Goal: Task Accomplishment & Management: Manage account settings

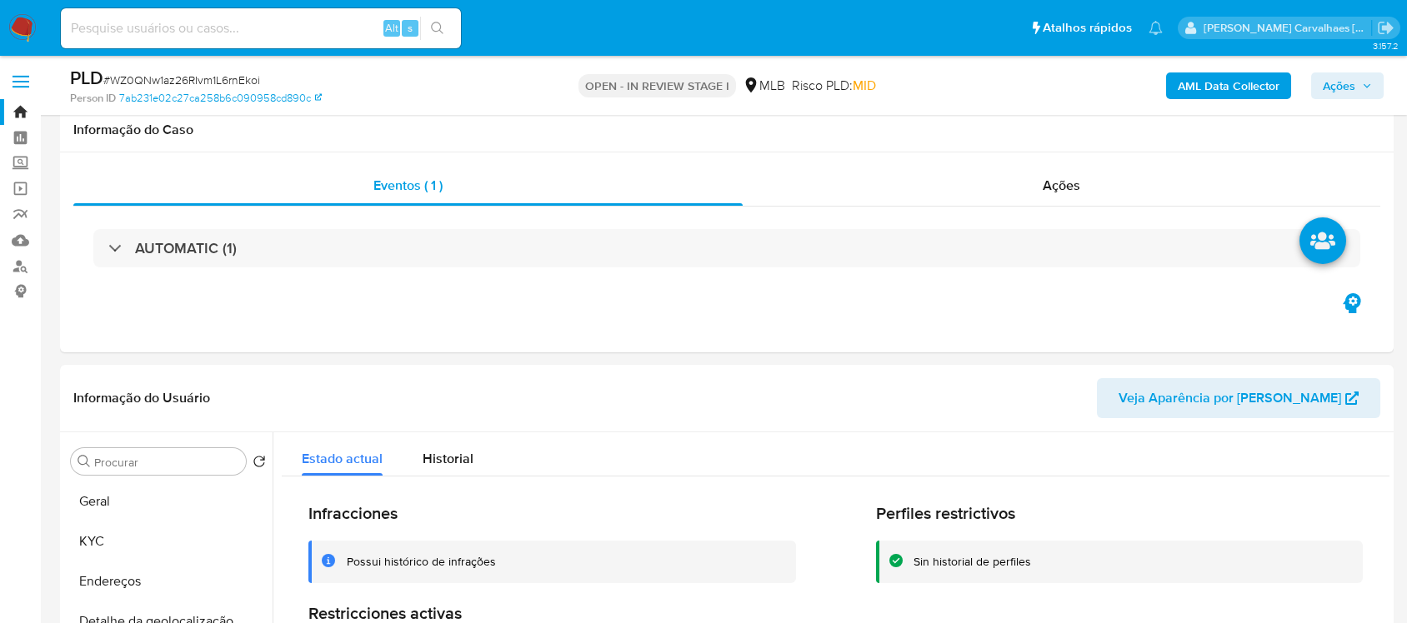
select select "10"
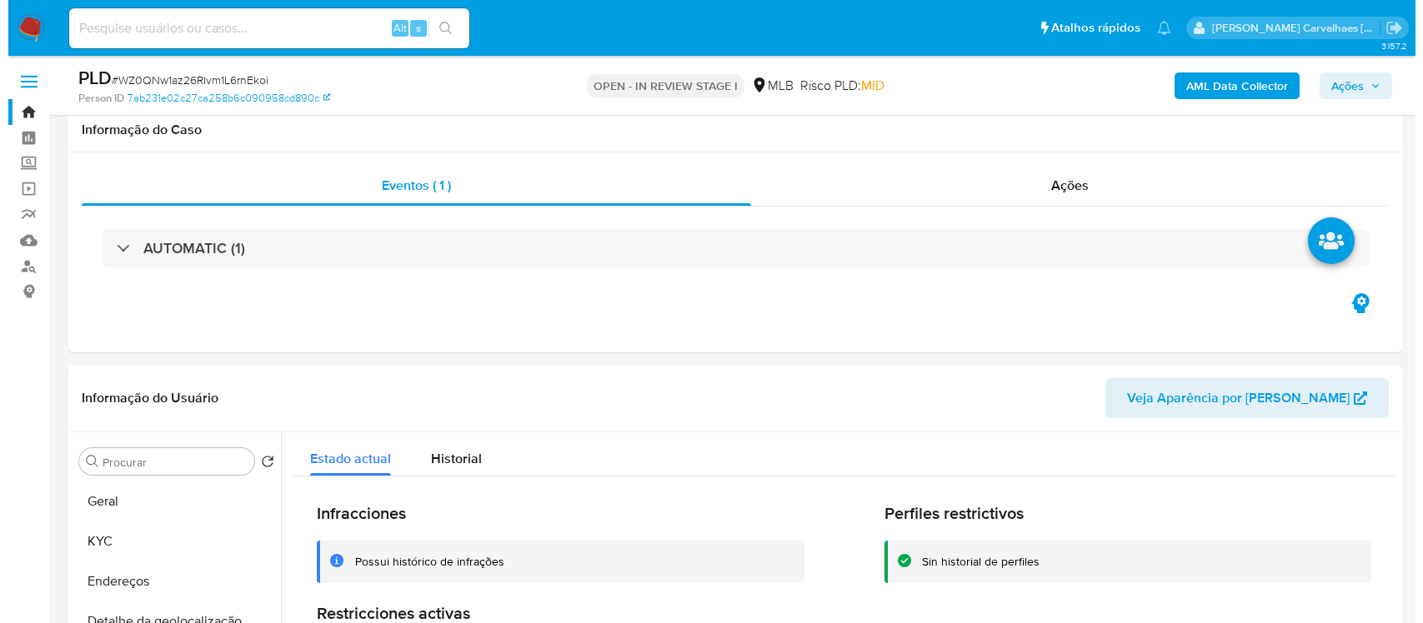
scroll to position [313, 0]
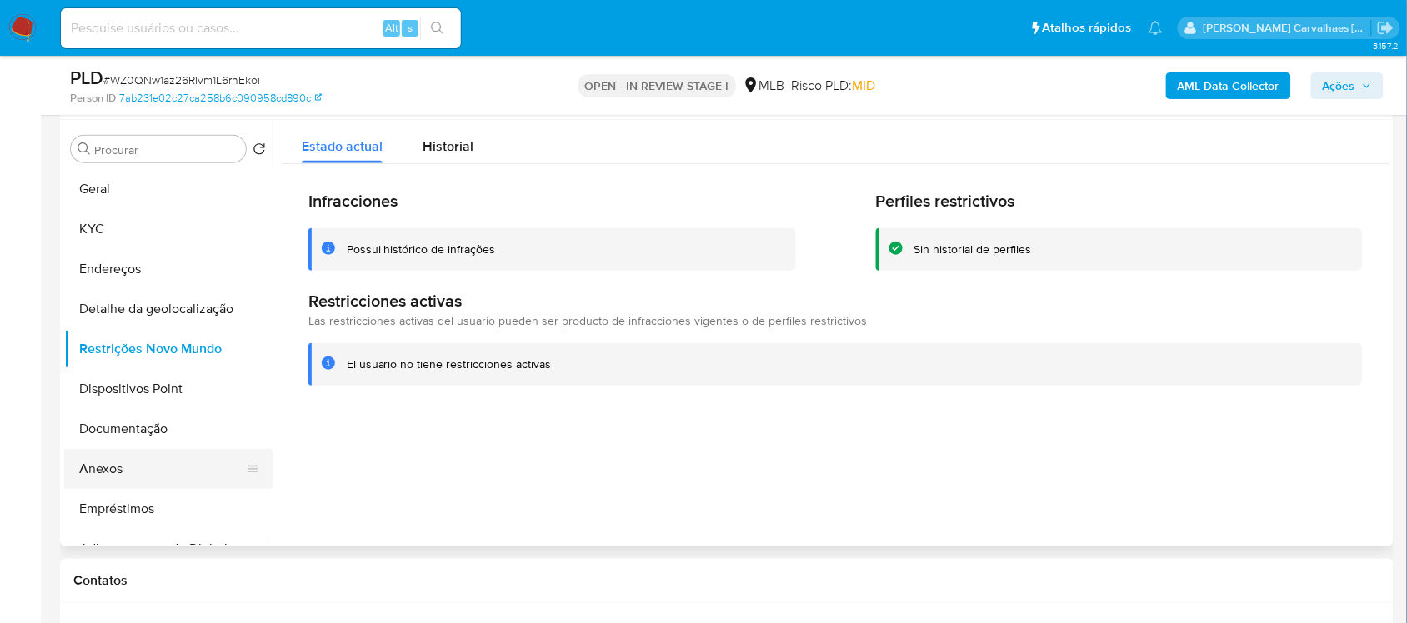
click at [114, 467] on button "Anexos" at bounding box center [161, 469] width 195 height 40
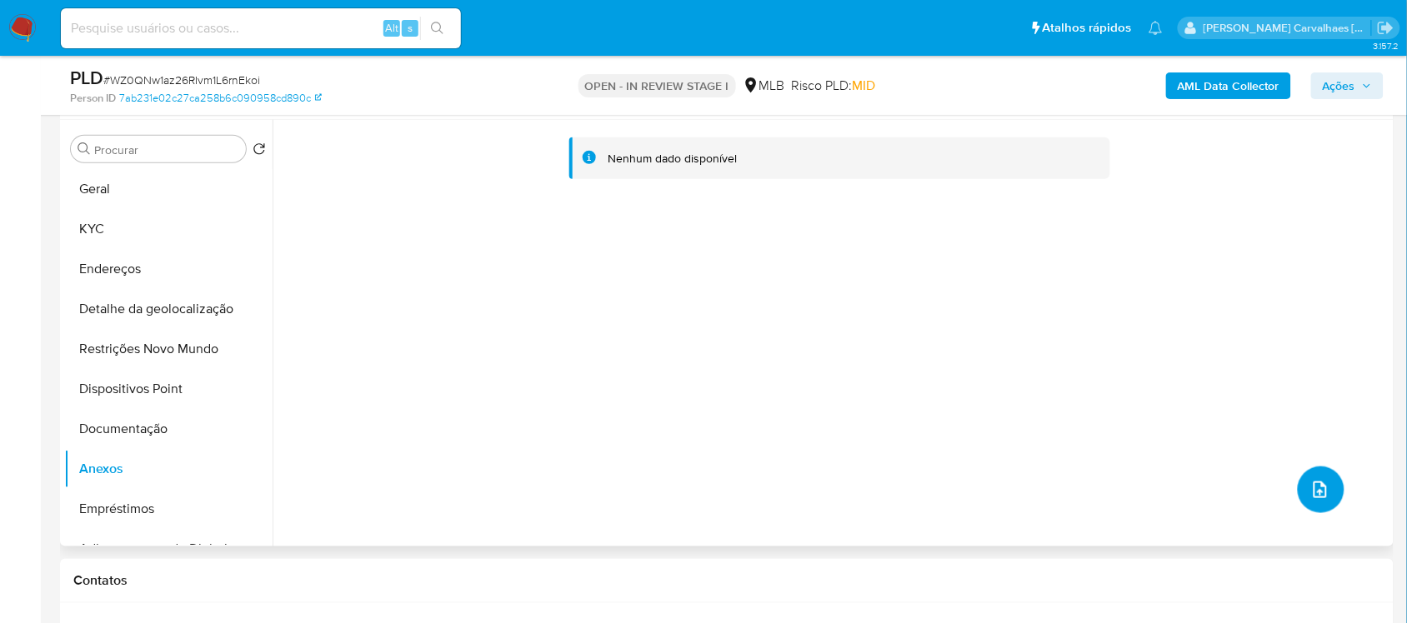
click at [1313, 508] on button "upload-file" at bounding box center [1321, 490] width 47 height 47
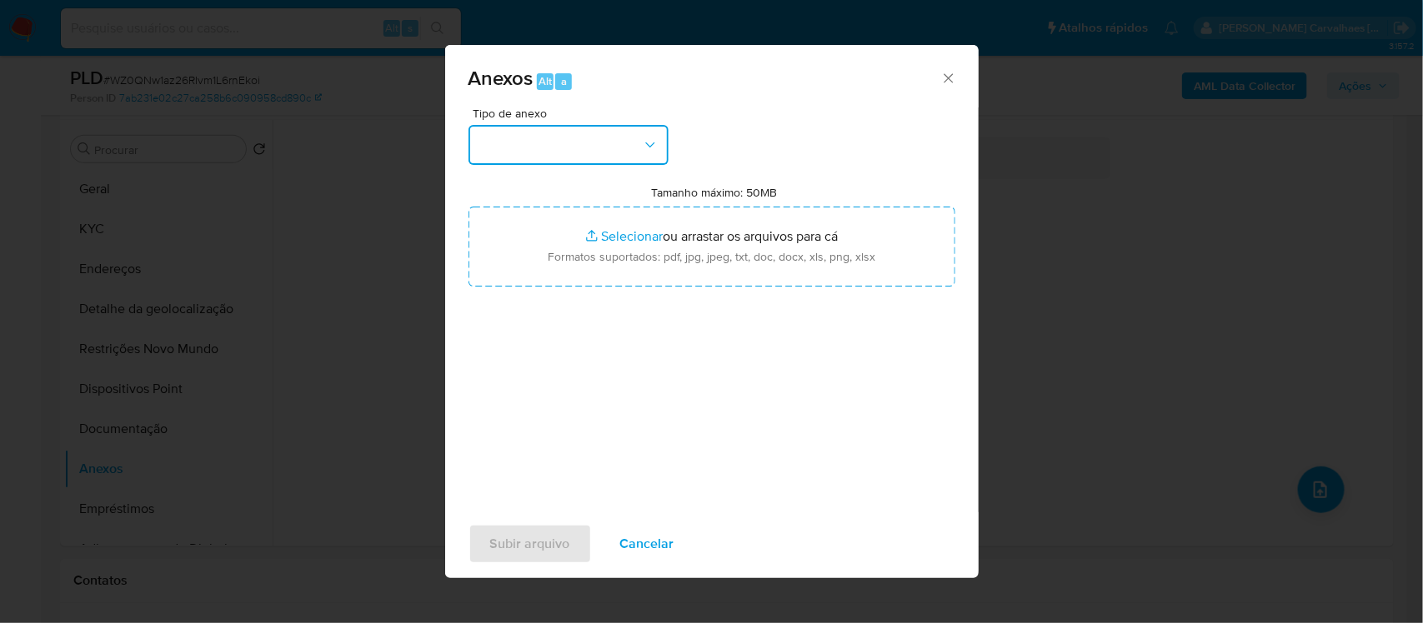
click at [642, 148] on icon "button" at bounding box center [650, 145] width 17 height 17
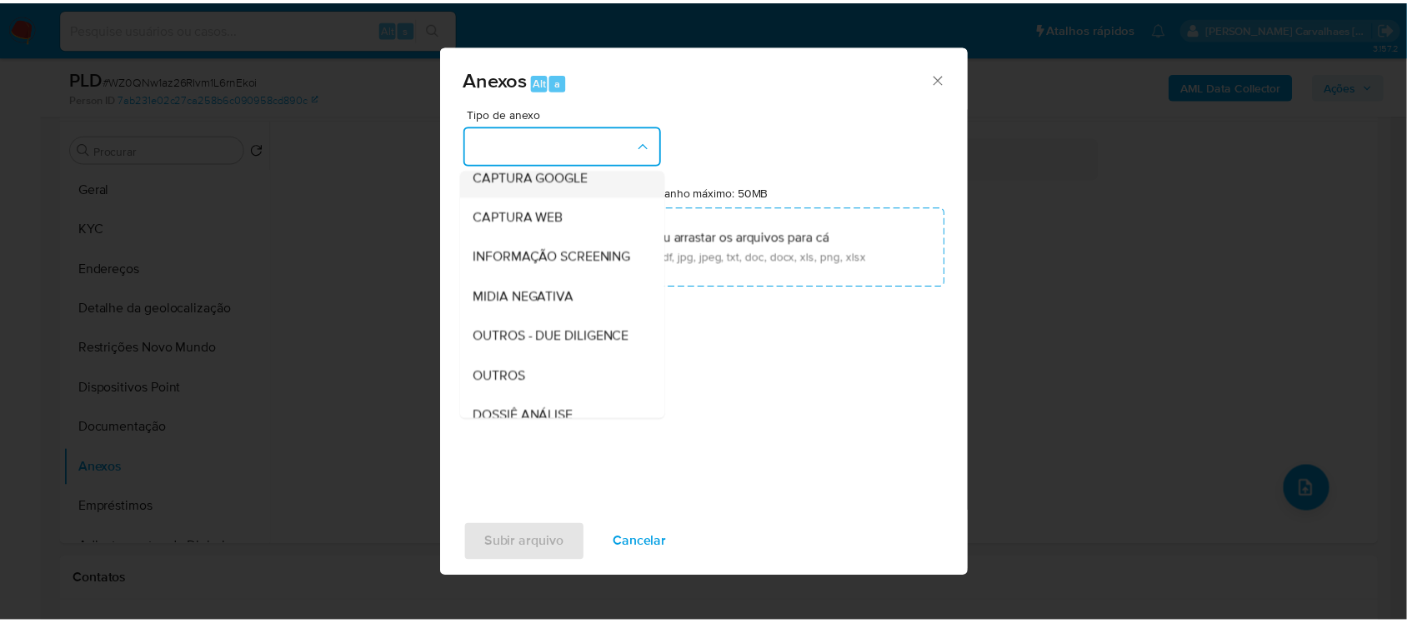
scroll to position [208, 0]
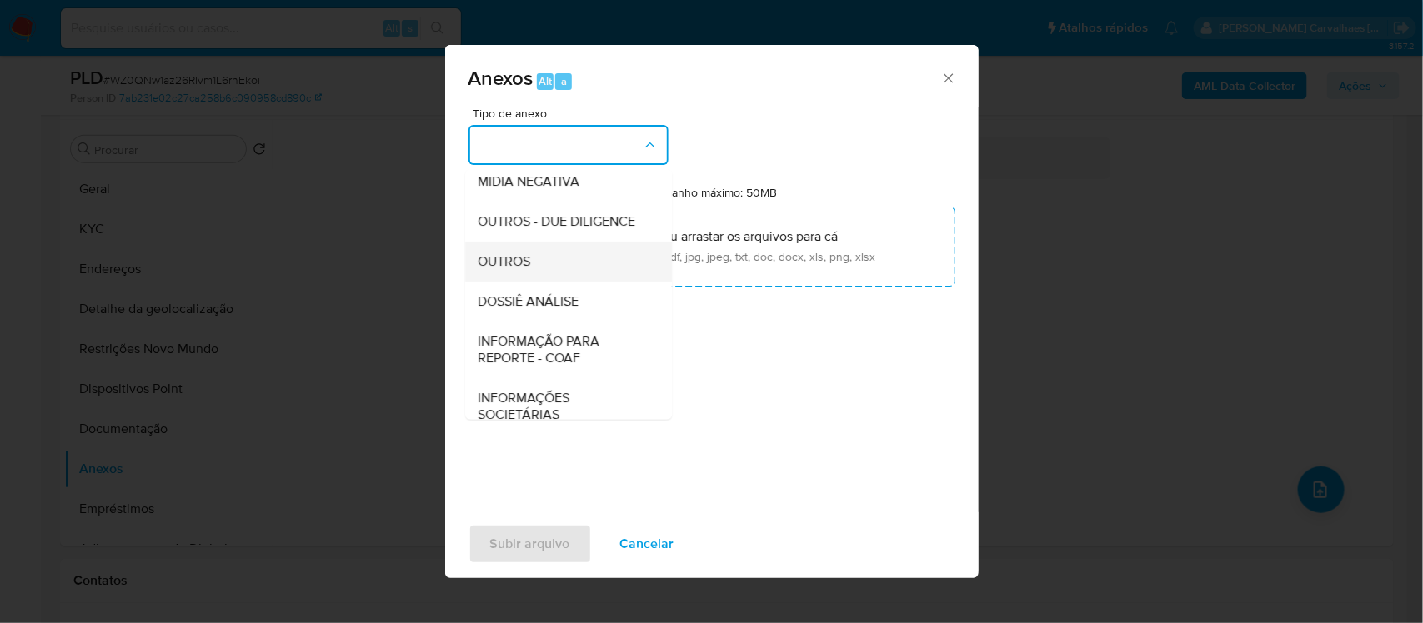
click at [523, 269] on span "OUTROS" at bounding box center [504, 261] width 53 height 17
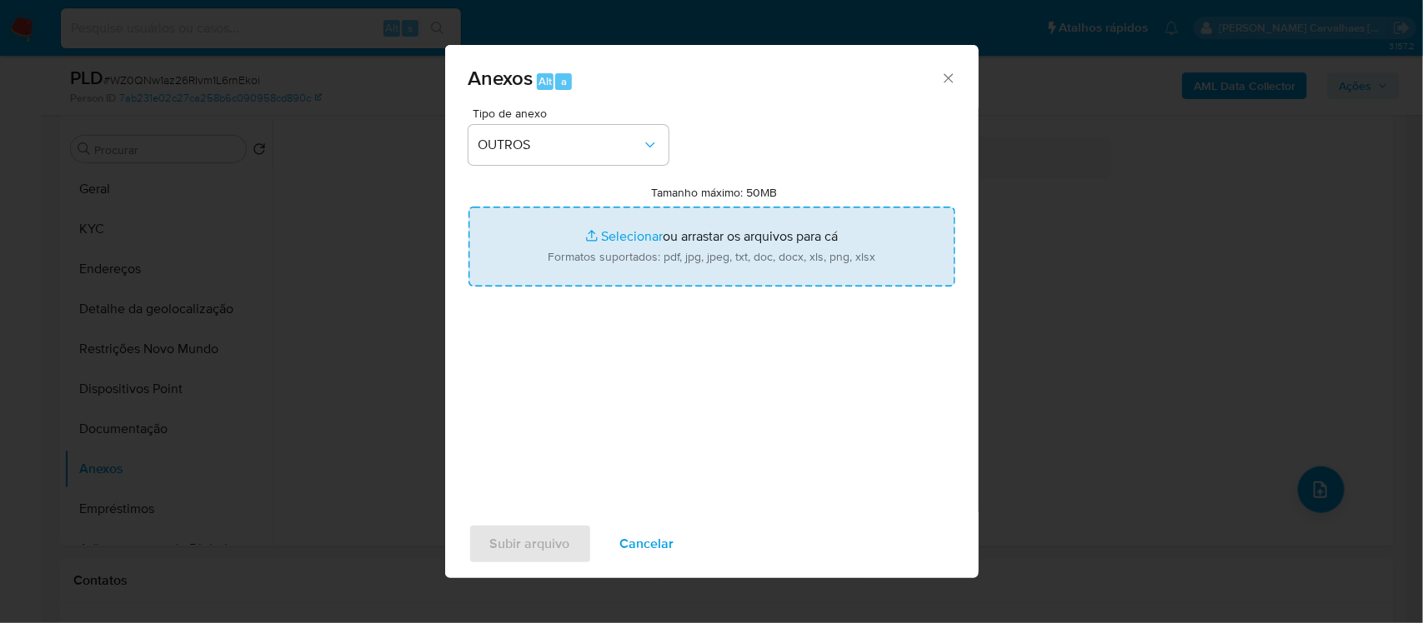
click at [603, 240] on input "Tamanho máximo: 50MB Selecionar arquivos" at bounding box center [711, 247] width 487 height 80
type input "C:\fakepath\Mulan JULIANA PEREIRA 1359733228_2025_09_02_21_34_25 - Tabla dinámi…"
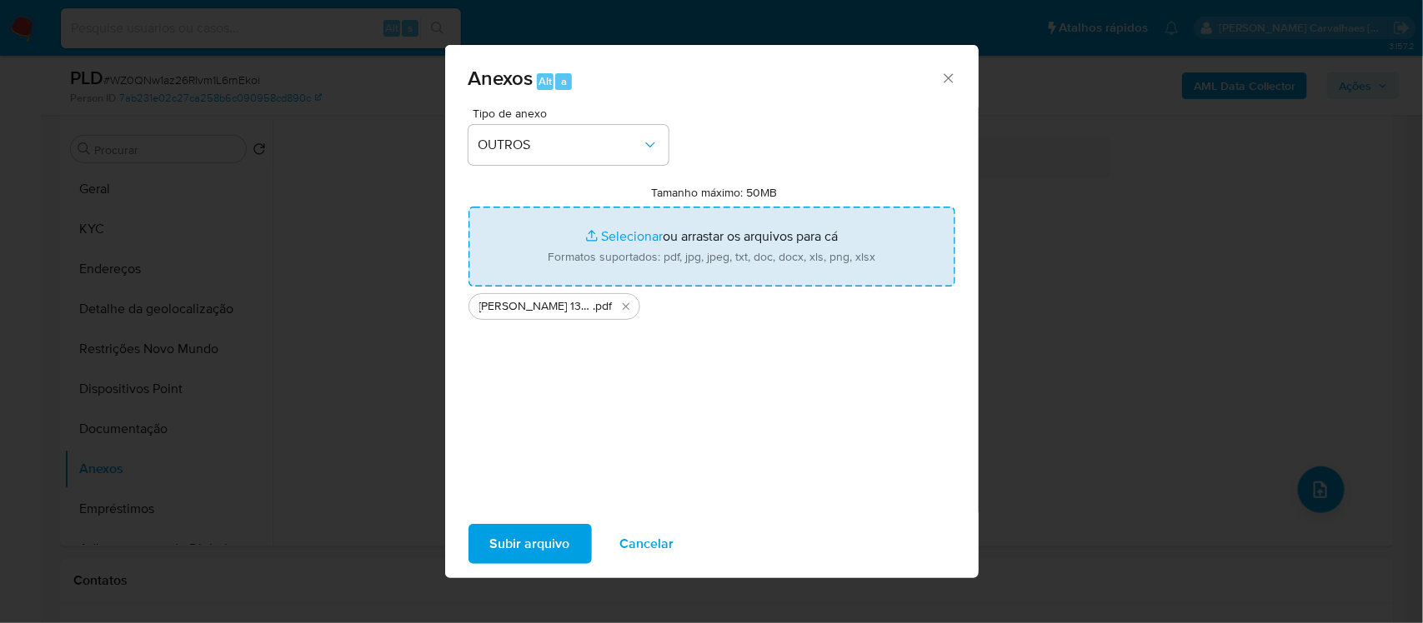
click at [606, 238] on input "Tamanho máximo: 50MB Selecionar arquivos" at bounding box center [711, 247] width 487 height 80
type input "C:\fakepath\SAR - XXXXX- CNPJ 36769332000182 - JULIANA PEREIRA CANEDO BRAGA 084…"
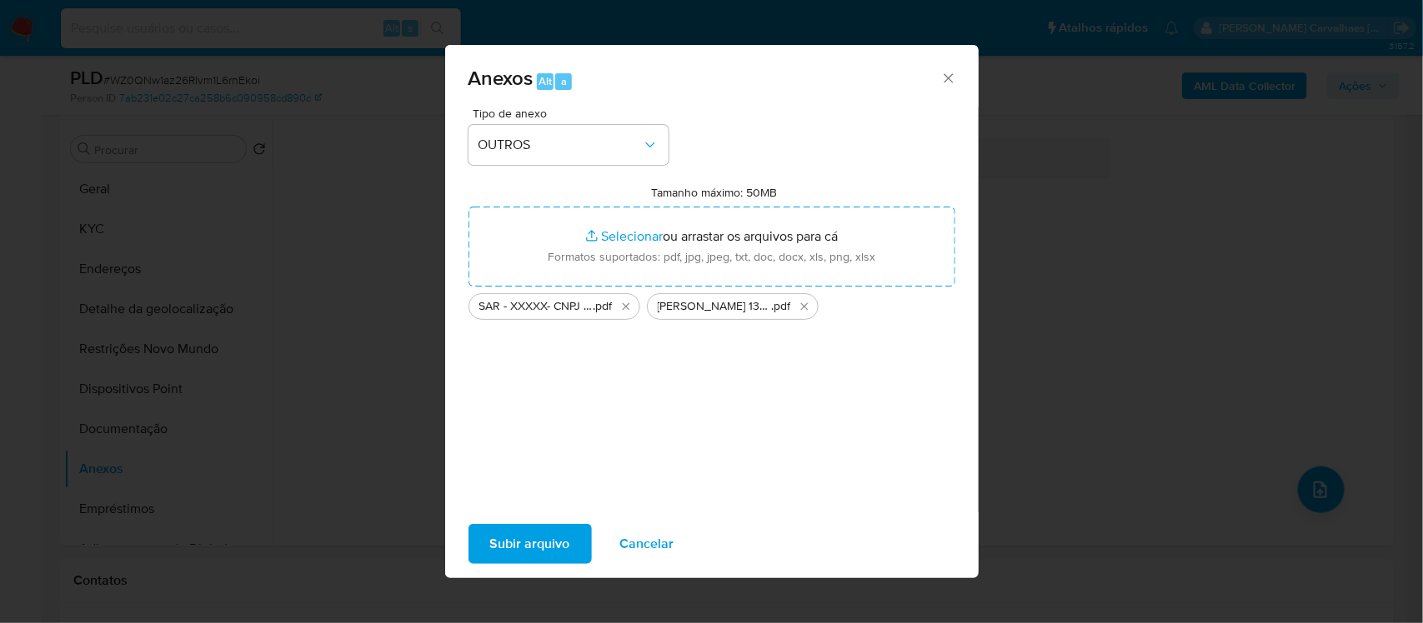
click at [493, 561] on span "Subir arquivo" at bounding box center [530, 544] width 80 height 37
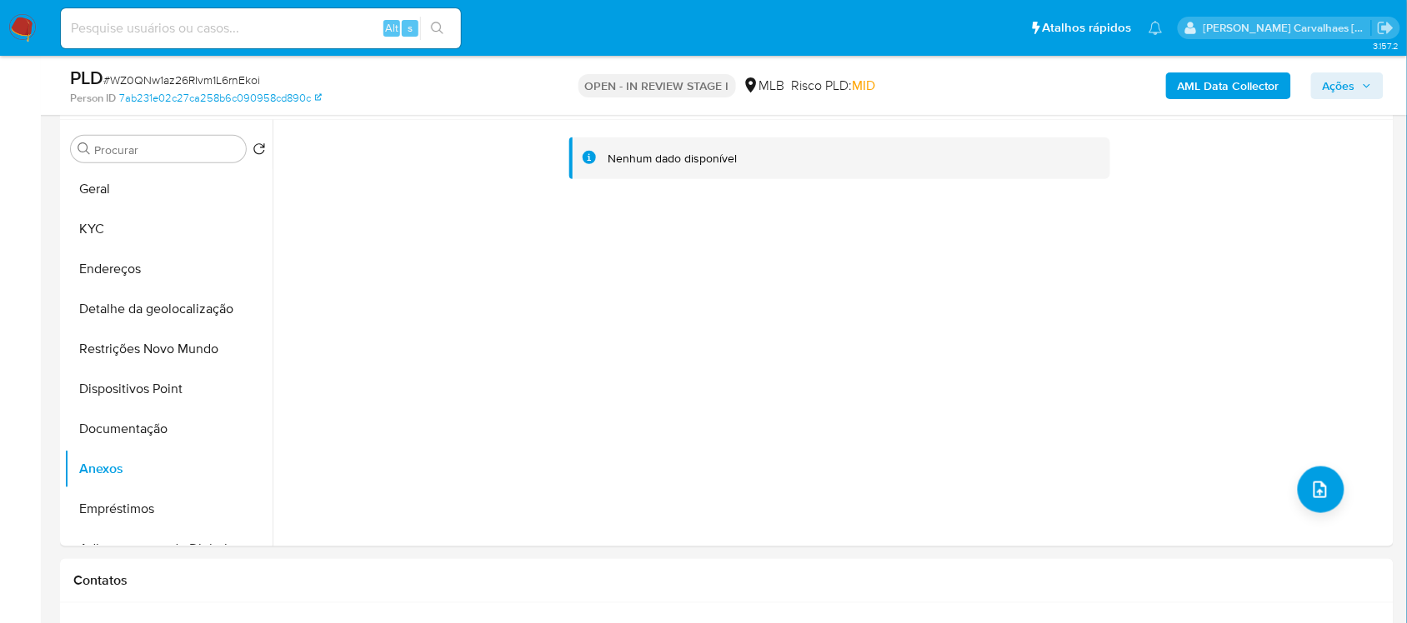
click at [1331, 93] on span "Ações" at bounding box center [1339, 86] width 33 height 27
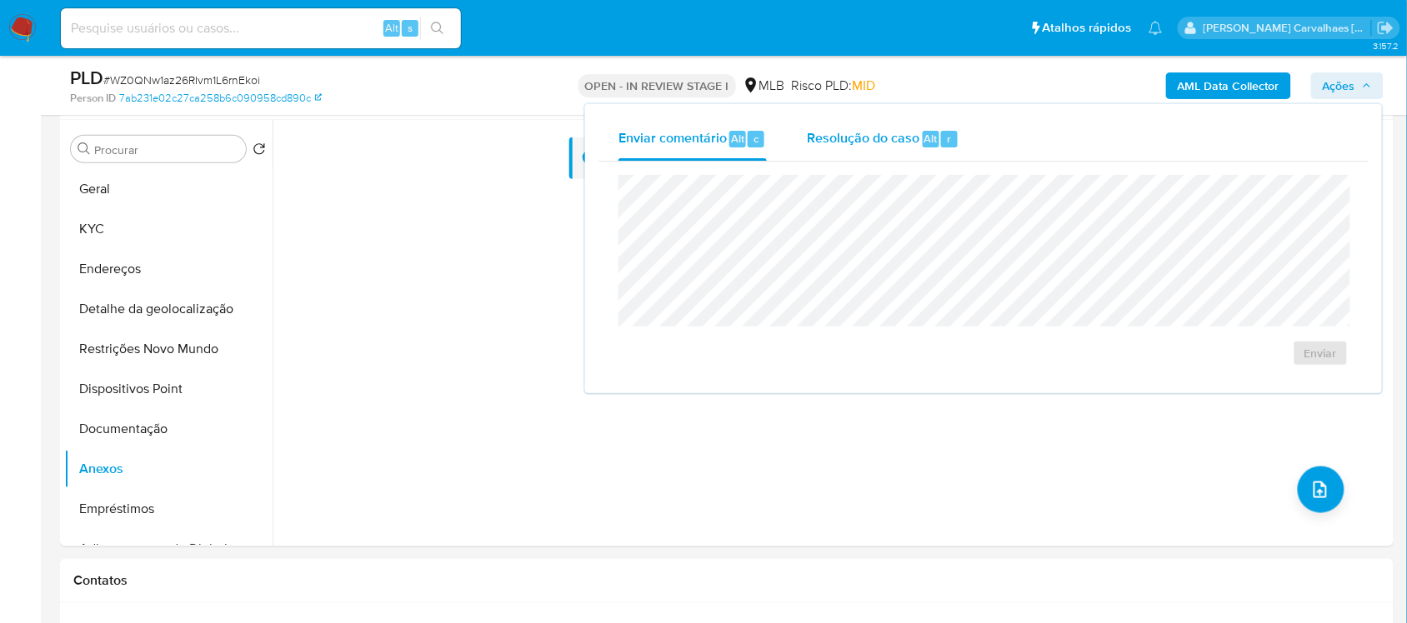
click at [867, 147] on span "Resolução do caso" at bounding box center [863, 137] width 113 height 19
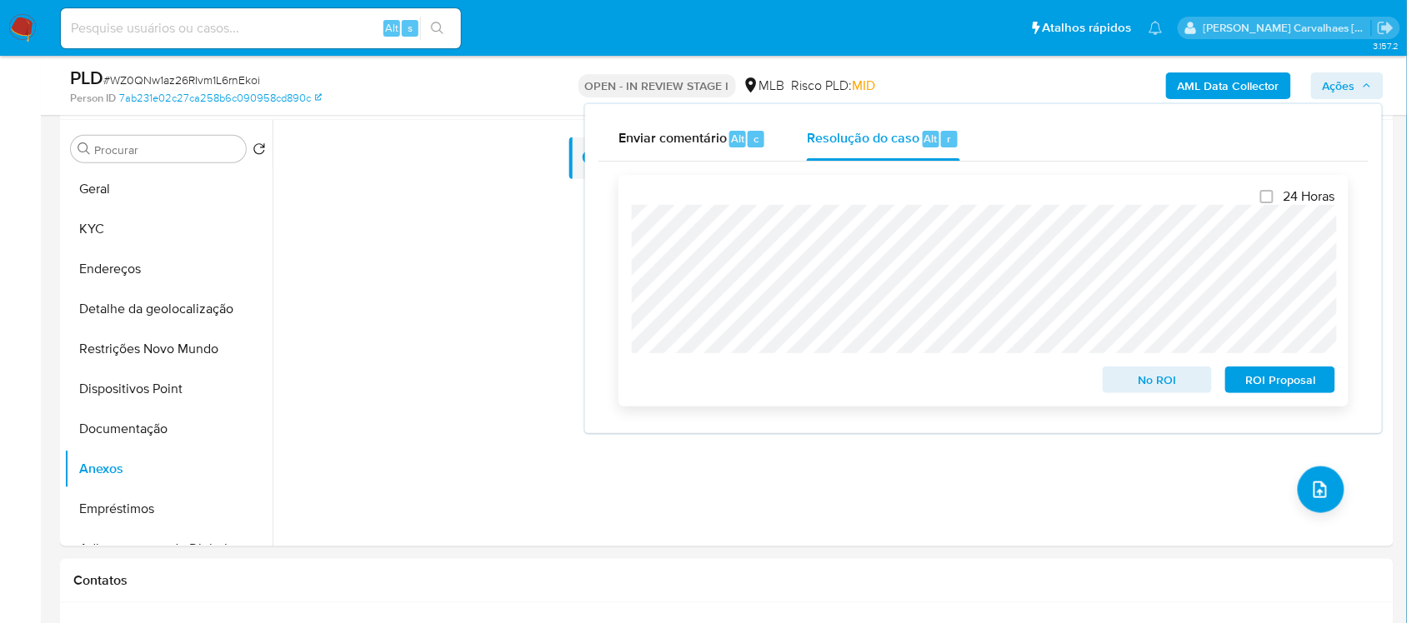
click at [1309, 379] on span "ROI Proposal" at bounding box center [1280, 379] width 87 height 23
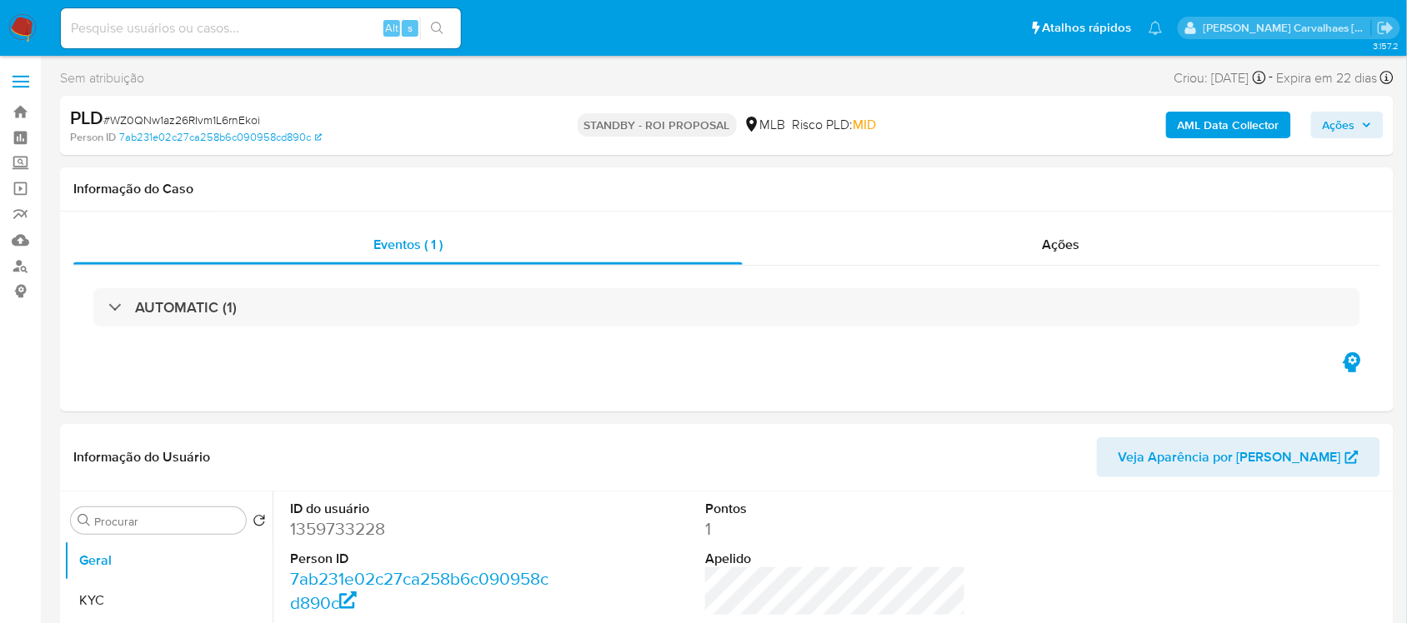
select select "10"
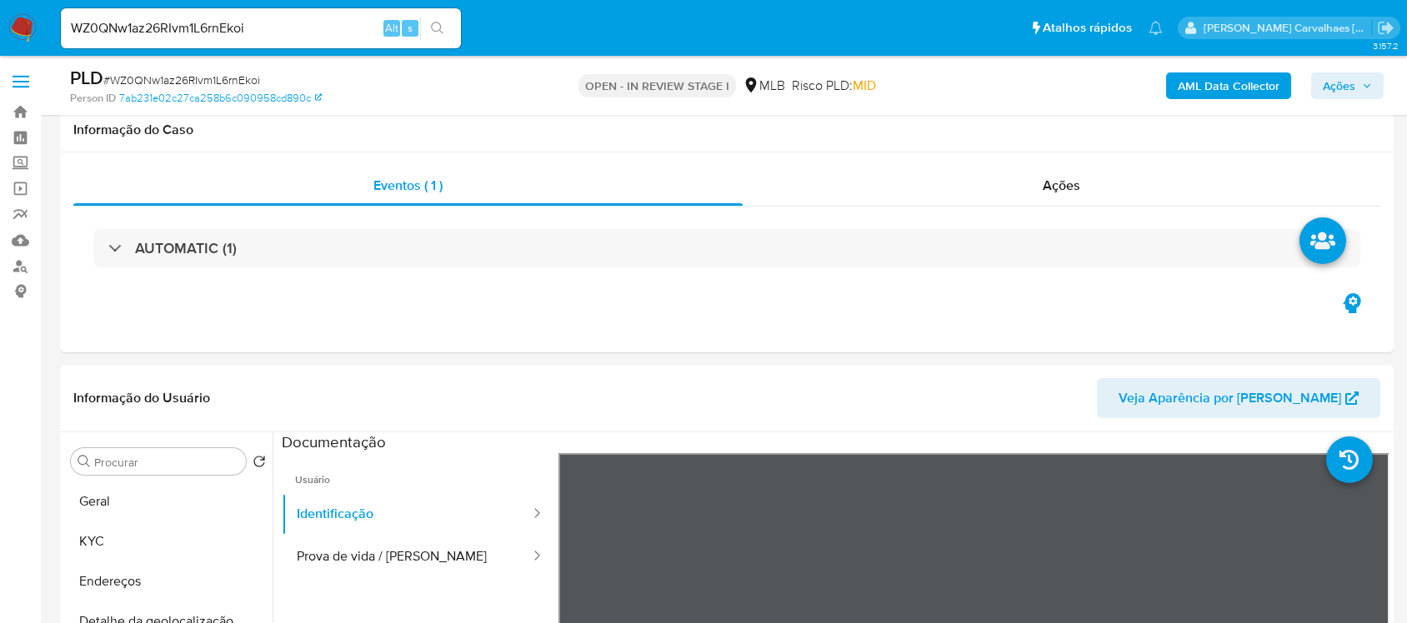
select select "10"
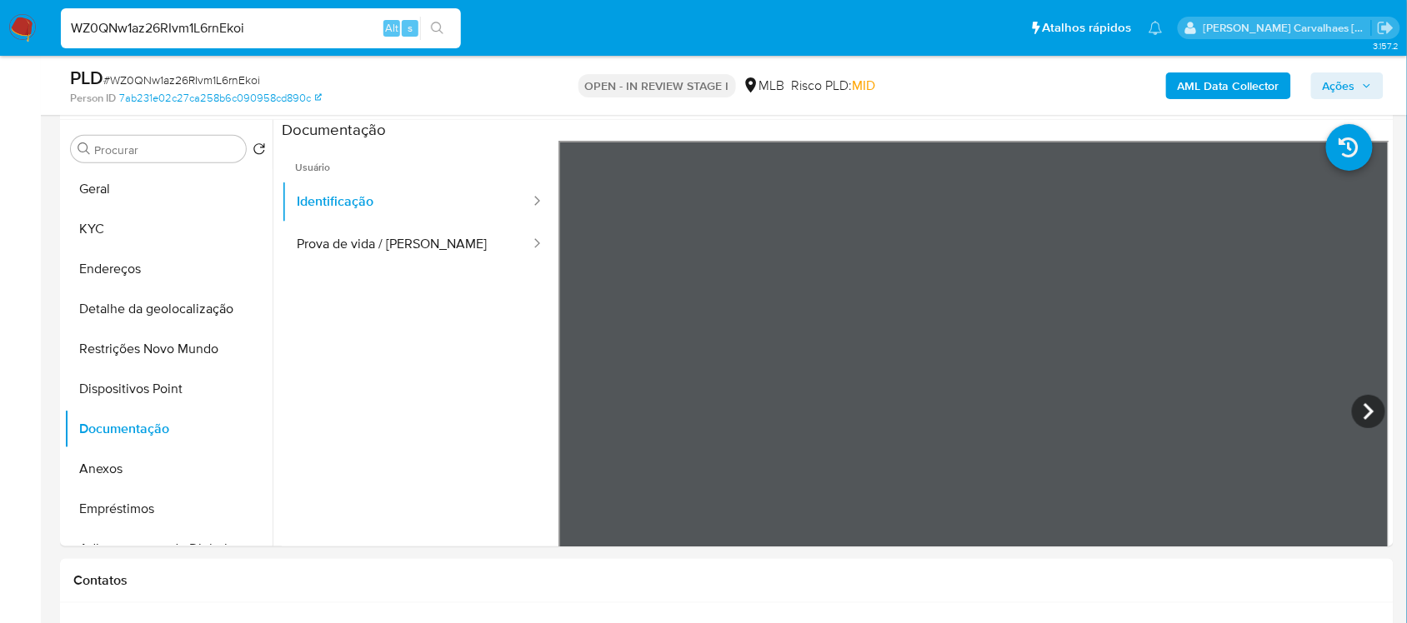
drag, startPoint x: 277, startPoint y: 32, endPoint x: 7, endPoint y: 19, distance: 270.3
click at [7, 19] on nav "Pausado Ver notificaciones WZ0QNw1az26RIvm1L6rnEkoi Alt s Atalhos rápidos Presi…" at bounding box center [703, 28] width 1407 height 56
paste input "6Dbwl4vkbaJQ5TyrNeRea4Gp"
type input "6Dbwl4vkbaJQ5TyrNeRea4Gp"
click at [443, 29] on icon "search-icon" at bounding box center [437, 28] width 13 height 13
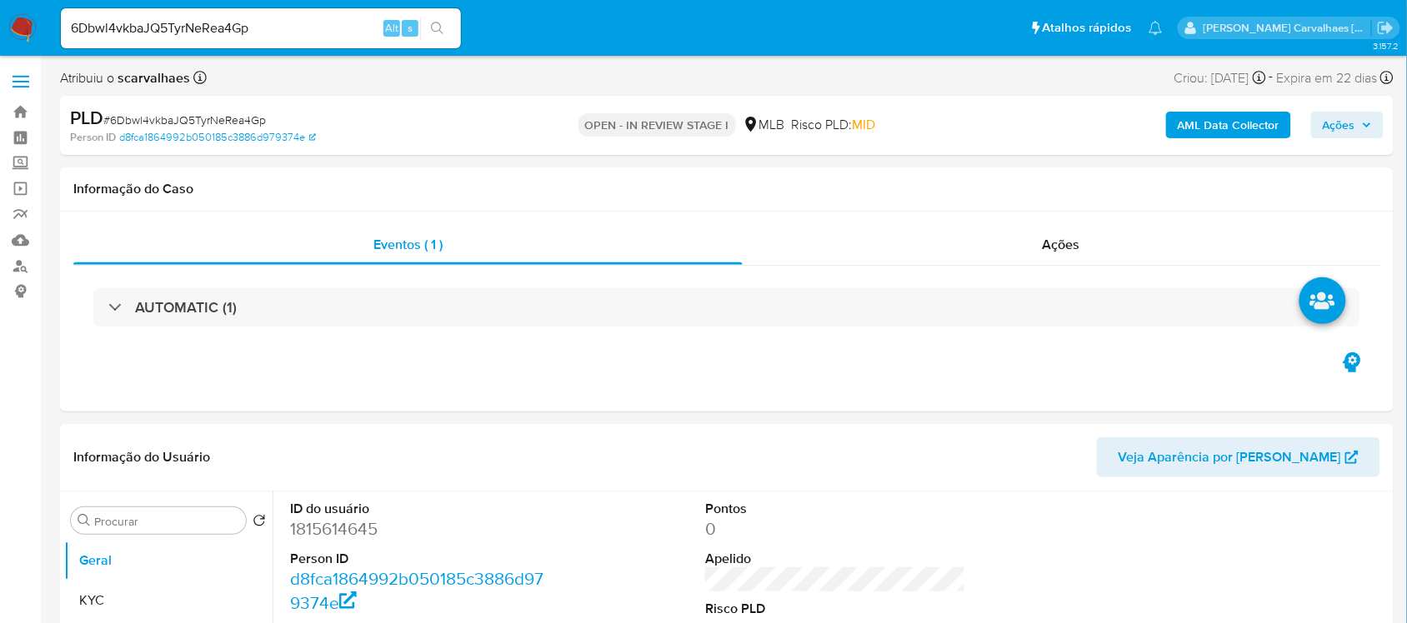
select select "10"
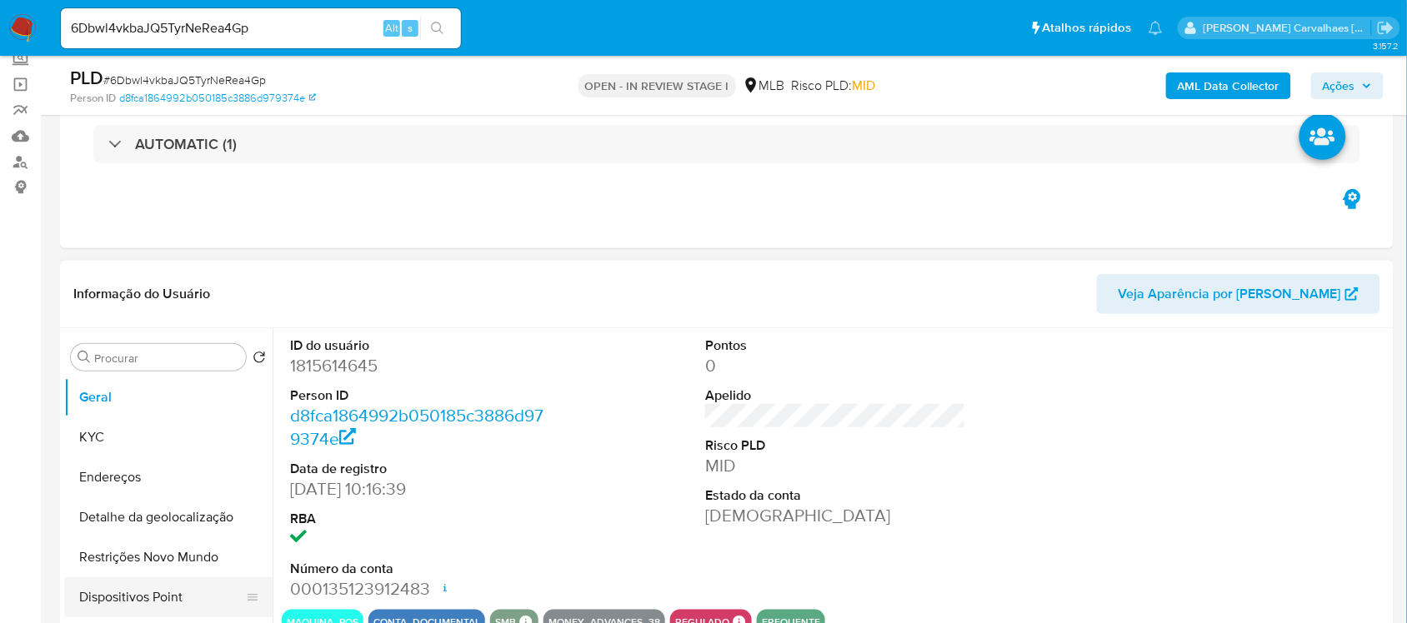
click at [138, 590] on button "Dispositivos Point" at bounding box center [161, 598] width 195 height 40
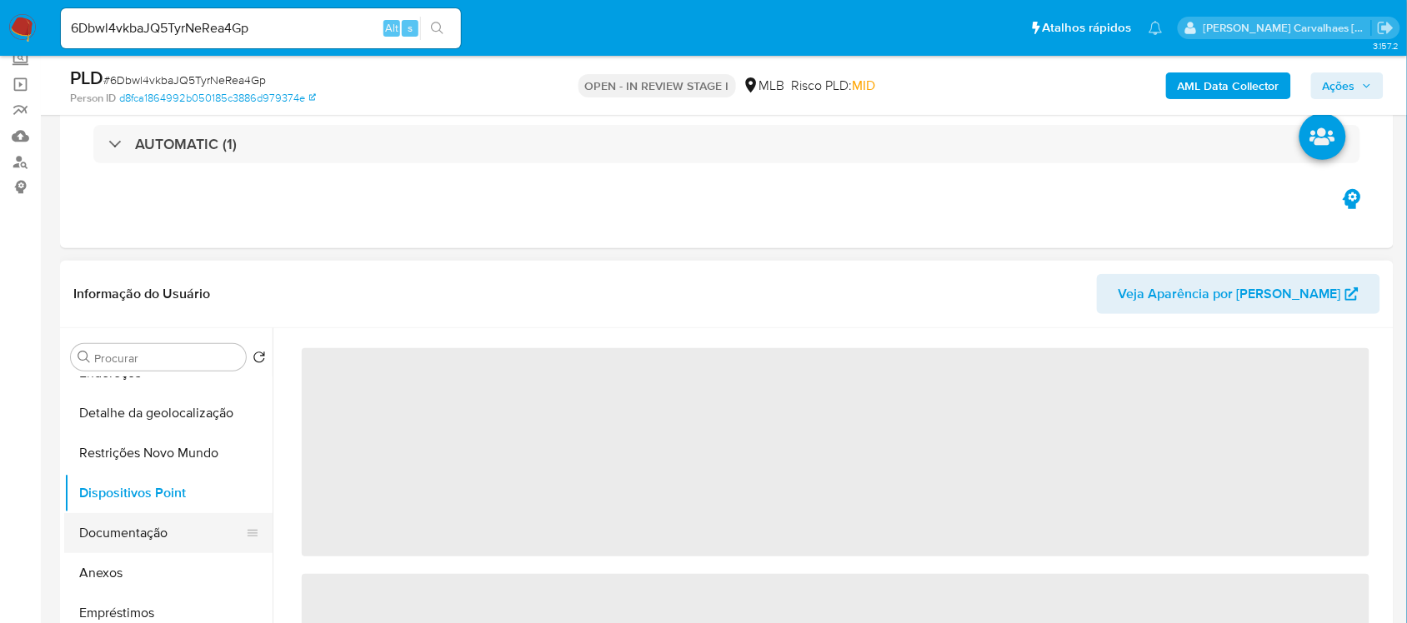
click at [168, 527] on button "Documentação" at bounding box center [161, 533] width 195 height 40
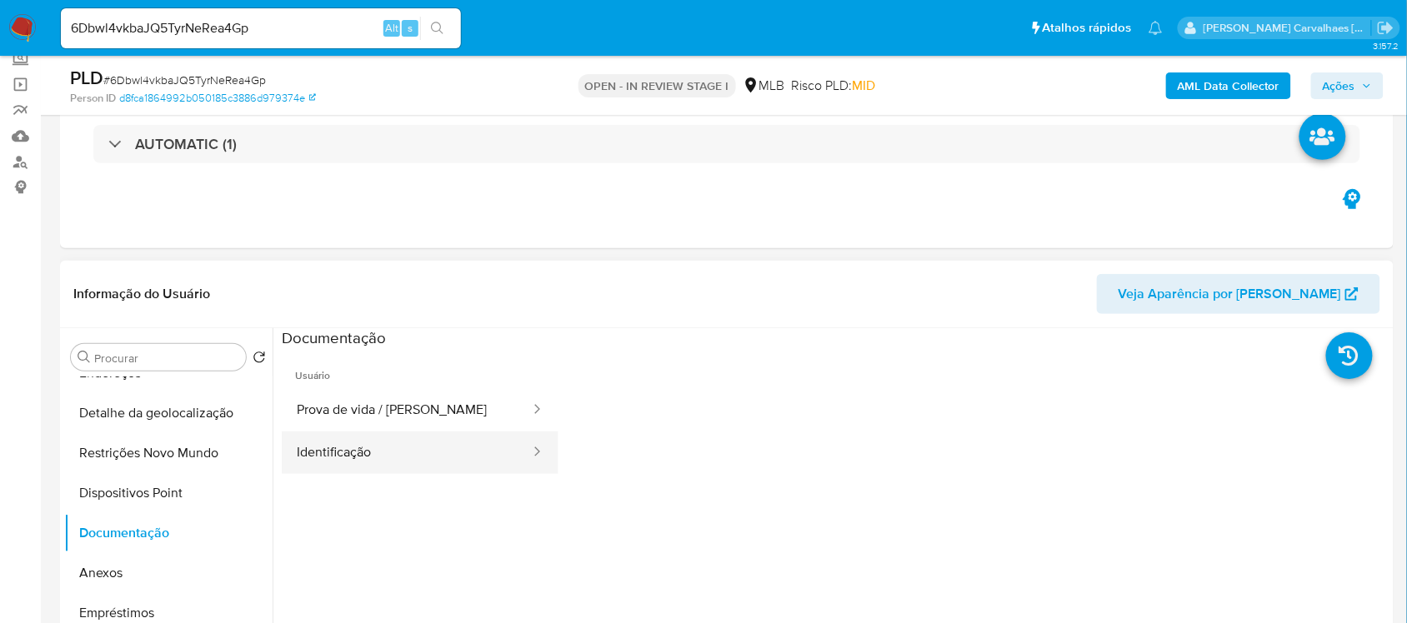
click at [372, 452] on button "Identificação" at bounding box center [407, 453] width 250 height 43
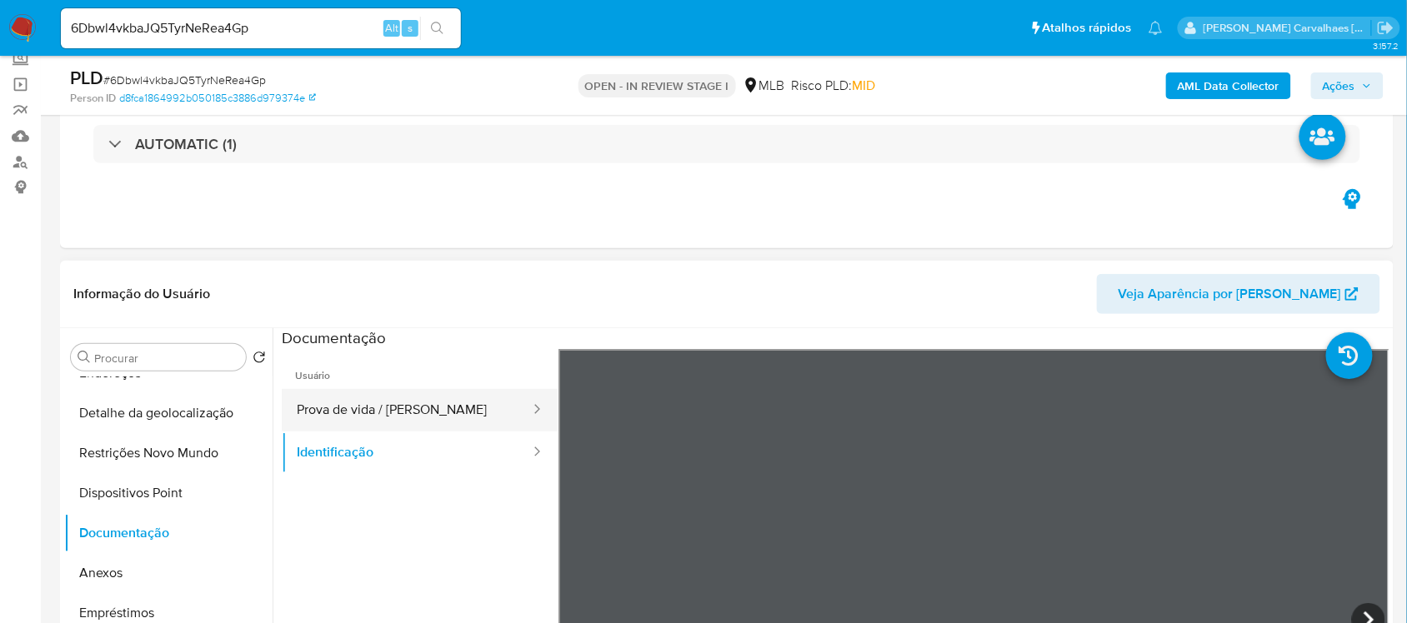
click at [384, 406] on button "Prova de vida / [PERSON_NAME]" at bounding box center [407, 410] width 250 height 43
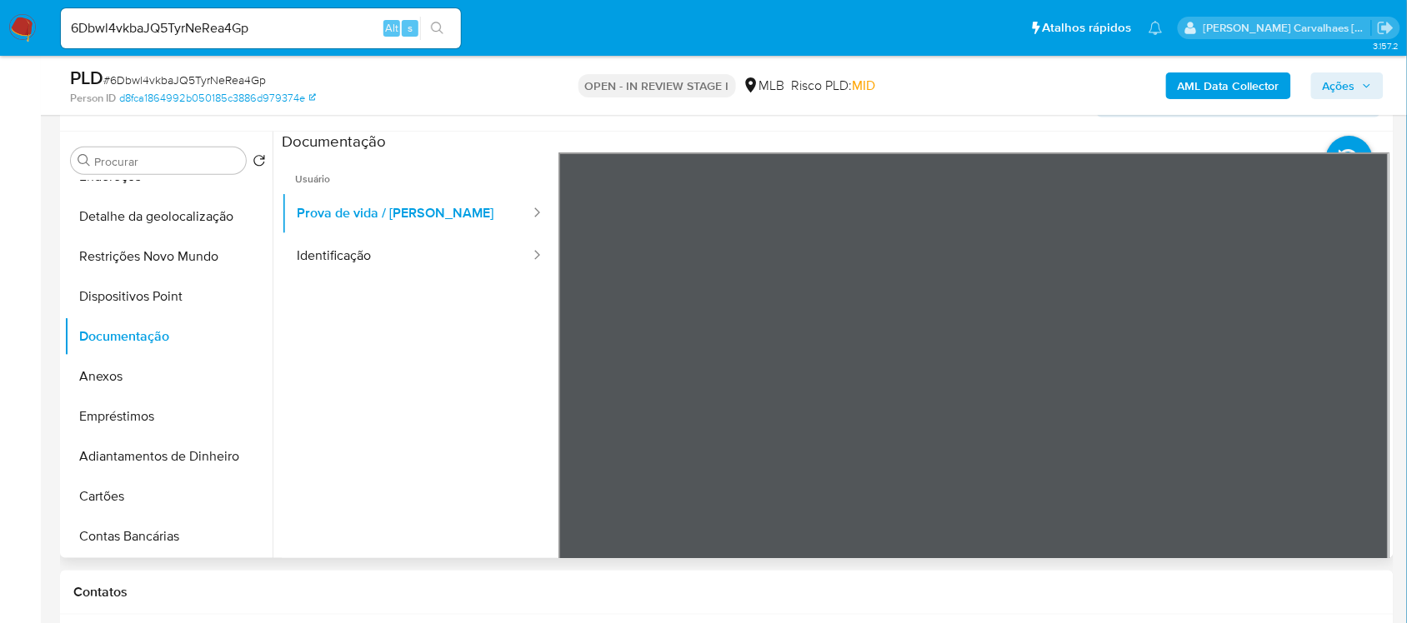
scroll to position [417, 0]
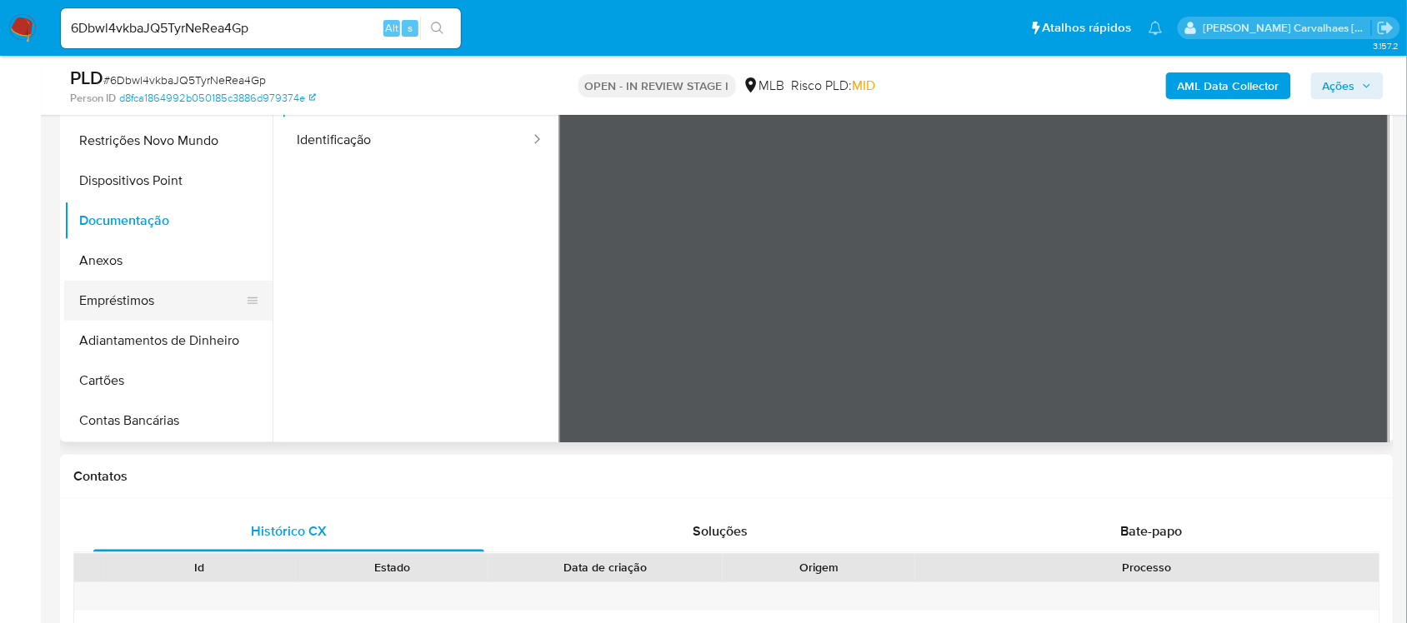
drag, startPoint x: 265, startPoint y: 213, endPoint x: 256, endPoint y: 309, distance: 96.3
click at [256, 315] on ul "Geral KYC Endereços Detalhe da geolocalização Restrições Novo Mundo Dispositivo…" at bounding box center [168, 253] width 208 height 376
drag, startPoint x: 272, startPoint y: 190, endPoint x: 290, endPoint y: 221, distance: 35.9
click at [265, 313] on div "Procurar Retornar ao pedido padrão Geral KYC Endereços Detalhe da geolocalizaçã…" at bounding box center [726, 229] width 1325 height 427
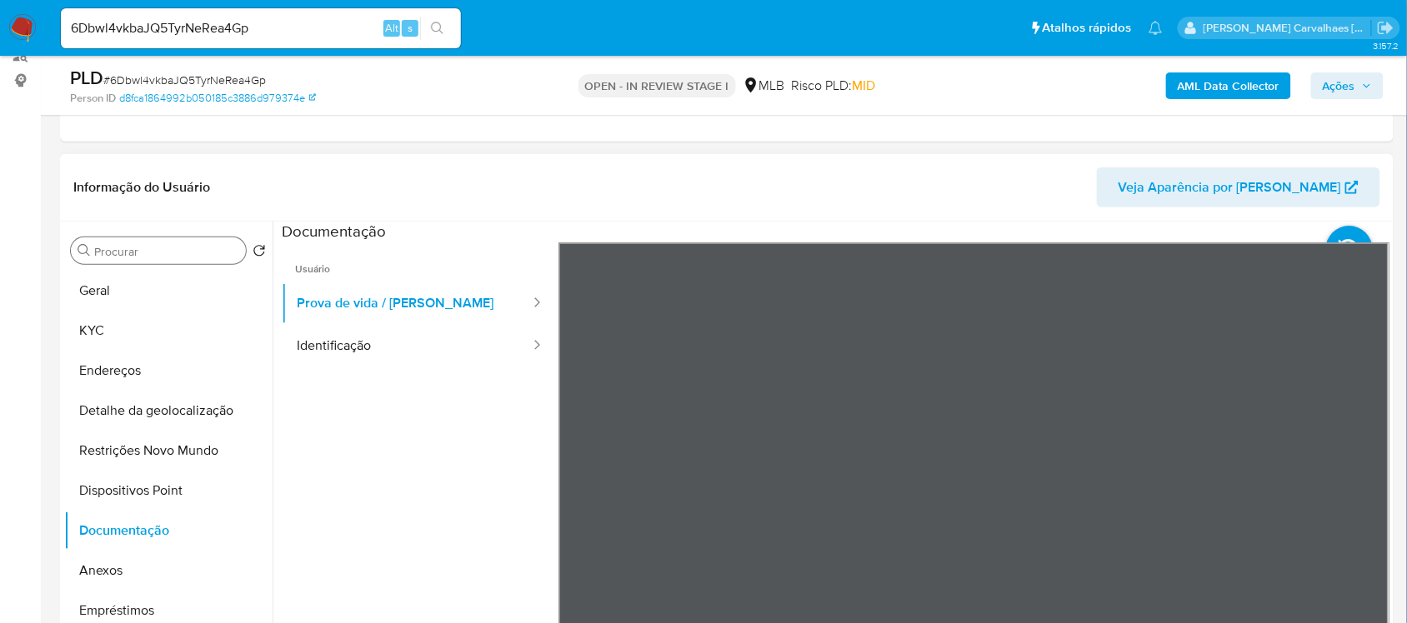
scroll to position [208, 0]
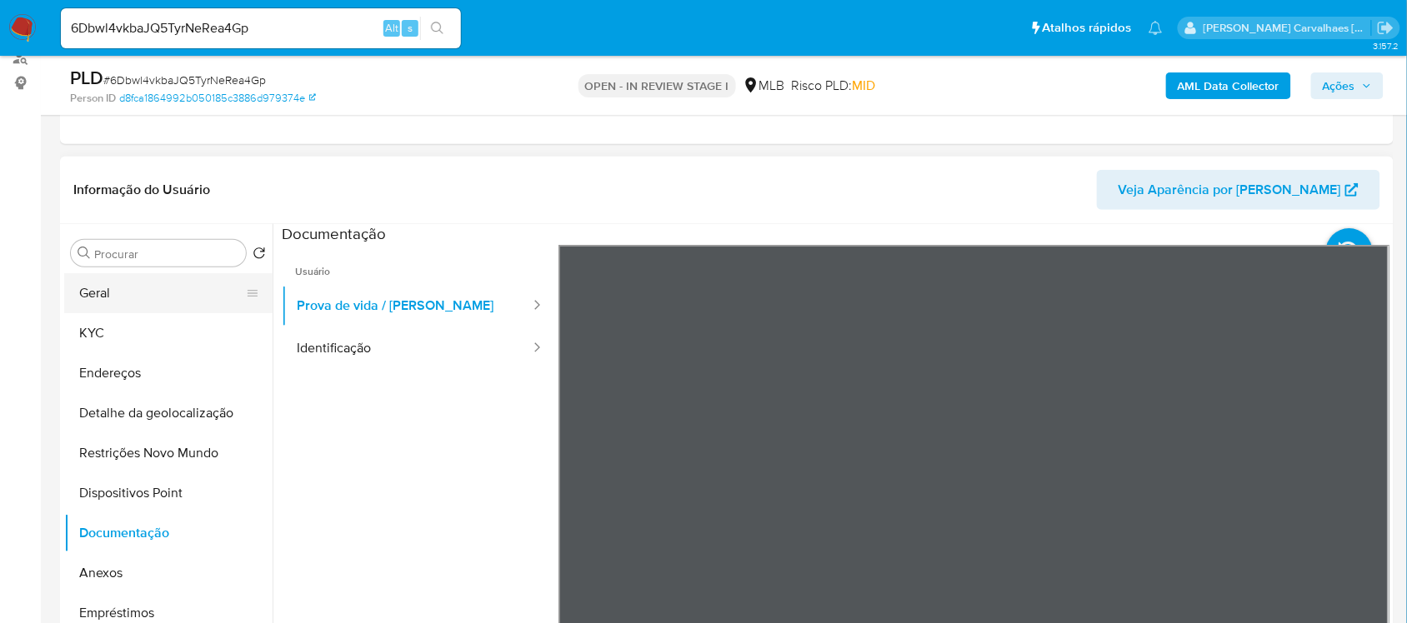
click at [138, 300] on button "Geral" at bounding box center [161, 293] width 195 height 40
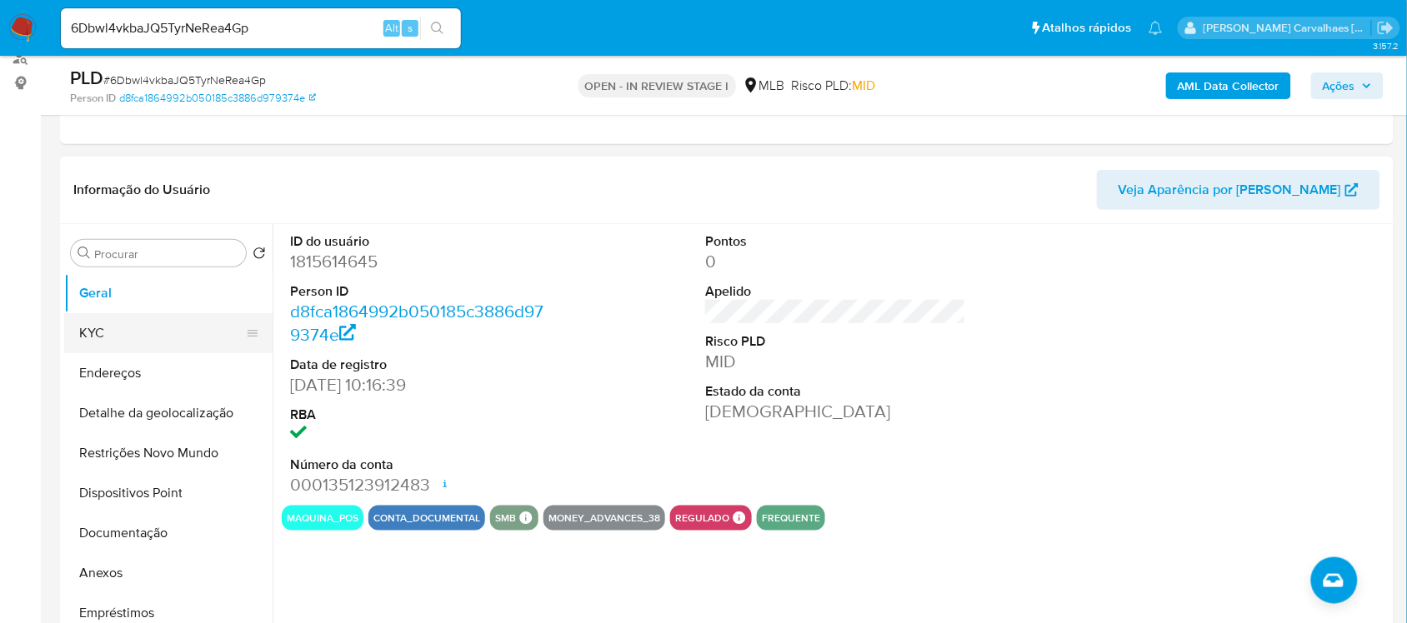
click at [136, 328] on button "KYC" at bounding box center [161, 333] width 195 height 40
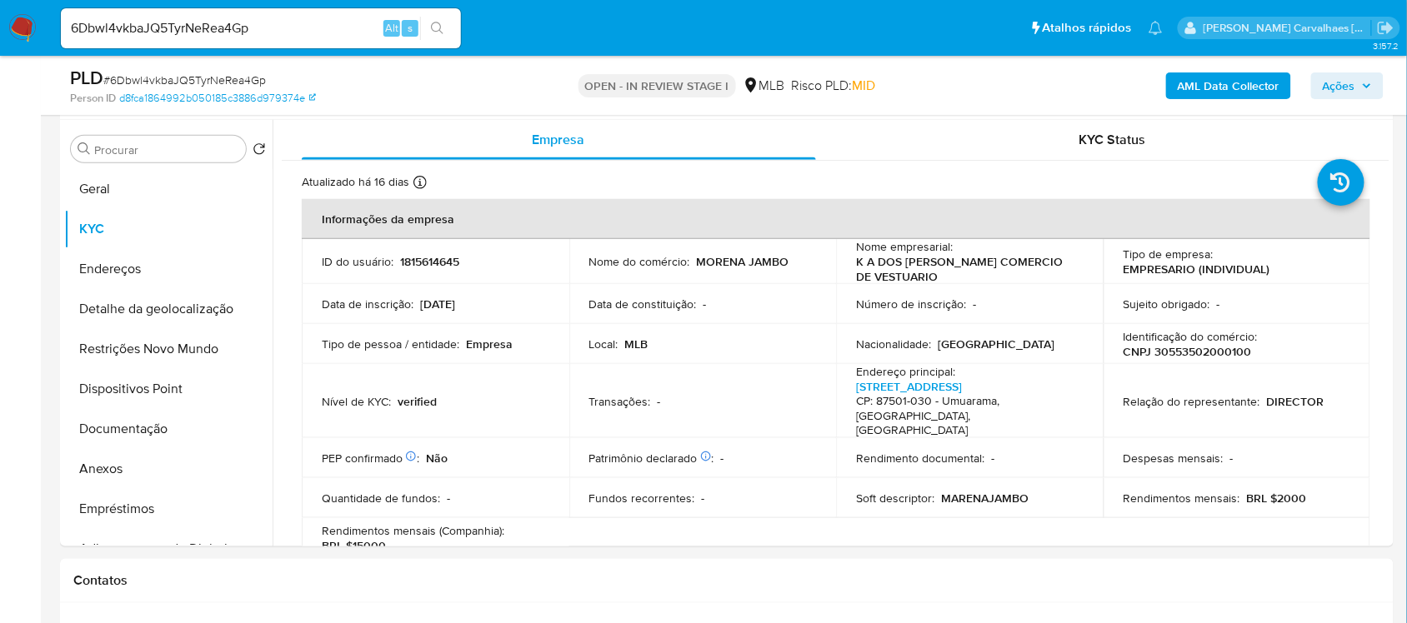
scroll to position [348, 0]
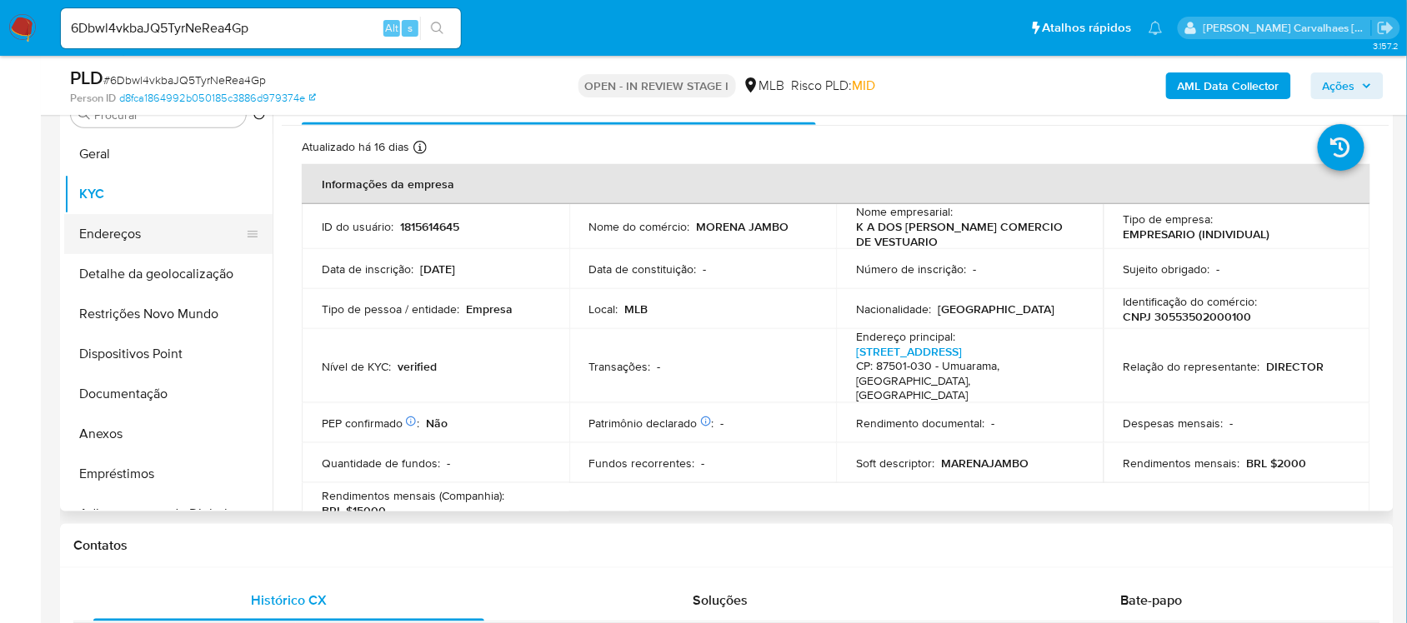
click at [140, 232] on button "Endereços" at bounding box center [161, 234] width 195 height 40
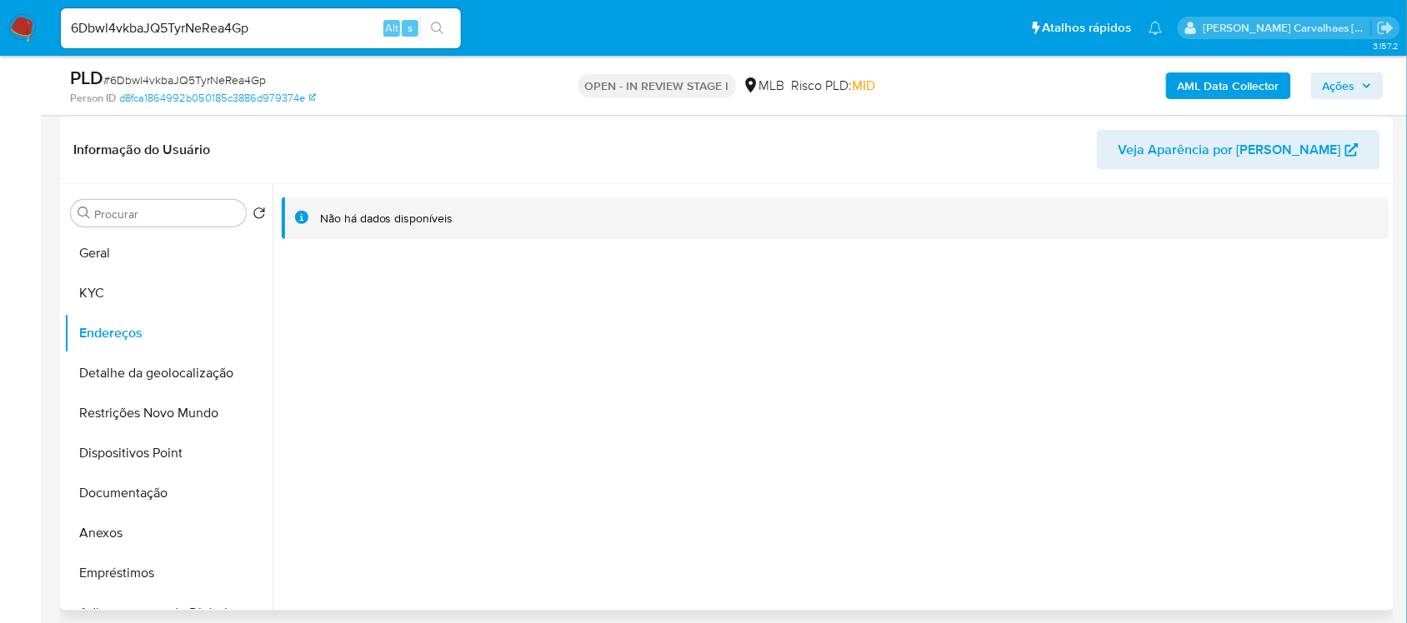
scroll to position [243, 0]
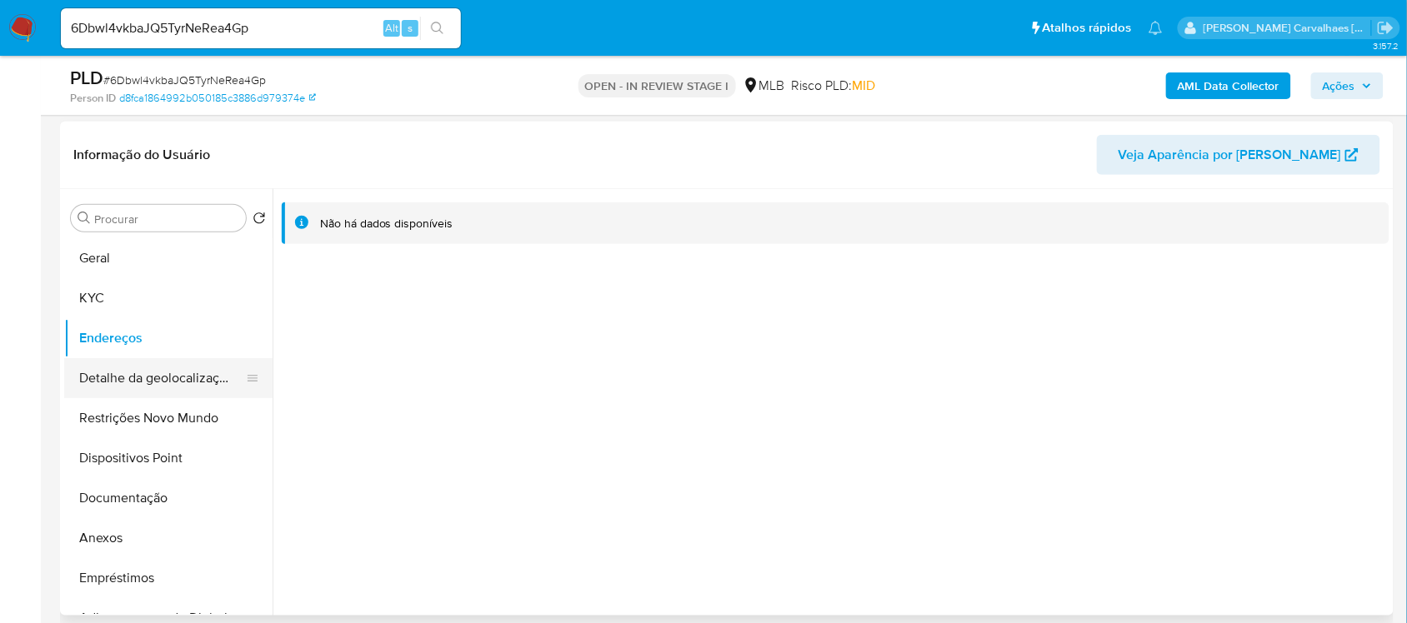
click at [159, 388] on button "Detalhe da geolocalização" at bounding box center [161, 378] width 195 height 40
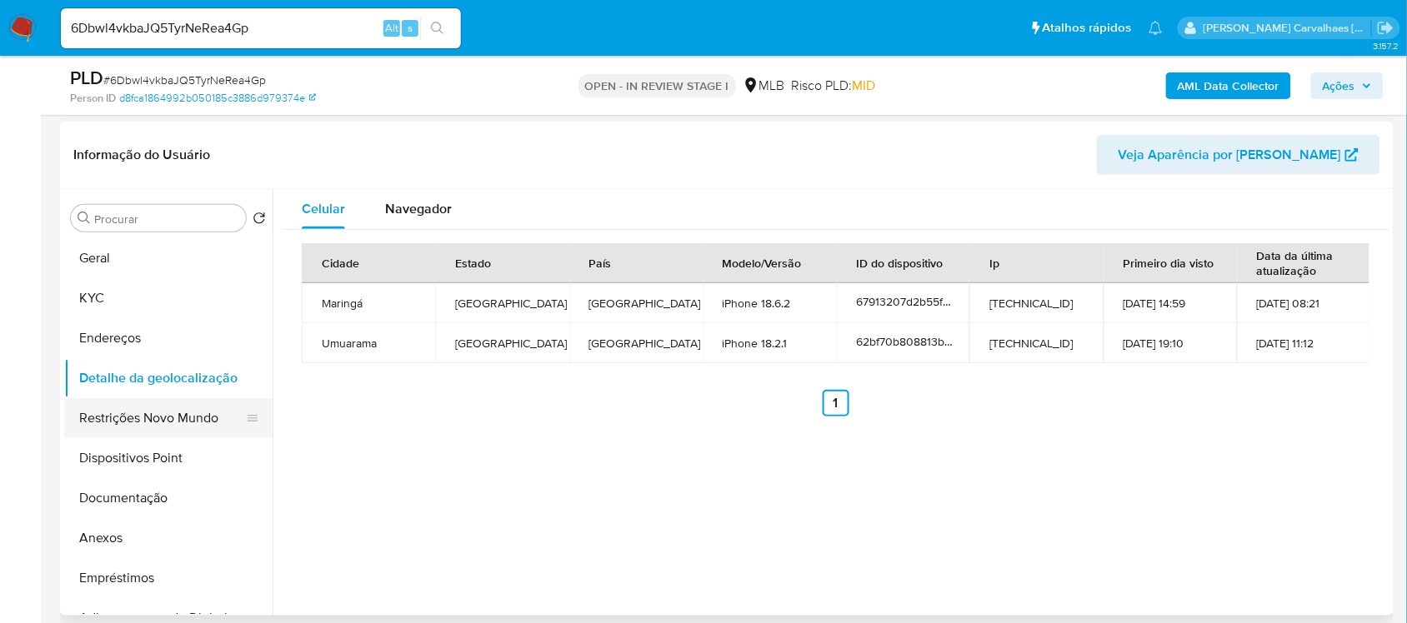
click at [198, 413] on button "Restrições Novo Mundo" at bounding box center [161, 418] width 195 height 40
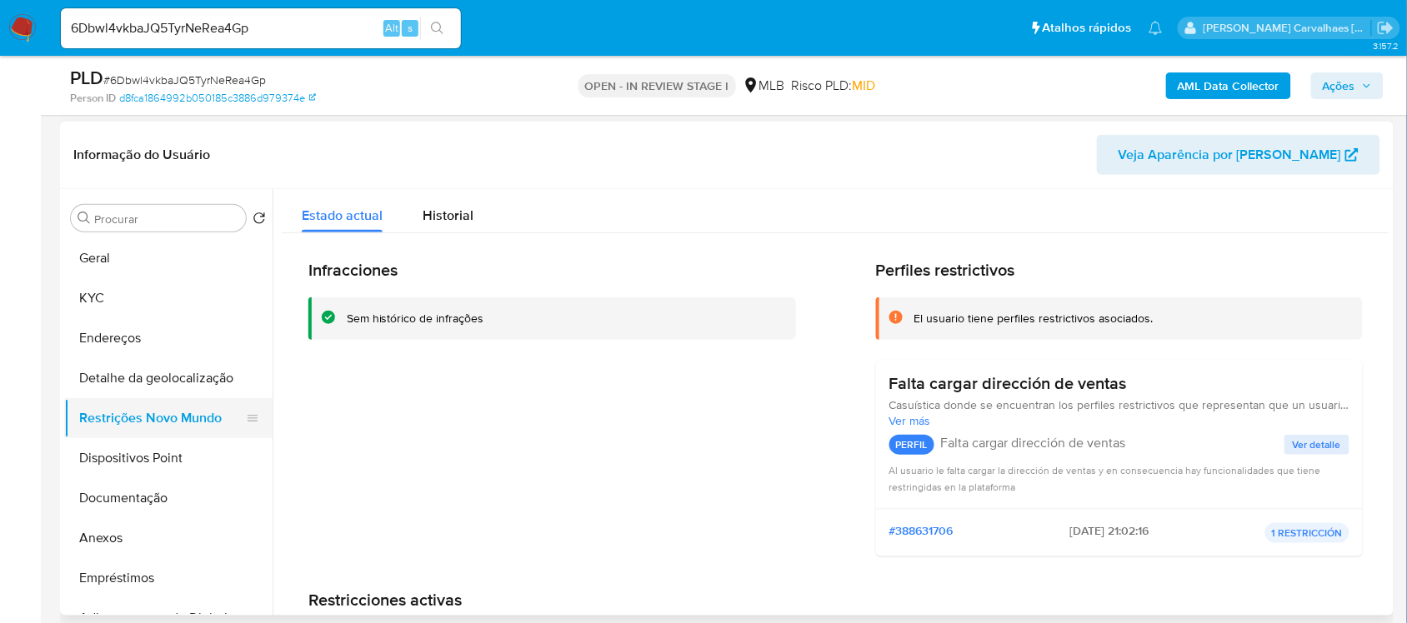
click at [167, 422] on button "Restrições Novo Mundo" at bounding box center [161, 418] width 195 height 40
click at [109, 468] on button "Dispositivos Point" at bounding box center [161, 458] width 195 height 40
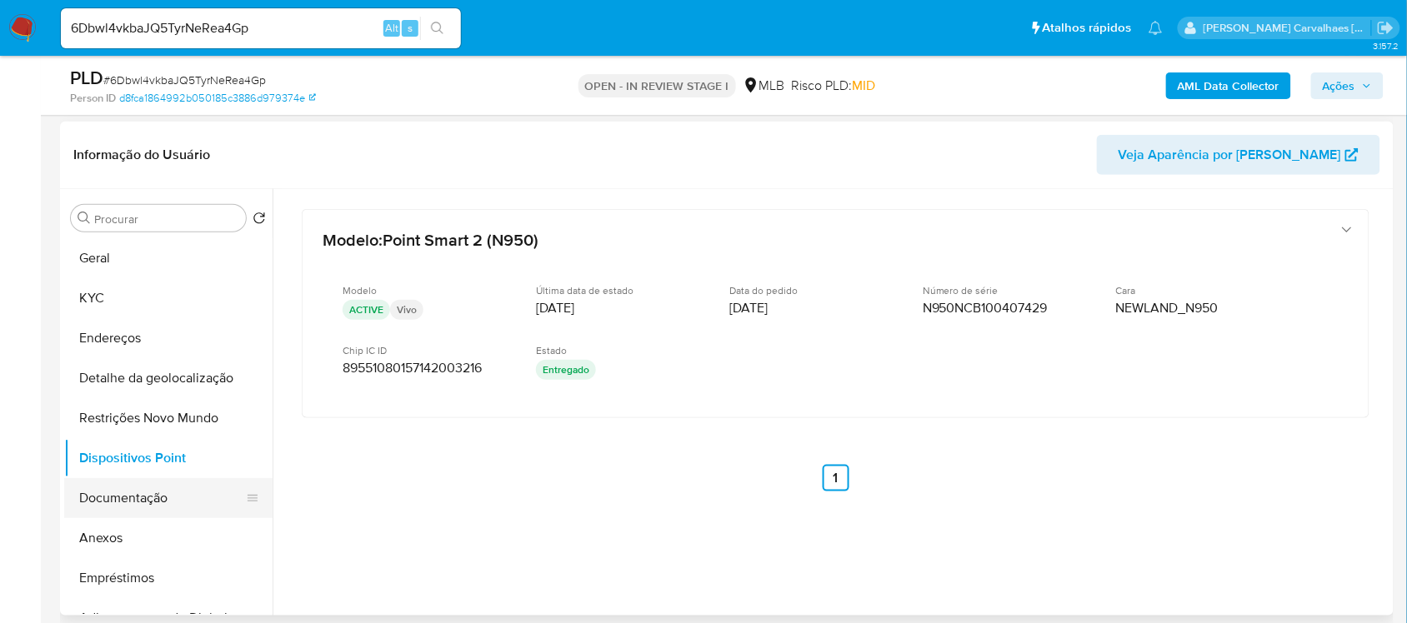
click at [151, 500] on button "Documentação" at bounding box center [161, 498] width 195 height 40
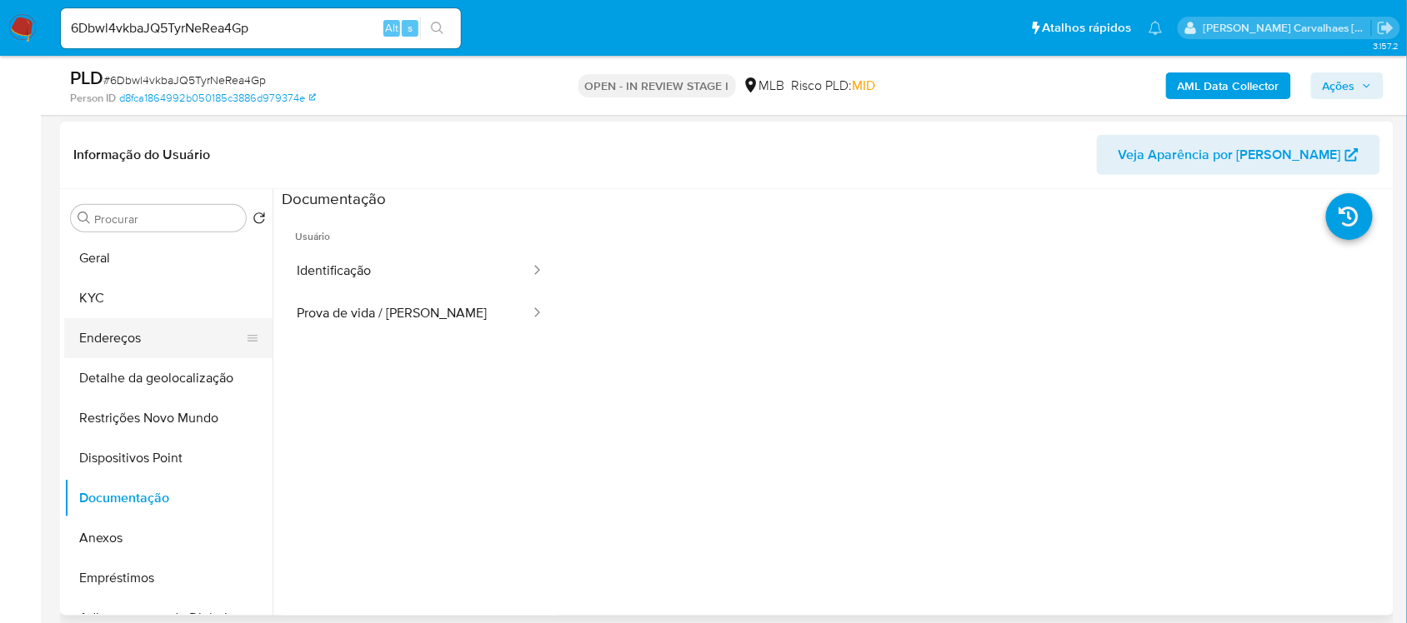
click at [146, 333] on button "Endereços" at bounding box center [161, 338] width 195 height 40
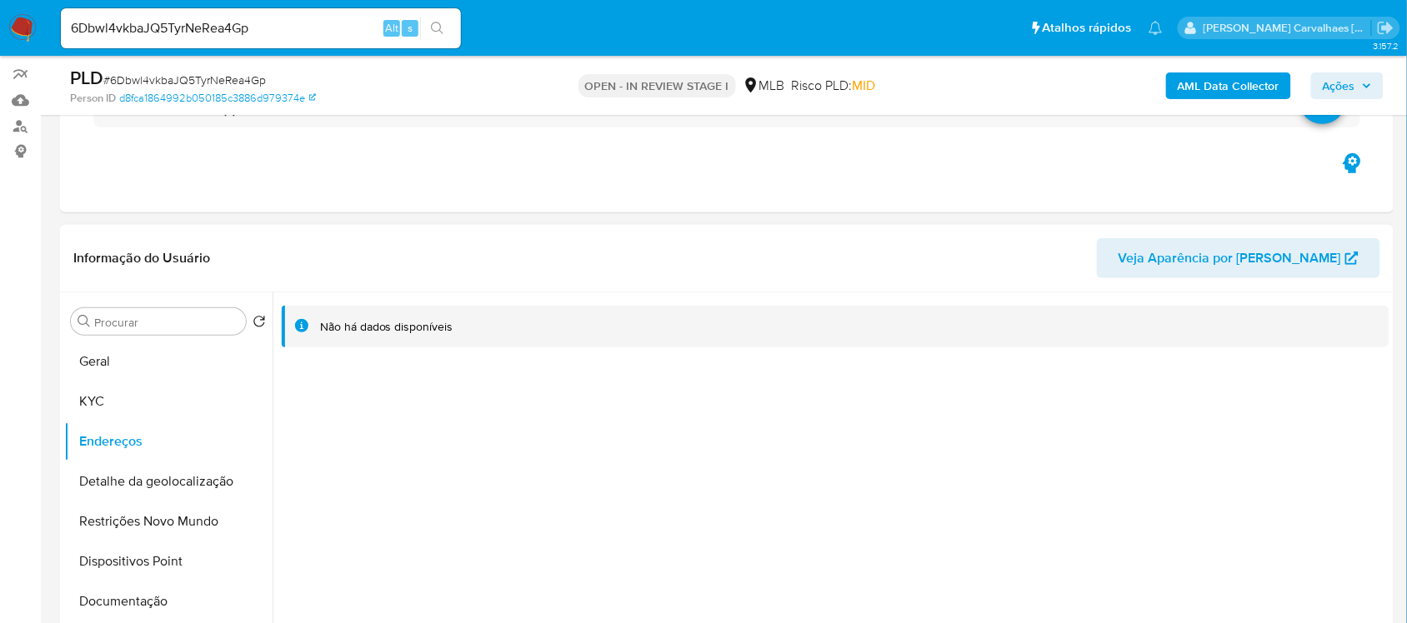
scroll to position [139, 0]
click at [113, 407] on button "KYC" at bounding box center [161, 403] width 195 height 40
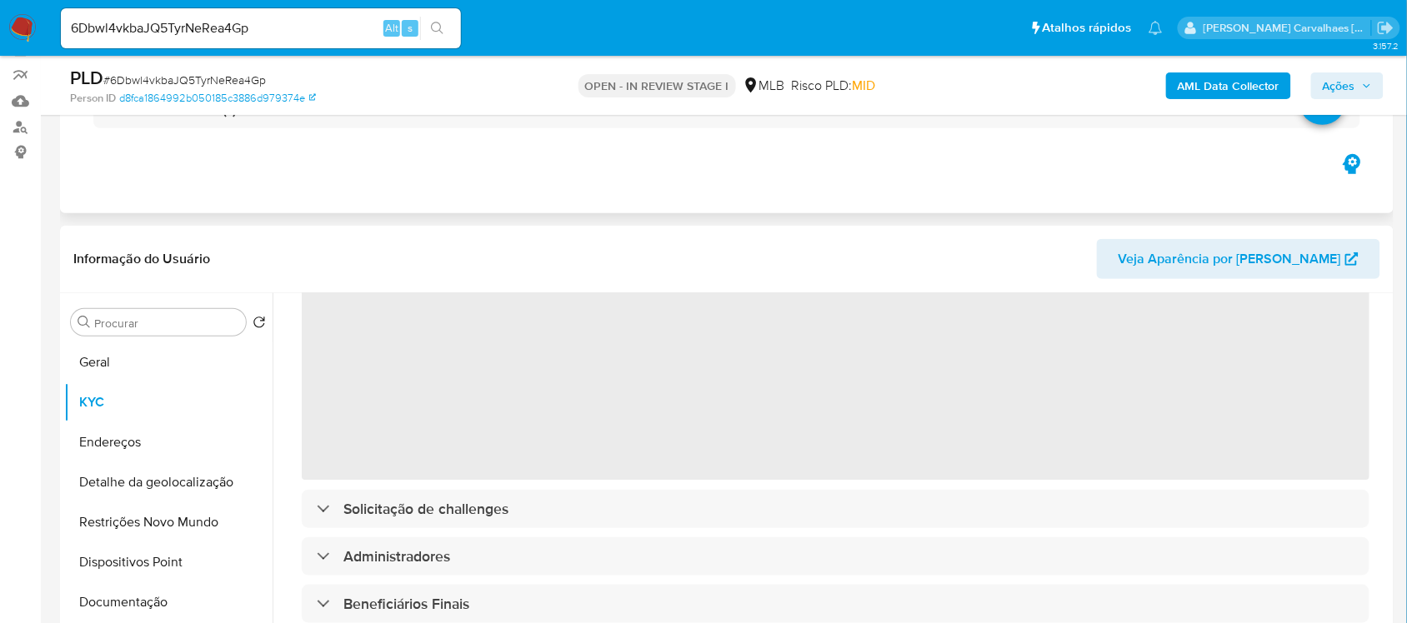
scroll to position [104, 0]
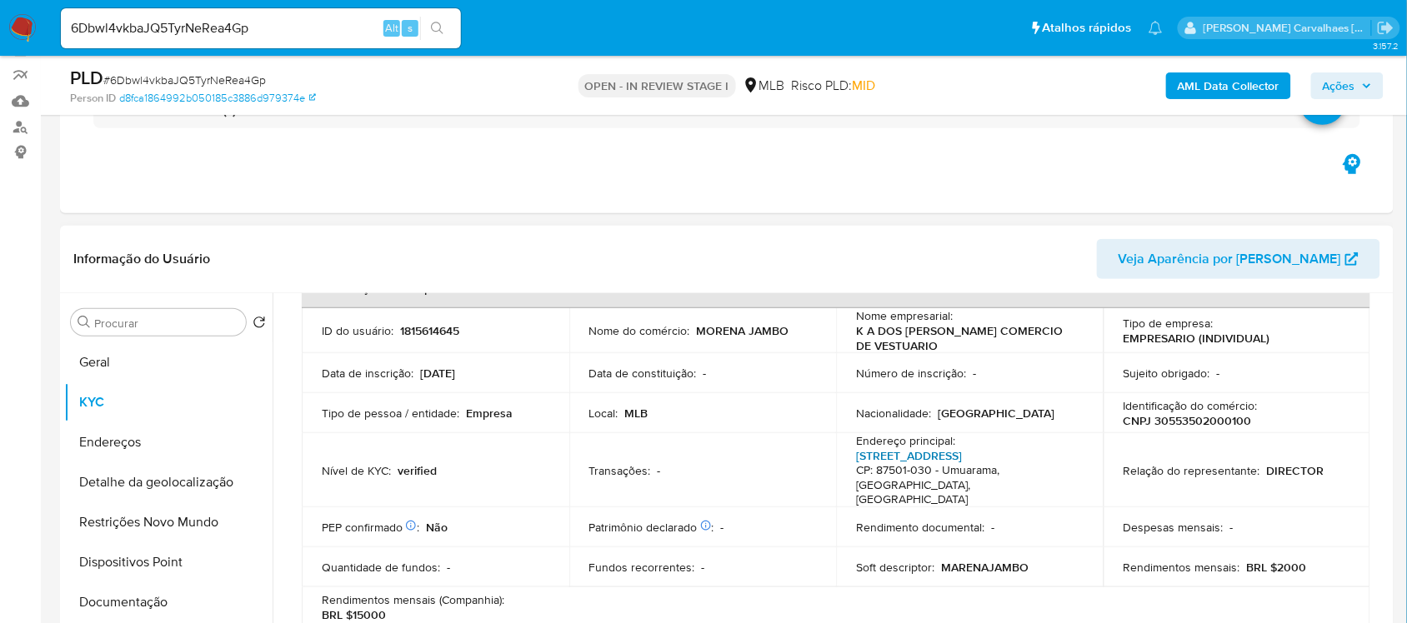
click at [935, 453] on link "Avenida Paraná 3608, Zona I" at bounding box center [909, 456] width 106 height 17
click at [893, 455] on link "Avenida Paraná 3608, Zona I" at bounding box center [909, 456] width 106 height 17
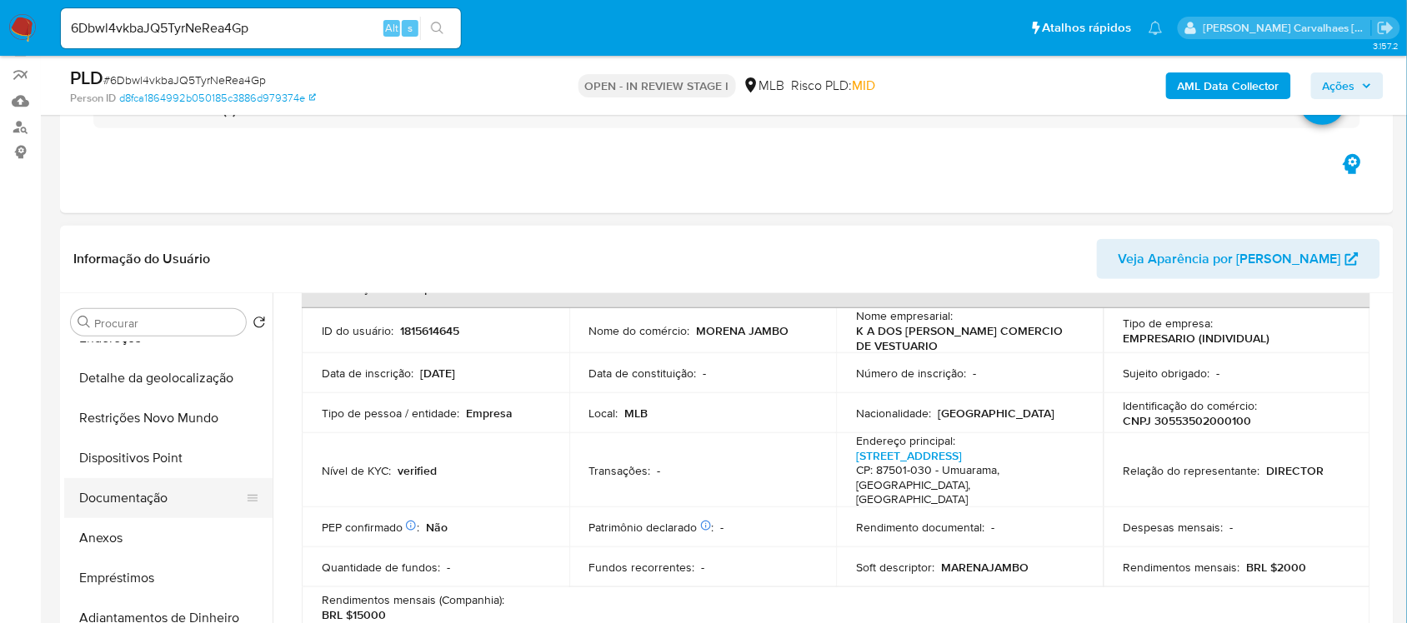
click at [154, 493] on button "Documentação" at bounding box center [161, 498] width 195 height 40
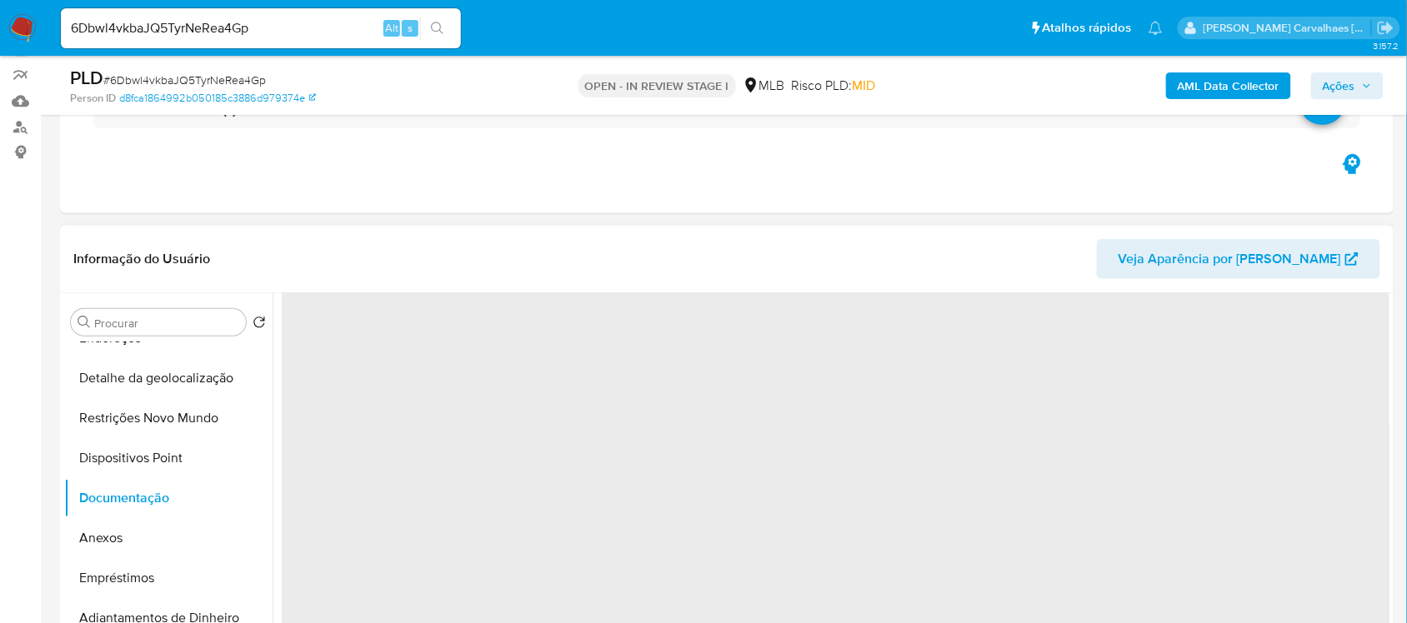
scroll to position [0, 0]
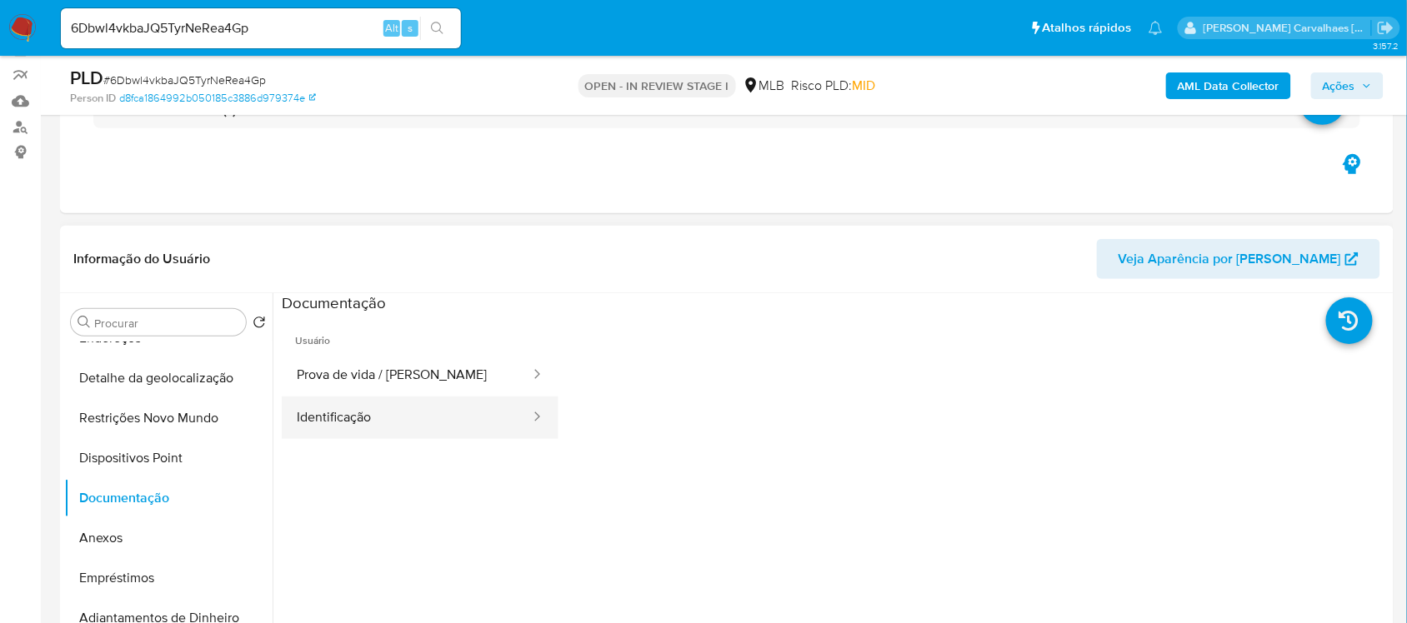
click at [413, 409] on button "Identificação" at bounding box center [407, 418] width 250 height 43
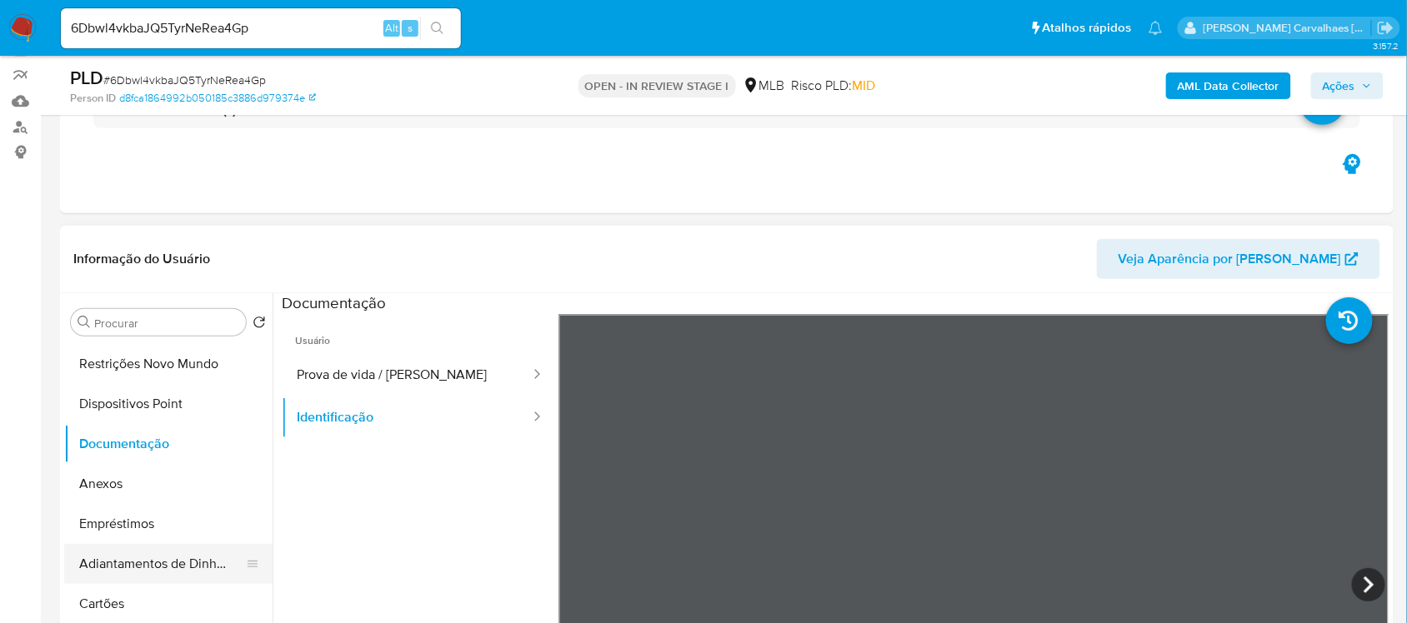
scroll to position [208, 0]
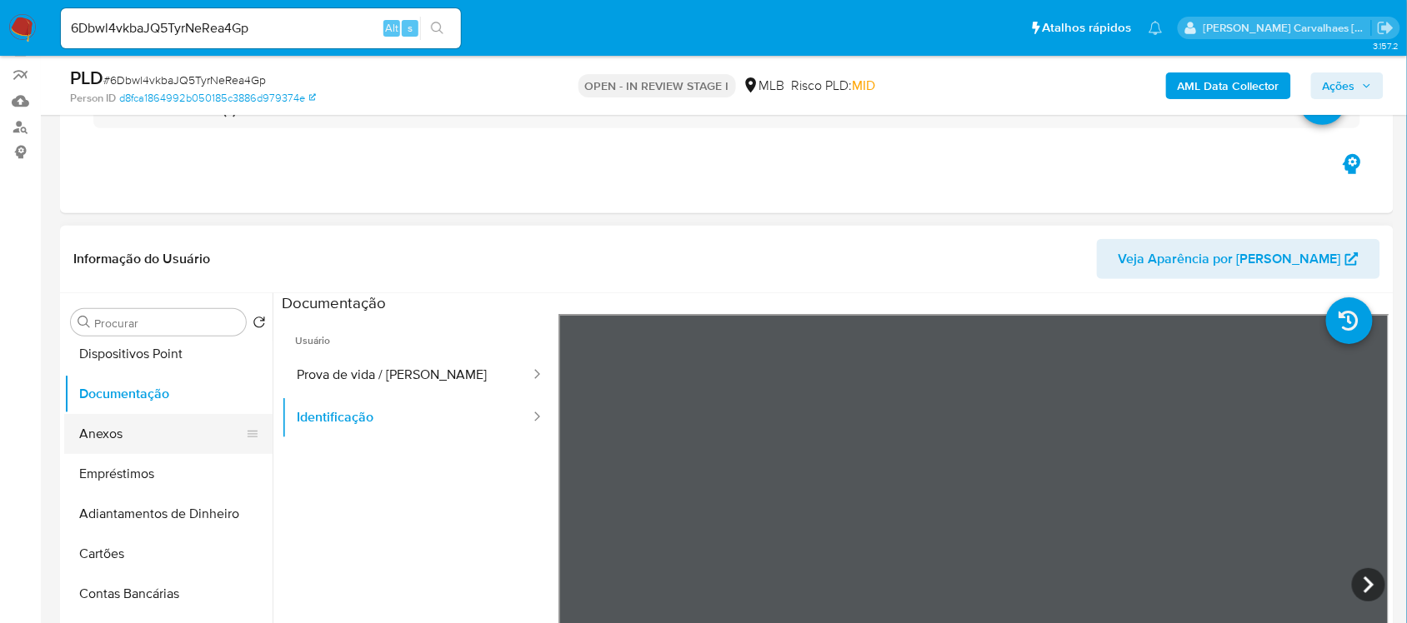
click at [125, 438] on button "Anexos" at bounding box center [161, 434] width 195 height 40
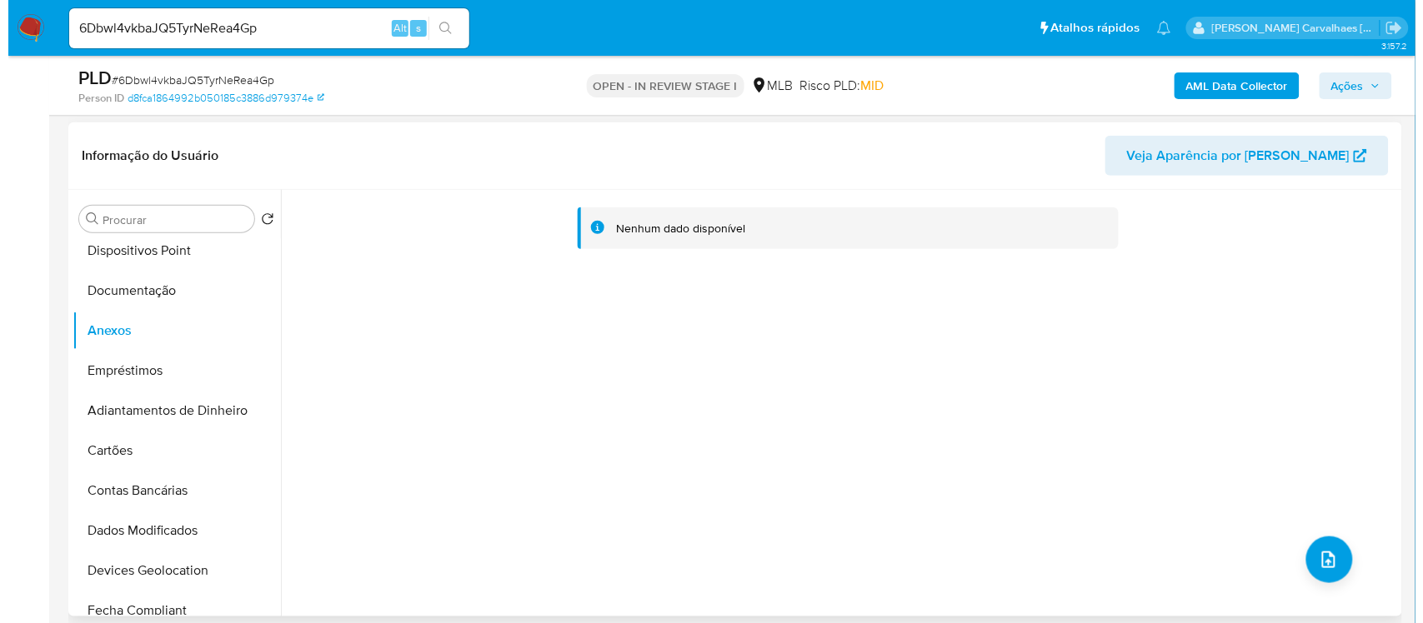
scroll to position [243, 0]
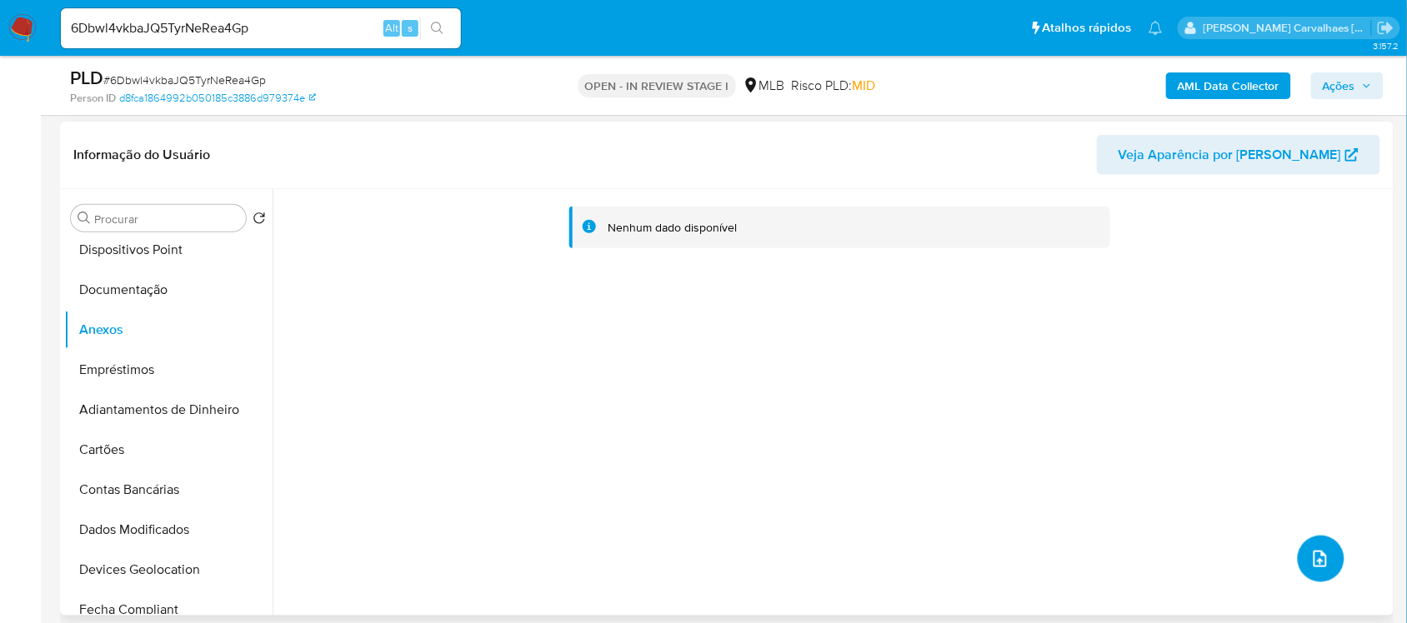
click at [1314, 567] on icon "upload-file" at bounding box center [1320, 559] width 20 height 20
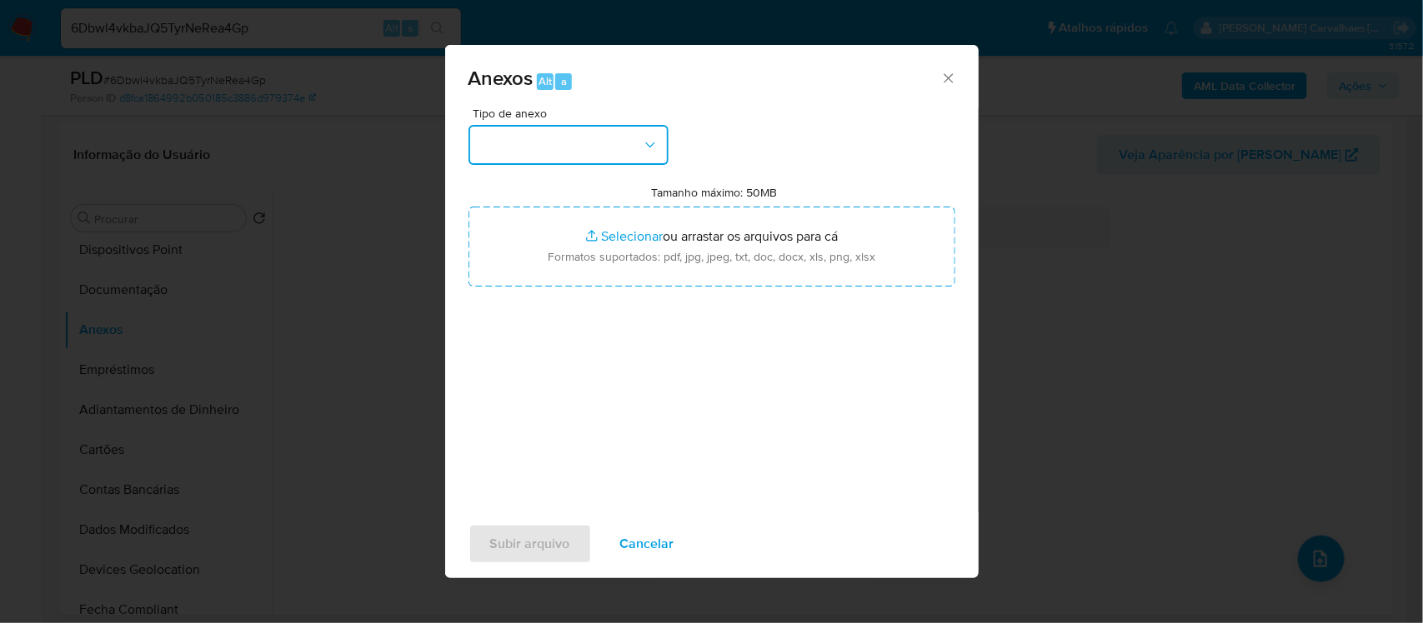
click at [655, 143] on icon "button" at bounding box center [650, 145] width 17 height 17
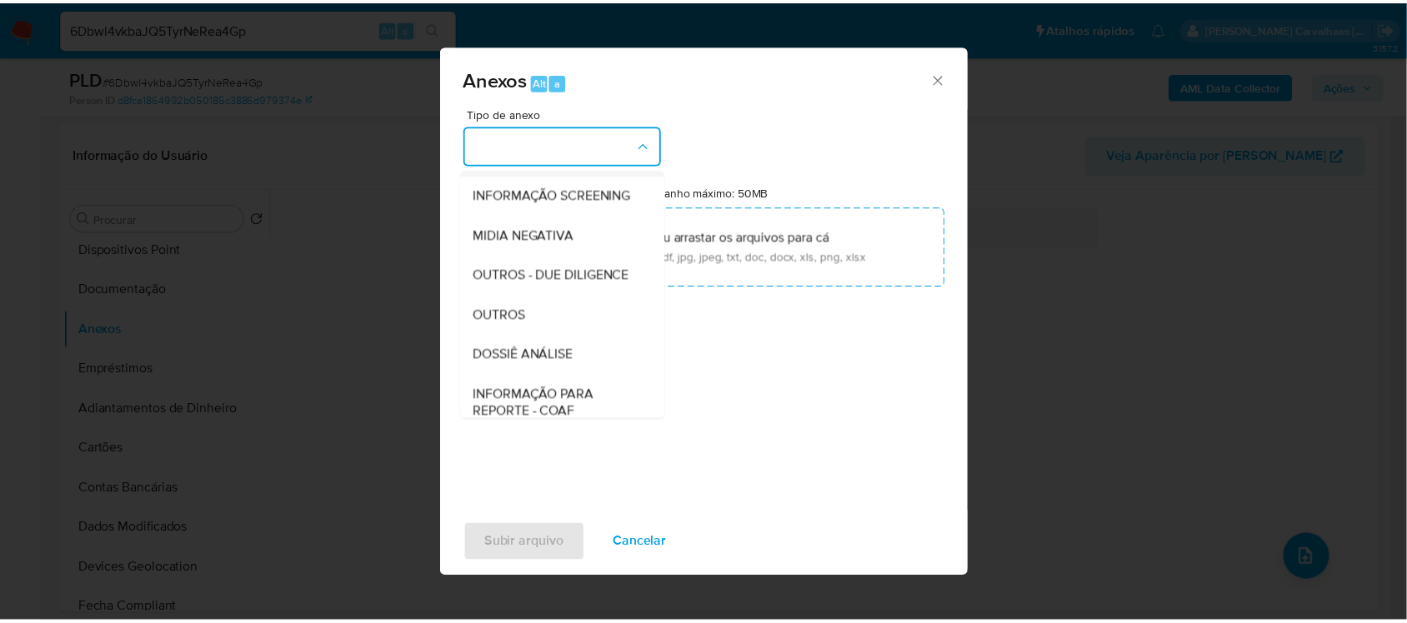
scroll to position [208, 0]
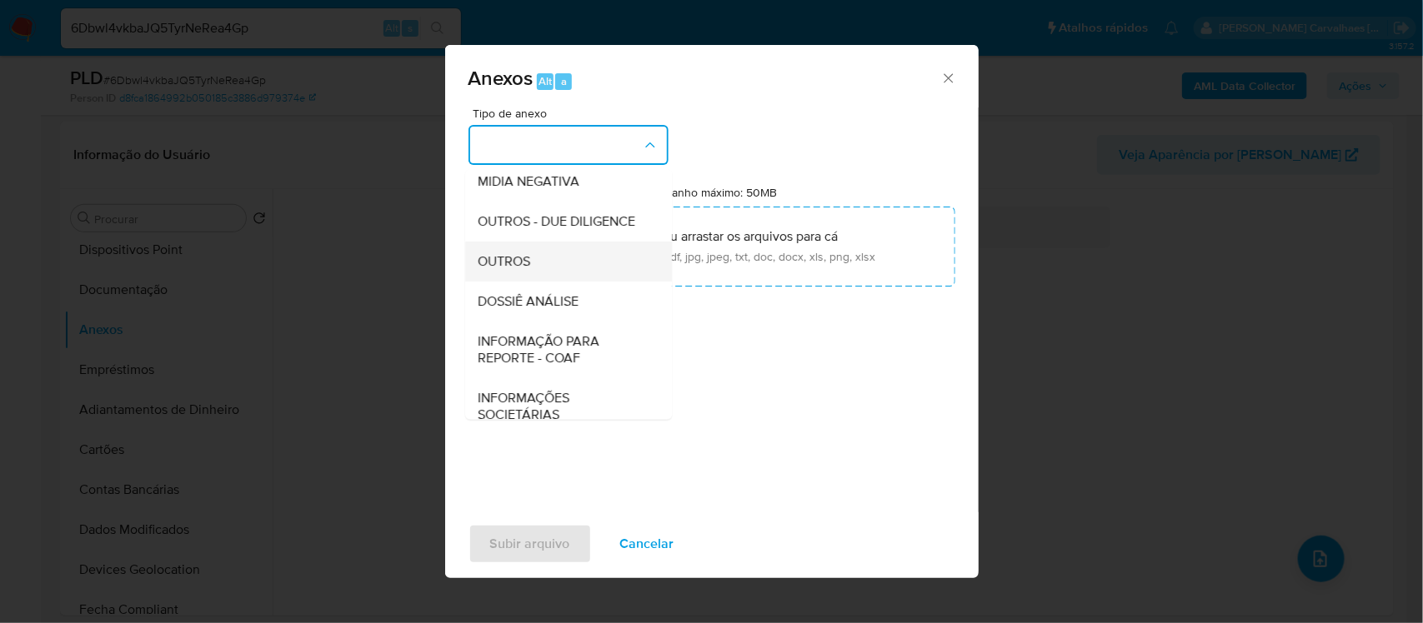
click at [521, 269] on span "OUTROS" at bounding box center [504, 261] width 53 height 17
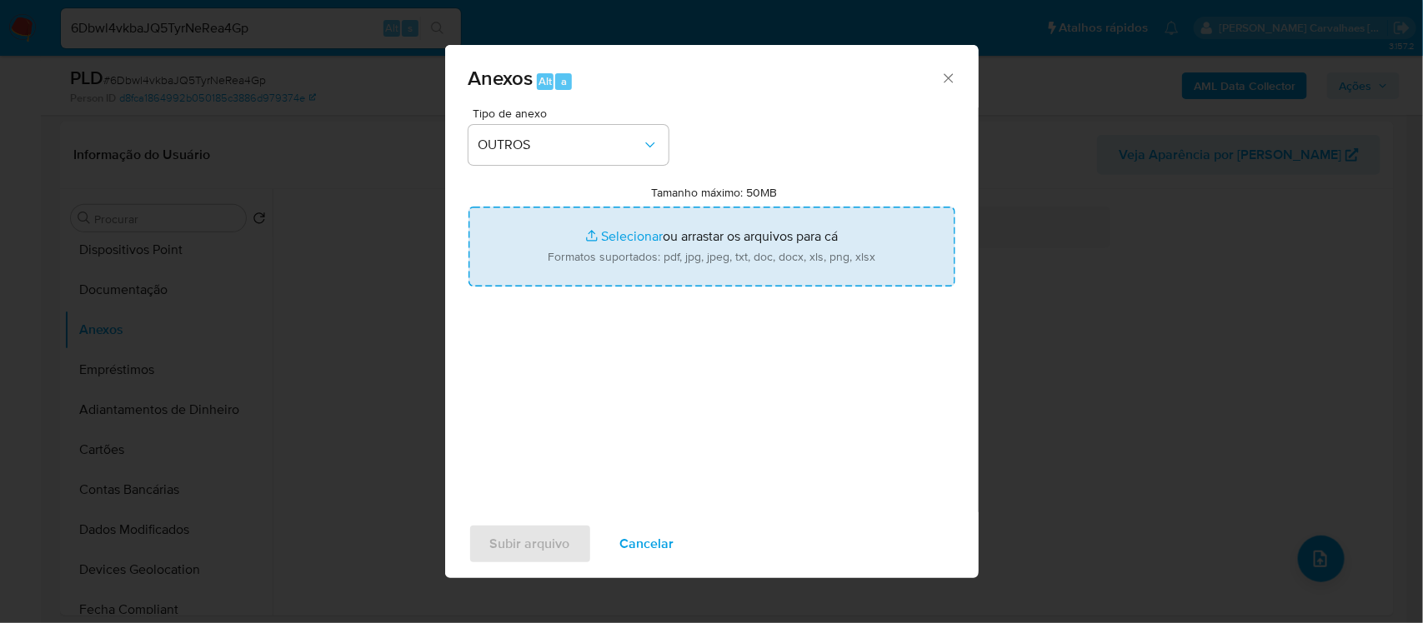
click at [604, 239] on input "Tamanho máximo: 50MB Selecionar arquivos" at bounding box center [711, 247] width 487 height 80
type input "C:\fakepath\SAR - XXXX - CNPJ 30553502000100 - K A DOS SANTOS COMERCIO DE VESTU…"
click at [638, 238] on input "Tamanho máximo: 50MB Selecionar arquivos" at bounding box center [711, 247] width 487 height 80
type input "C:\fakepath\Mulan K A DOS SANTOS COMERCIO DE VESTUARIO 1815614645_2025_09_02_21…"
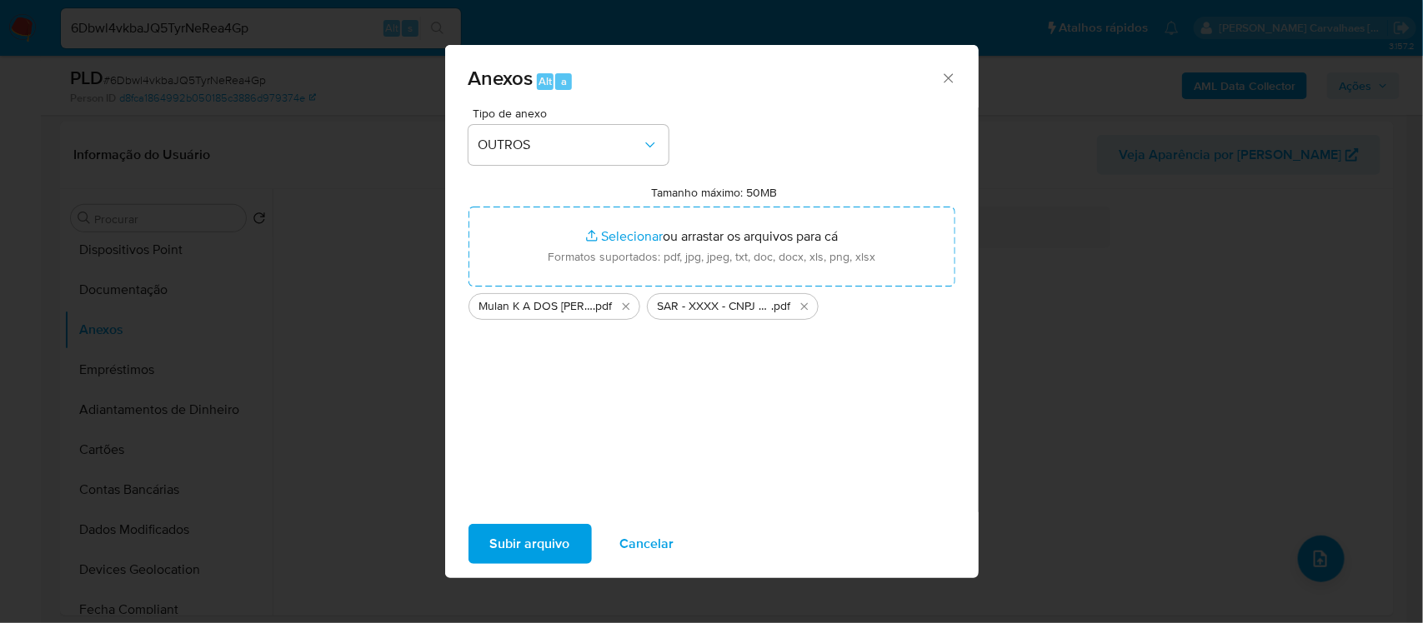
click at [546, 546] on span "Subir arquivo" at bounding box center [530, 544] width 80 height 37
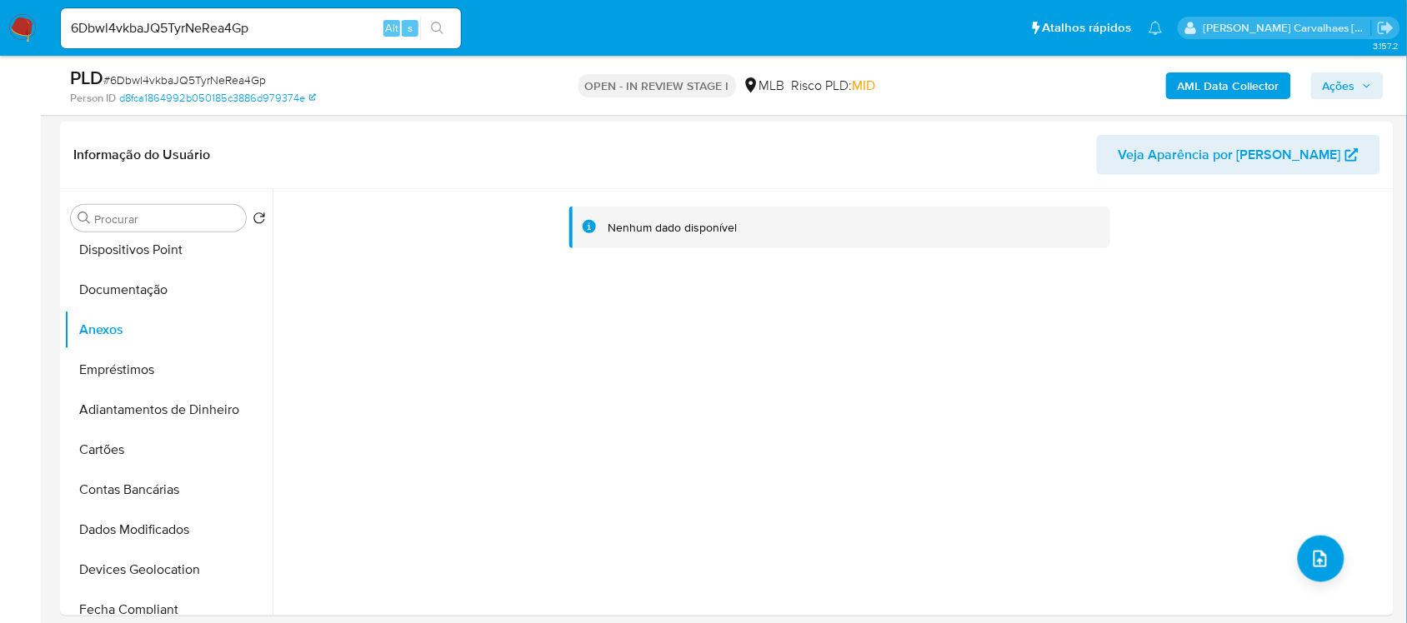
click at [1340, 84] on span "Ações" at bounding box center [1339, 86] width 33 height 27
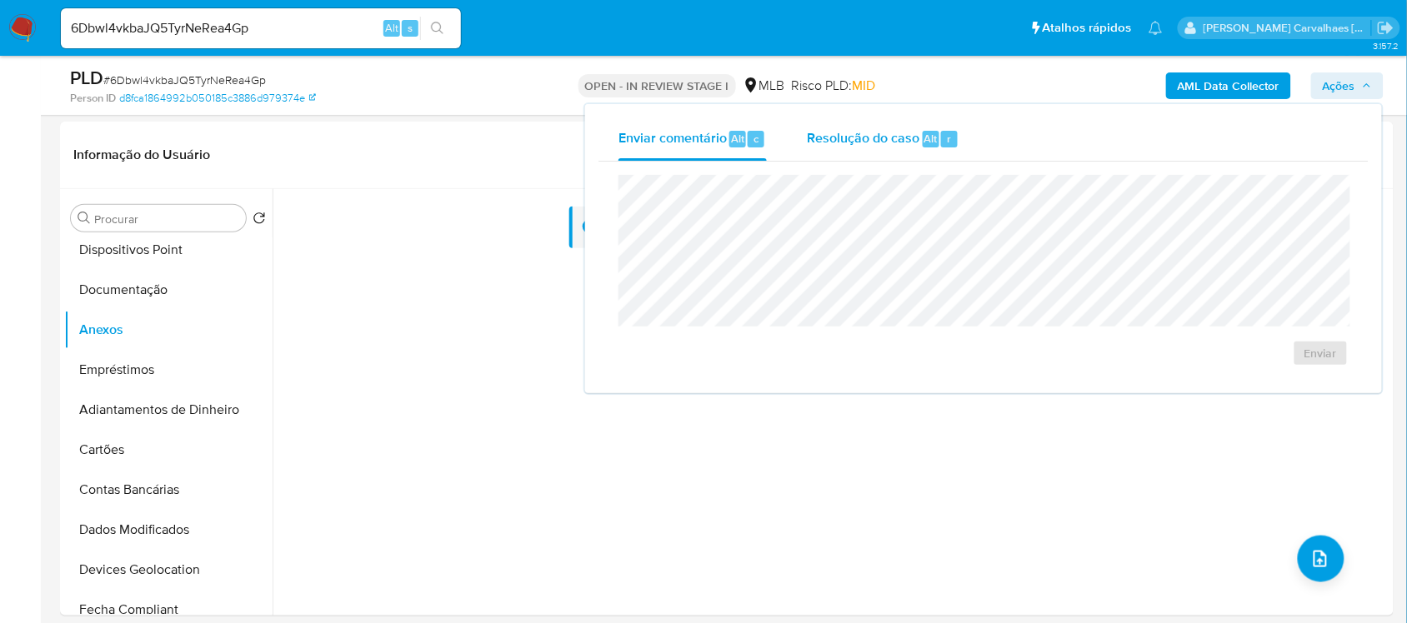
click at [848, 142] on span "Resolução do caso" at bounding box center [863, 137] width 113 height 19
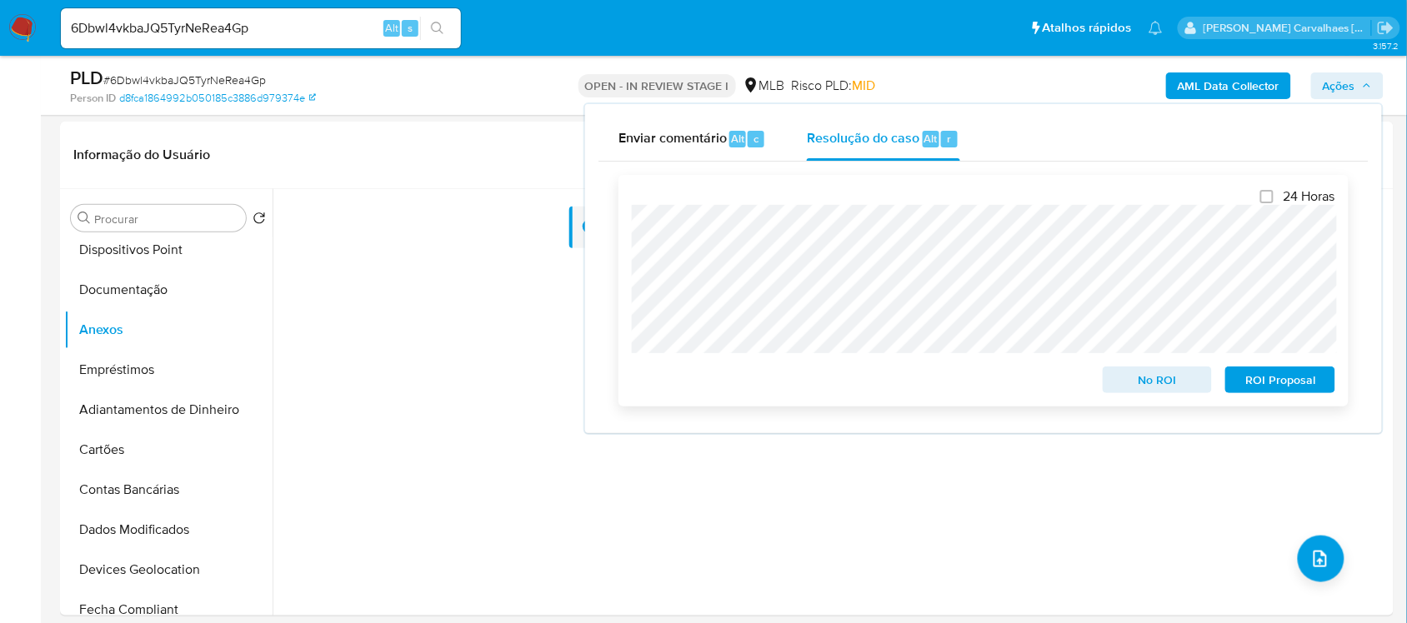
click at [1296, 380] on span "ROI Proposal" at bounding box center [1280, 379] width 87 height 23
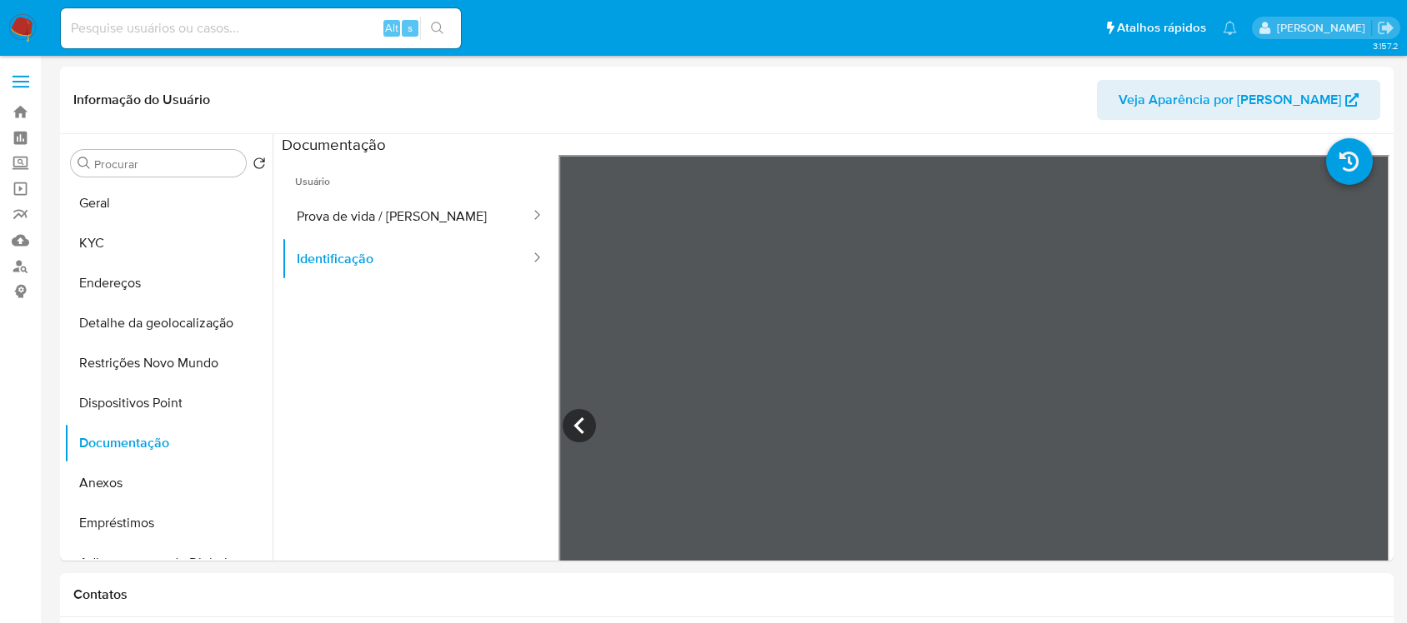
select select "10"
click at [385, 218] on button "Prova de vida / Selfie" at bounding box center [407, 216] width 250 height 43
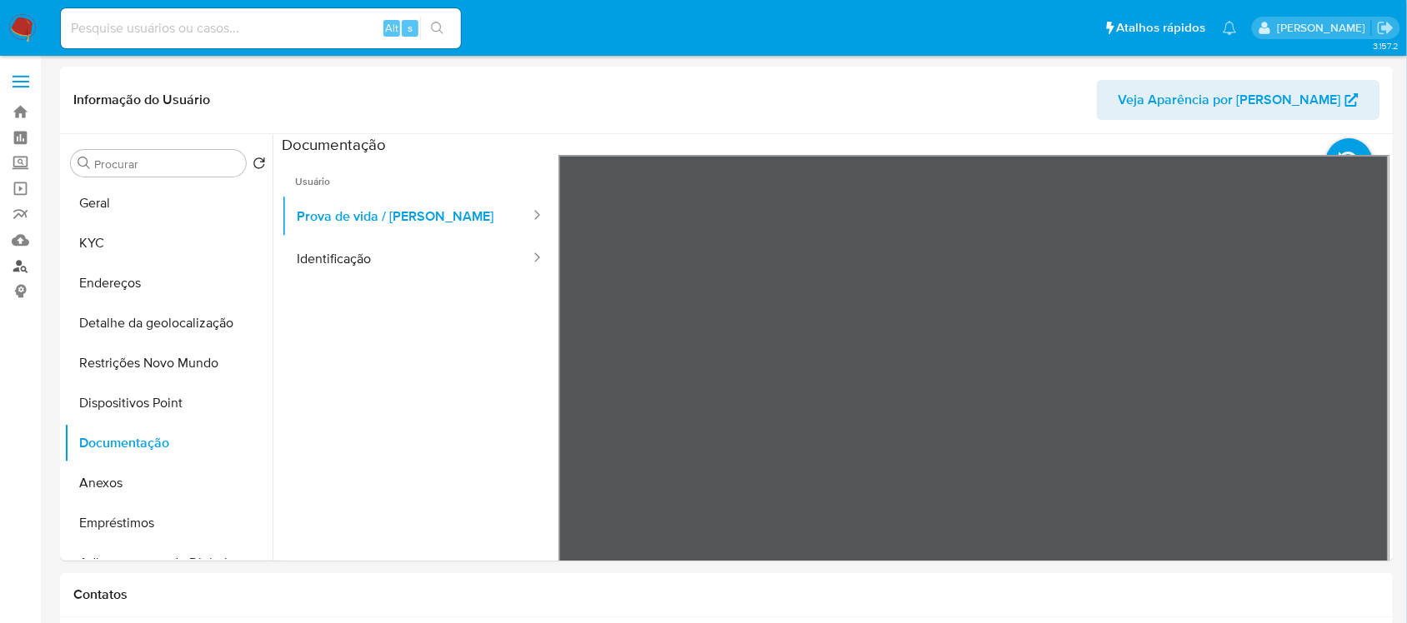
click at [19, 268] on link "Localizador de pessoas" at bounding box center [99, 266] width 198 height 26
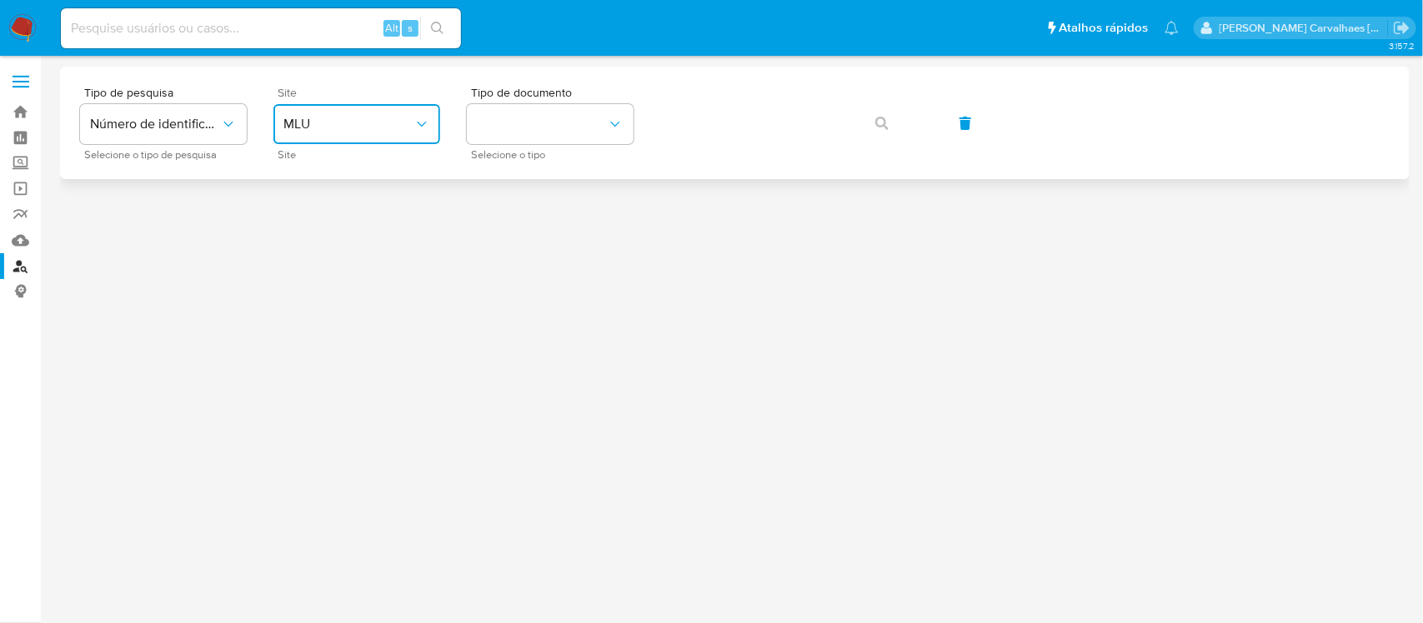
click at [373, 127] on span "MLU" at bounding box center [348, 124] width 130 height 17
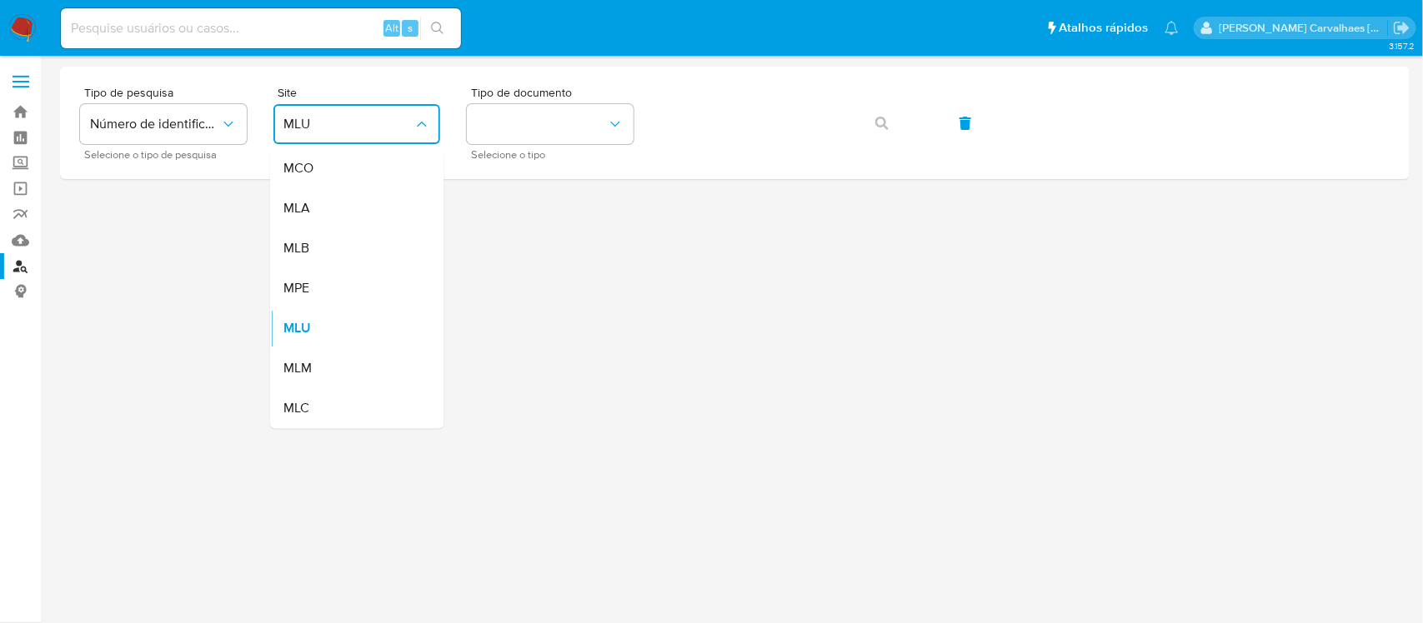
click at [327, 240] on div "MLB" at bounding box center [351, 249] width 137 height 40
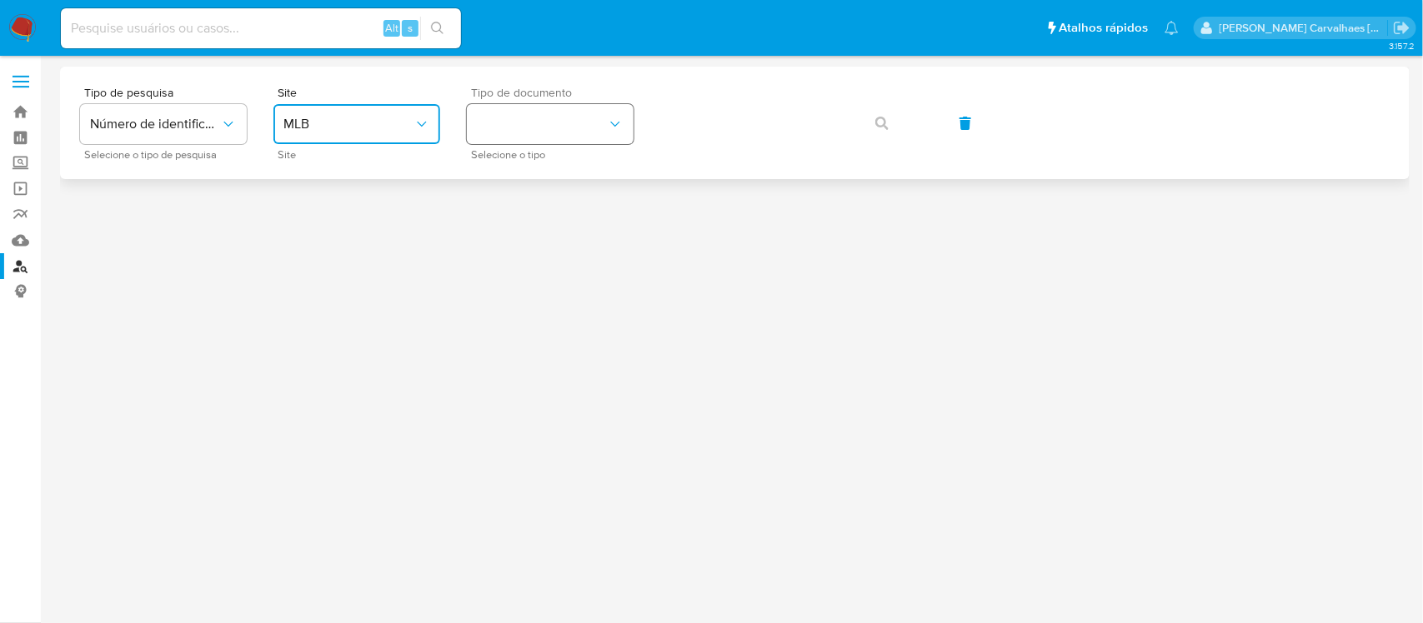
click at [548, 123] on button "identificationType" at bounding box center [550, 124] width 167 height 40
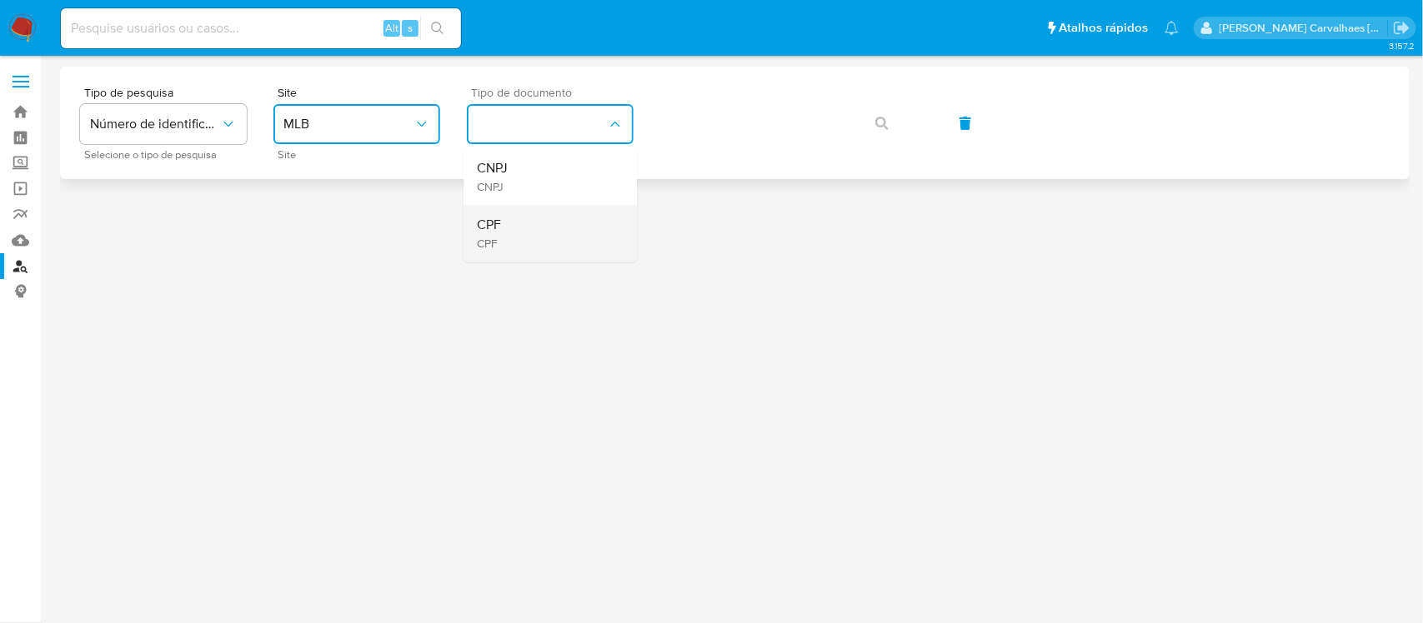
click at [529, 227] on div "CPF CPF" at bounding box center [545, 234] width 137 height 57
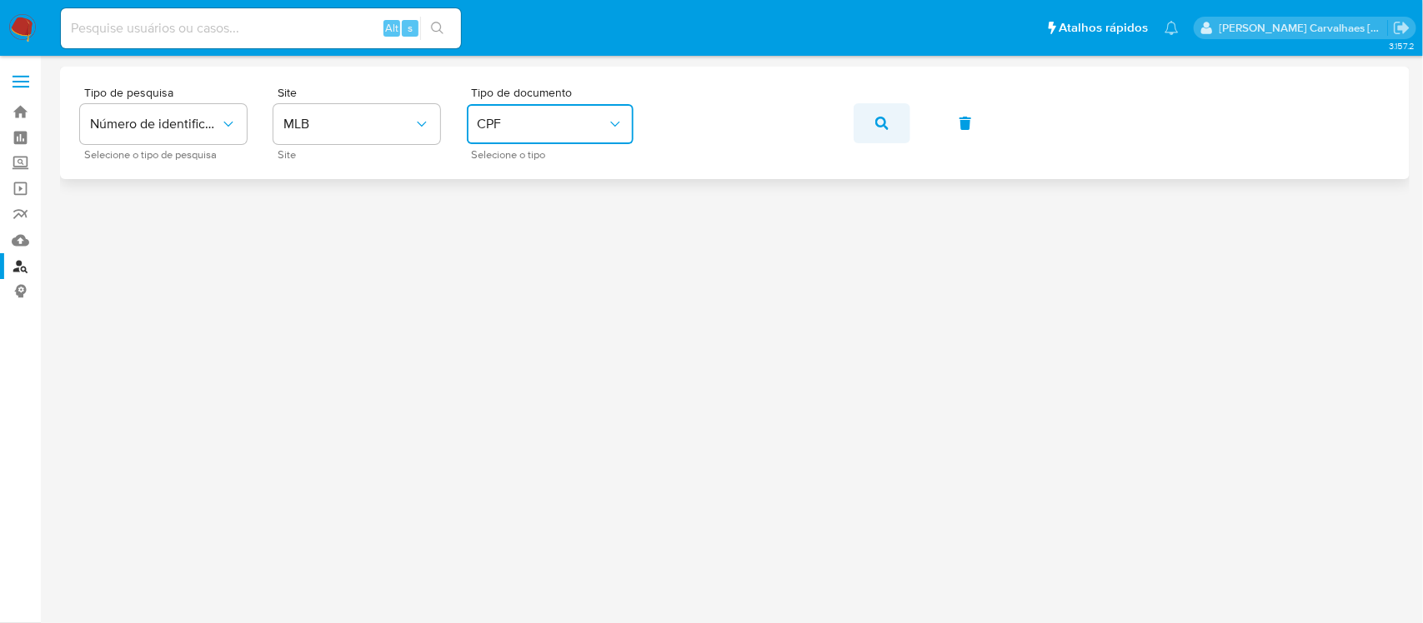
click at [879, 125] on icon "button" at bounding box center [881, 123] width 13 height 13
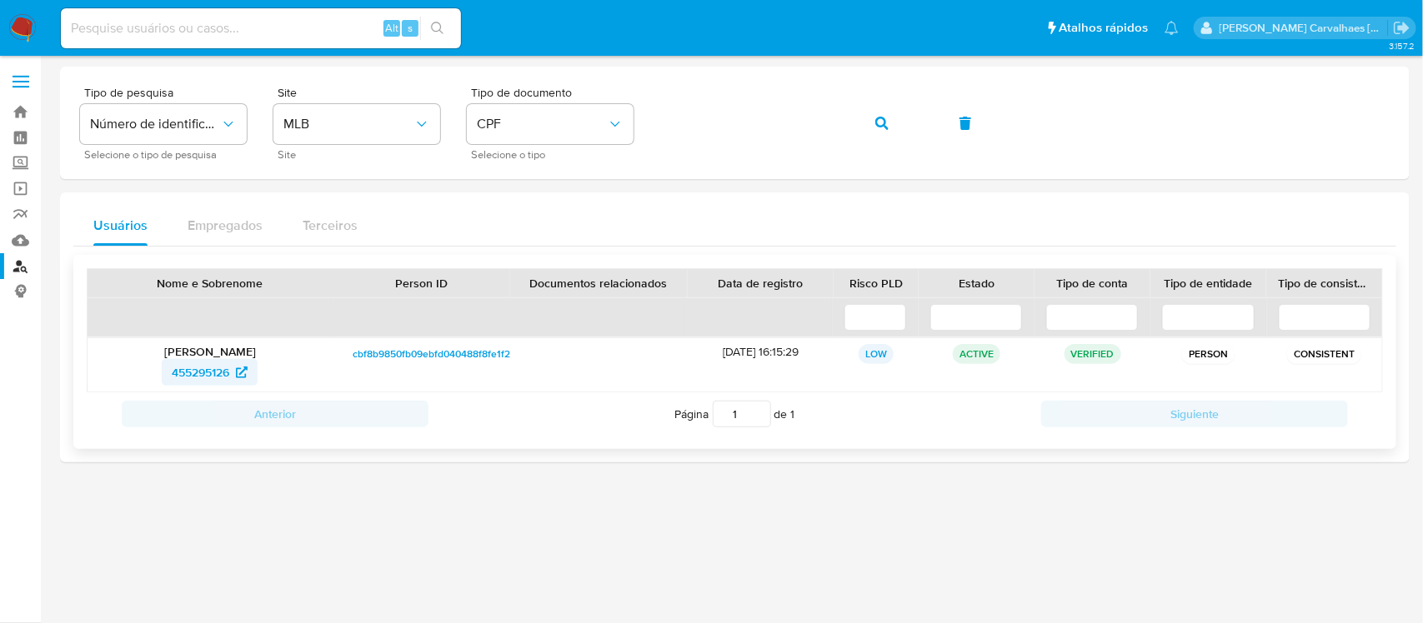
click at [219, 378] on span "455295126" at bounding box center [201, 372] width 58 height 27
click at [585, 118] on div "Tipo de pesquisa Número de identificação Selecione o tipo de pesquisa Site MLB …" at bounding box center [734, 123] width 1309 height 73
drag, startPoint x: 892, startPoint y: 117, endPoint x: 880, endPoint y: 119, distance: 11.9
click at [888, 121] on button "button" at bounding box center [881, 123] width 57 height 40
click at [208, 365] on span "269028770" at bounding box center [201, 372] width 60 height 27
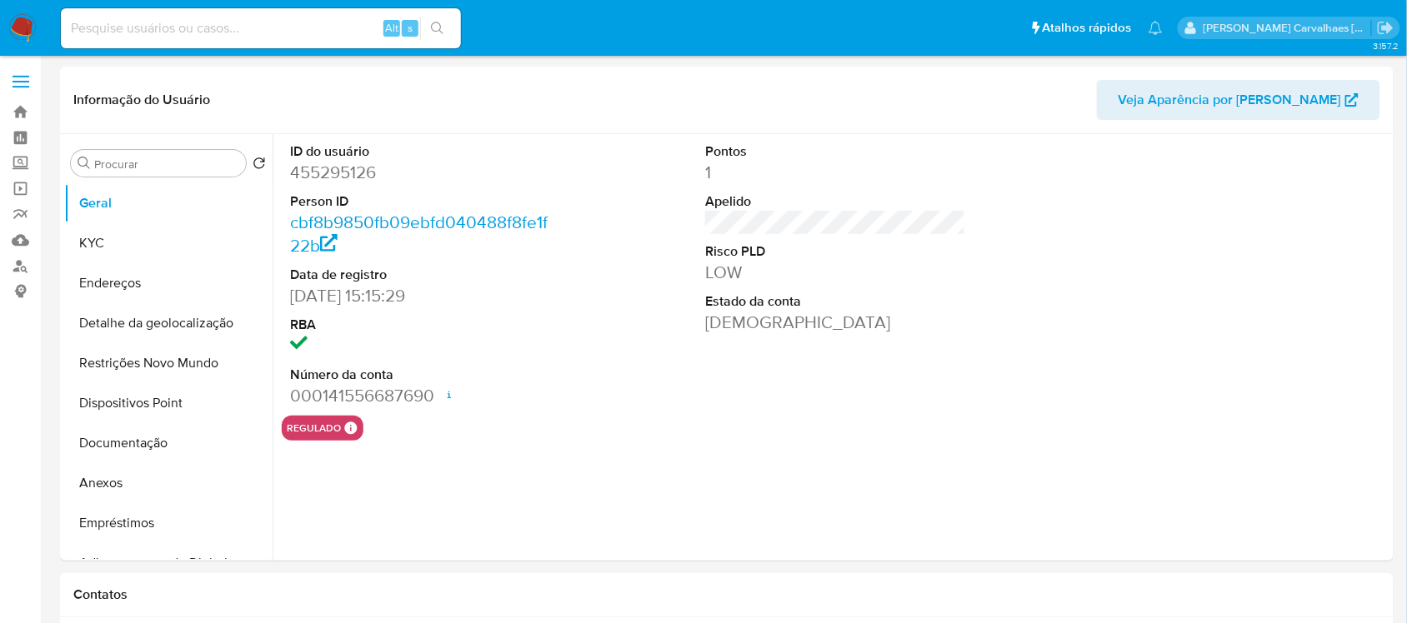
select select "10"
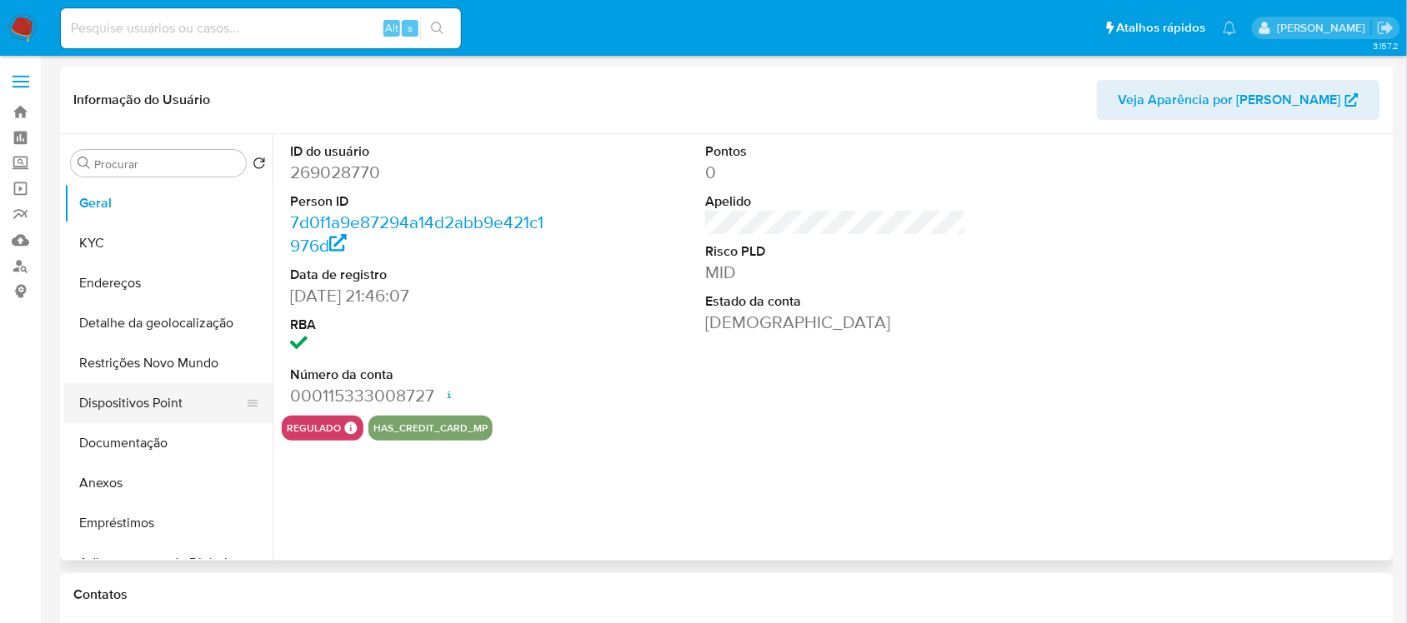
select select "10"
click at [160, 428] on button "Documentação" at bounding box center [161, 443] width 195 height 40
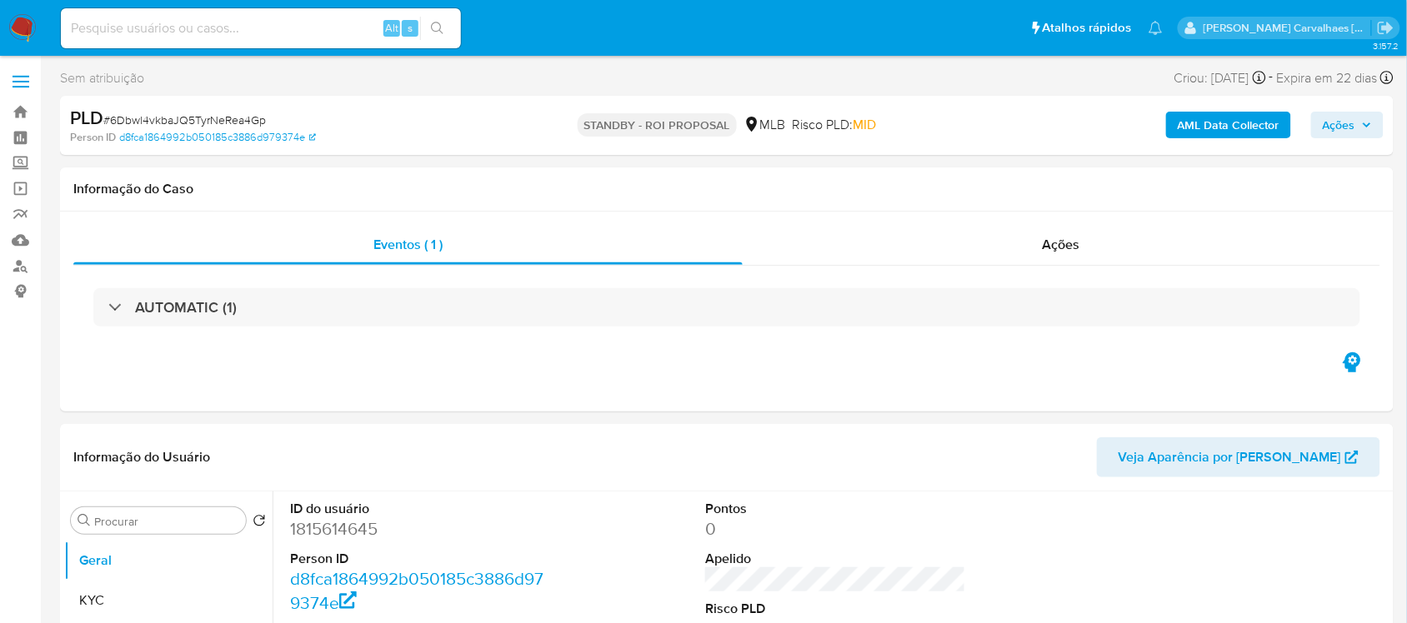
select select "10"
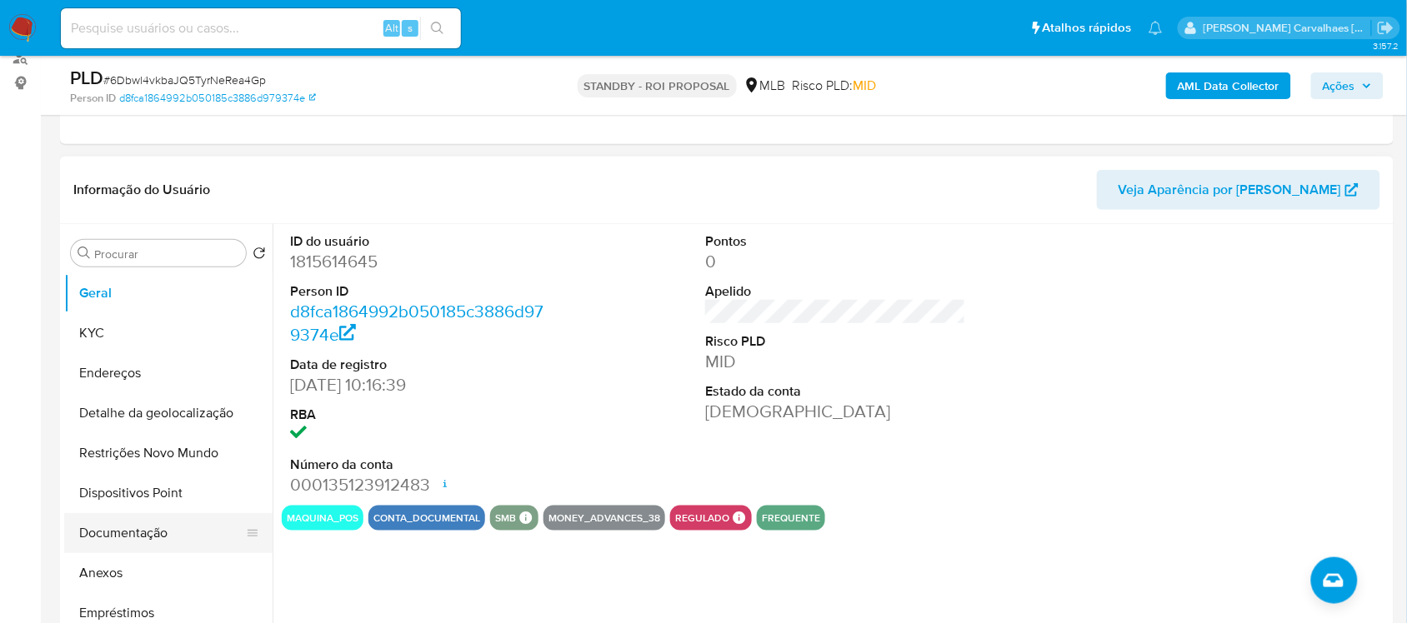
scroll to position [104, 0]
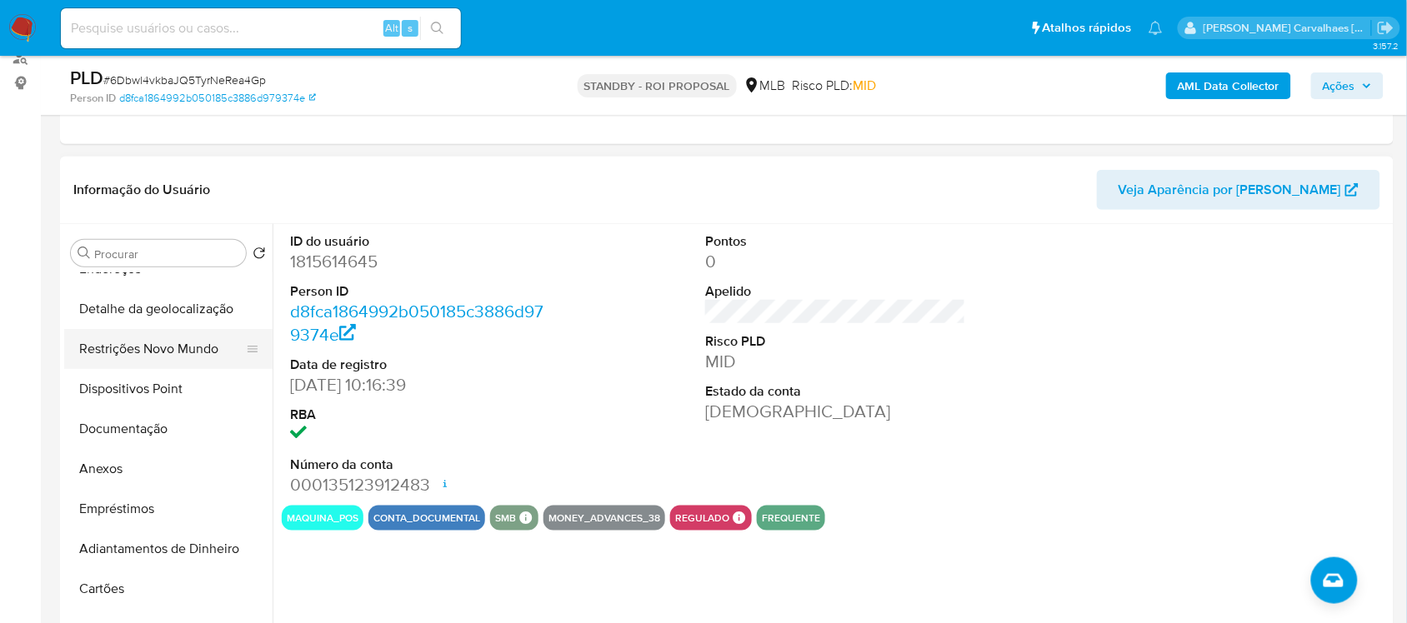
click at [171, 343] on button "Restrições Novo Mundo" at bounding box center [161, 349] width 195 height 40
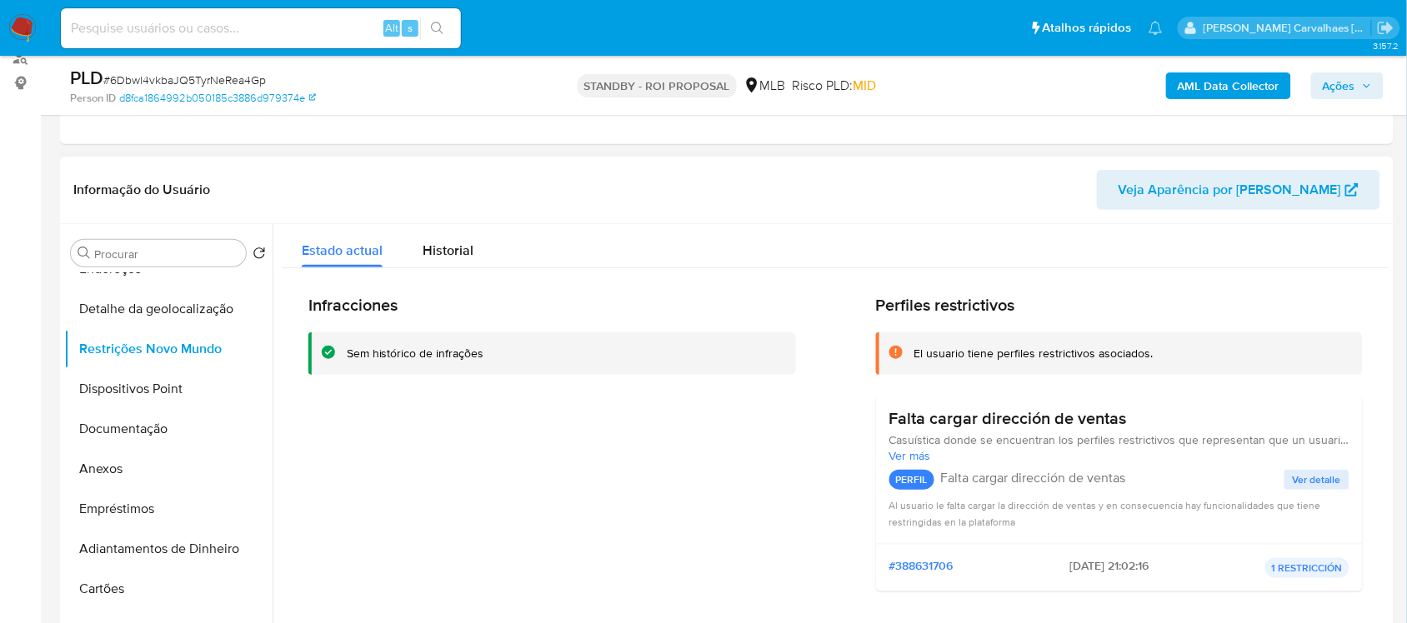
drag, startPoint x: 344, startPoint y: 359, endPoint x: 490, endPoint y: 358, distance: 145.9
click at [490, 358] on div "Sem histórico de infrações" at bounding box center [552, 354] width 488 height 43
click at [292, 26] on input at bounding box center [261, 29] width 400 height 22
paste input "AJD1aMKswmgIxfBBlzUijq4V"
type input "AJD1aMKswmgIxfBBlzUijq4V"
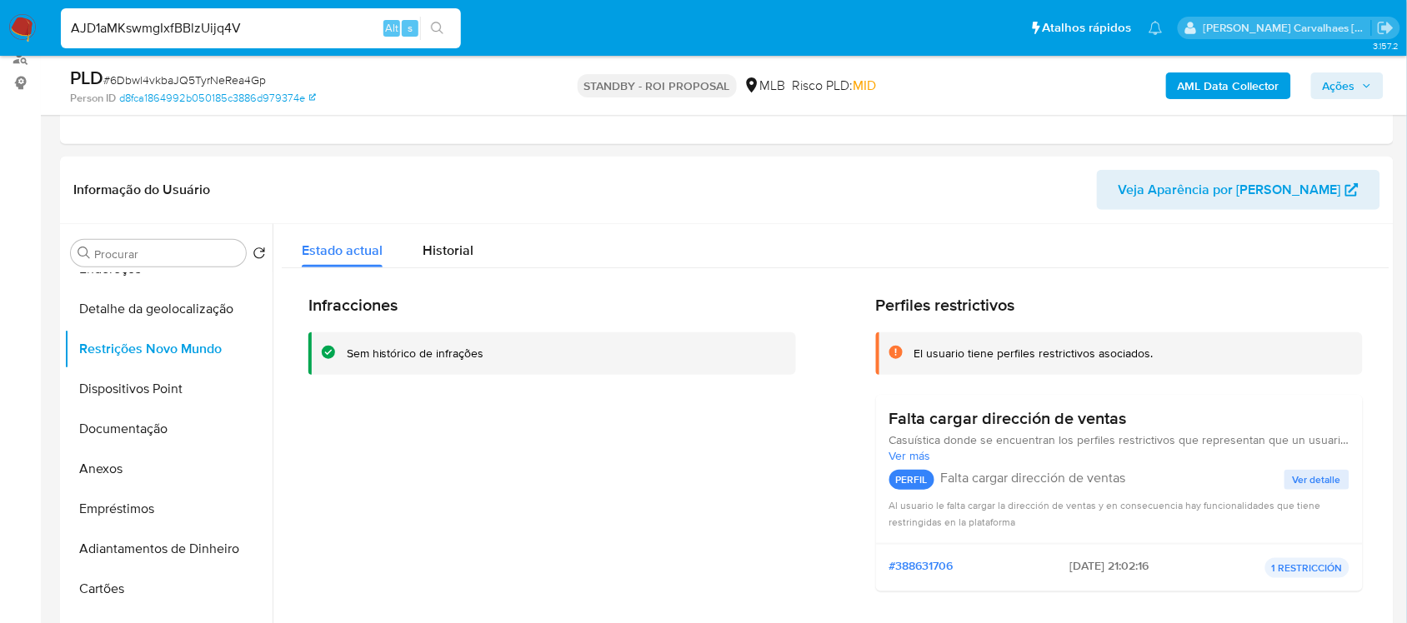
click at [443, 23] on icon "search-icon" at bounding box center [437, 28] width 13 height 13
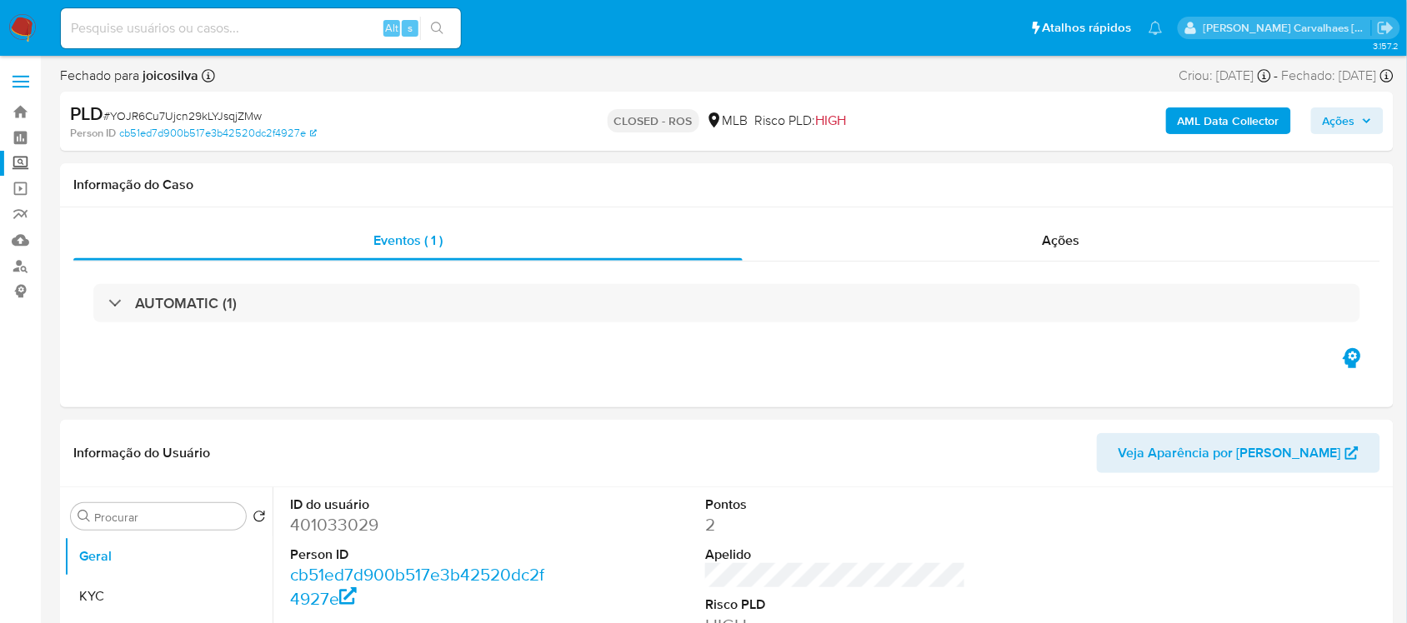
select select "10"
click at [185, 26] on input at bounding box center [261, 29] width 400 height 22
paste input "AJD1aMKswmgIxfBBlzUijq4V"
type input "AJD1aMKswmgIxfBBlzUijq4V"
click at [440, 23] on icon "search-icon" at bounding box center [437, 28] width 13 height 13
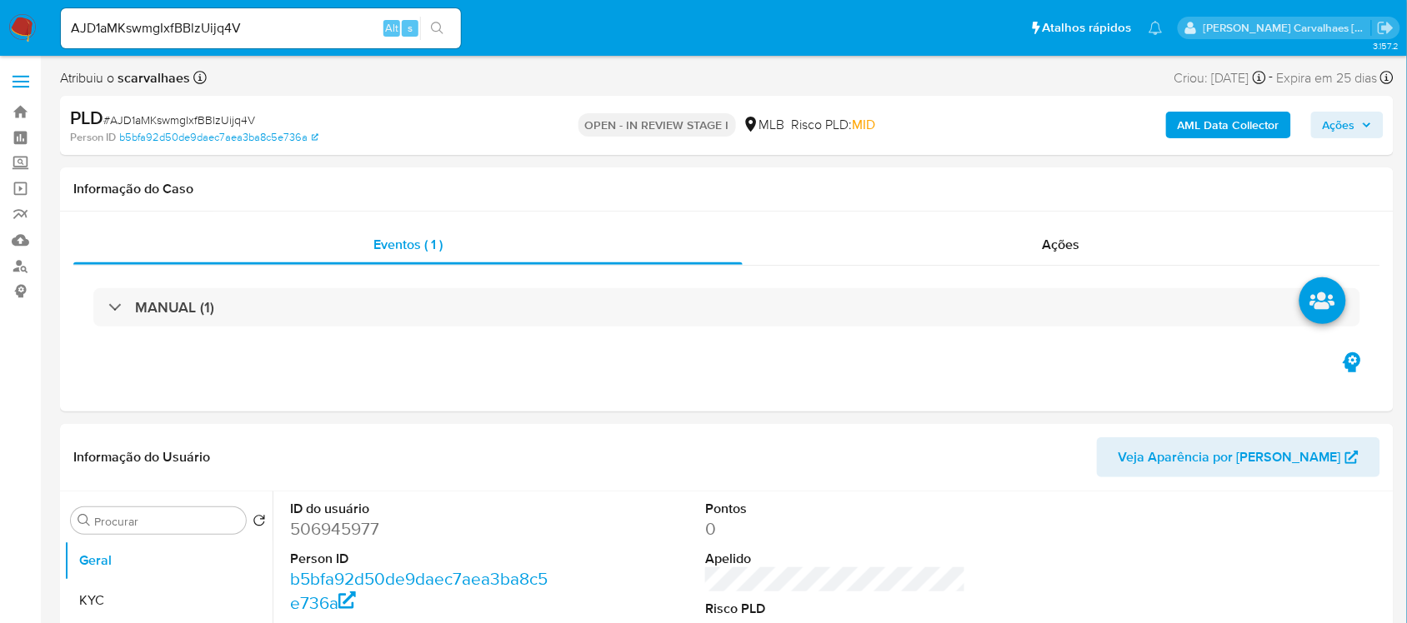
select select "10"
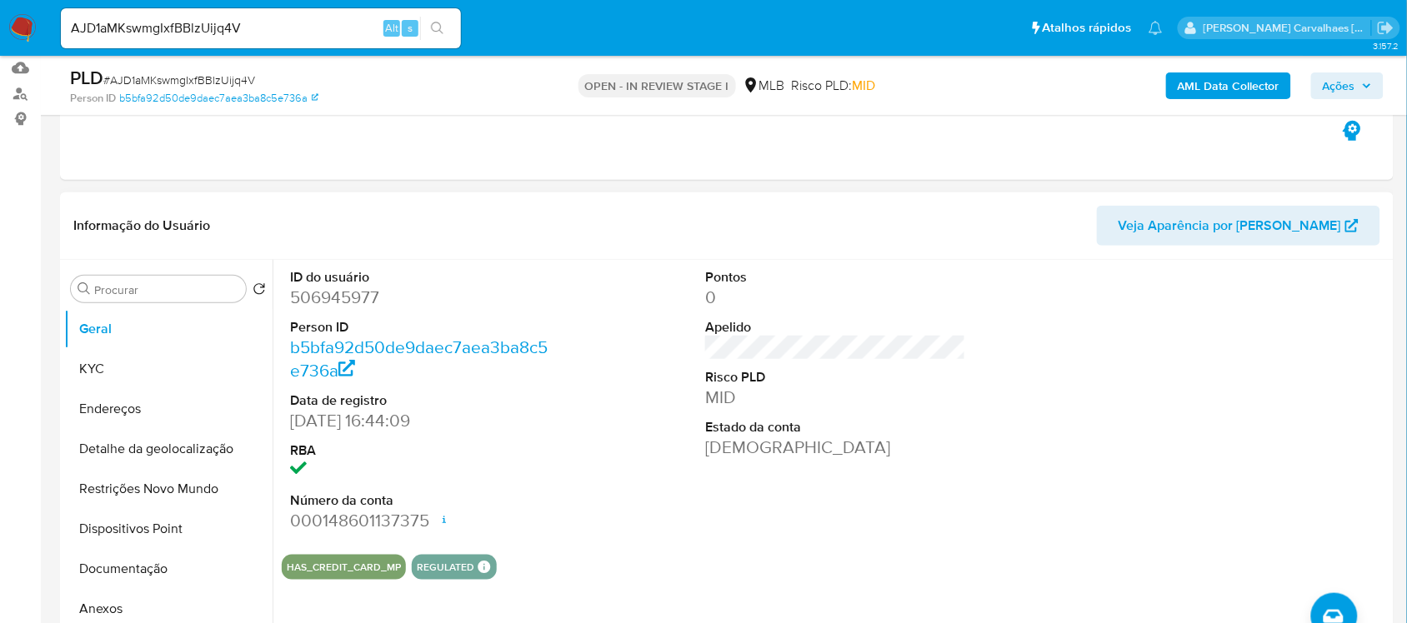
scroll to position [208, 0]
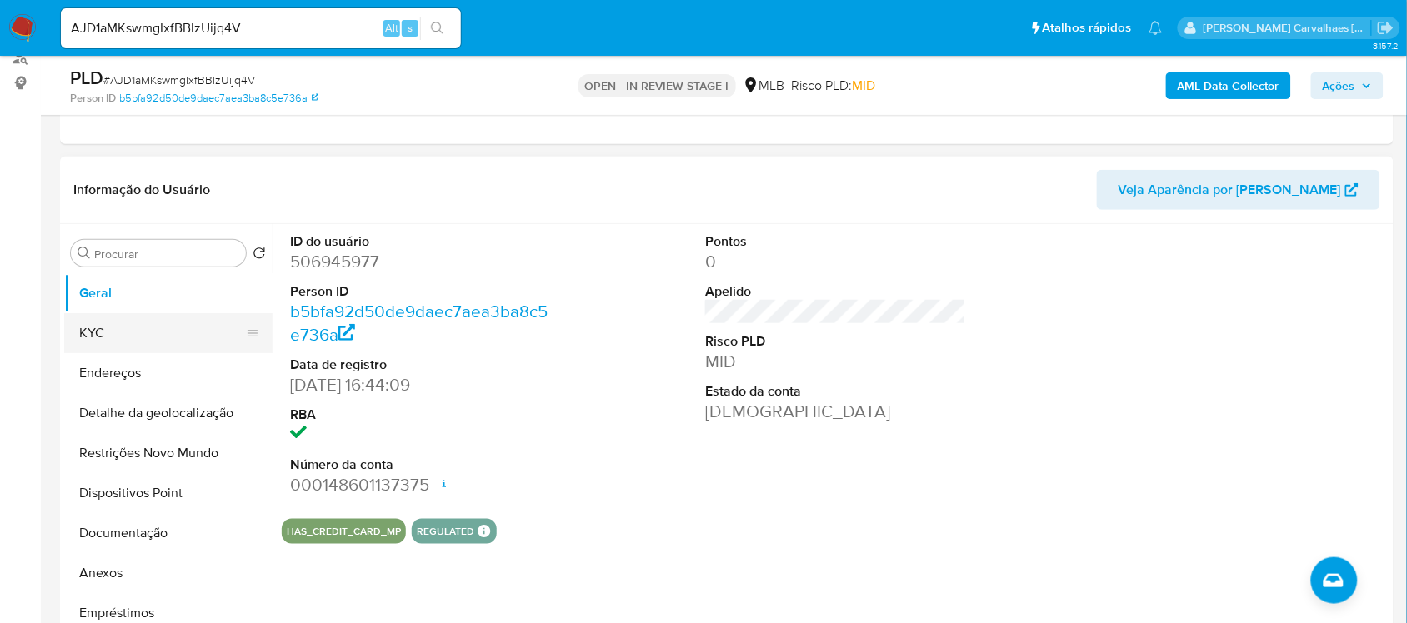
click at [135, 319] on button "KYC" at bounding box center [161, 333] width 195 height 40
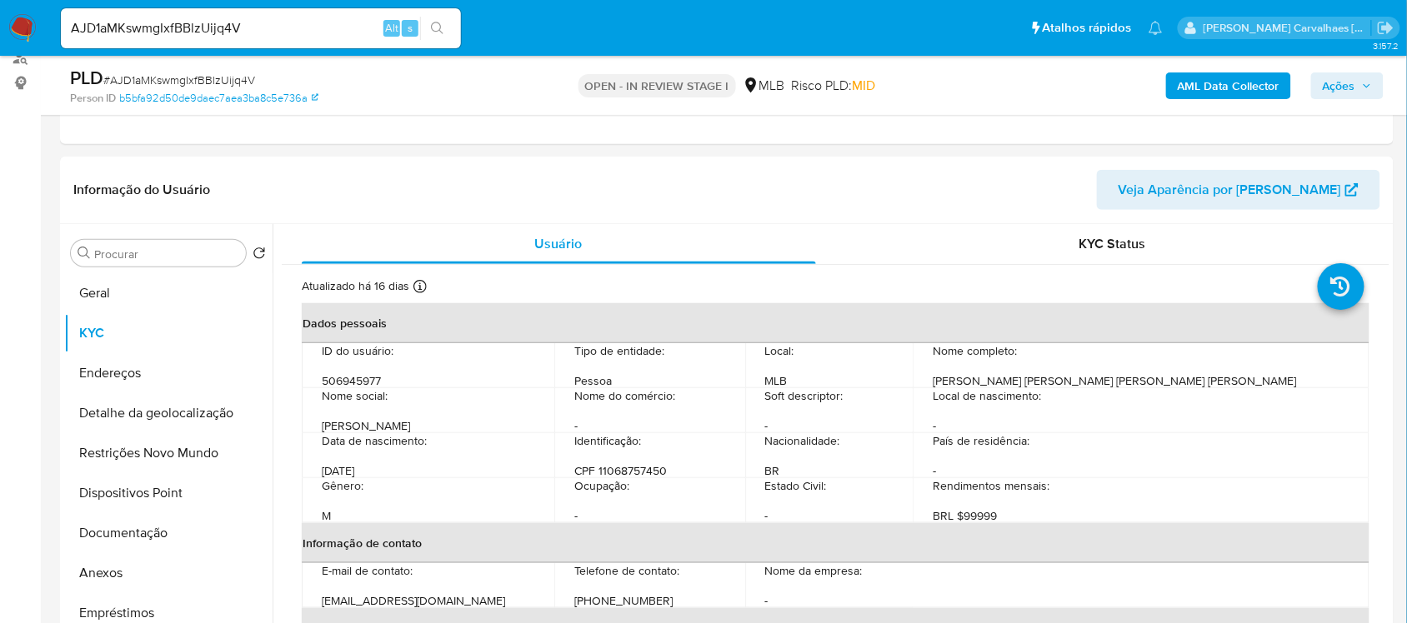
scroll to position [294, 0]
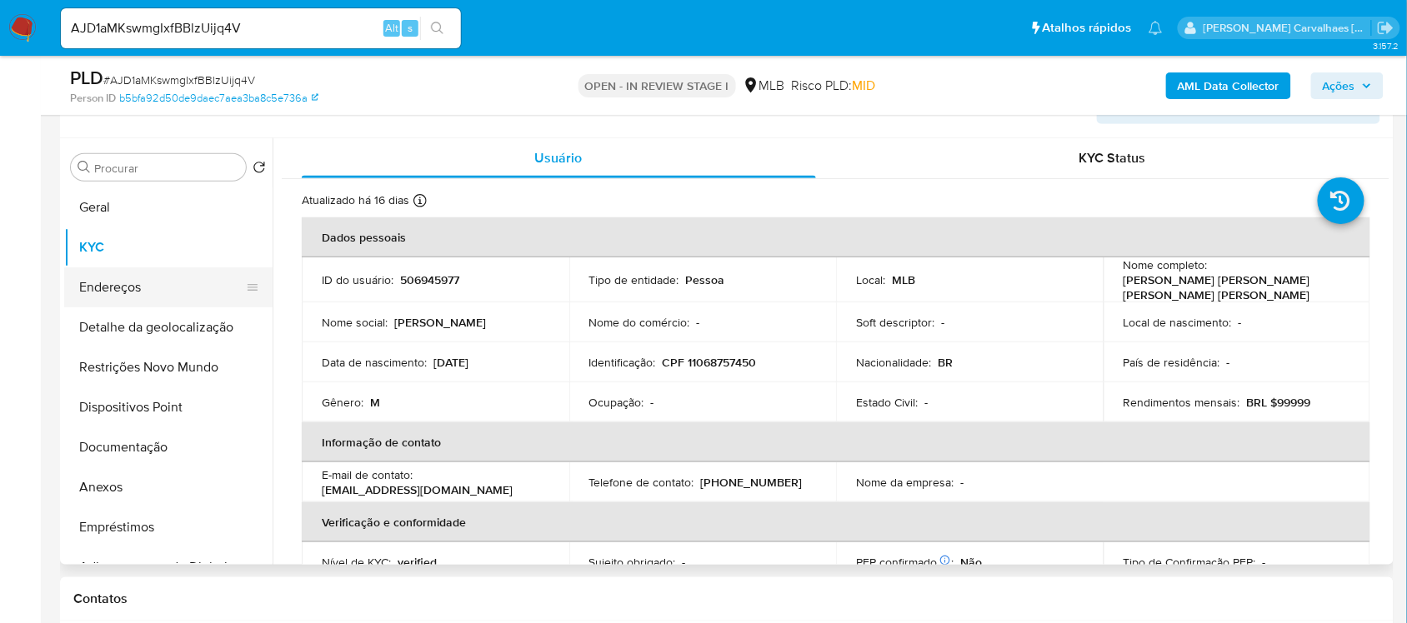
click at [181, 298] on button "Endereços" at bounding box center [161, 288] width 195 height 40
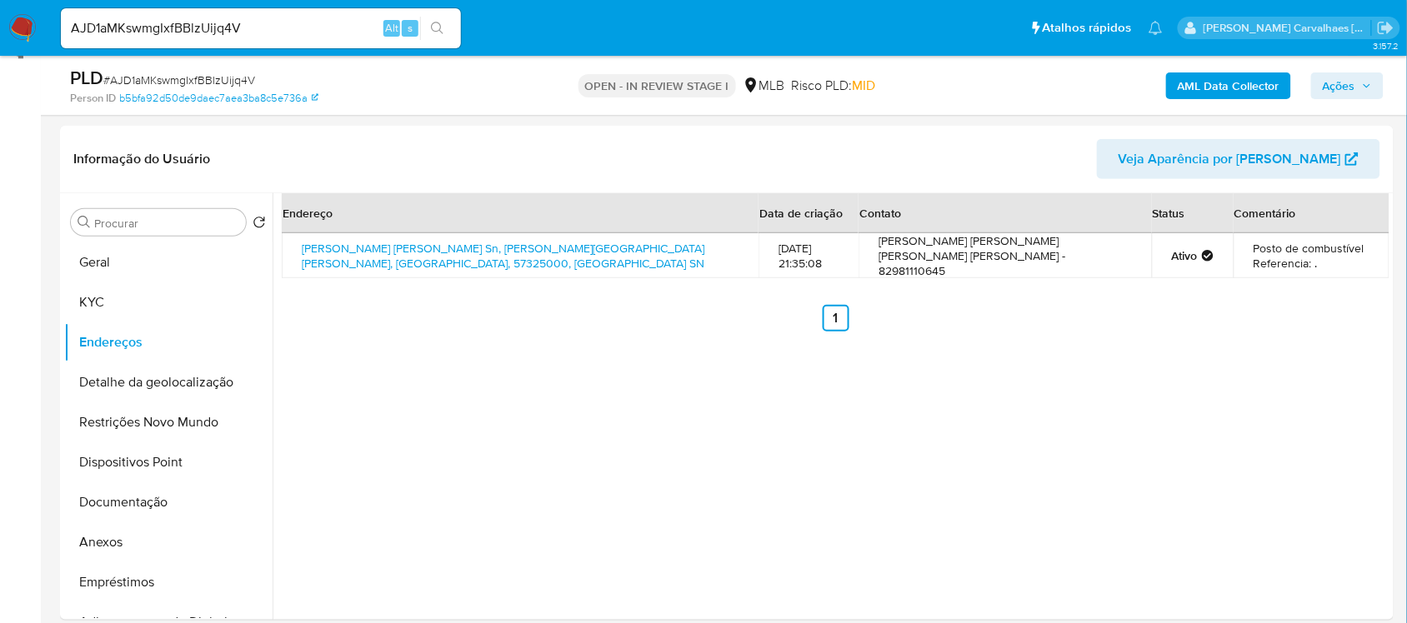
scroll to position [227, 0]
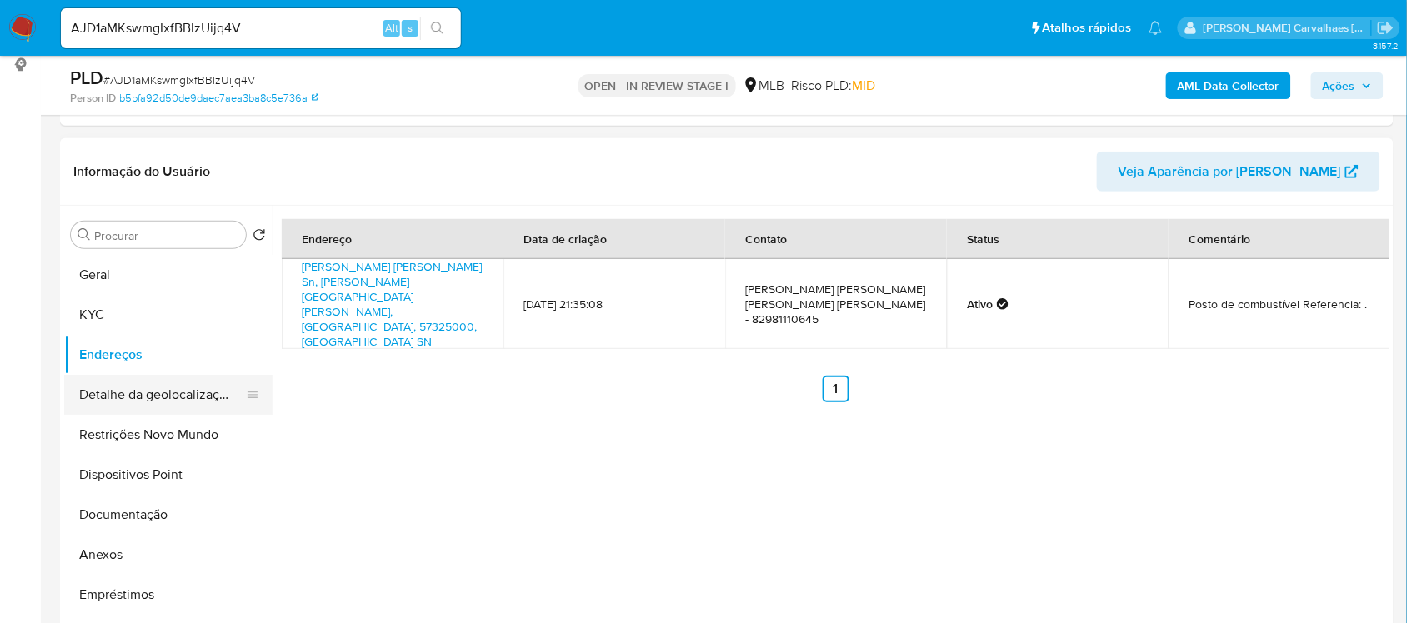
click at [127, 390] on button "Detalhe da geolocalização" at bounding box center [161, 395] width 195 height 40
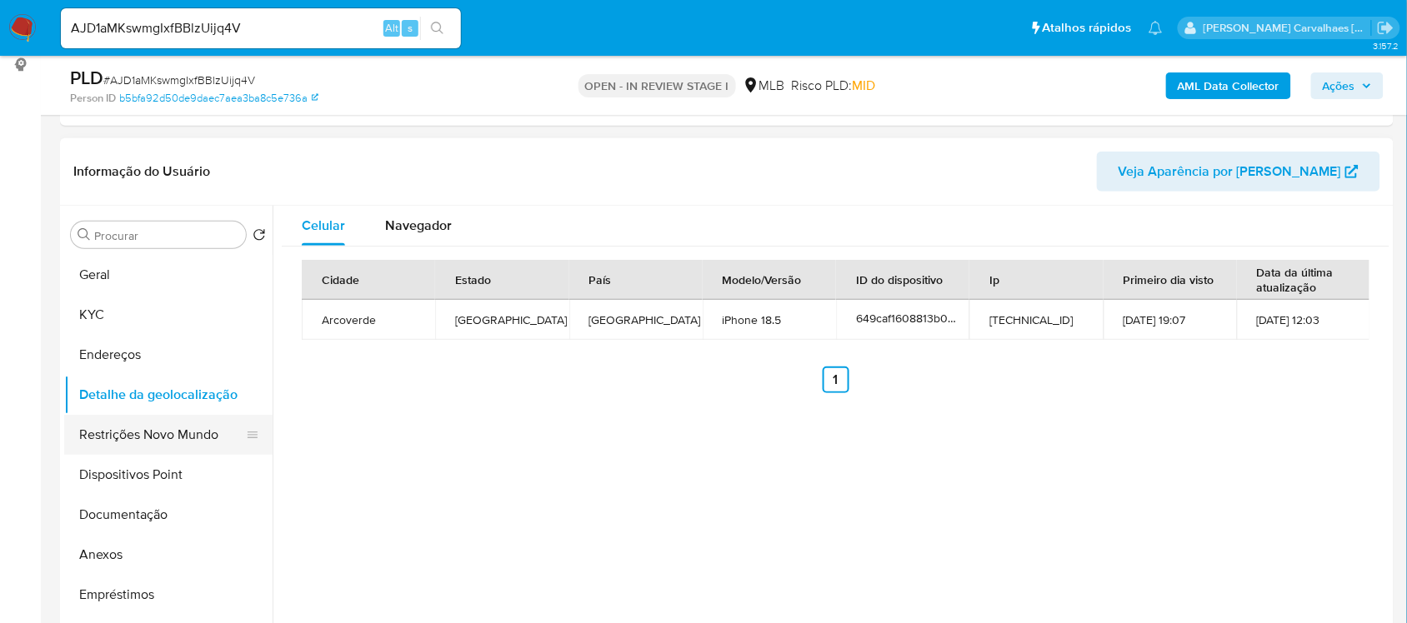
click at [151, 443] on button "Restrições Novo Mundo" at bounding box center [161, 435] width 195 height 40
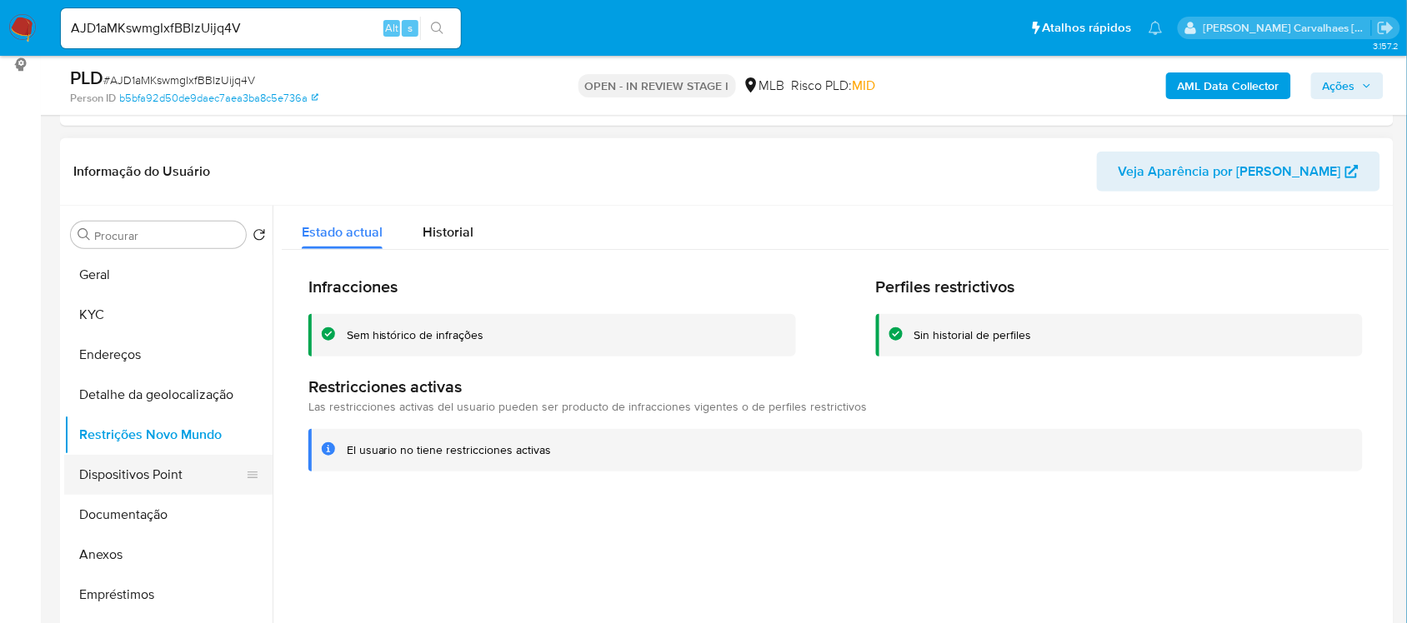
click at [163, 486] on button "Dispositivos Point" at bounding box center [161, 475] width 195 height 40
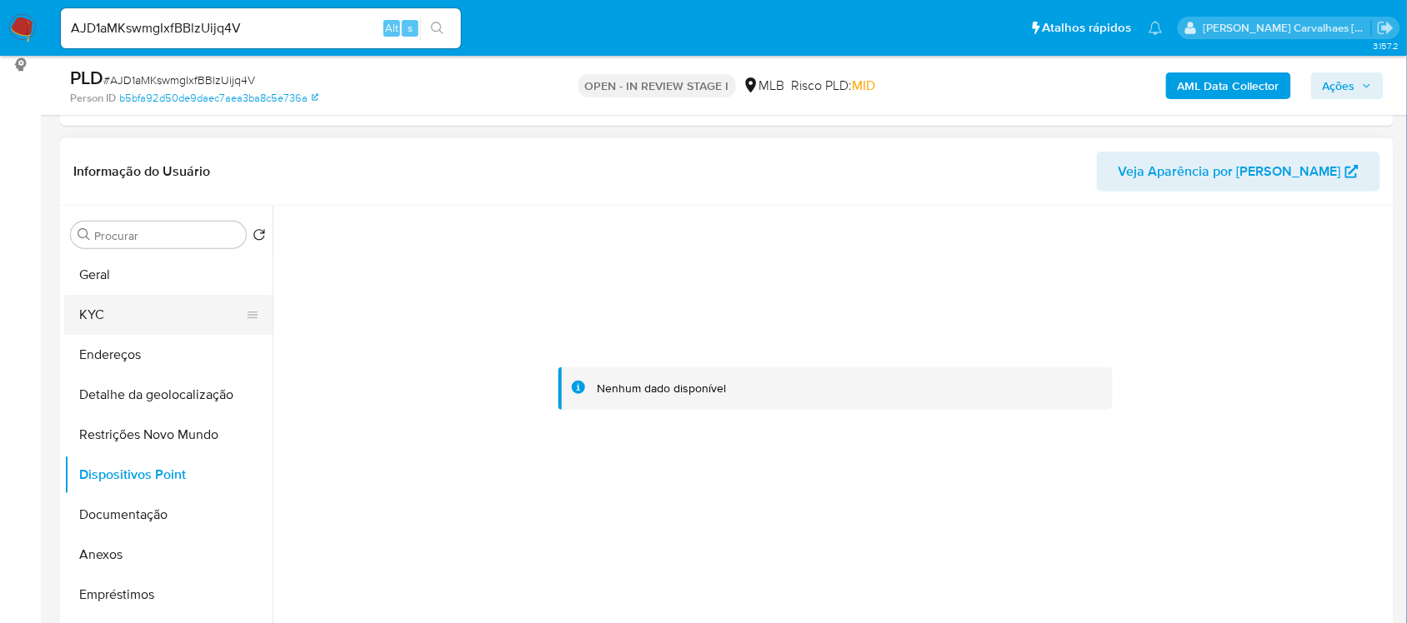
drag, startPoint x: 117, startPoint y: 315, endPoint x: 115, endPoint y: 325, distance: 10.1
click at [115, 321] on button "KYC" at bounding box center [161, 315] width 195 height 40
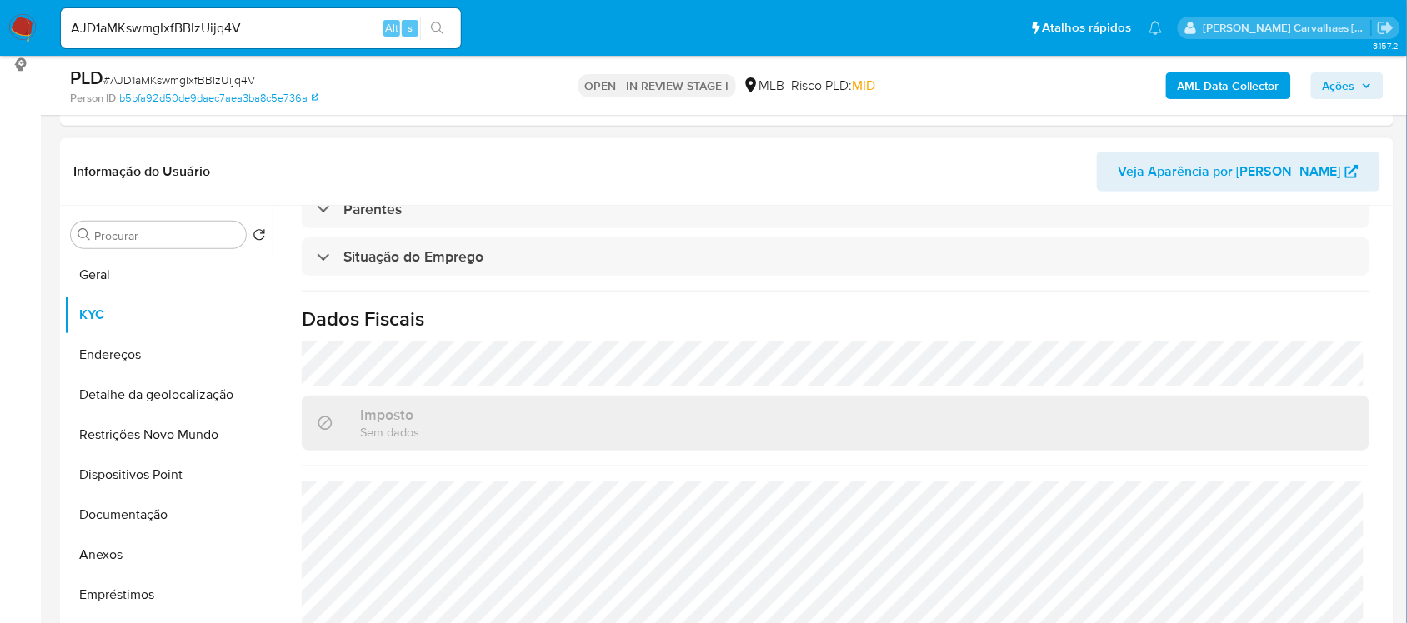
scroll to position [713, 0]
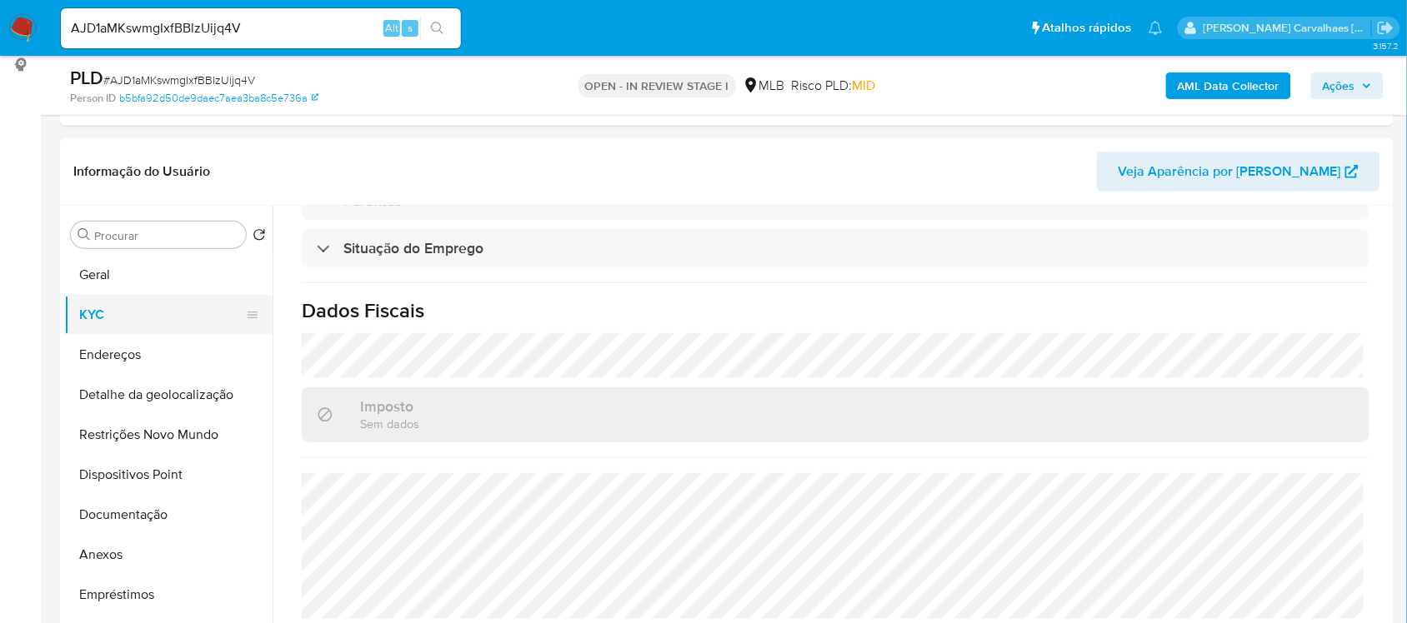
click at [132, 319] on button "KYC" at bounding box center [161, 315] width 195 height 40
click at [98, 269] on button "Geral" at bounding box center [161, 275] width 195 height 40
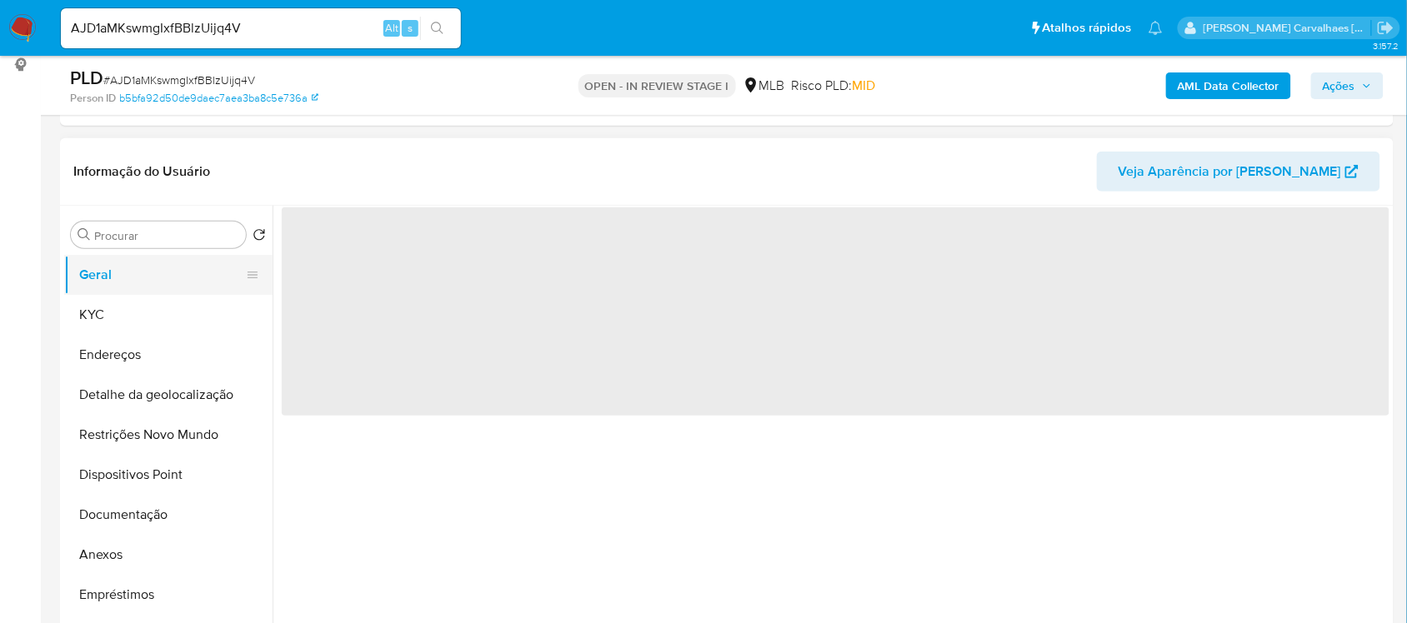
scroll to position [0, 0]
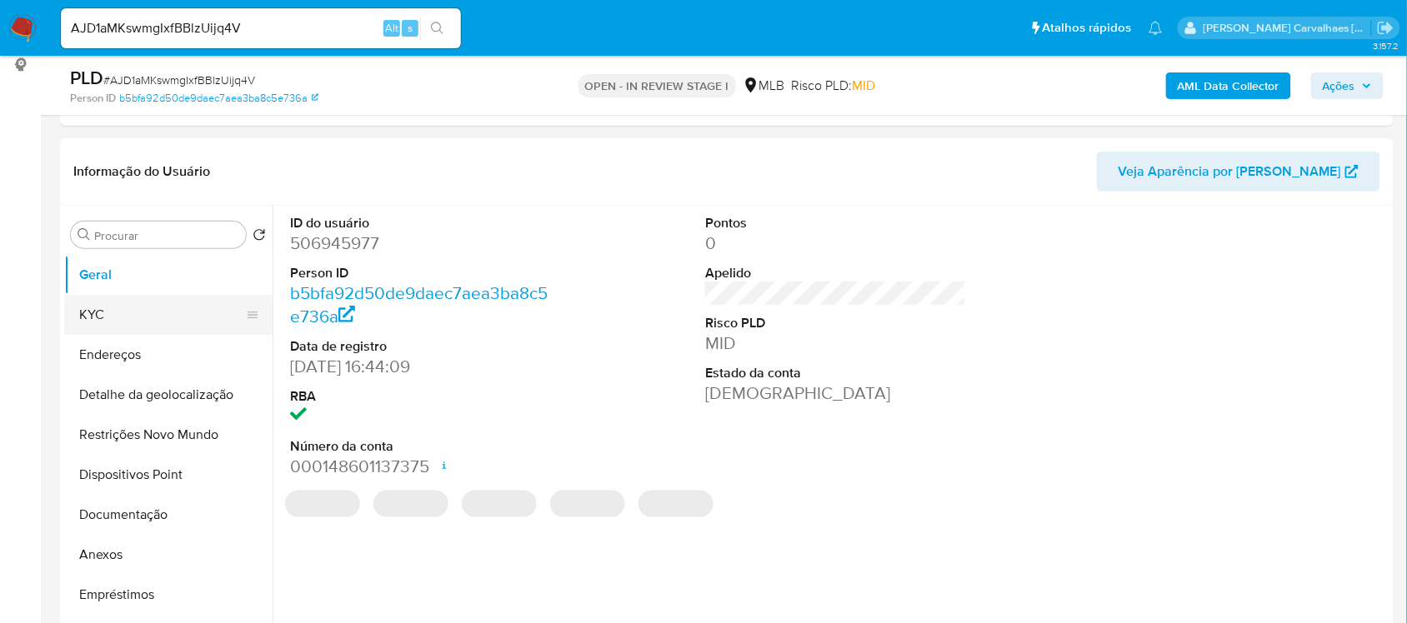
click at [148, 318] on button "KYC" at bounding box center [161, 315] width 195 height 40
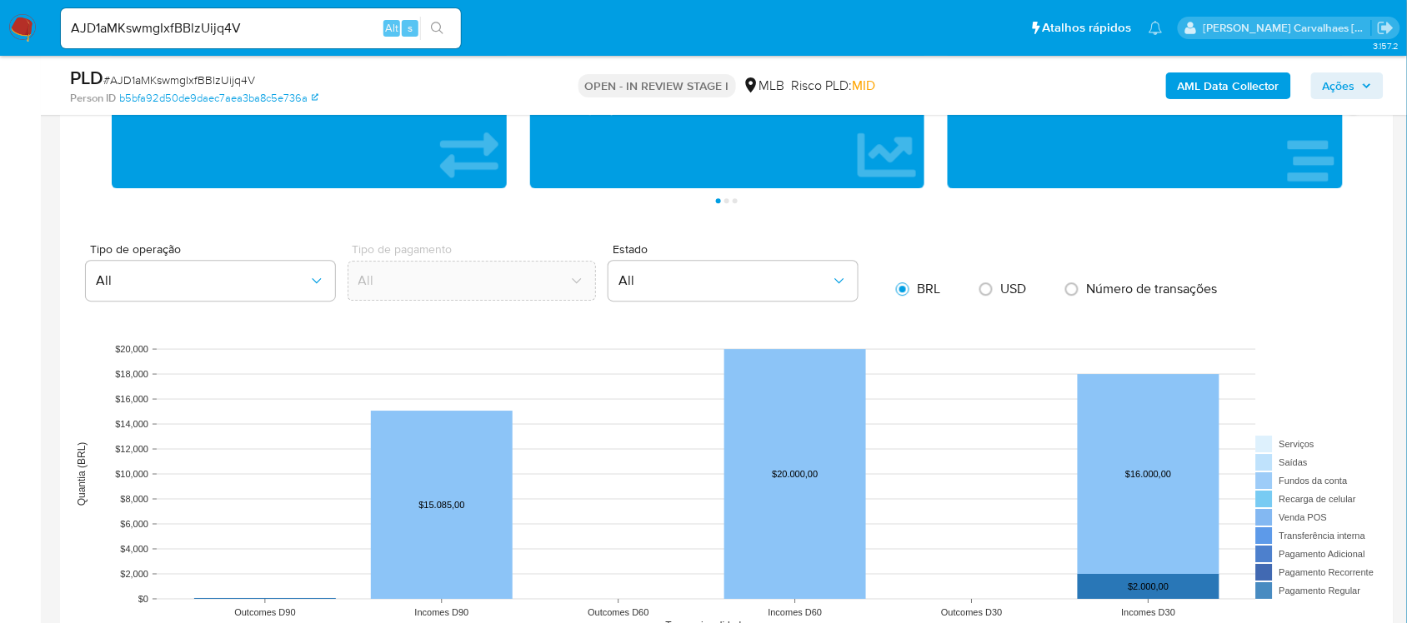
scroll to position [1581, 0]
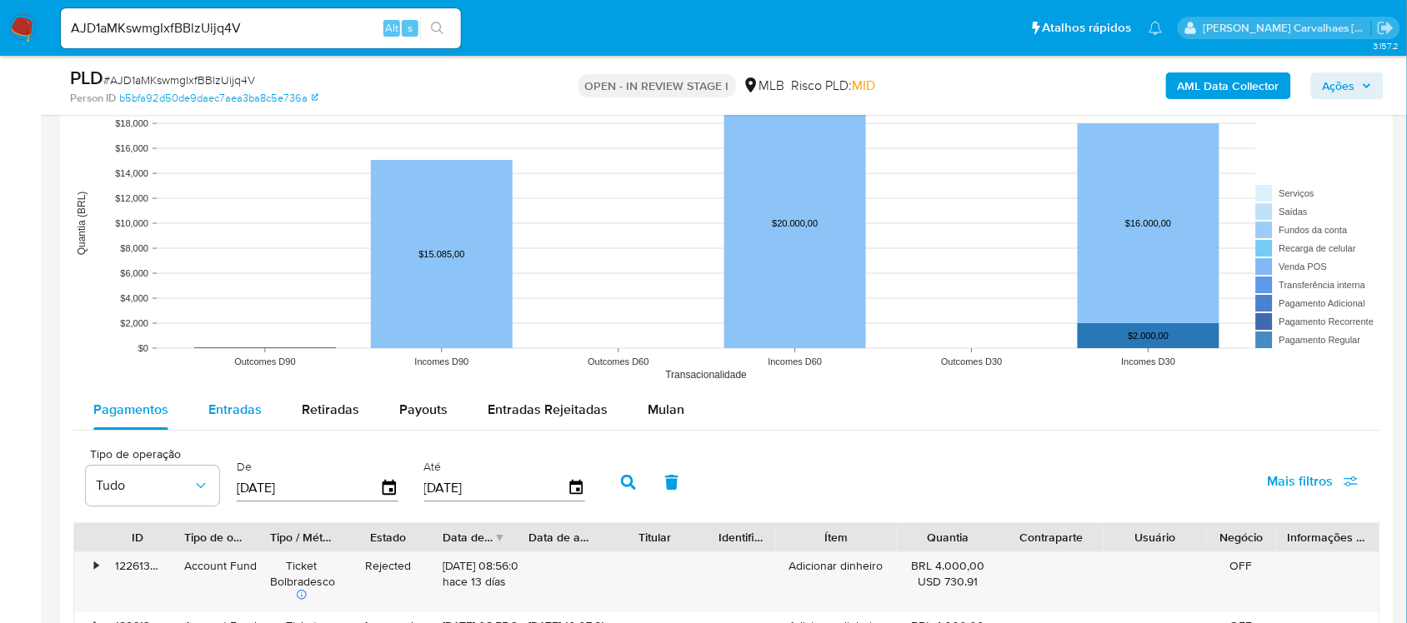
click at [225, 406] on span "Entradas" at bounding box center [234, 409] width 53 height 19
select select "10"
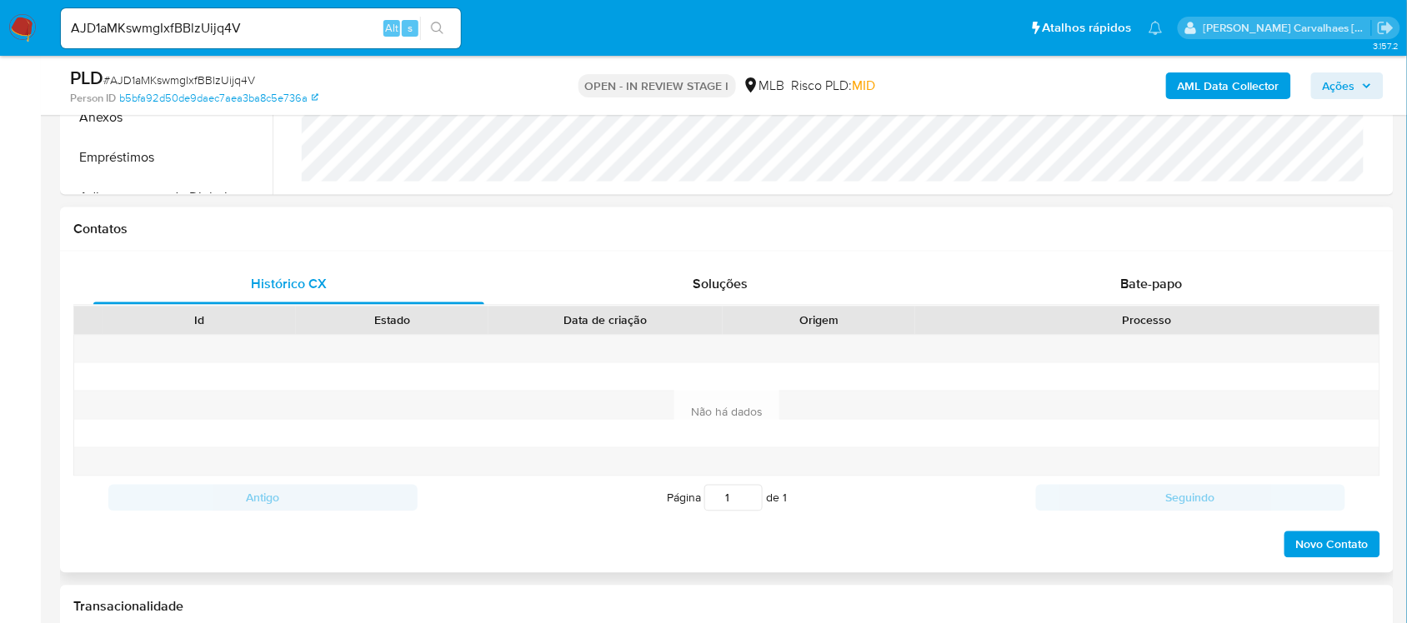
scroll to position [331, 0]
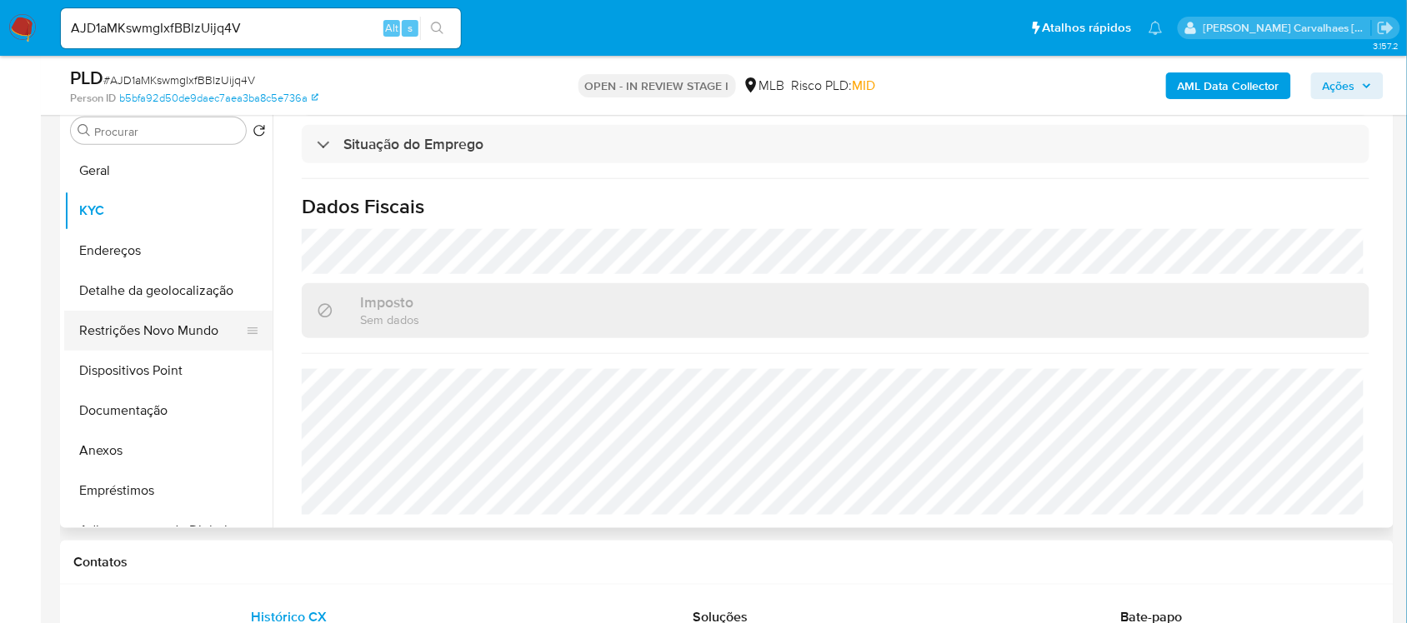
click at [193, 338] on button "Restrições Novo Mundo" at bounding box center [161, 331] width 195 height 40
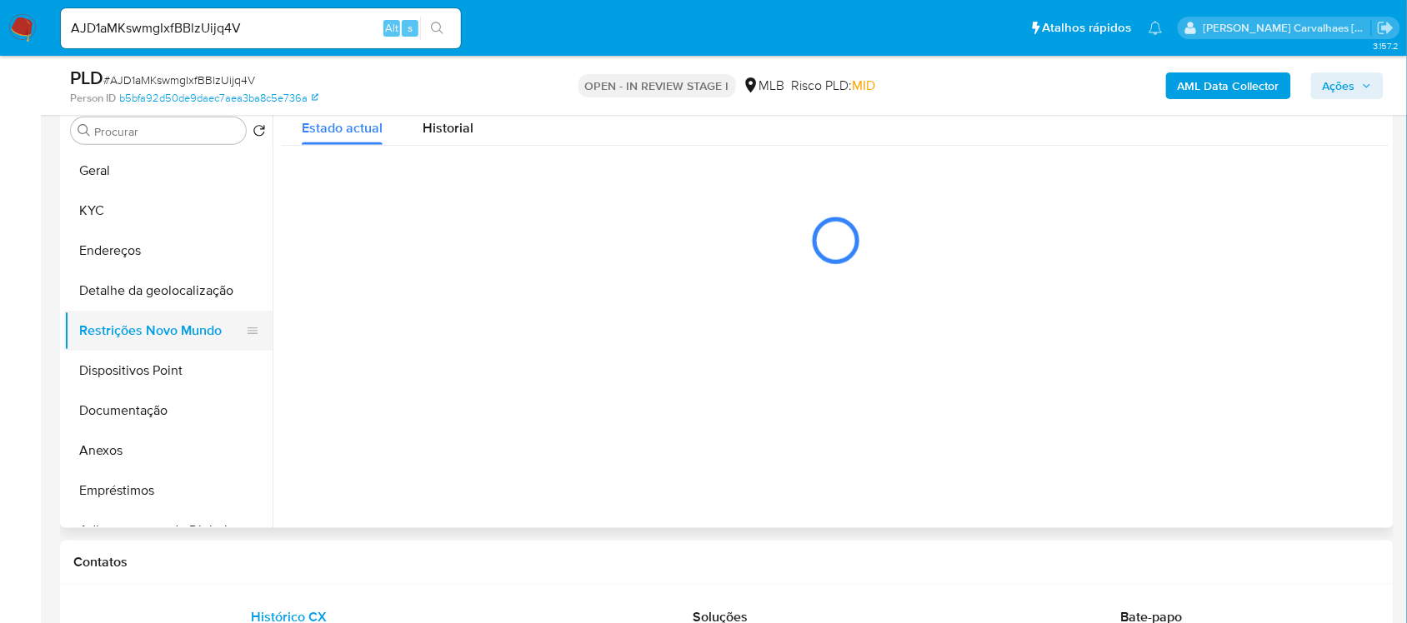
scroll to position [0, 0]
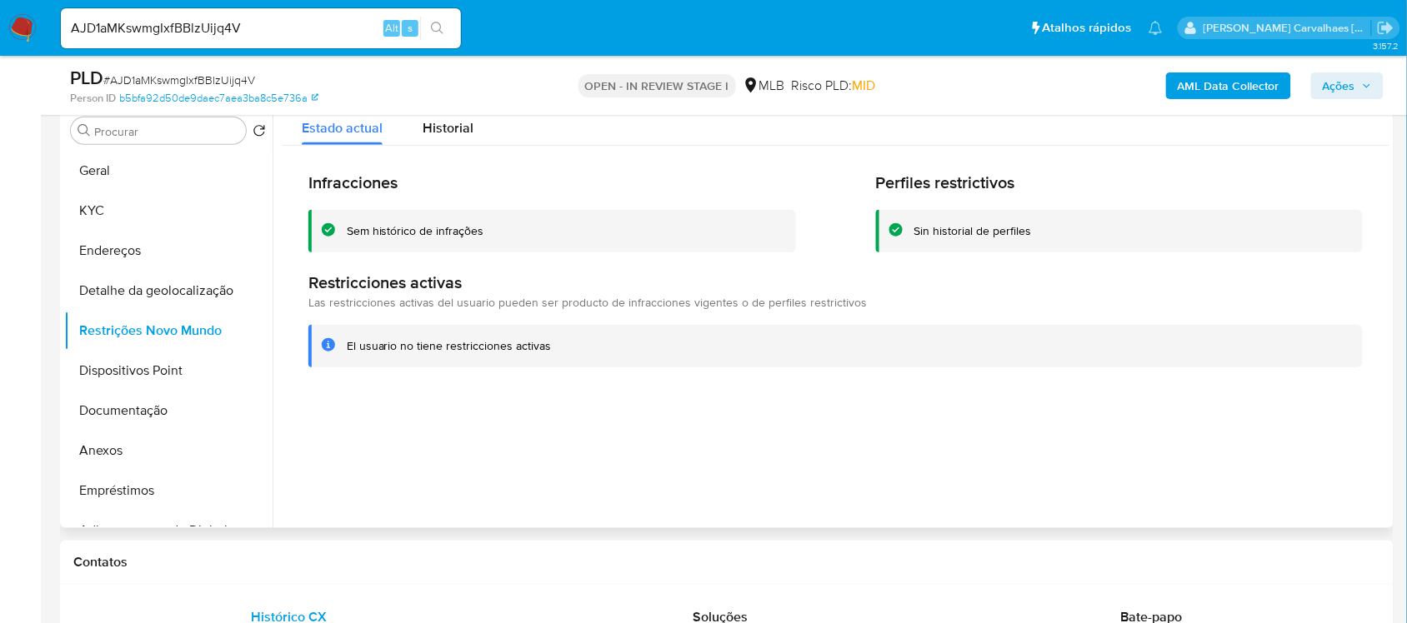
drag, startPoint x: 347, startPoint y: 343, endPoint x: 559, endPoint y: 353, distance: 212.7
click at [559, 353] on div "El usuario no tiene restricciones activas" at bounding box center [848, 346] width 1003 height 16
click at [135, 414] on button "Documentação" at bounding box center [161, 411] width 195 height 40
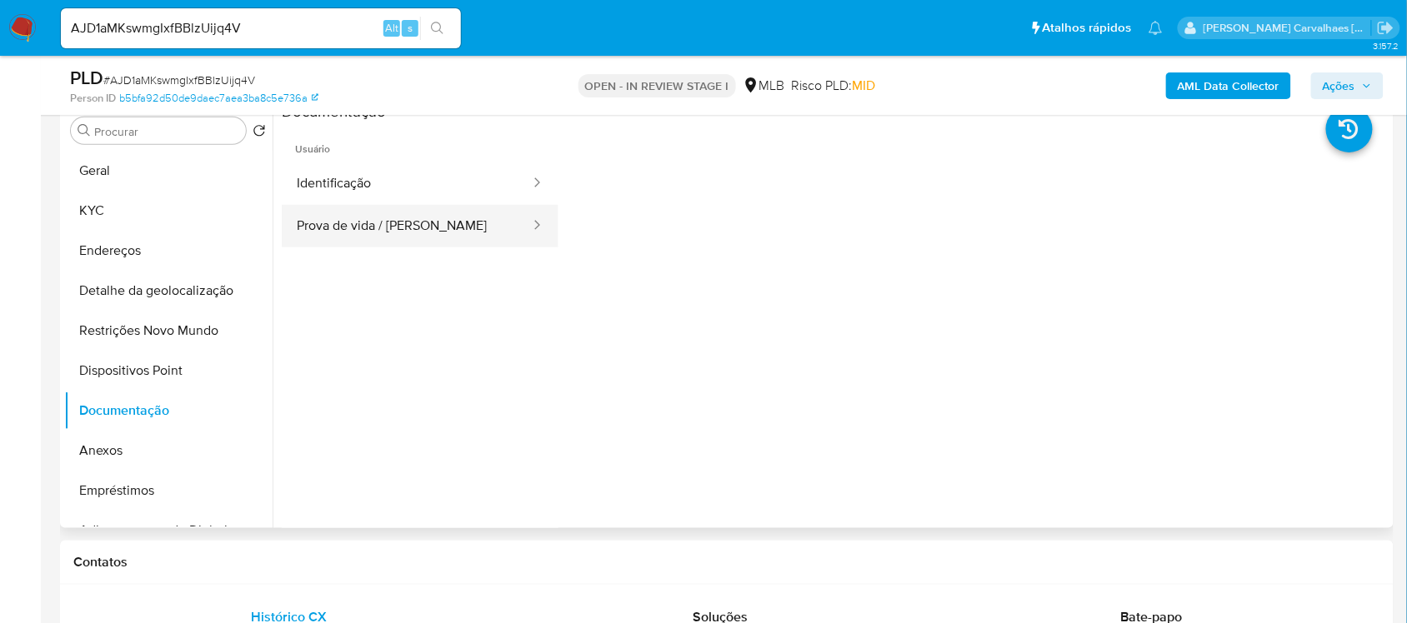
click at [384, 218] on button "Prova de vida / Selfie" at bounding box center [407, 226] width 250 height 43
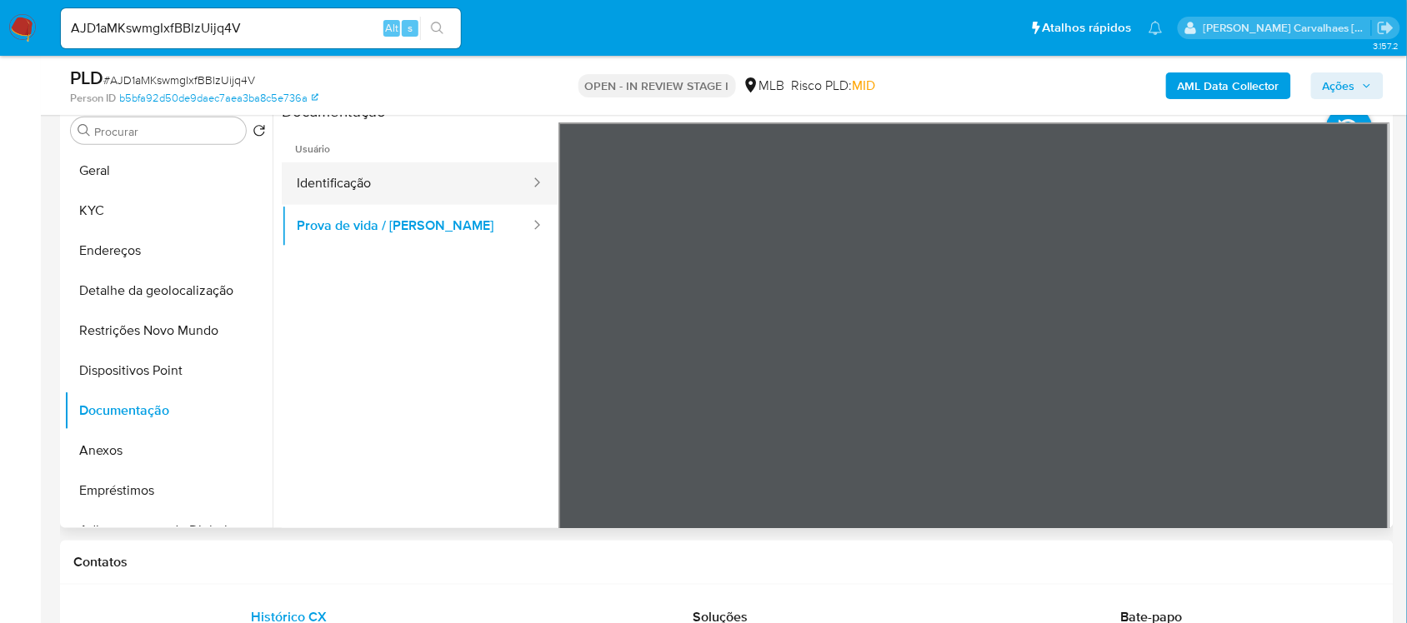
click at [339, 194] on button "Identificação" at bounding box center [407, 184] width 250 height 43
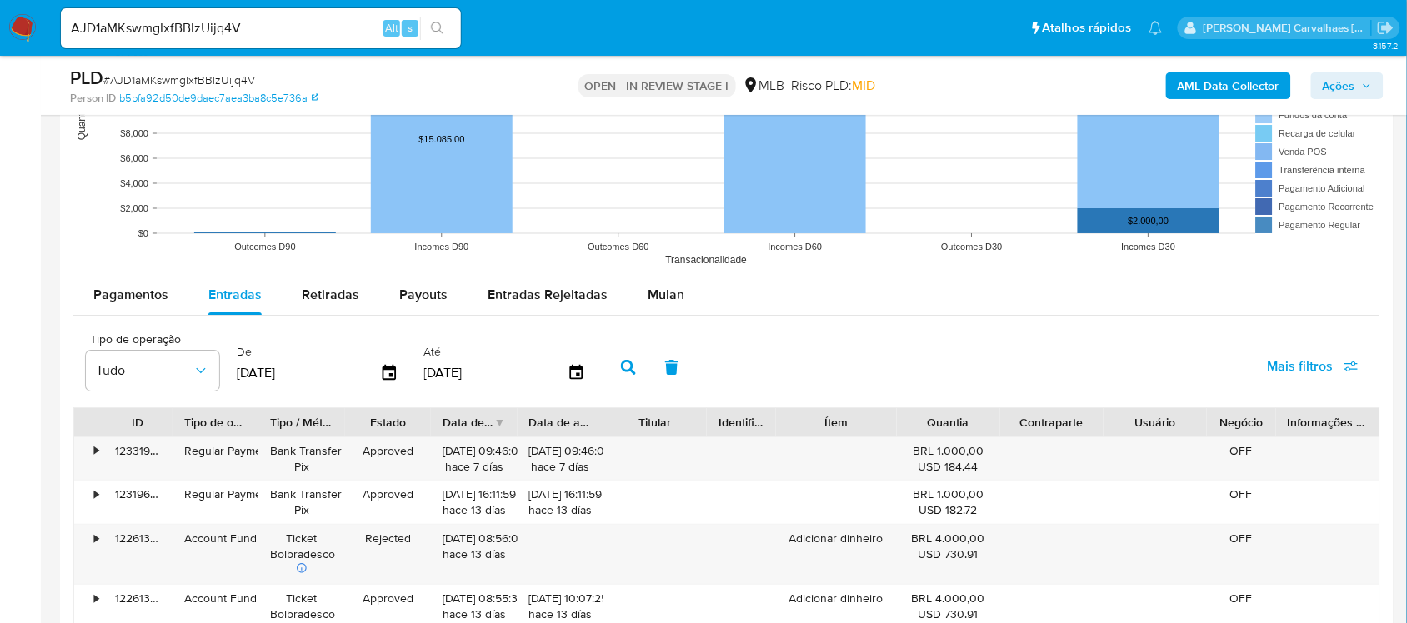
scroll to position [1789, 0]
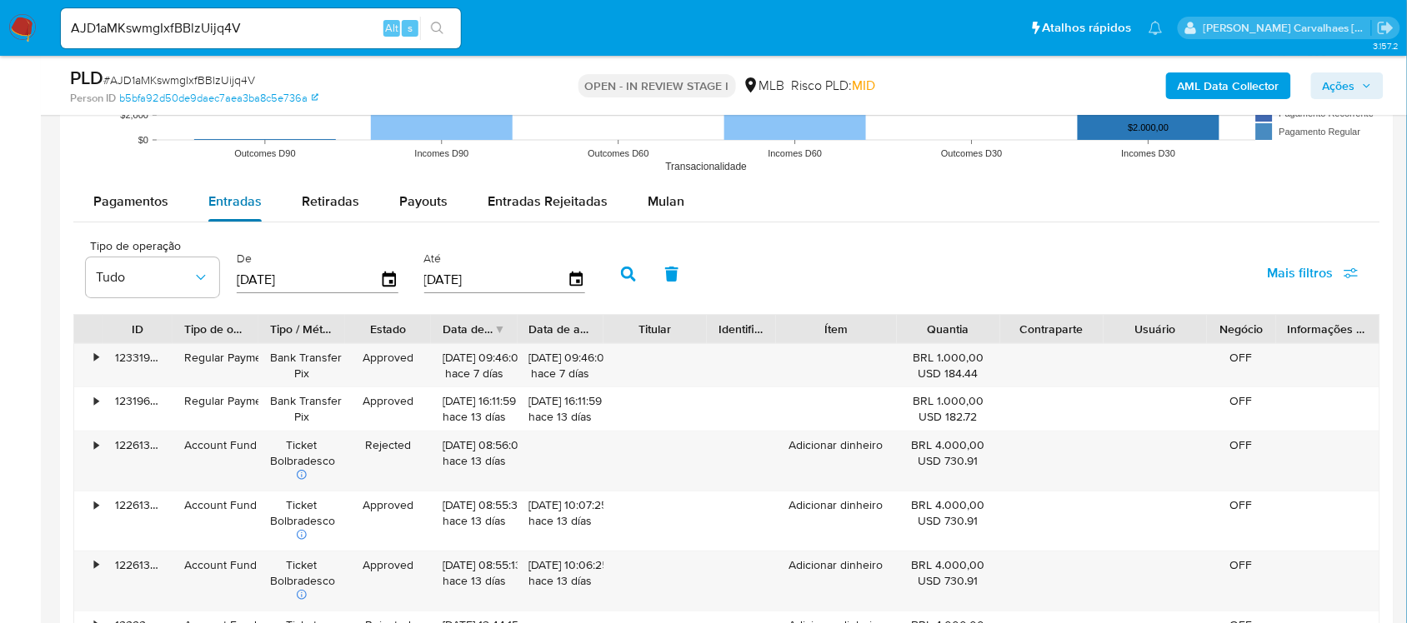
click at [250, 202] on span "Entradas" at bounding box center [234, 201] width 53 height 19
click at [431, 194] on span "Payouts" at bounding box center [423, 201] width 48 height 19
select select "10"
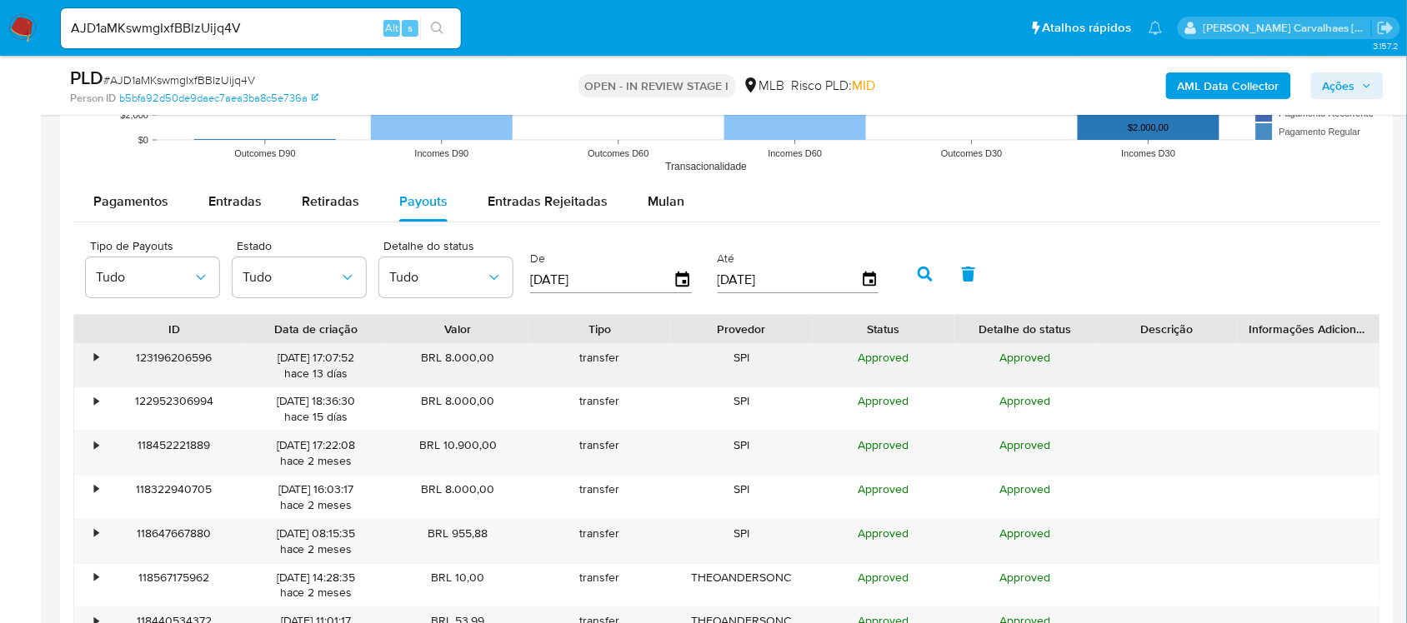
click at [94, 359] on div "•" at bounding box center [96, 358] width 4 height 16
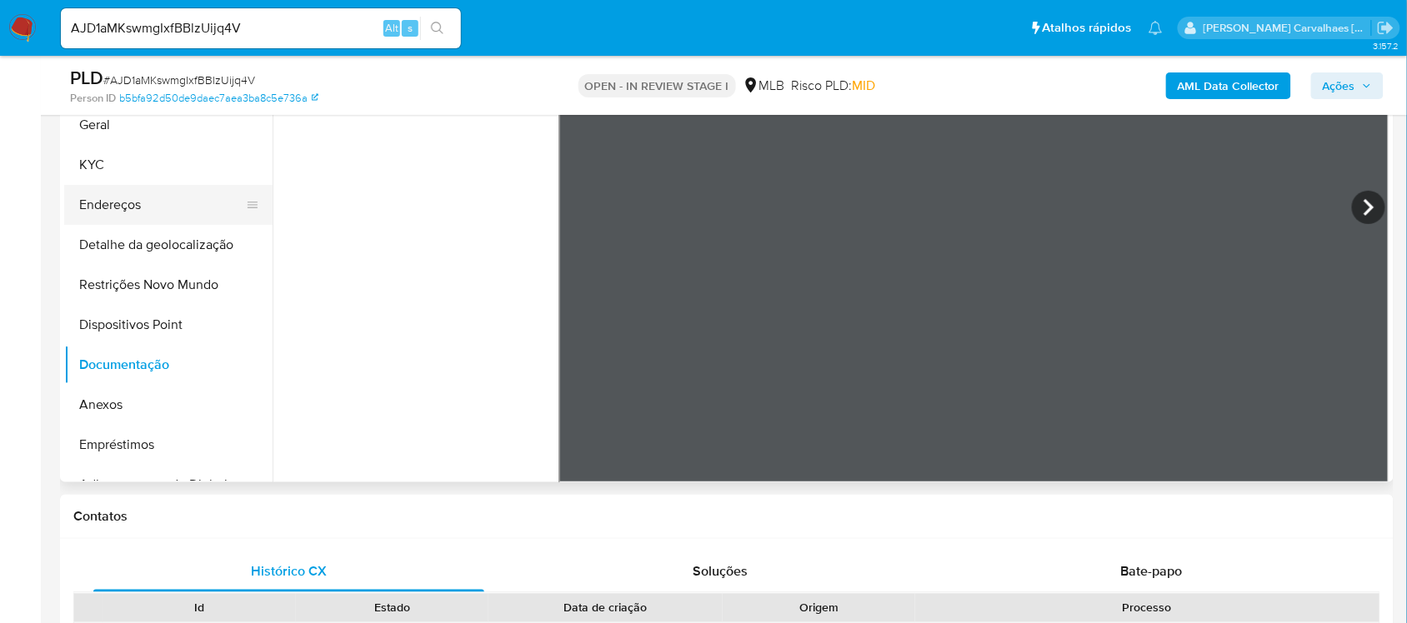
scroll to position [227, 0]
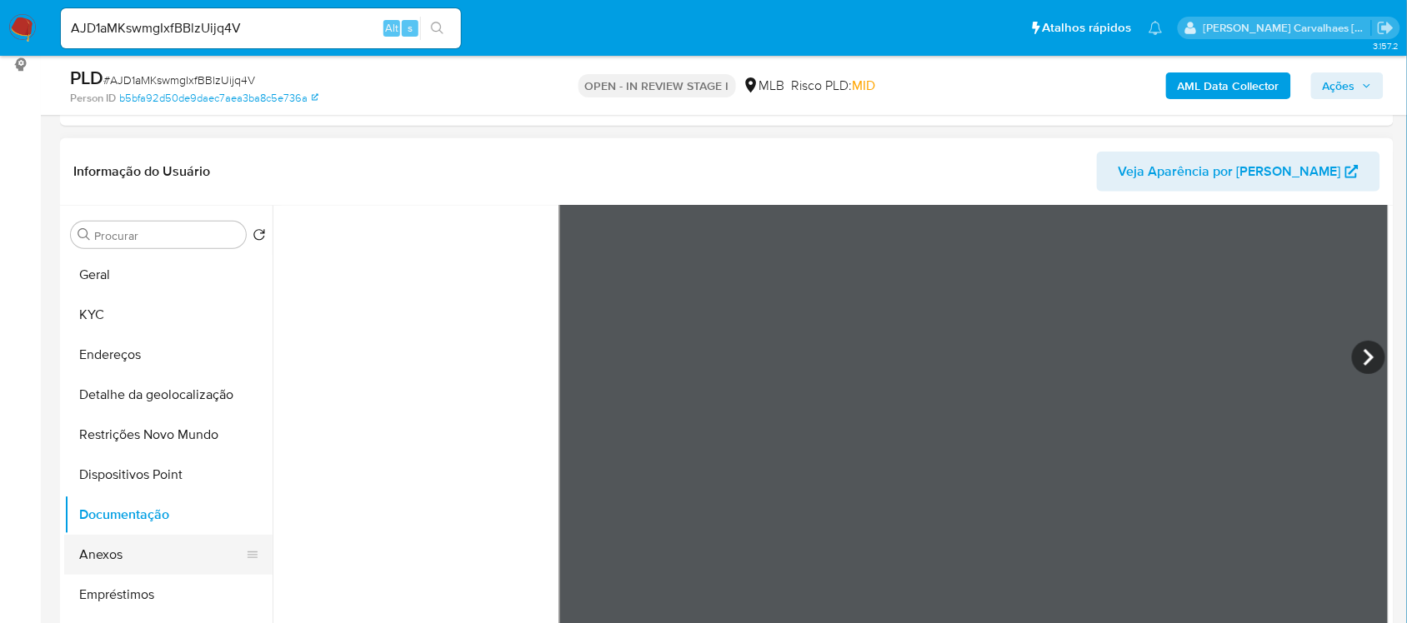
click at [123, 563] on button "Anexos" at bounding box center [161, 555] width 195 height 40
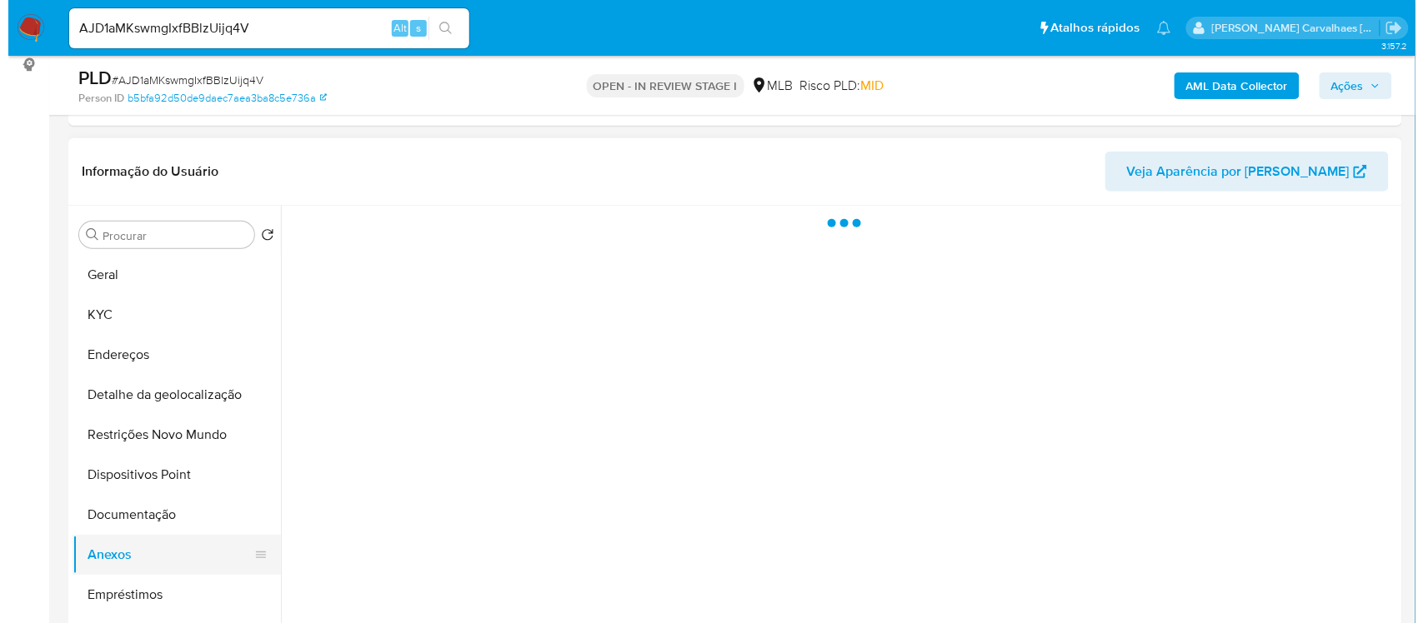
scroll to position [0, 0]
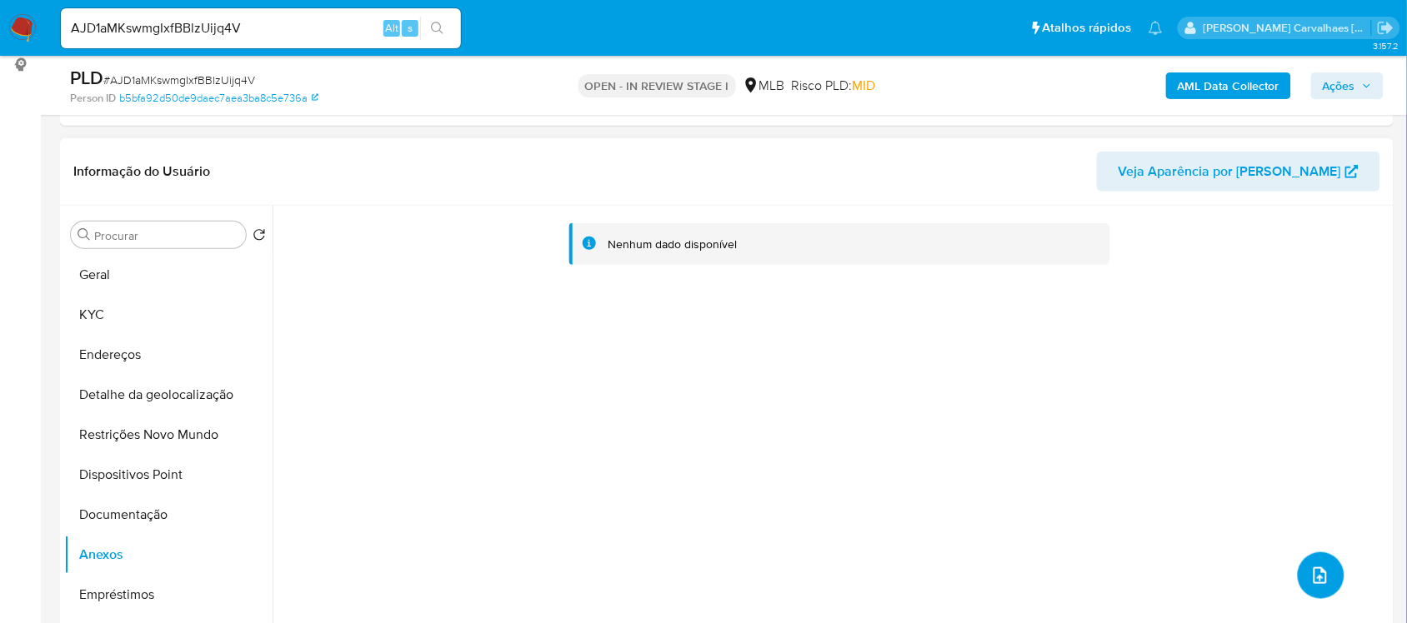
click at [1314, 583] on icon "upload-file" at bounding box center [1320, 576] width 20 height 20
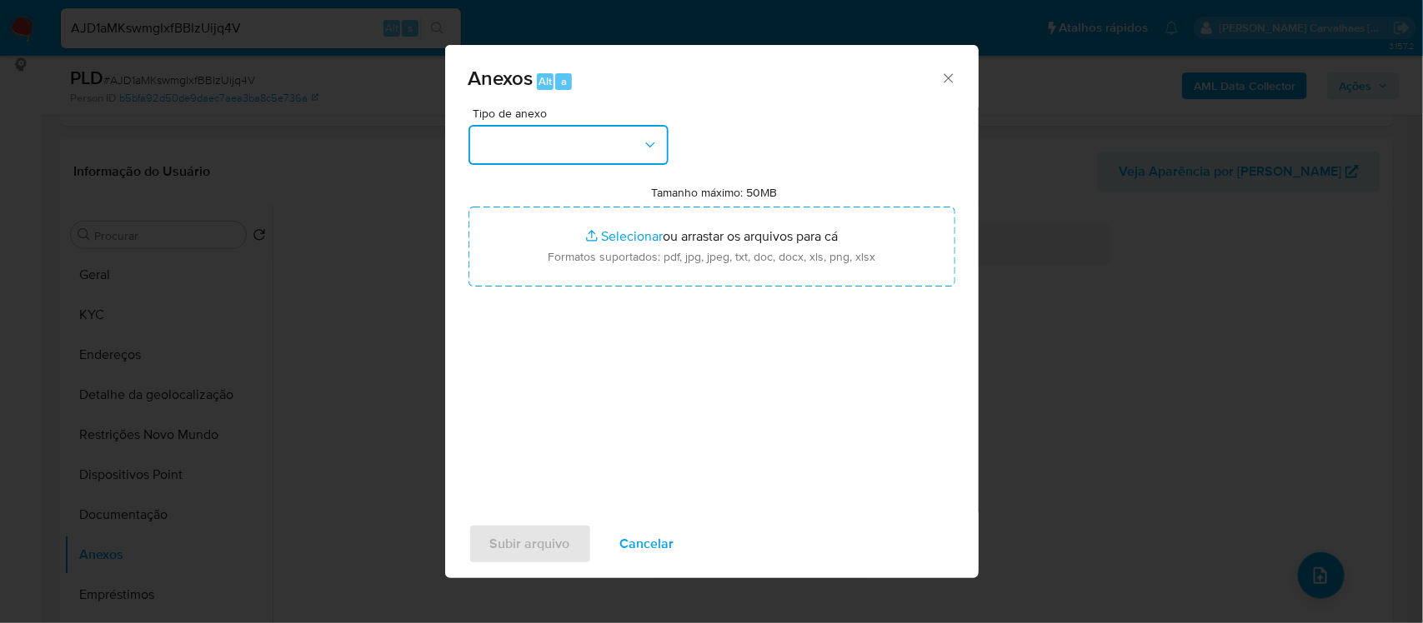
click at [652, 147] on icon "button" at bounding box center [650, 145] width 17 height 17
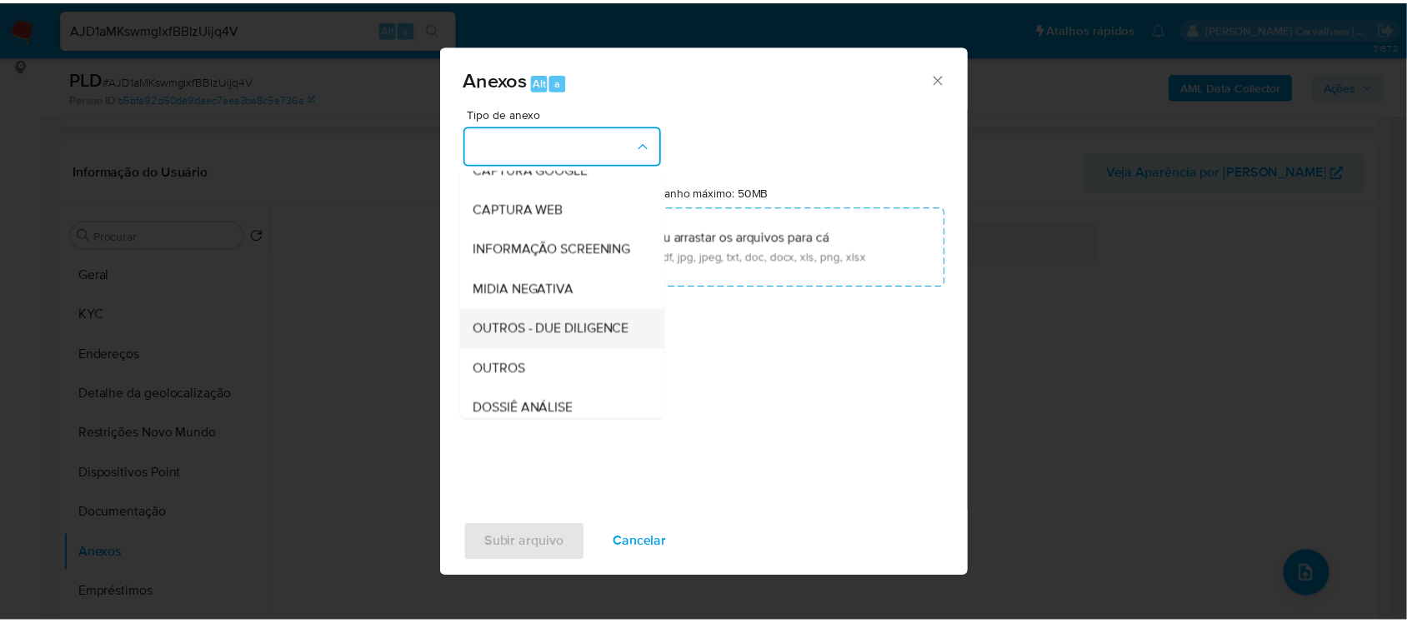
scroll to position [104, 0]
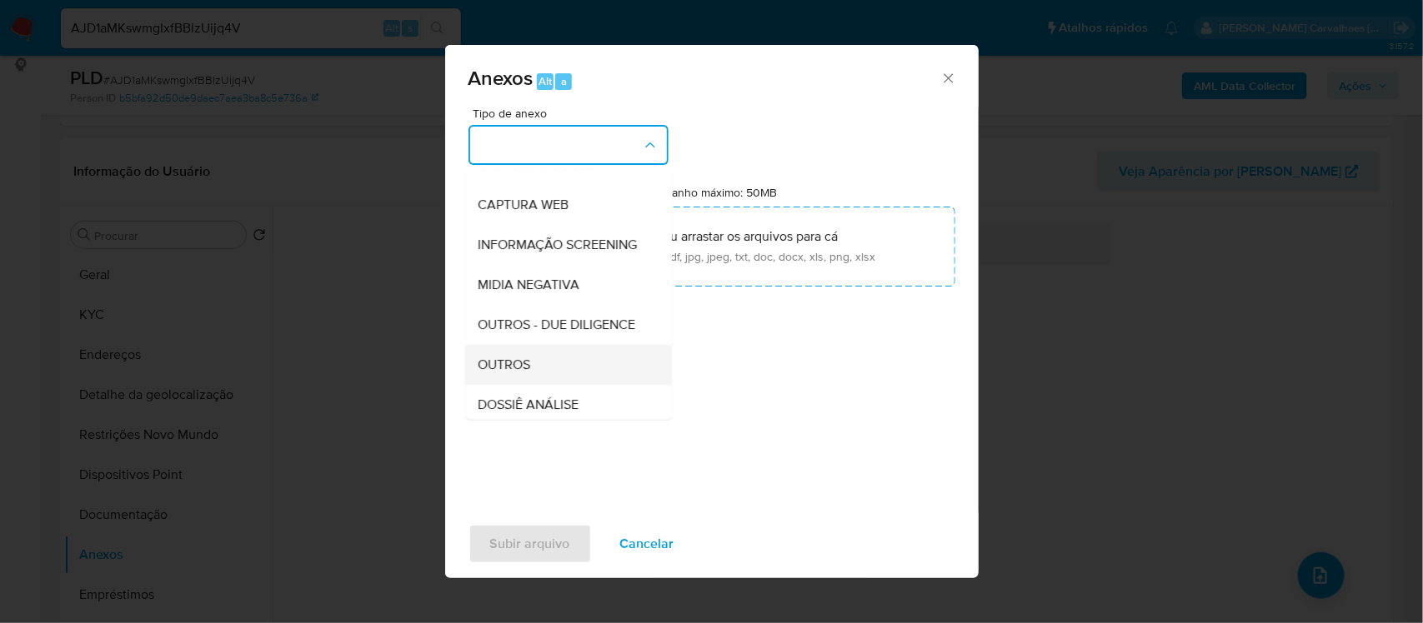
click at [511, 373] on span "OUTROS" at bounding box center [504, 365] width 53 height 17
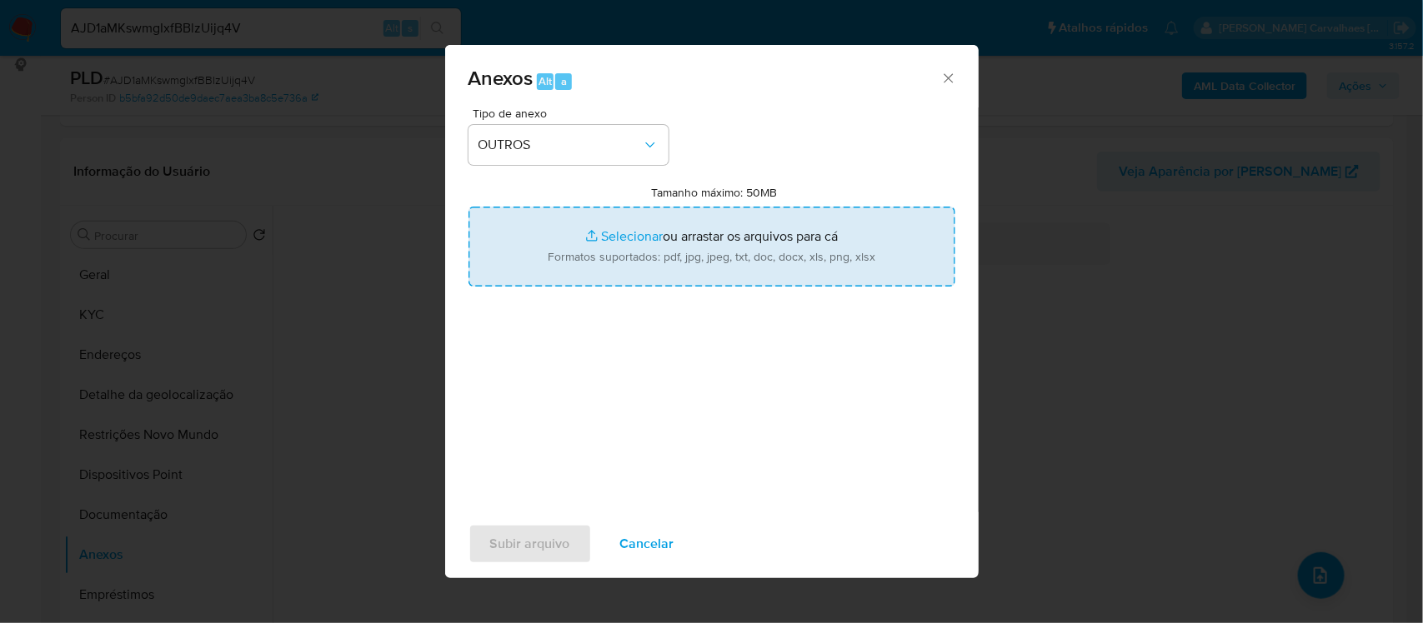
click at [605, 235] on input "Tamanho máximo: 50MB Selecionar arquivos" at bounding box center [711, 247] width 487 height 80
type input "C:\fakepath\Mulan Theo Anderson Cavalcante de Lima Oliveira 506945977_2025_09_0…"
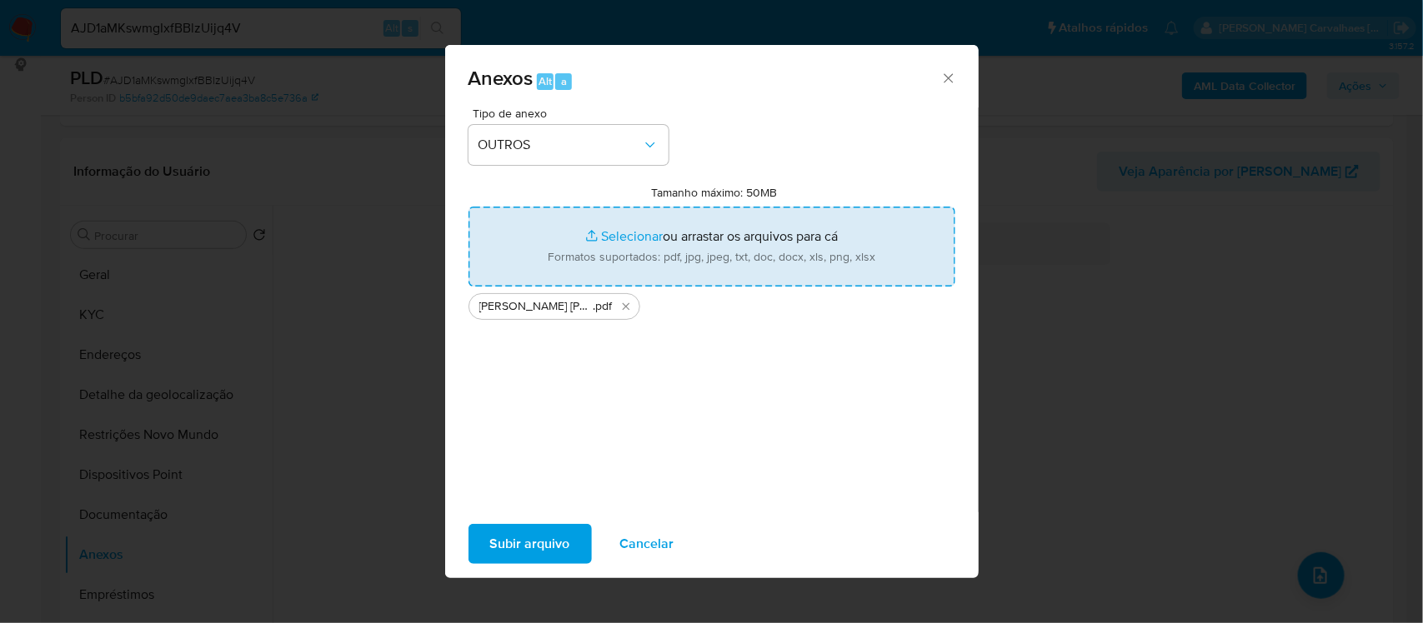
drag, startPoint x: 605, startPoint y: 235, endPoint x: 638, endPoint y: 236, distance: 32.5
click at [638, 236] on input "Tamanho máximo: 50MB Selecionar arquivos" at bounding box center [711, 247] width 487 height 80
click at [613, 236] on input "Tamanho máximo: 50MB Selecionar arquivos" at bounding box center [711, 247] width 487 height 80
type input "C:\fakepath\SAR - xxxx - CPF 11068757450 - THEO ANDERSON CAVALCANTE DE LIMA OLI…"
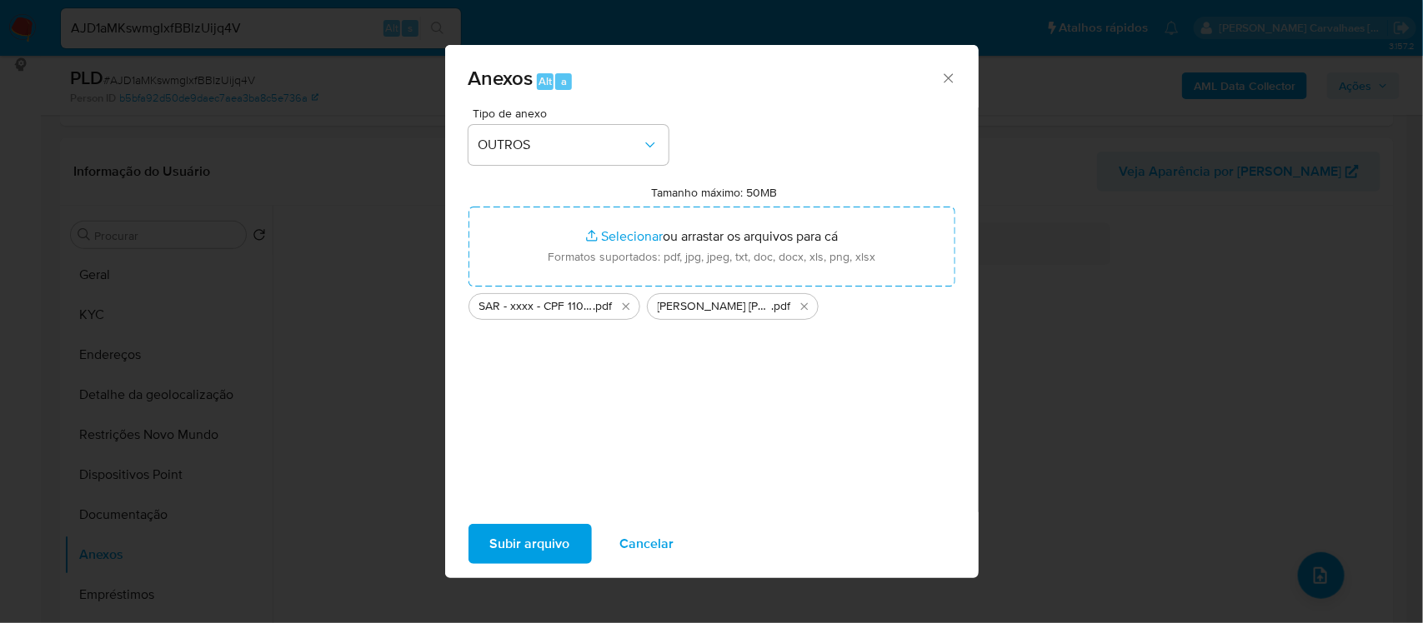
click at [503, 559] on span "Subir arquivo" at bounding box center [530, 544] width 80 height 37
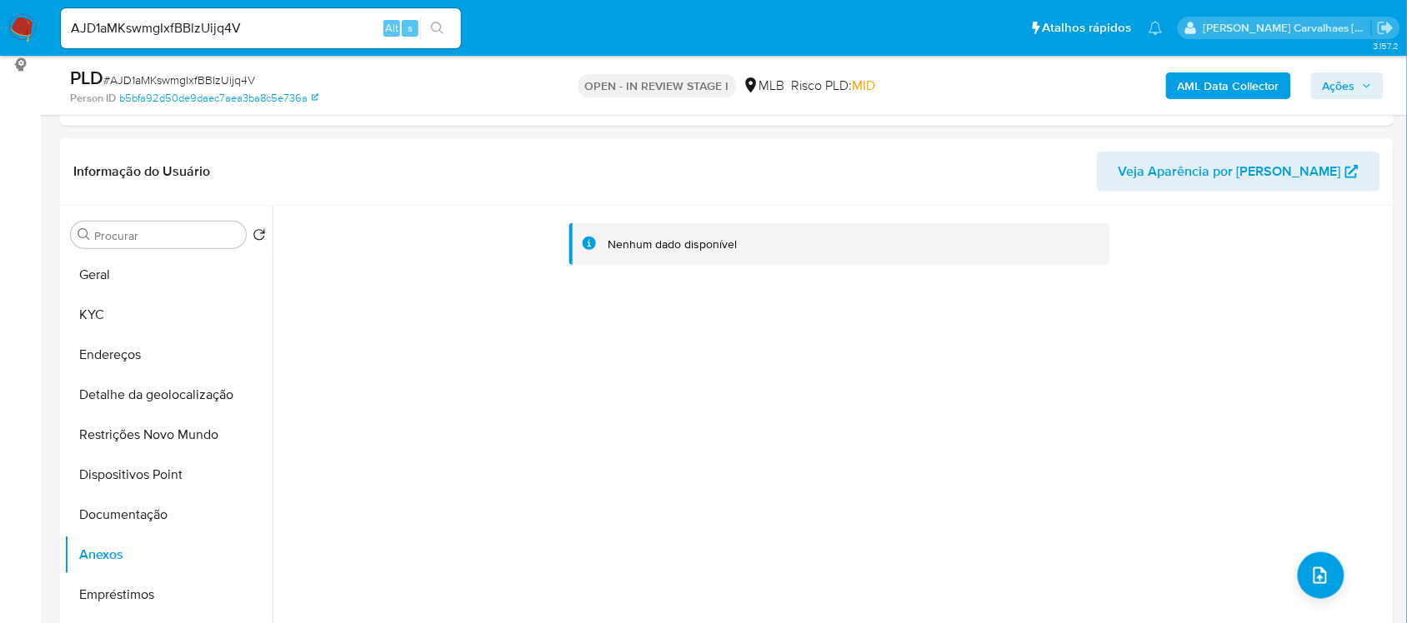
click at [1334, 85] on span "Ações" at bounding box center [1339, 86] width 33 height 27
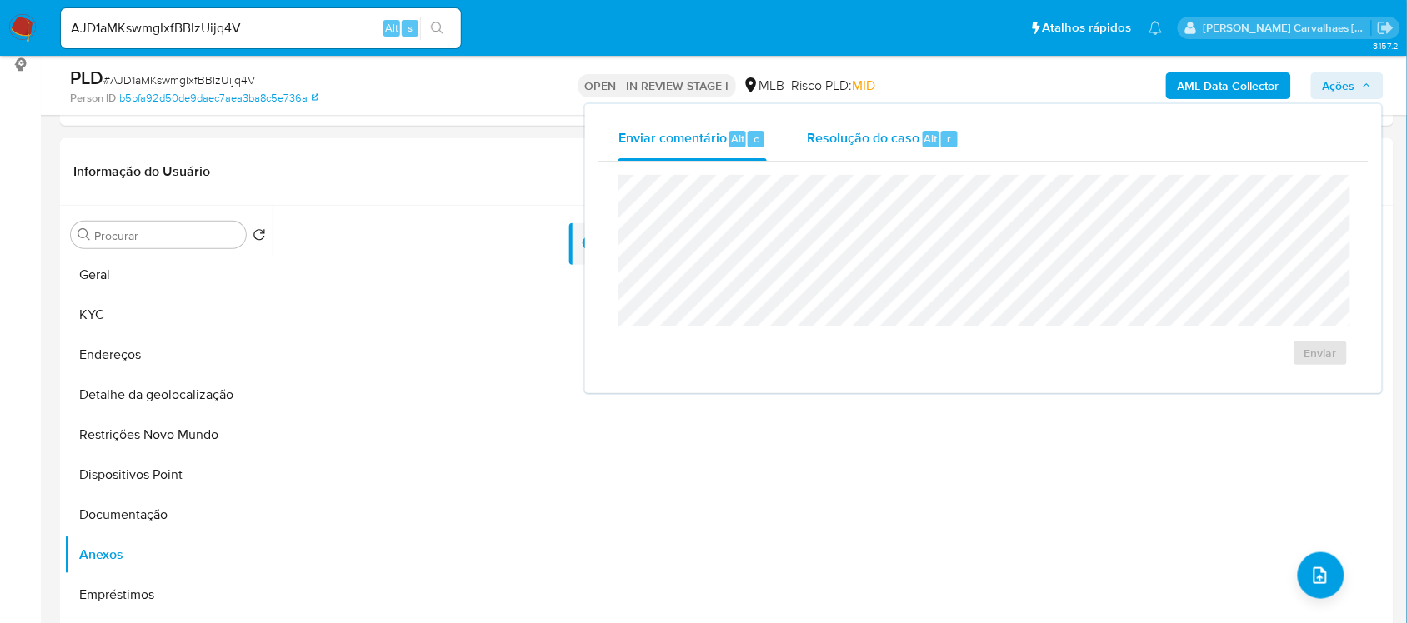
click at [851, 139] on span "Resolução do caso" at bounding box center [863, 137] width 113 height 19
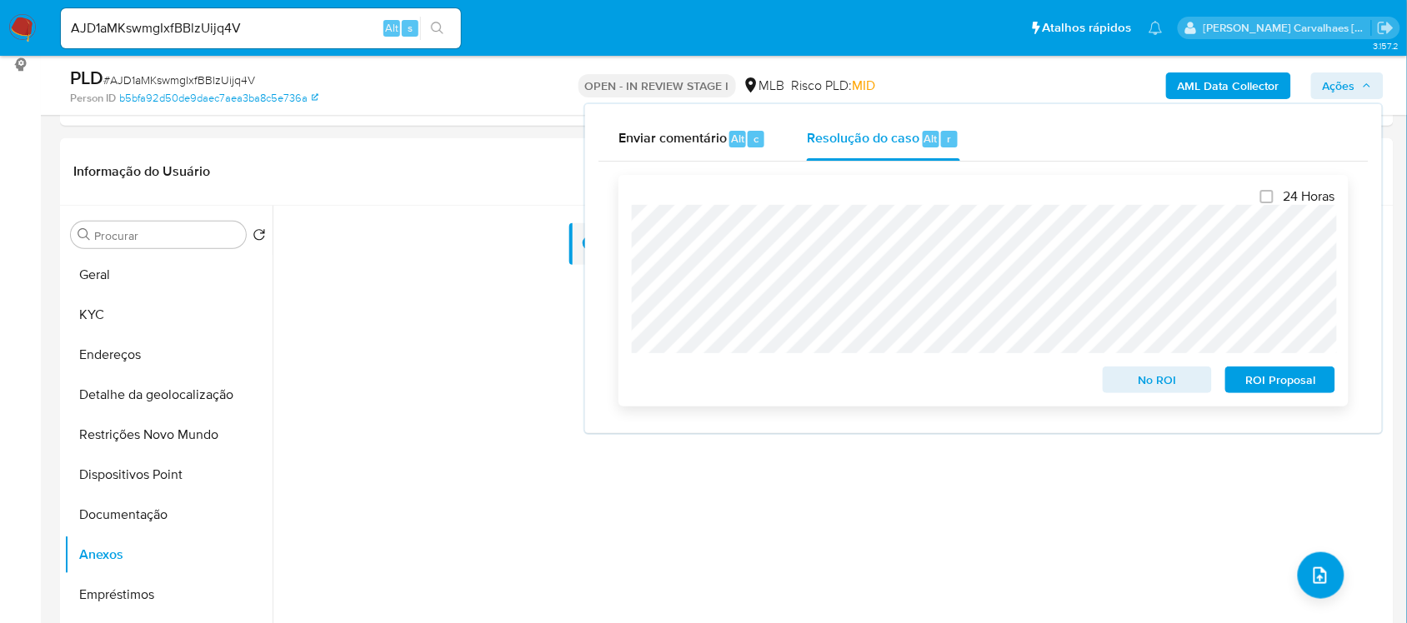
click at [1268, 382] on span "ROI Proposal" at bounding box center [1280, 379] width 87 height 23
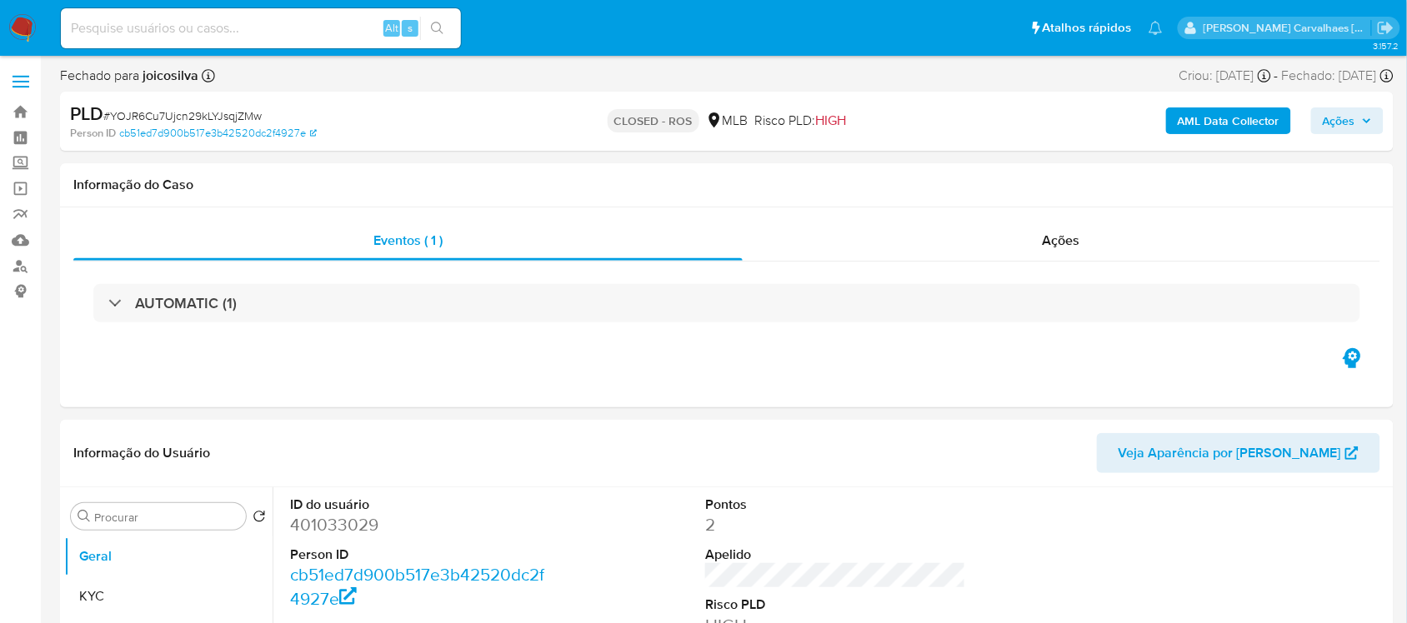
select select "10"
click at [26, 109] on link "Bandeja" at bounding box center [99, 112] width 198 height 26
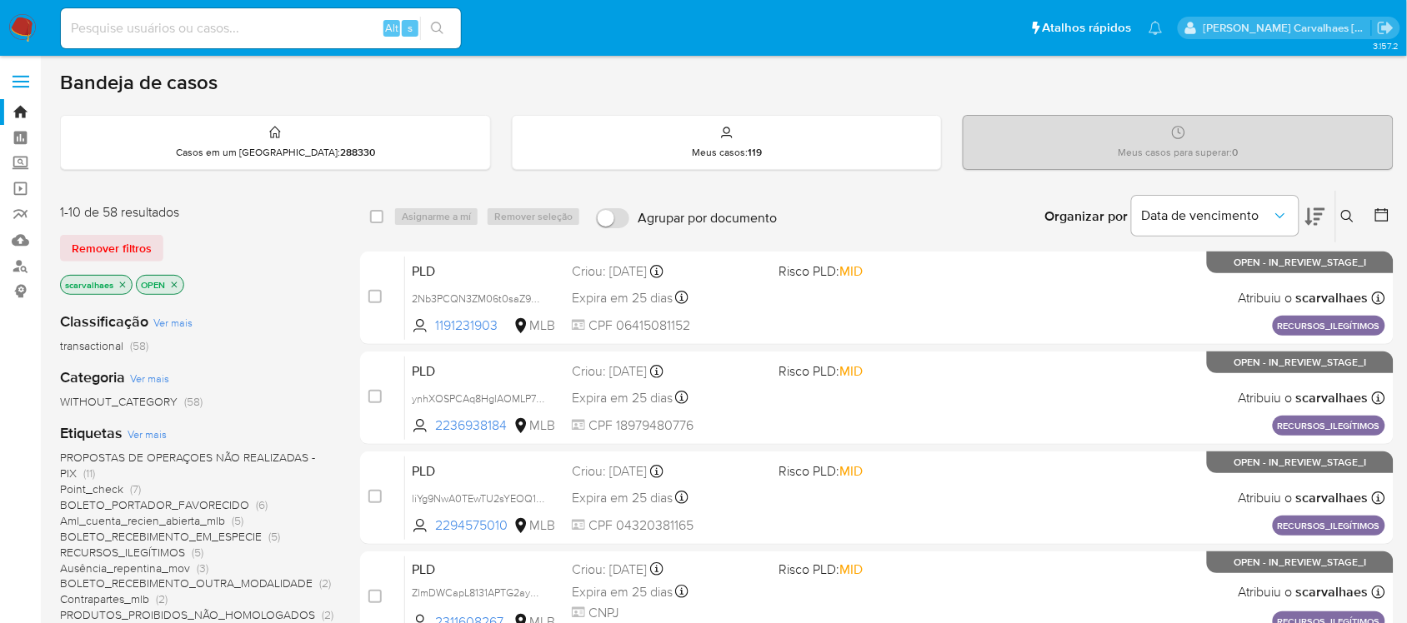
click at [123, 285] on icon "close-filter" at bounding box center [123, 285] width 10 height 10
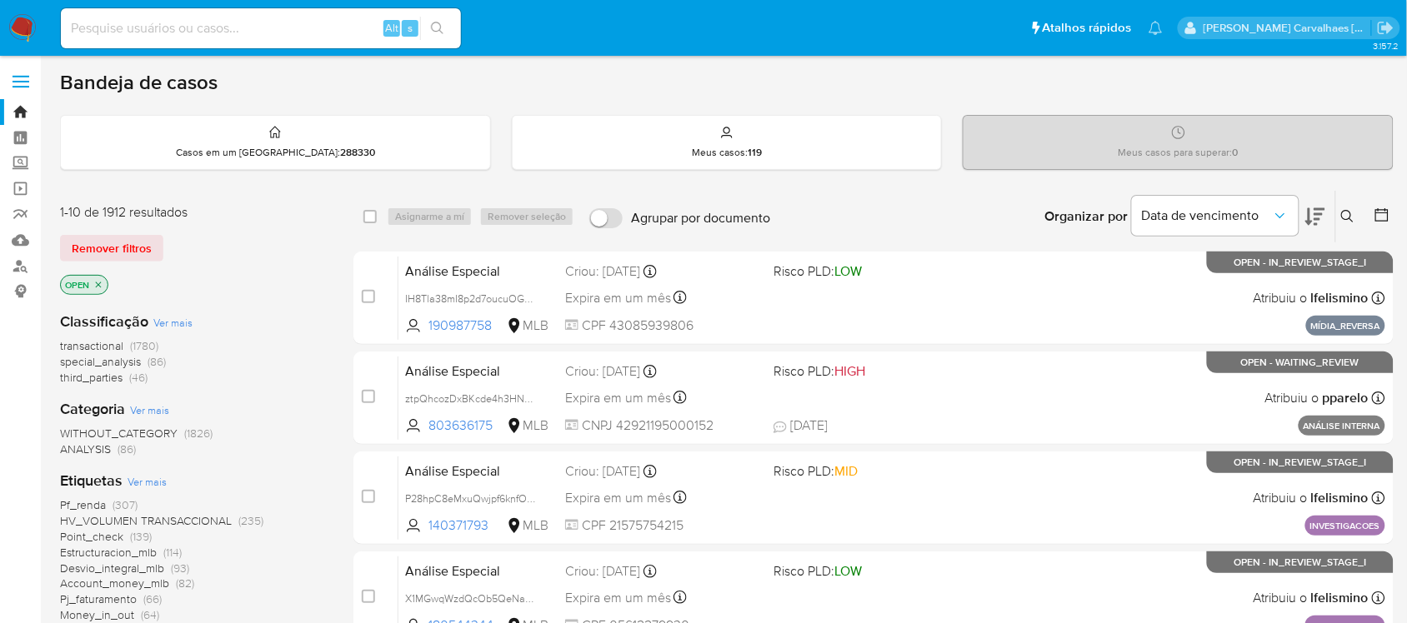
click at [97, 285] on icon "close-filter" at bounding box center [98, 285] width 10 height 10
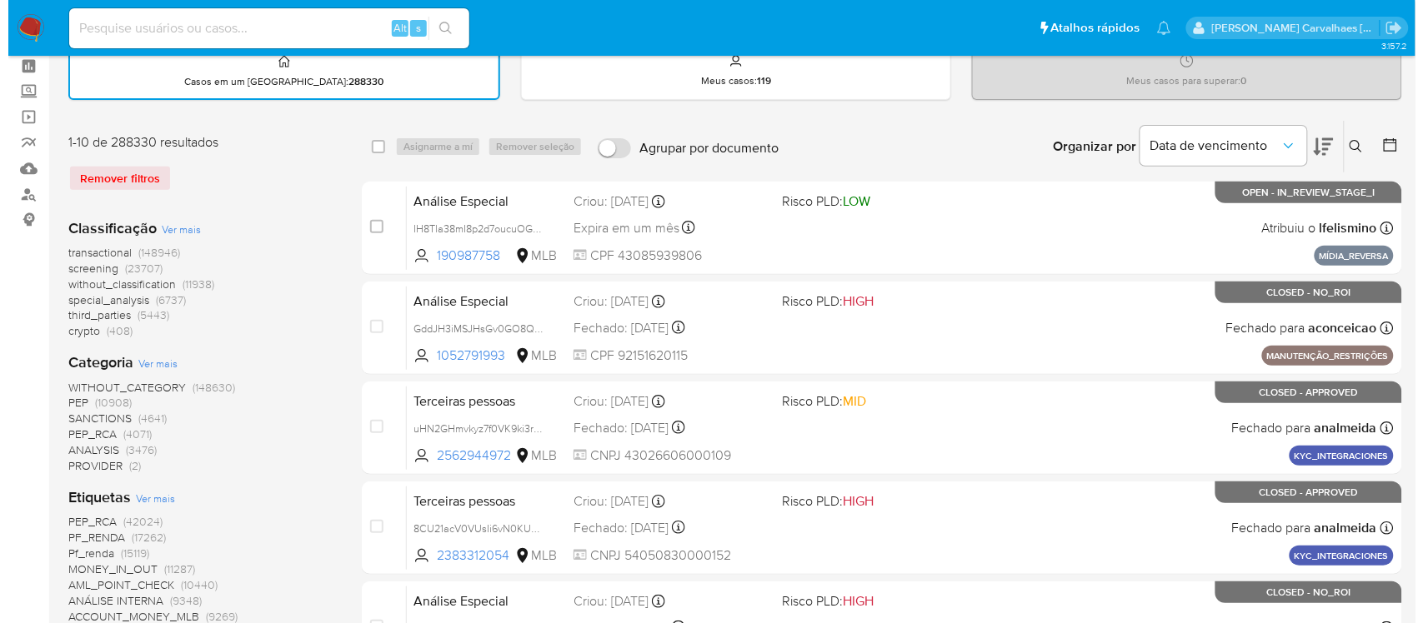
scroll to position [208, 0]
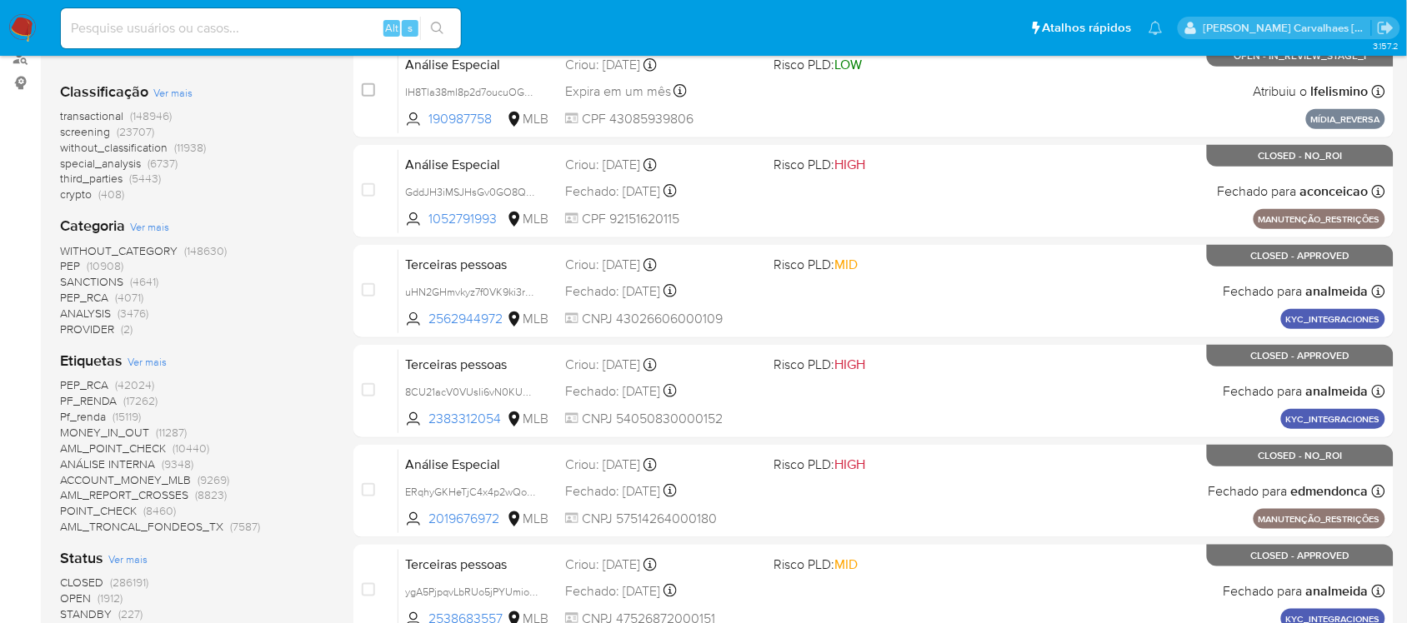
click at [142, 365] on span "Ver mais" at bounding box center [147, 361] width 39 height 15
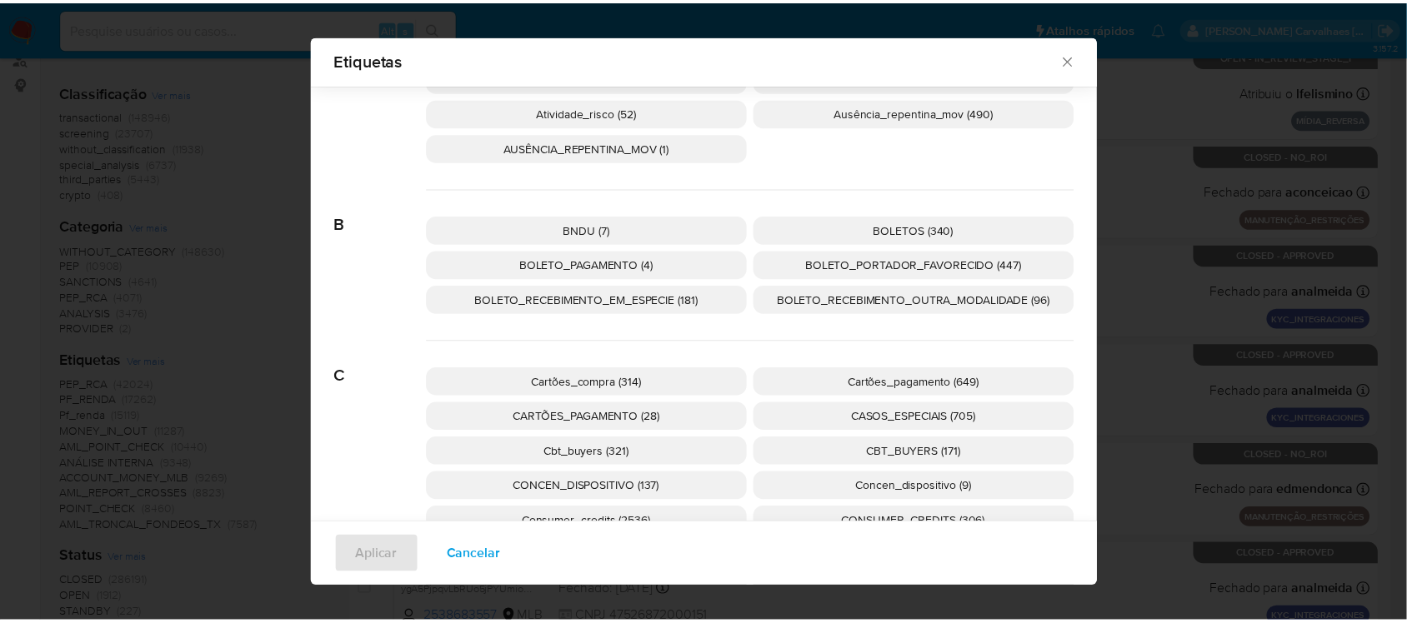
scroll to position [822, 0]
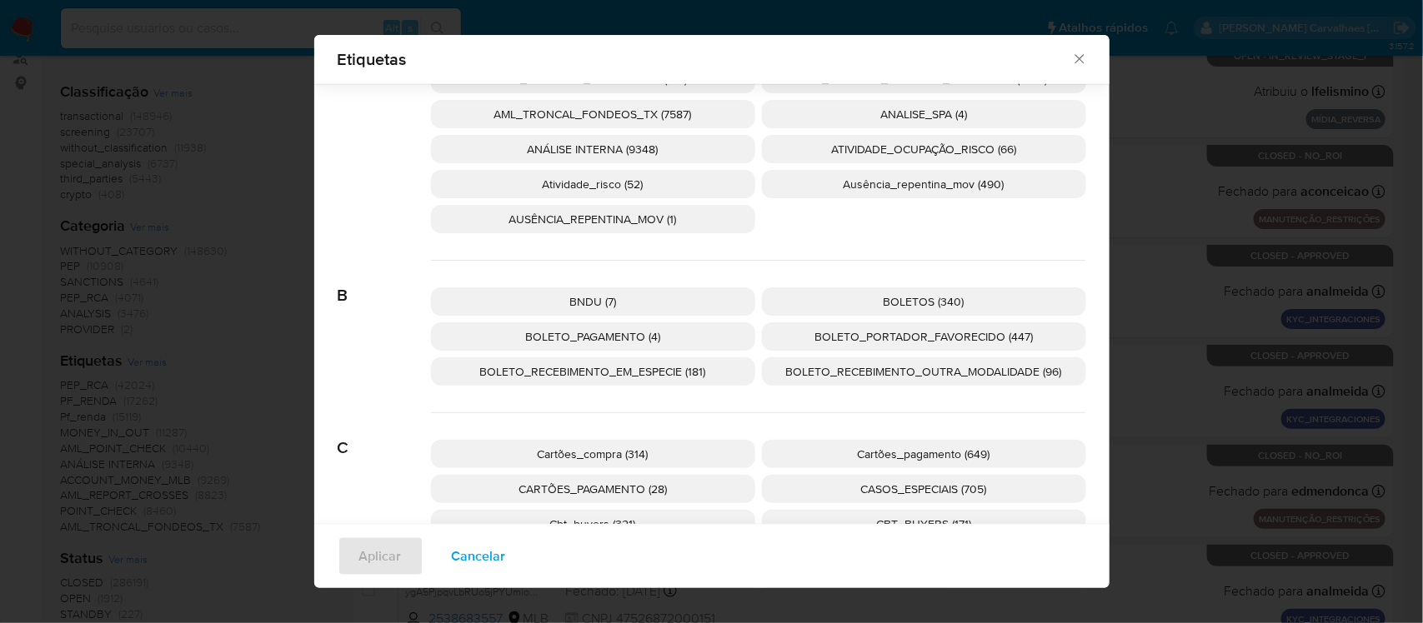
click at [856, 342] on span "BOLETO_PORTADOR_FAVORECIDO (447)" at bounding box center [923, 336] width 218 height 17
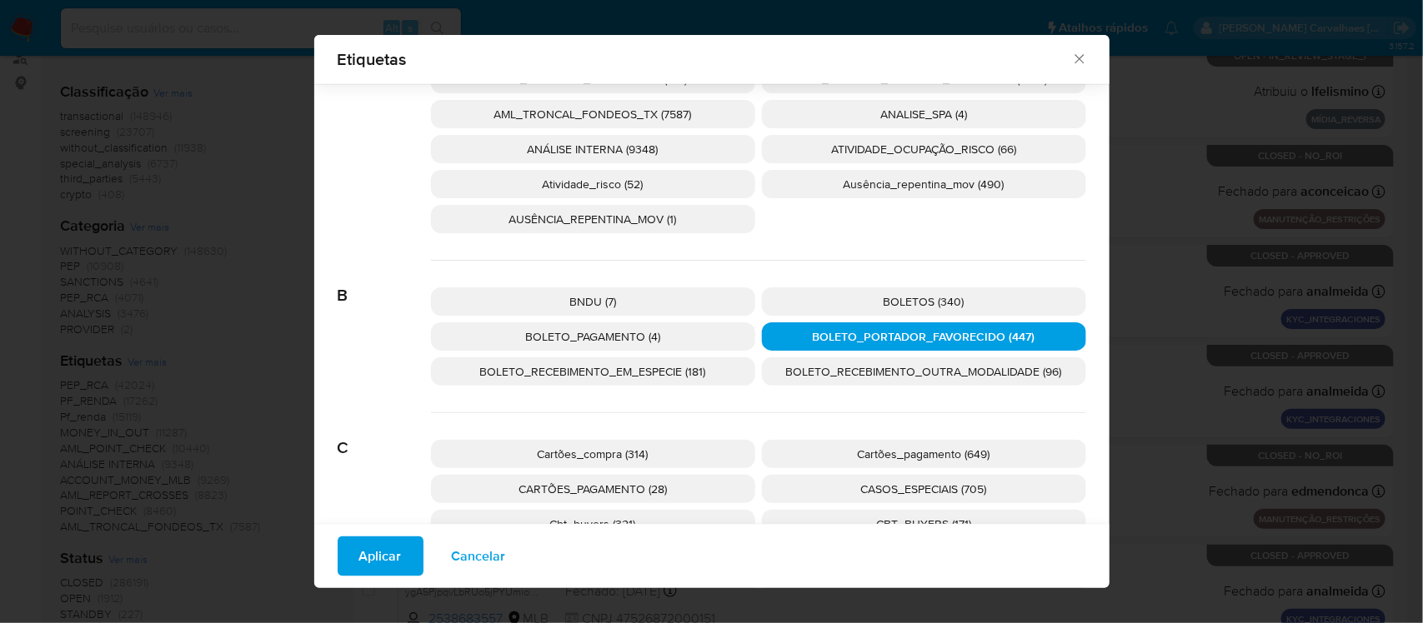
click at [376, 557] on span "Aplicar" at bounding box center [380, 556] width 43 height 37
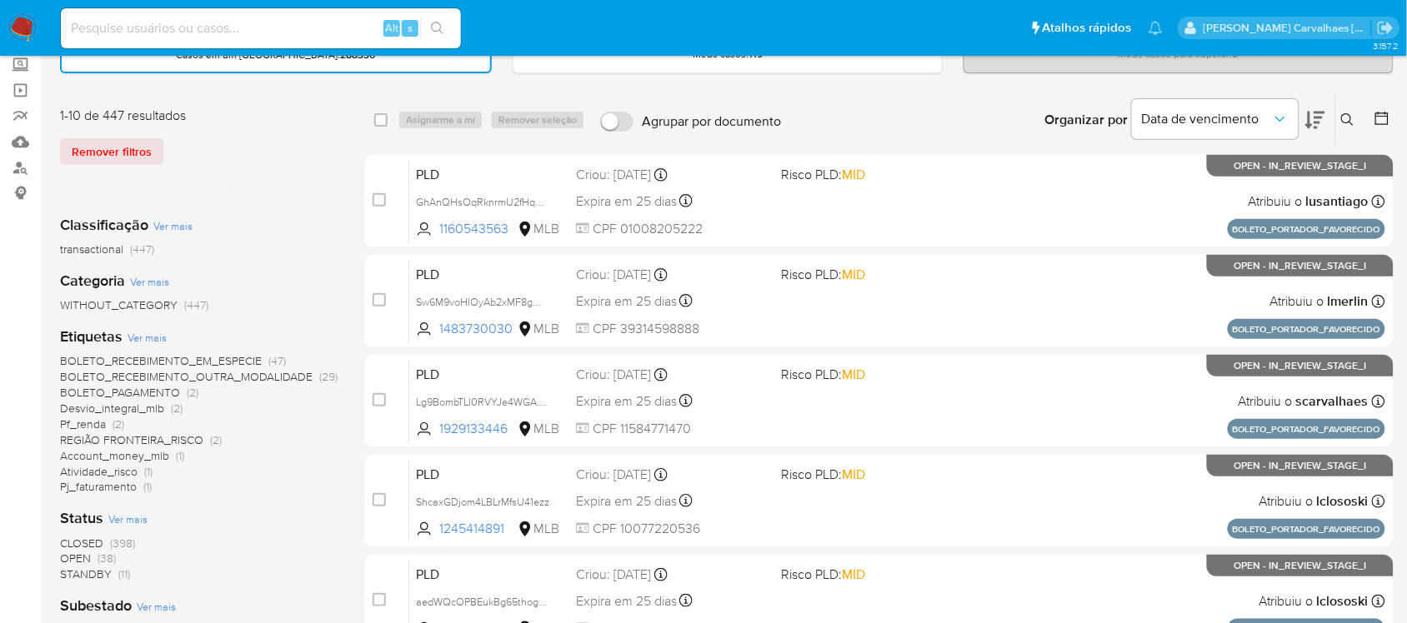
scroll to position [104, 0]
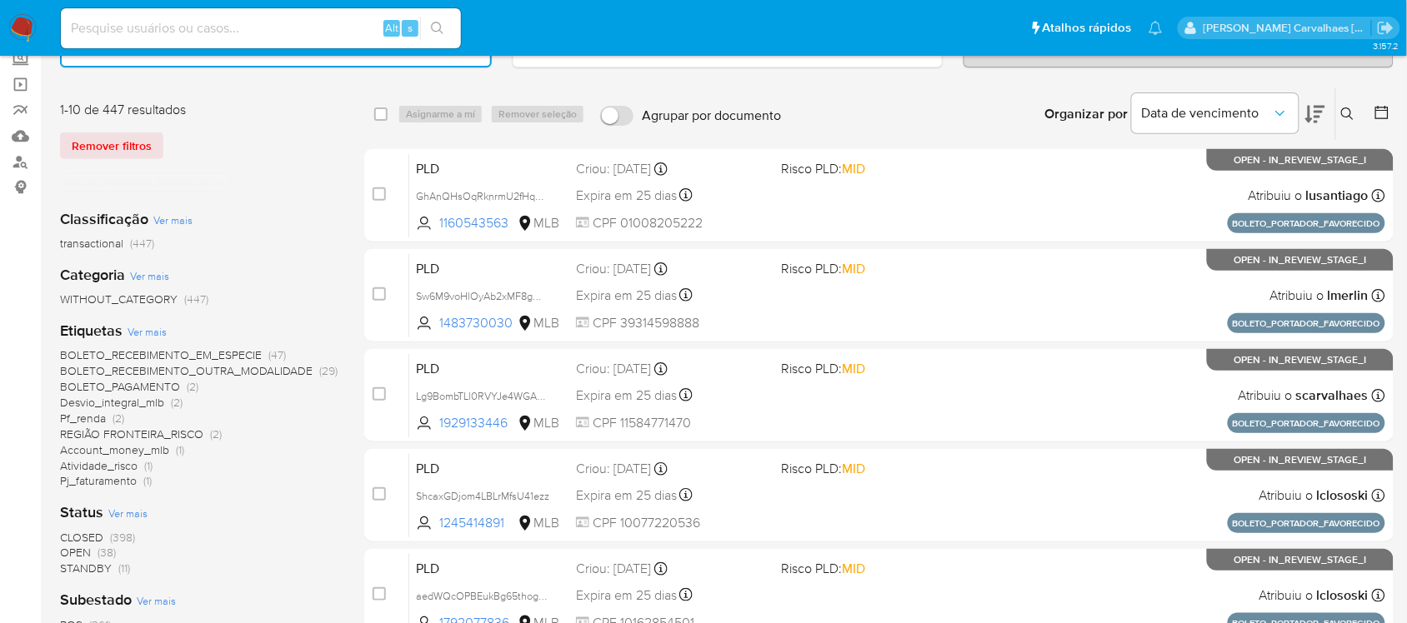
click at [98, 536] on span "CLOSED" at bounding box center [81, 537] width 43 height 17
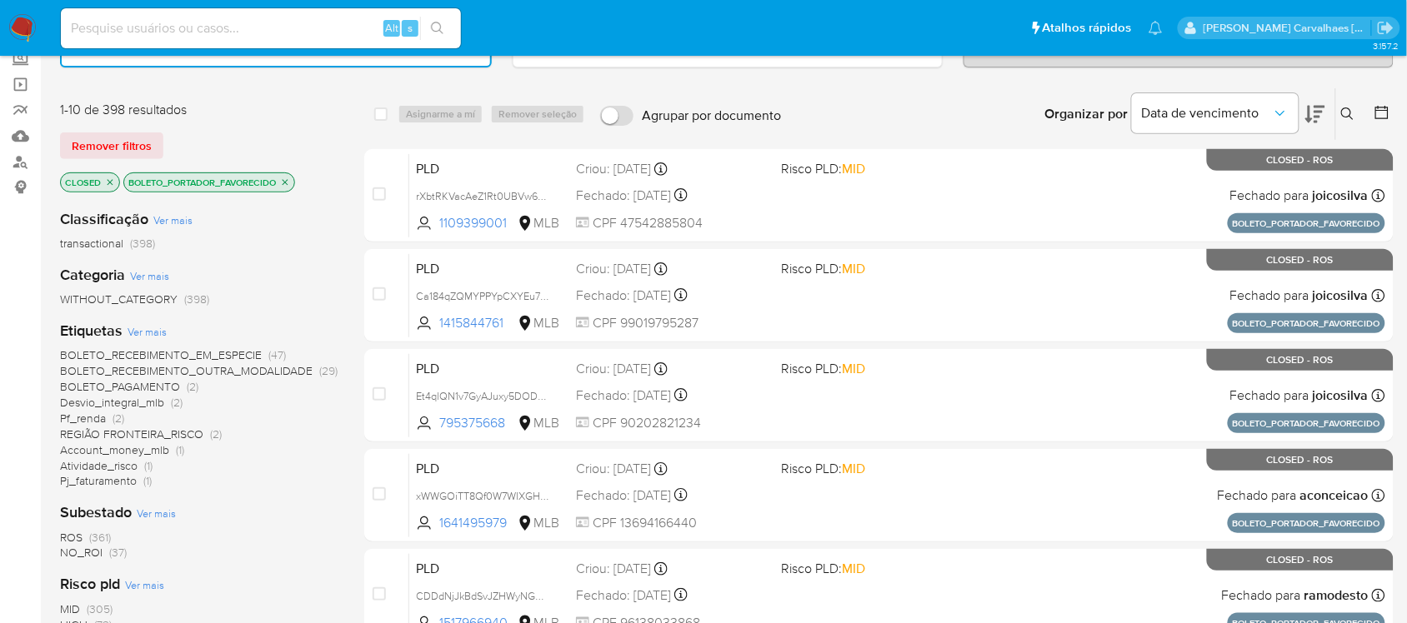
click at [83, 538] on span "ROS (361)" at bounding box center [85, 538] width 51 height 16
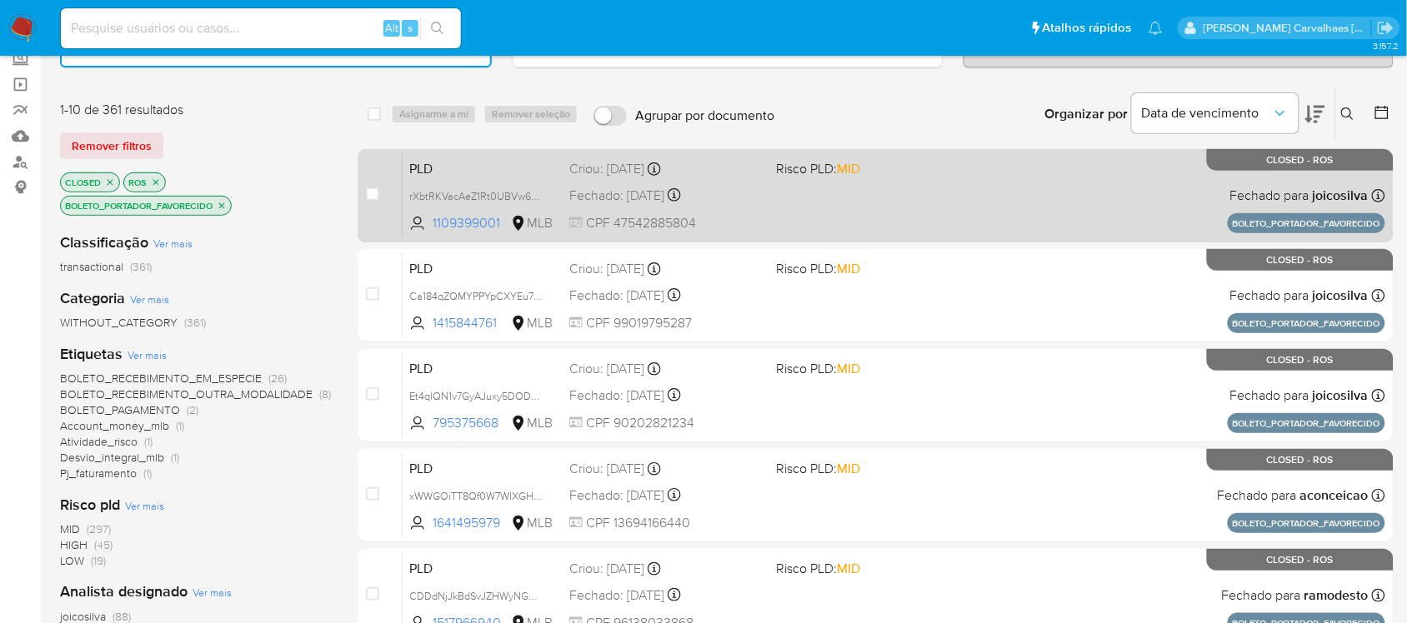
click at [813, 215] on div "PLD rXbtRKVacAeZ1Rt0UBVw6zRK 1109399001 MLB Risco PLD: MID Criou: 14/08/2025 Cr…" at bounding box center [894, 195] width 983 height 84
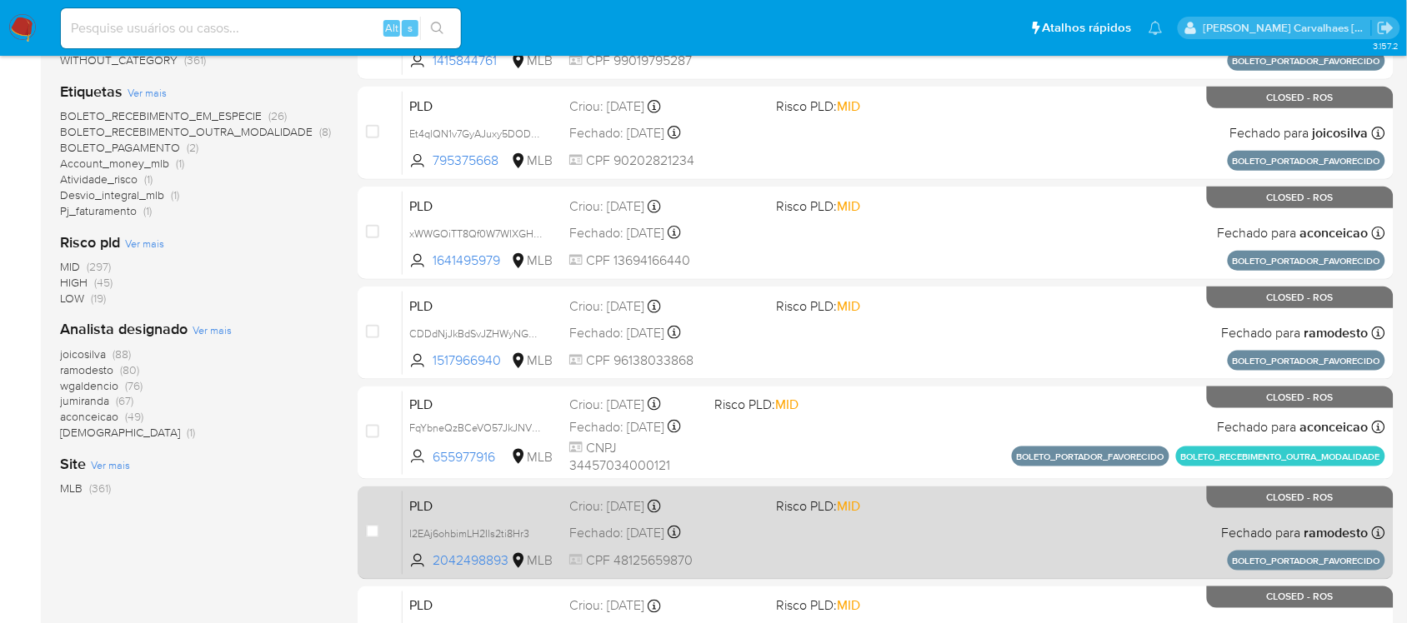
scroll to position [417, 0]
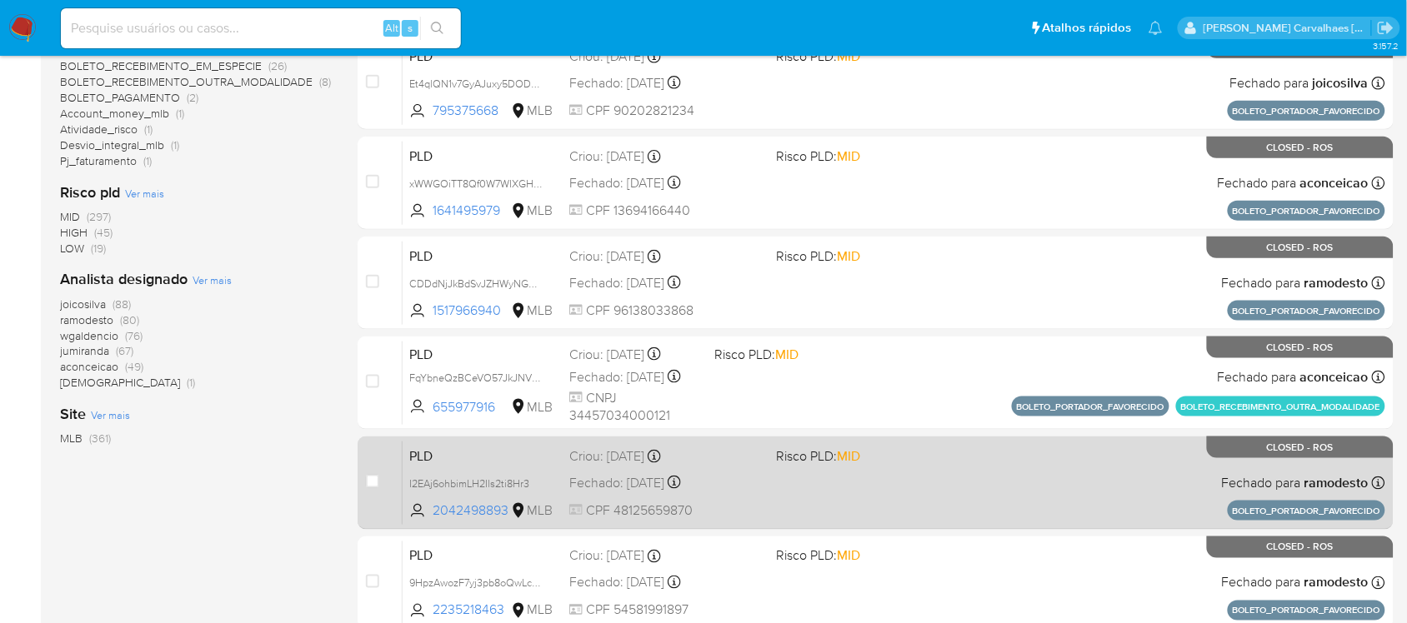
click at [806, 490] on div "PLD I2EAj6ohbimLH2Ils2ti8Hr3 2042498893 MLB Risco PLD: MID Criou: 14/07/2025 Cr…" at bounding box center [894, 483] width 983 height 84
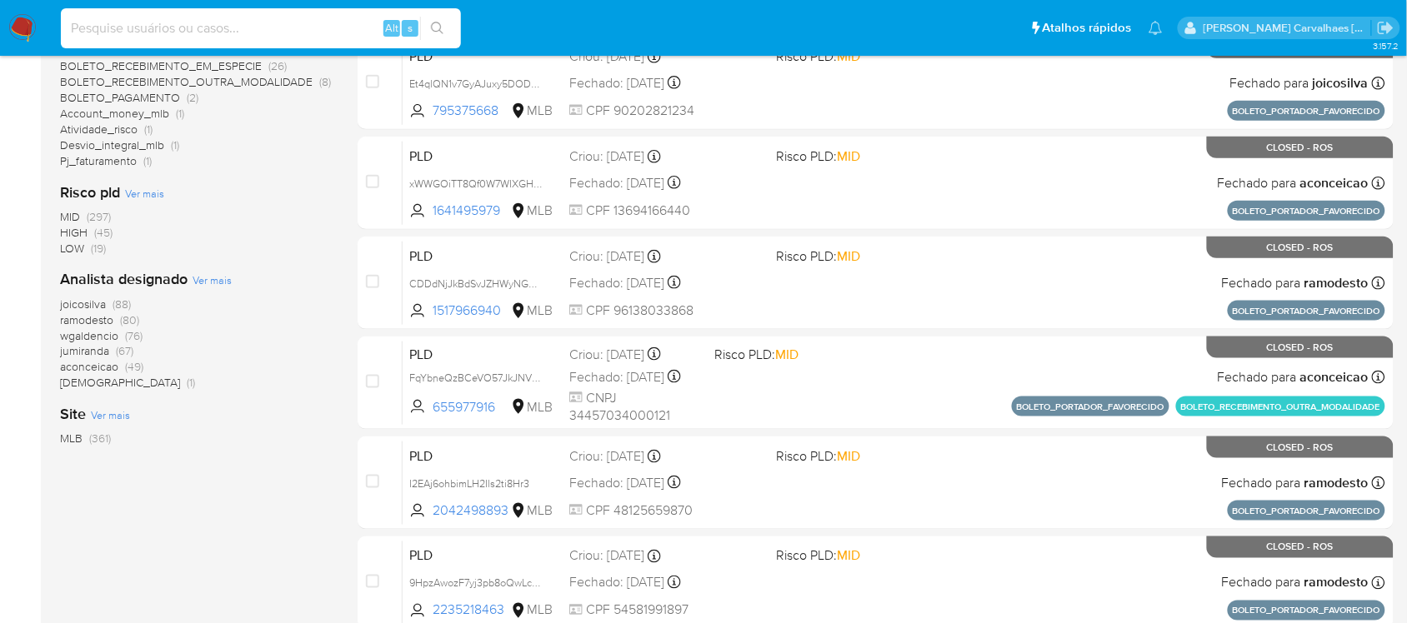
paste input "Qmr6fCgpllbyiQyxoQZmLMRK"
type input "Qmr6fCgpllbyiQyxoQZmLMRK"
click at [438, 28] on icon "search-icon" at bounding box center [437, 28] width 13 height 13
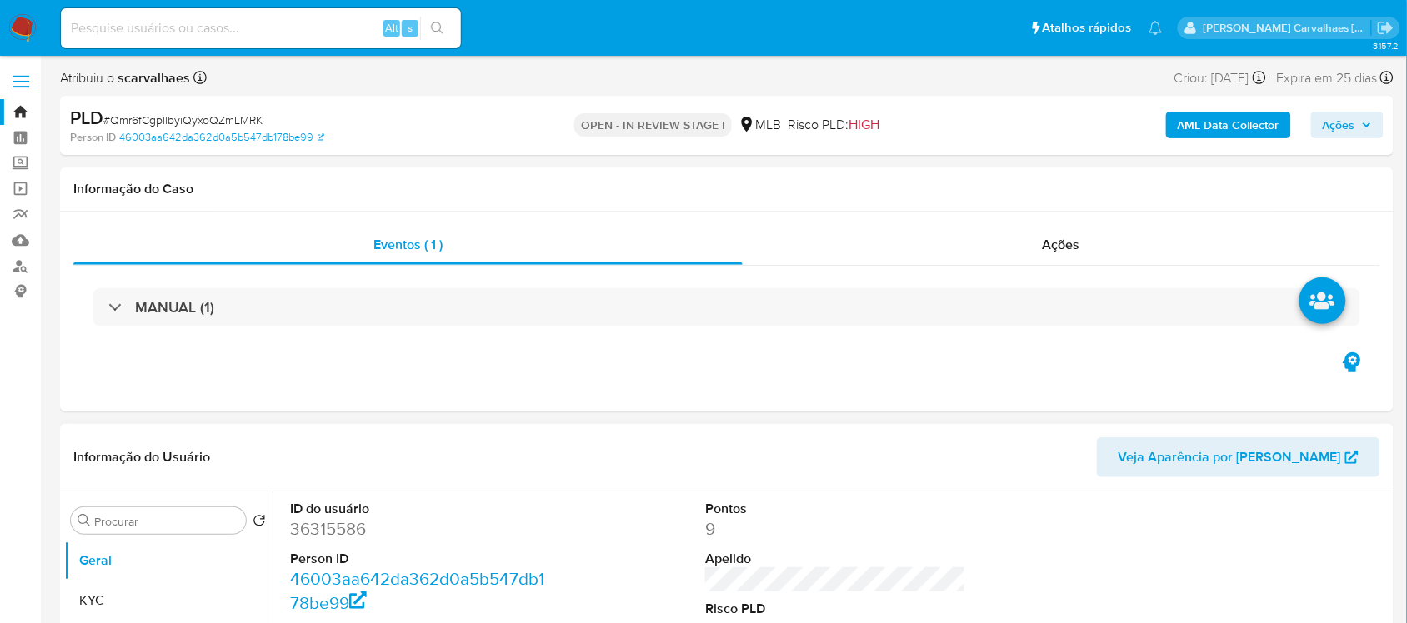
scroll to position [208, 0]
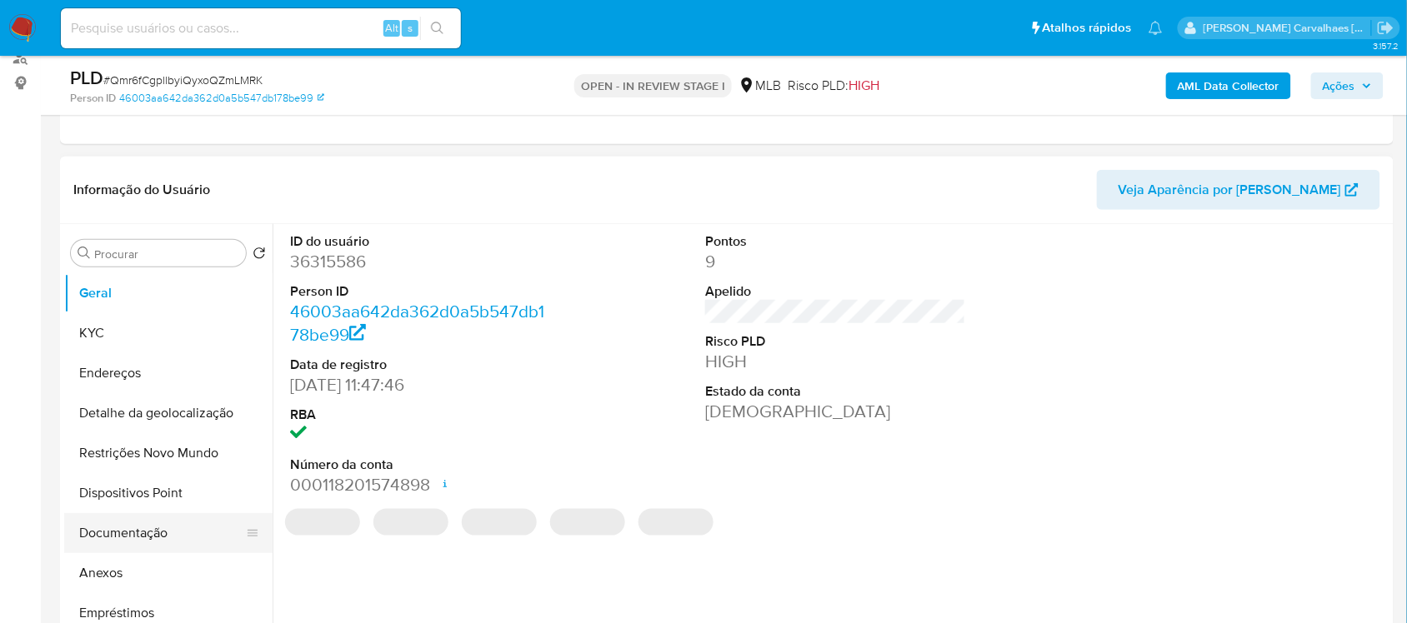
select select "10"
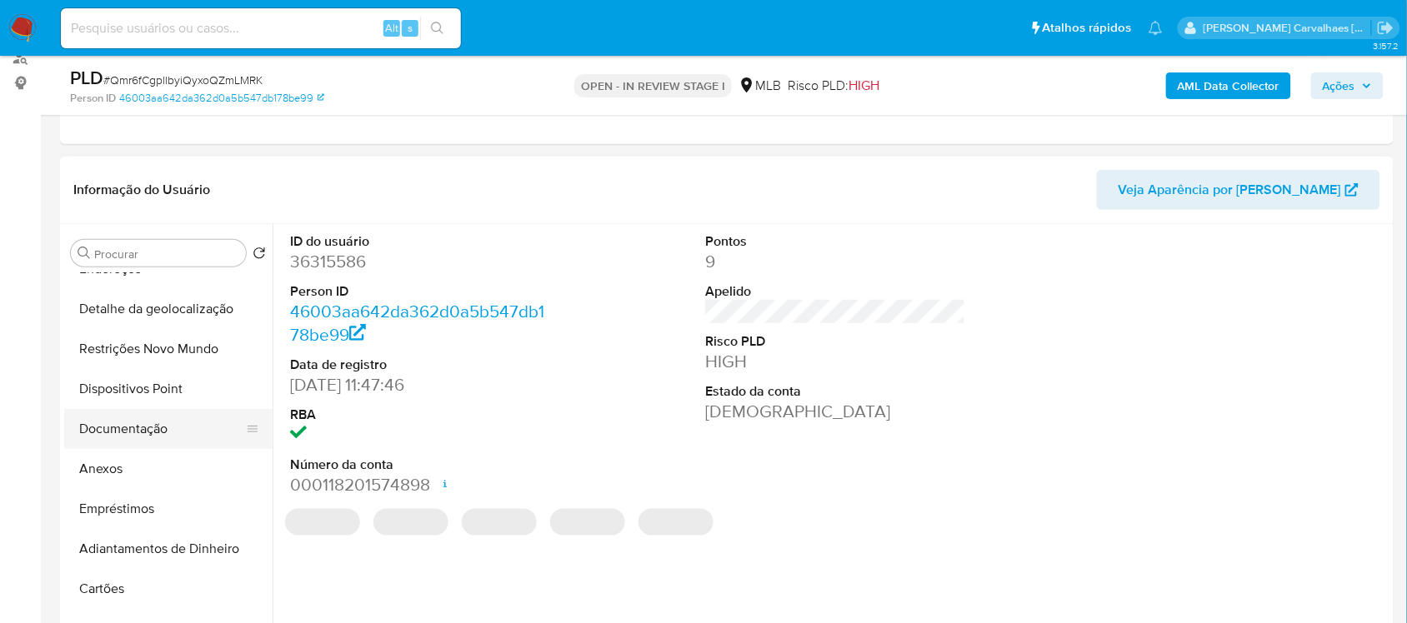
click at [167, 427] on button "Documentação" at bounding box center [161, 429] width 195 height 40
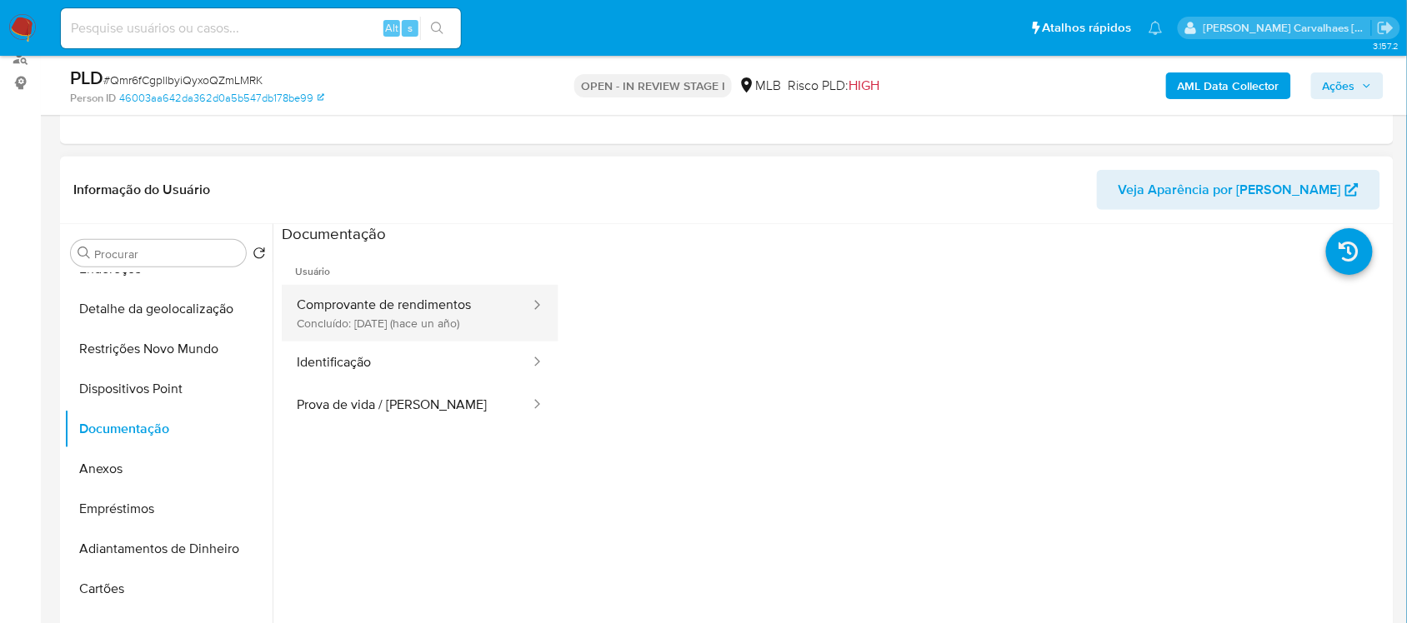
click at [382, 310] on button "Comprovante de rendimentos Concluído: 03/06/2024 (hace un año)" at bounding box center [407, 313] width 250 height 57
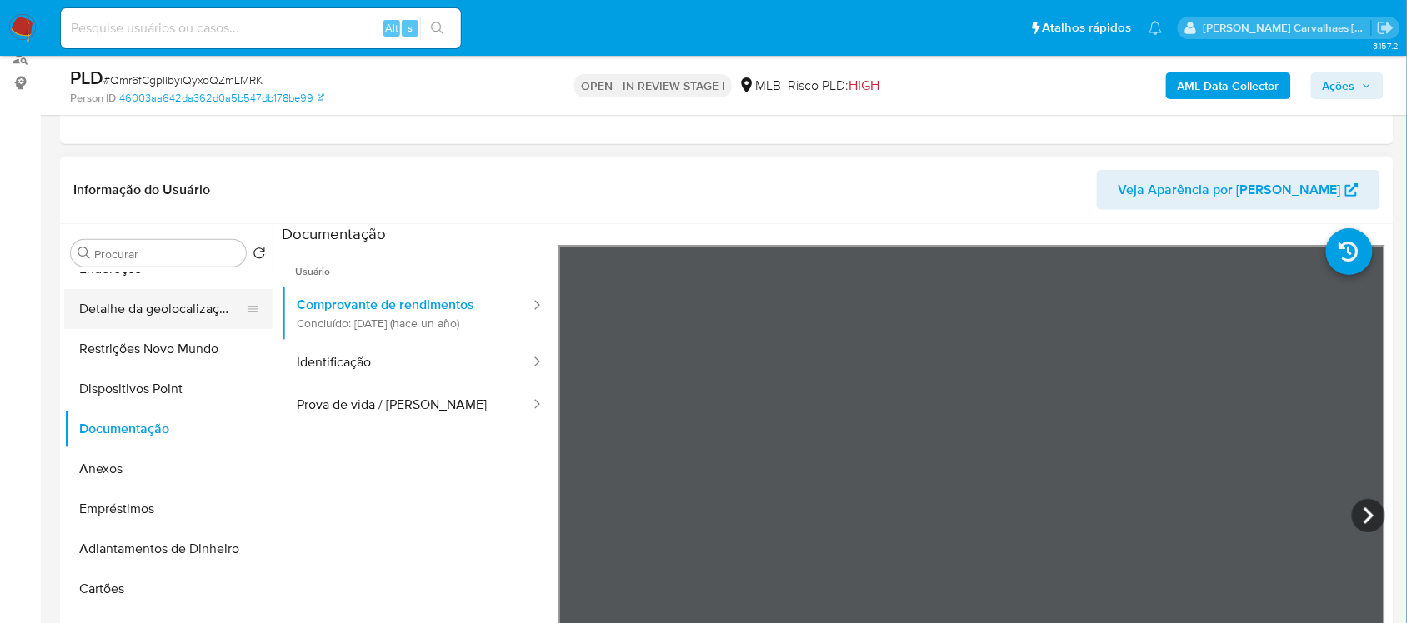
scroll to position [0, 0]
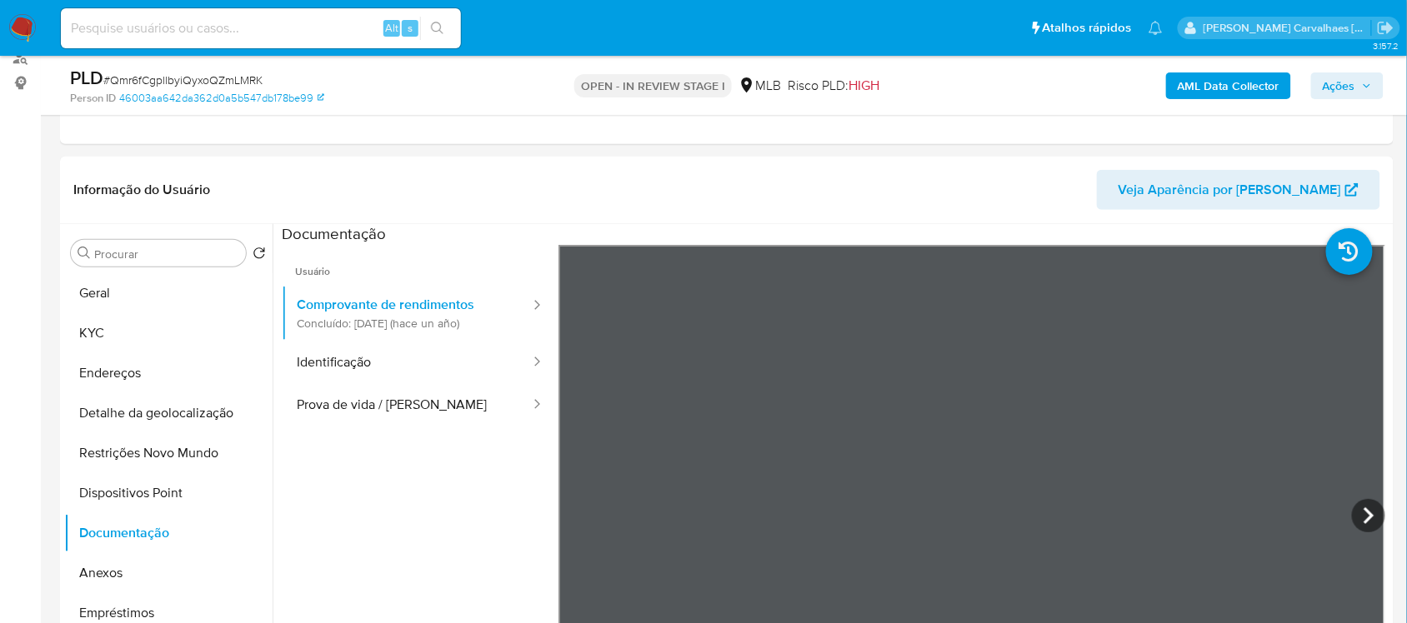
drag, startPoint x: 113, startPoint y: 305, endPoint x: 43, endPoint y: 335, distance: 76.2
click at [113, 305] on button "Geral" at bounding box center [168, 293] width 208 height 40
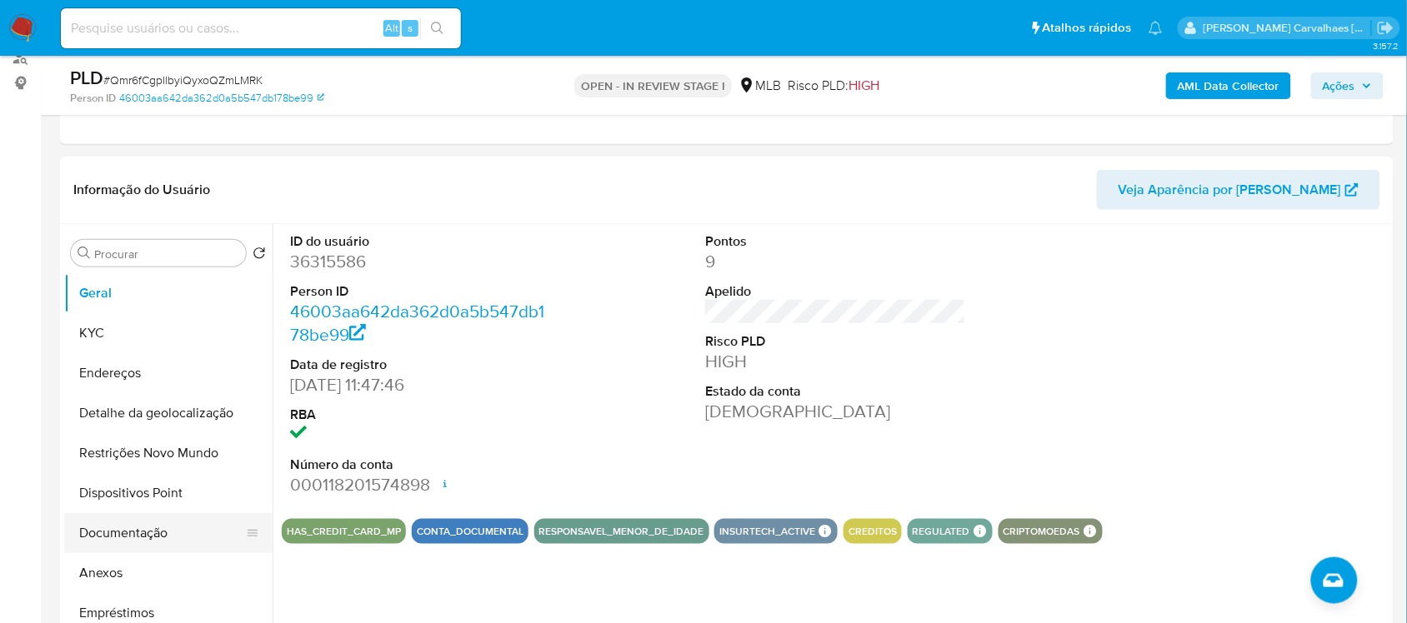
click at [169, 533] on button "Documentação" at bounding box center [161, 533] width 195 height 40
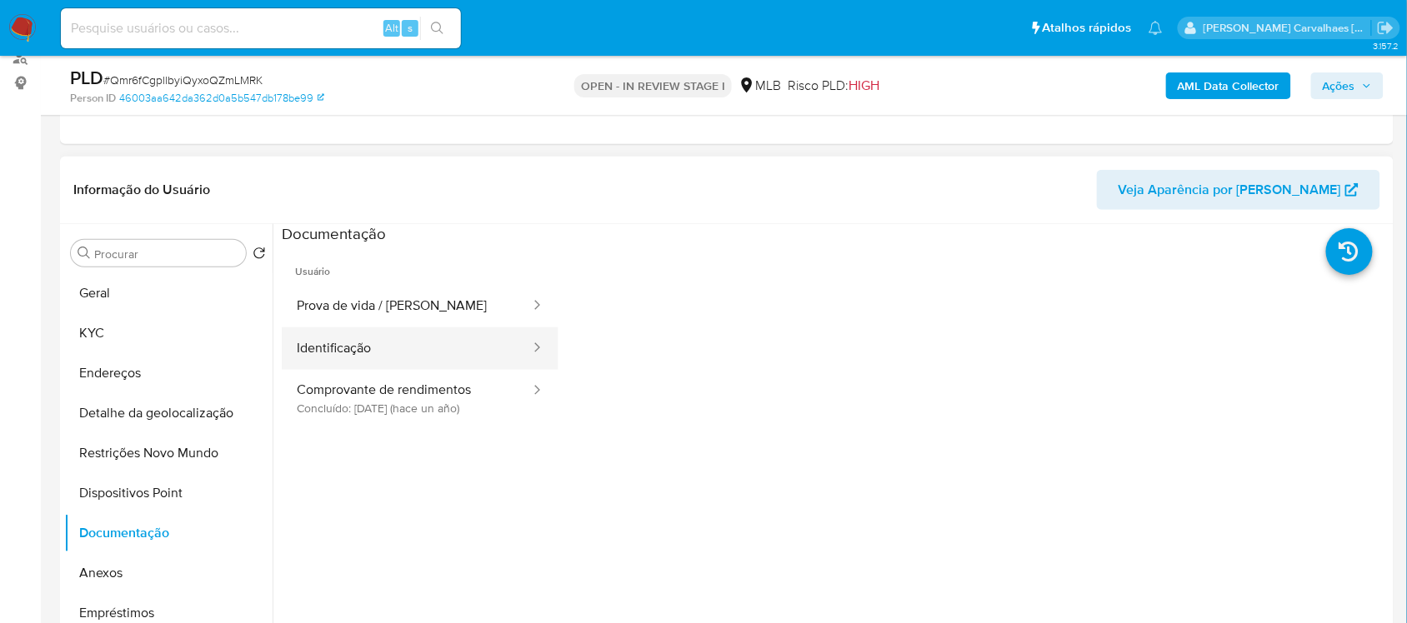
click at [367, 360] on button "Identificação" at bounding box center [407, 349] width 250 height 43
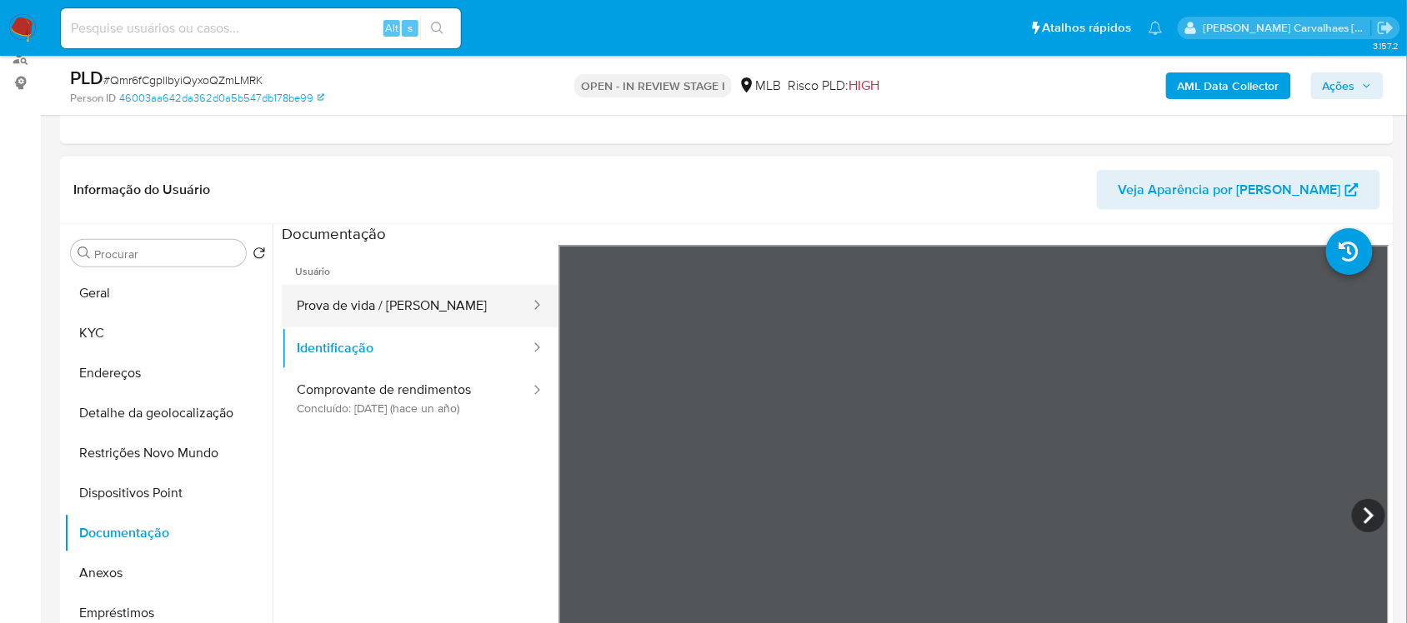
click at [342, 311] on button "Prova de vida / Selfie" at bounding box center [407, 306] width 250 height 43
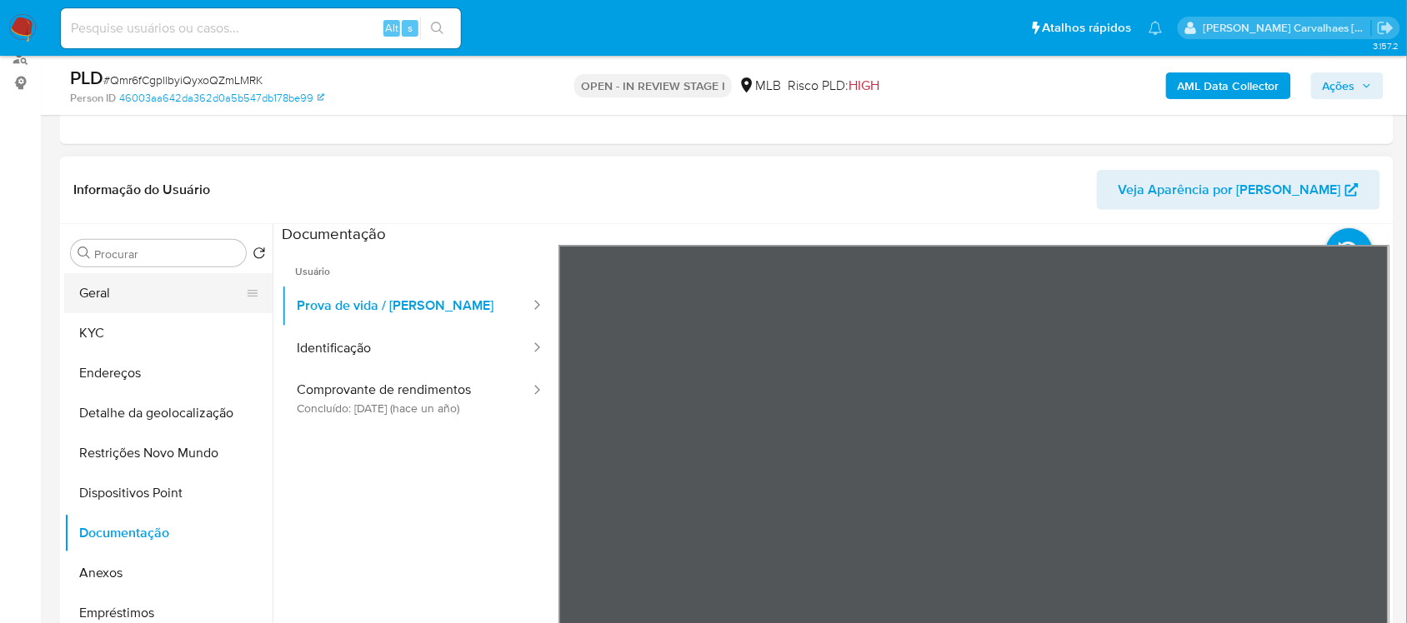
click at [113, 298] on button "Geral" at bounding box center [161, 293] width 195 height 40
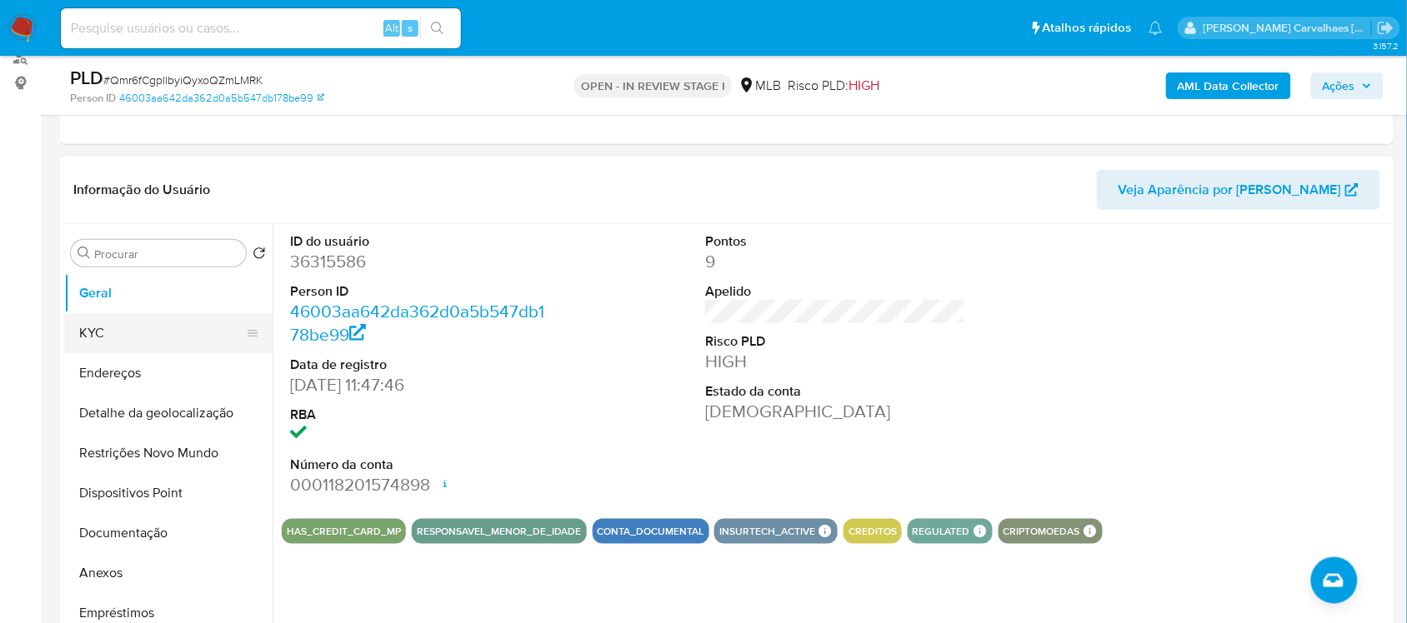
click at [123, 342] on button "KYC" at bounding box center [161, 333] width 195 height 40
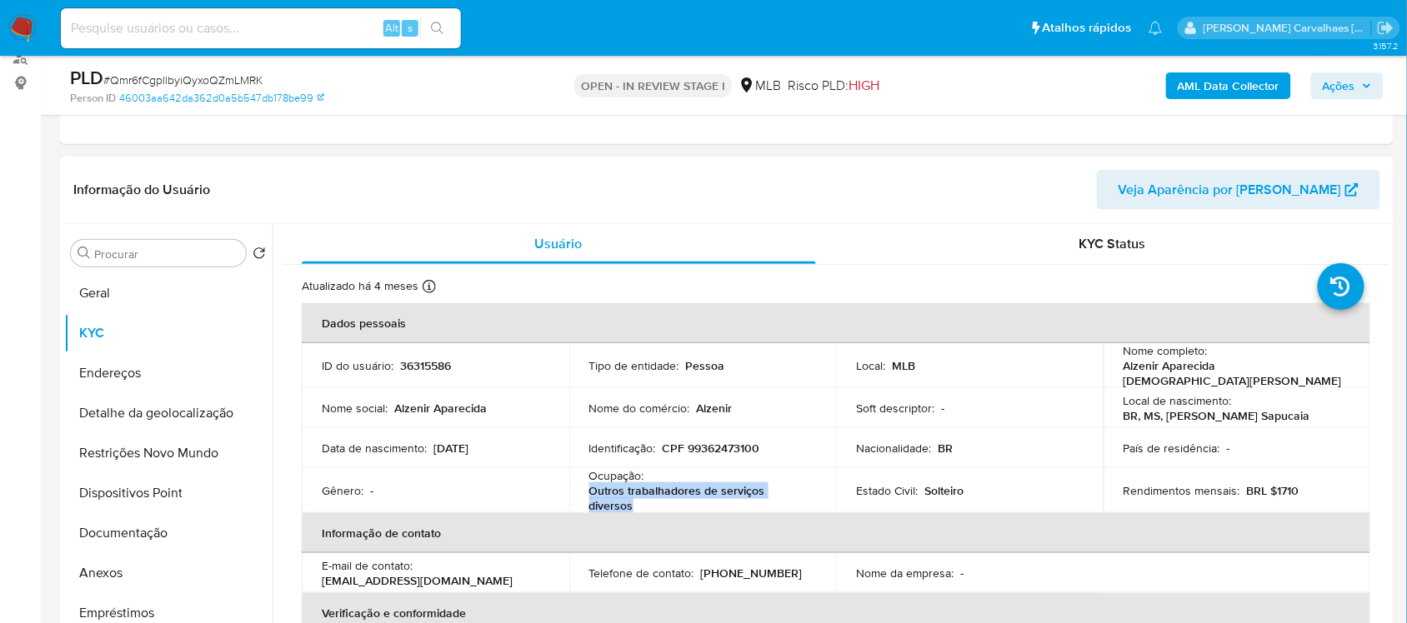
drag, startPoint x: 589, startPoint y: 486, endPoint x: 632, endPoint y: 497, distance: 43.9
click at [632, 497] on p "Outros trabalhadores de serviços diversos" at bounding box center [699, 498] width 221 height 30
copy p "Outros trabalhadores de serviços diversos"
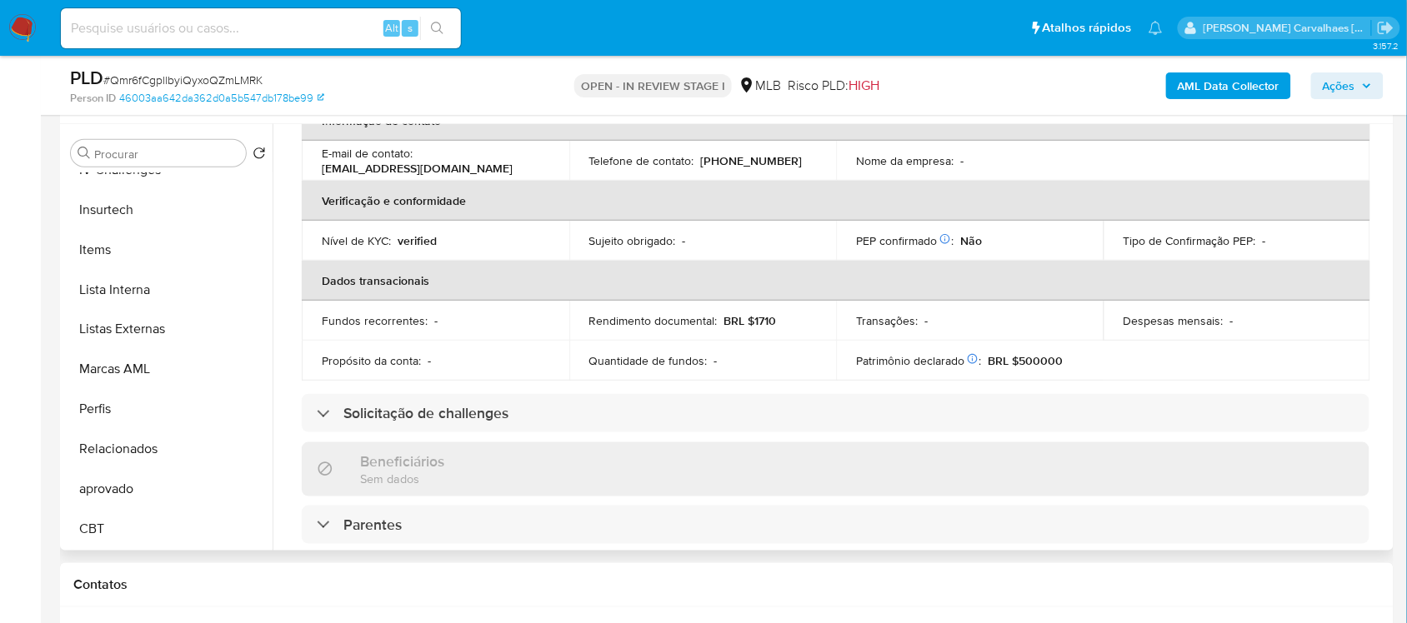
scroll to position [313, 0]
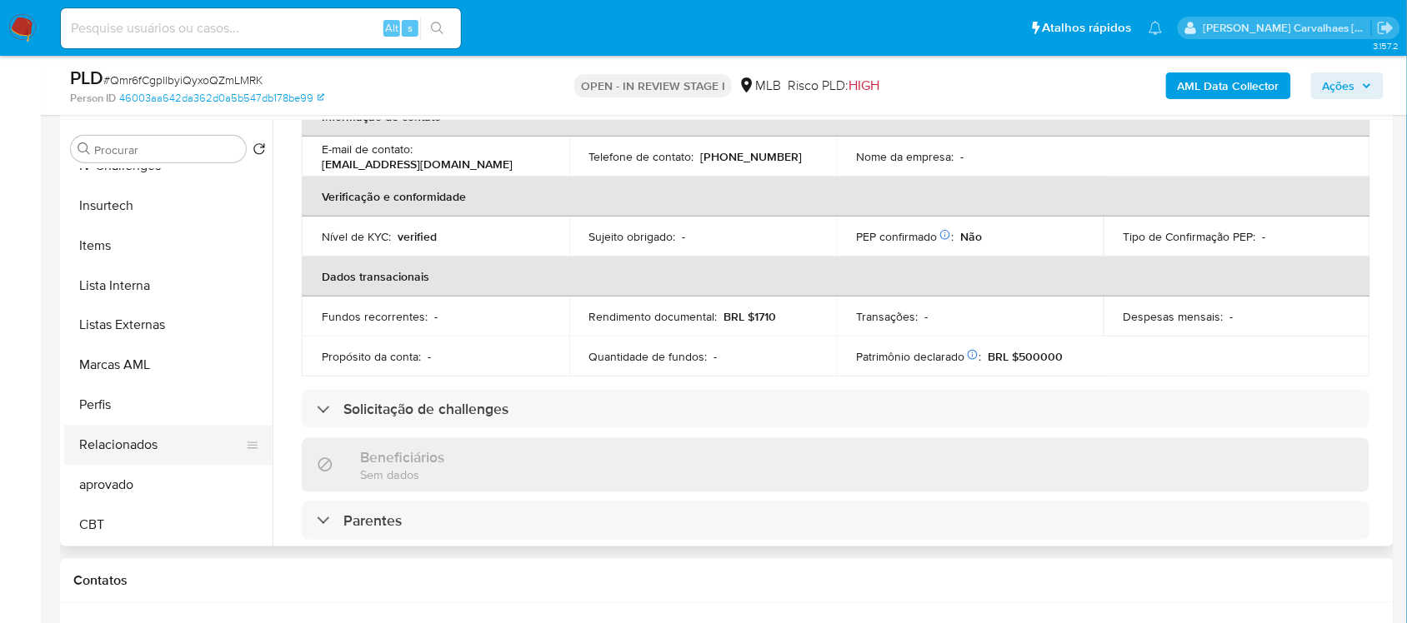
click at [172, 429] on button "Relacionados" at bounding box center [161, 446] width 195 height 40
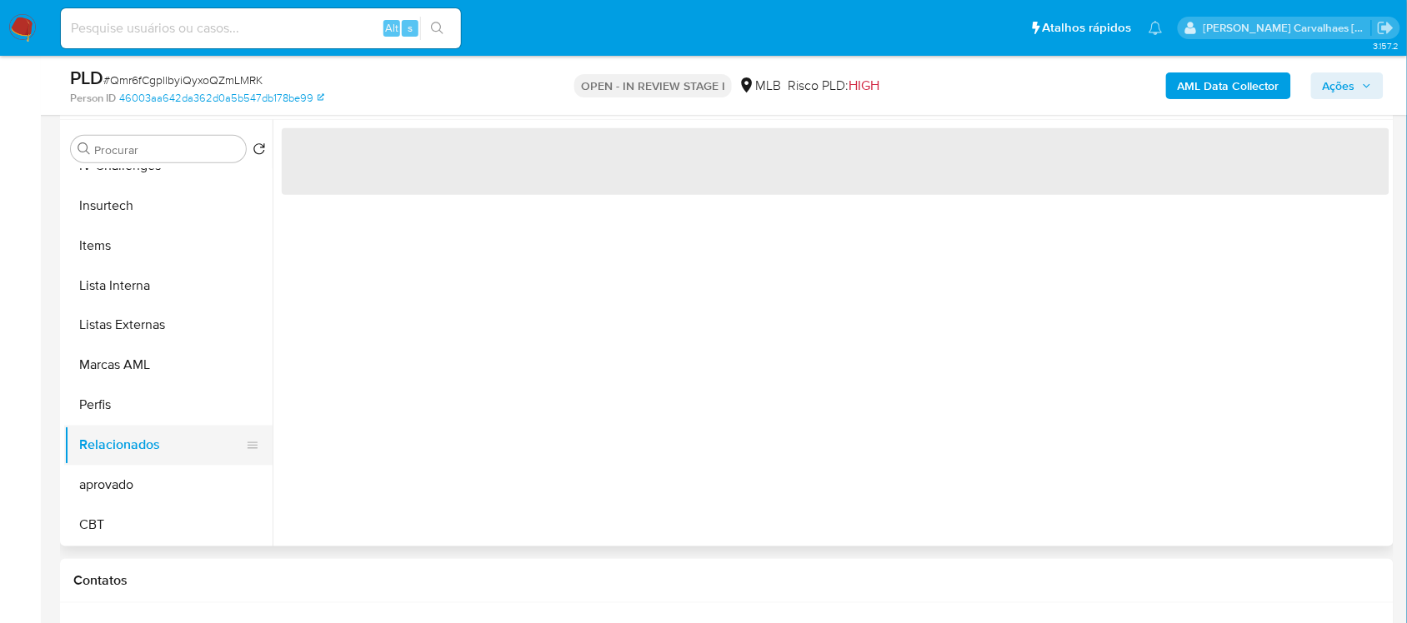
scroll to position [0, 0]
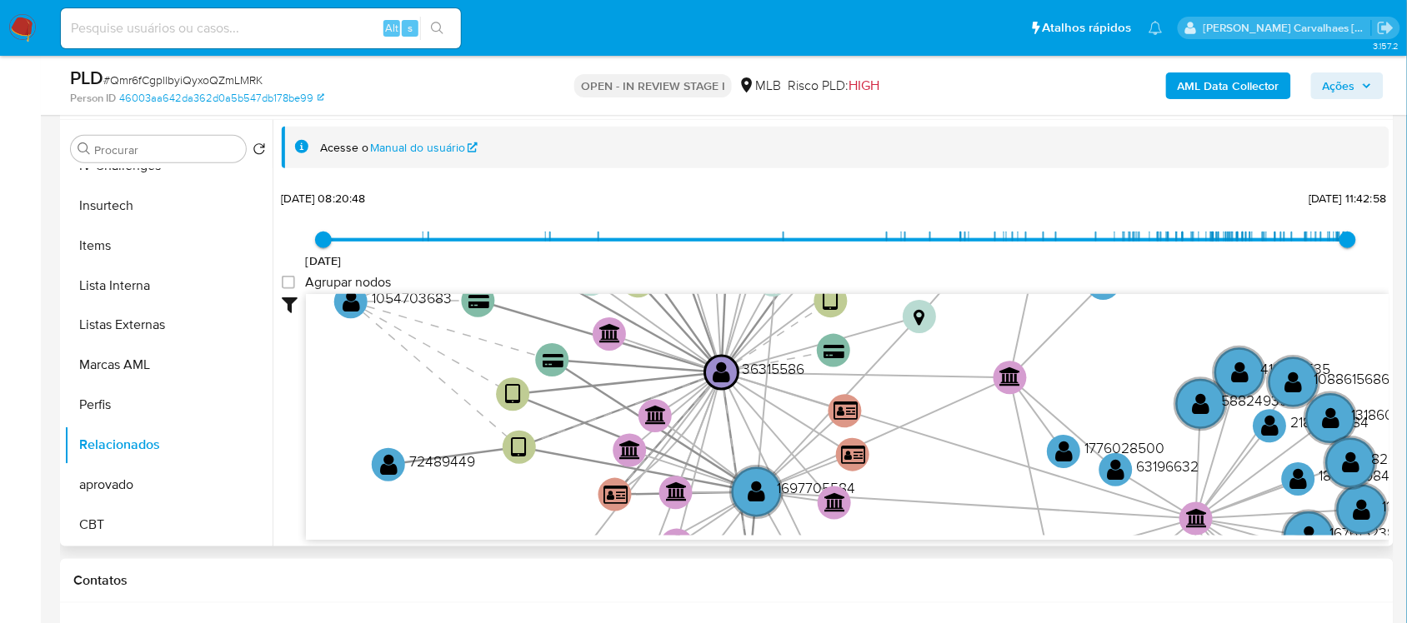
drag, startPoint x: 686, startPoint y: 364, endPoint x: 696, endPoint y: 493, distance: 129.6
click at [696, 493] on icon "device-632a210808813b0018c846bf  user-1697705584  1697705584 user-36315586  …" at bounding box center [848, 415] width 1084 height 242
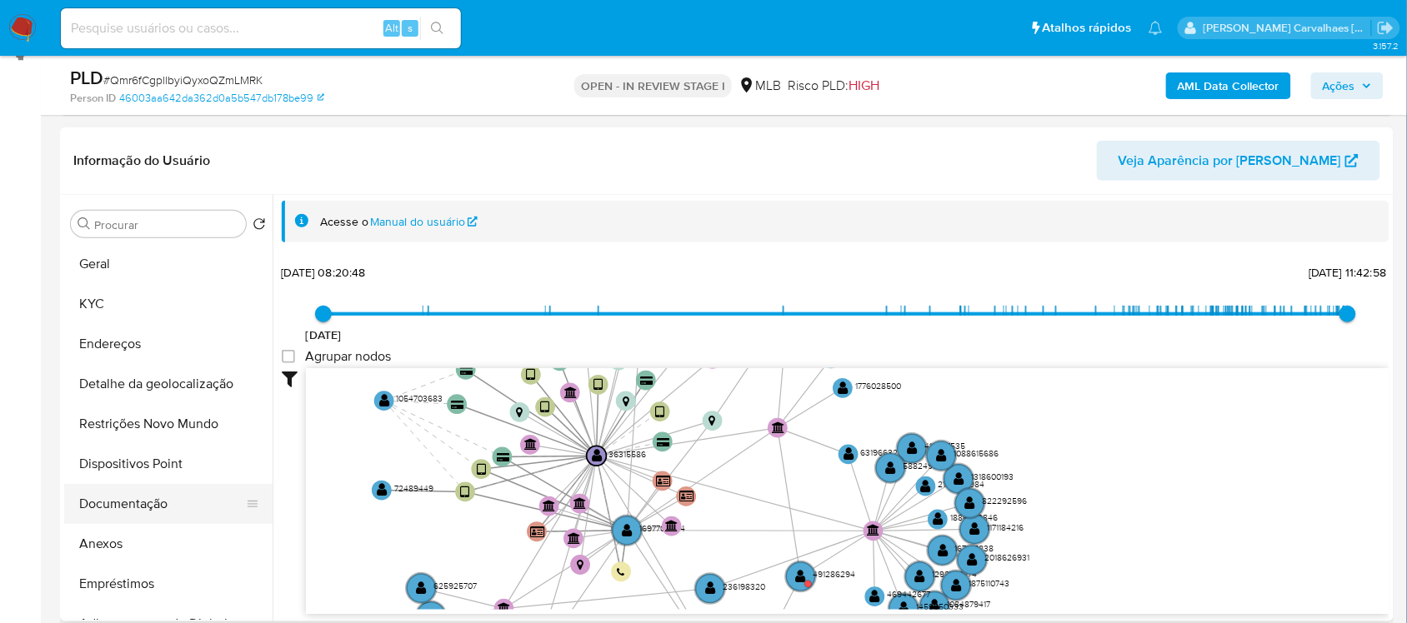
scroll to position [208, 0]
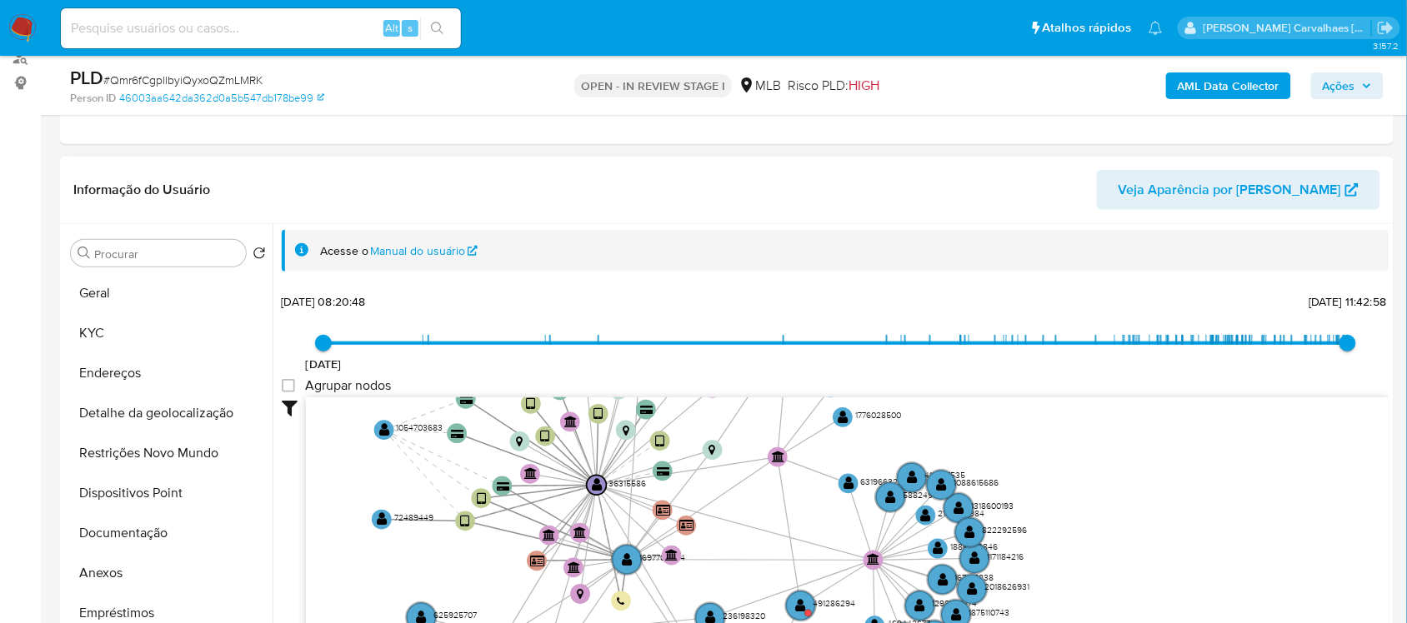
click at [643, 315] on div "20/08/2021 20/08/2021, 08:20:48 02/09/2025, 11:42:58 Agrupar nodos Filtros Conf…" at bounding box center [836, 466] width 1108 height 354
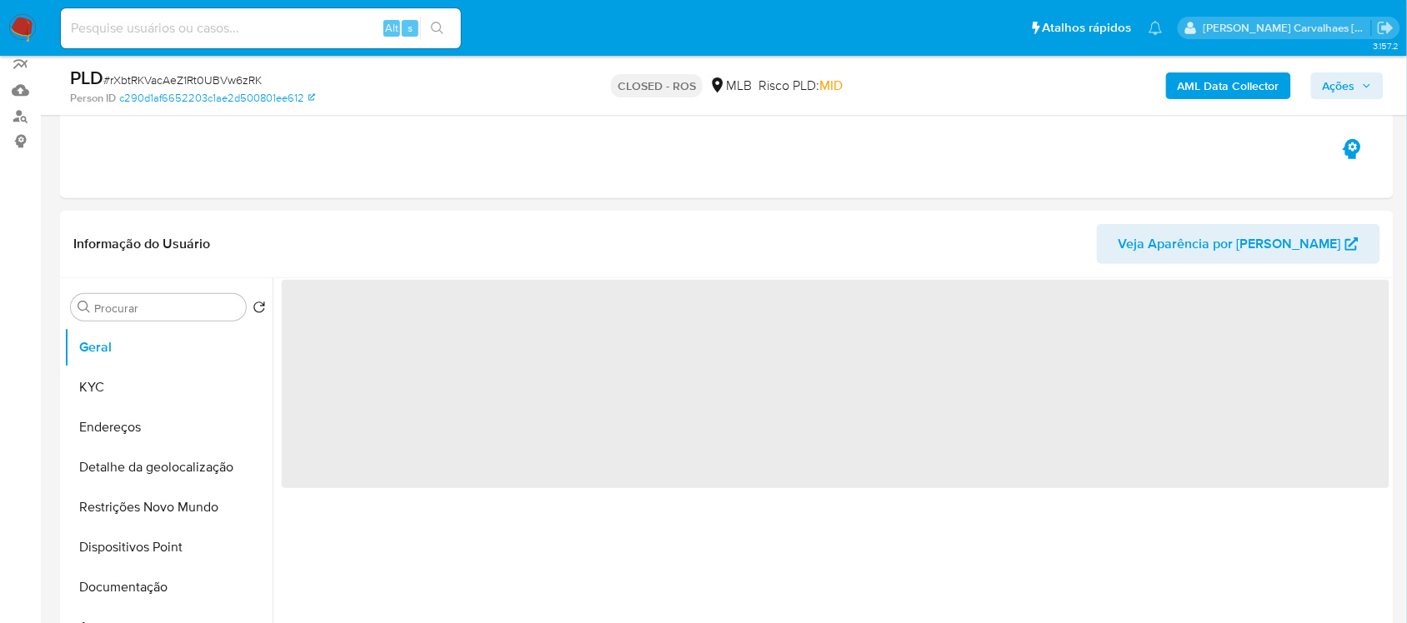
scroll to position [208, 0]
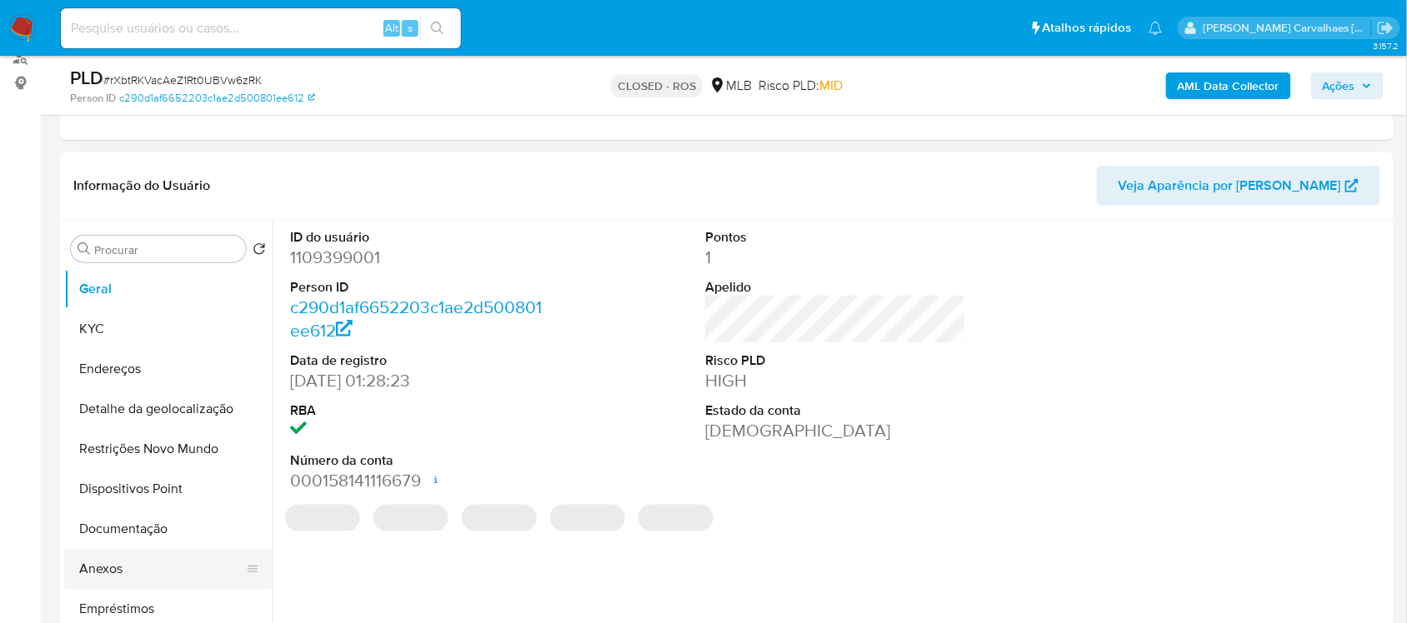
click at [160, 561] on button "Anexos" at bounding box center [161, 569] width 195 height 40
select select "10"
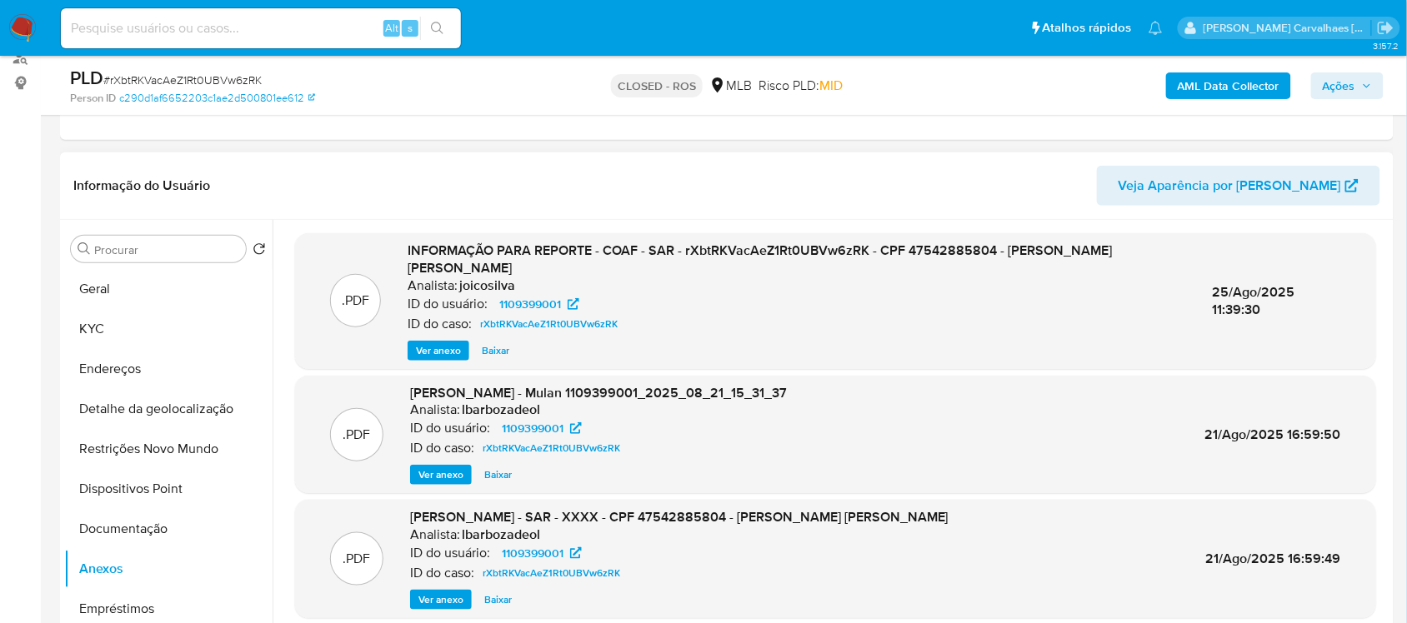
click at [422, 344] on span "Ver anexo" at bounding box center [438, 351] width 45 height 17
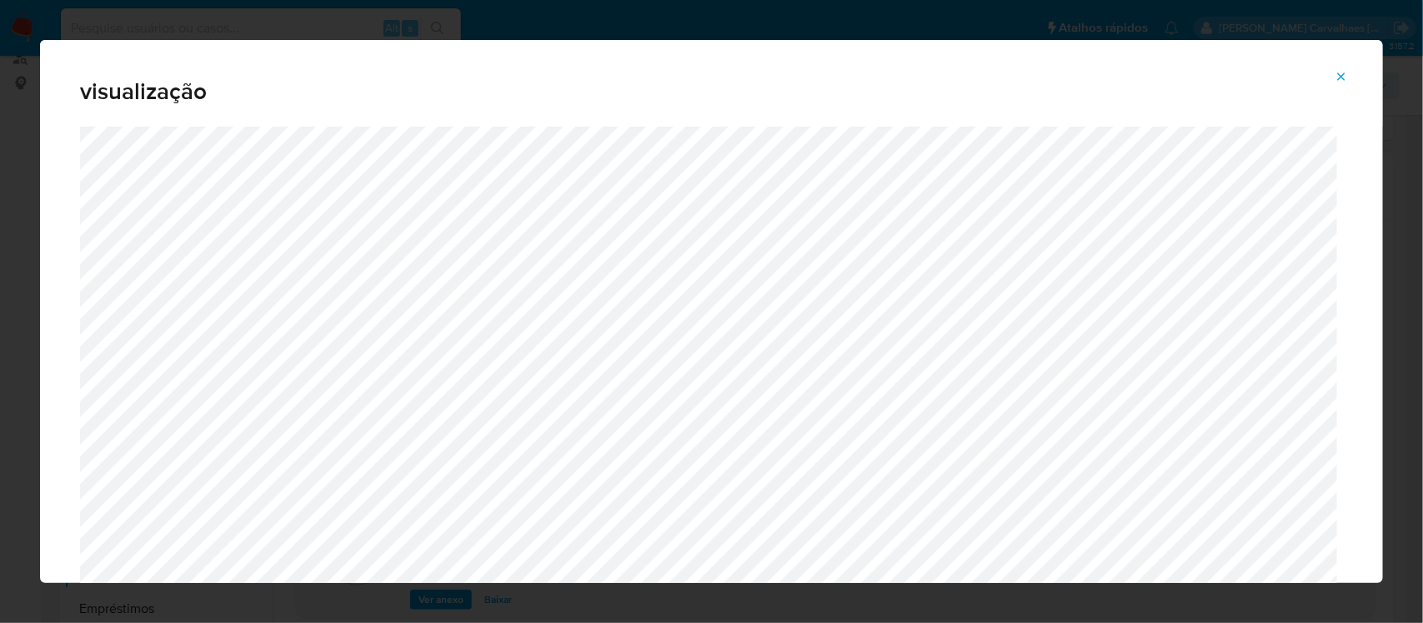
click at [1339, 76] on icon "Attachment preview" at bounding box center [1340, 76] width 13 height 13
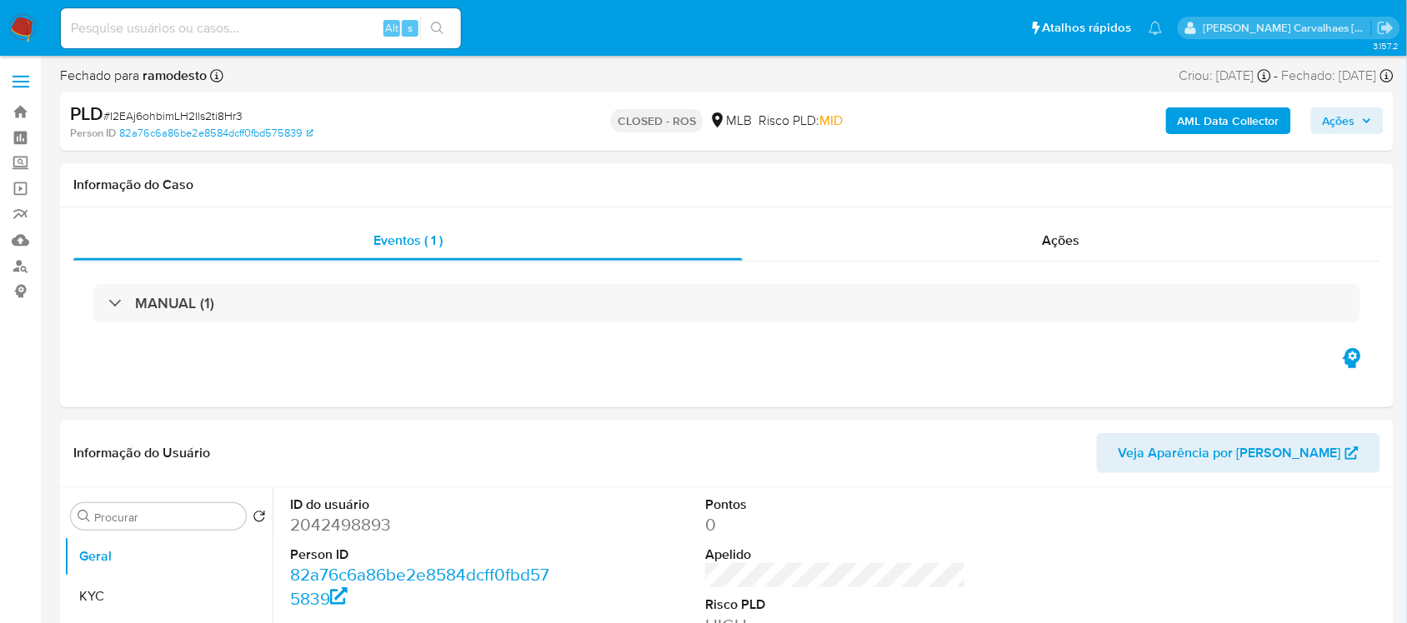
select select "10"
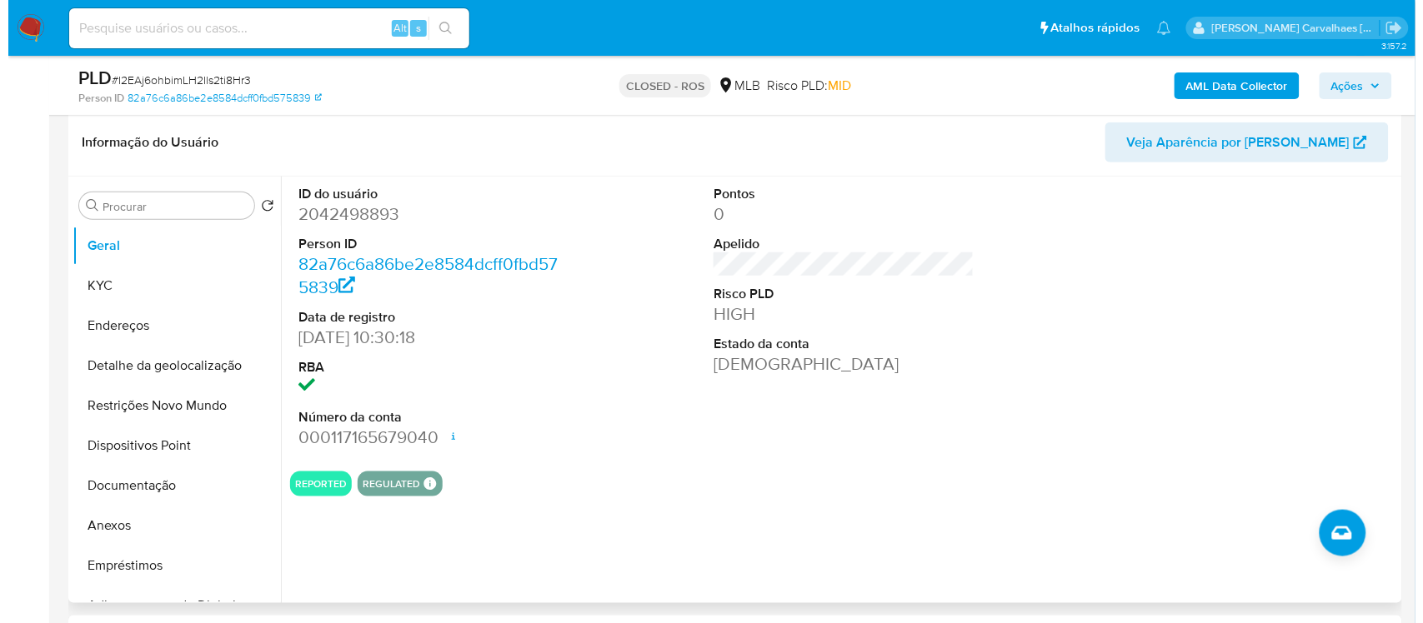
scroll to position [313, 0]
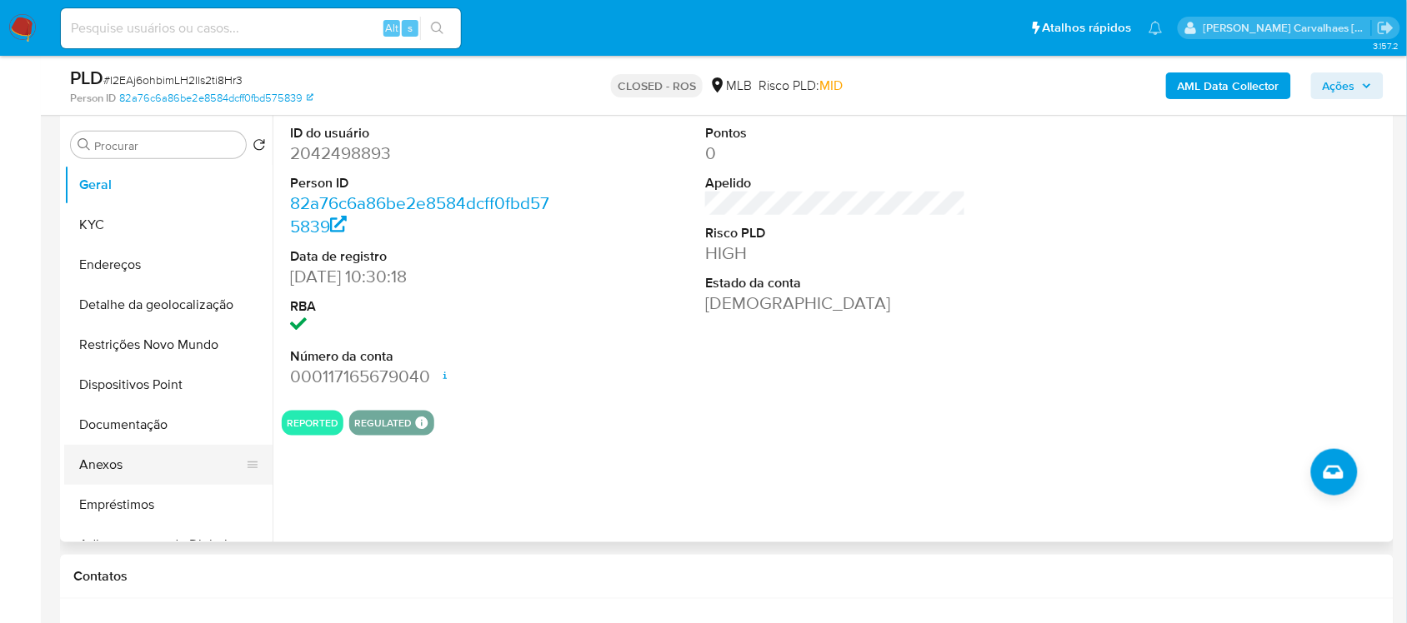
click at [164, 469] on button "Anexos" at bounding box center [161, 465] width 195 height 40
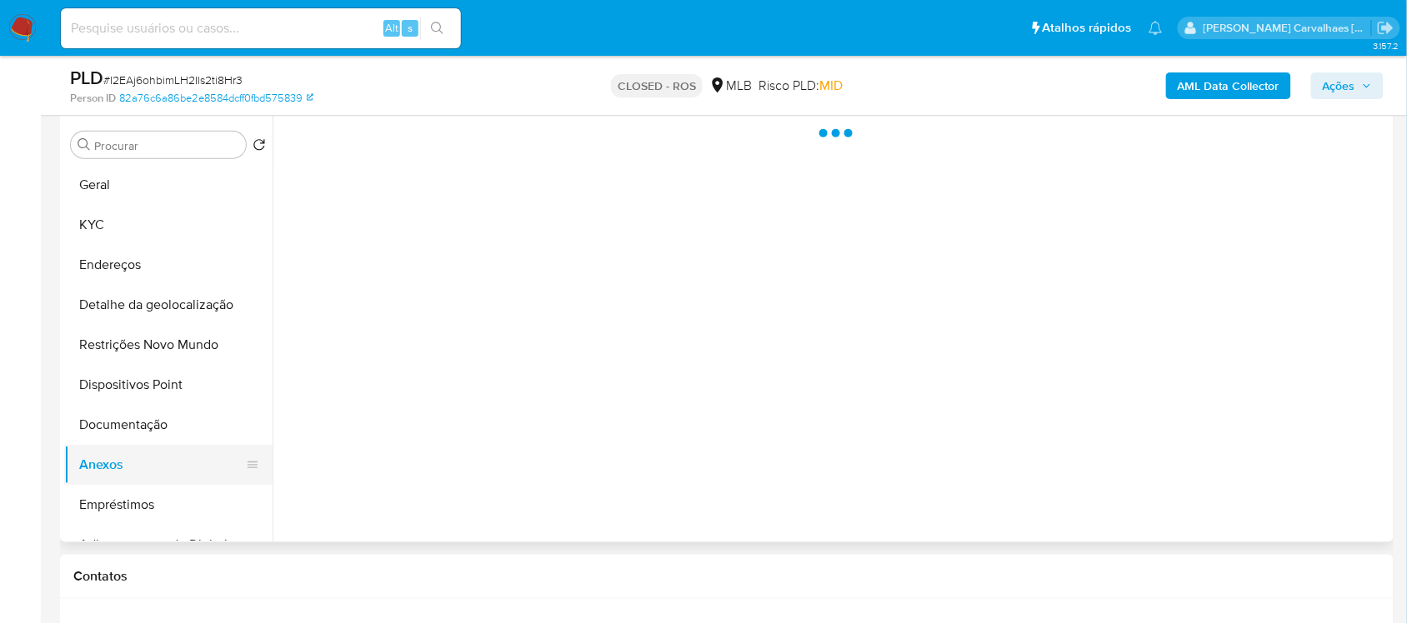
click at [164, 469] on button "Anexos" at bounding box center [161, 465] width 195 height 40
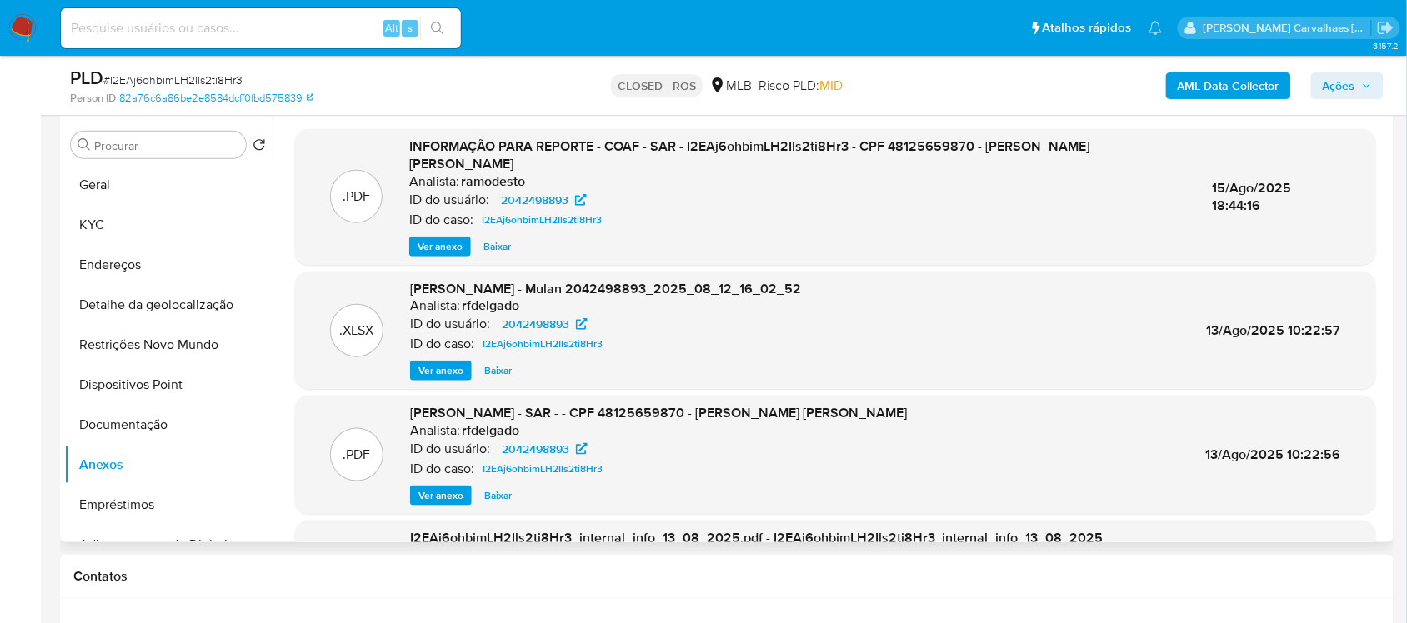
click at [451, 244] on span "Ver anexo" at bounding box center [440, 246] width 45 height 17
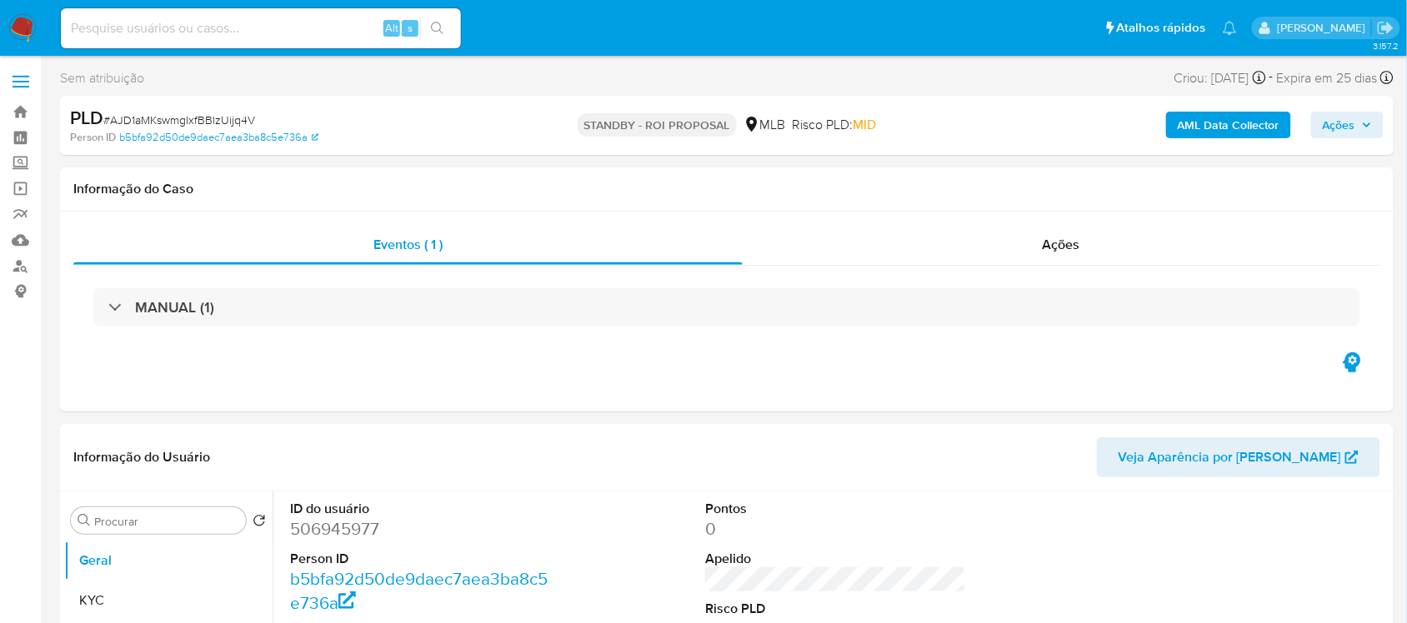
select select "10"
click at [547, 78] on div "Sem atribuição Asignado el: [DATE] 09:35:37 Criou: [DATE] Criou: [DATE] 09:35:3…" at bounding box center [727, 81] width 1334 height 29
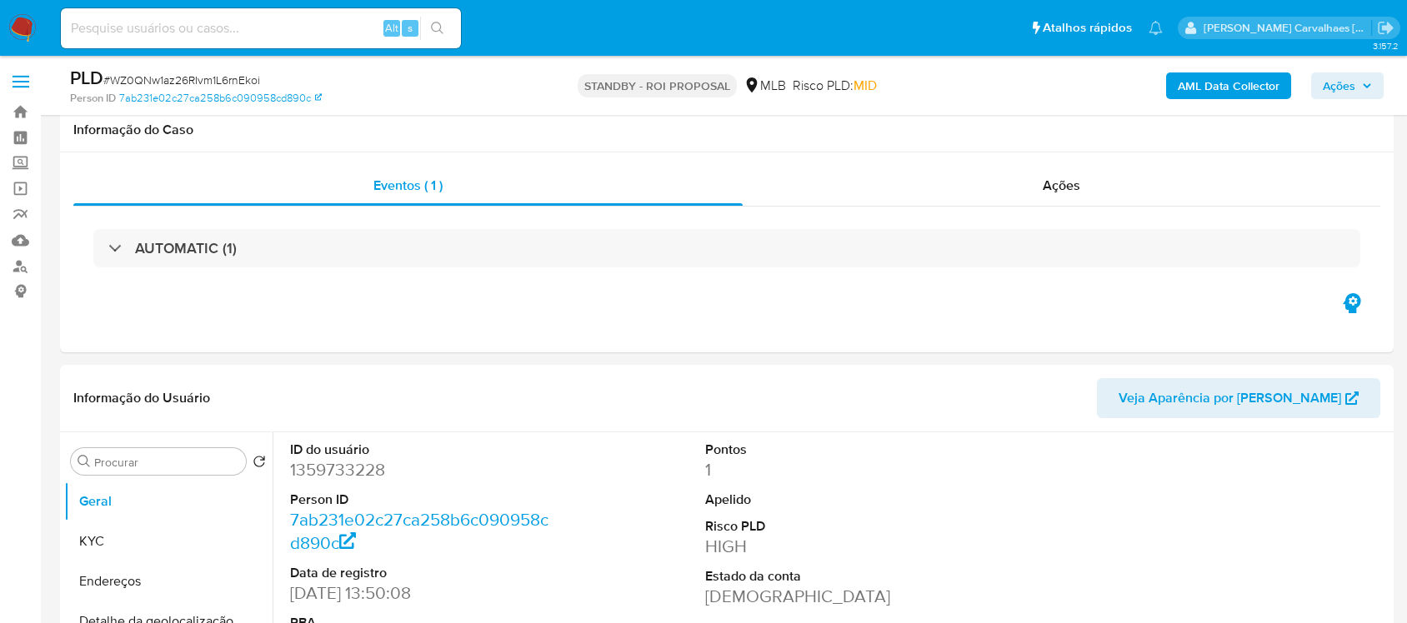
select select "10"
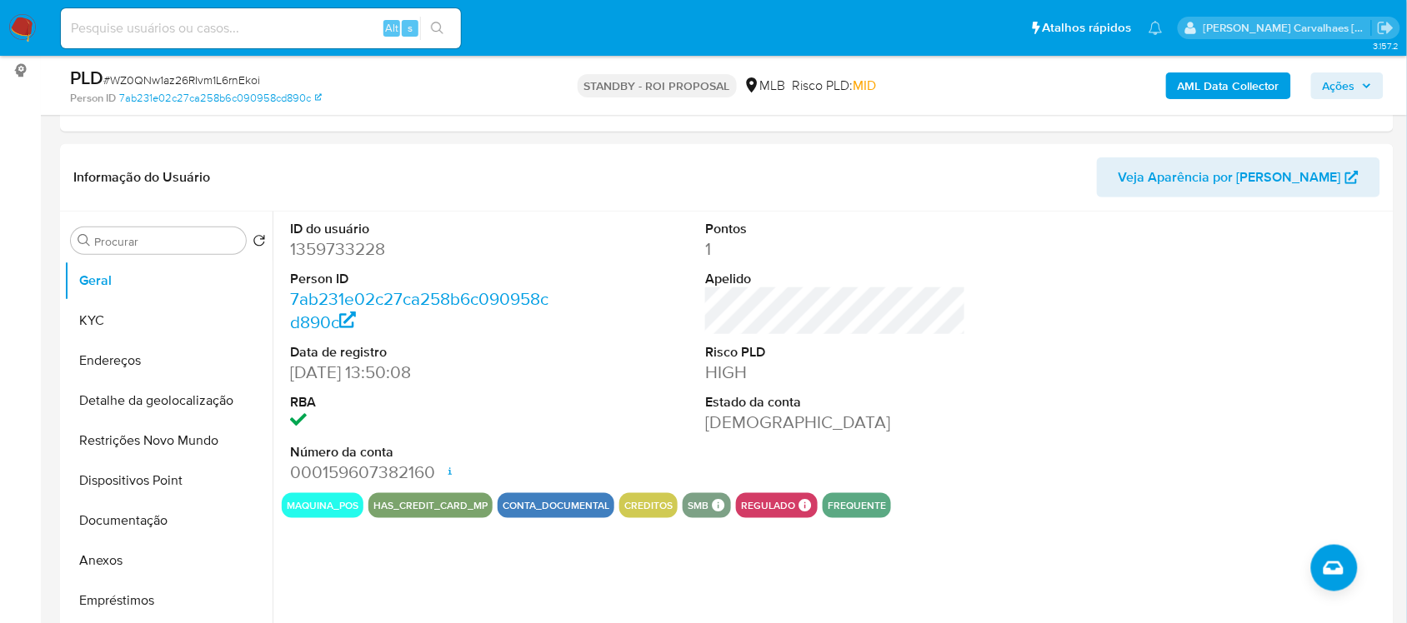
scroll to position [208, 0]
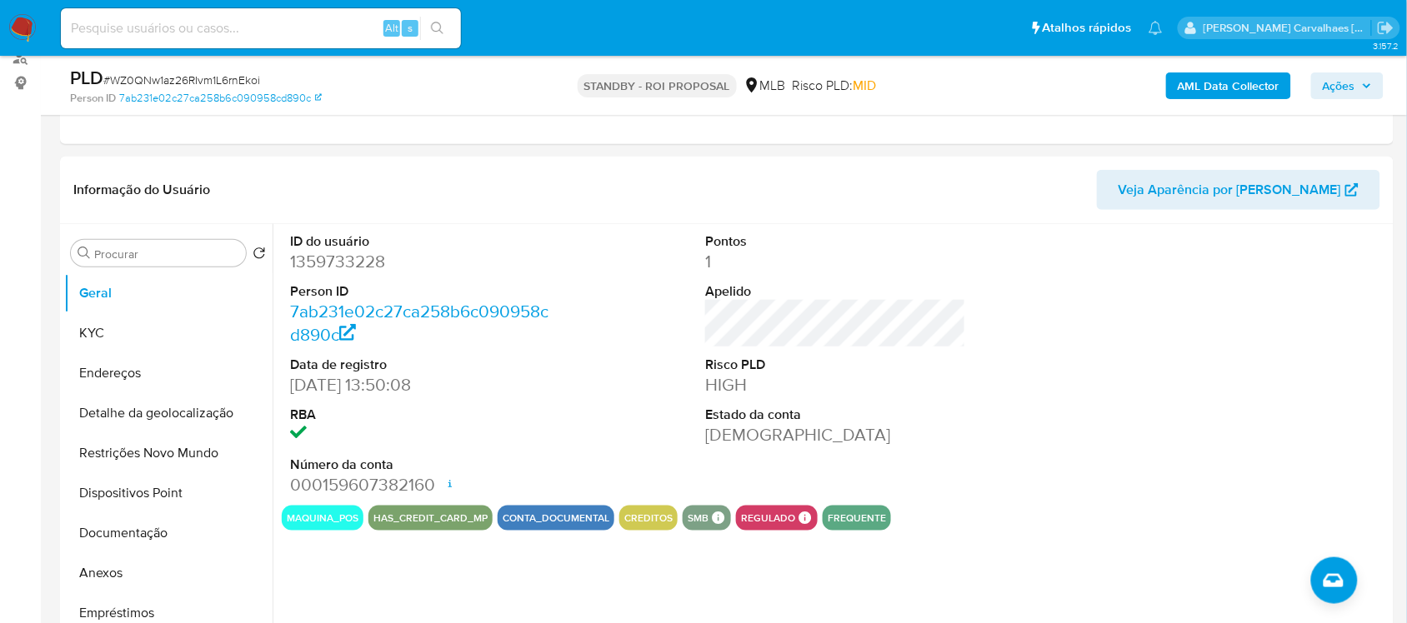
click at [127, 23] on input at bounding box center [261, 29] width 400 height 22
paste input "Qmr6fCgpllbyiQyxoQZmLMRK"
type input "Qmr6fCgpllbyiQyxoQZmLMRK"
click at [434, 22] on icon "search-icon" at bounding box center [437, 28] width 13 height 13
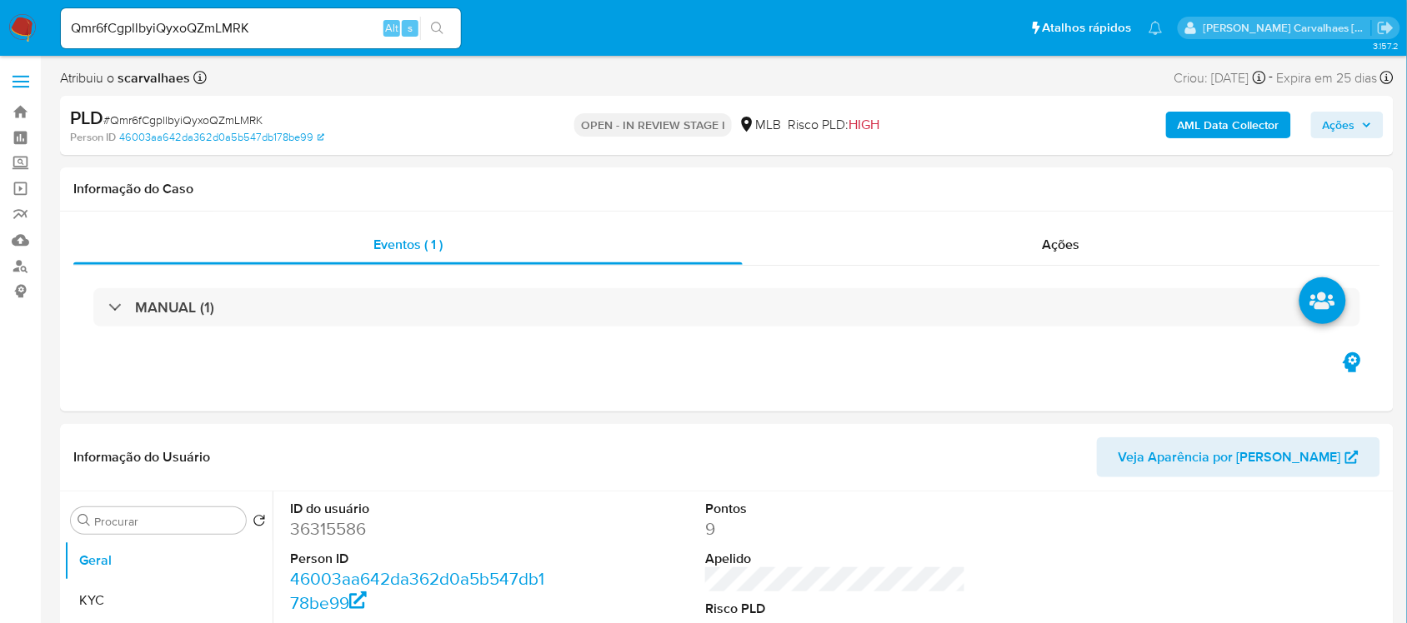
select select "10"
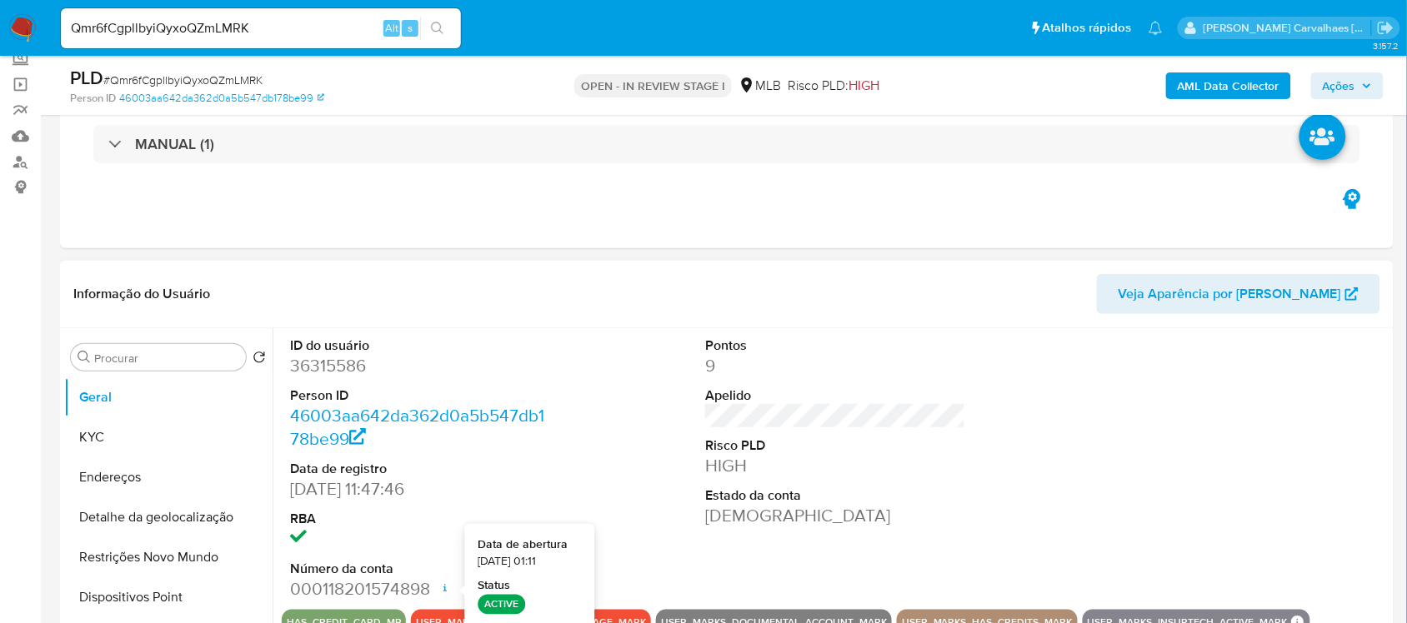
scroll to position [208, 0]
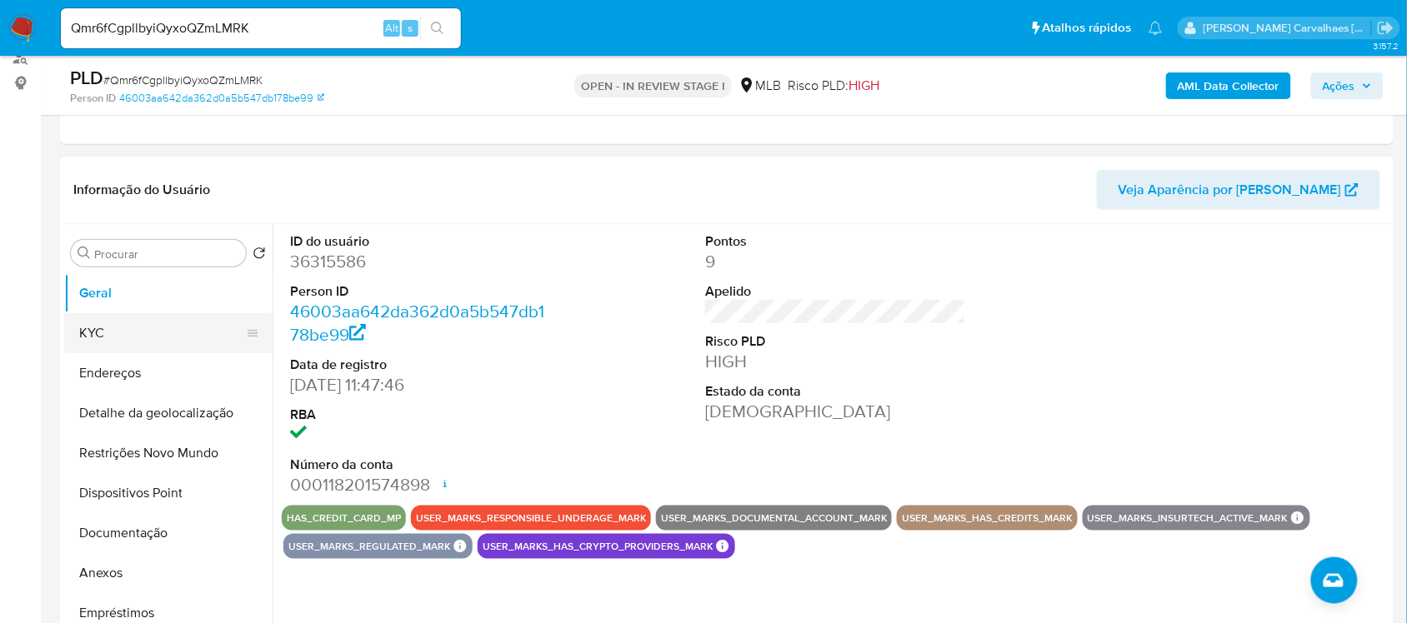
click at [113, 338] on button "KYC" at bounding box center [161, 333] width 195 height 40
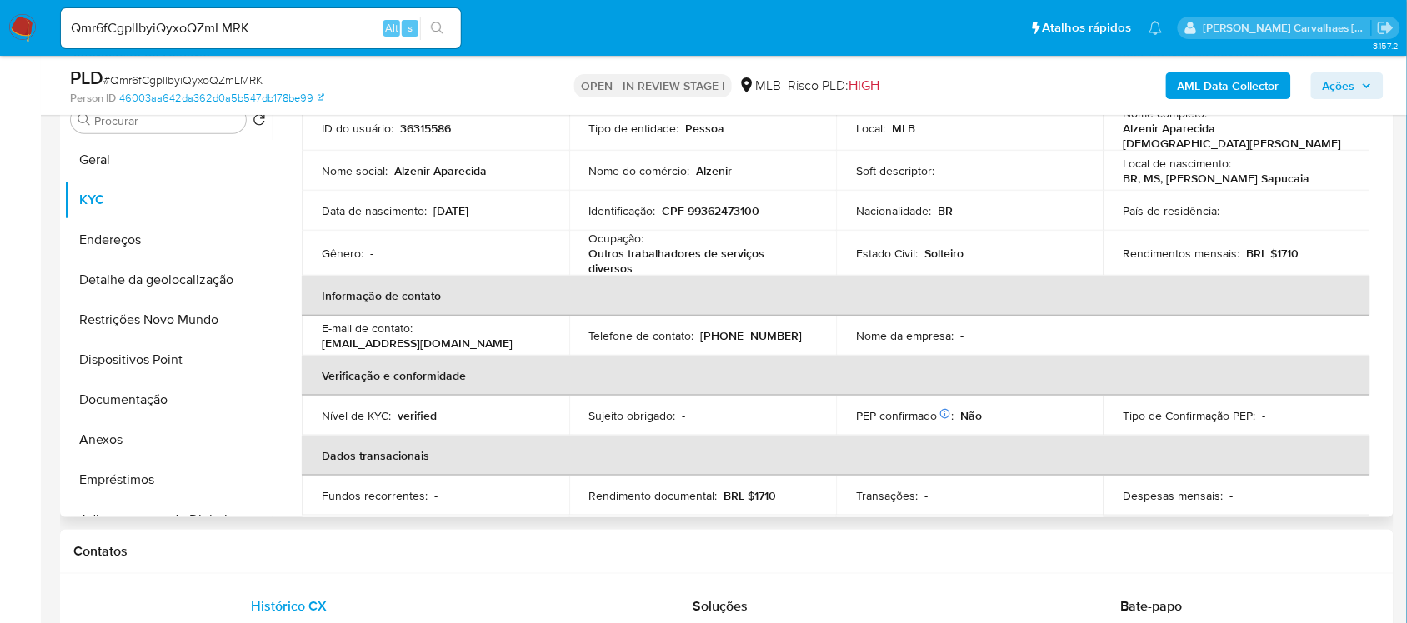
scroll to position [0, 0]
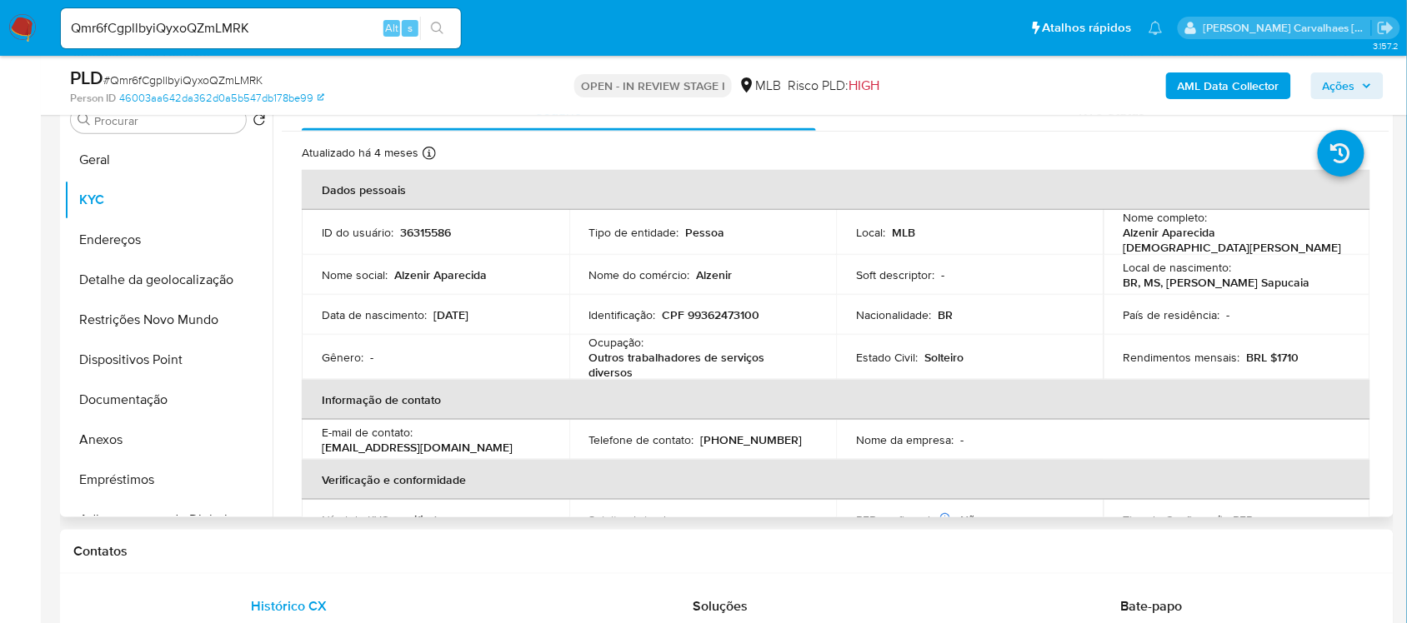
click at [1324, 323] on td "País de residência : -" at bounding box center [1238, 315] width 268 height 40
click at [1324, 325] on td "País de residência : -" at bounding box center [1238, 315] width 268 height 40
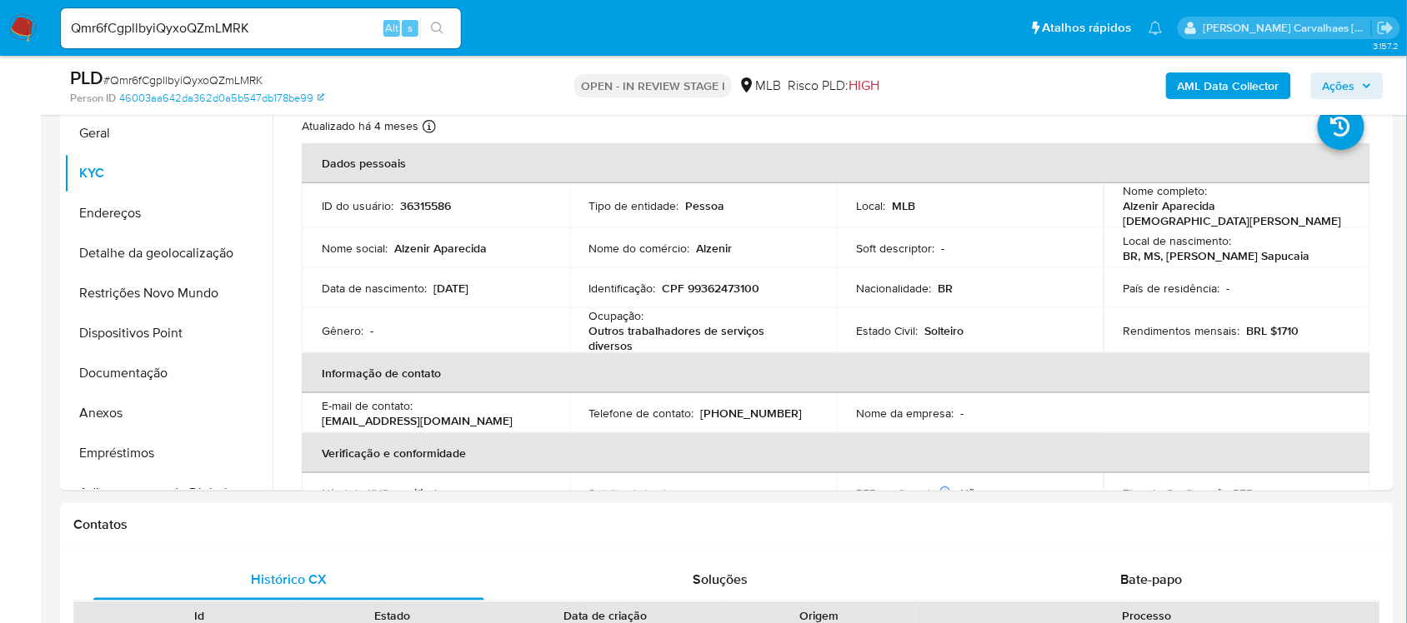
scroll to position [383, 0]
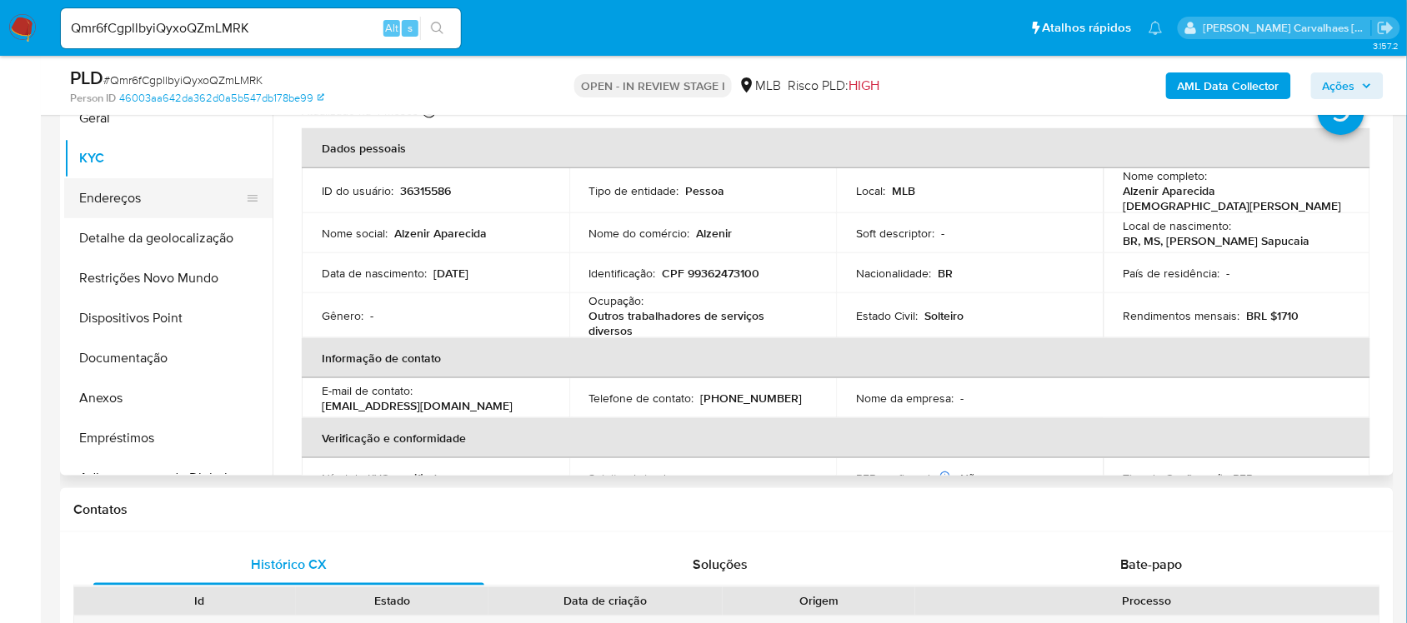
click at [130, 208] on button "Endereços" at bounding box center [161, 198] width 195 height 40
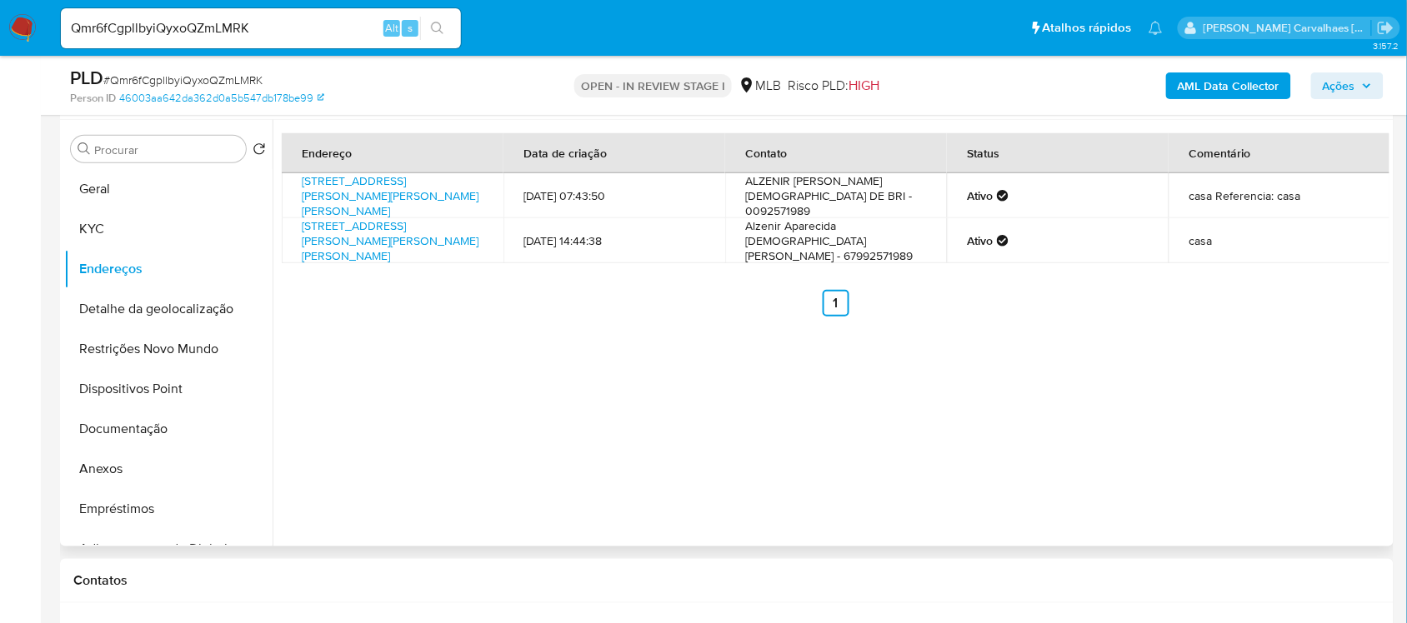
scroll to position [279, 0]
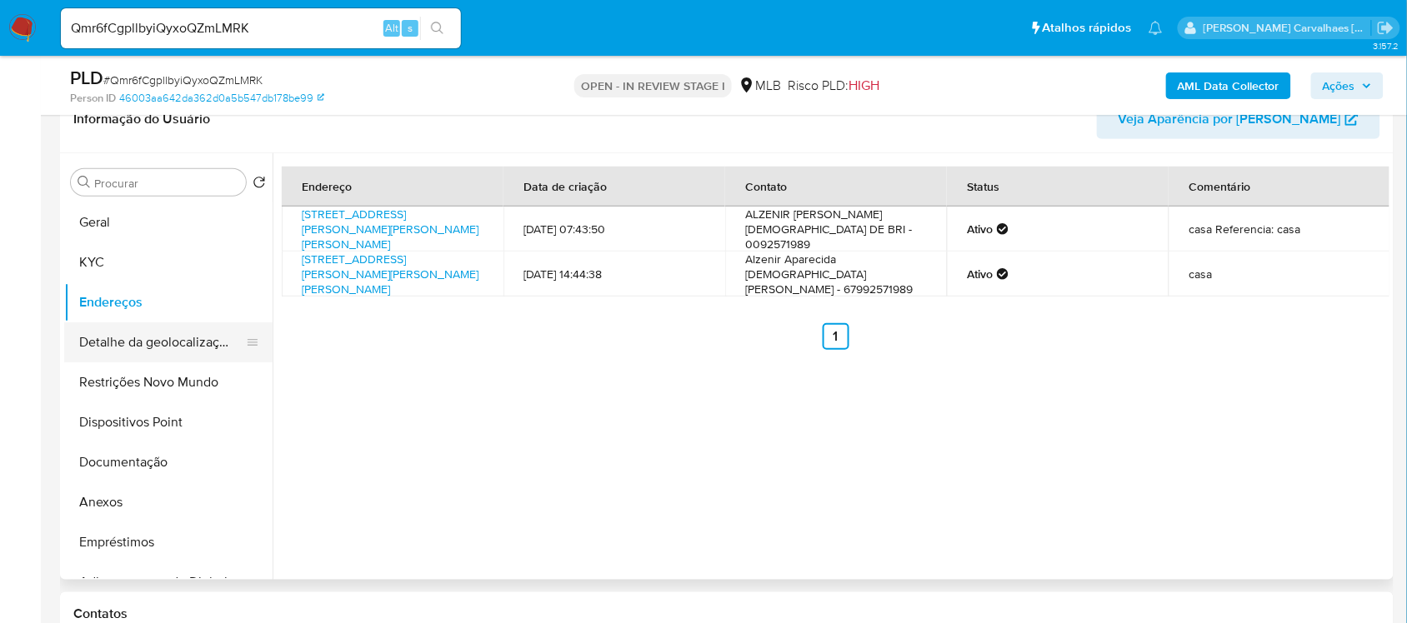
click at [204, 348] on button "Detalhe da geolocalização" at bounding box center [161, 343] width 195 height 40
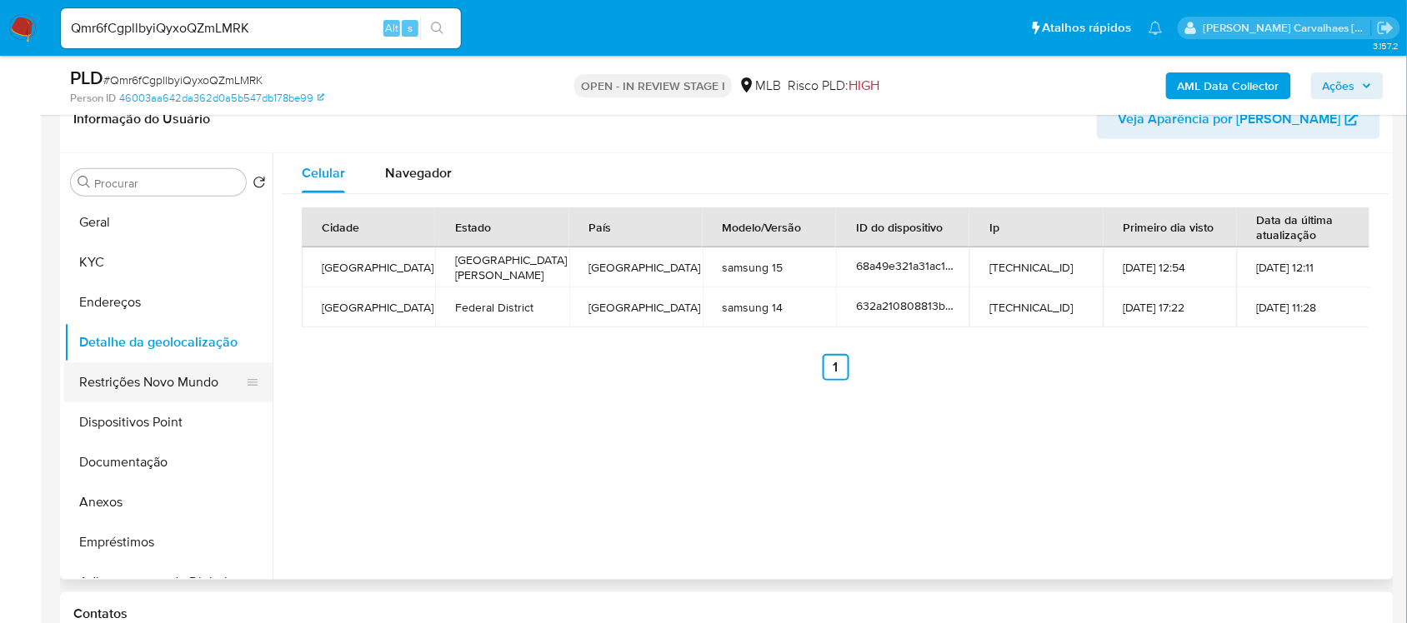
click at [126, 382] on button "Restrições Novo Mundo" at bounding box center [161, 383] width 195 height 40
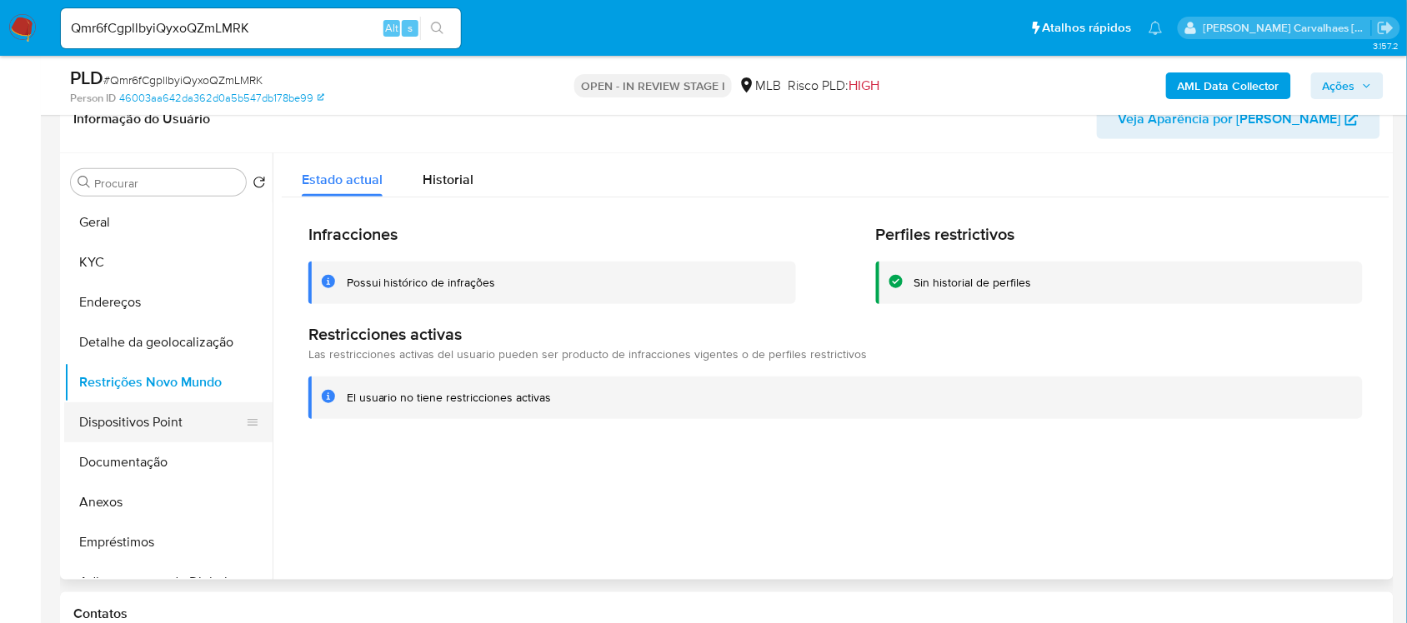
click at [159, 438] on button "Dispositivos Point" at bounding box center [161, 423] width 195 height 40
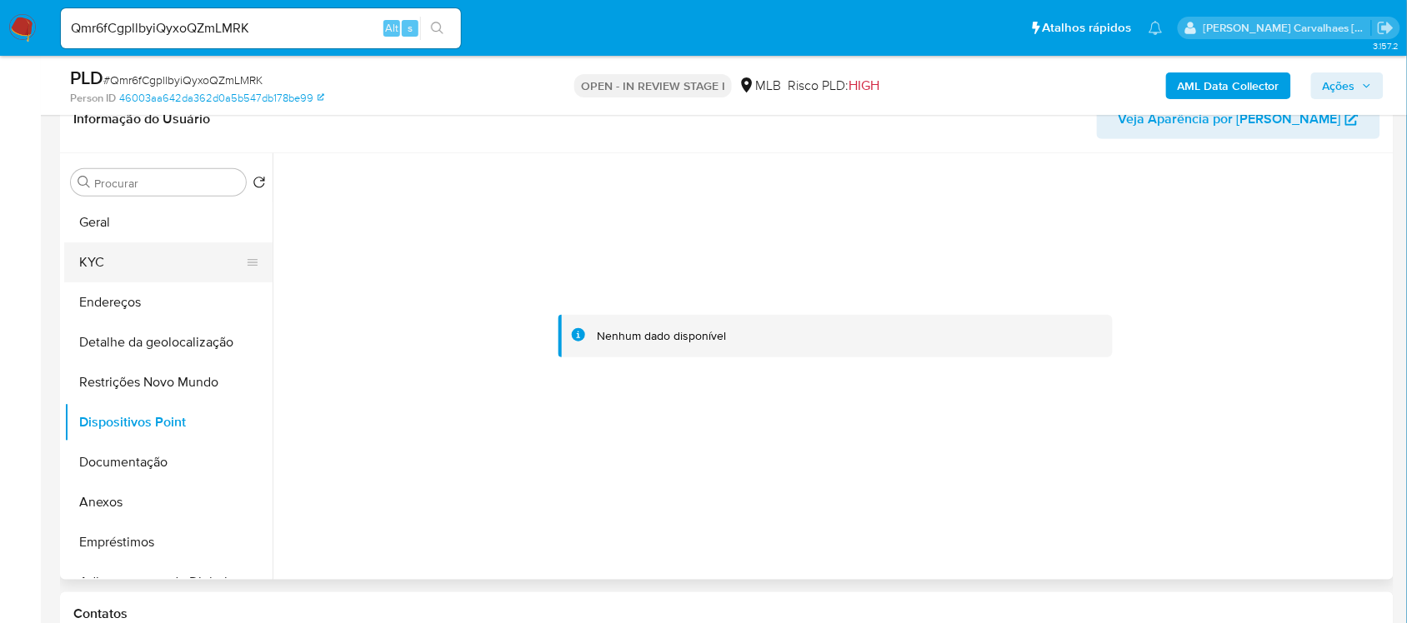
click at [114, 258] on button "KYC" at bounding box center [161, 263] width 195 height 40
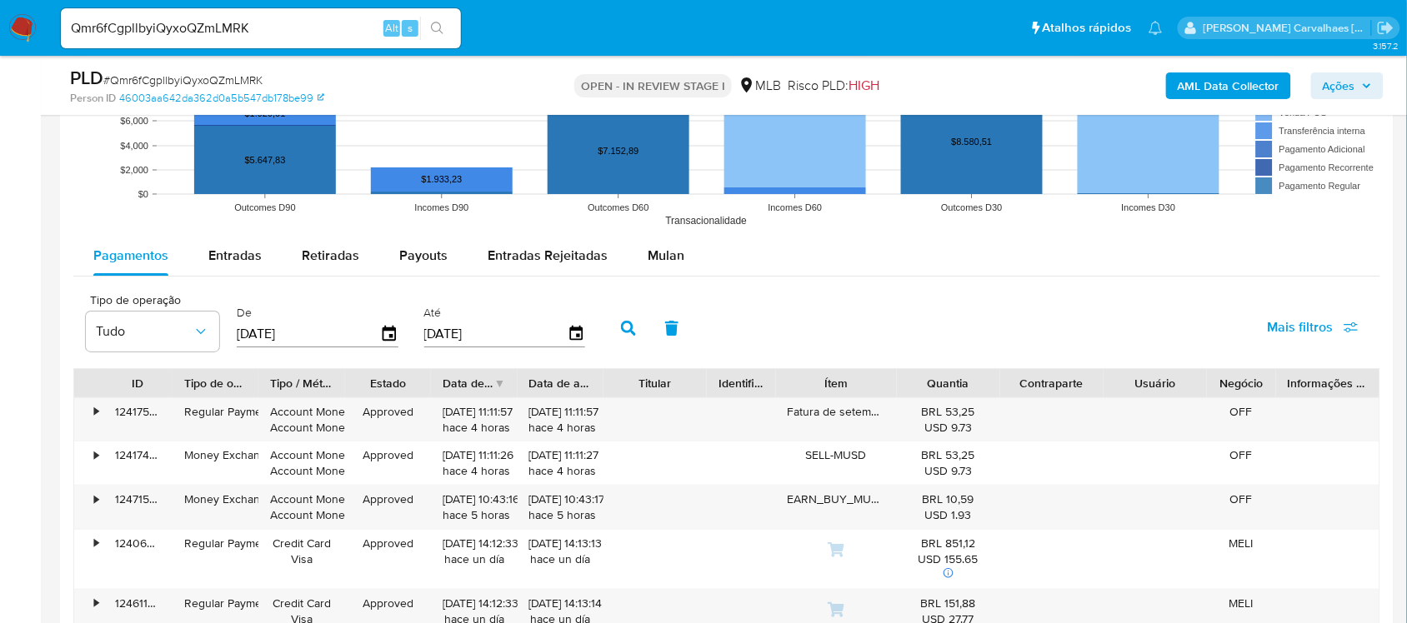
scroll to position [1738, 0]
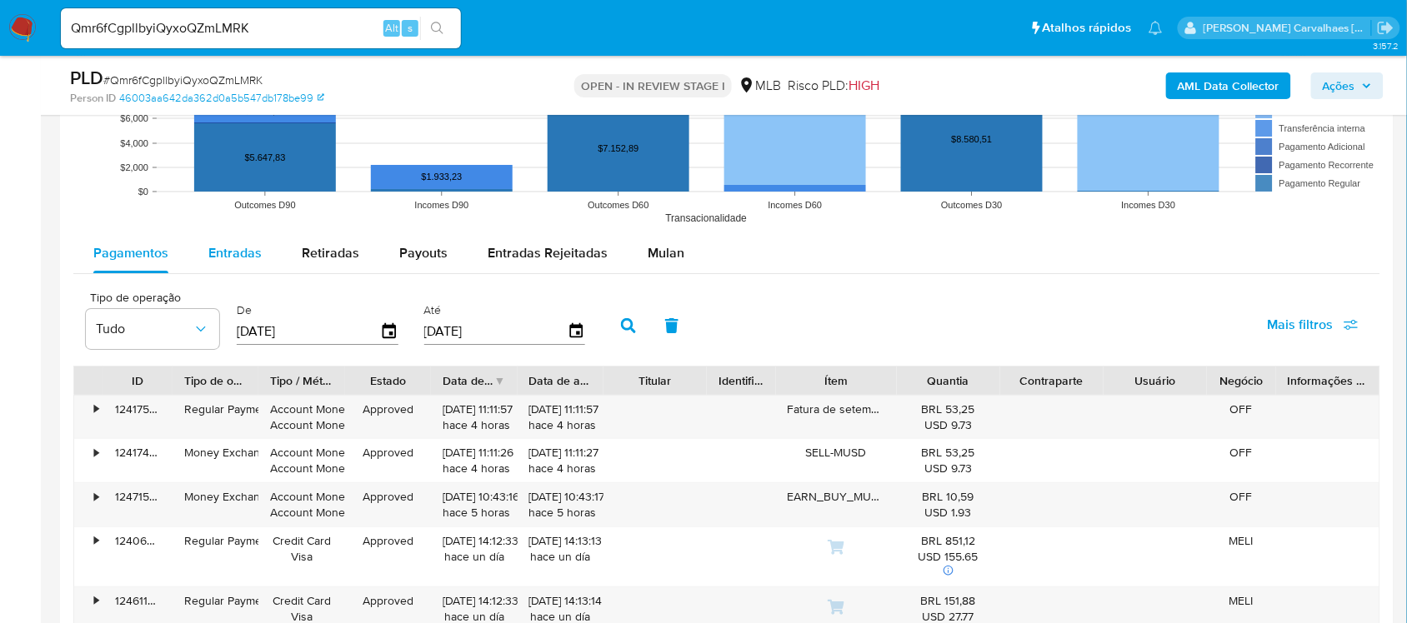
click at [229, 257] on span "Entradas" at bounding box center [234, 252] width 53 height 19
select select "10"
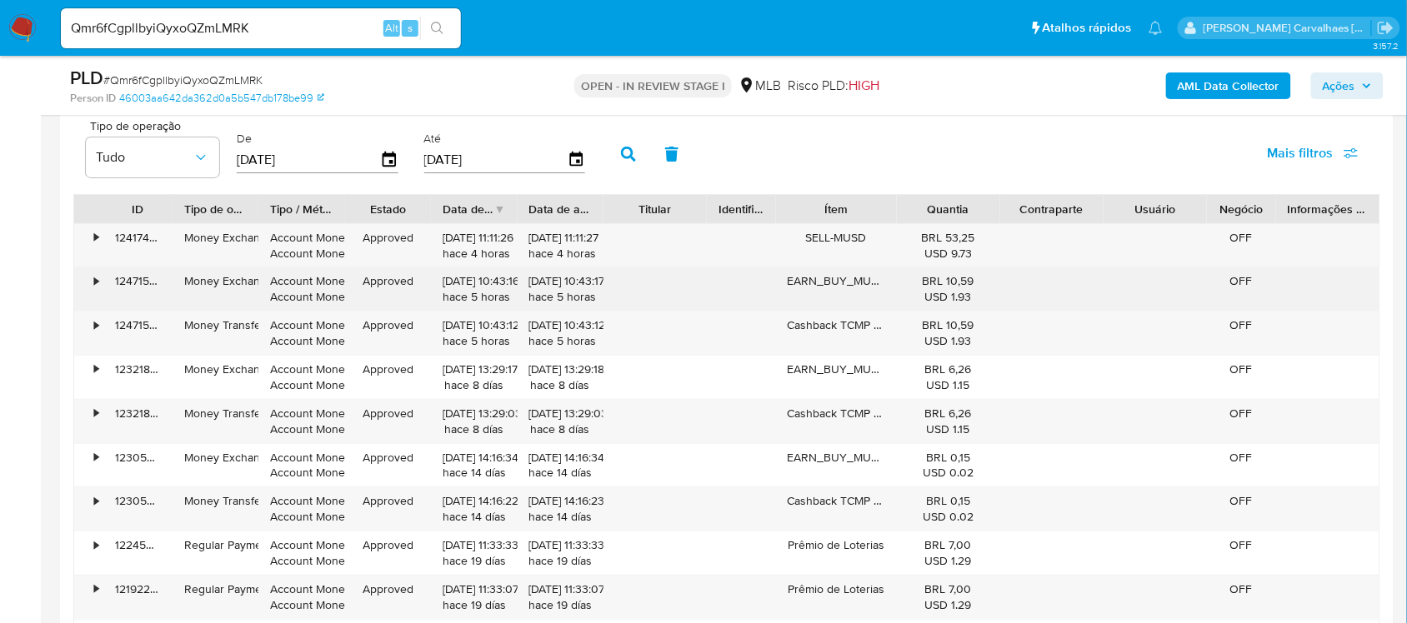
scroll to position [1946, 0]
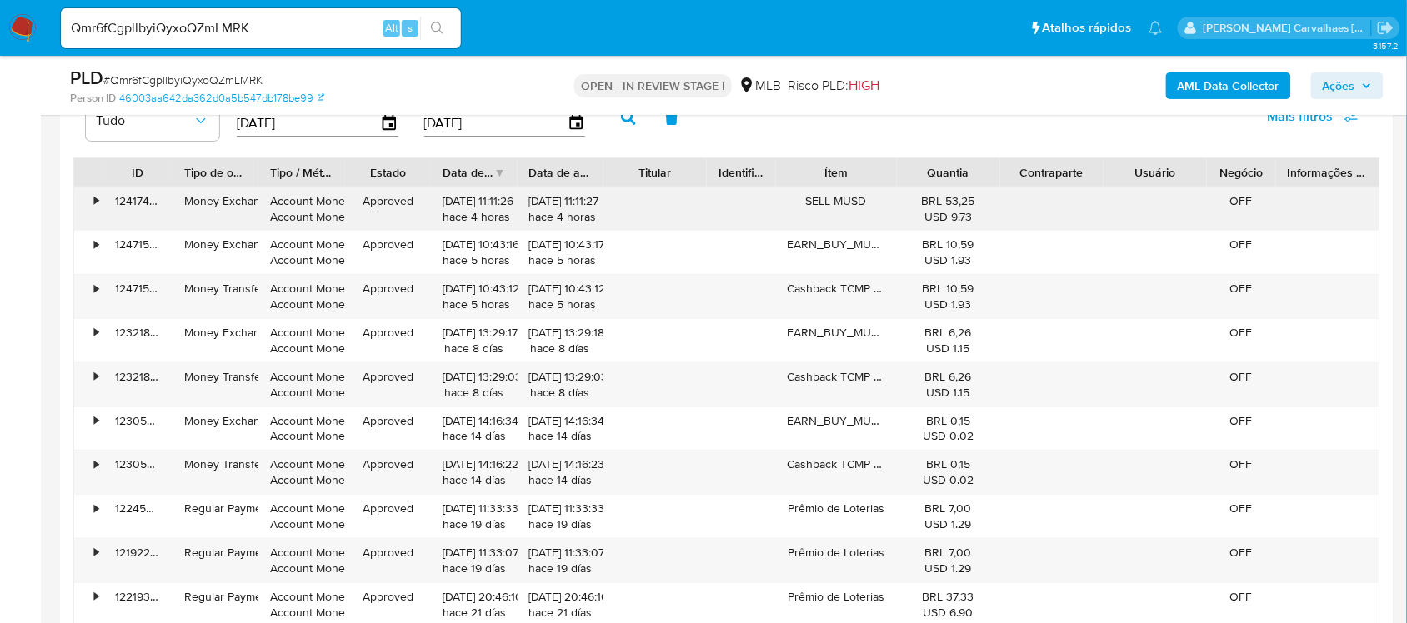
click at [96, 204] on div "•" at bounding box center [96, 201] width 4 height 16
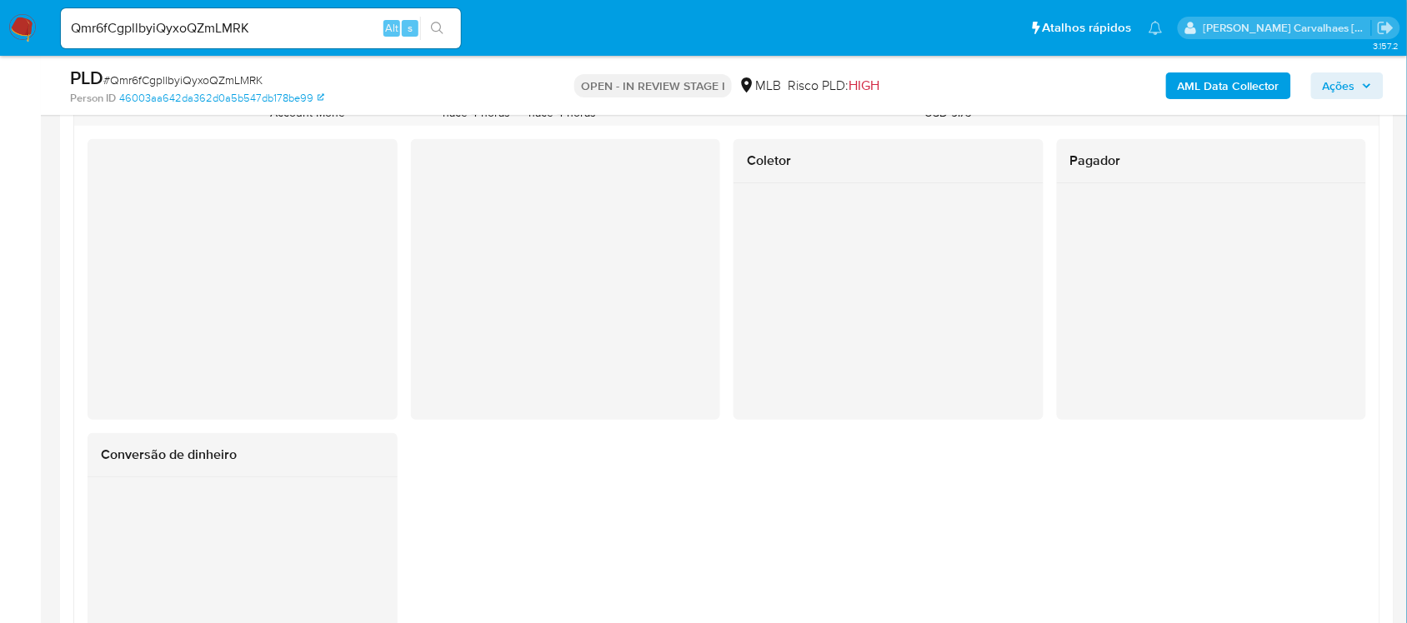
scroll to position [1842, 0]
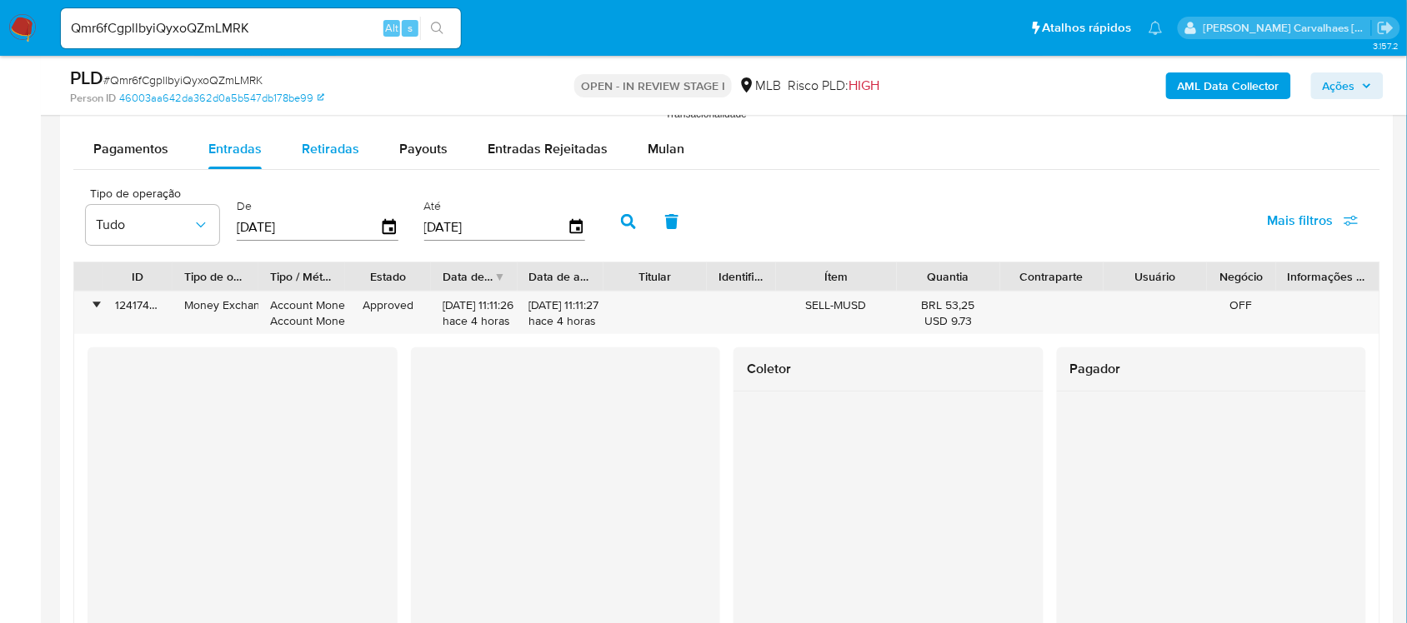
click at [338, 148] on span "Retiradas" at bounding box center [331, 148] width 58 height 19
select select "10"
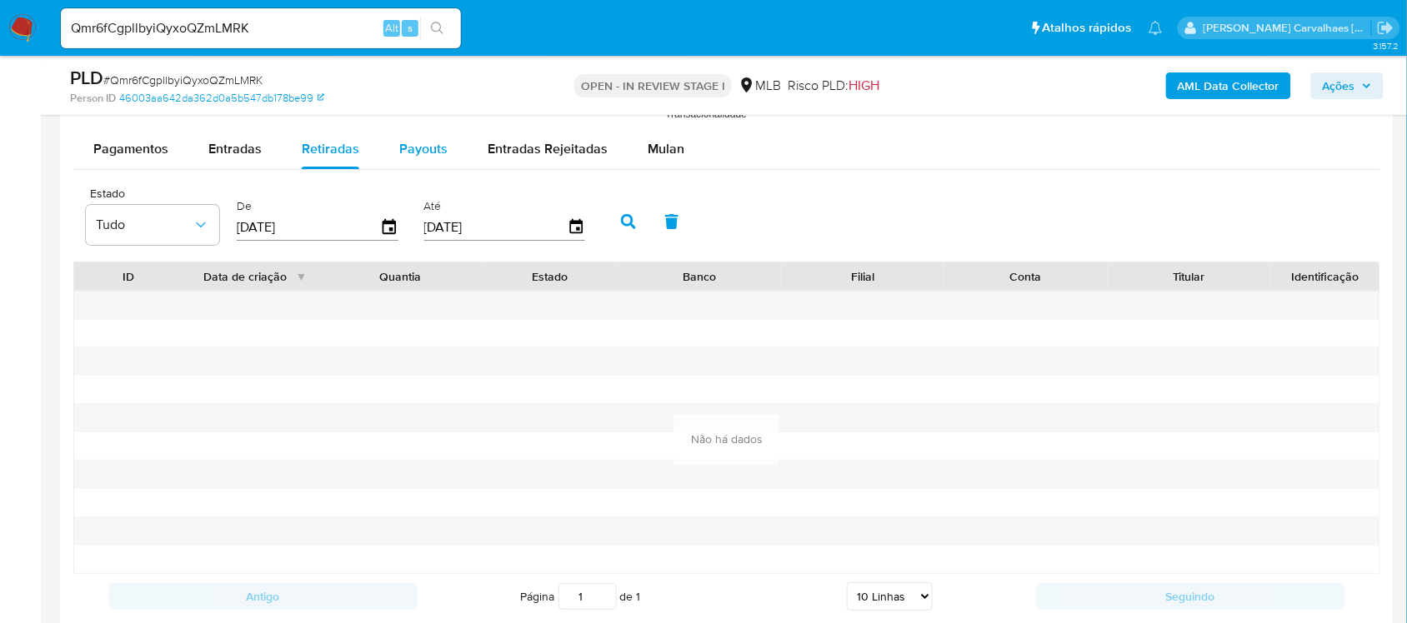
click at [435, 144] on span "Payouts" at bounding box center [423, 148] width 48 height 19
select select "10"
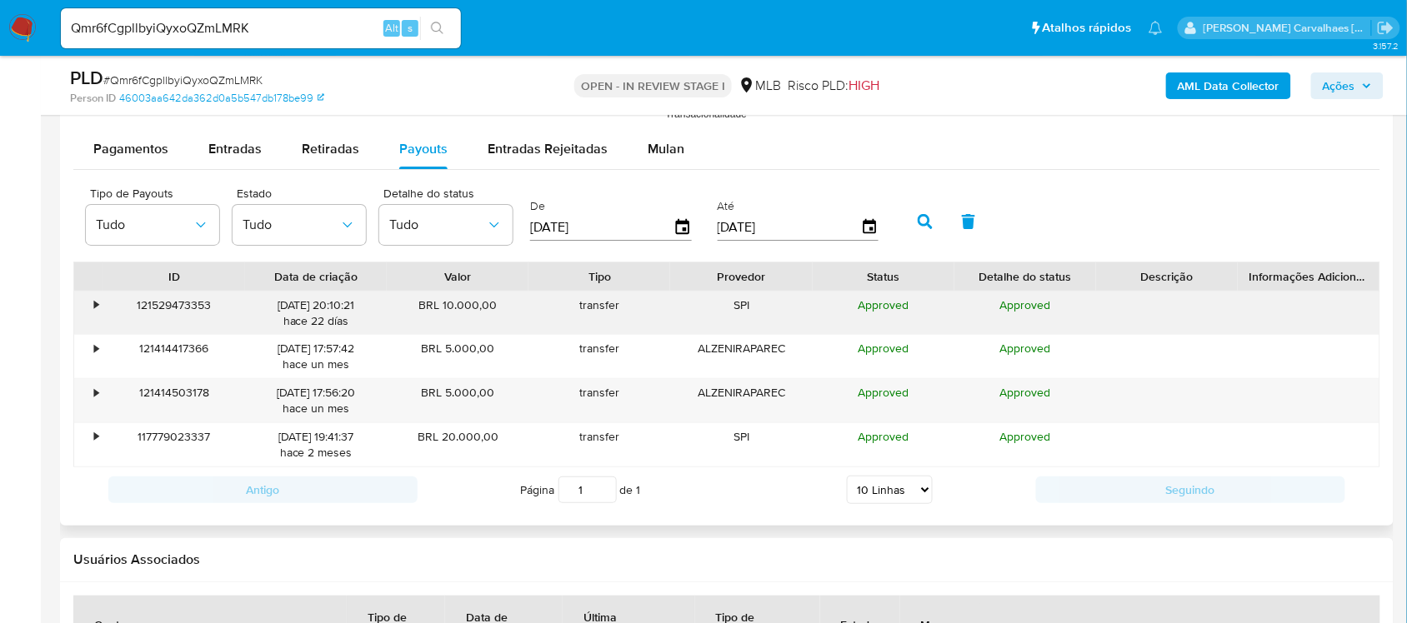
drag, startPoint x: 98, startPoint y: 304, endPoint x: 108, endPoint y: 304, distance: 10.8
click at [98, 305] on div "•" at bounding box center [96, 306] width 4 height 16
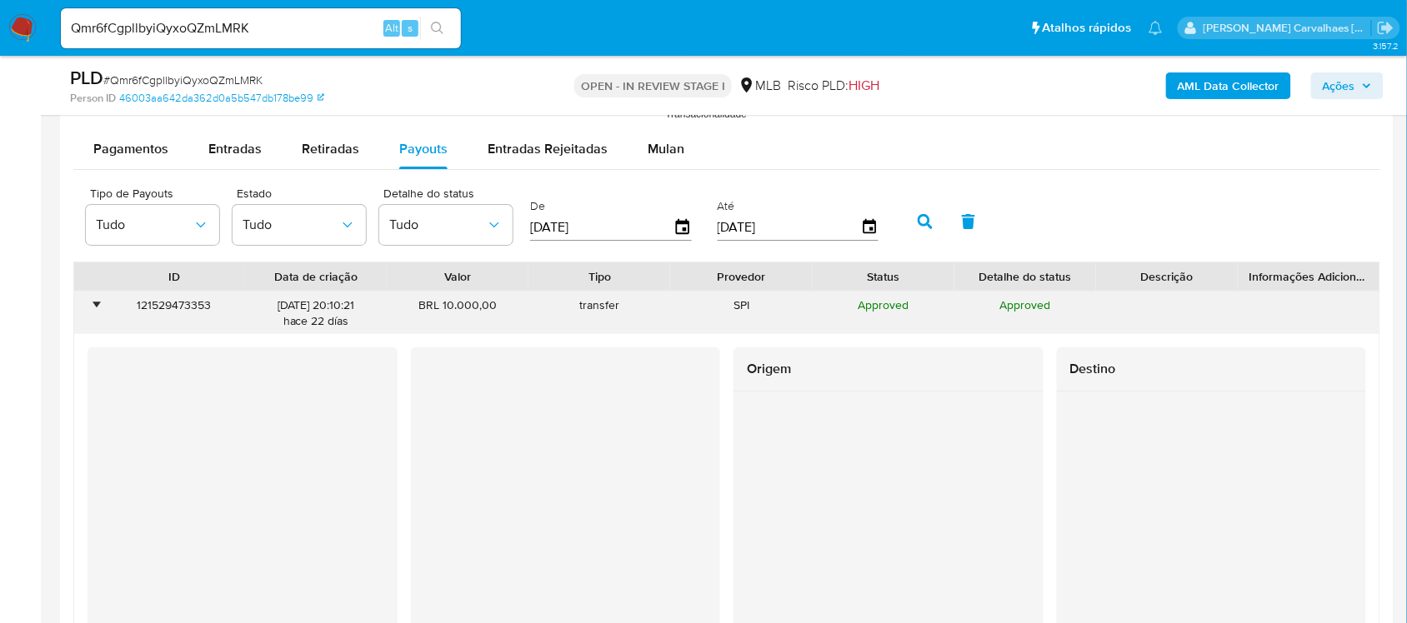
click at [101, 306] on div "•" at bounding box center [88, 313] width 29 height 43
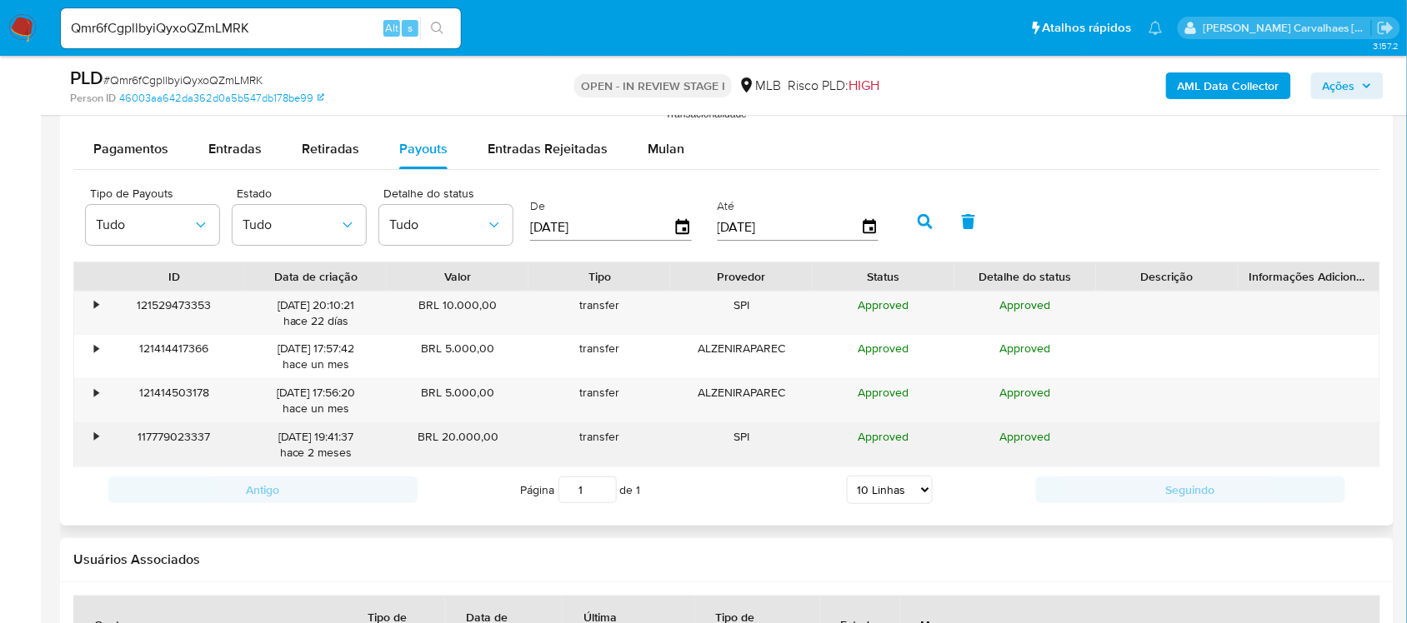
click at [96, 444] on div "•" at bounding box center [96, 437] width 4 height 16
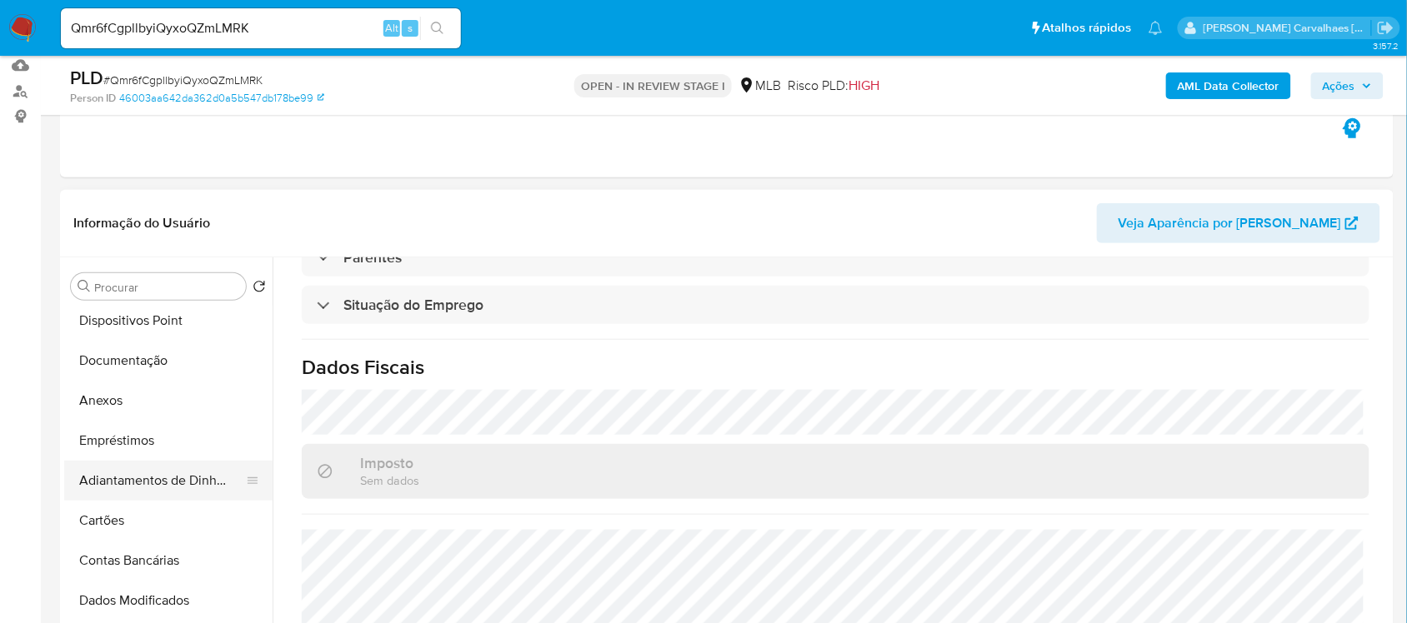
scroll to position [208, 0]
click at [103, 403] on button "Anexos" at bounding box center [161, 398] width 195 height 40
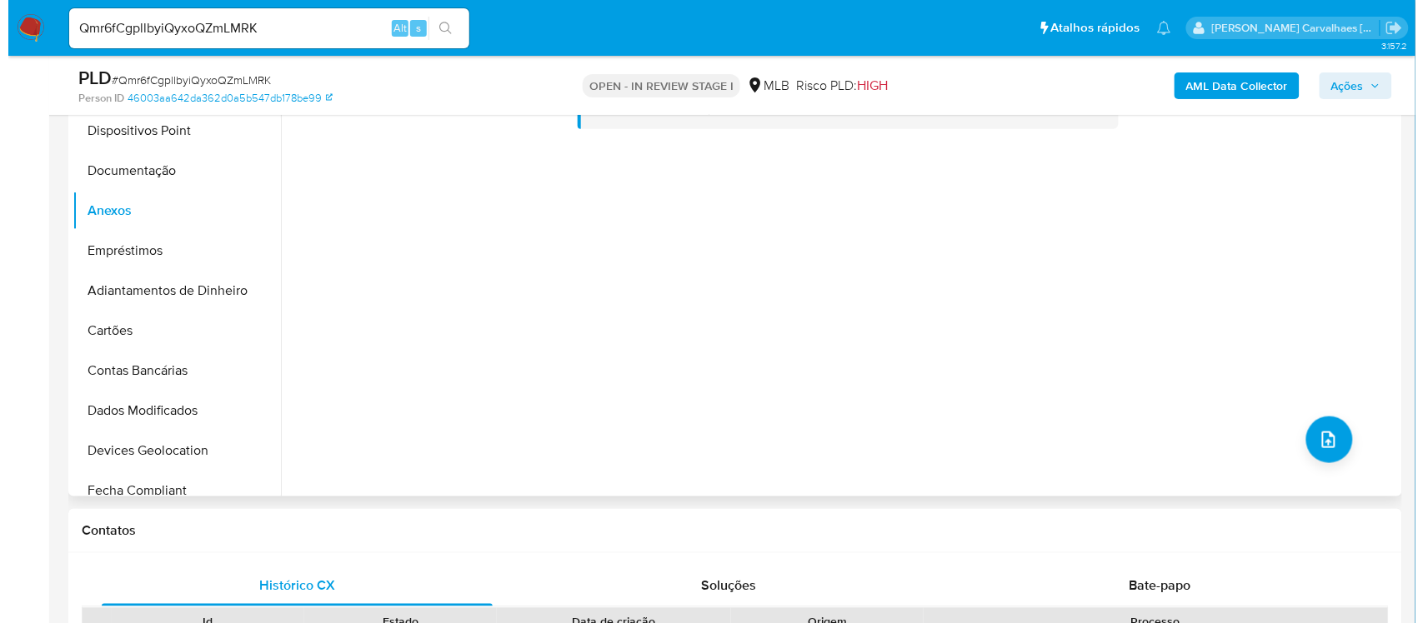
scroll to position [383, 0]
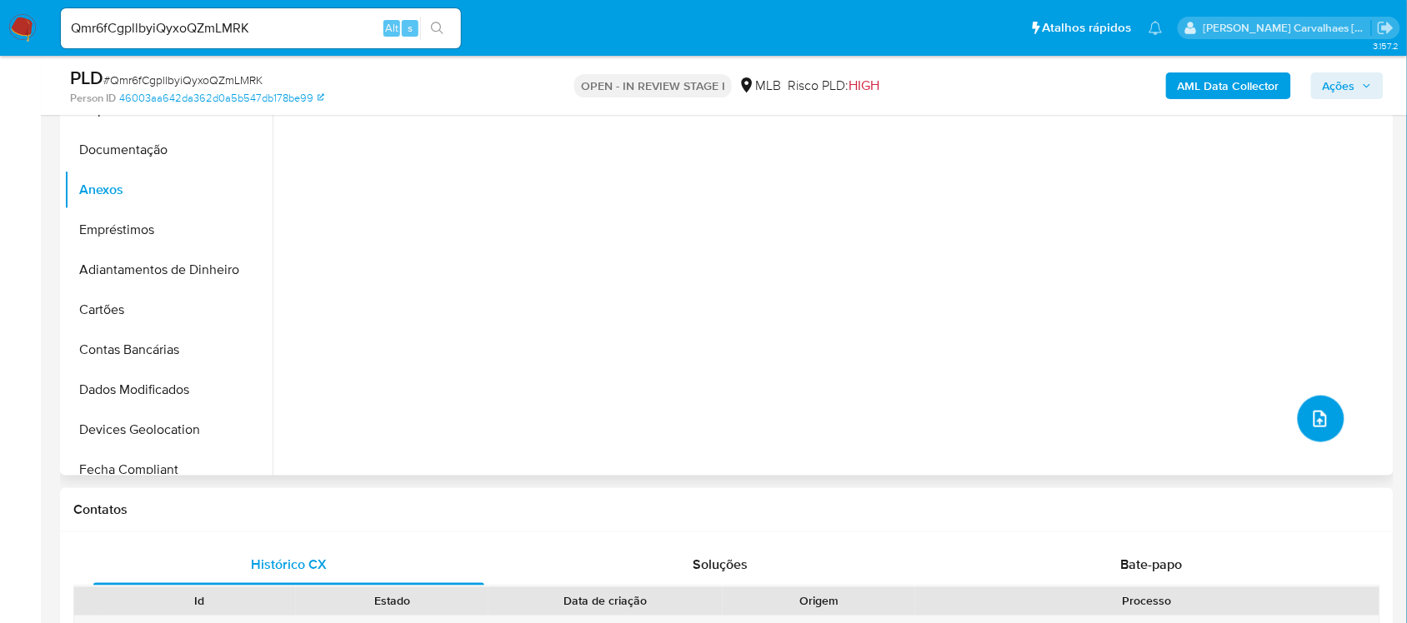
click at [1317, 432] on button "upload-file" at bounding box center [1321, 419] width 47 height 47
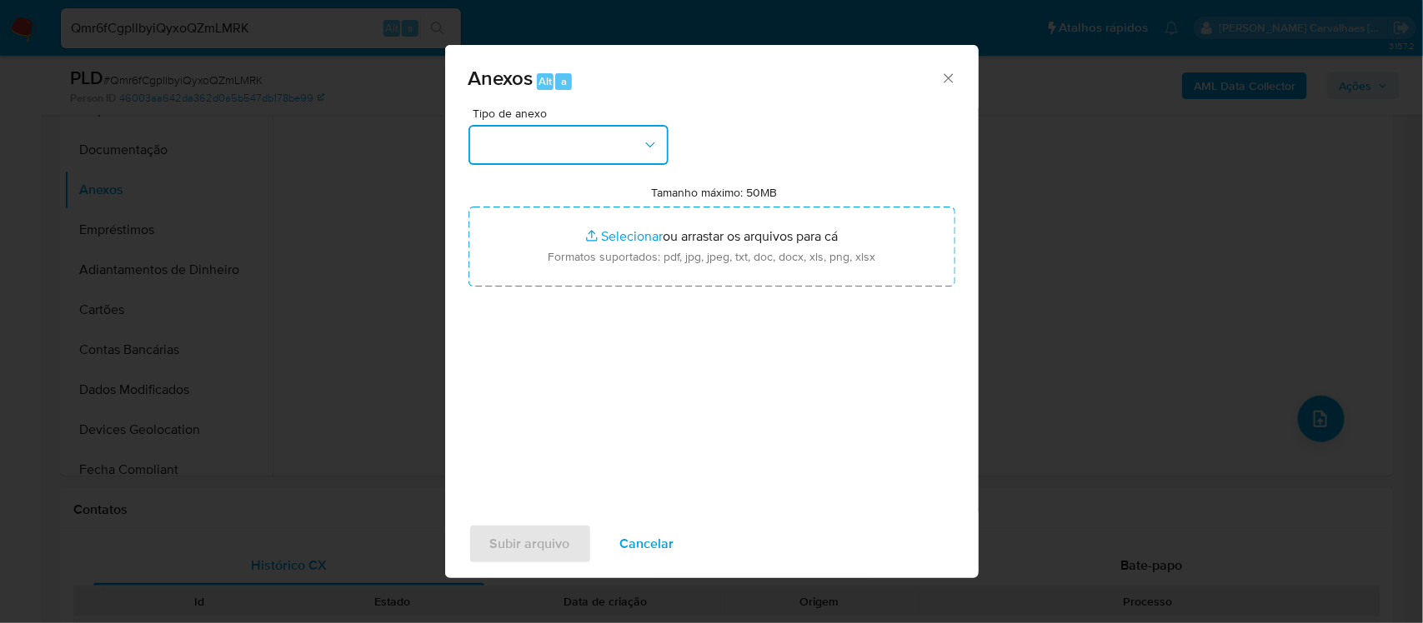
click at [651, 151] on icon "button" at bounding box center [650, 145] width 17 height 17
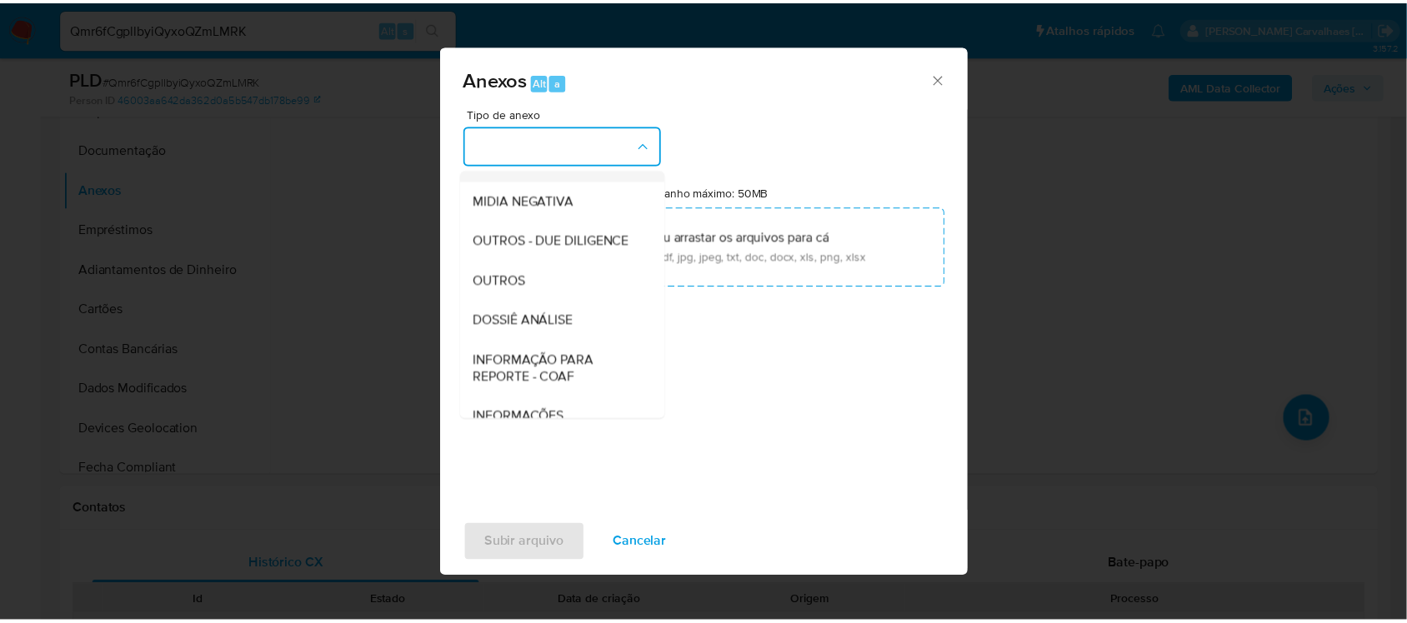
scroll to position [256, 0]
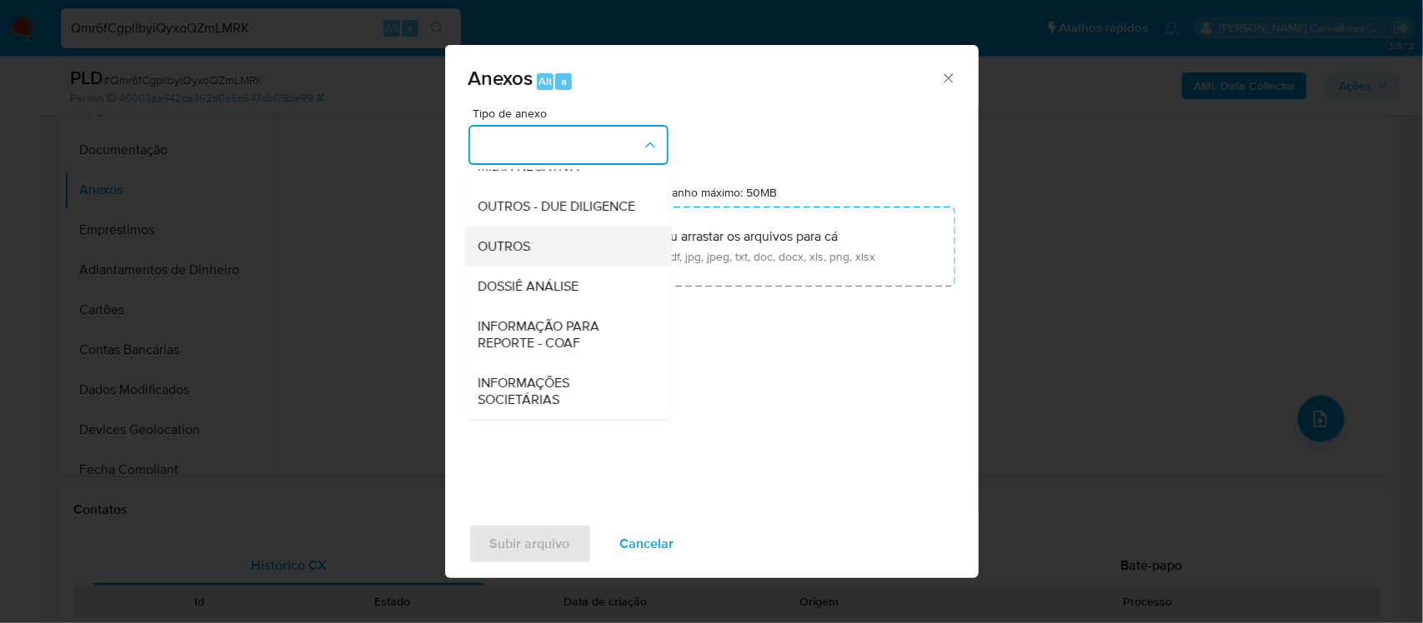
click at [508, 252] on span "OUTROS" at bounding box center [504, 246] width 53 height 17
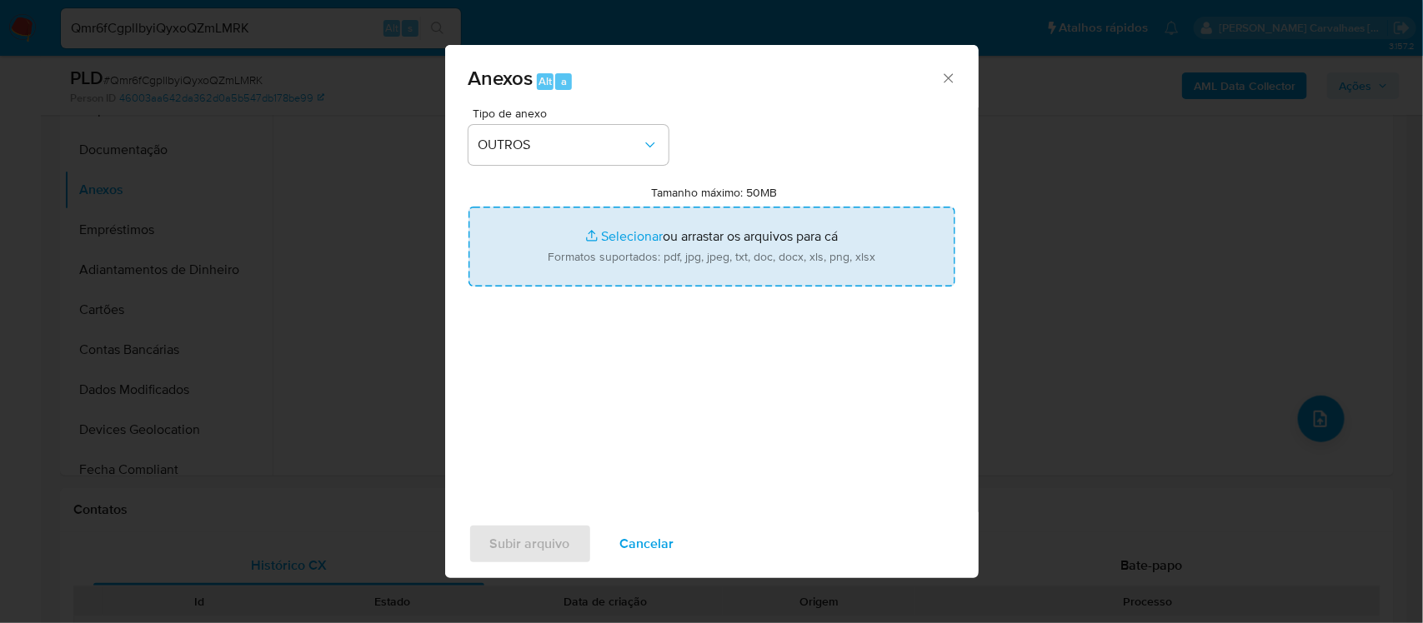
click at [608, 233] on input "Tamanho máximo: 50MB Selecionar arquivos" at bounding box center [711, 247] width 487 height 80
type input "C:\fakepath\Mulan Alzenir Aparecida Jesus de Brito 36315586_2025_09_03_10_24_16…"
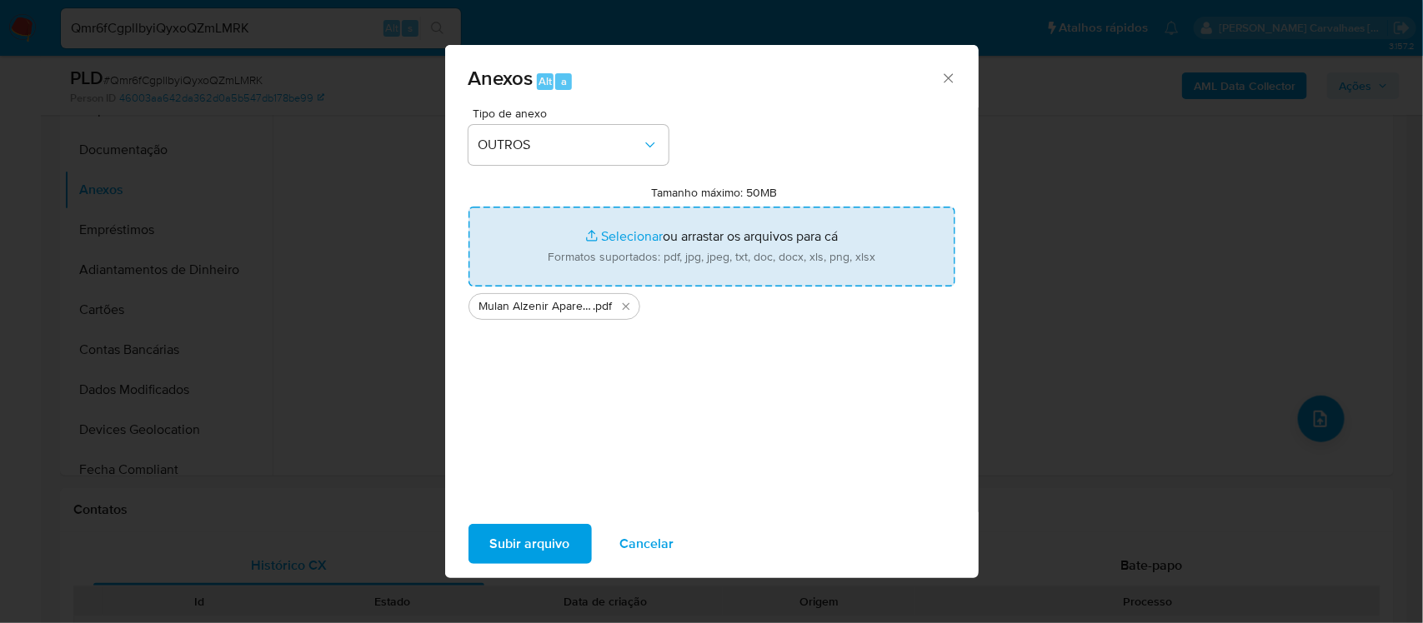
click at [618, 236] on input "Tamanho máximo: 50MB Selecionar arquivos" at bounding box center [711, 247] width 487 height 80
type input "C:\fakepath\SAR - xxxx - CPF 99362473100 - ALZENIR APARECIDA JESUS DE BRITO.pdf"
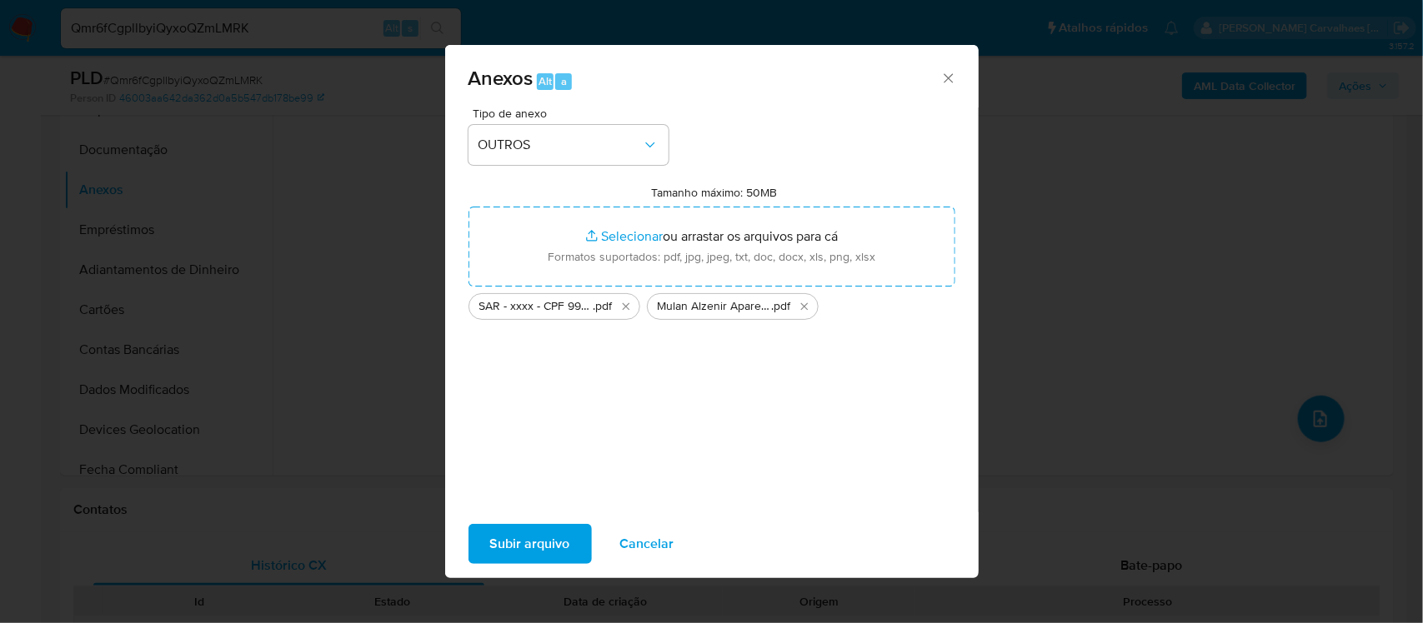
click at [529, 540] on span "Subir arquivo" at bounding box center [530, 544] width 80 height 37
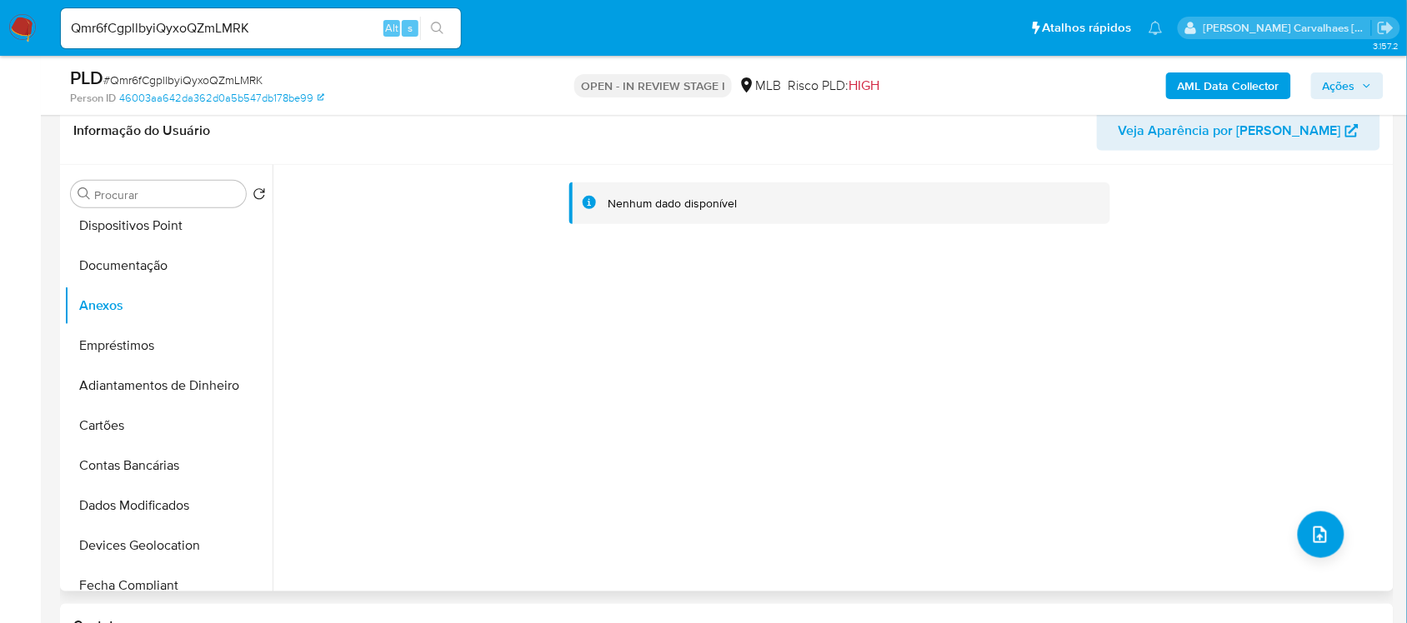
scroll to position [71, 0]
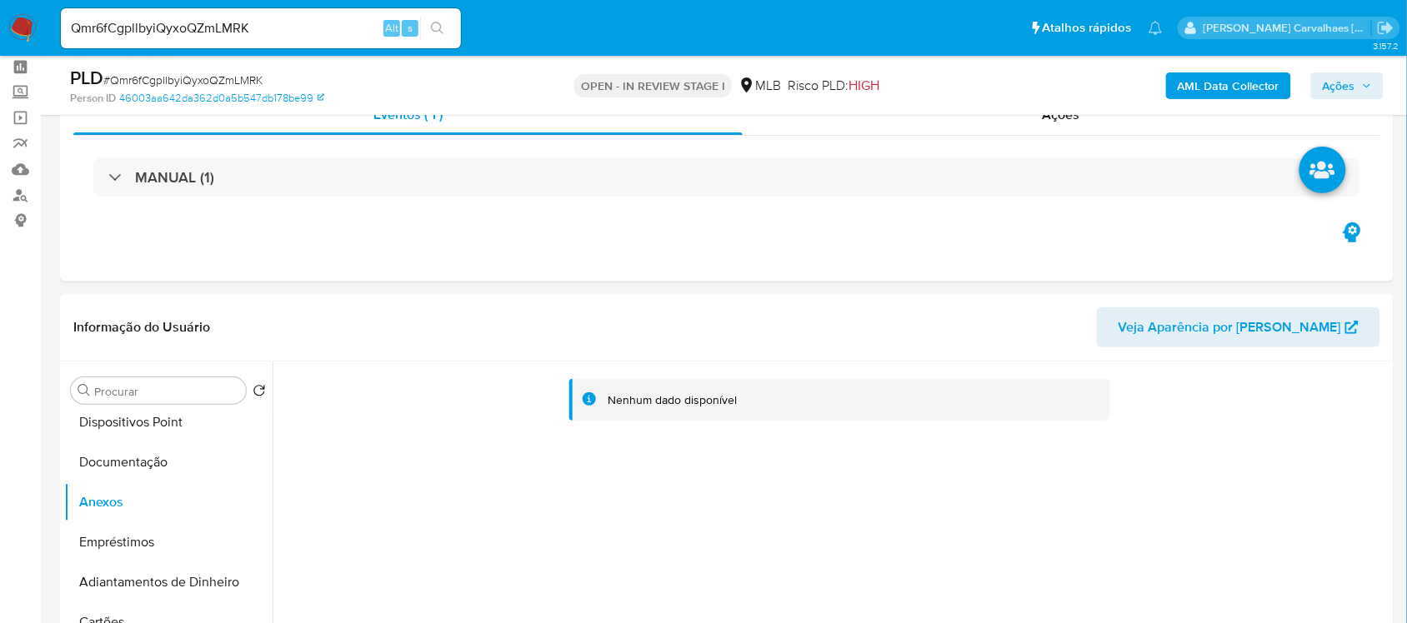
click at [1339, 90] on span "Ações" at bounding box center [1339, 86] width 33 height 27
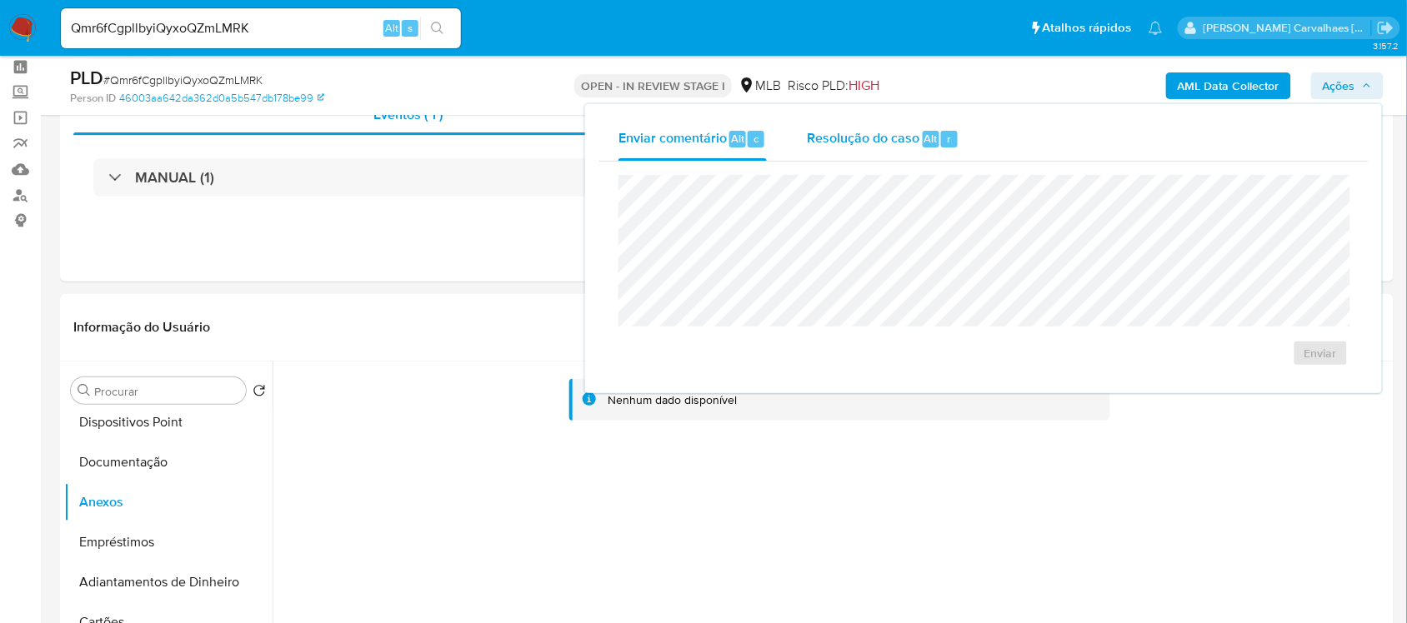
click at [872, 140] on span "Resolução do caso" at bounding box center [863, 137] width 113 height 19
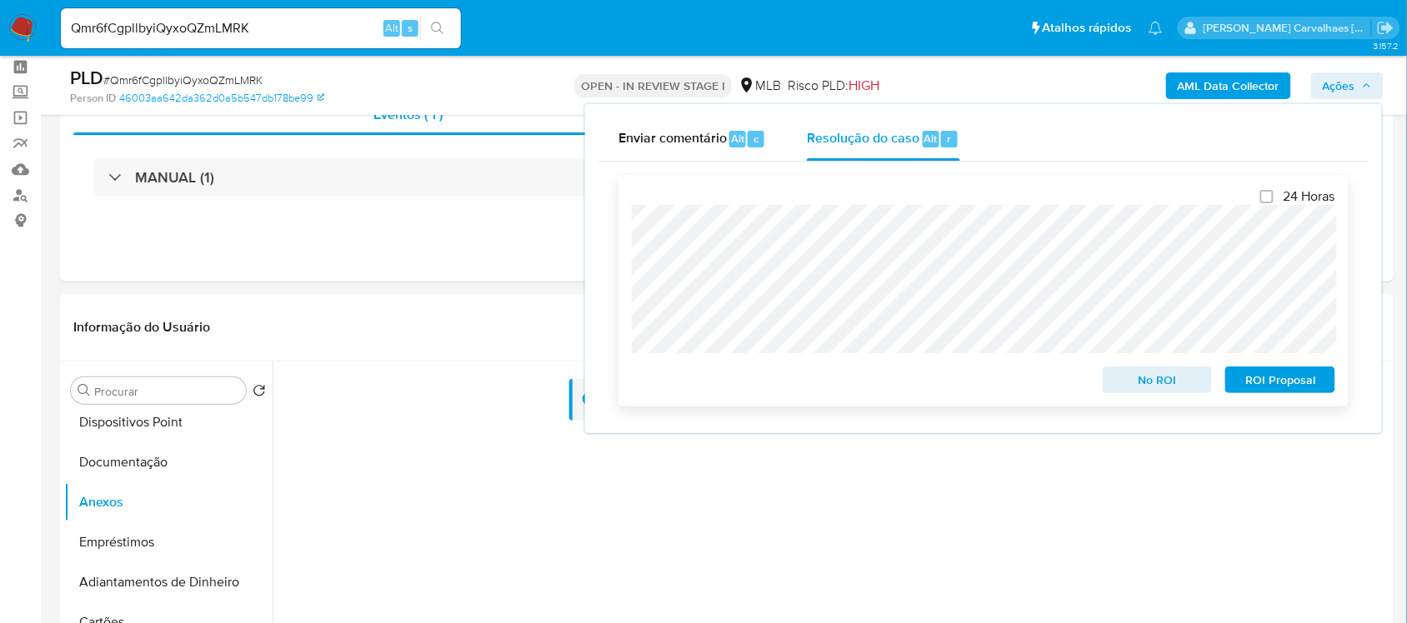
click at [1278, 384] on span "ROI Proposal" at bounding box center [1280, 379] width 87 height 23
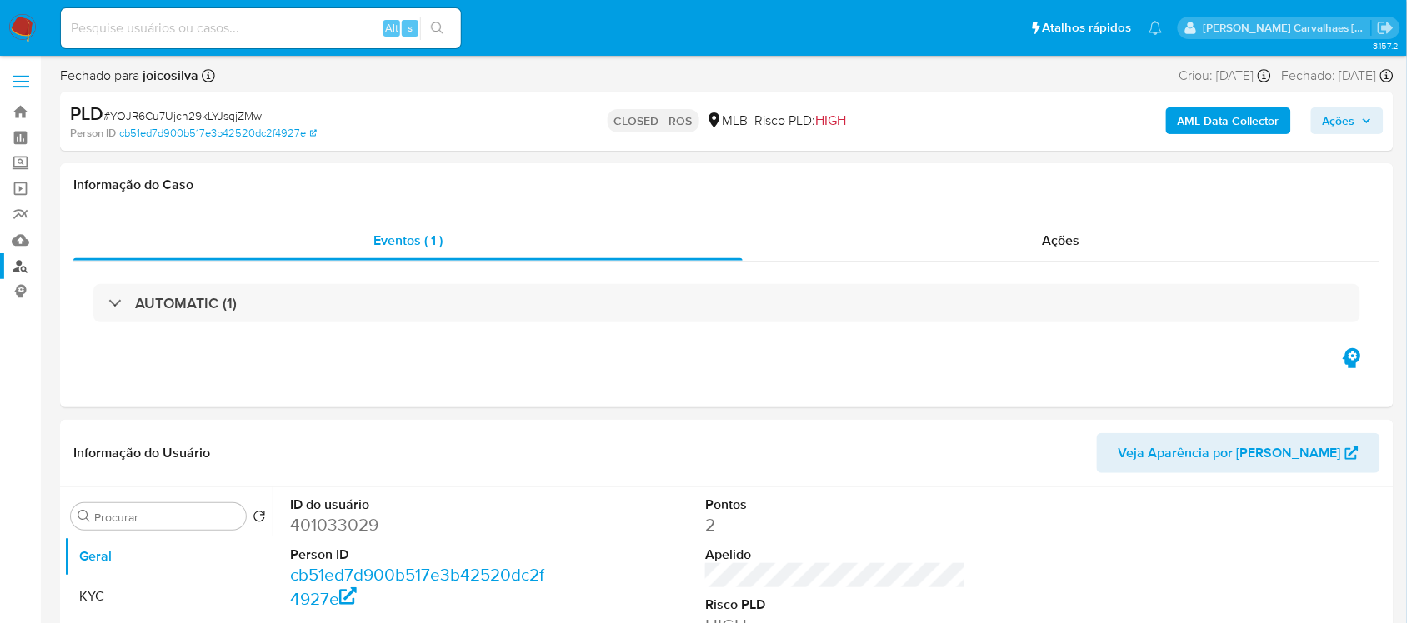
click at [23, 267] on link "Localizador de pessoas" at bounding box center [99, 266] width 198 height 26
select select "10"
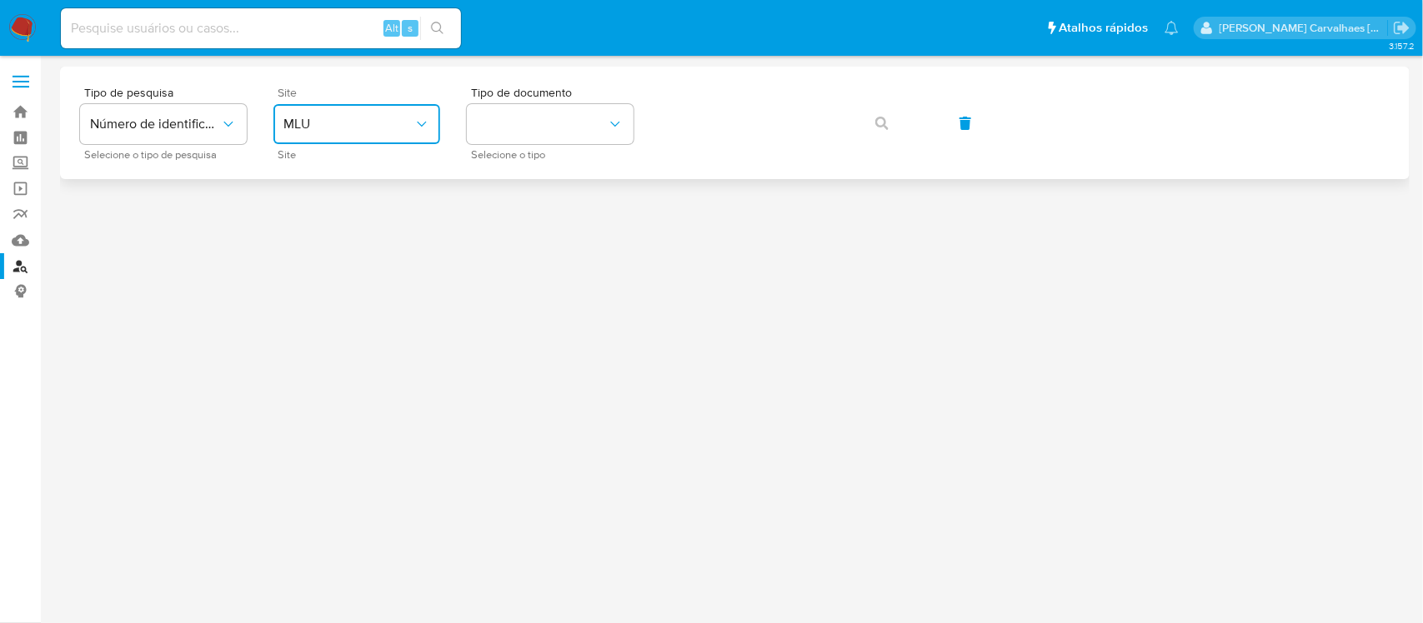
click at [358, 127] on span "MLU" at bounding box center [348, 124] width 130 height 17
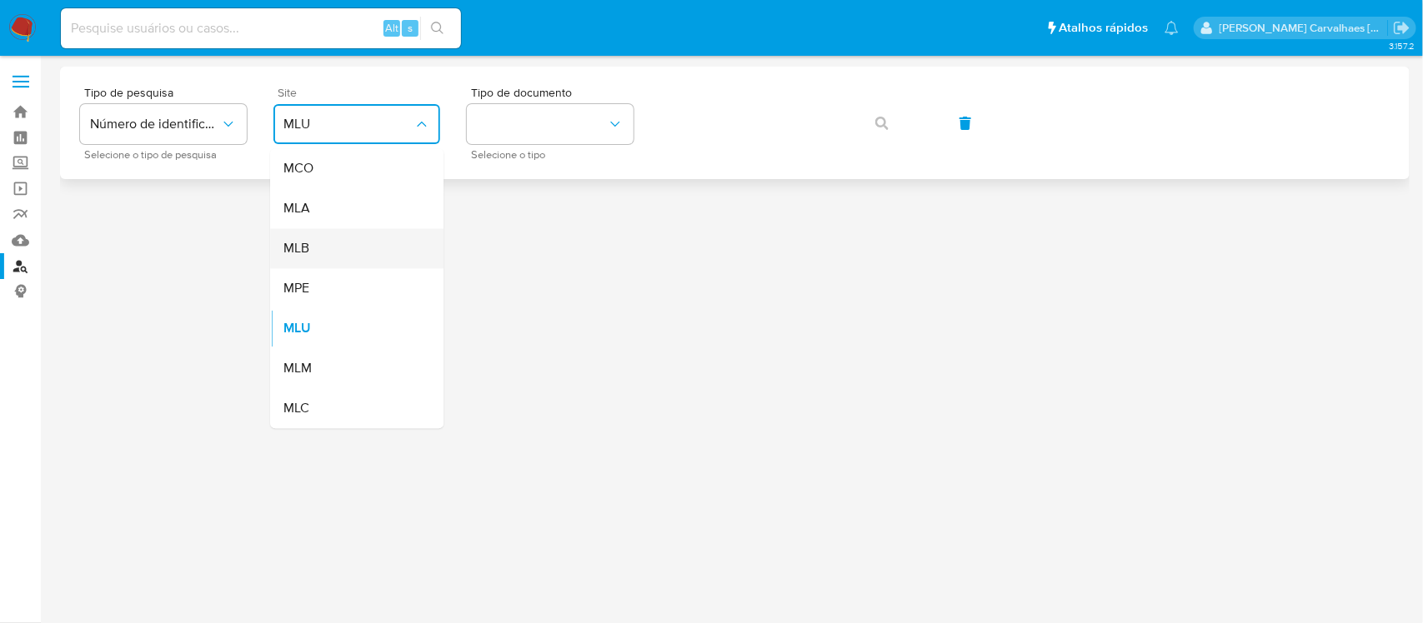
click at [348, 248] on div "MLB" at bounding box center [351, 249] width 137 height 40
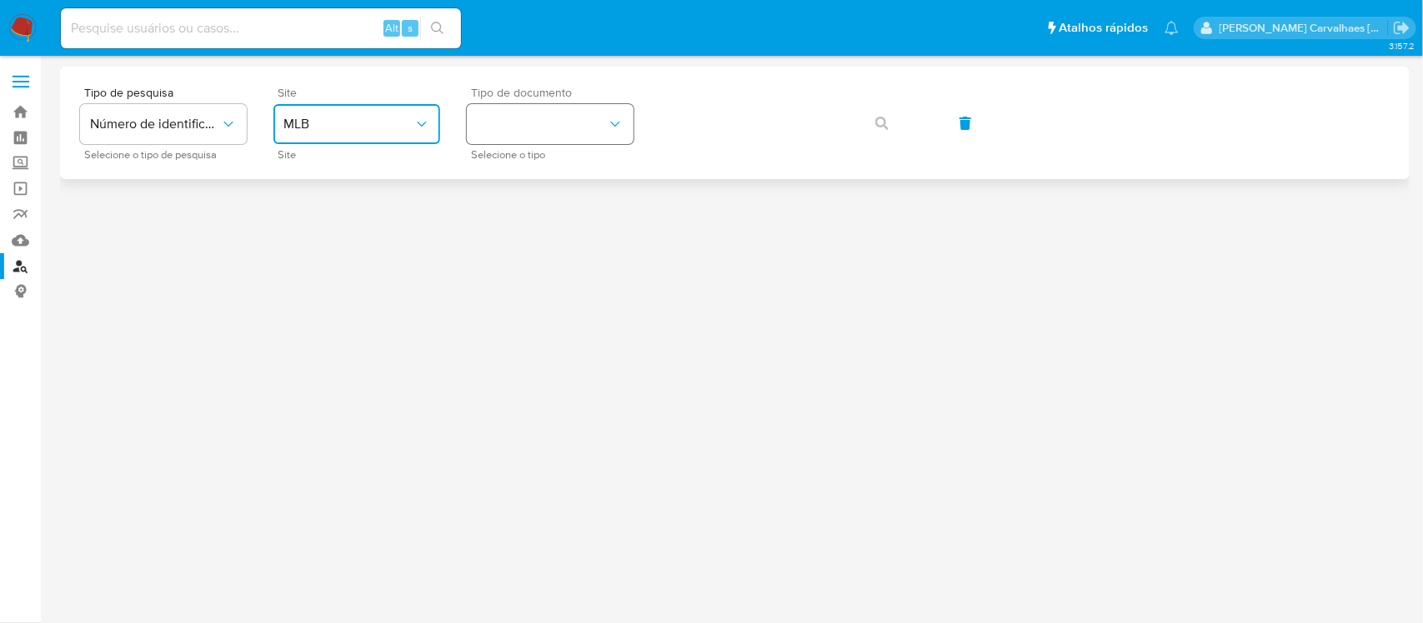
click at [535, 115] on button "identificationType" at bounding box center [550, 124] width 167 height 40
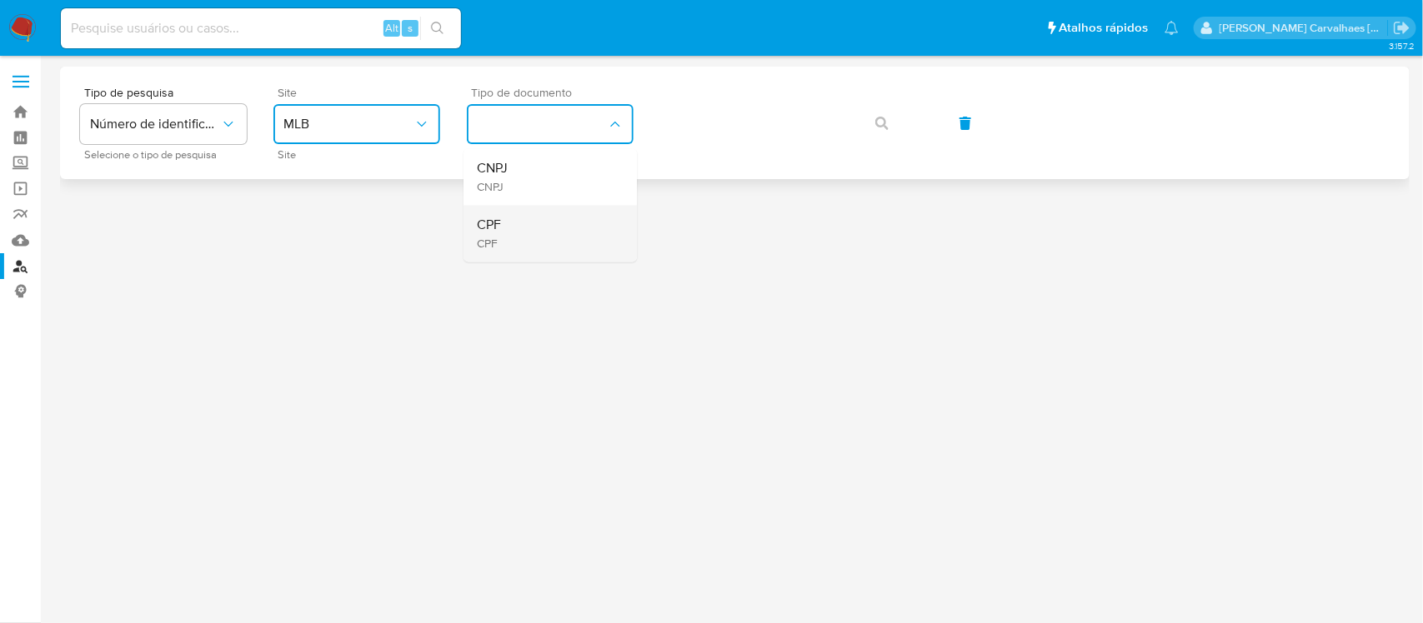
click at [531, 221] on div "CPF CPF" at bounding box center [545, 234] width 137 height 57
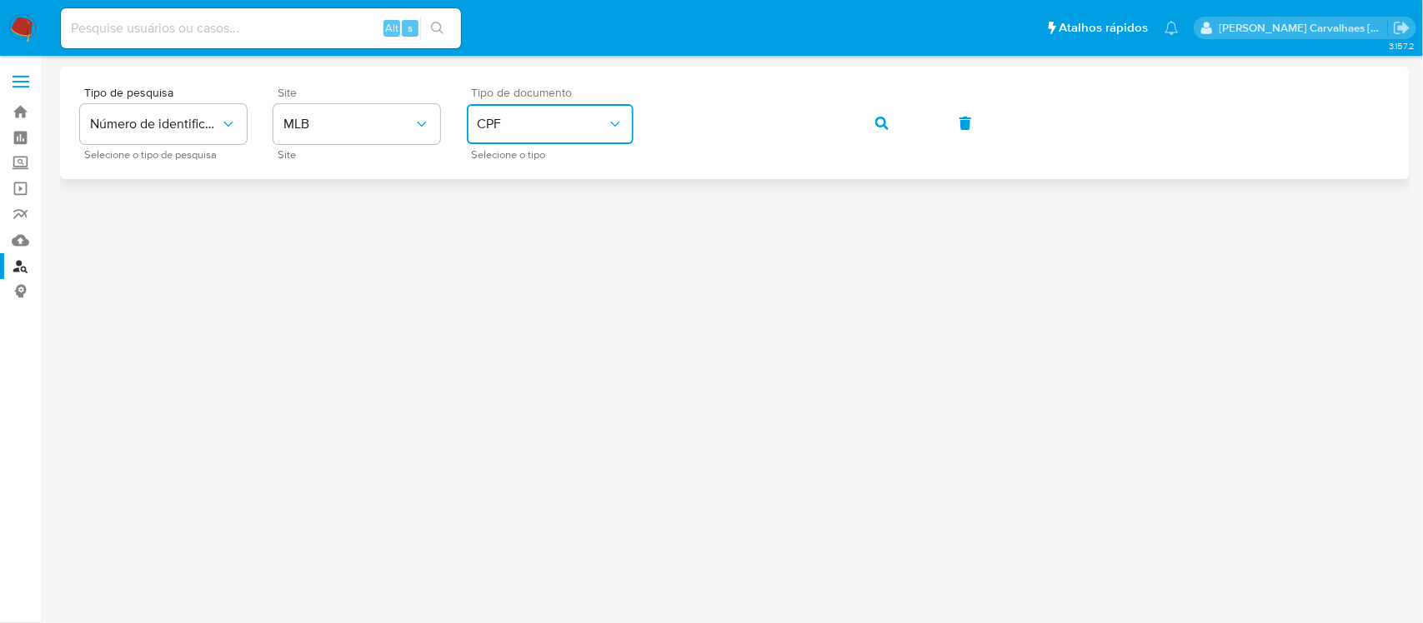
click at [609, 122] on icon "identificationType" at bounding box center [615, 124] width 17 height 17
click at [565, 184] on div "CNPJ CNPJ" at bounding box center [545, 177] width 137 height 57
click at [873, 125] on button "button" at bounding box center [881, 123] width 57 height 40
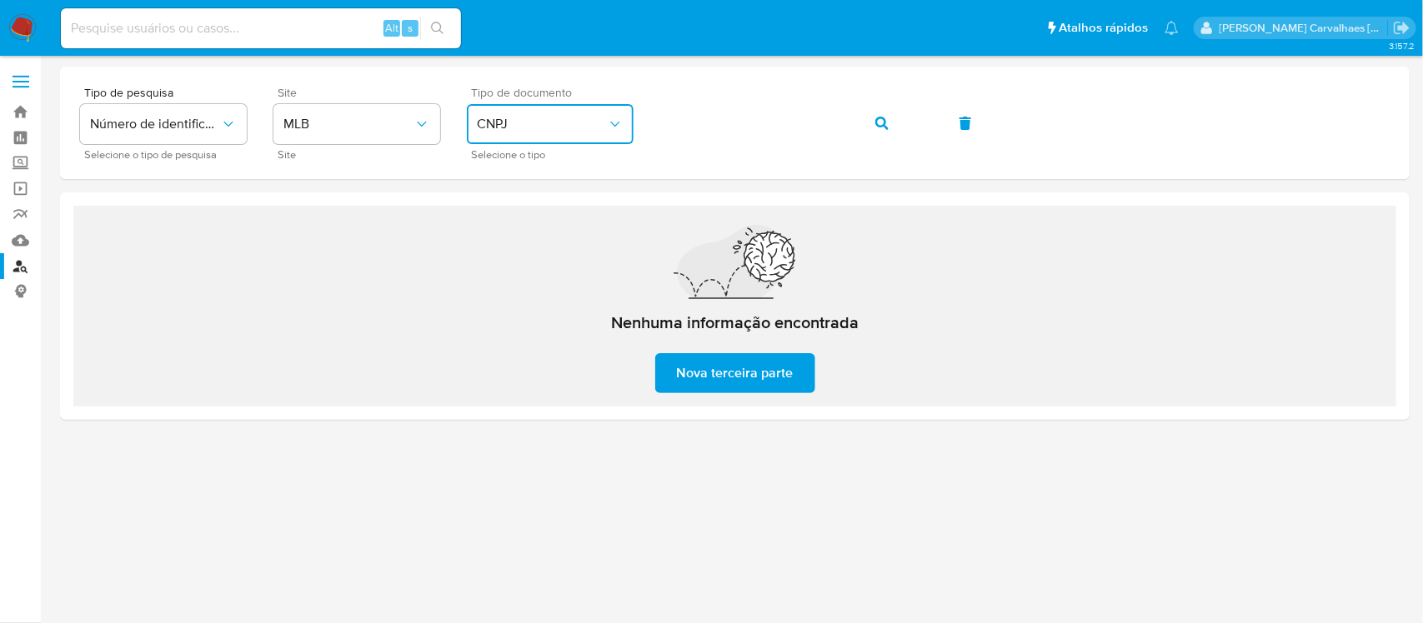
click at [622, 113] on button "CNPJ" at bounding box center [550, 124] width 167 height 40
click at [511, 219] on div "CPF CPF" at bounding box center [545, 234] width 137 height 57
click at [598, 125] on div "Tipo de pesquisa Número de identificação Selecione o tipo de pesquisa Site MLB …" at bounding box center [734, 123] width 1309 height 73
click at [888, 121] on button "button" at bounding box center [881, 123] width 57 height 40
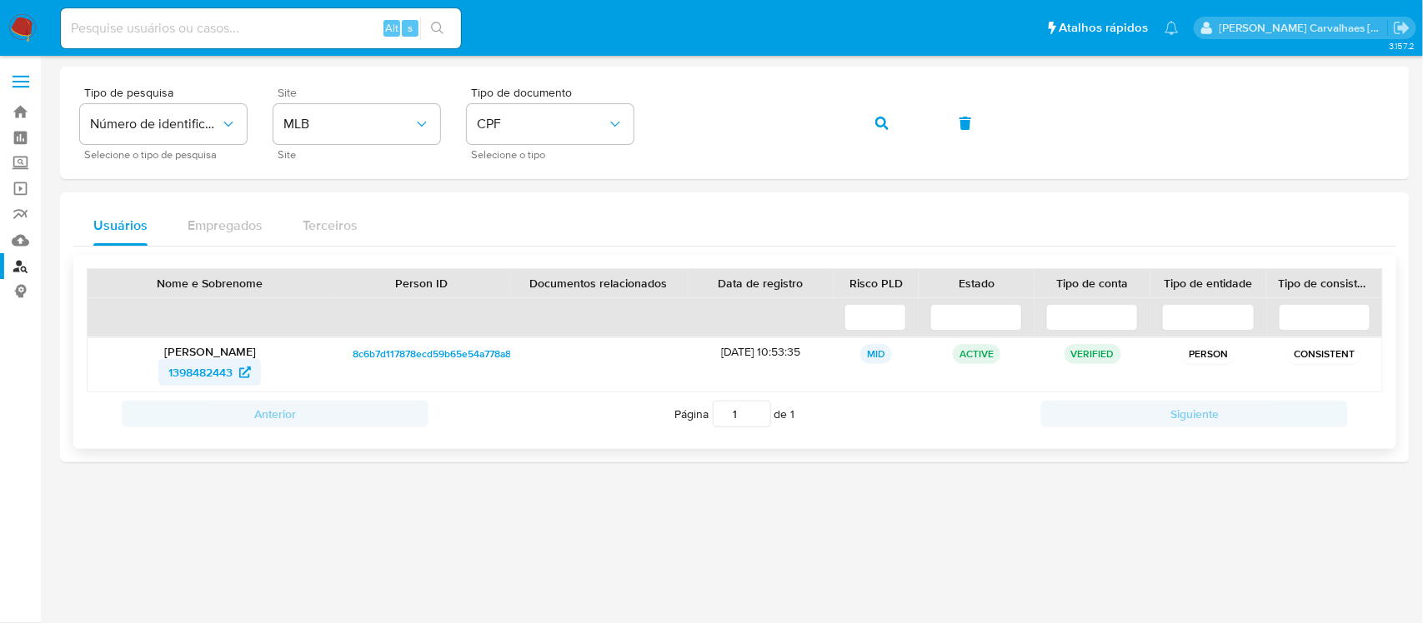
click at [228, 375] on span "1398482443" at bounding box center [200, 372] width 64 height 27
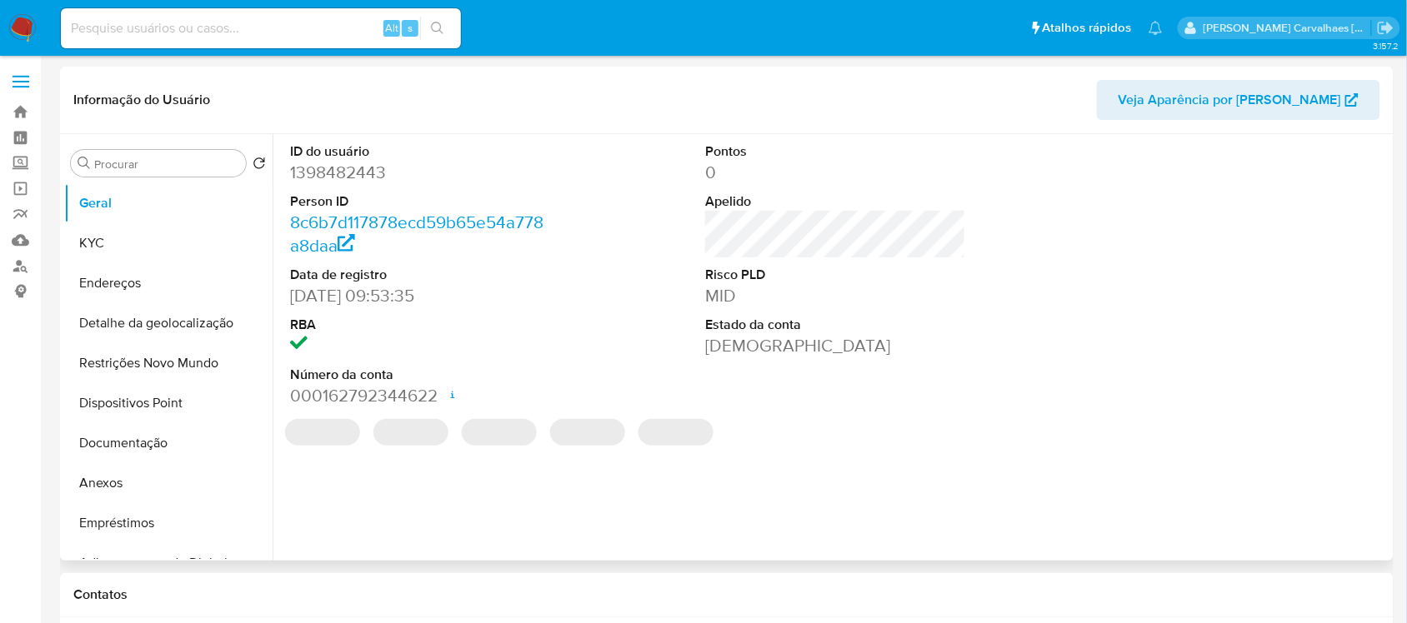
select select "10"
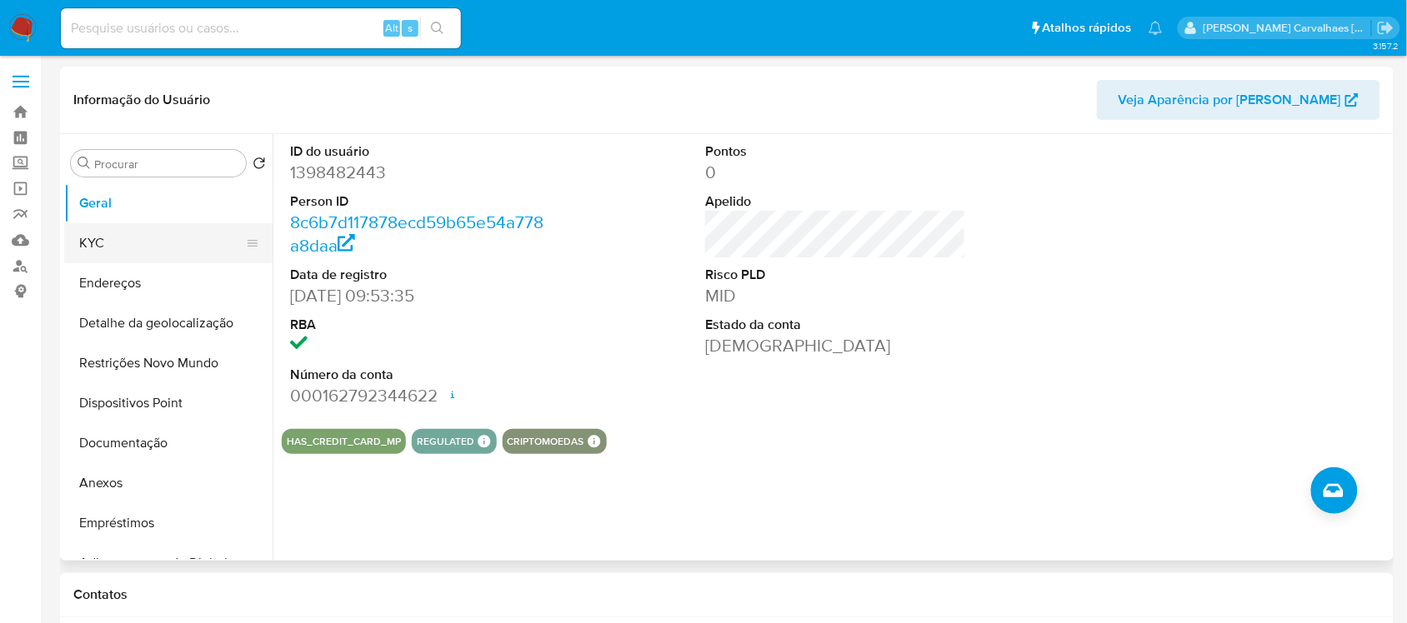
click at [98, 244] on button "KYC" at bounding box center [161, 243] width 195 height 40
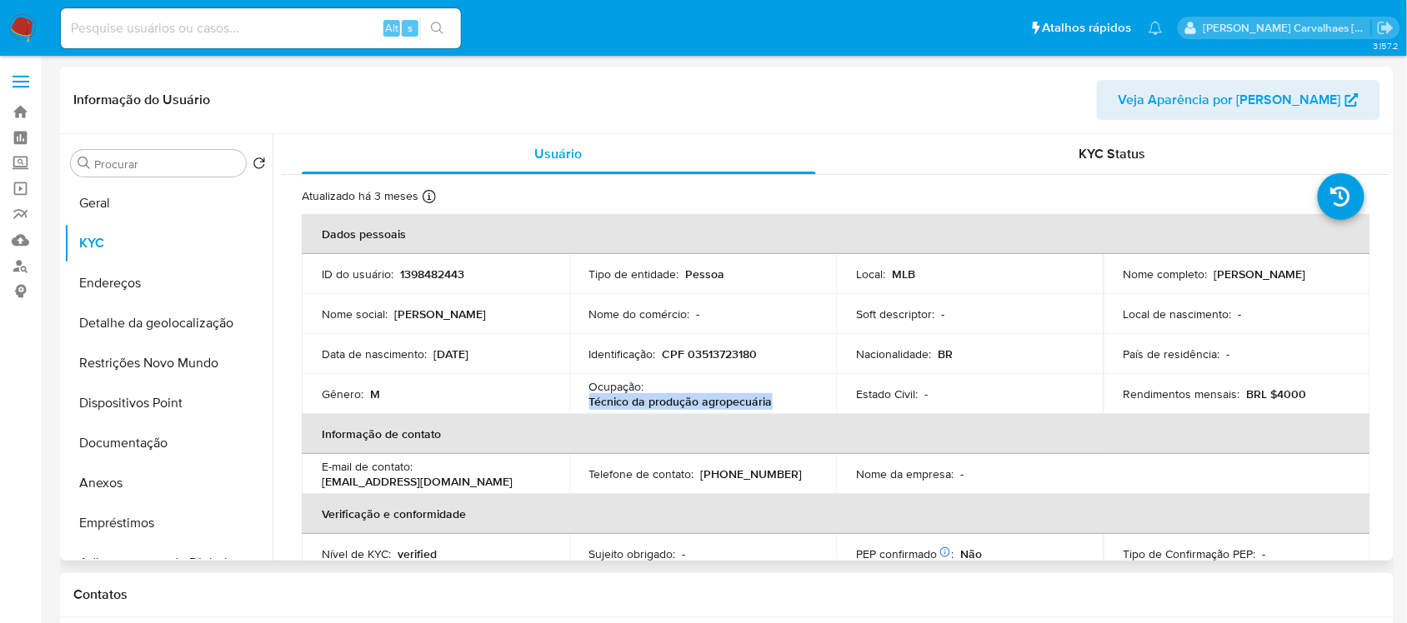
drag, startPoint x: 588, startPoint y: 400, endPoint x: 765, endPoint y: 402, distance: 176.7
click at [765, 402] on p "Técnico da produção agropecuária" at bounding box center [680, 401] width 183 height 15
copy p "Técnico da produção agropecuária"
click at [138, 493] on button "Anexos" at bounding box center [161, 483] width 195 height 40
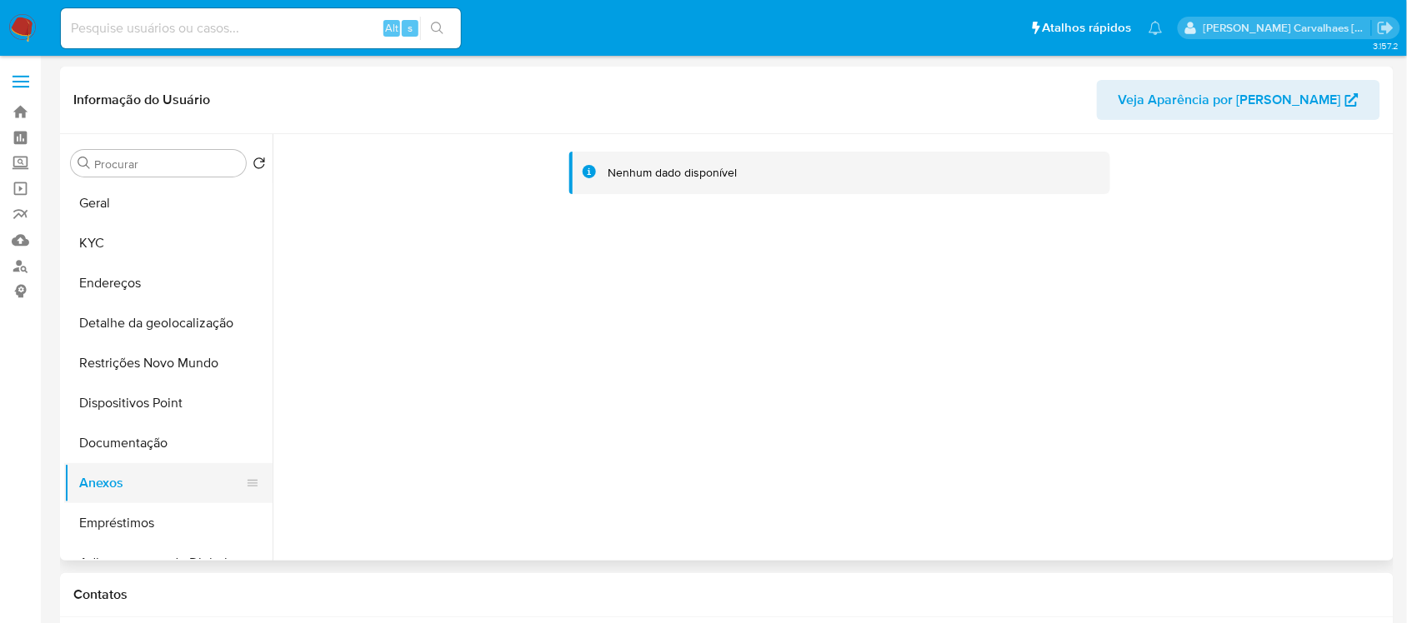
click at [93, 484] on button "Anexos" at bounding box center [161, 483] width 195 height 40
click at [108, 329] on button "Detalhe da geolocalização" at bounding box center [161, 323] width 195 height 40
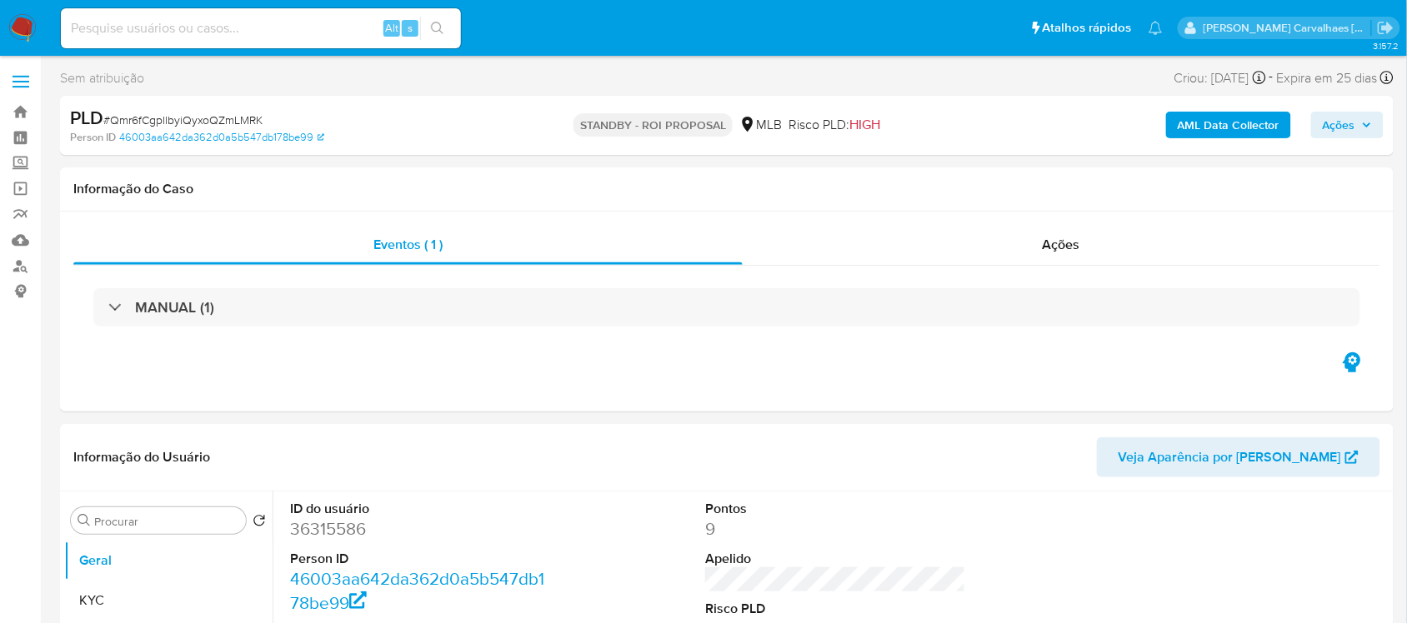
select select "10"
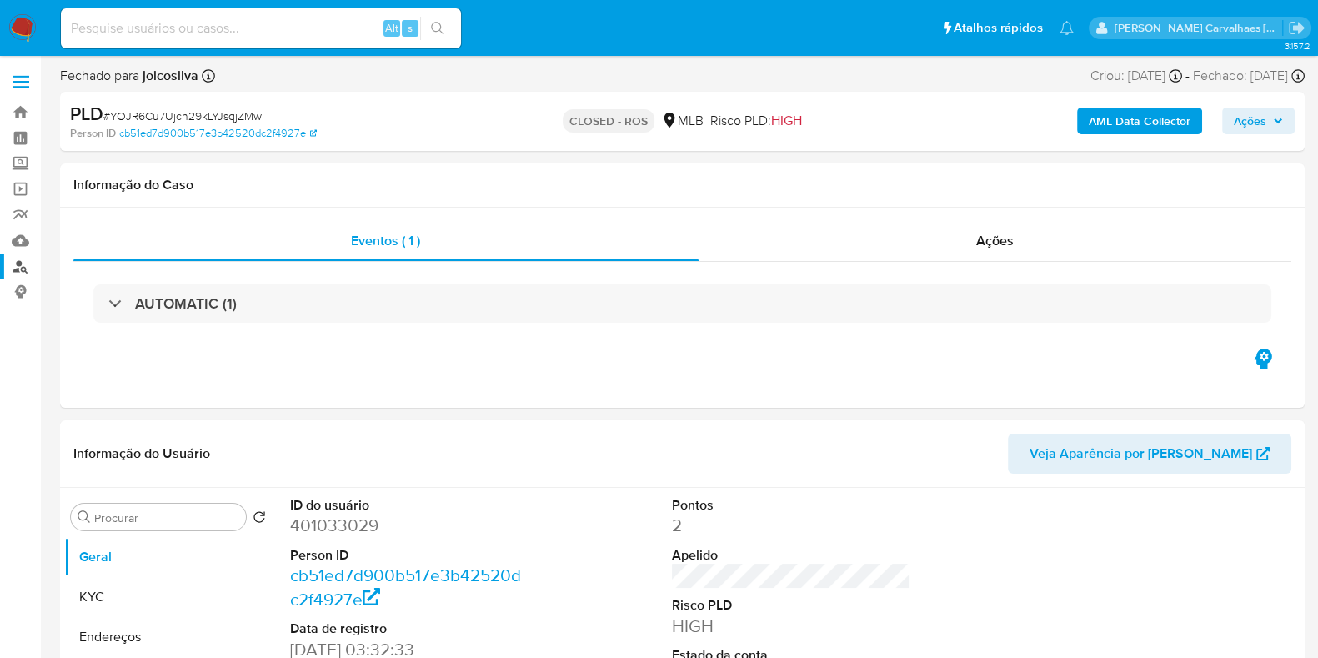
select select "10"
click at [24, 265] on link "Localizador de pessoas" at bounding box center [99, 266] width 198 height 26
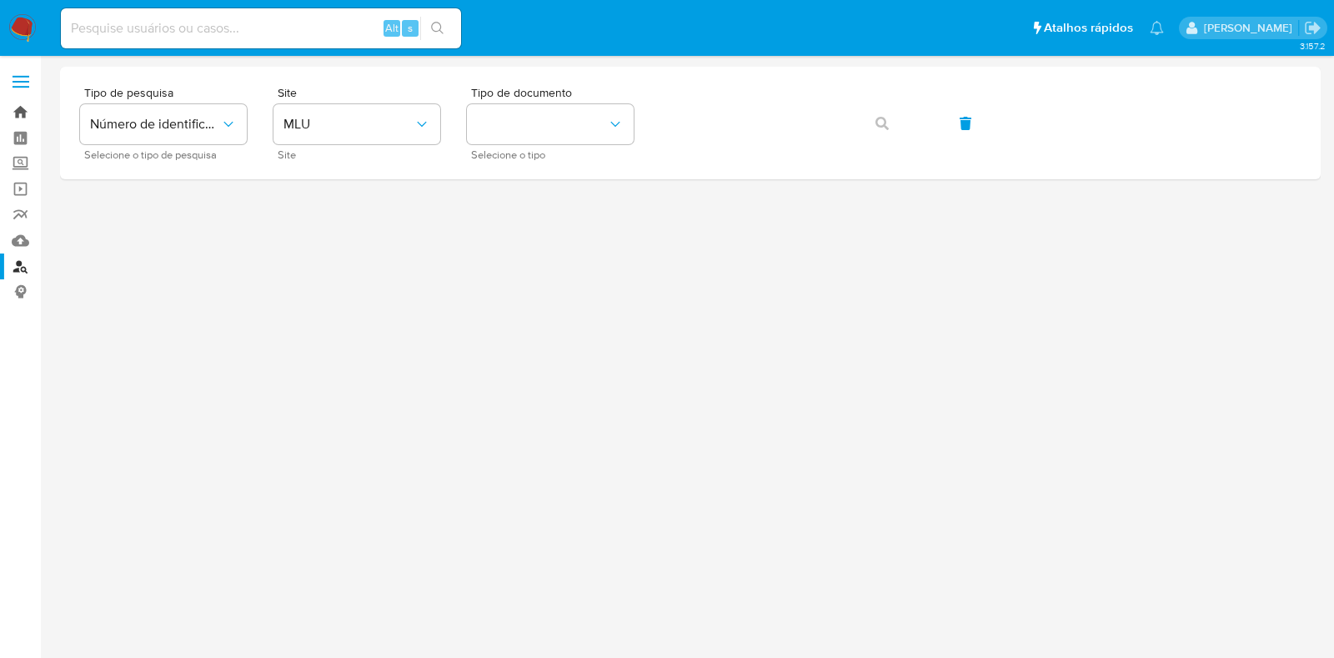
click at [18, 116] on link "Bandeja" at bounding box center [99, 112] width 198 height 26
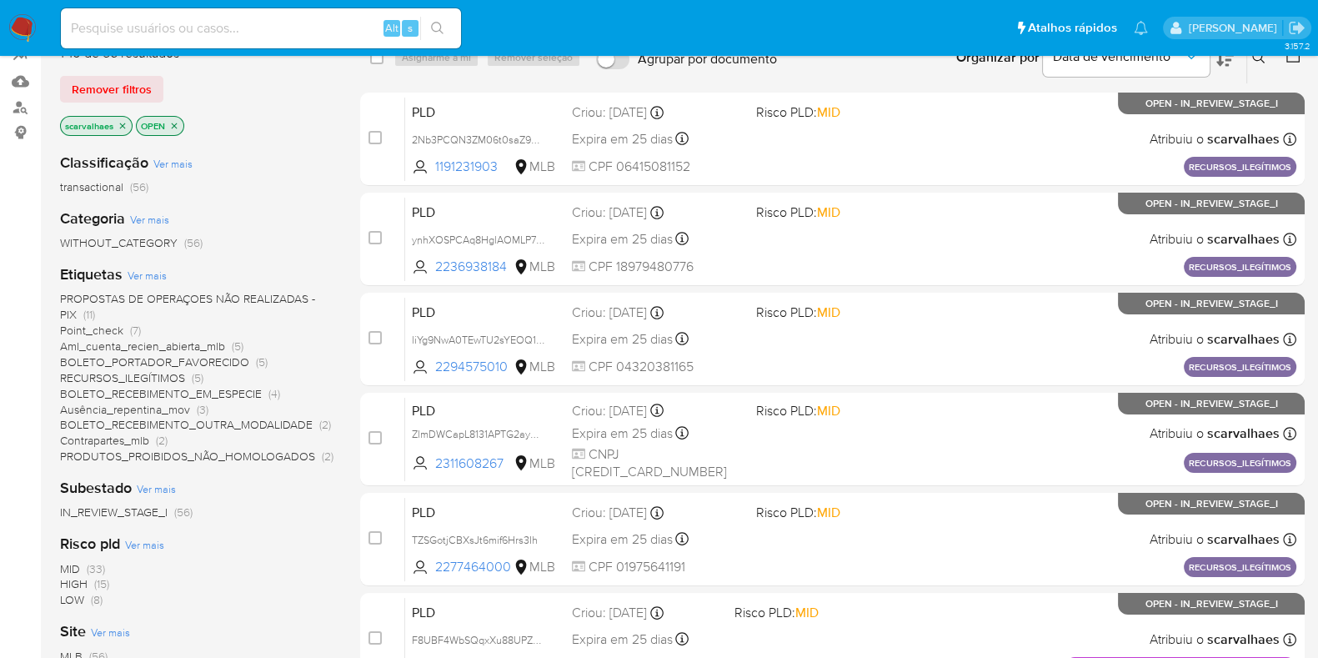
scroll to position [208, 0]
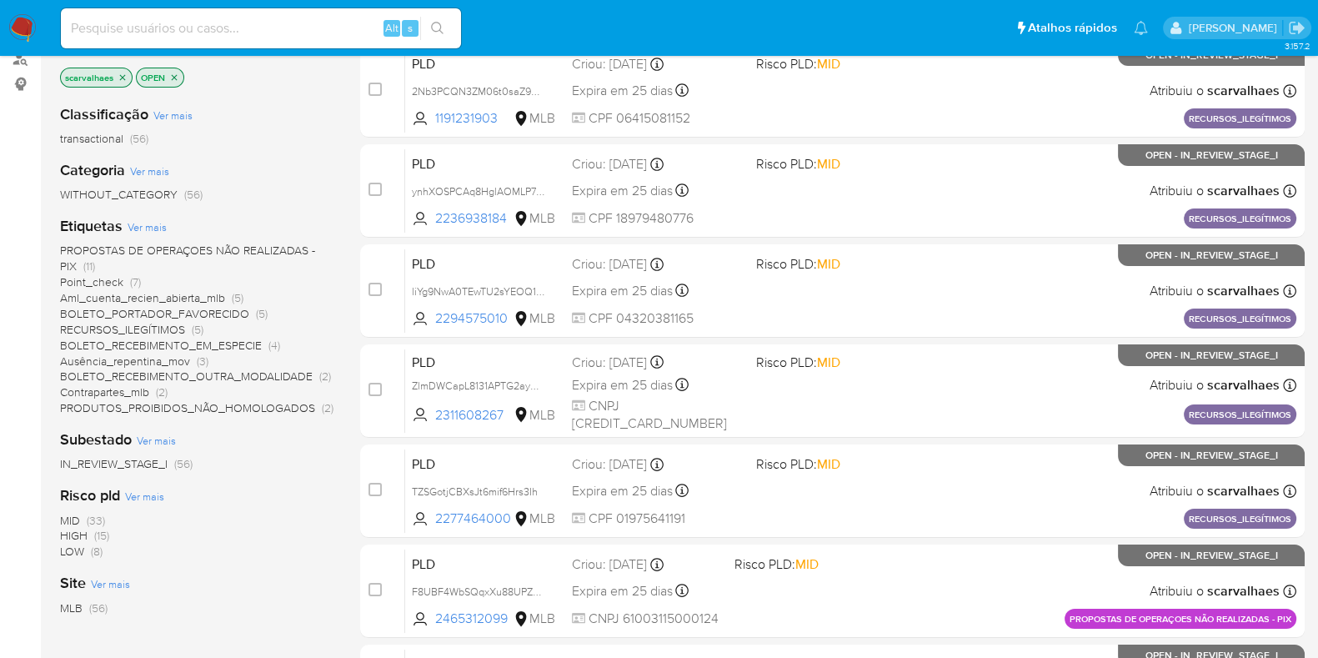
click at [212, 306] on span "BOLETO_PORTADOR_FAVORECIDO" at bounding box center [154, 313] width 189 height 17
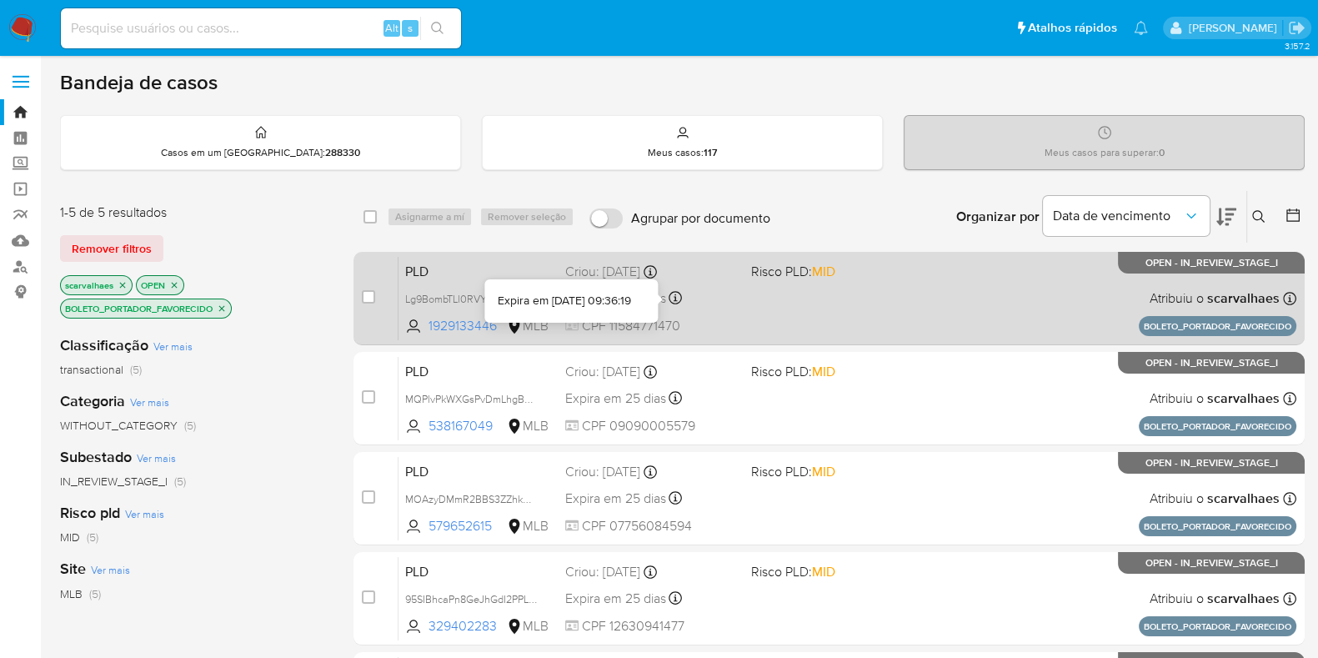
click at [759, 296] on div "PLD Lg9BombTLl0RVYJe4WGA6hVI 1929133446 MLB Risco PLD: MID Criou: 14/08/2025 Cr…" at bounding box center [847, 298] width 898 height 84
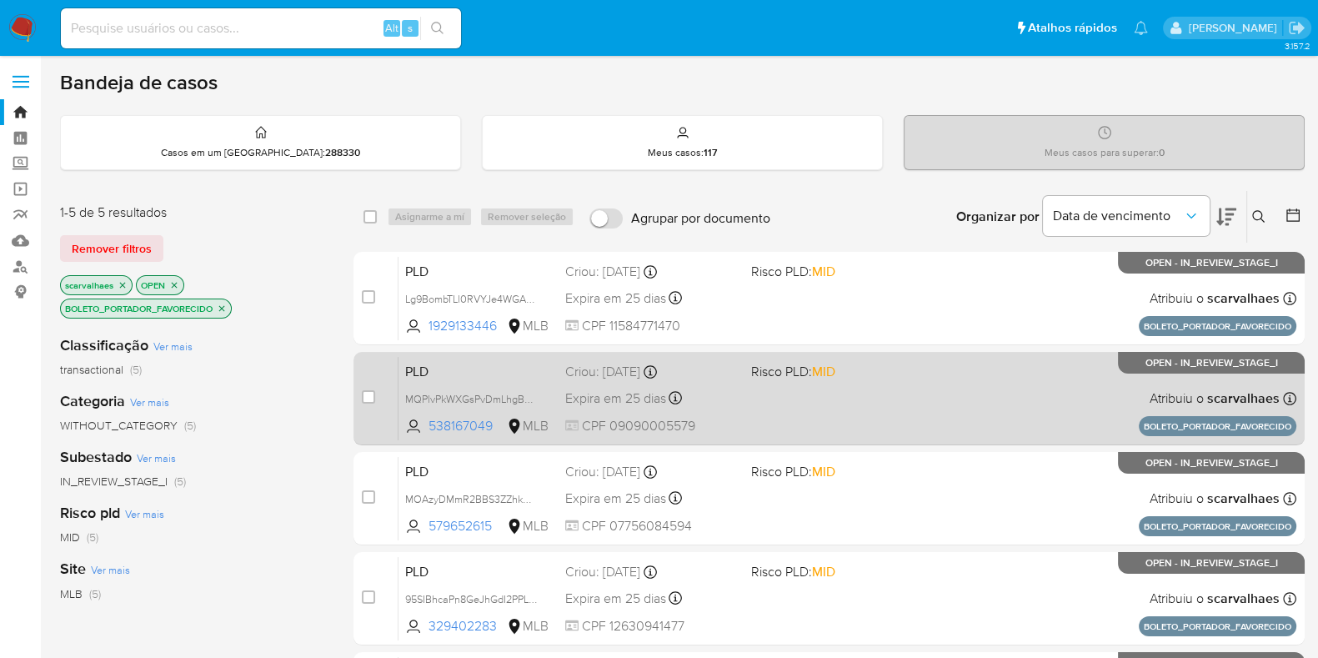
click at [706, 376] on div "Criou: 14/08/2025 Criou: 14/08/2025 09:36:12" at bounding box center [651, 372] width 173 height 18
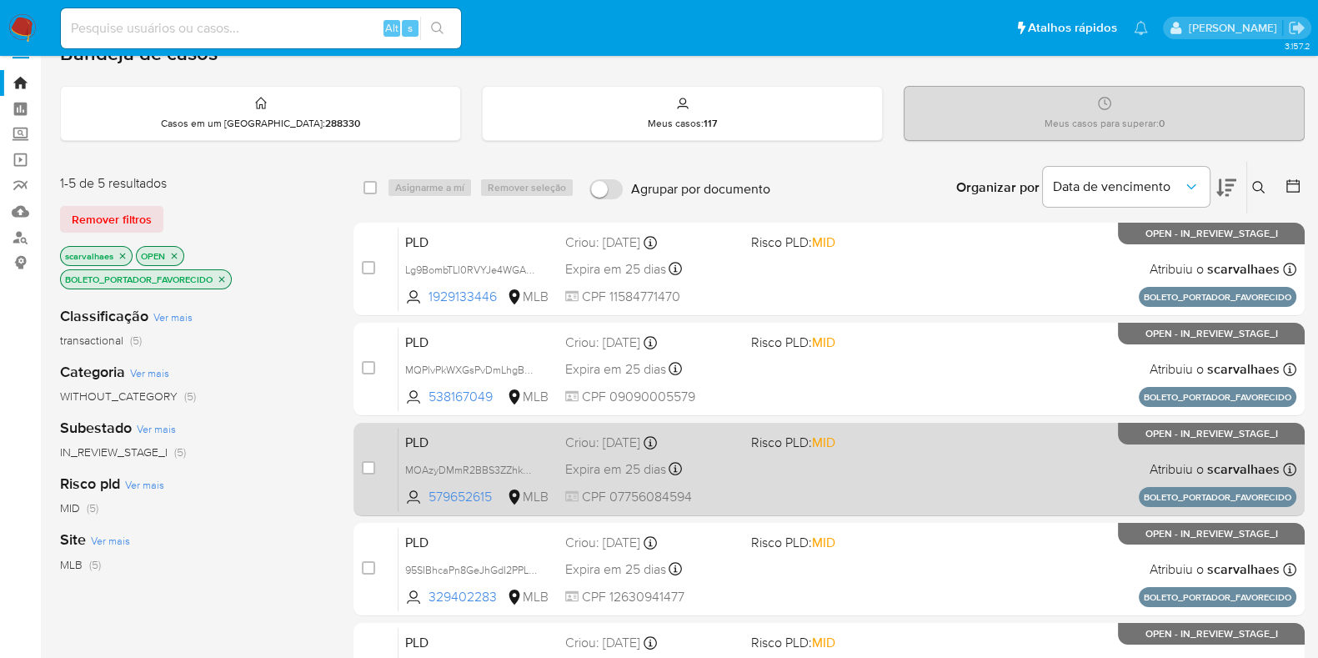
scroll to position [103, 0]
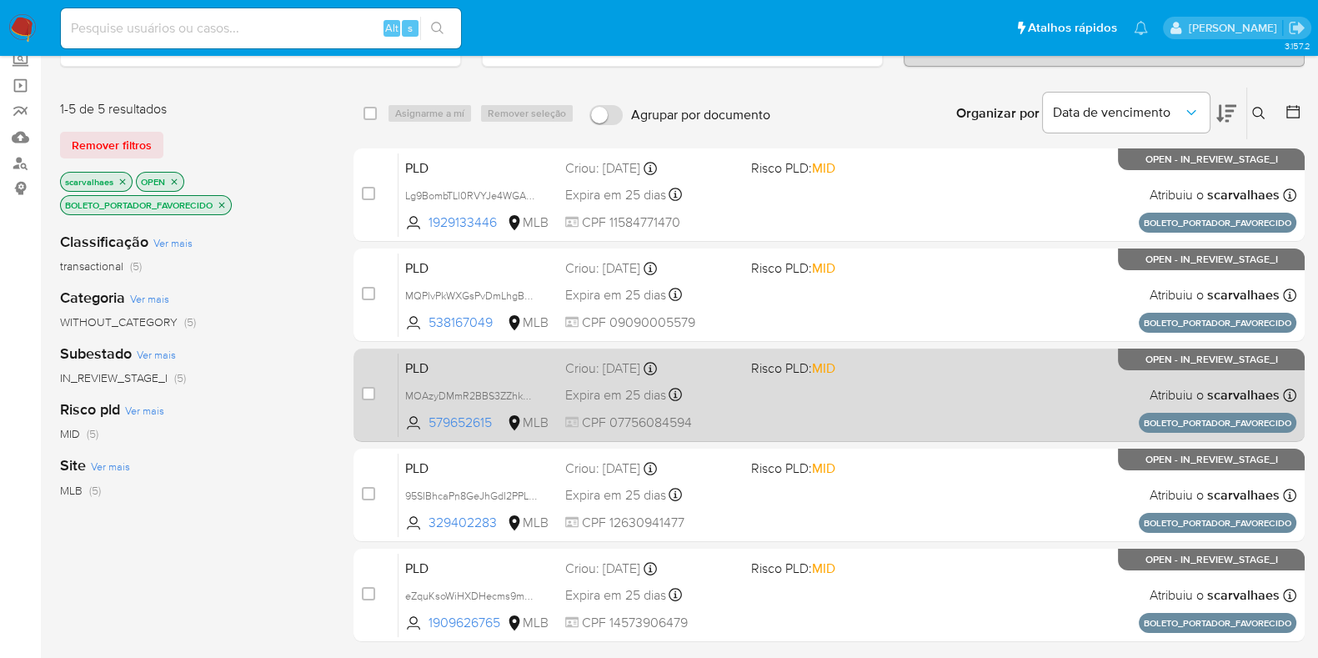
click at [867, 417] on div "PLD MOAzyDMmR2BBS3ZZhkNJHzH9 579652615 MLB Risco PLD: MID Criou: 14/08/2025 Cri…" at bounding box center [847, 395] width 898 height 84
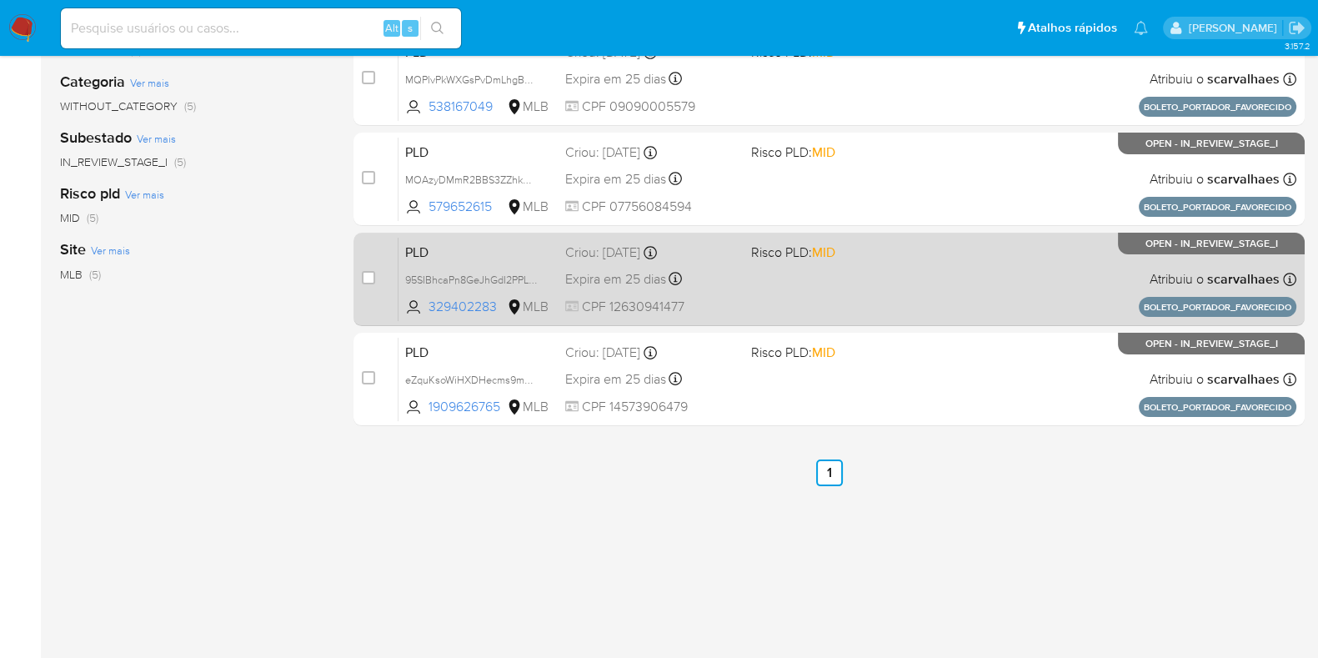
scroll to position [320, 0]
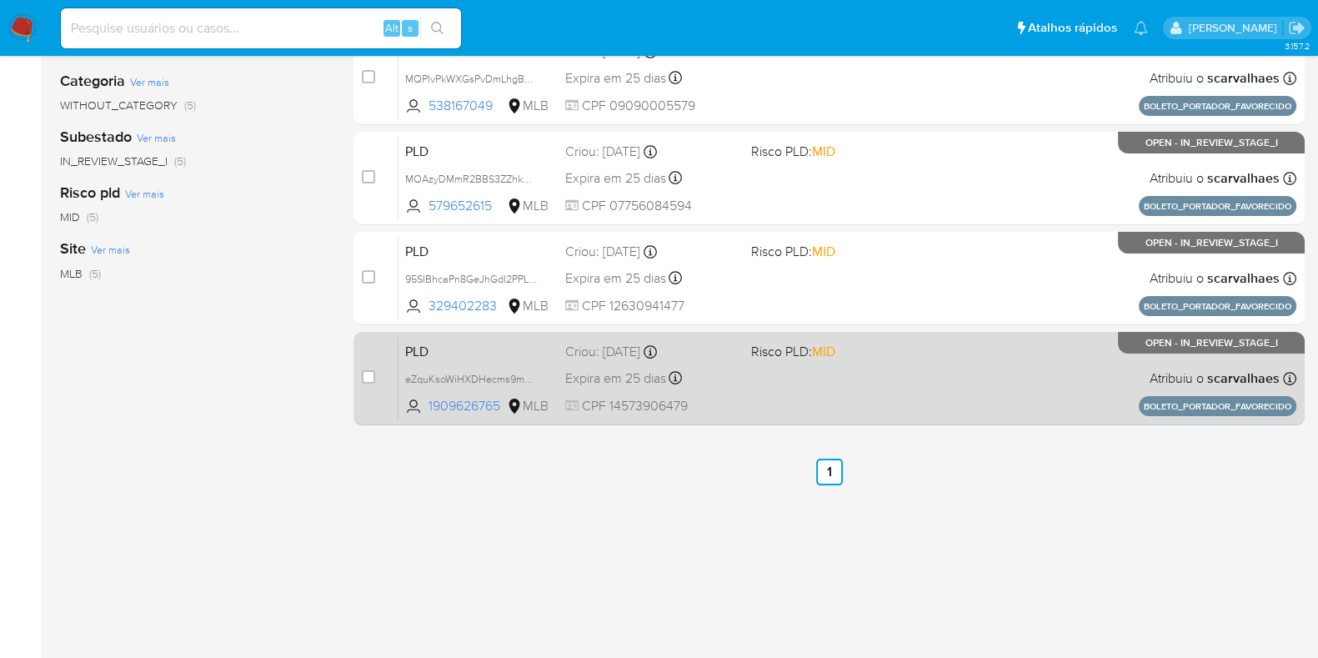
click at [824, 377] on div "PLD eZquKsoWiHXDHecms9m6cte8 1909626765 MLB Risco PLD: MID Criou: 14/08/2025 Cr…" at bounding box center [847, 378] width 898 height 84
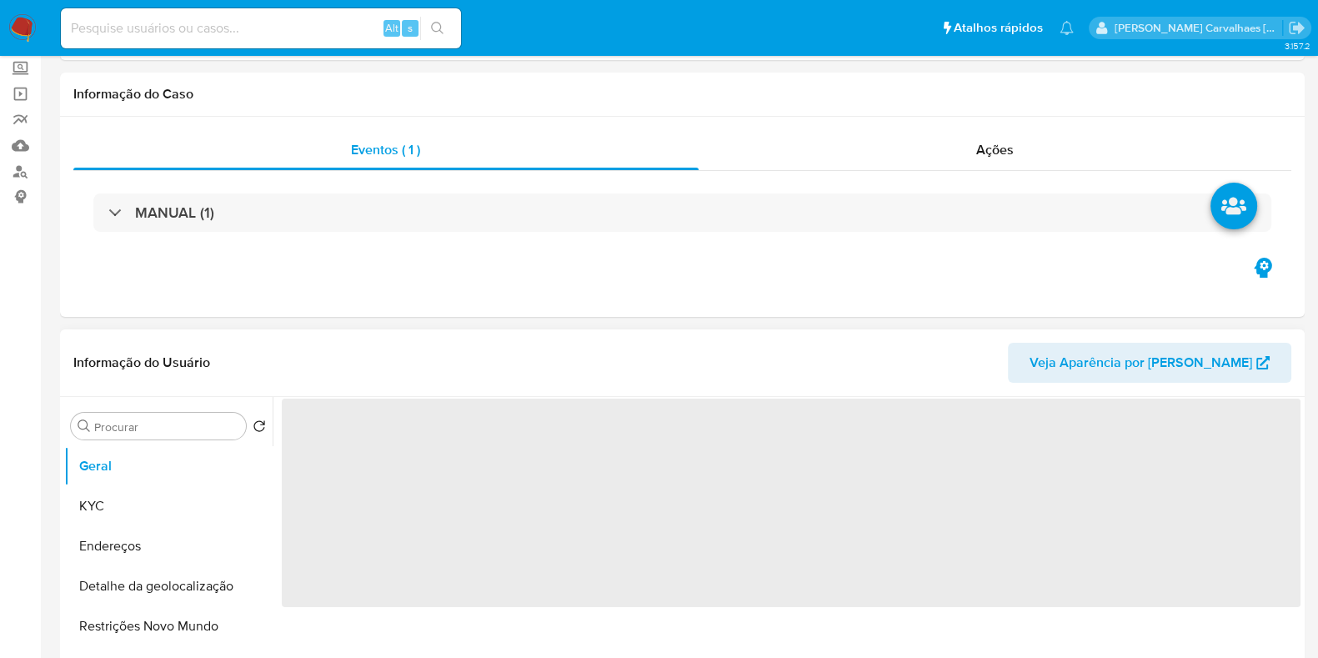
scroll to position [208, 0]
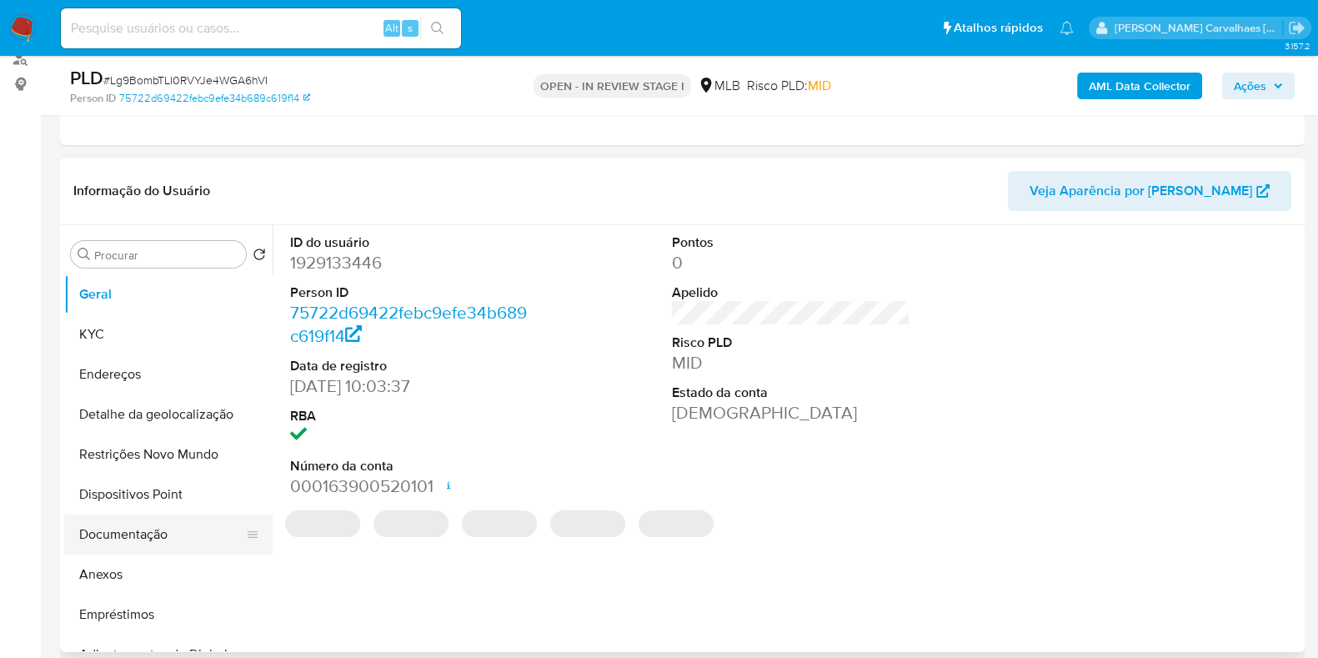
click at [129, 533] on button "Documentação" at bounding box center [161, 534] width 195 height 40
select select "10"
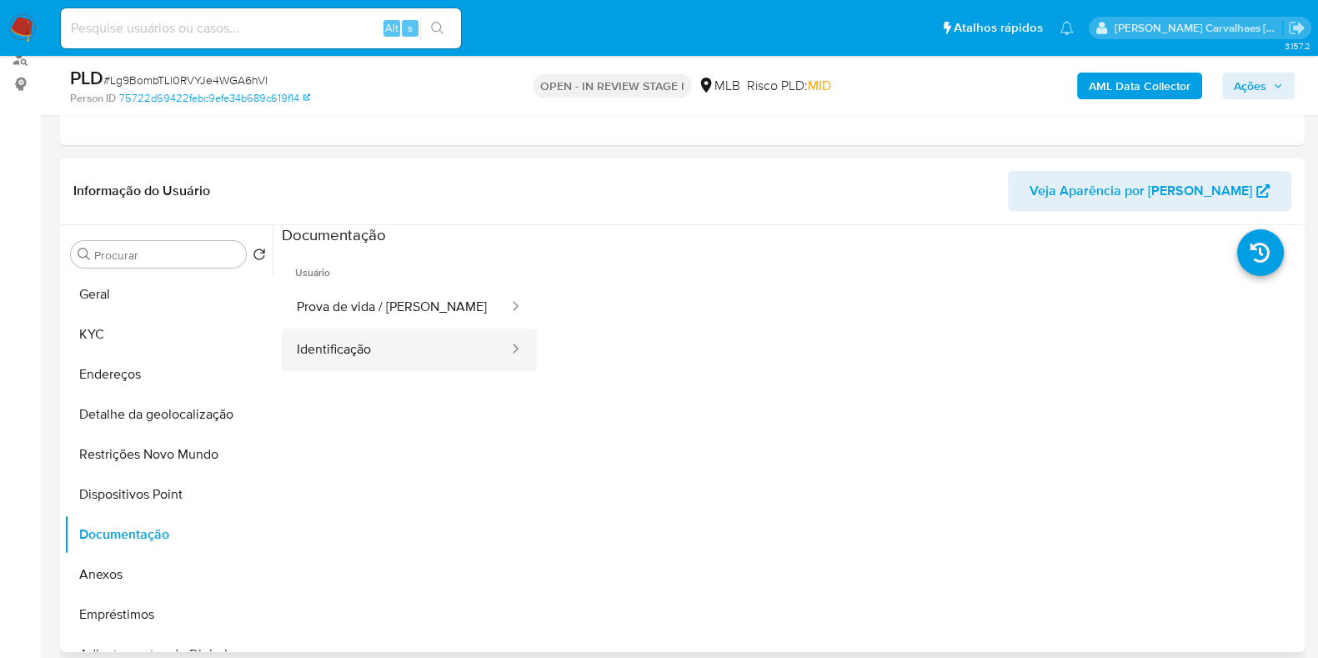
click at [307, 343] on button "Identificação" at bounding box center [396, 349] width 228 height 43
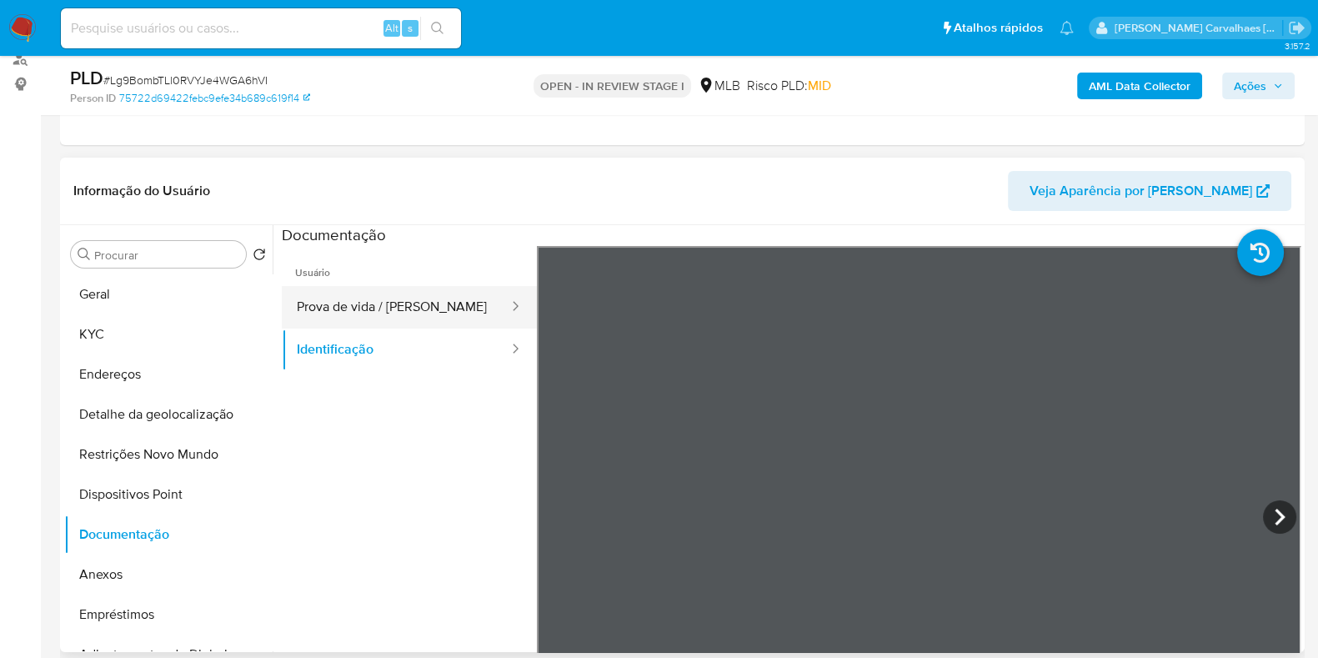
click at [398, 297] on button "Prova de vida / [PERSON_NAME]" at bounding box center [396, 307] width 228 height 43
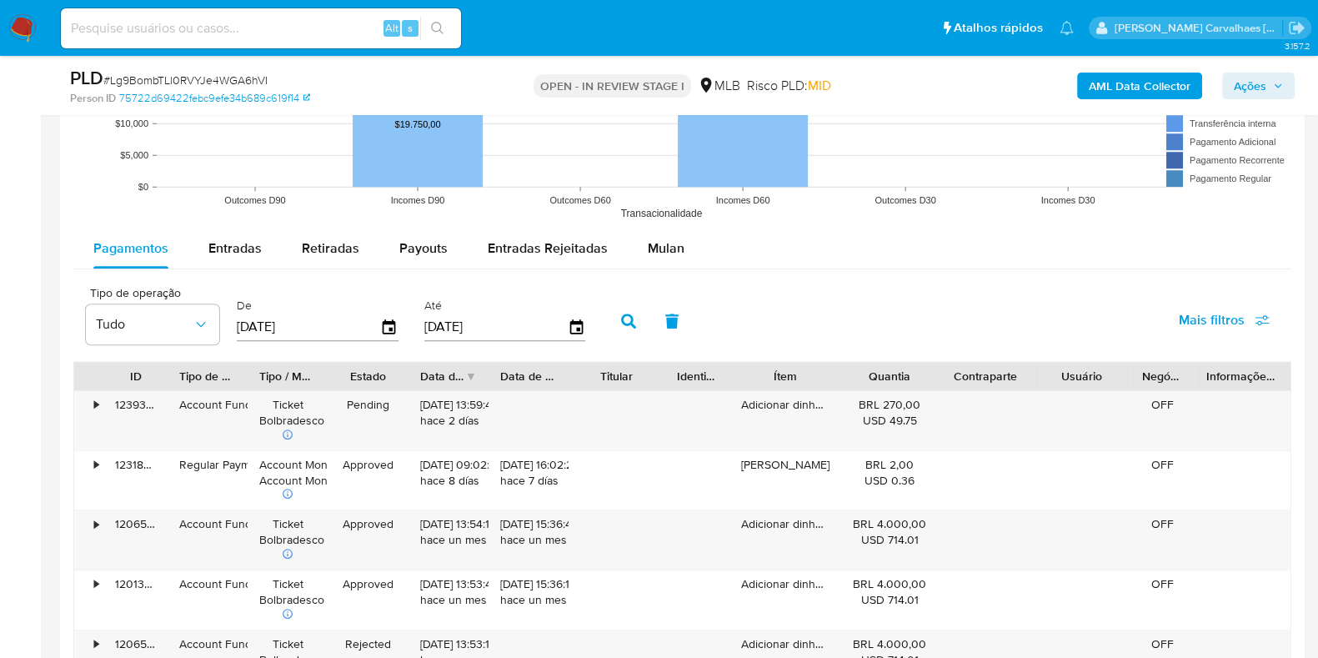
scroll to position [1666, 0]
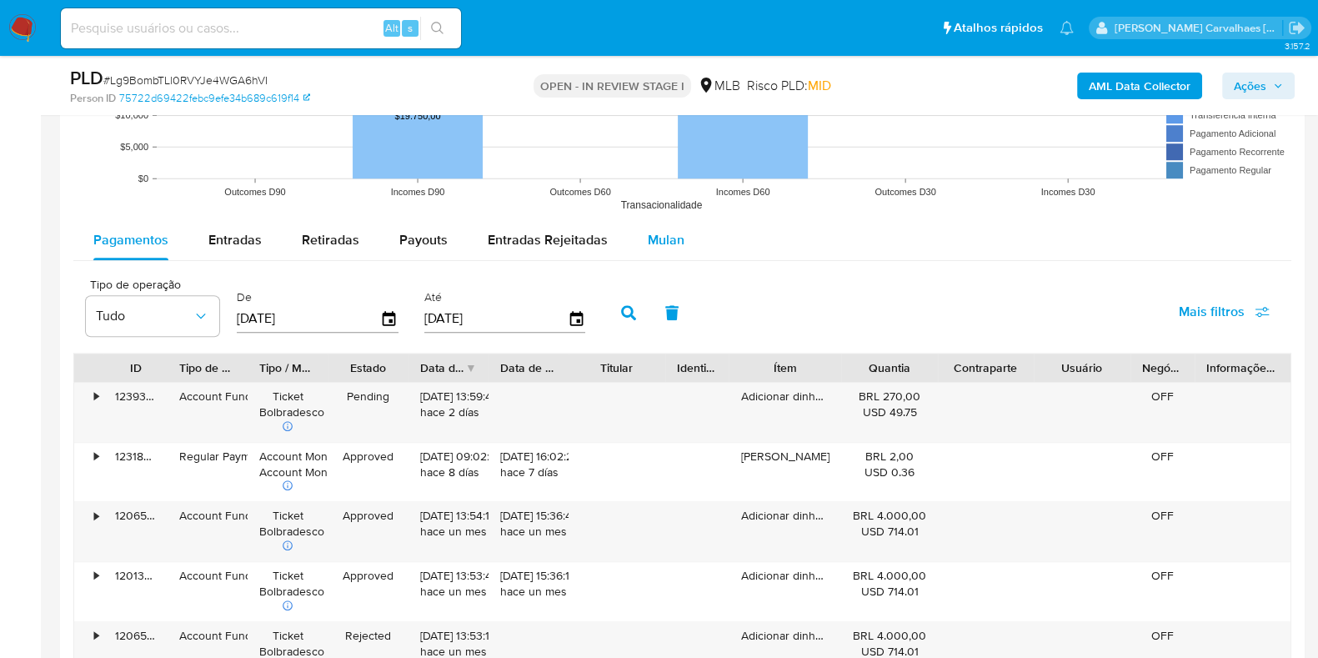
click at [663, 235] on span "Mulan" at bounding box center [666, 239] width 37 height 19
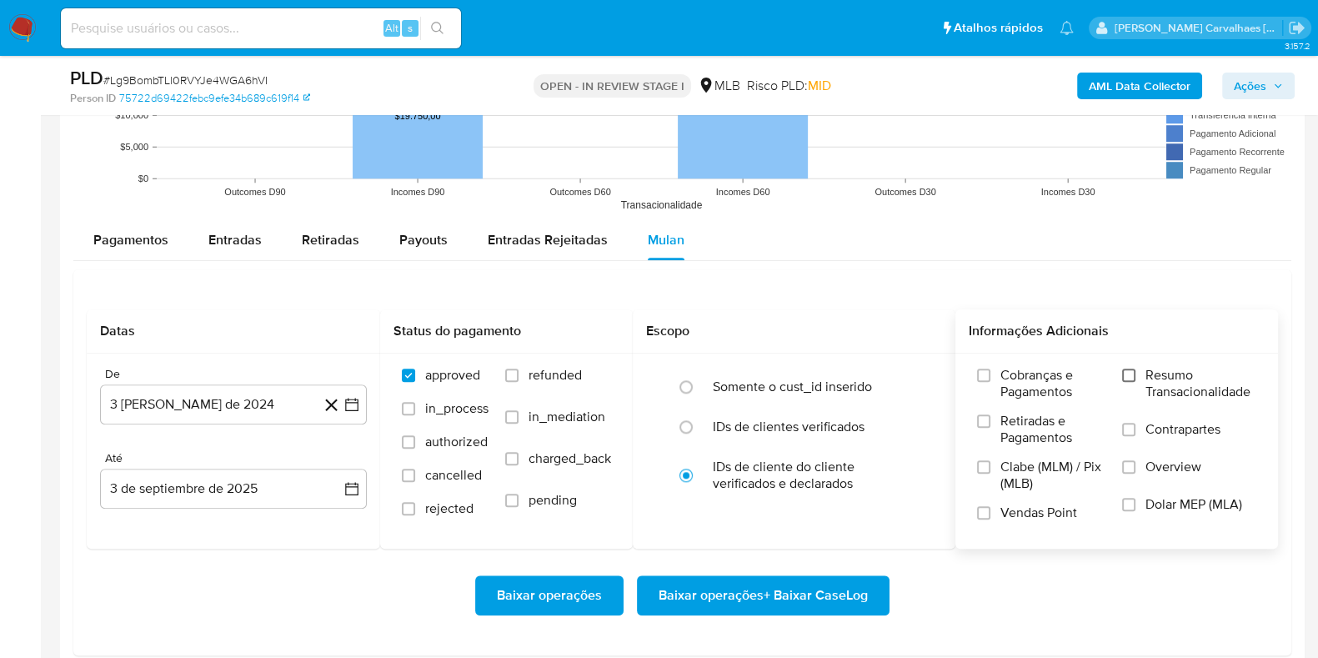
click at [1129, 368] on input "Resumo Transacionalidade" at bounding box center [1128, 374] width 13 height 13
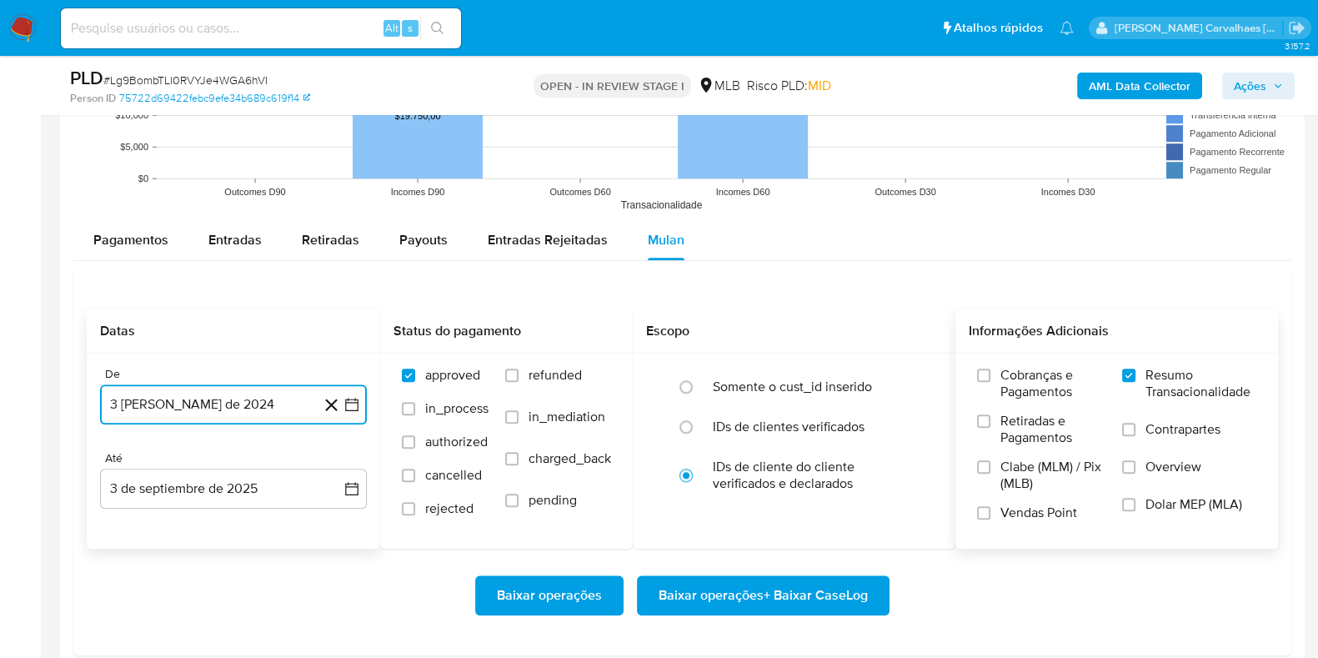
click at [354, 403] on icon "button" at bounding box center [351, 404] width 17 height 17
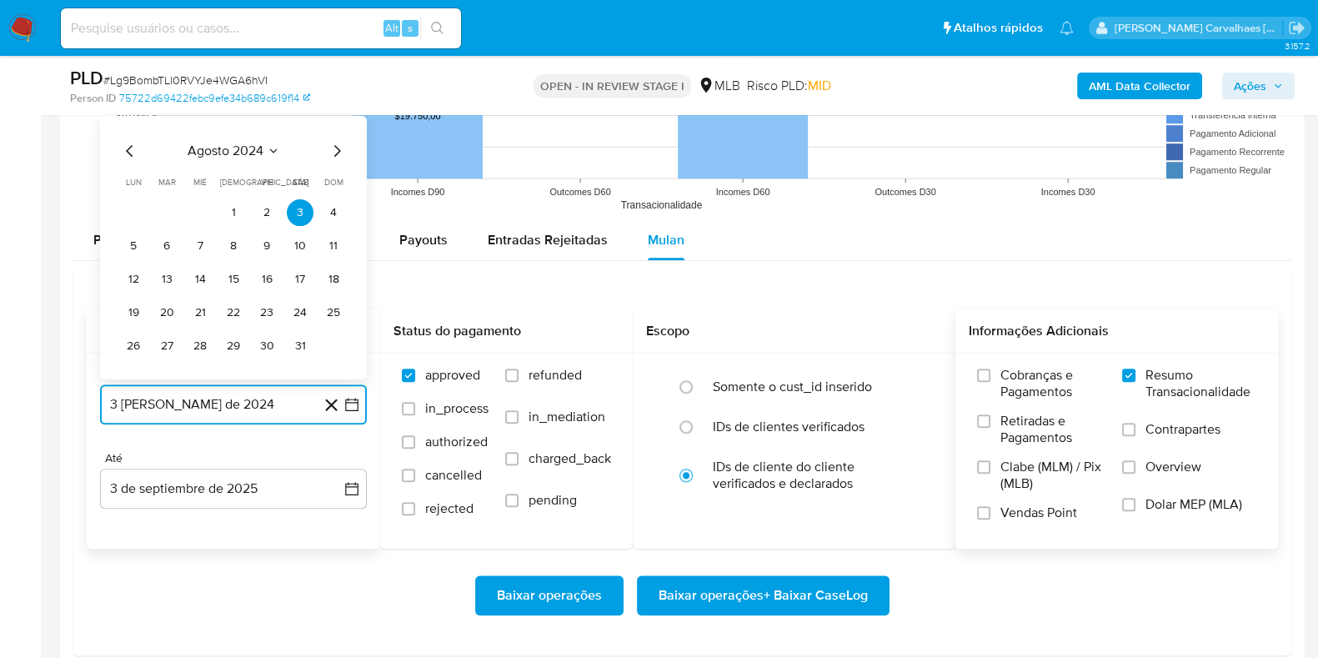
click at [333, 156] on icon "Mes siguiente" at bounding box center [337, 151] width 20 height 20
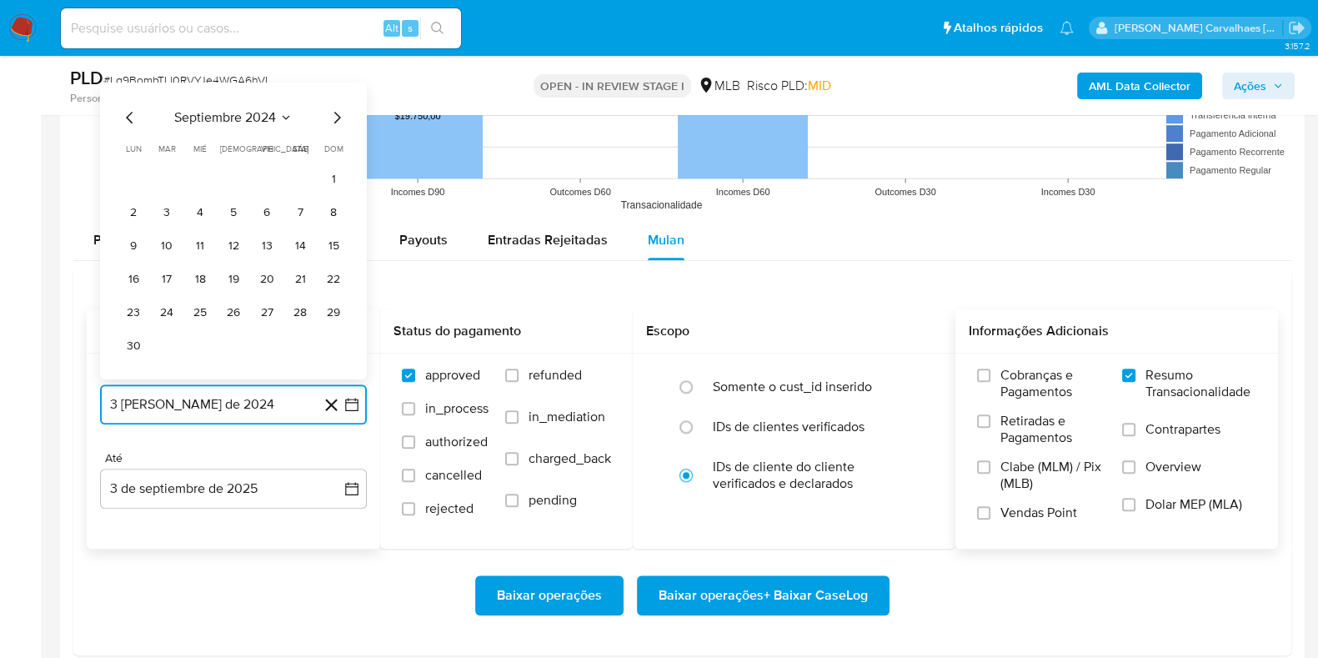
click at [336, 120] on icon "Mes siguiente" at bounding box center [337, 118] width 20 height 20
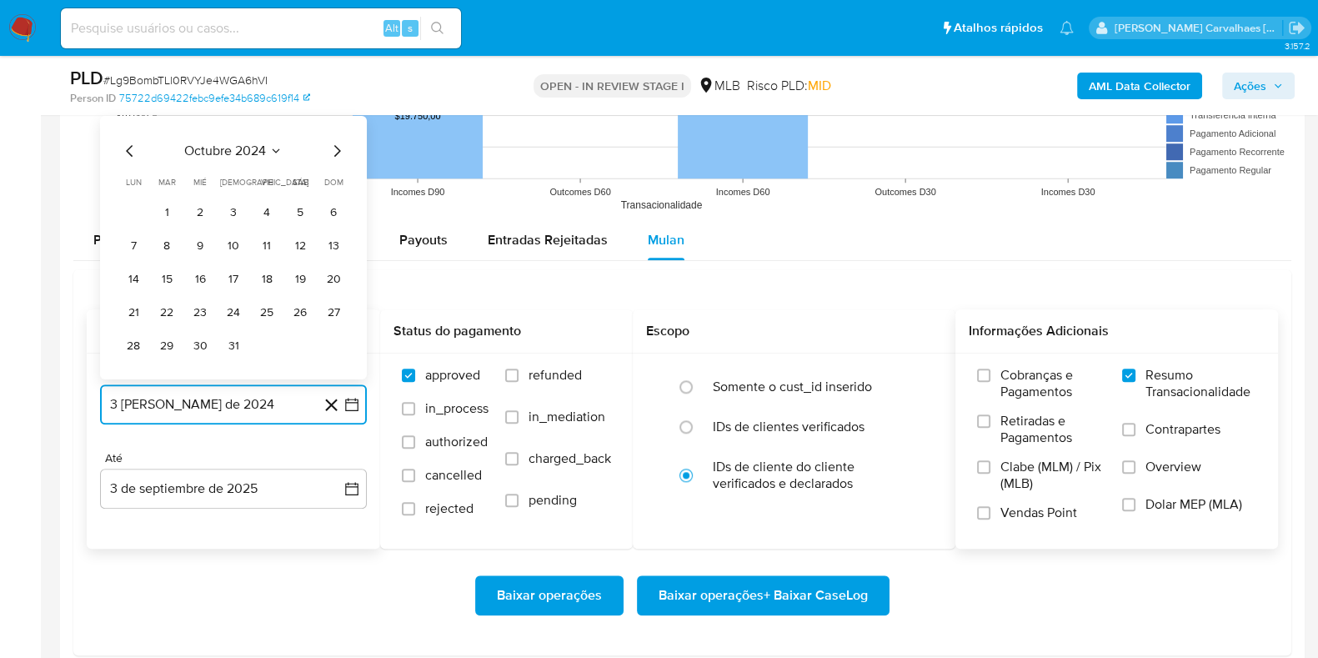
click at [338, 143] on icon "Mes siguiente" at bounding box center [337, 151] width 20 height 20
click at [335, 114] on icon "Mes siguiente" at bounding box center [337, 118] width 20 height 20
click at [338, 150] on icon "Mes siguiente" at bounding box center [337, 151] width 20 height 20
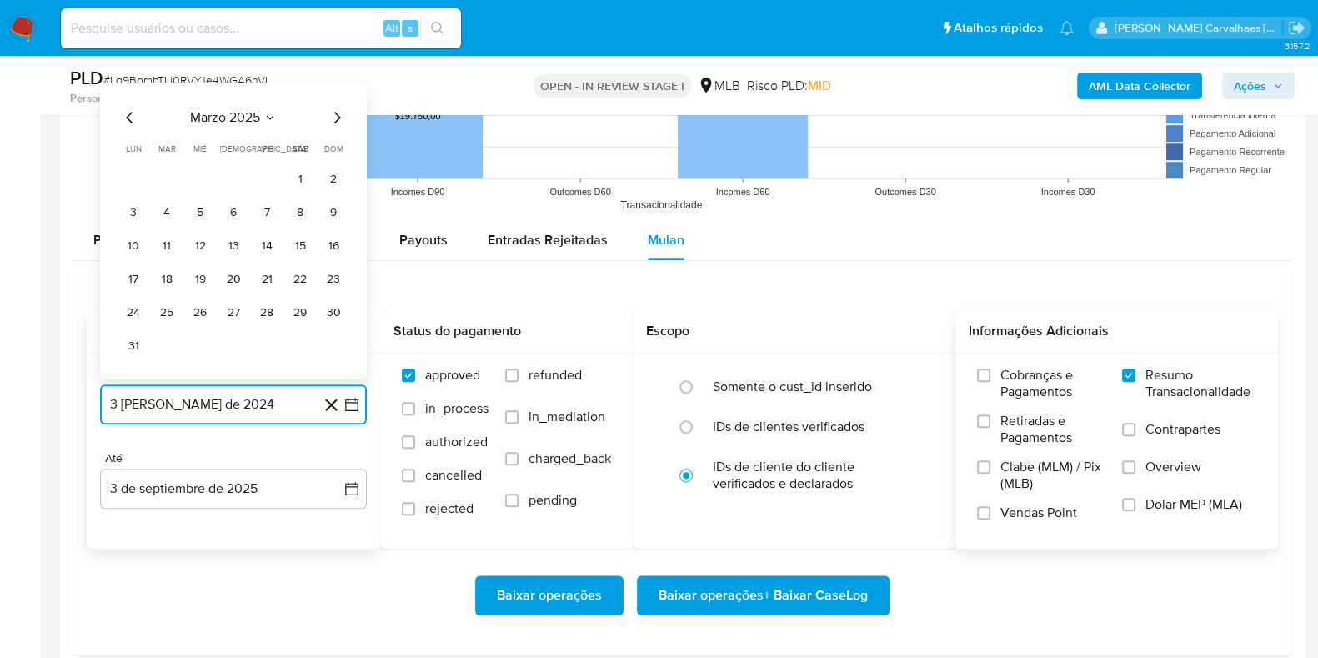
click at [337, 118] on icon "Mes siguiente" at bounding box center [337, 118] width 7 height 12
click at [337, 142] on icon "Mes siguiente" at bounding box center [337, 151] width 20 height 20
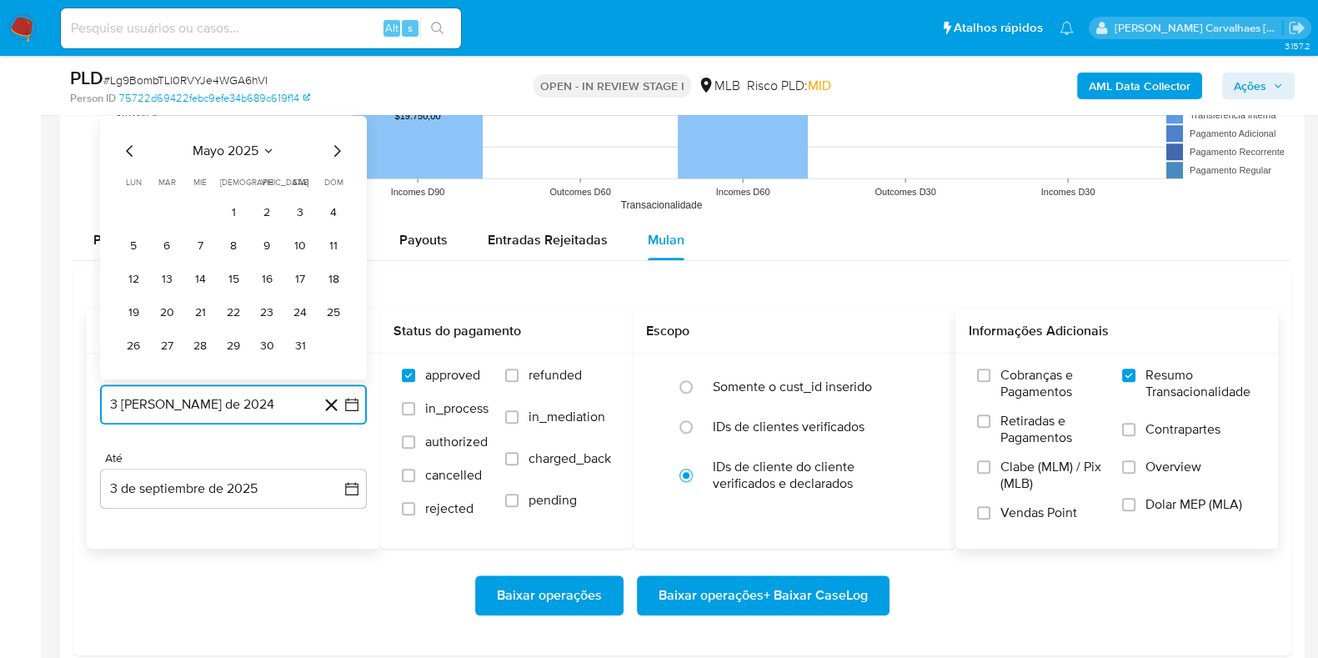
click at [337, 142] on icon "Mes siguiente" at bounding box center [337, 151] width 20 height 20
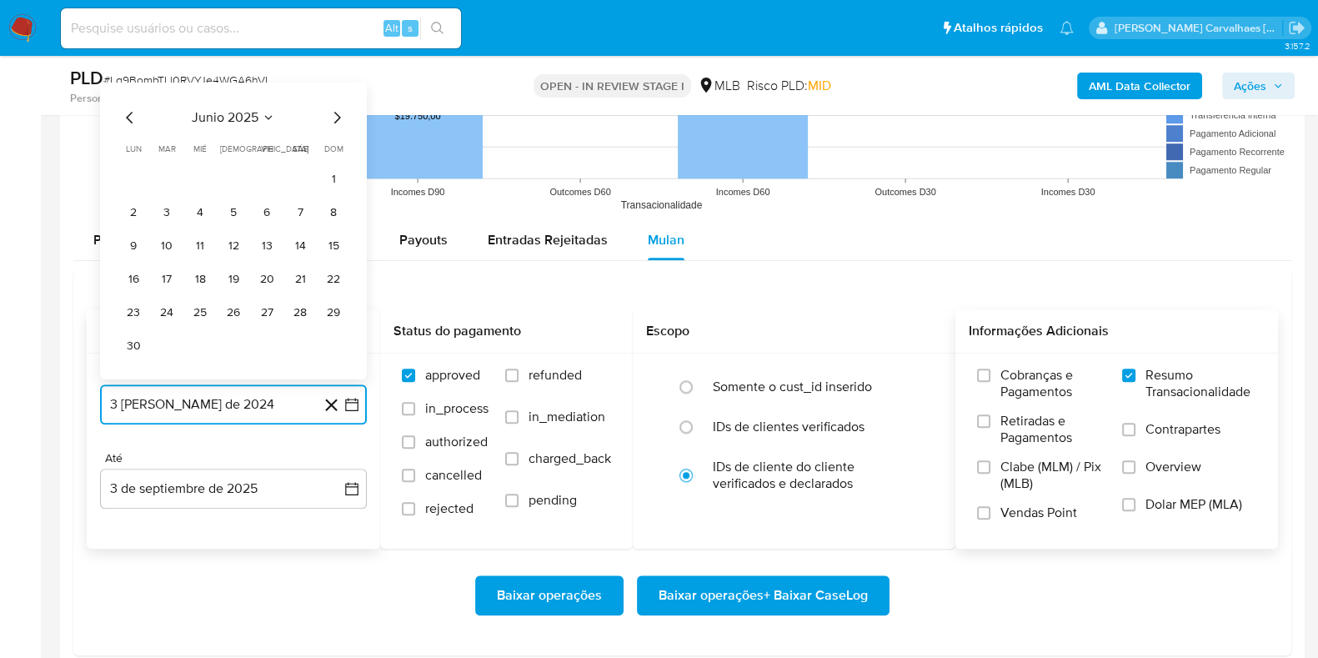
click at [333, 118] on icon "Mes siguiente" at bounding box center [337, 118] width 20 height 20
click at [173, 213] on button "1" at bounding box center [166, 212] width 27 height 27
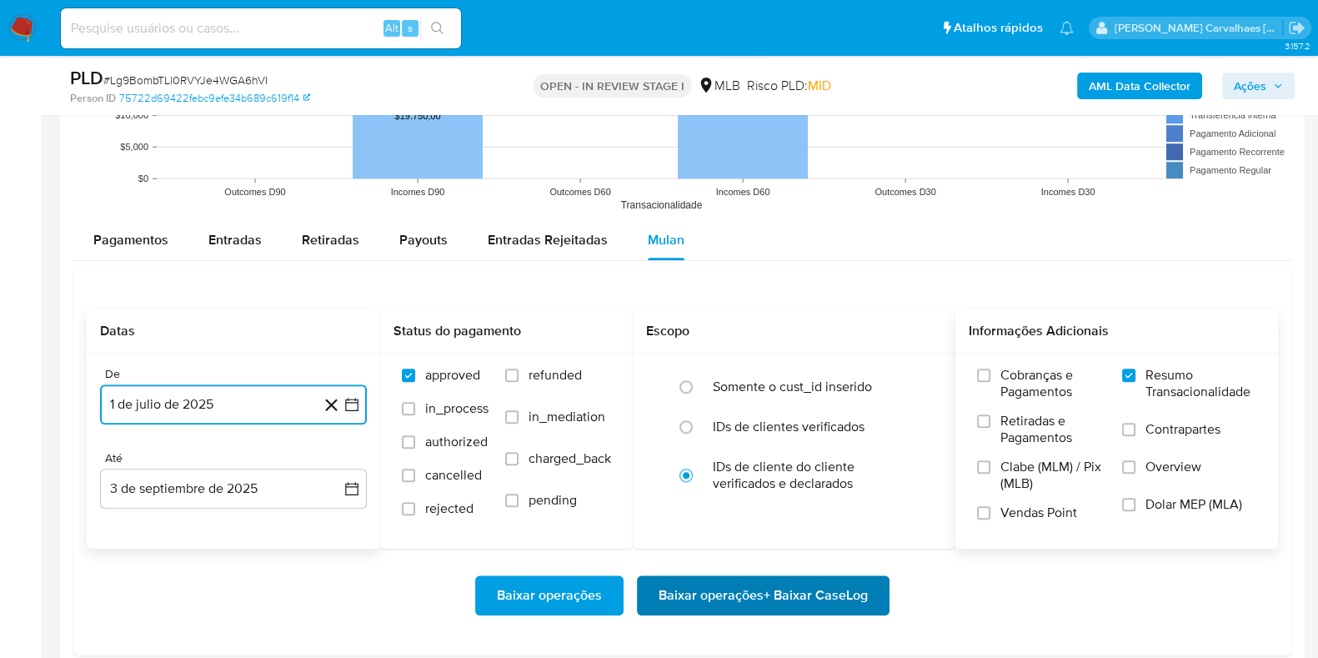
click at [731, 603] on span "Baixar operações + Baixar CaseLog" at bounding box center [762, 595] width 209 height 37
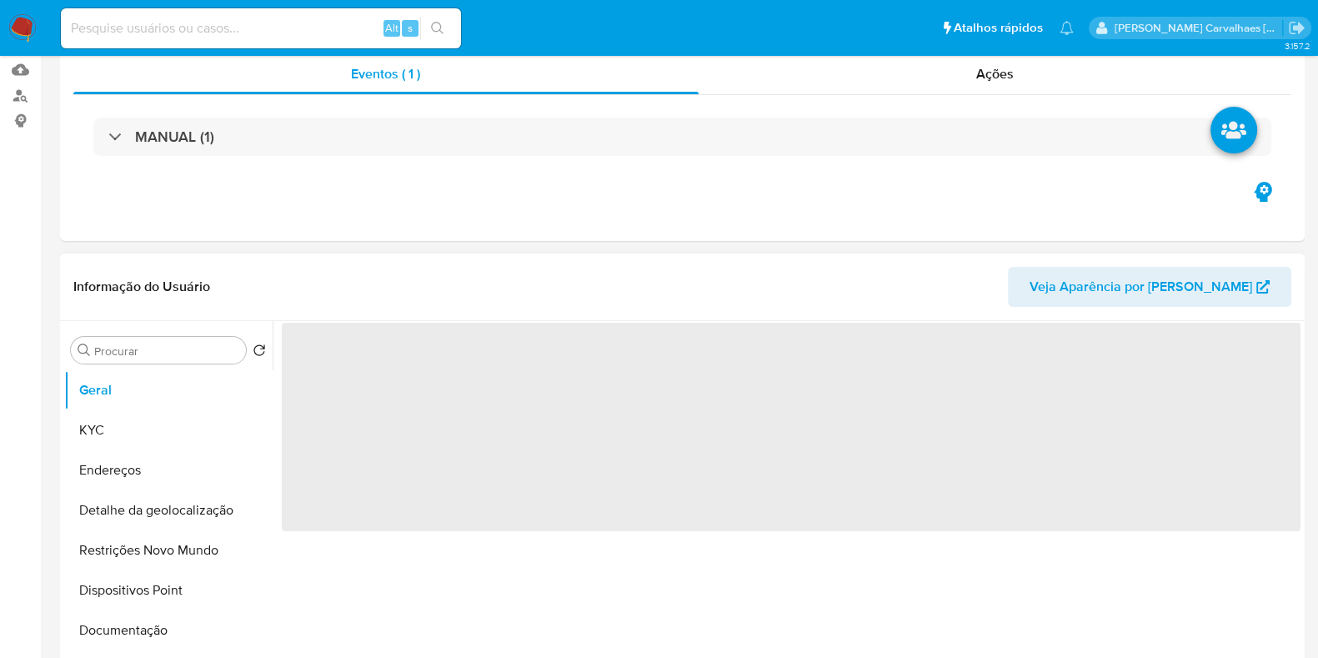
scroll to position [313, 0]
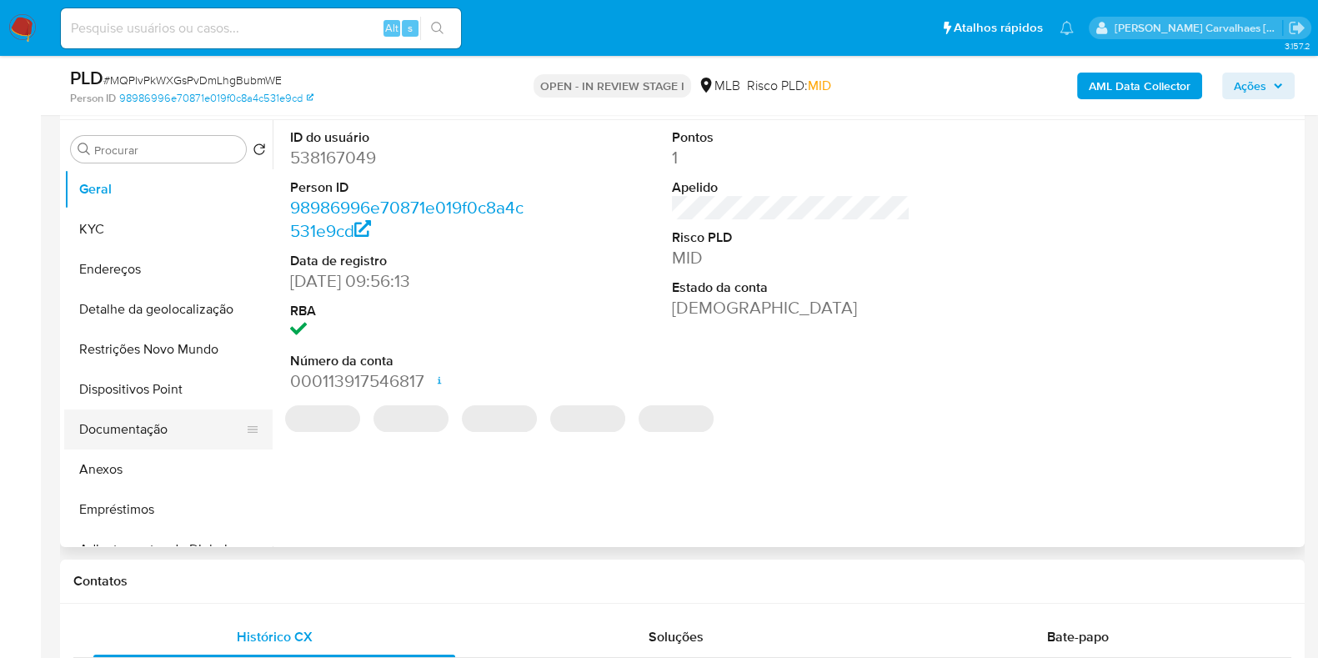
select select "10"
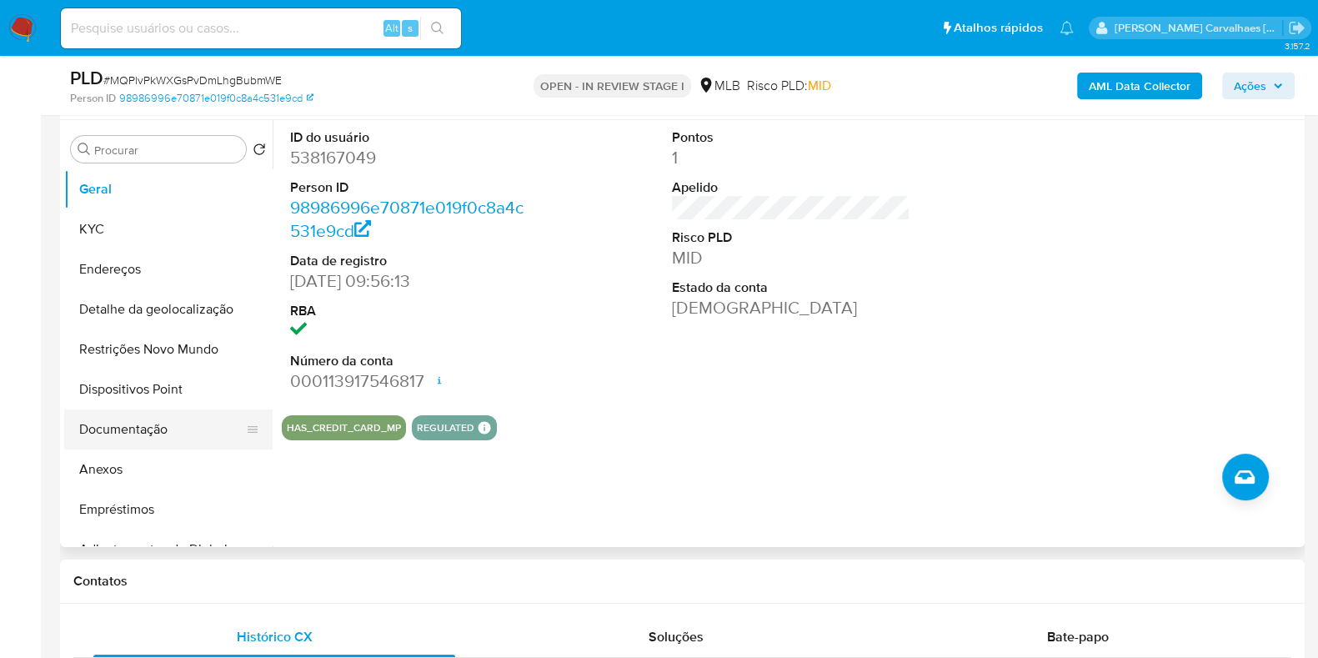
click at [151, 433] on button "Documentação" at bounding box center [161, 429] width 195 height 40
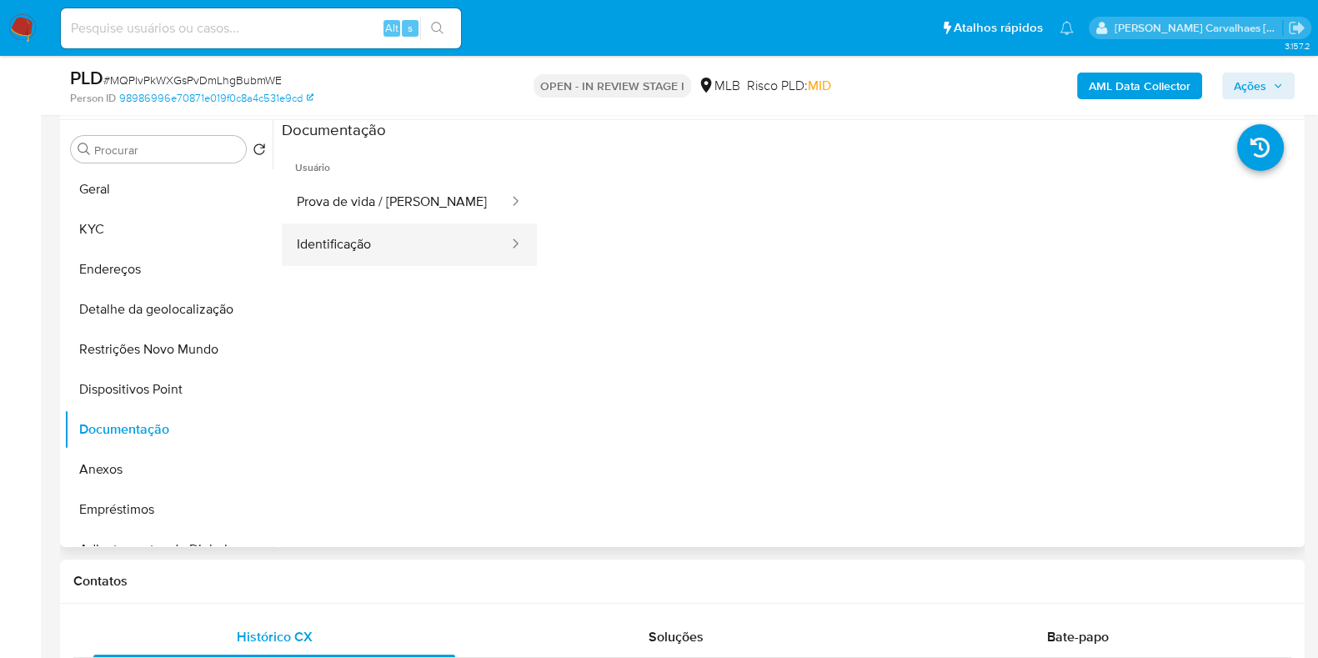
click at [400, 248] on button "Identificação" at bounding box center [396, 244] width 228 height 43
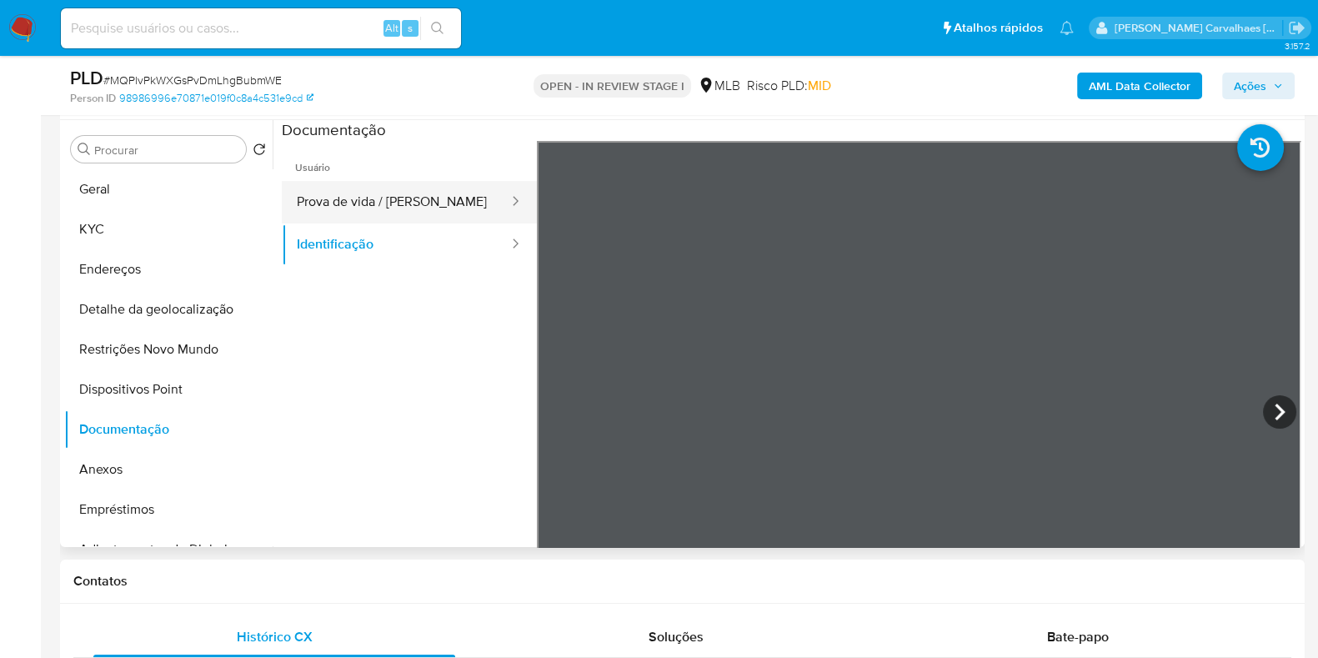
click at [395, 202] on button "Prova de vida / [PERSON_NAME]" at bounding box center [396, 202] width 228 height 43
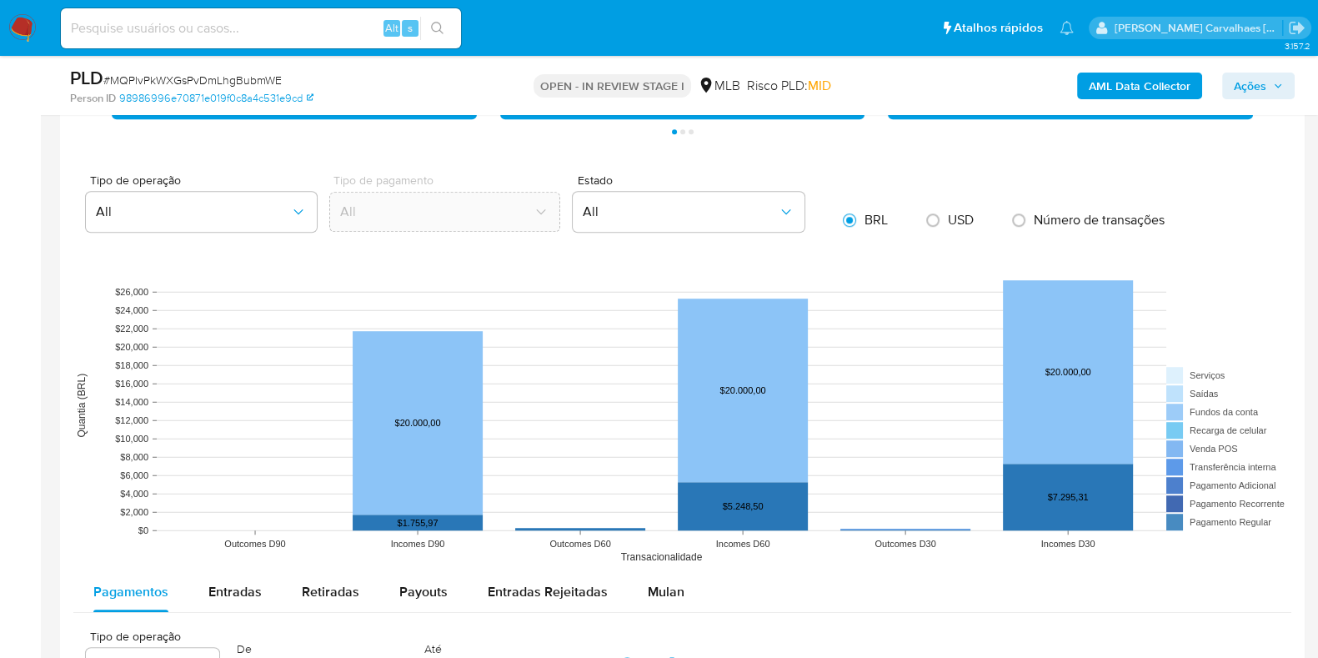
scroll to position [1562, 0]
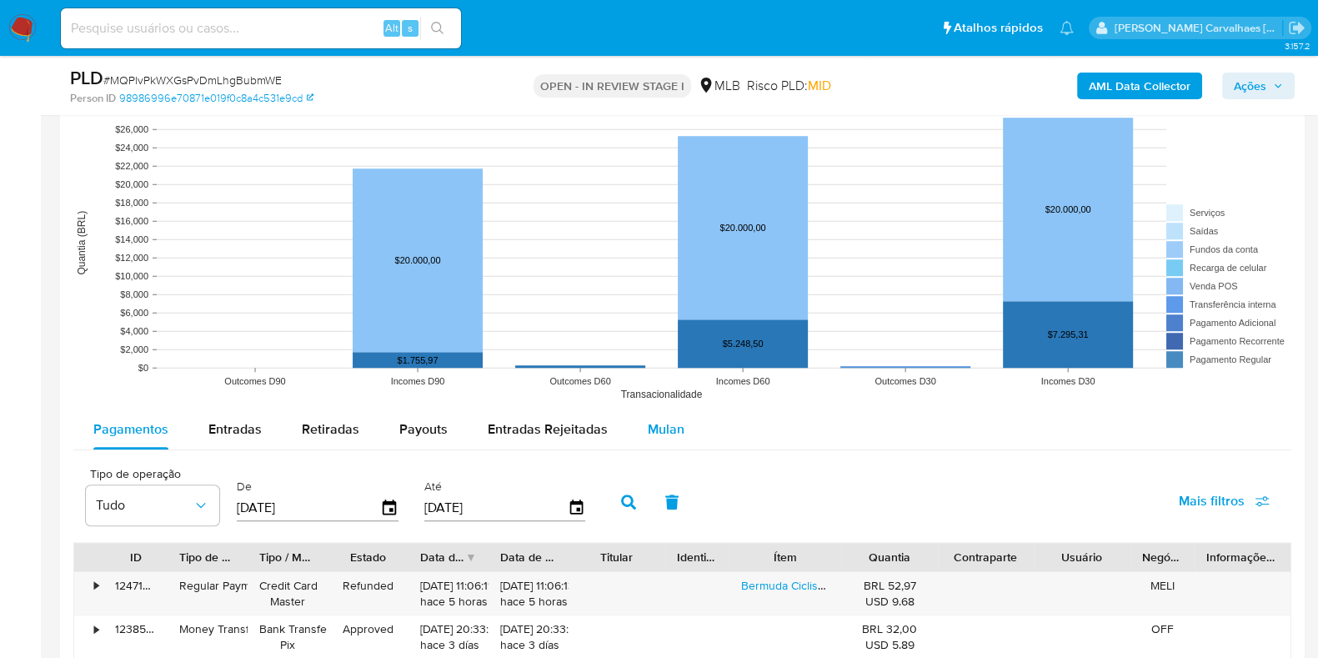
click at [657, 436] on div "Mulan" at bounding box center [666, 429] width 37 height 40
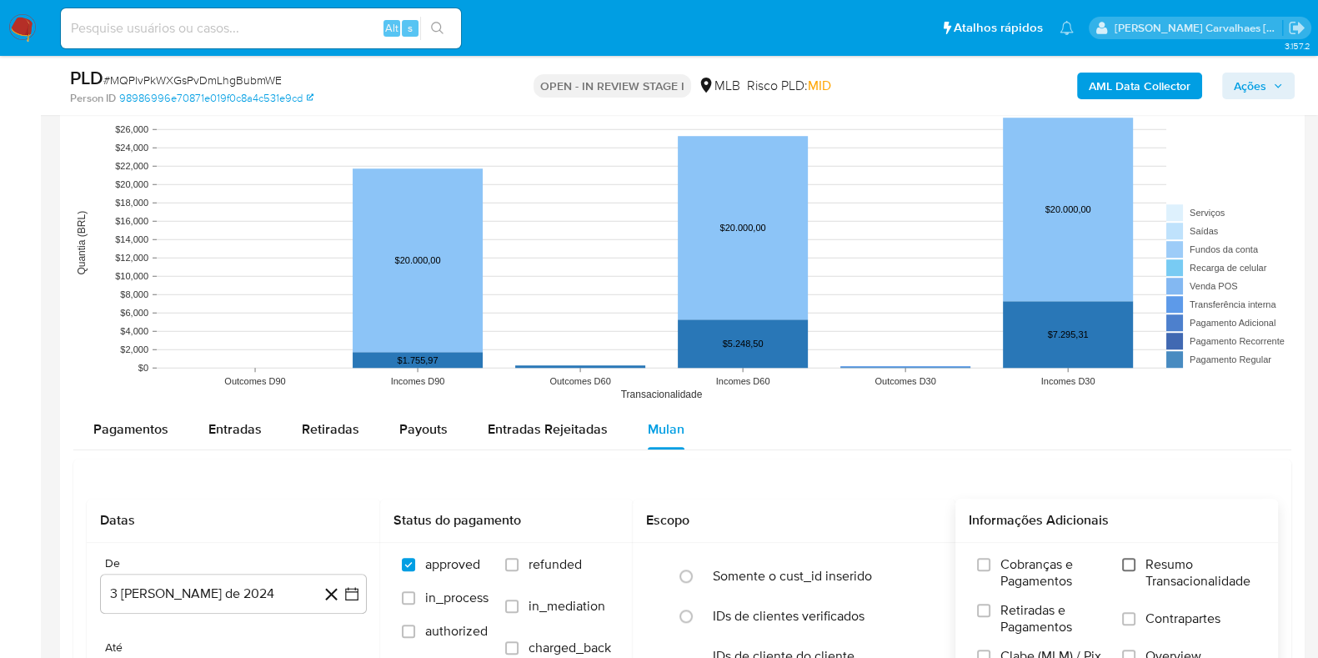
click at [1125, 567] on input "Resumo Transacionalidade" at bounding box center [1128, 564] width 13 height 13
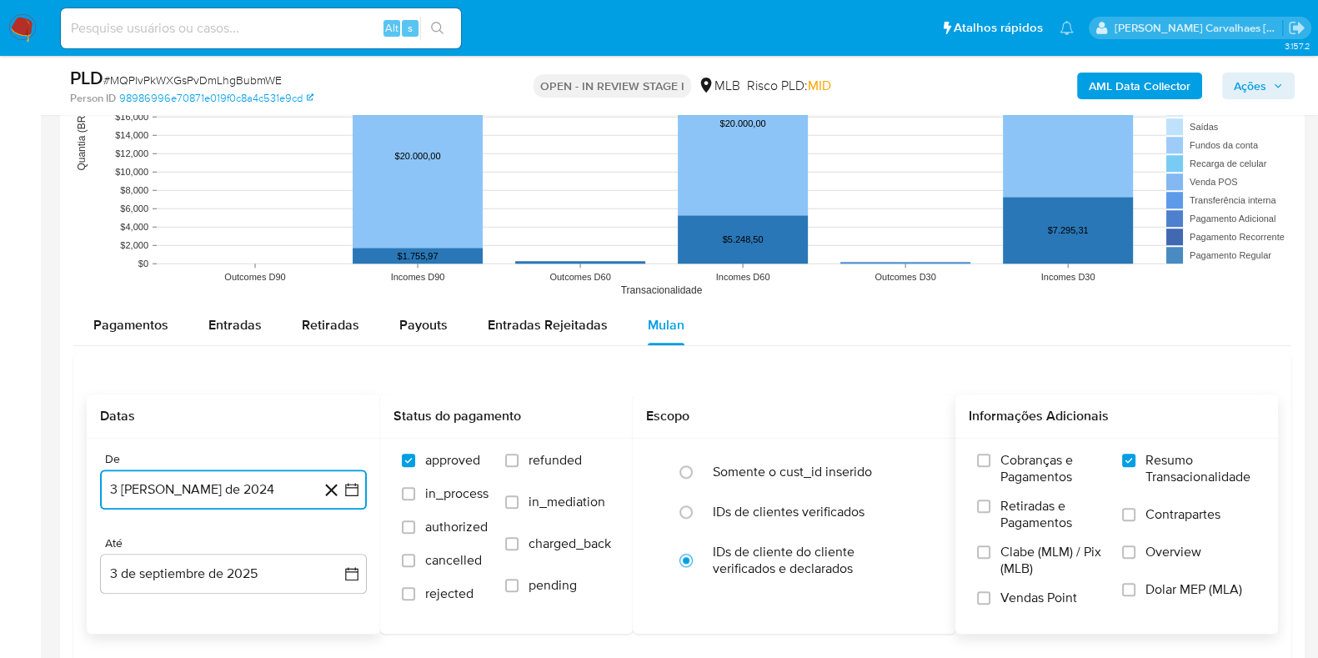
click at [348, 493] on icon "button" at bounding box center [351, 489] width 13 height 13
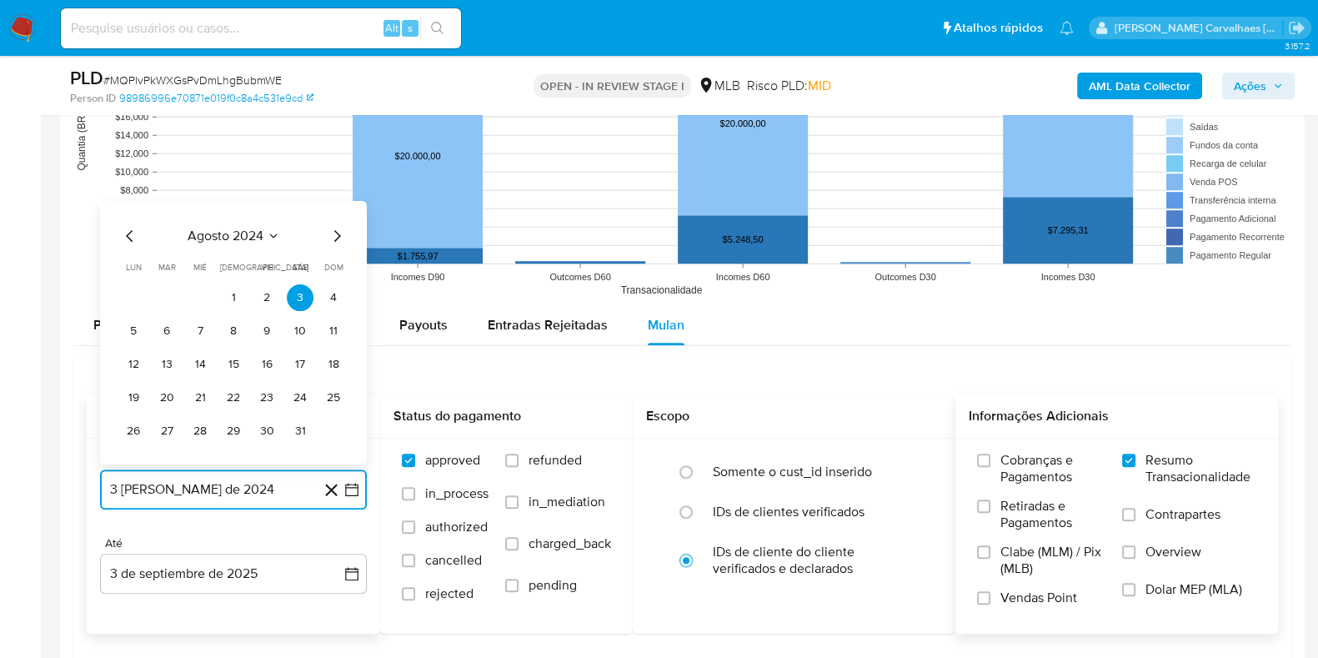
click at [335, 238] on icon "Mes siguiente" at bounding box center [337, 235] width 20 height 20
click at [338, 199] on icon "Mes siguiente" at bounding box center [337, 202] width 20 height 20
click at [335, 227] on icon "Mes siguiente" at bounding box center [337, 235] width 20 height 20
click at [338, 238] on icon "Mes siguiente" at bounding box center [337, 235] width 20 height 20
click at [338, 202] on icon "Mes siguiente" at bounding box center [337, 202] width 7 height 12
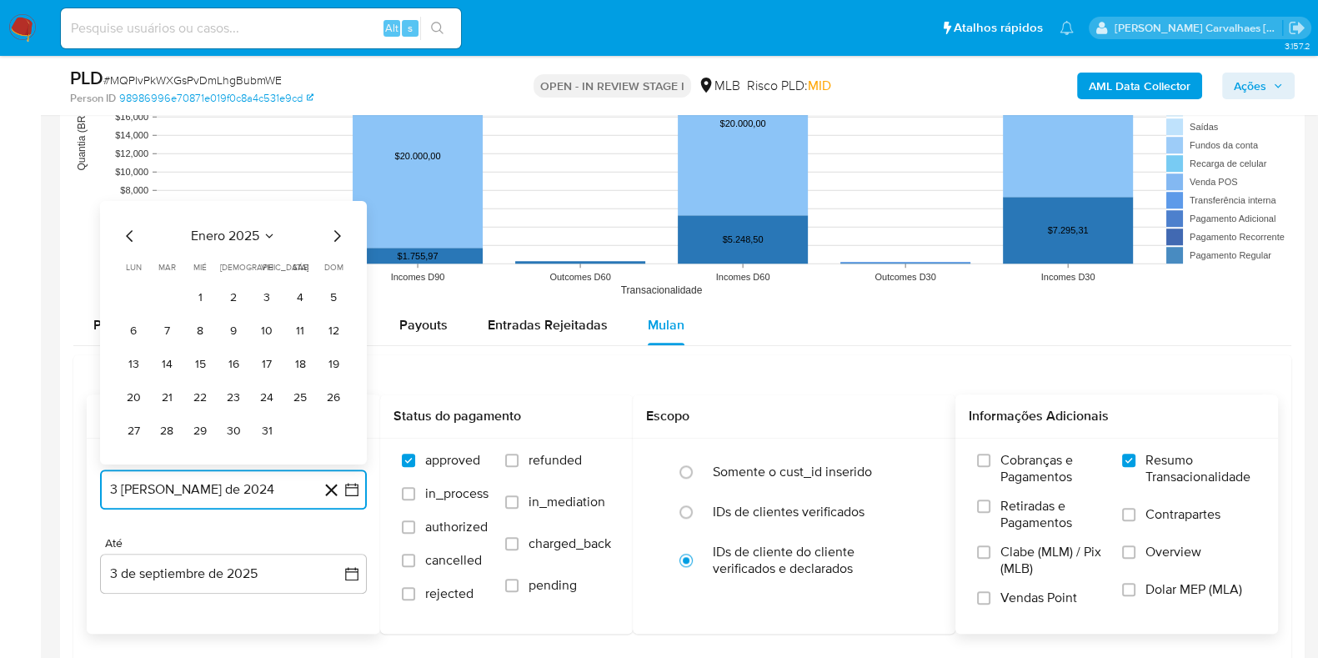
click at [338, 227] on icon "Mes siguiente" at bounding box center [337, 235] width 20 height 20
click at [331, 197] on icon "Mes siguiente" at bounding box center [337, 202] width 20 height 20
click at [338, 227] on icon "Mes siguiente" at bounding box center [337, 235] width 20 height 20
click at [338, 233] on icon "Mes siguiente" at bounding box center [337, 235] width 7 height 12
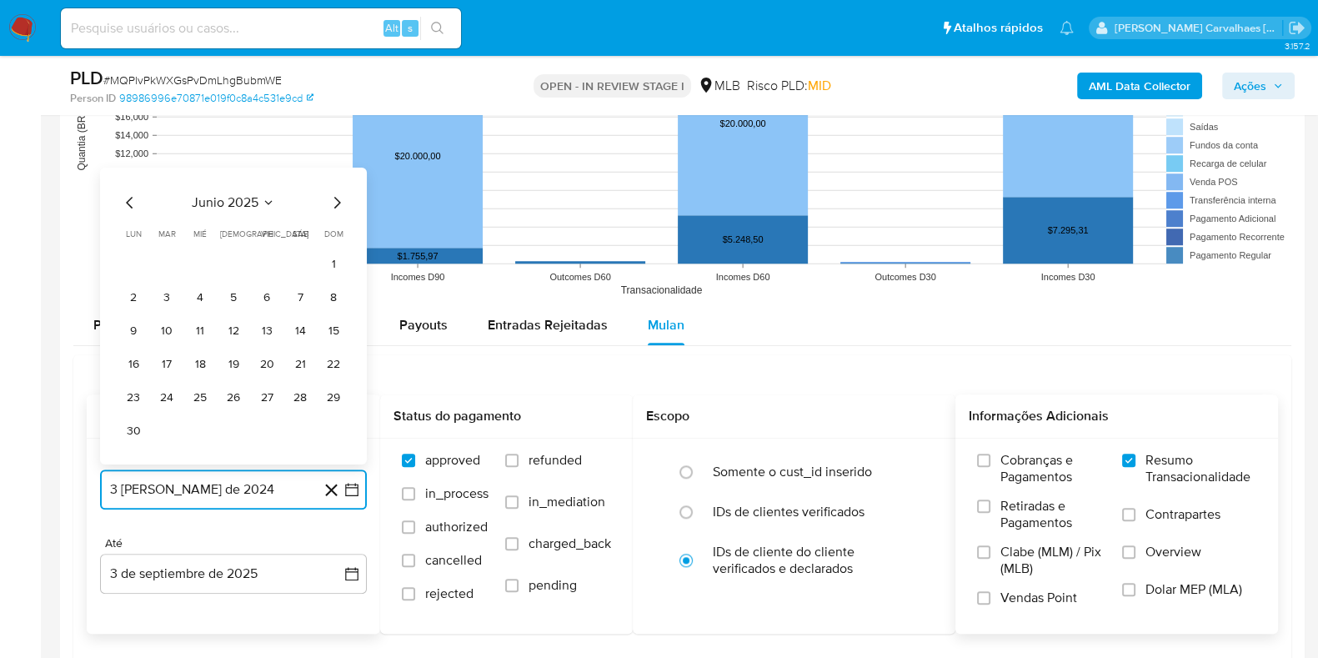
click at [338, 202] on icon "Mes siguiente" at bounding box center [337, 202] width 7 height 12
click at [162, 286] on button "1" at bounding box center [166, 296] width 27 height 27
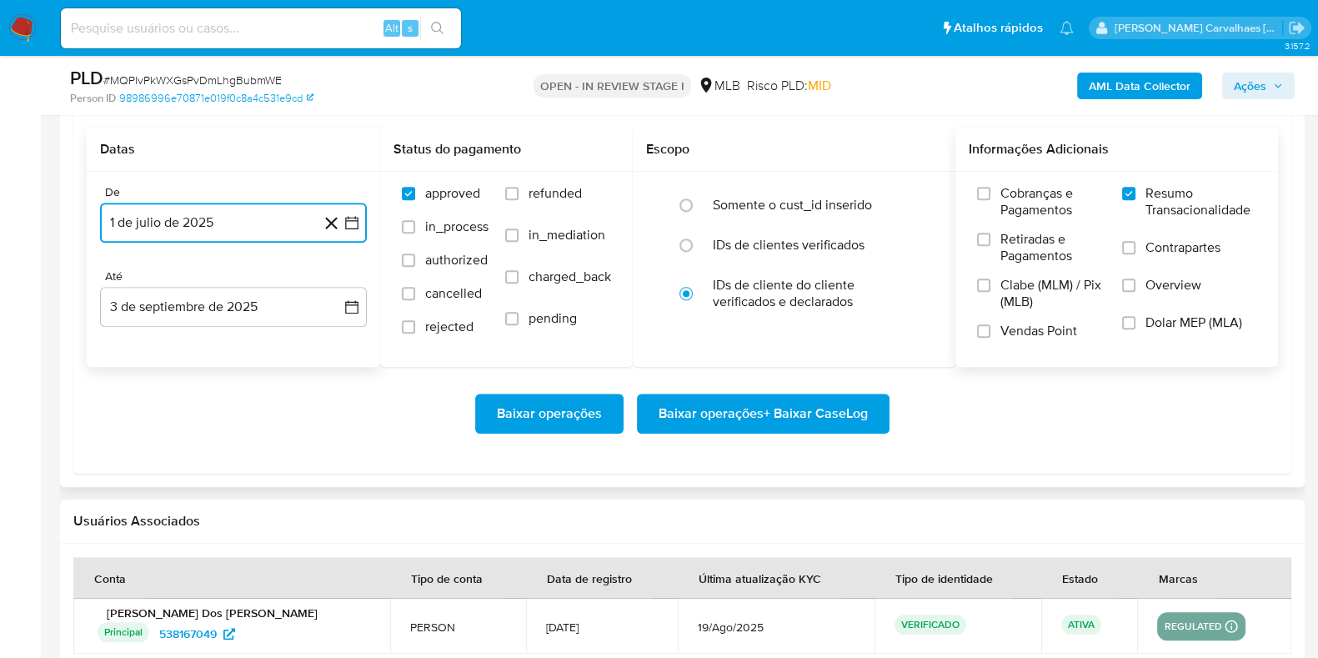
scroll to position [1979, 0]
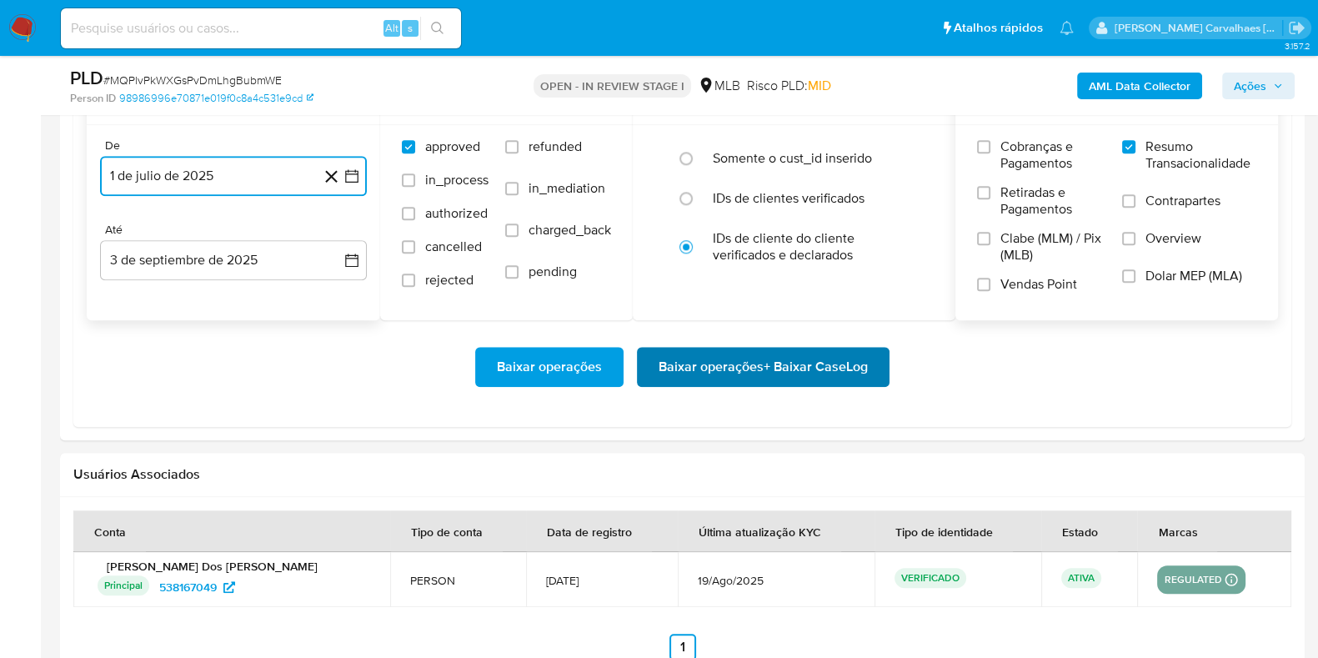
click at [707, 363] on span "Baixar operações + Baixar CaseLog" at bounding box center [762, 366] width 209 height 37
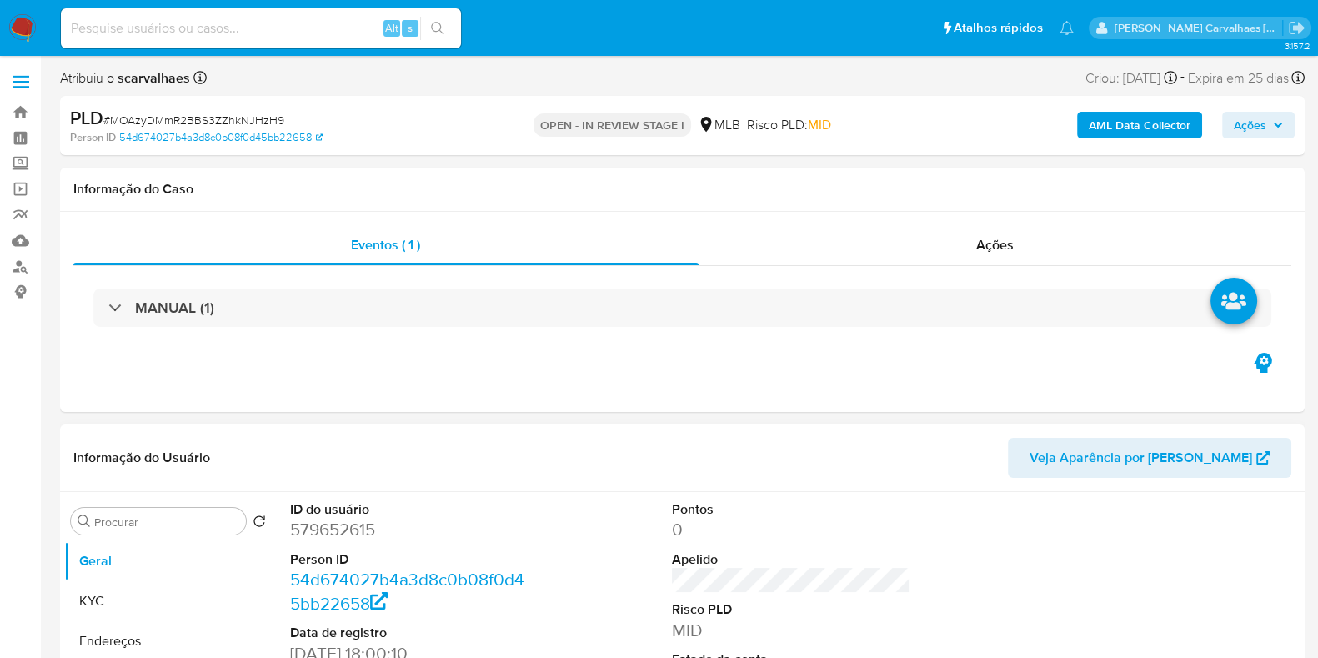
select select "10"
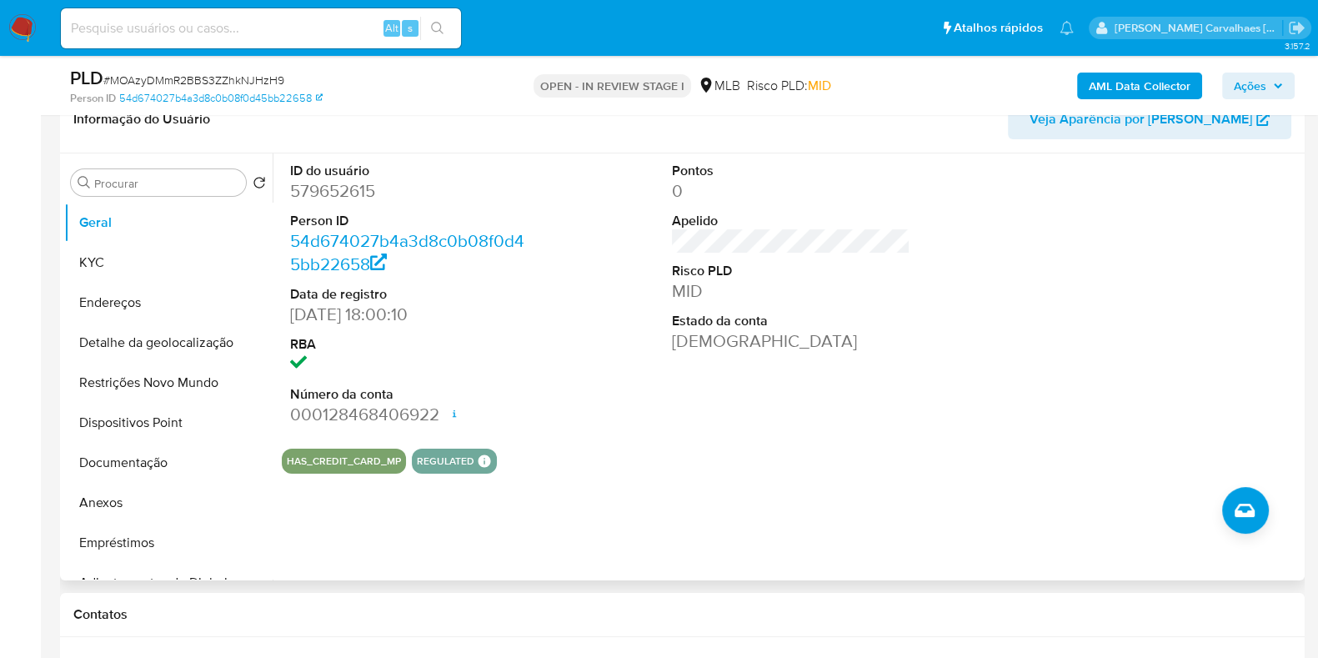
scroll to position [313, 0]
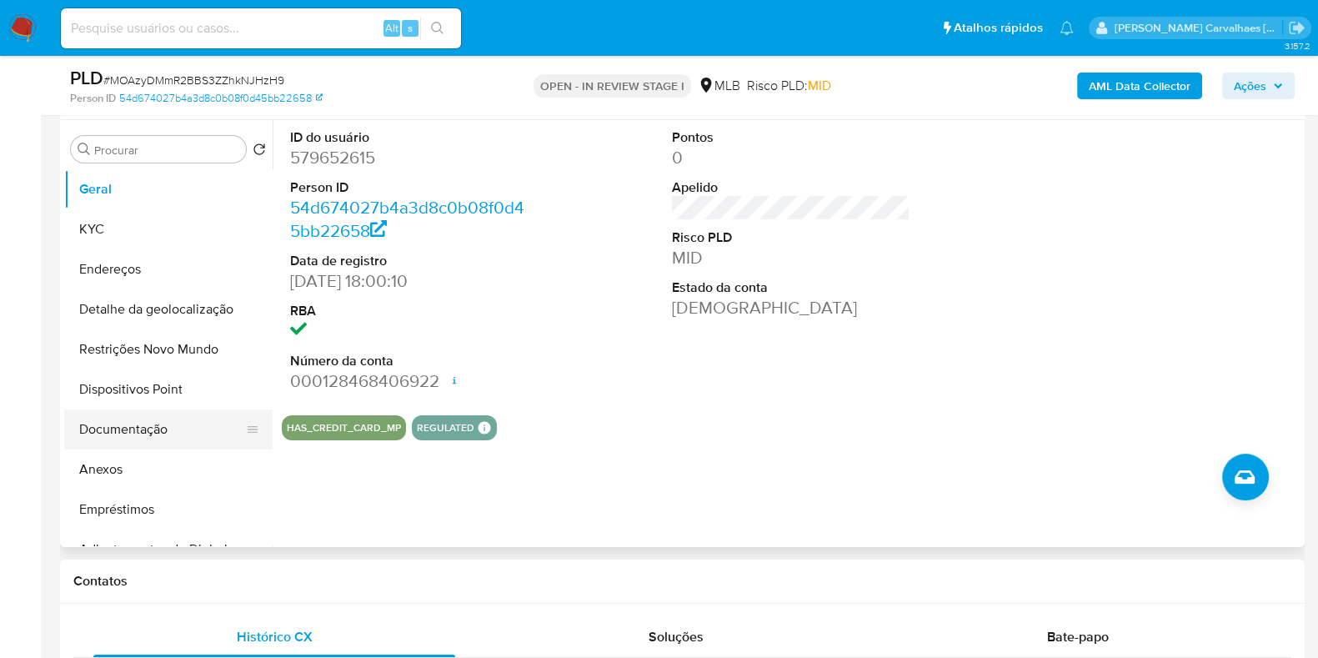
click at [147, 435] on button "Documentação" at bounding box center [161, 429] width 195 height 40
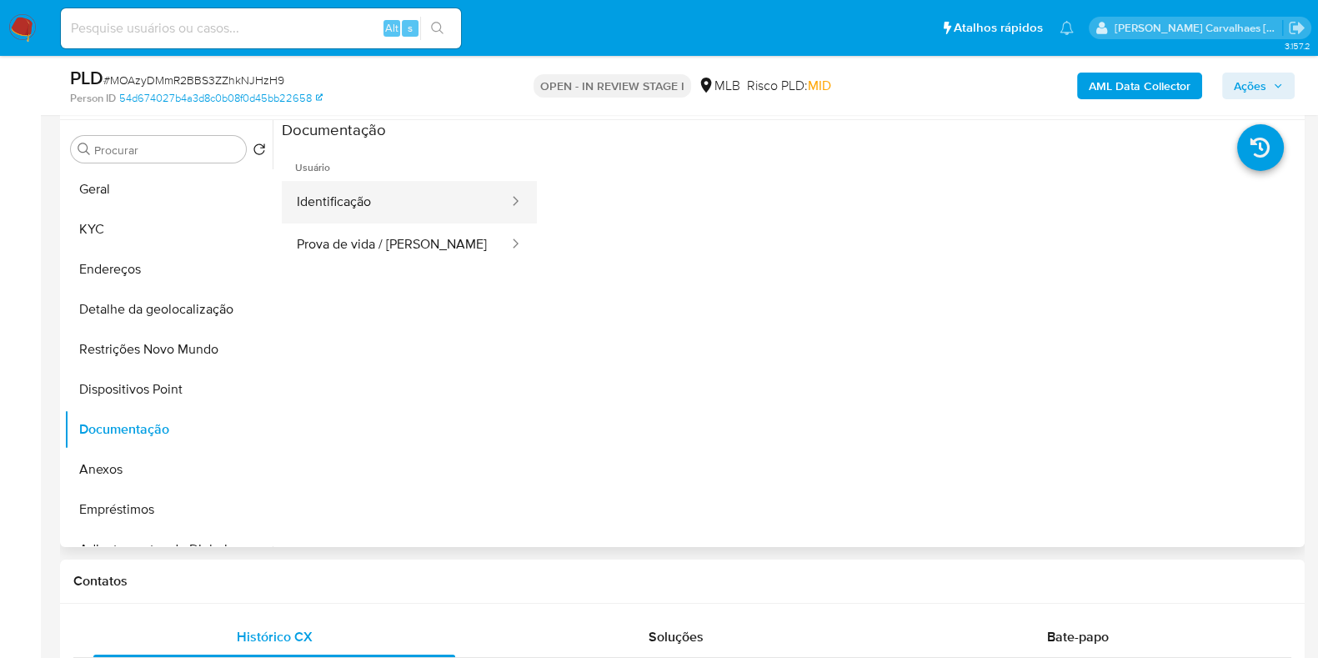
click at [347, 220] on button "Identificação" at bounding box center [396, 202] width 228 height 43
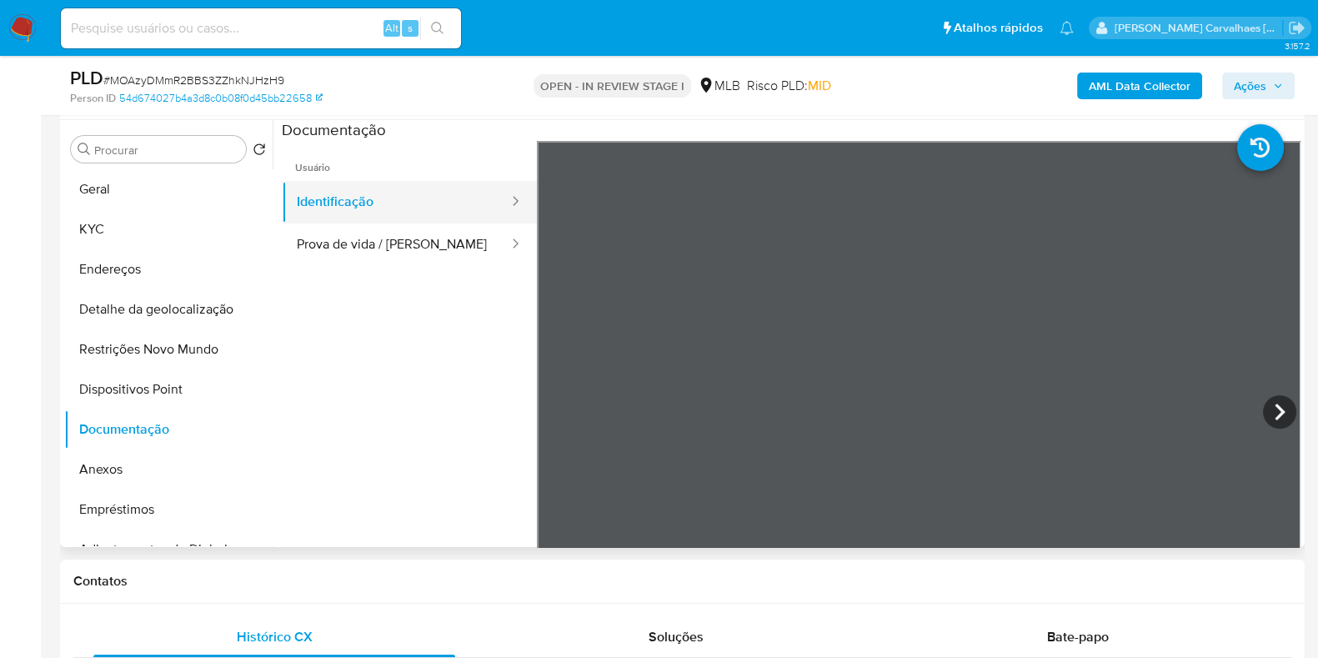
click at [363, 210] on button "Identificação" at bounding box center [396, 202] width 228 height 43
click at [394, 212] on button "Identificação" at bounding box center [396, 202] width 228 height 43
click at [400, 247] on button "Prova de vida / [PERSON_NAME]" at bounding box center [396, 244] width 228 height 43
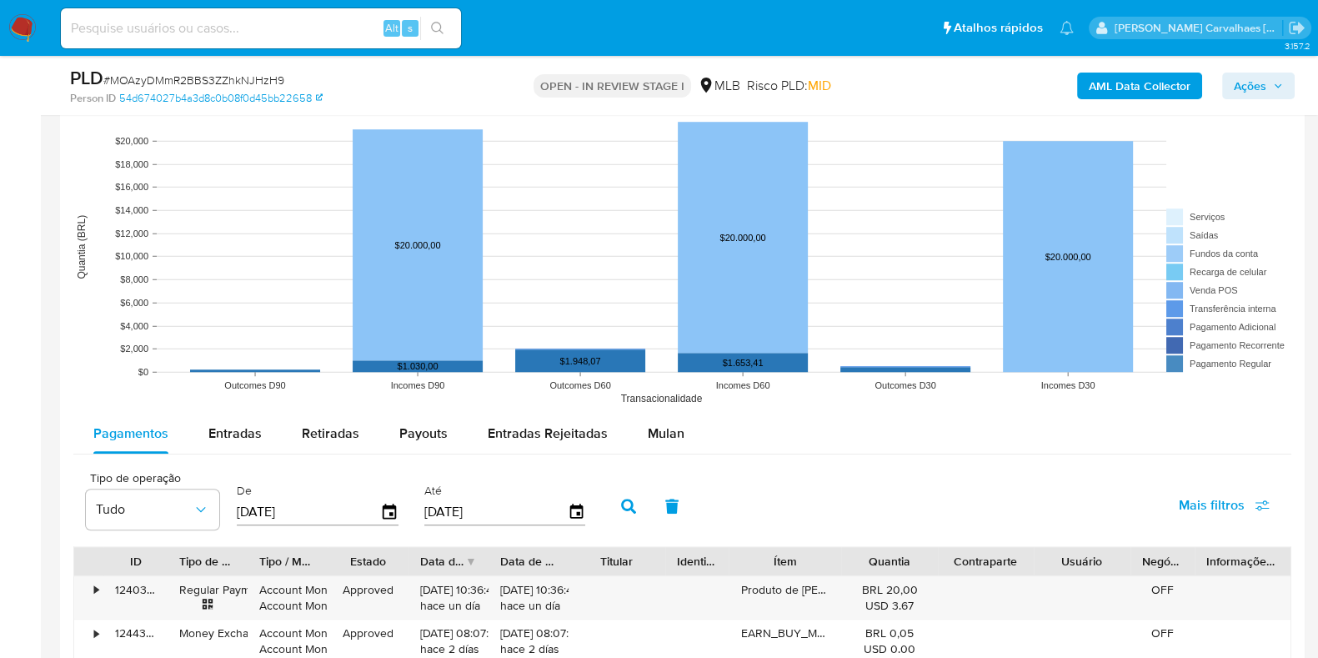
scroll to position [1562, 0]
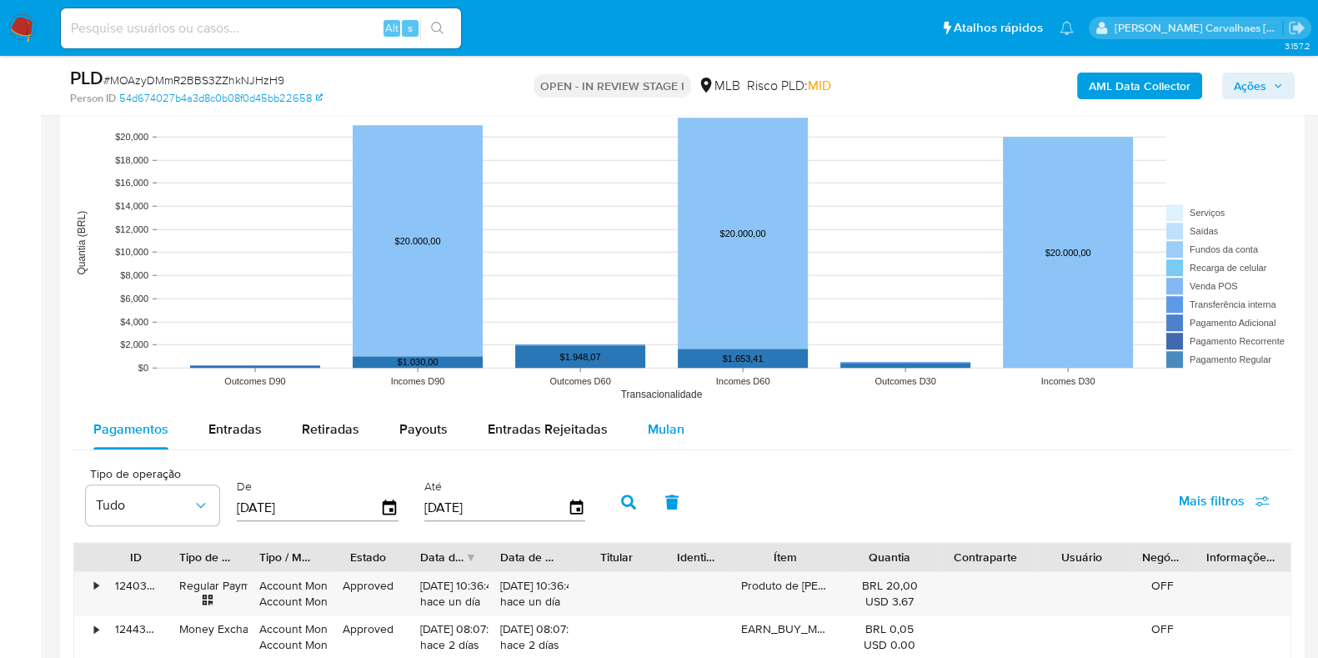
click at [663, 436] on div "Mulan" at bounding box center [666, 429] width 37 height 40
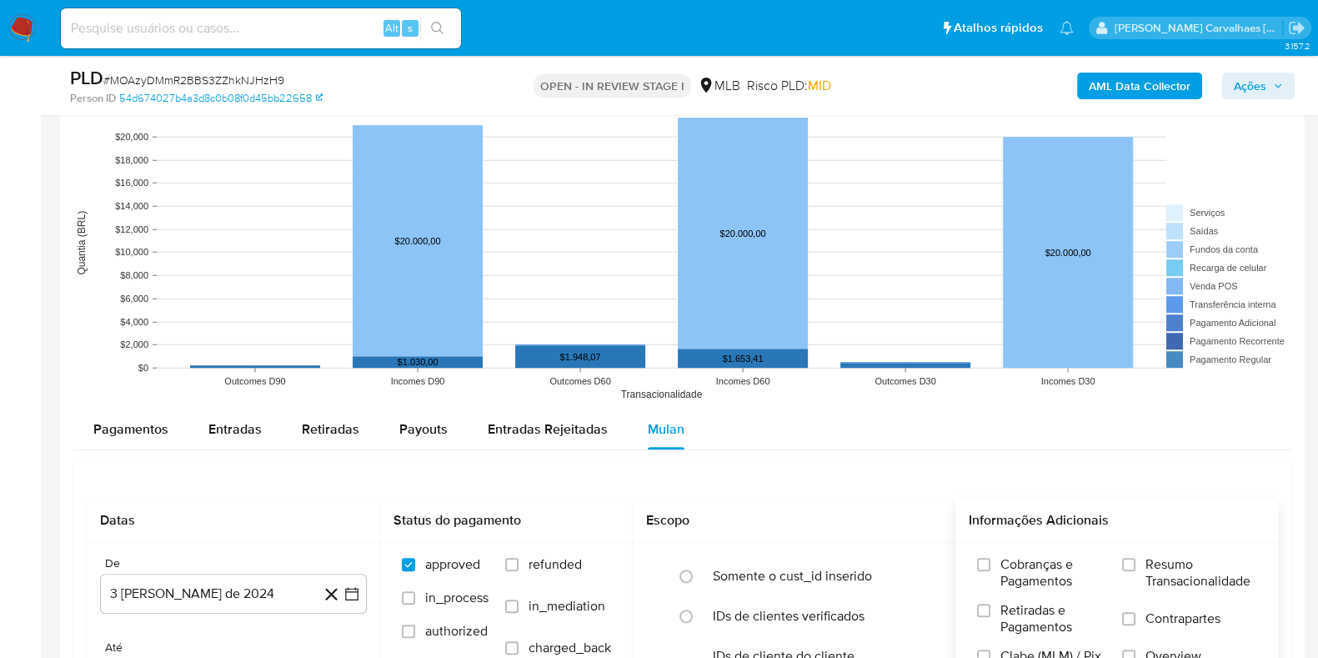
click at [1118, 560] on div "Cobranças e Pagamentos Retiradas e Pagamentos Clabe (MLM) / Pix (MLB) Vendas Po…" at bounding box center [1116, 639] width 296 height 167
click at [1128, 563] on input "Resumo Transacionalidade" at bounding box center [1128, 564] width 13 height 13
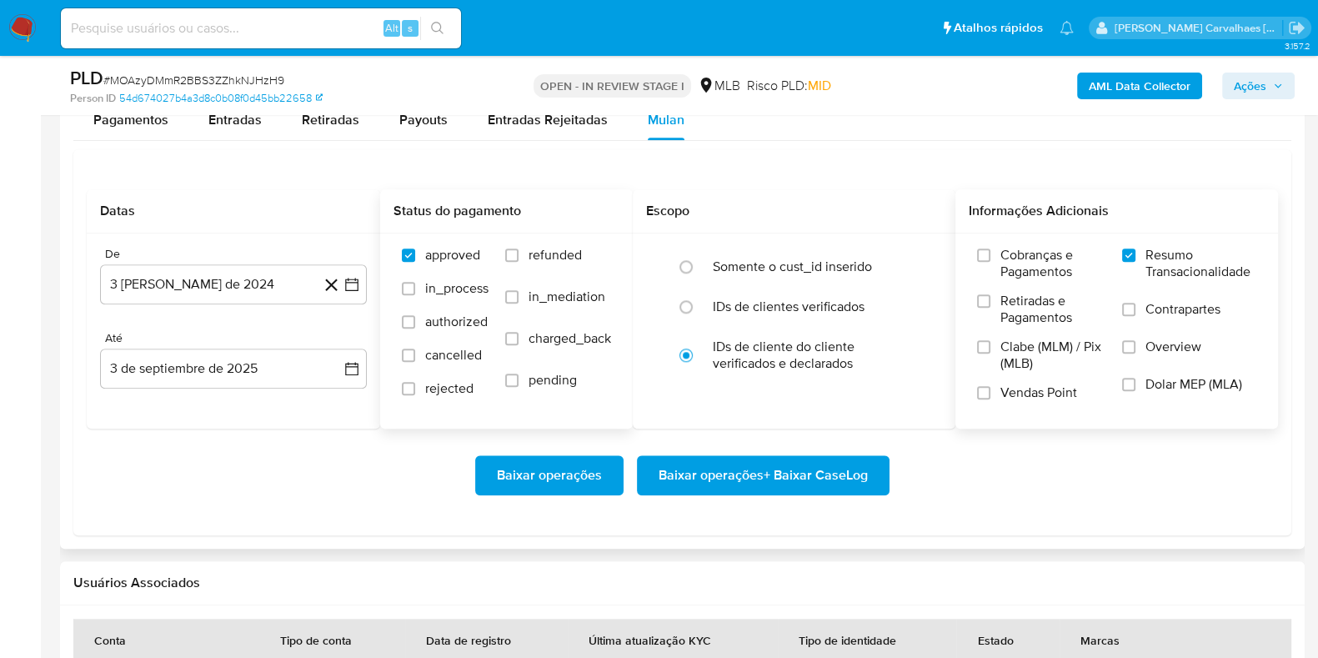
scroll to position [1875, 0]
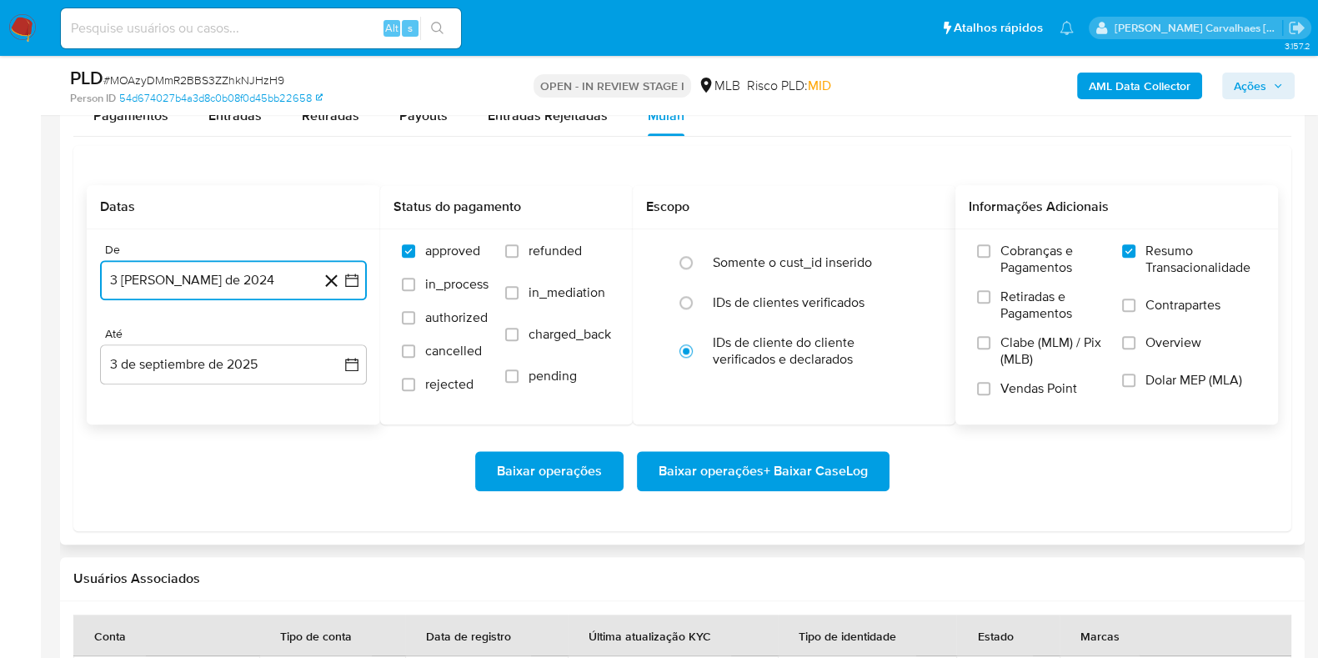
click at [349, 285] on icon "button" at bounding box center [351, 280] width 17 height 17
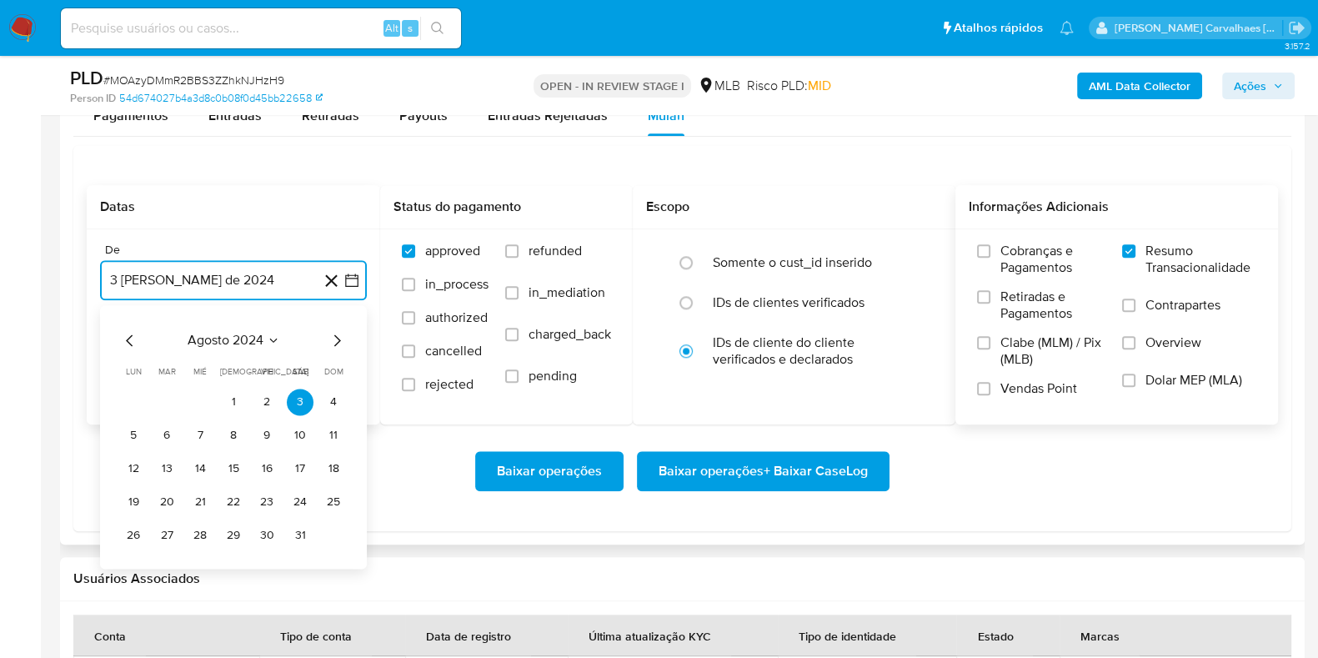
click at [334, 337] on icon "Mes siguiente" at bounding box center [337, 340] width 20 height 20
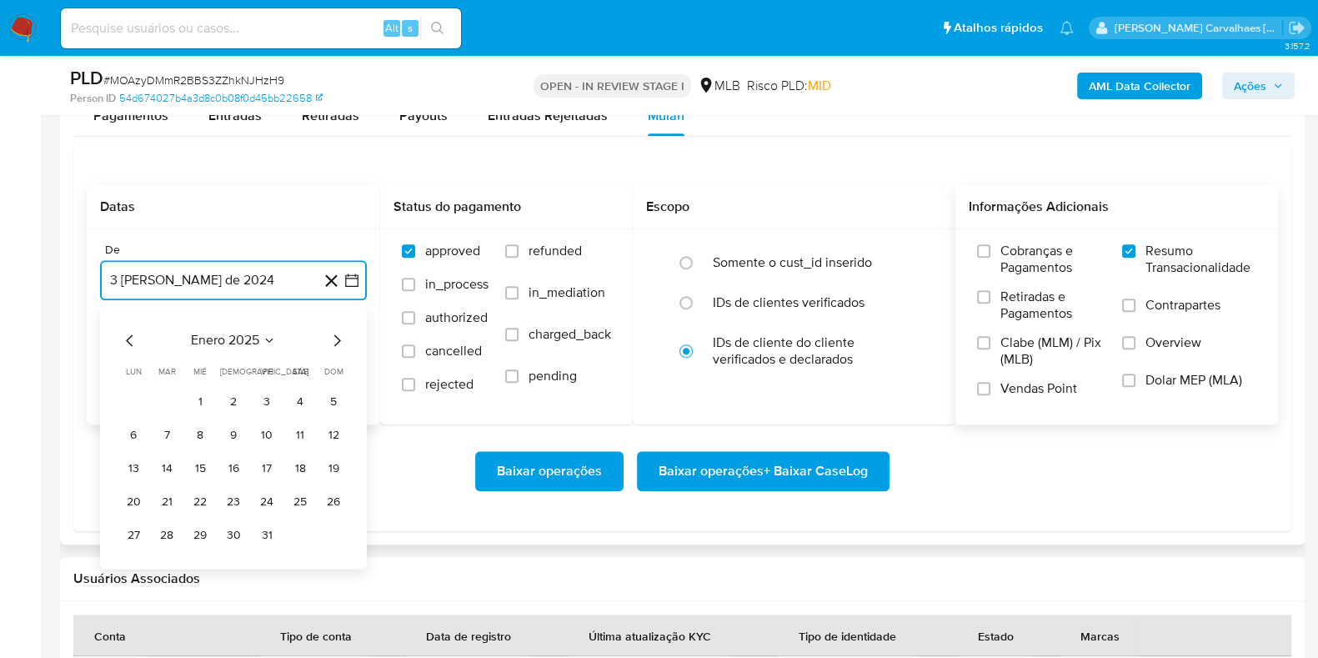
click at [334, 337] on icon "Mes siguiente" at bounding box center [337, 340] width 20 height 20
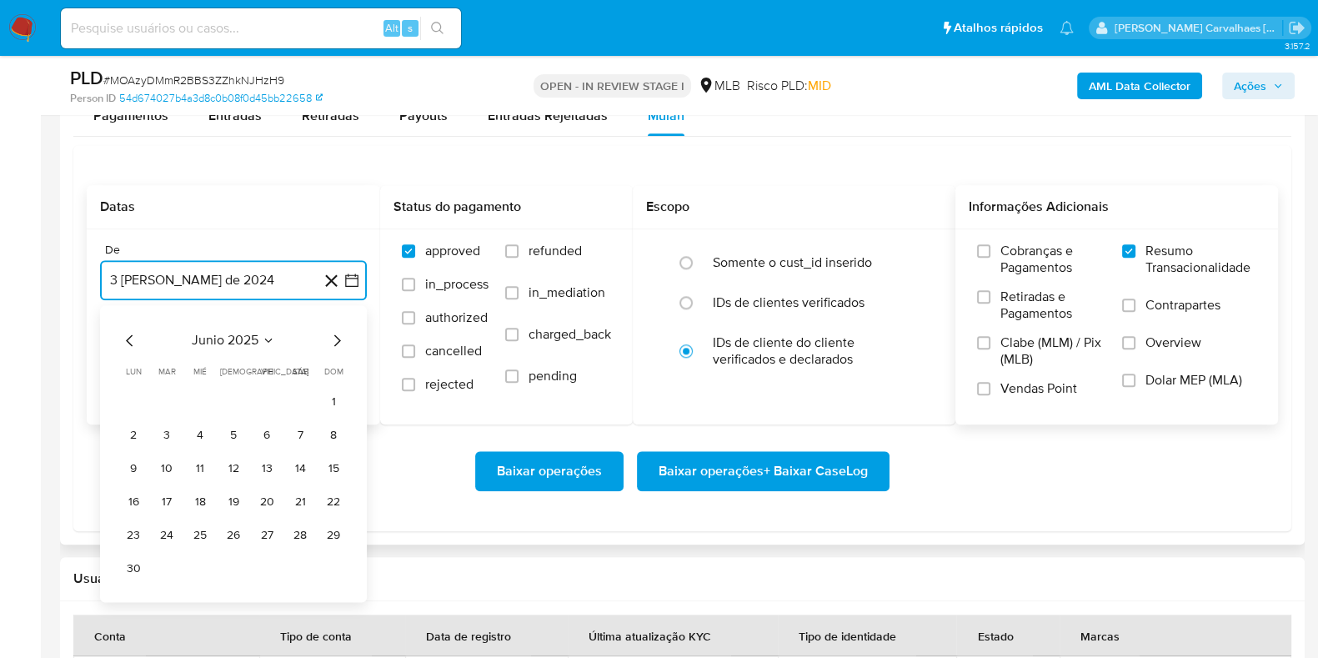
click at [334, 337] on icon "Mes siguiente" at bounding box center [337, 340] width 20 height 20
click at [172, 402] on button "1" at bounding box center [166, 401] width 27 height 27
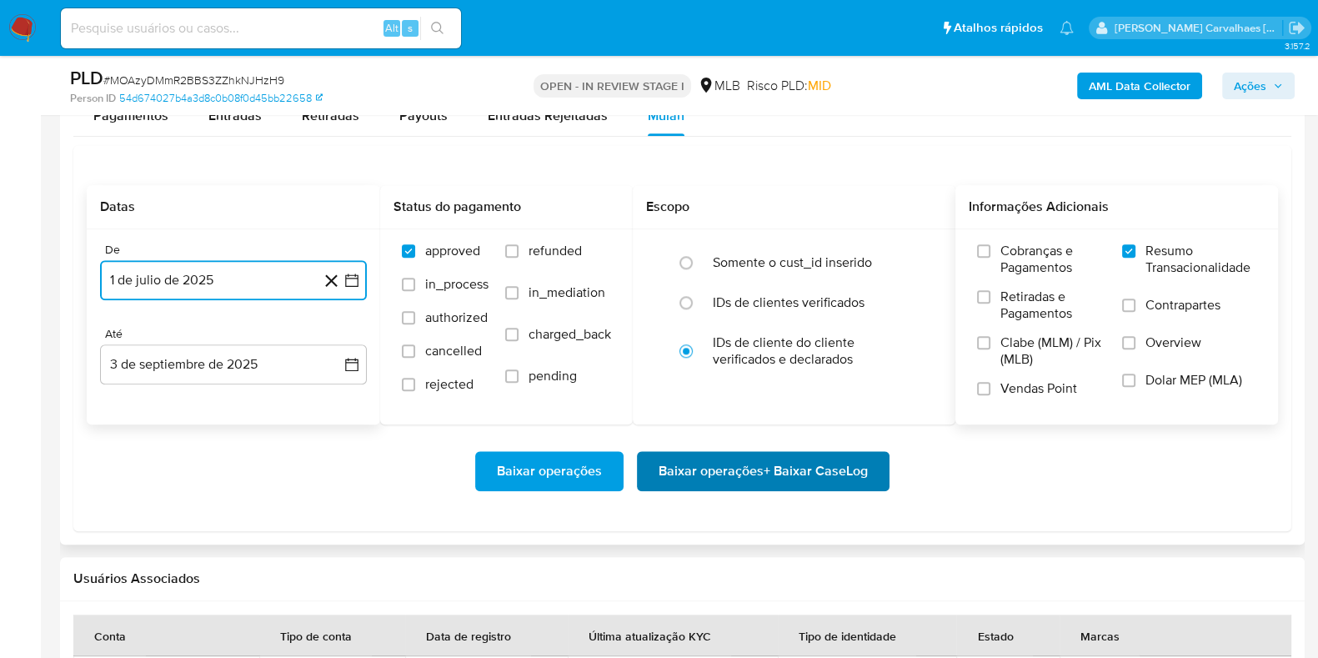
click at [704, 463] on span "Baixar operações + Baixar CaseLog" at bounding box center [762, 471] width 209 height 37
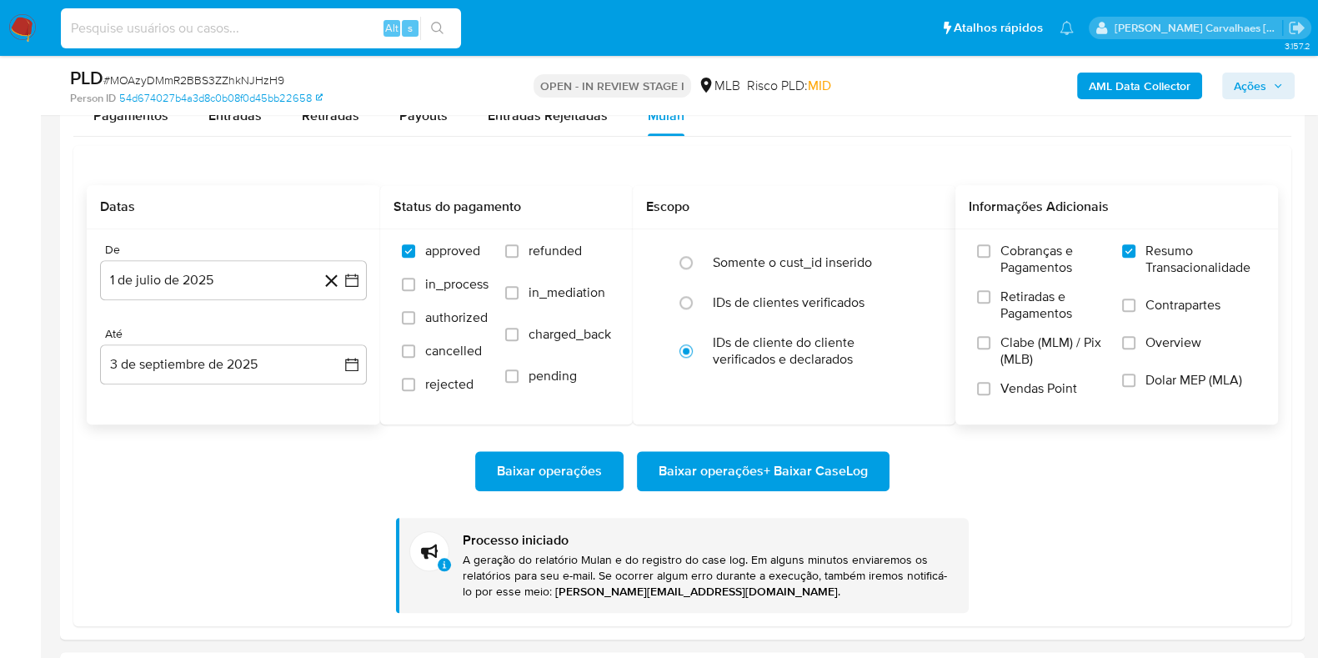
paste input "NG6qB8b0fpH8aZQ2MrUgouRw"
type input "NG6qB8b0fpH8aZQ2MrUgouRw"
click at [438, 23] on icon "search-icon" at bounding box center [437, 28] width 13 height 13
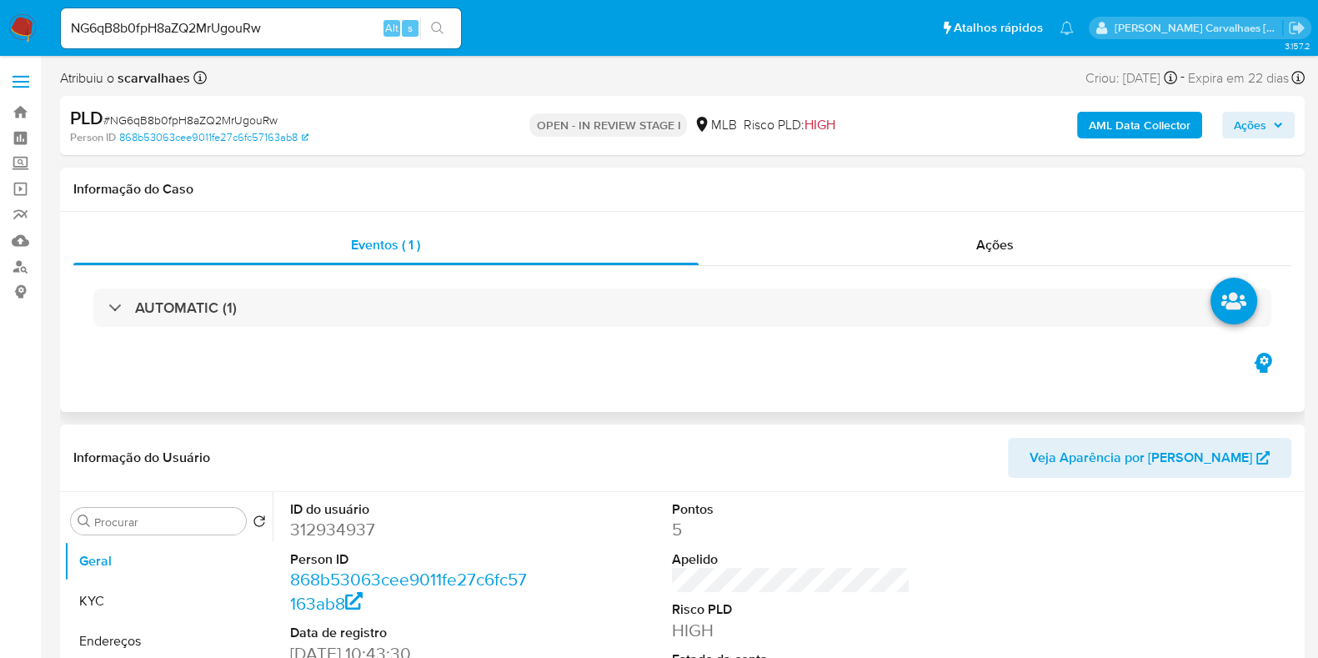
select select "10"
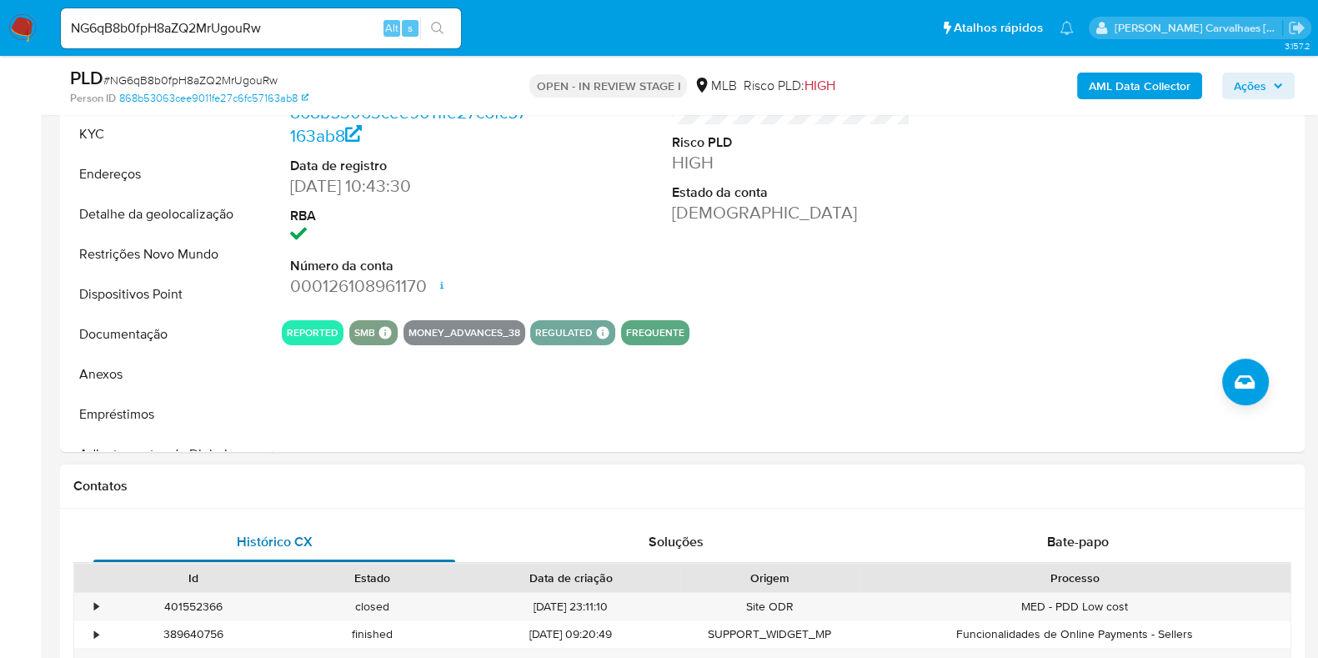
scroll to position [521, 0]
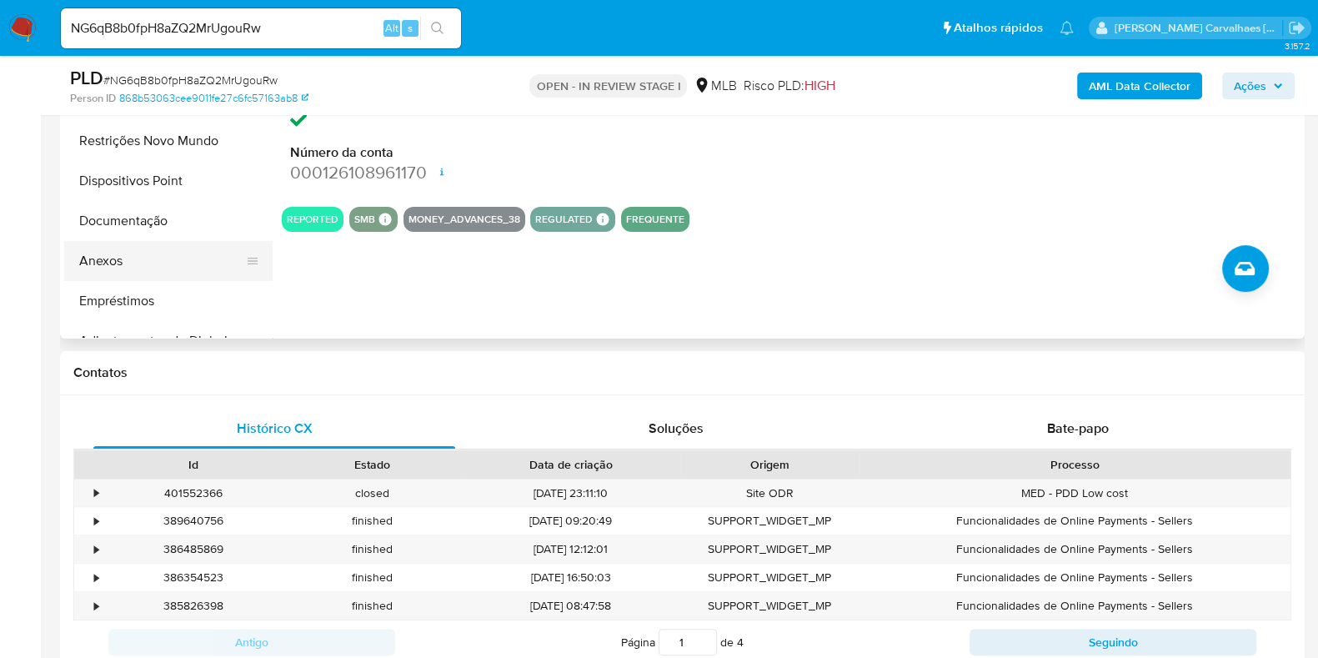
click at [93, 268] on button "Anexos" at bounding box center [161, 261] width 195 height 40
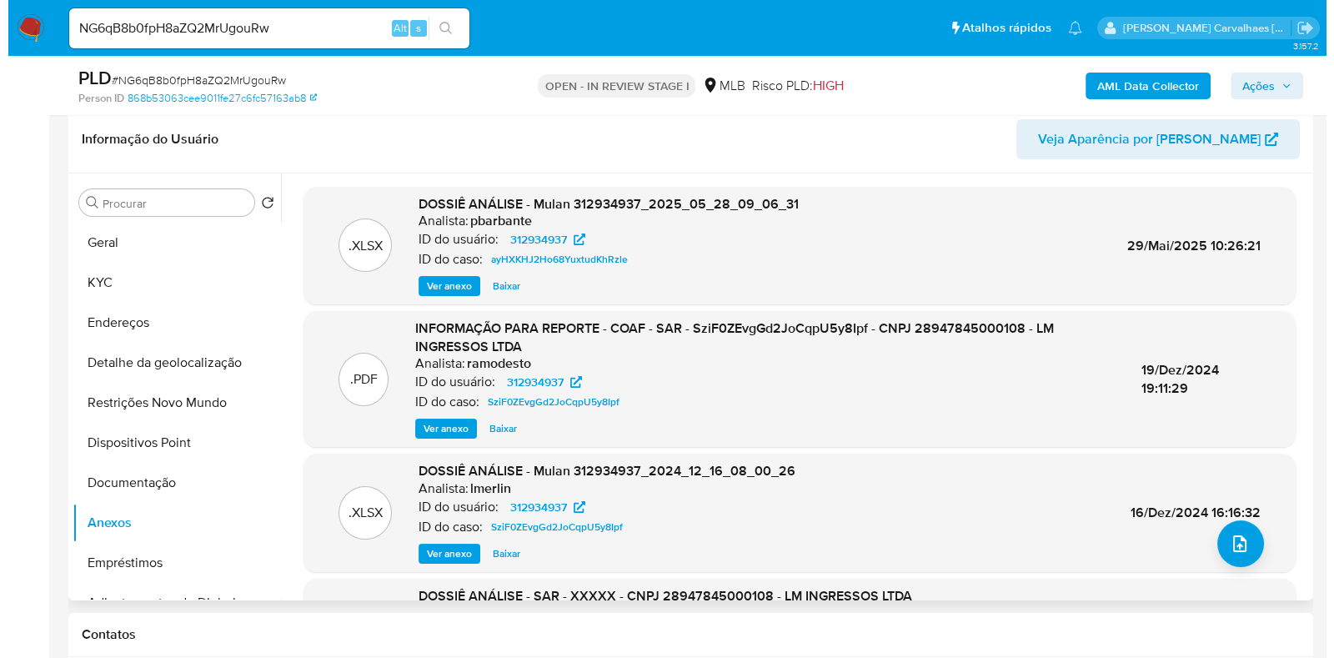
scroll to position [169, 0]
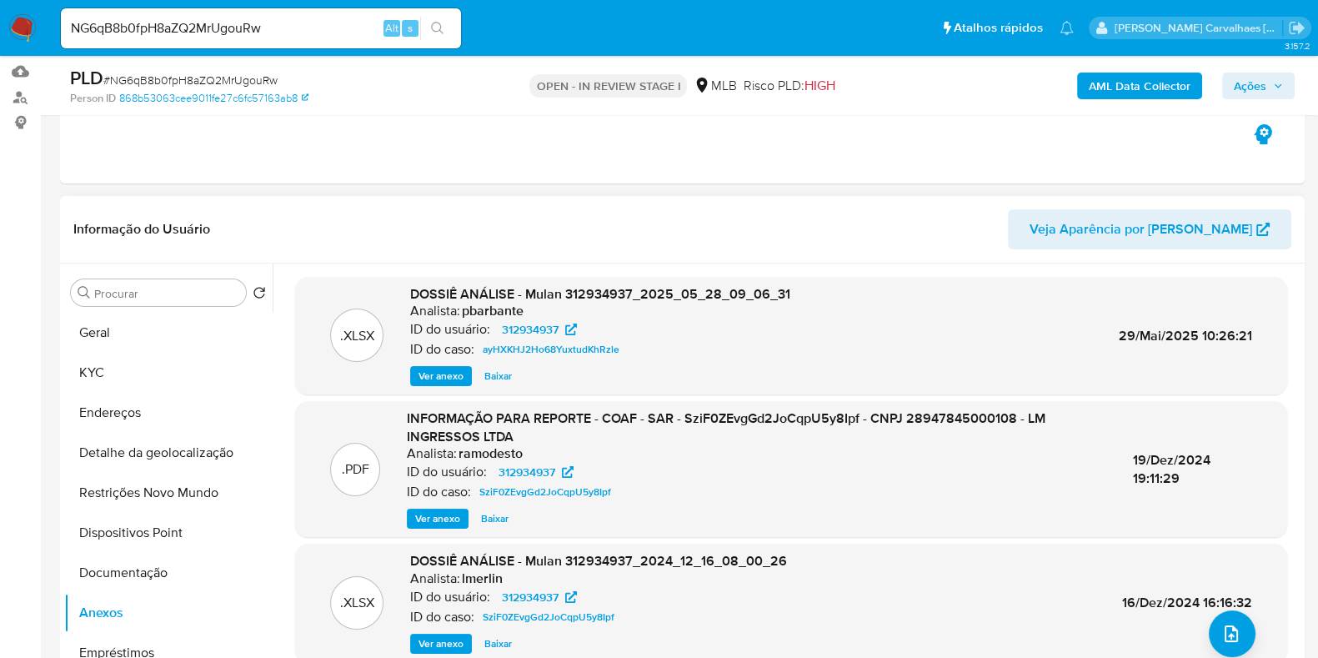
click at [442, 370] on span "Ver anexo" at bounding box center [440, 376] width 45 height 17
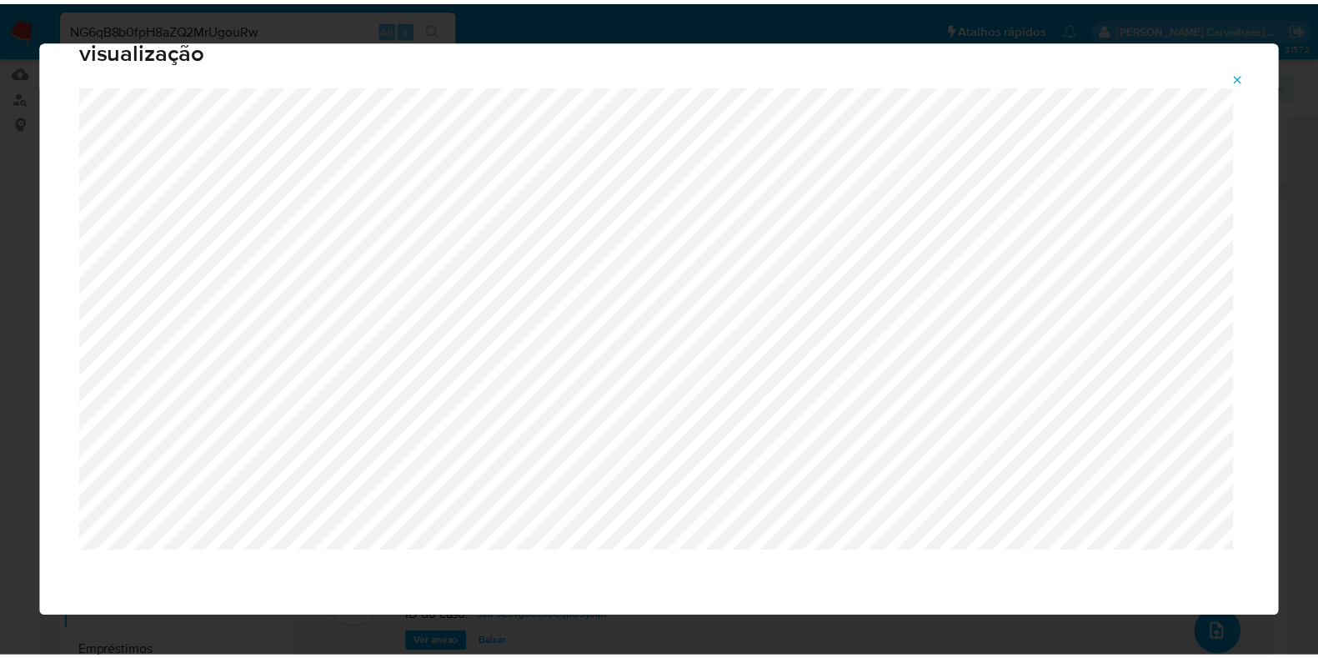
scroll to position [0, 0]
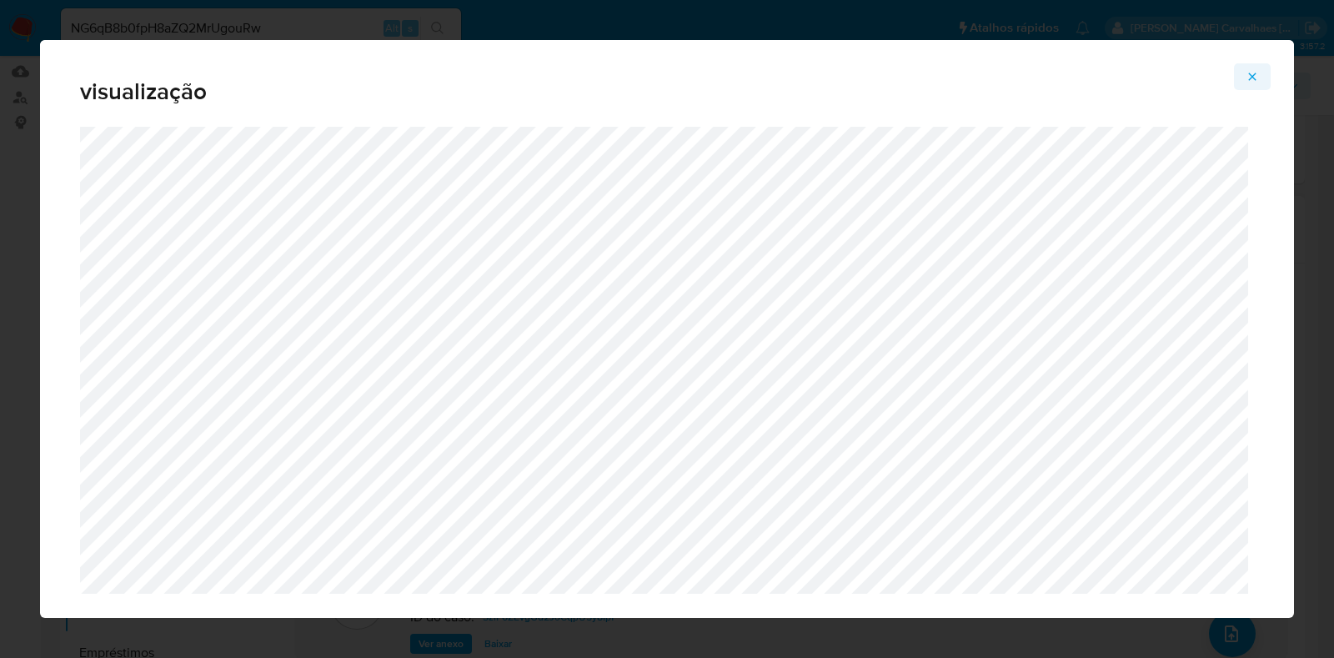
click at [1247, 73] on icon "Attachment preview" at bounding box center [1251, 76] width 13 height 13
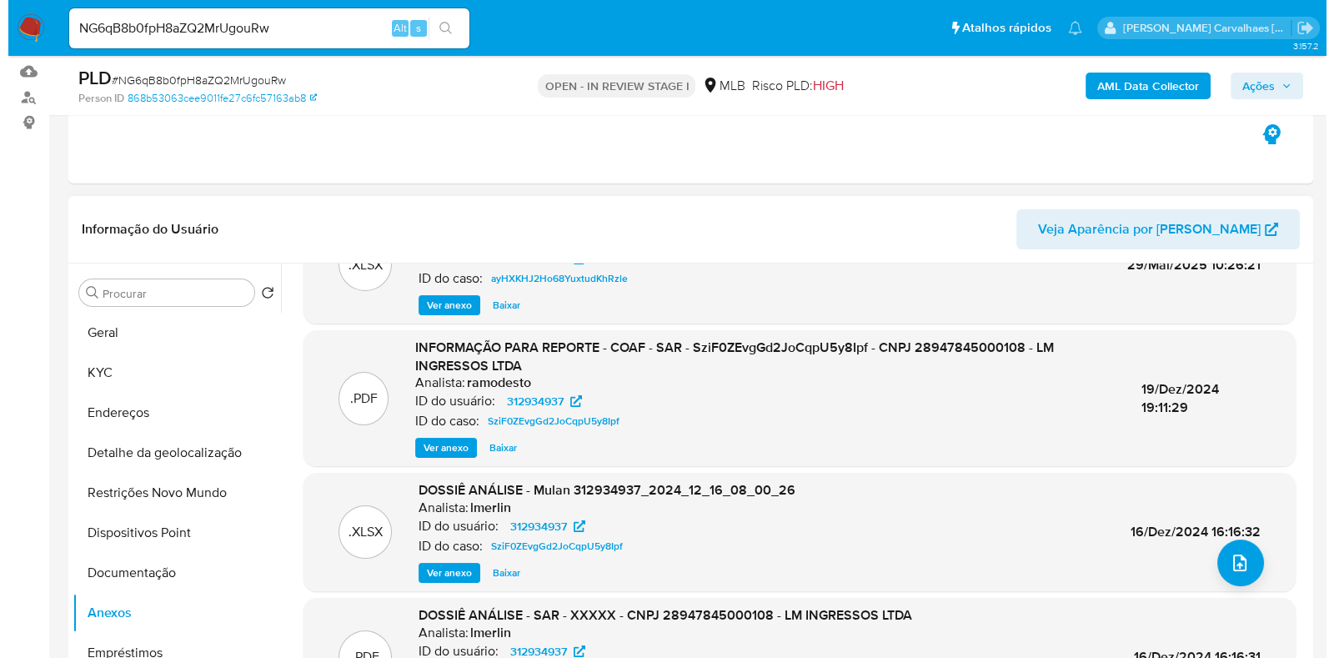
scroll to position [103, 0]
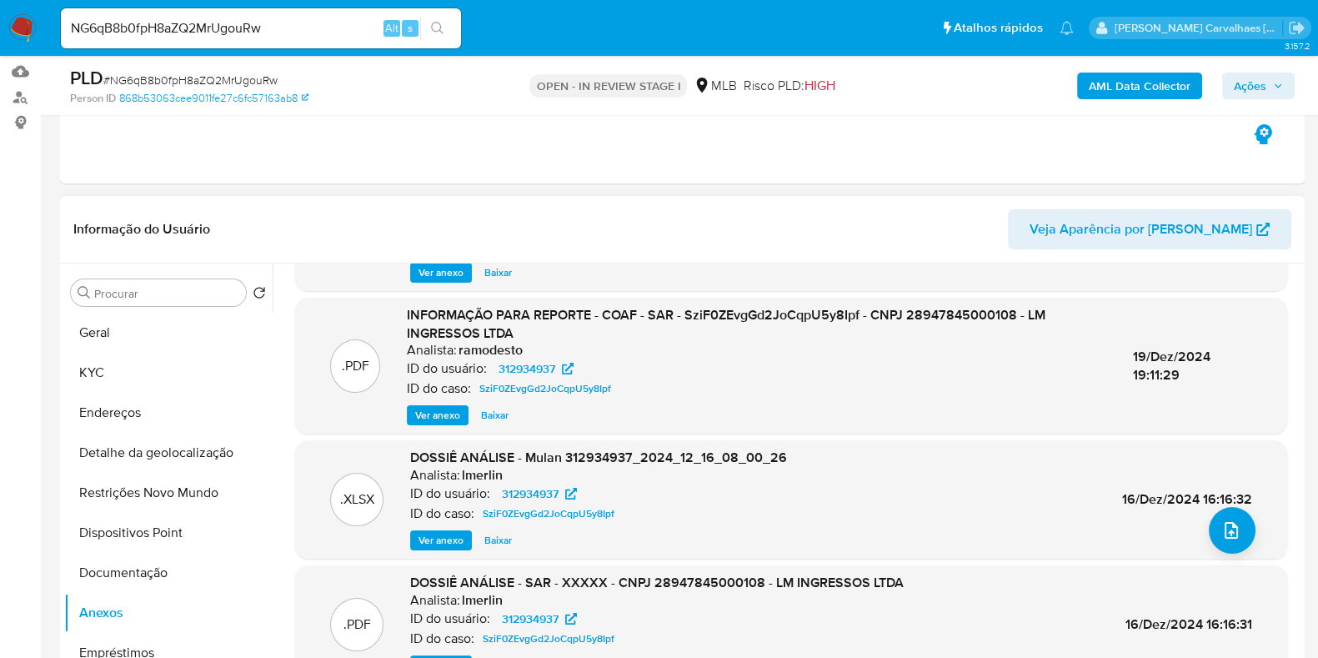
click at [431, 414] on span "Ver anexo" at bounding box center [437, 415] width 45 height 17
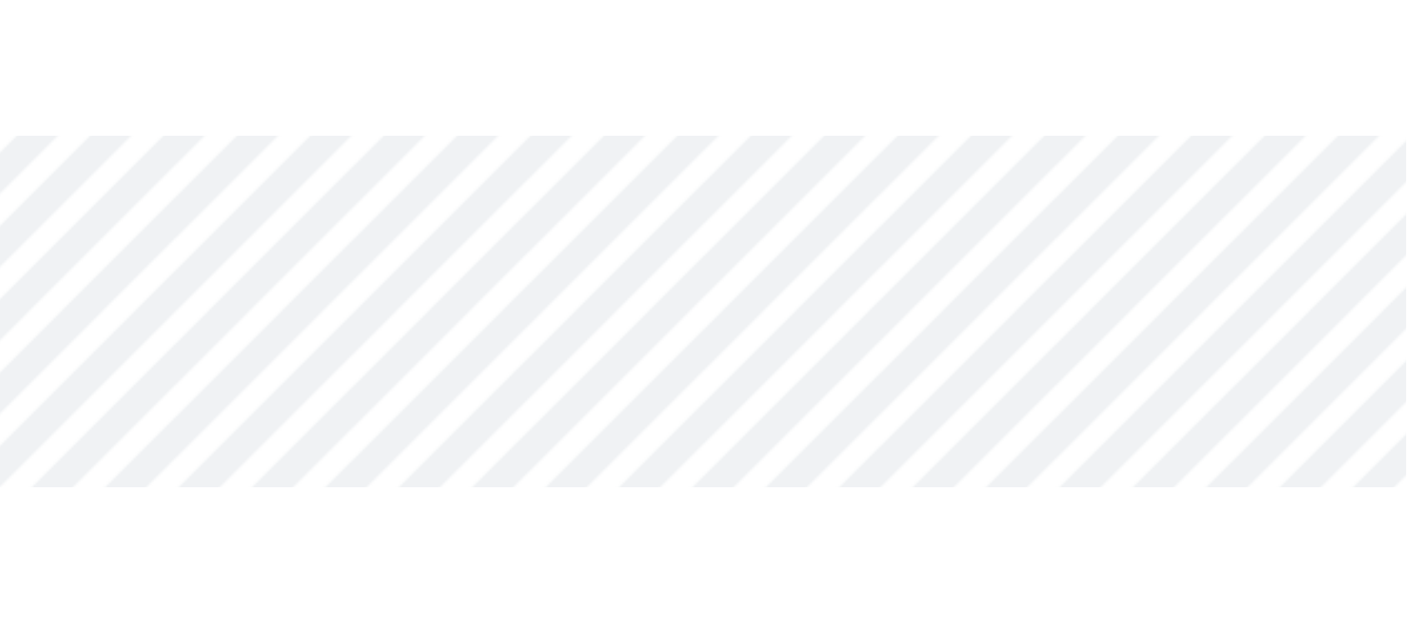
scroll to position [93, 0]
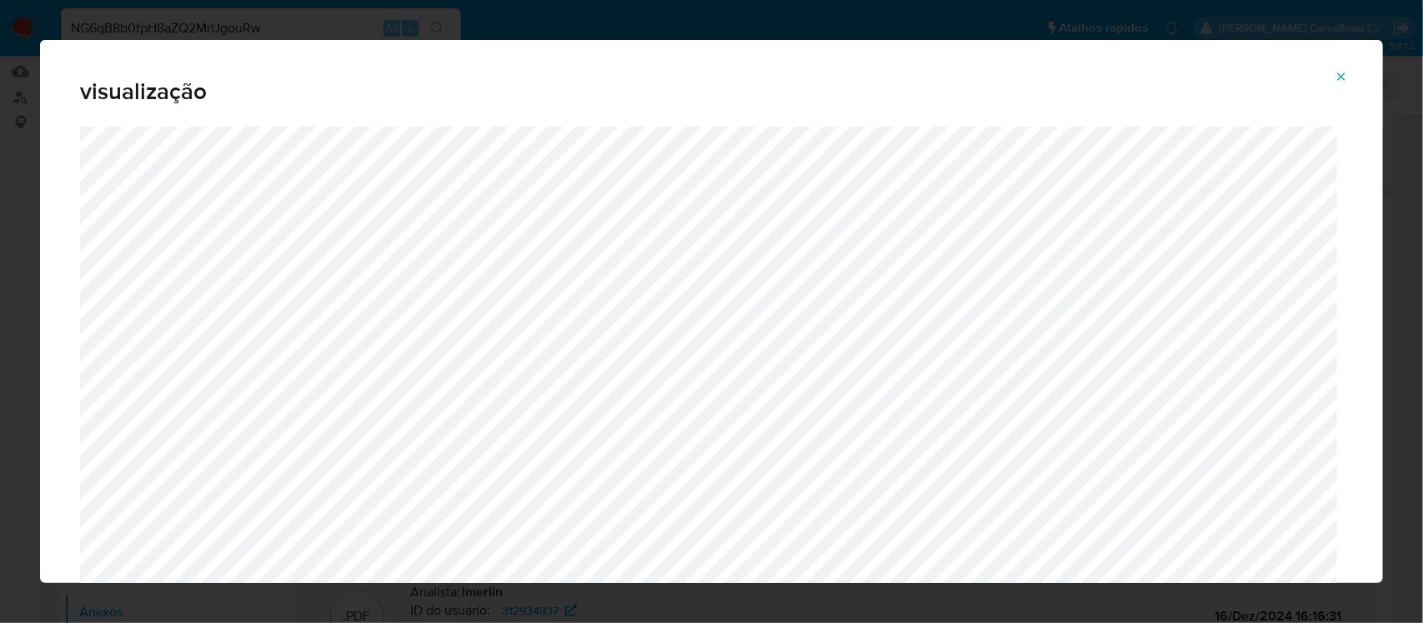
click at [1333, 75] on icon "Attachment preview" at bounding box center [1340, 76] width 13 height 13
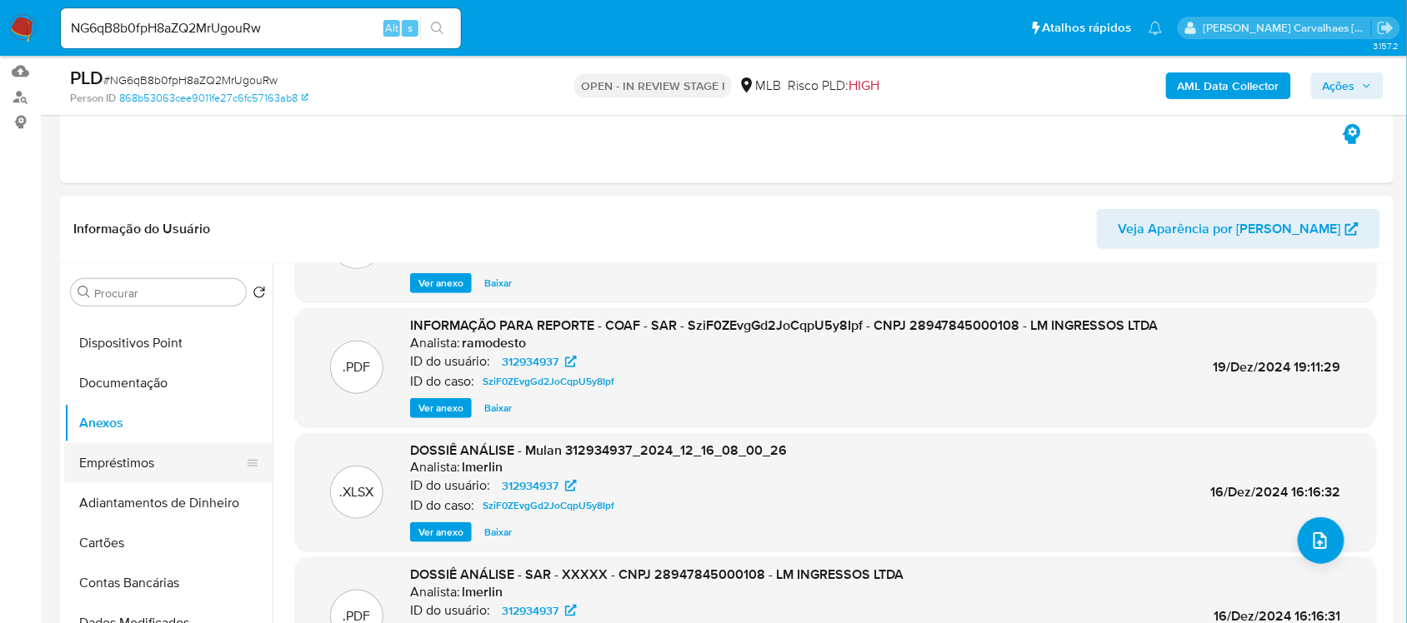
scroll to position [208, 0]
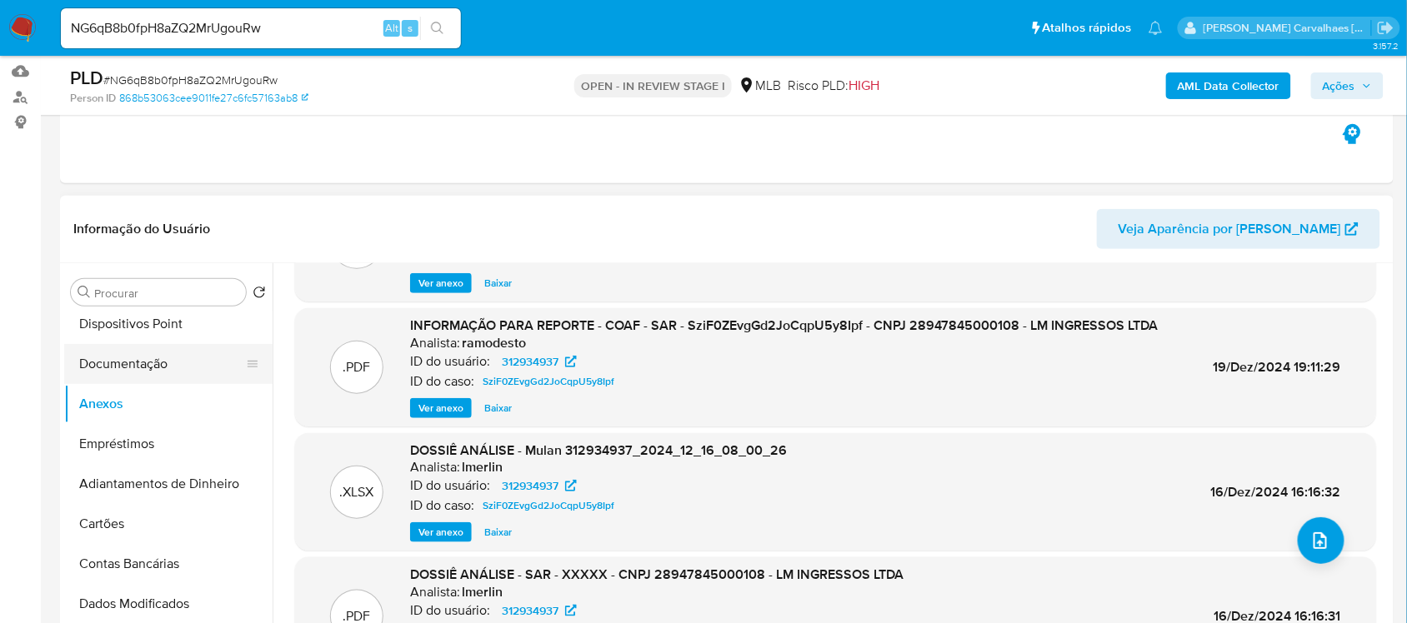
click at [118, 359] on button "Documentação" at bounding box center [161, 364] width 195 height 40
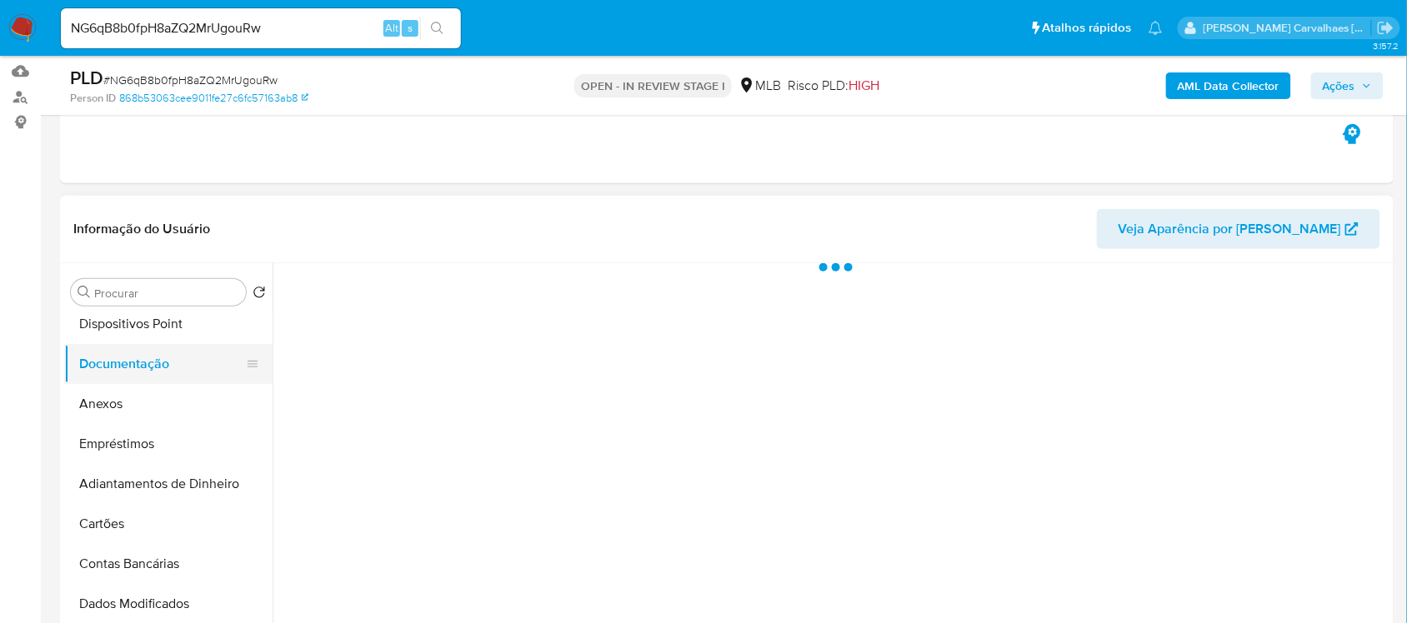
scroll to position [0, 0]
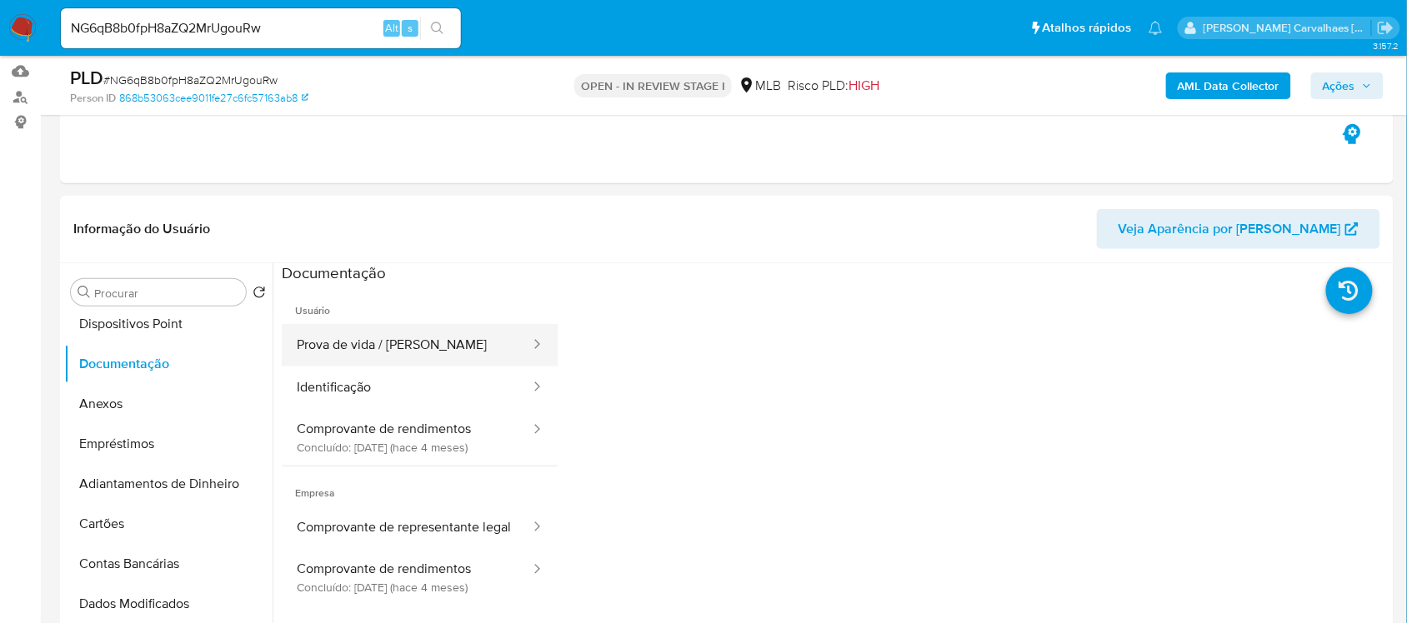
click at [442, 348] on button "Prova de vida / Selfie" at bounding box center [407, 345] width 250 height 43
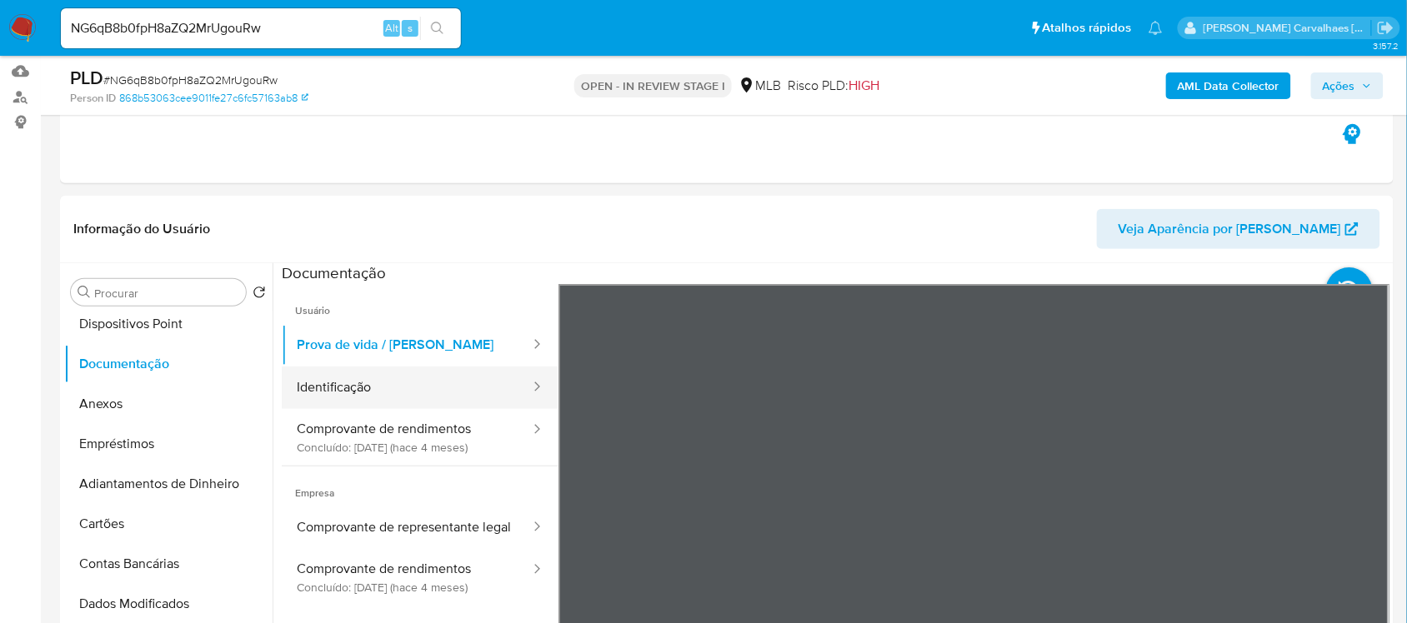
click at [365, 398] on button "Identificação" at bounding box center [407, 388] width 250 height 43
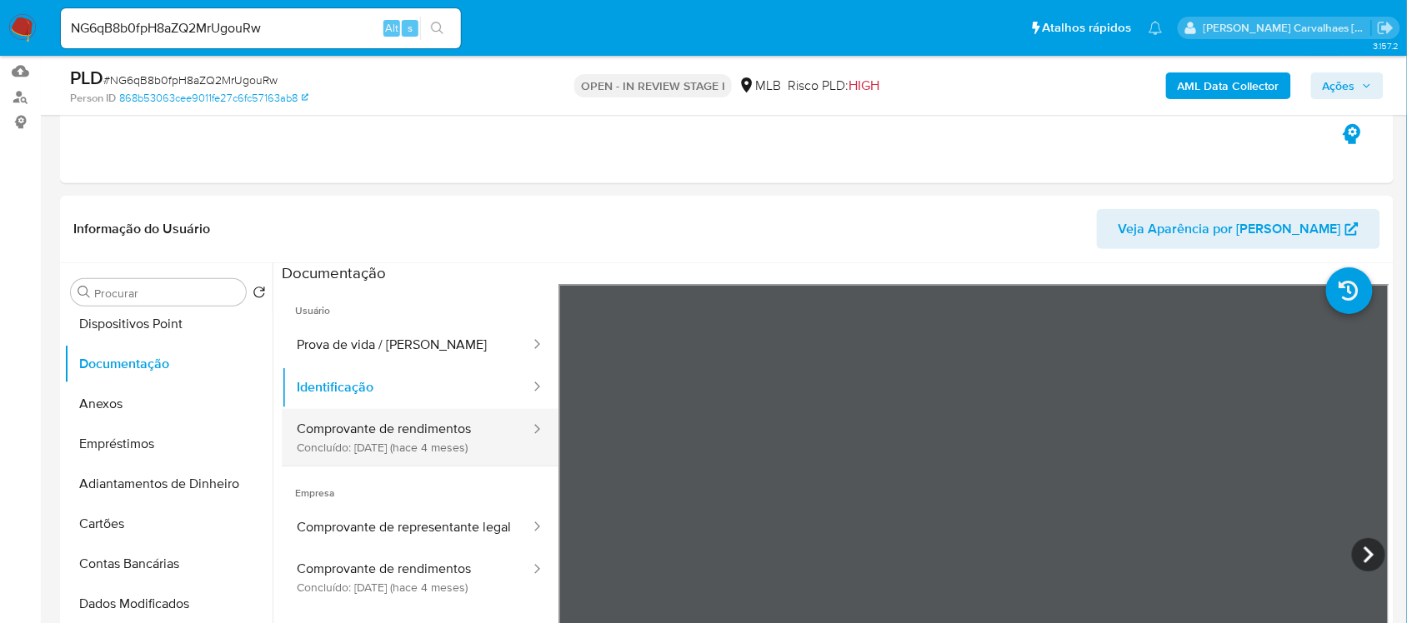
click at [379, 454] on button "Comprovante de rendimentos Concluído: 07/05/2025 (hace 4 meses)" at bounding box center [407, 437] width 250 height 57
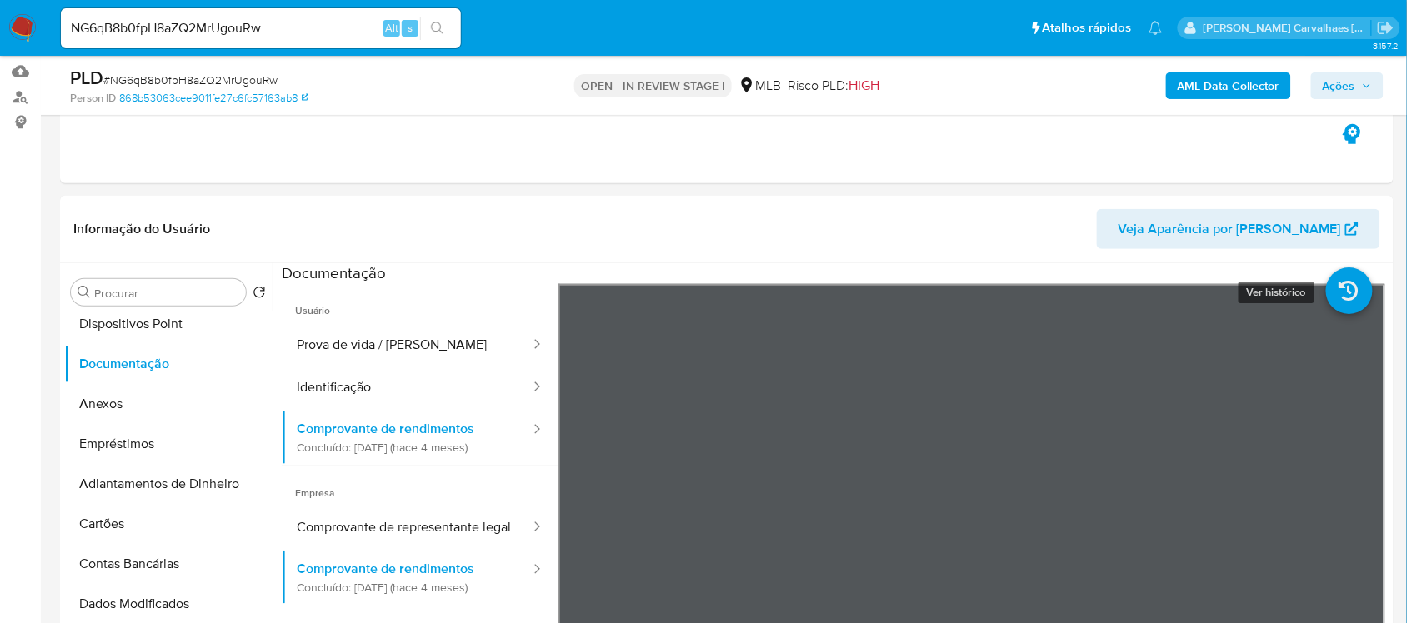
click at [1326, 309] on icon at bounding box center [1349, 291] width 47 height 47
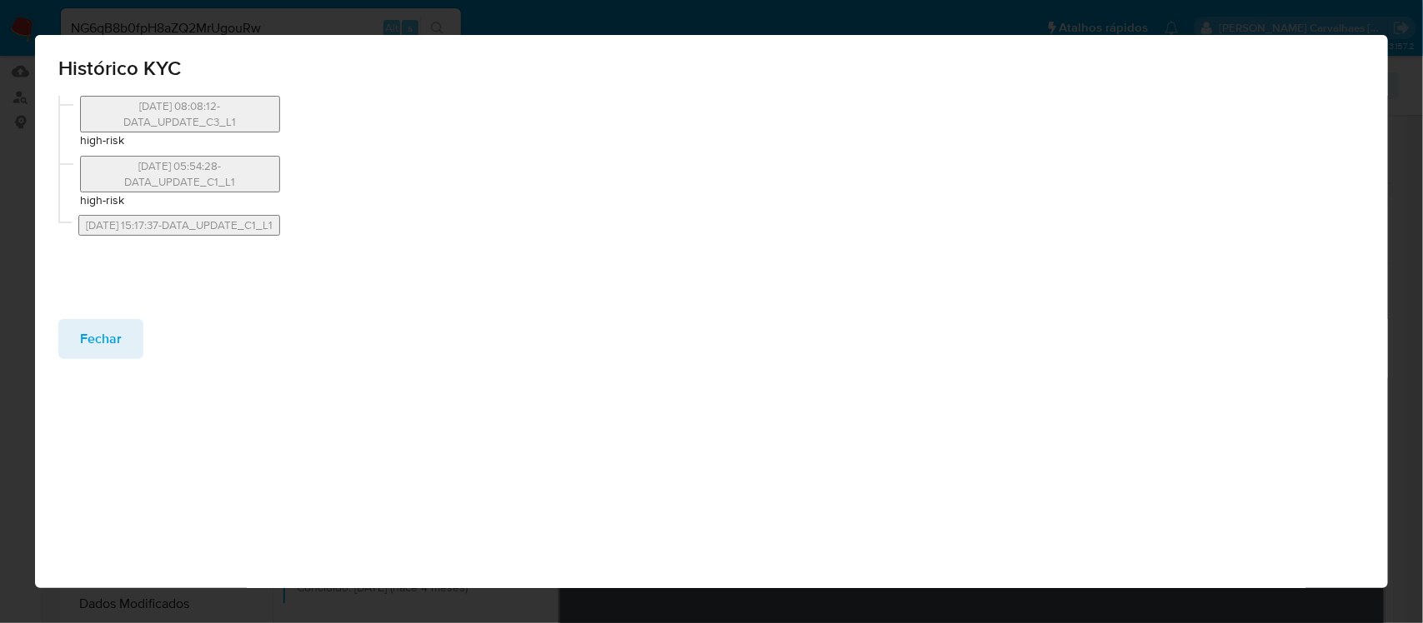
click at [113, 343] on span "Fechar" at bounding box center [101, 339] width 42 height 37
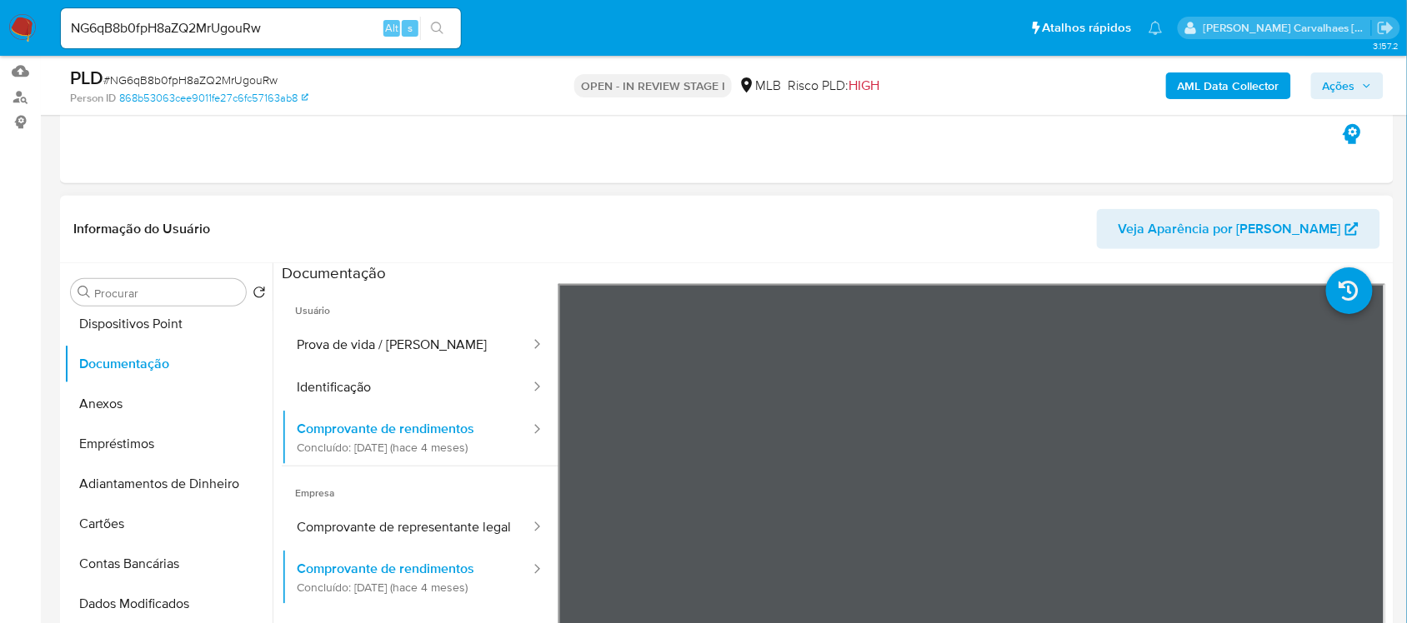
scroll to position [104, 0]
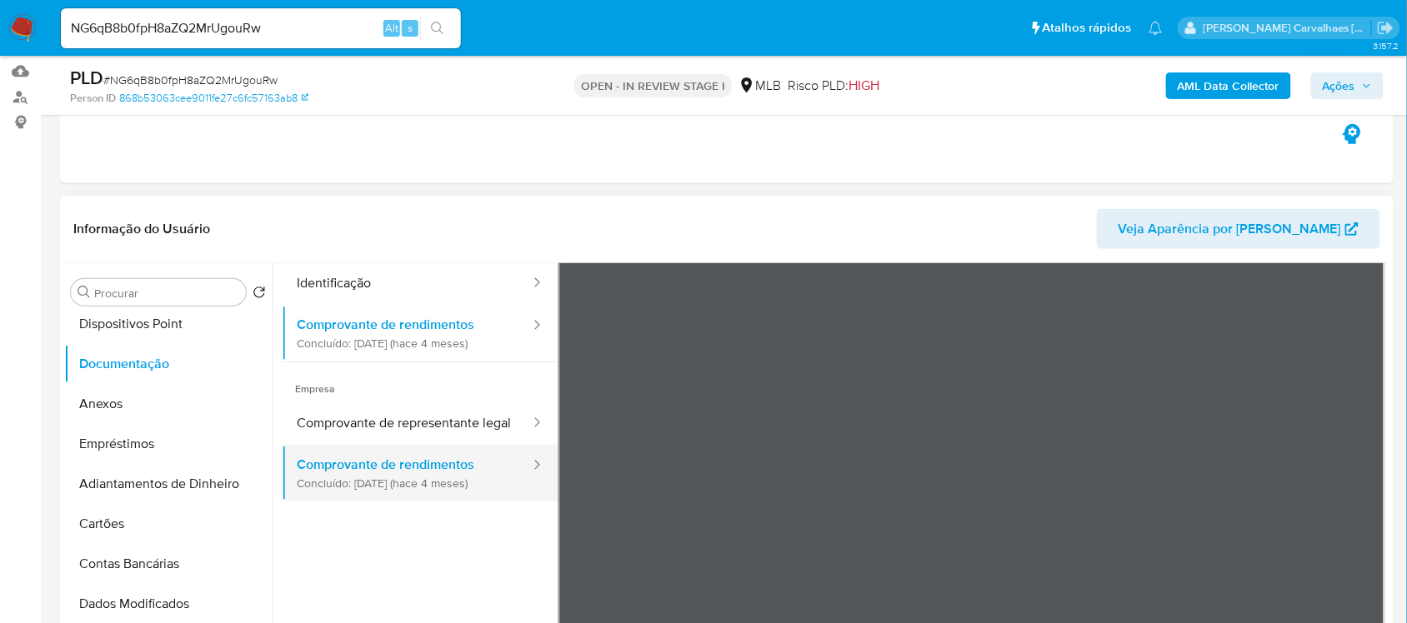
click at [381, 486] on button "Comprovante de rendimentos Concluído: 07/05/2025 (hace 4 meses)" at bounding box center [407, 473] width 250 height 57
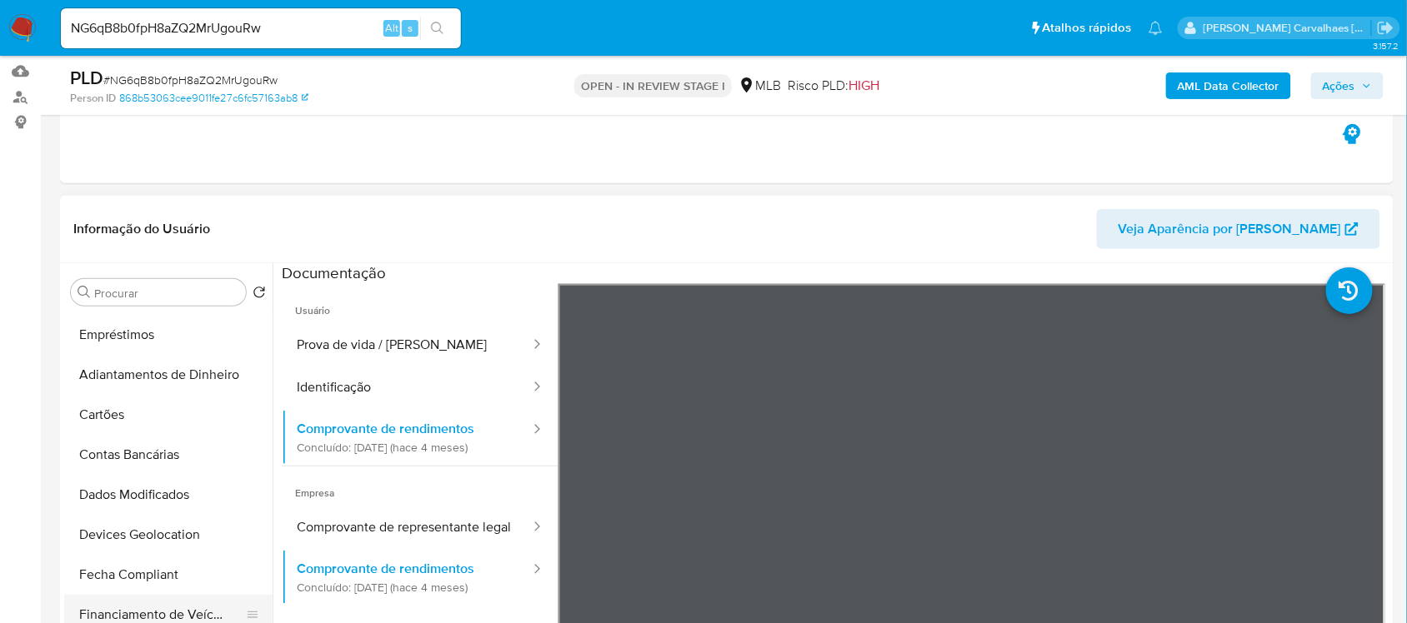
scroll to position [0, 0]
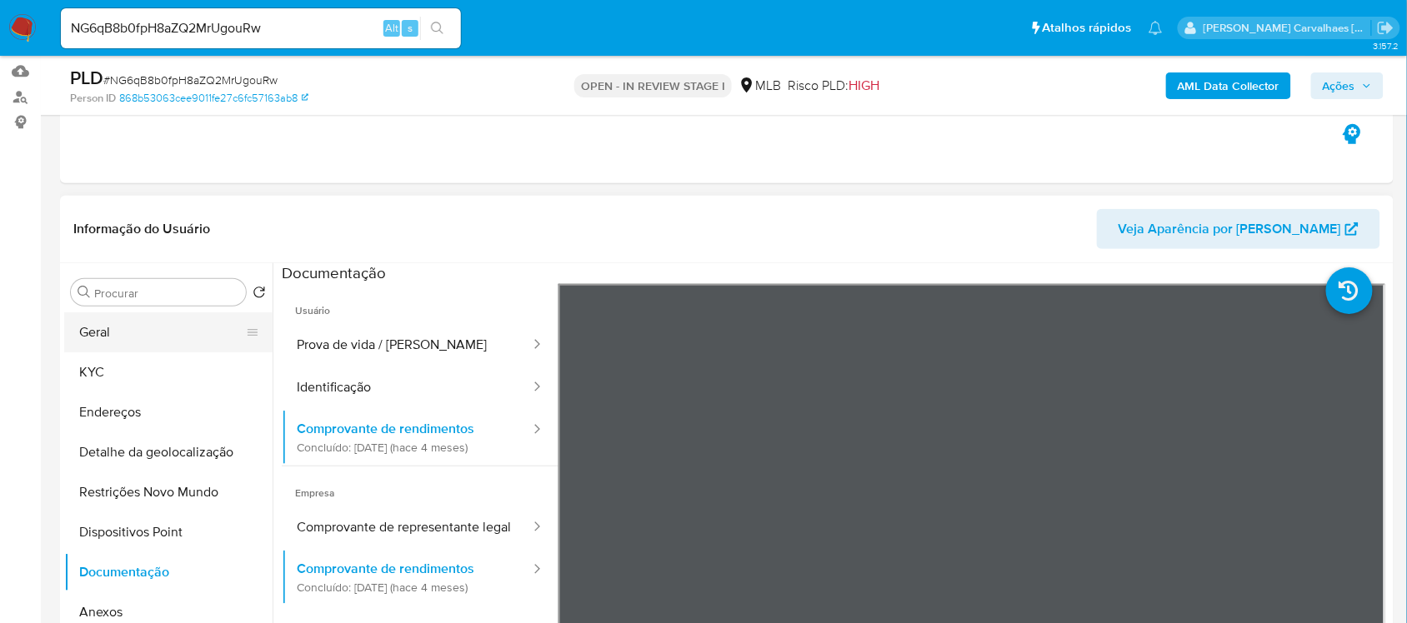
click at [142, 315] on button "Geral" at bounding box center [161, 333] width 195 height 40
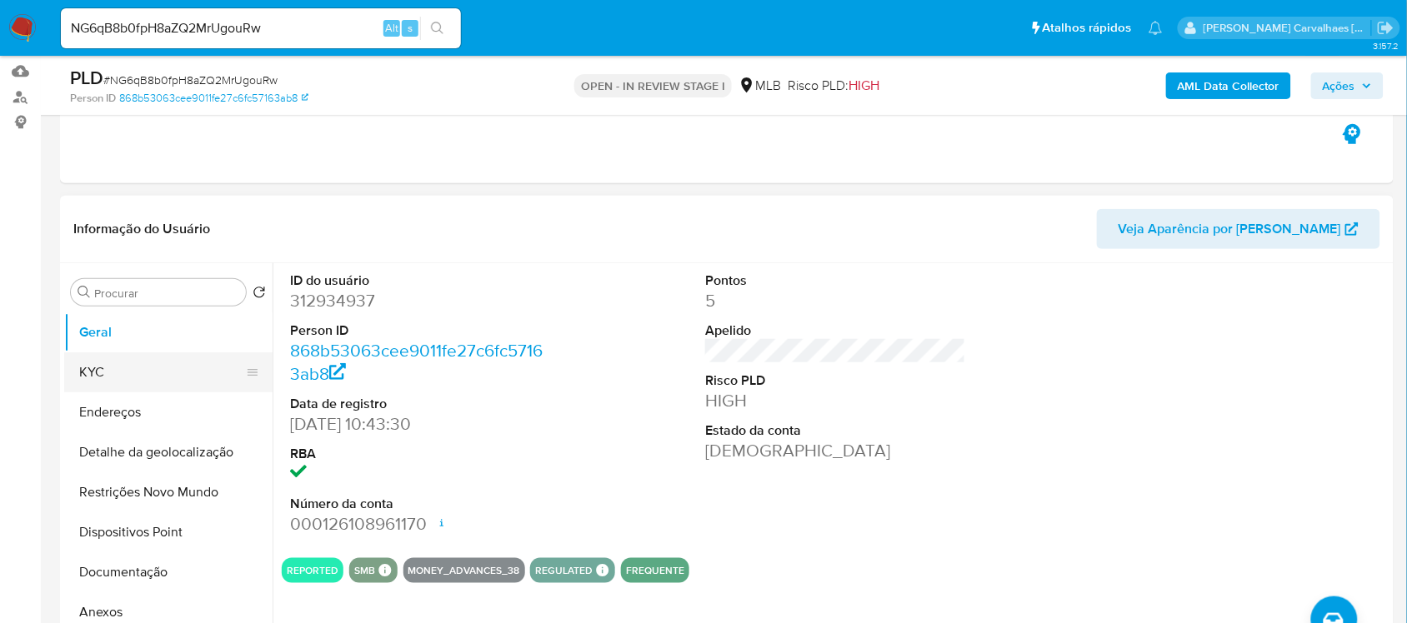
click at [168, 382] on button "KYC" at bounding box center [161, 373] width 195 height 40
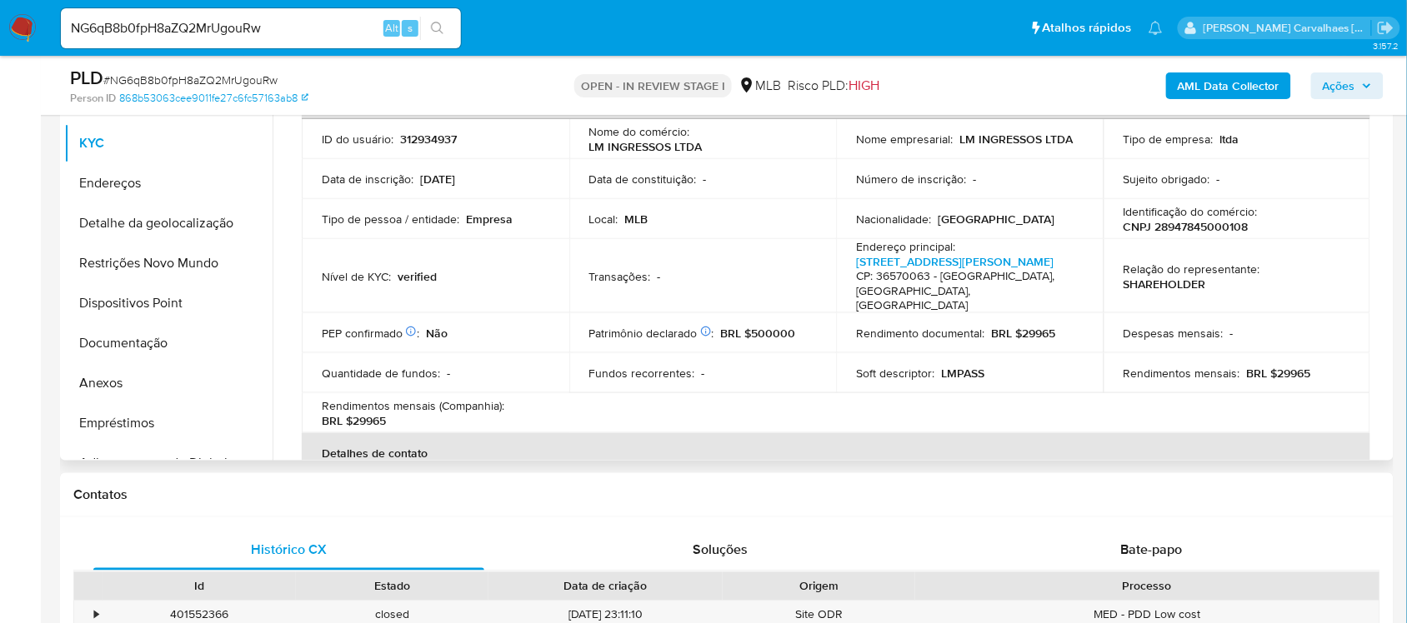
scroll to position [23, 0]
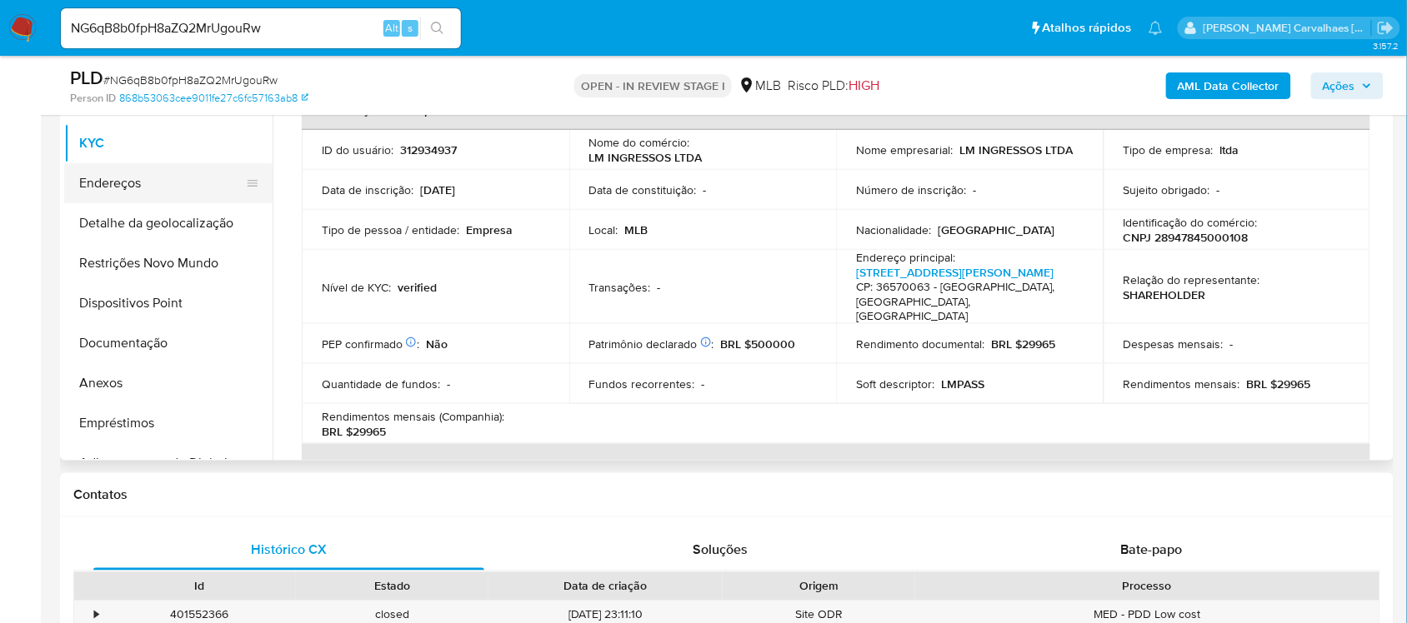
click at [152, 189] on button "Endereços" at bounding box center [161, 183] width 195 height 40
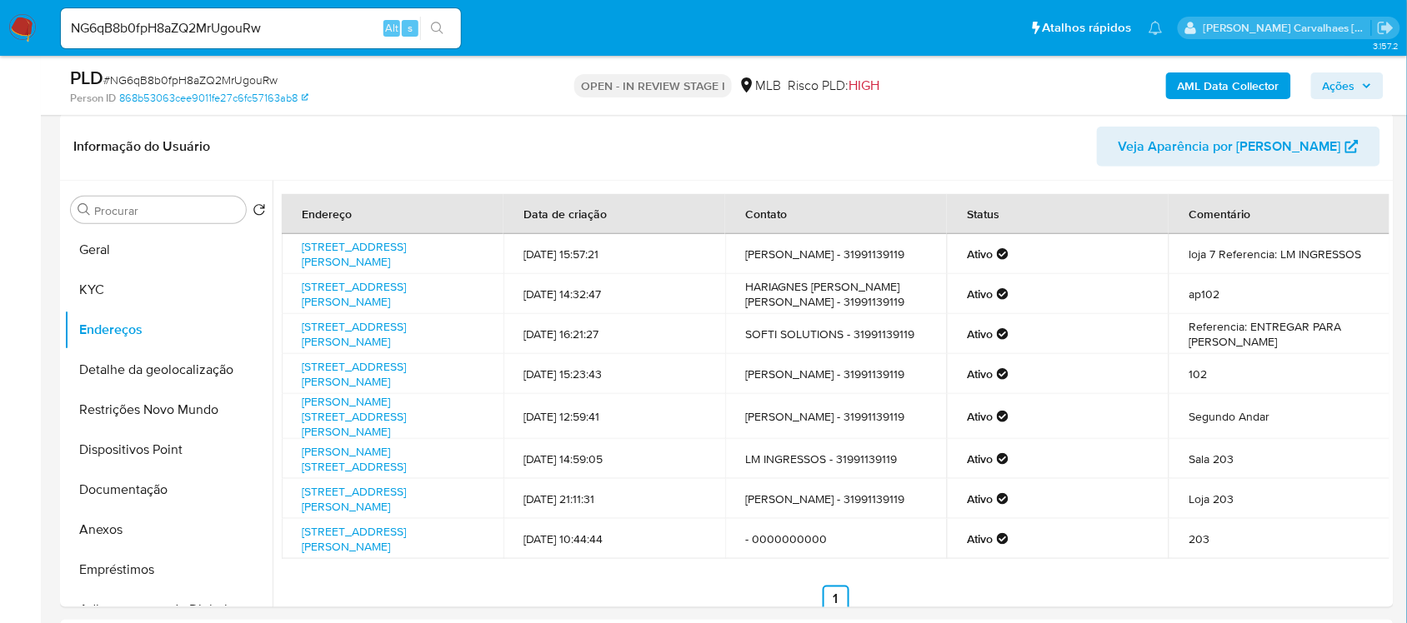
scroll to position [298, 0]
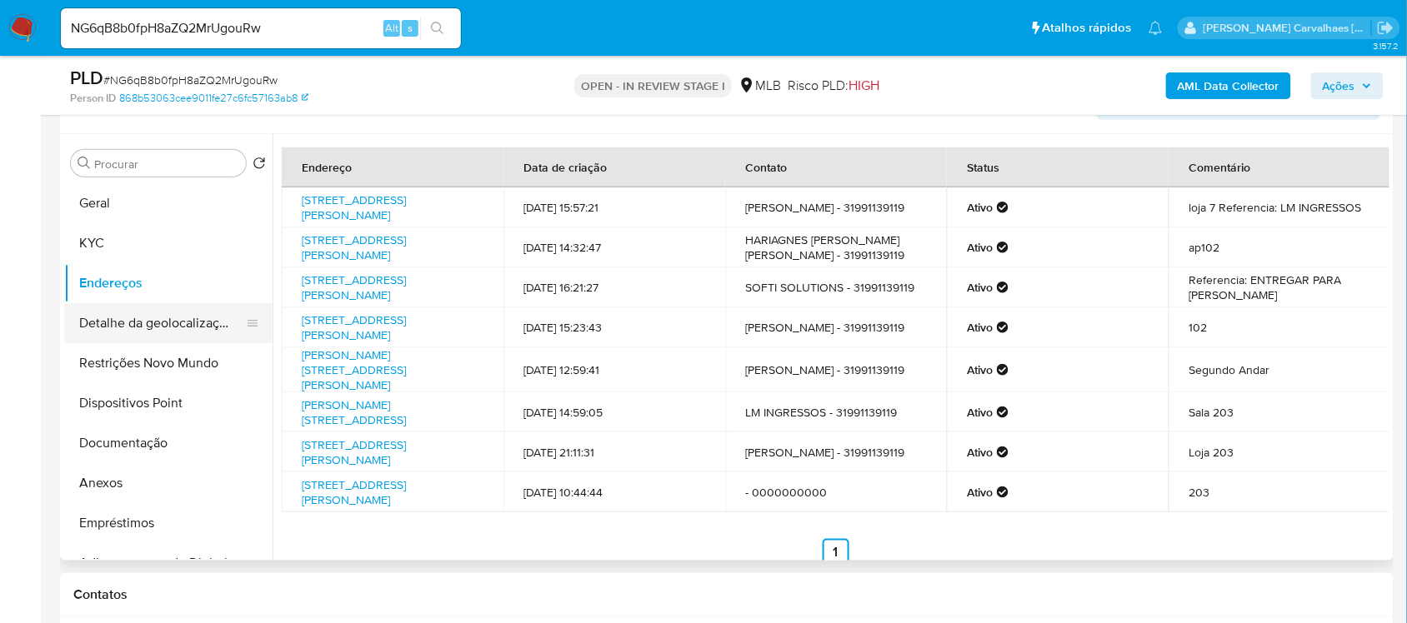
click at [180, 314] on button "Detalhe da geolocalização" at bounding box center [161, 323] width 195 height 40
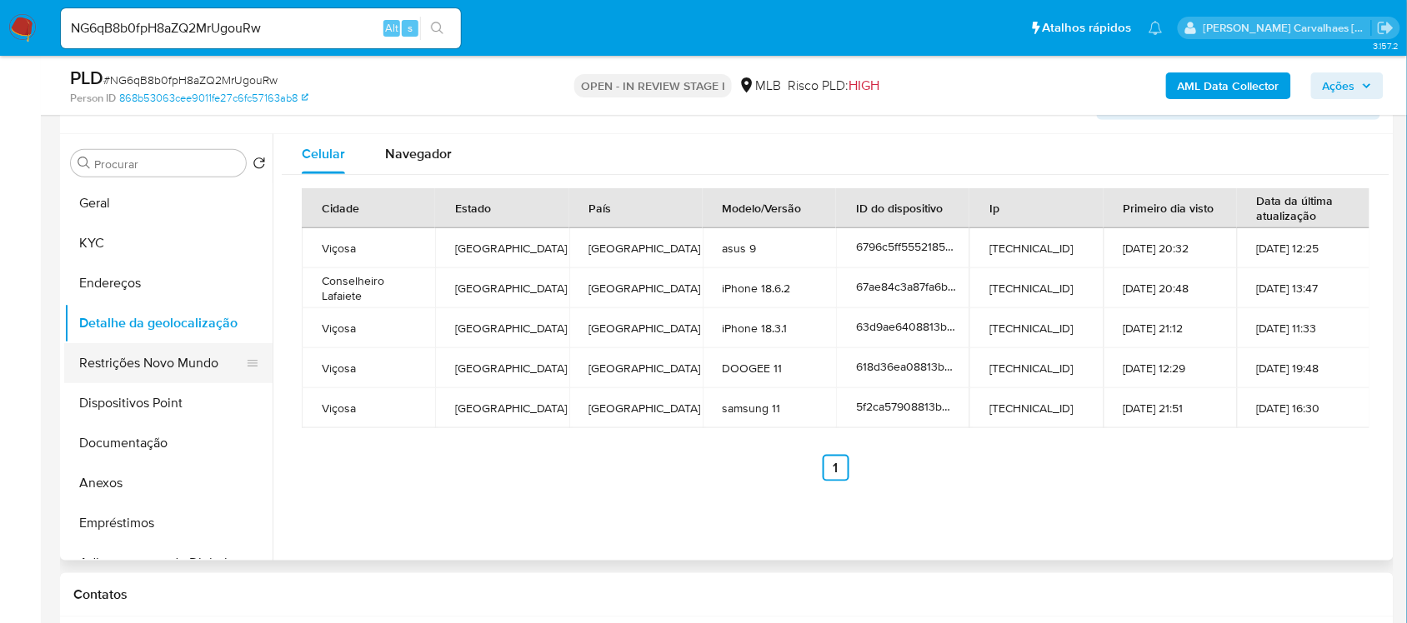
click at [151, 363] on button "Restrições Novo Mundo" at bounding box center [161, 363] width 195 height 40
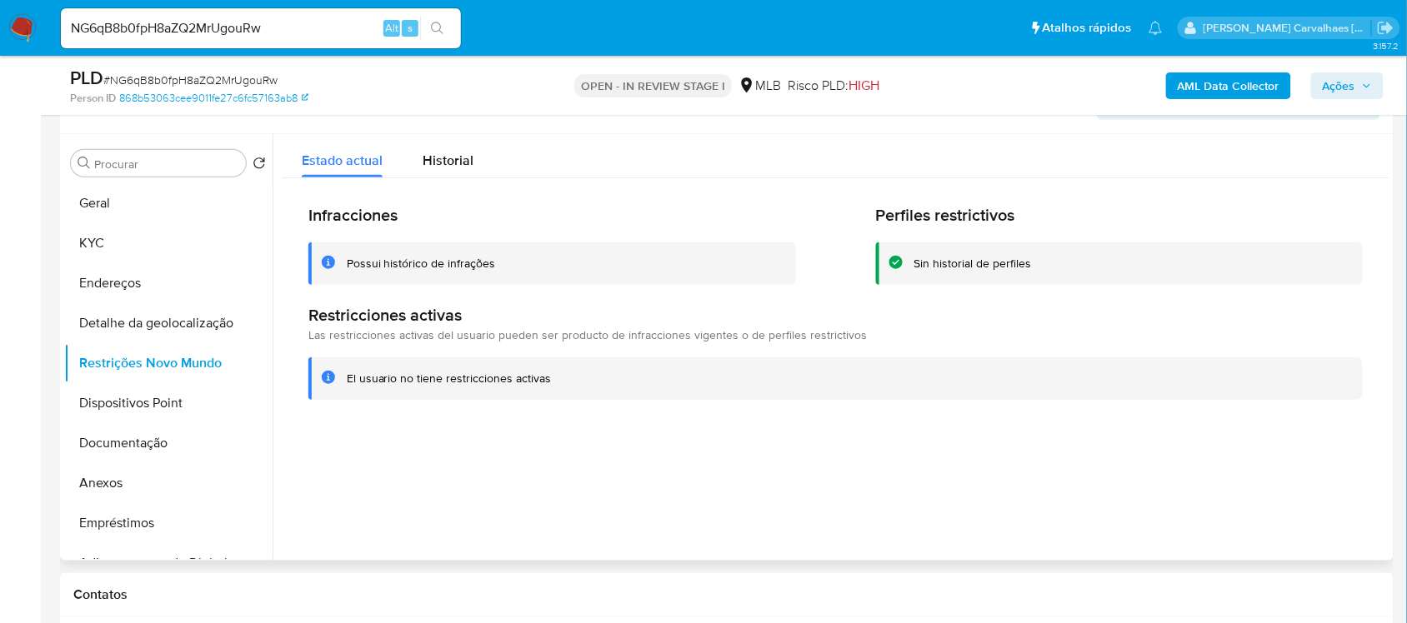
drag, startPoint x: 348, startPoint y: 263, endPoint x: 496, endPoint y: 267, distance: 148.4
click at [496, 267] on div "Possui histórico de infrações" at bounding box center [565, 264] width 436 height 16
drag, startPoint x: 493, startPoint y: 528, endPoint x: 415, endPoint y: 454, distance: 106.7
click at [493, 525] on div at bounding box center [831, 347] width 1117 height 427
drag, startPoint x: 346, startPoint y: 373, endPoint x: 551, endPoint y: 373, distance: 205.0
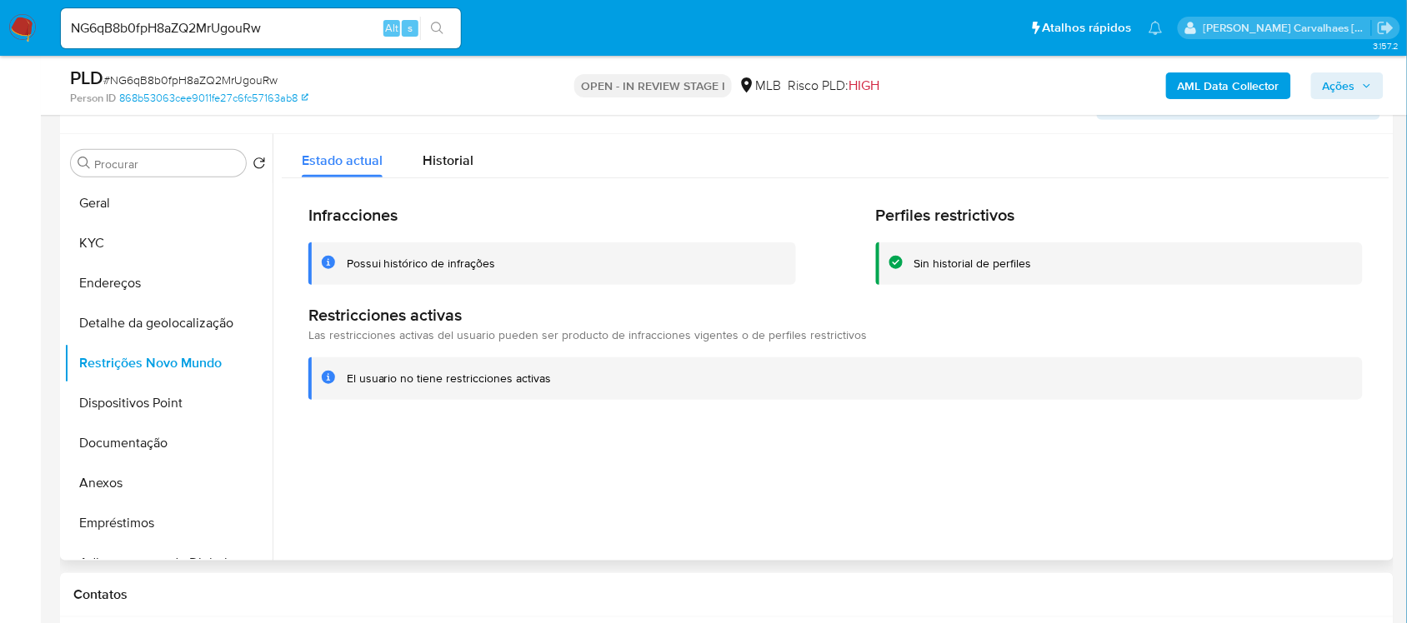
click at [551, 373] on div "El usuario no tiene restricciones activas" at bounding box center [848, 379] width 1003 height 16
click at [154, 401] on button "Dispositivos Point" at bounding box center [161, 403] width 195 height 40
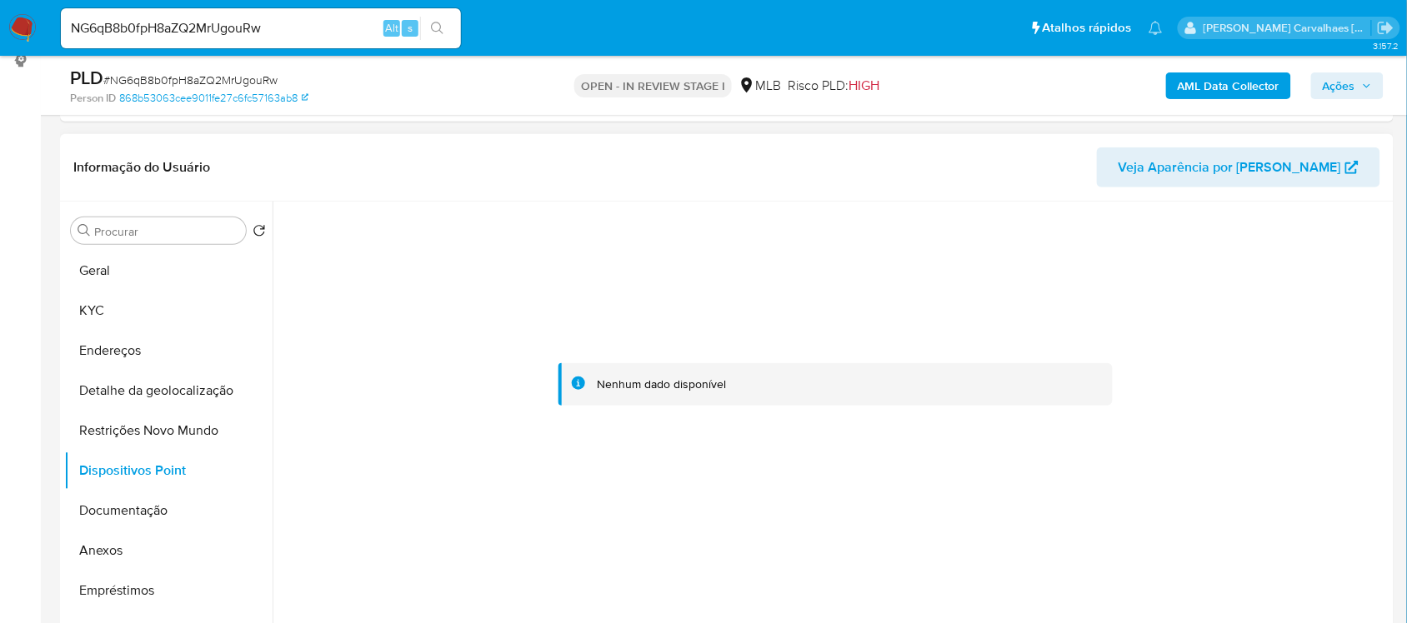
scroll to position [194, 0]
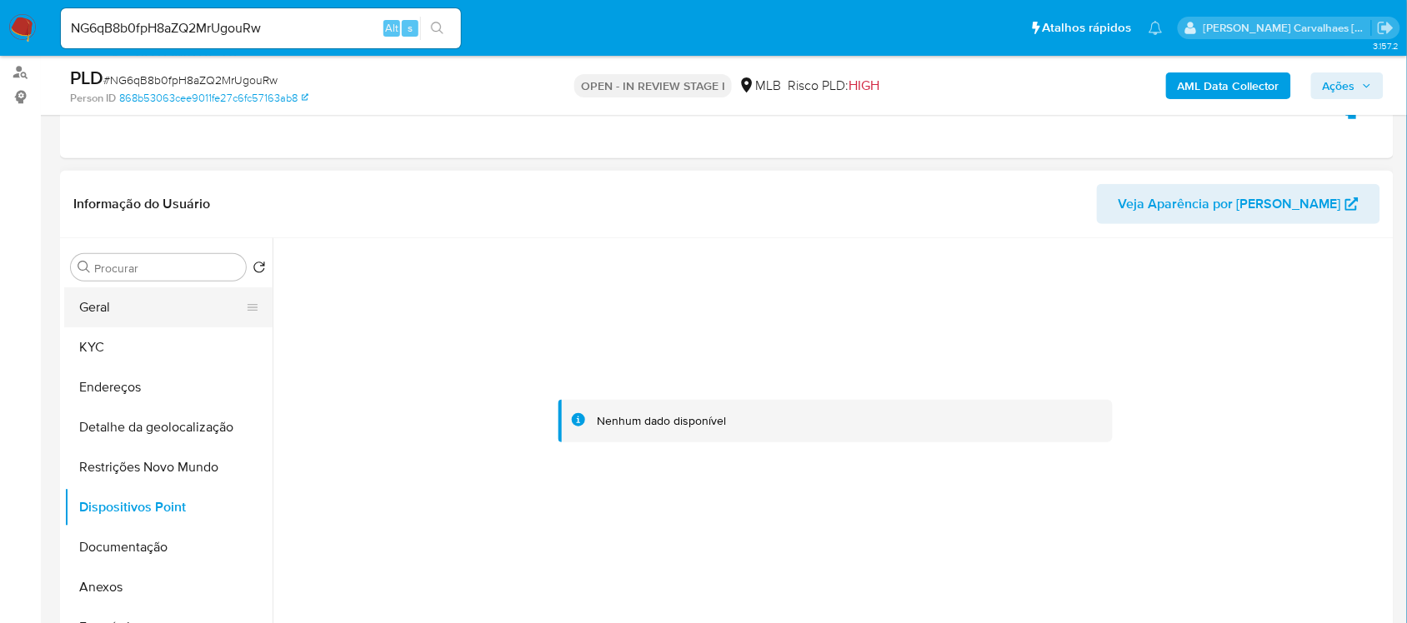
click at [119, 302] on button "Geral" at bounding box center [161, 308] width 195 height 40
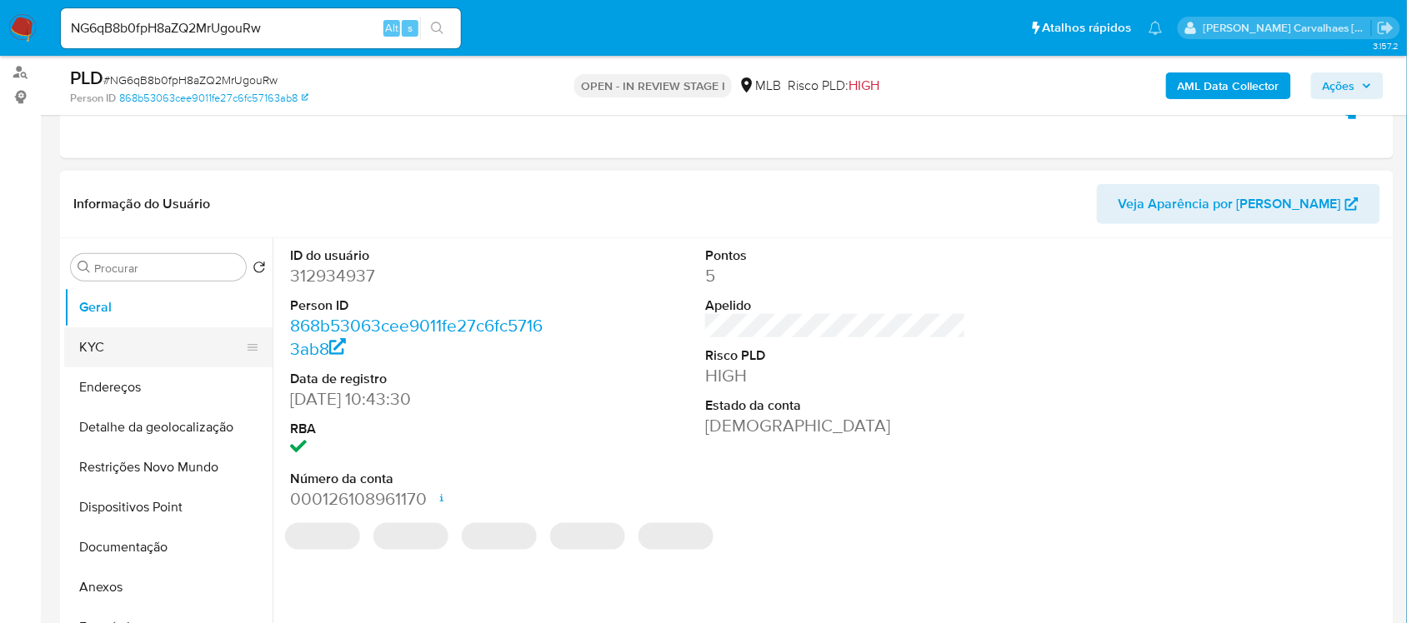
click at [146, 353] on button "KYC" at bounding box center [161, 348] width 195 height 40
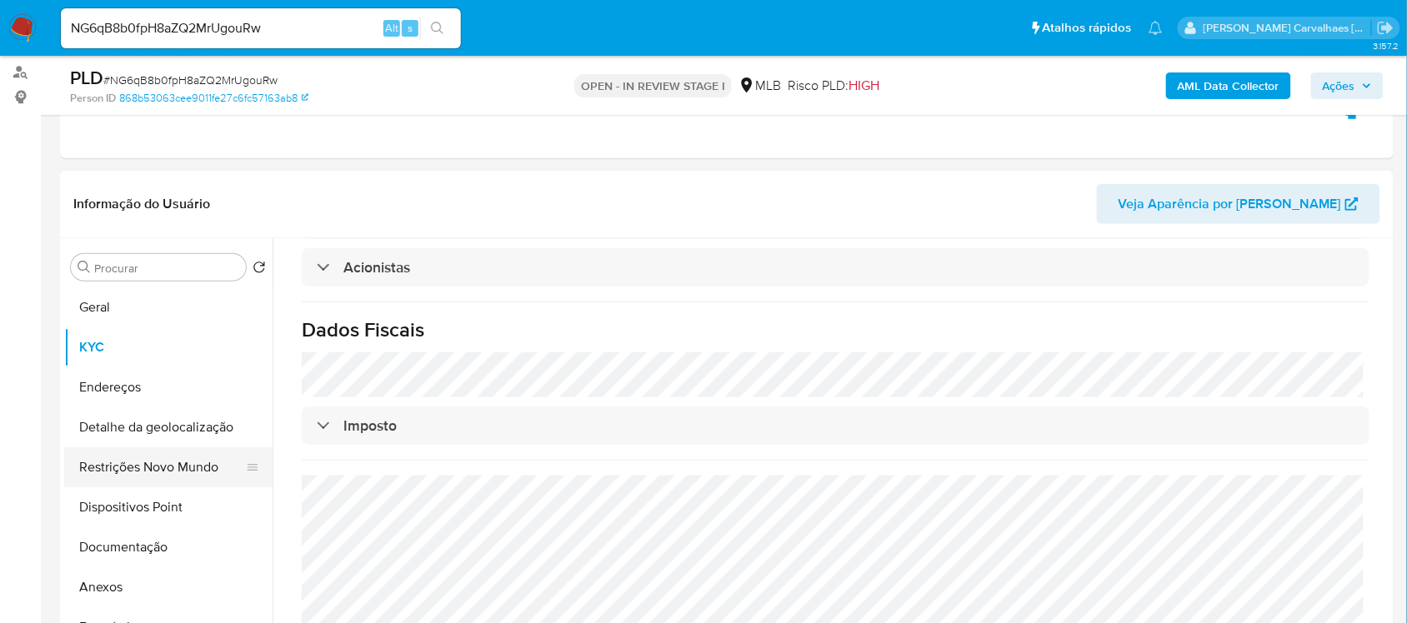
scroll to position [104, 0]
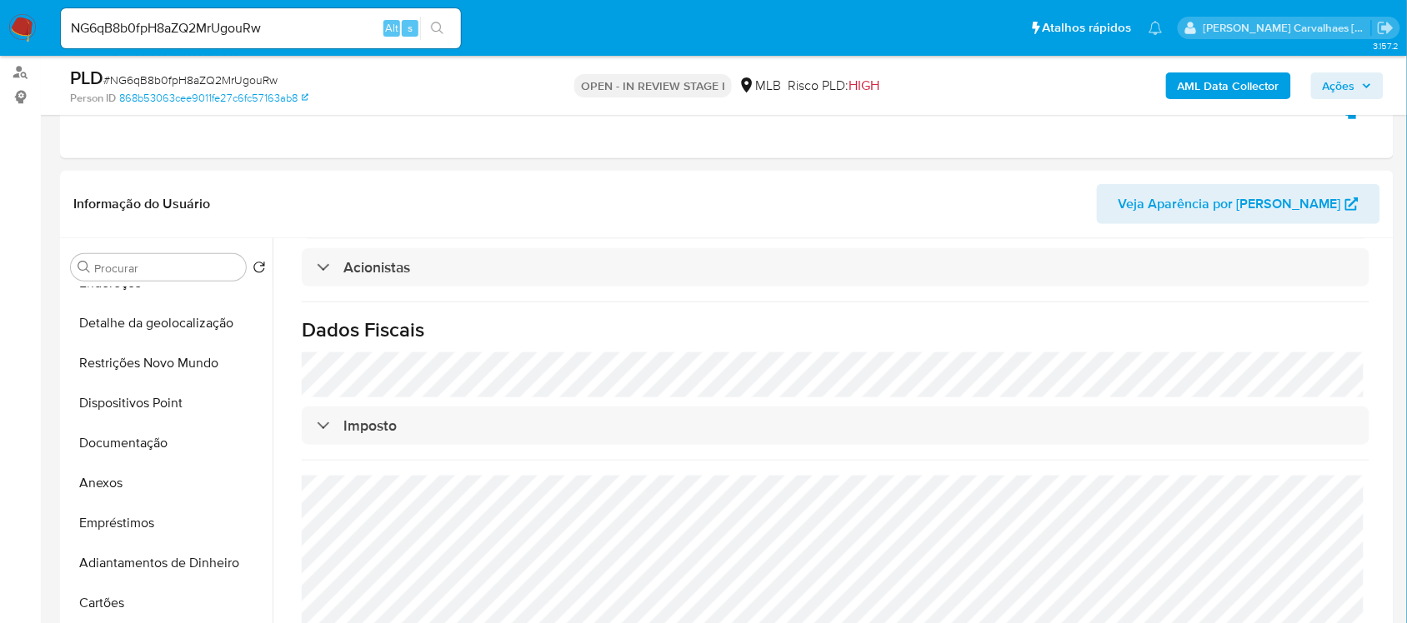
click at [122, 479] on button "Anexos" at bounding box center [168, 483] width 208 height 40
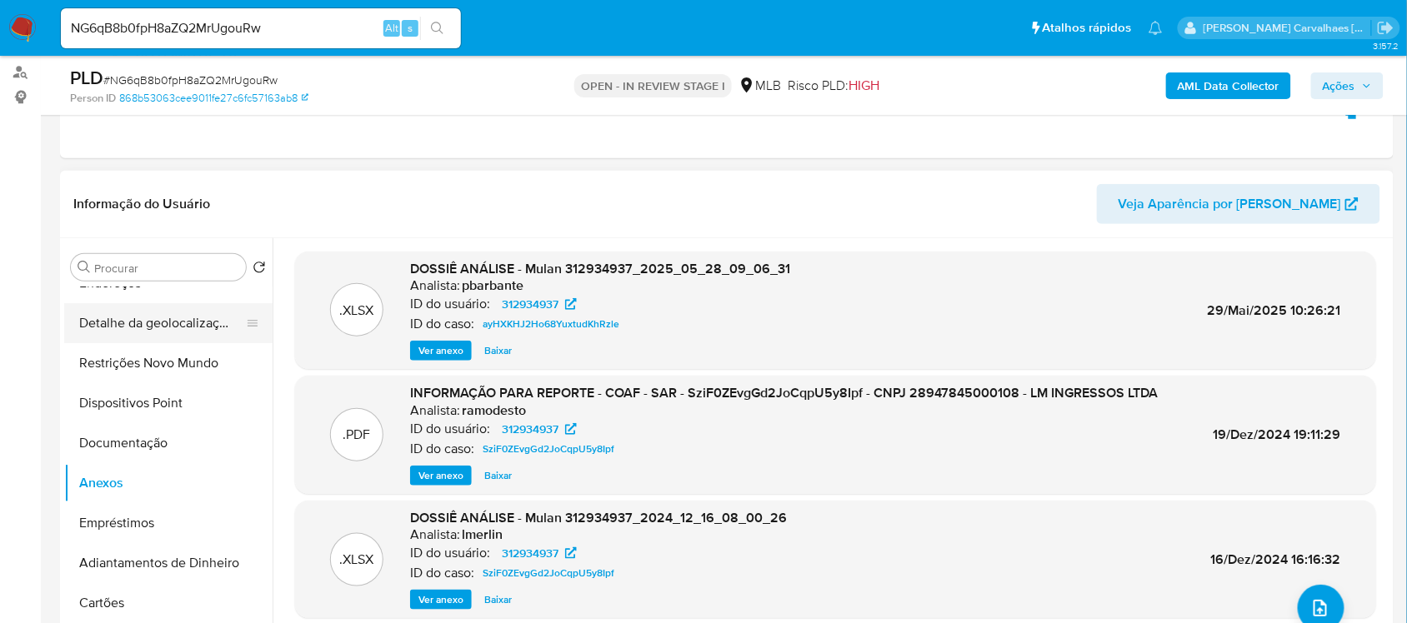
scroll to position [0, 0]
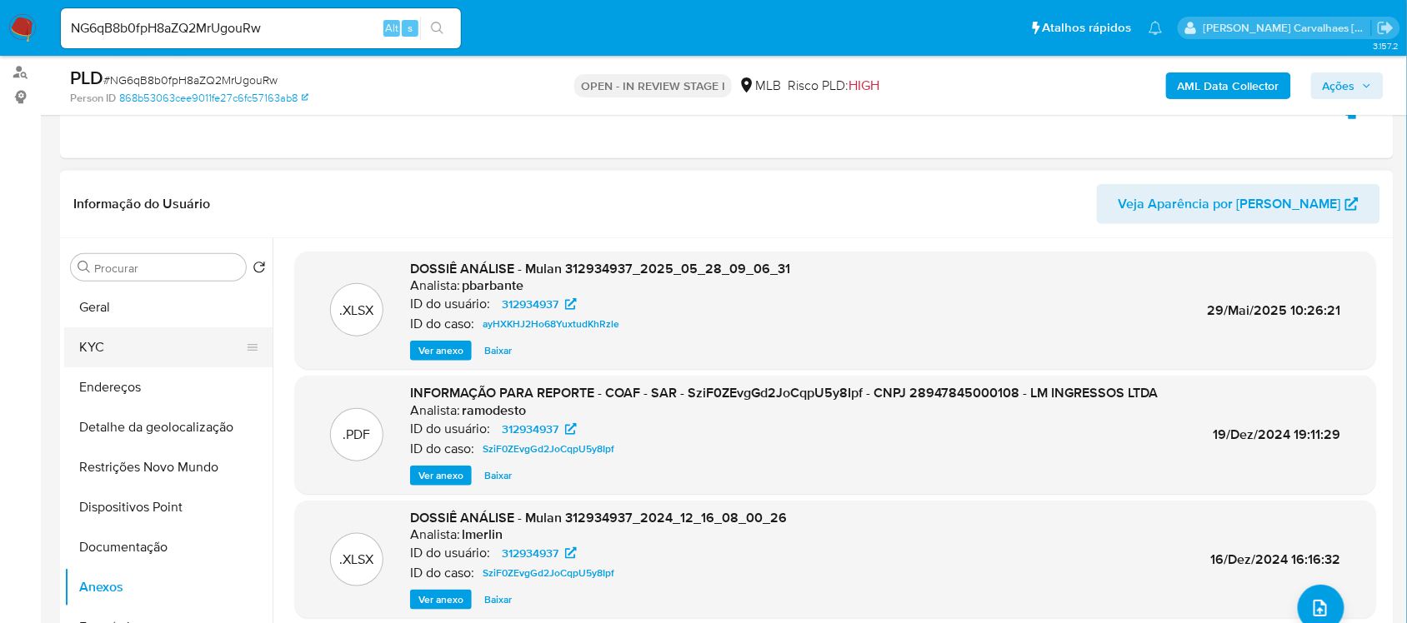
click at [139, 347] on button "KYC" at bounding box center [161, 348] width 195 height 40
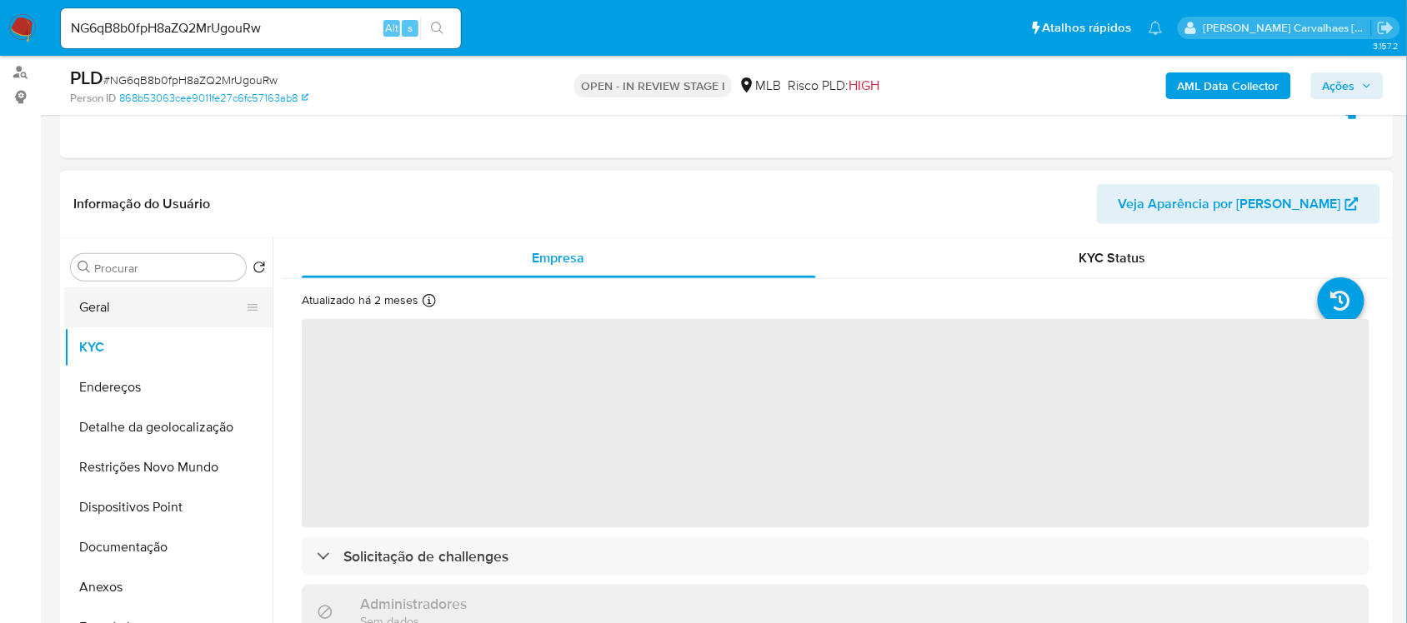
click at [129, 311] on button "Geral" at bounding box center [161, 308] width 195 height 40
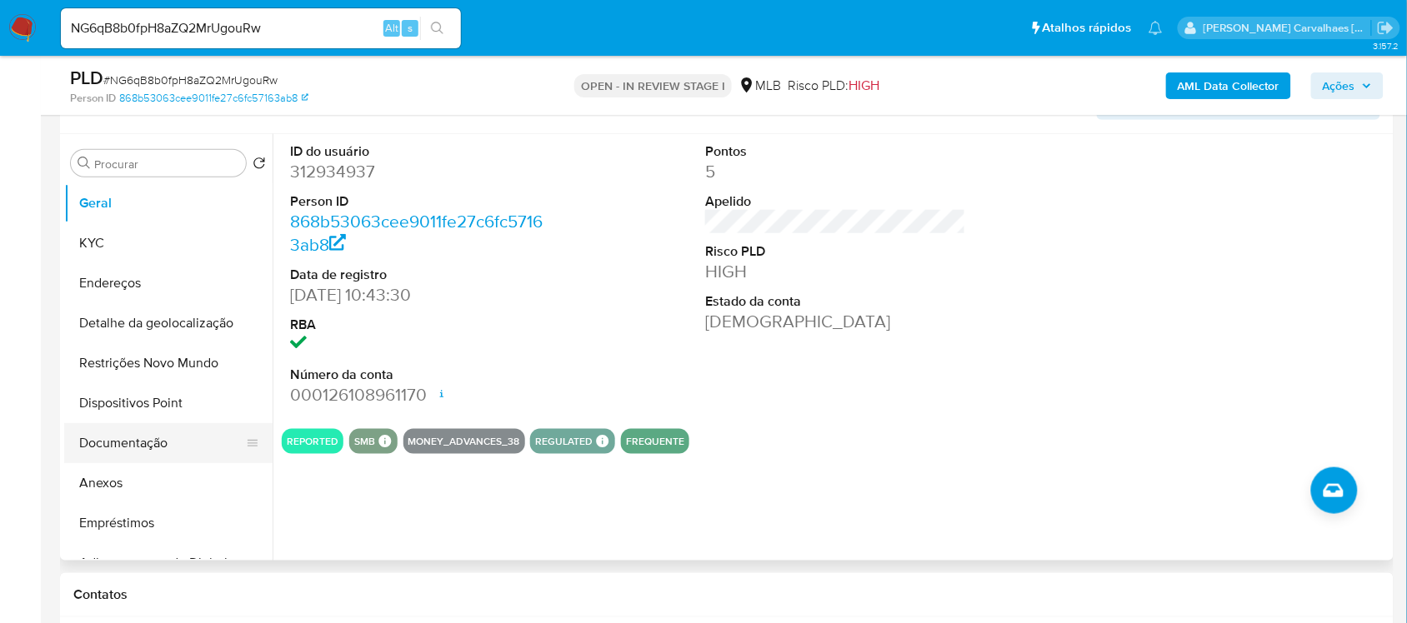
scroll to position [104, 0]
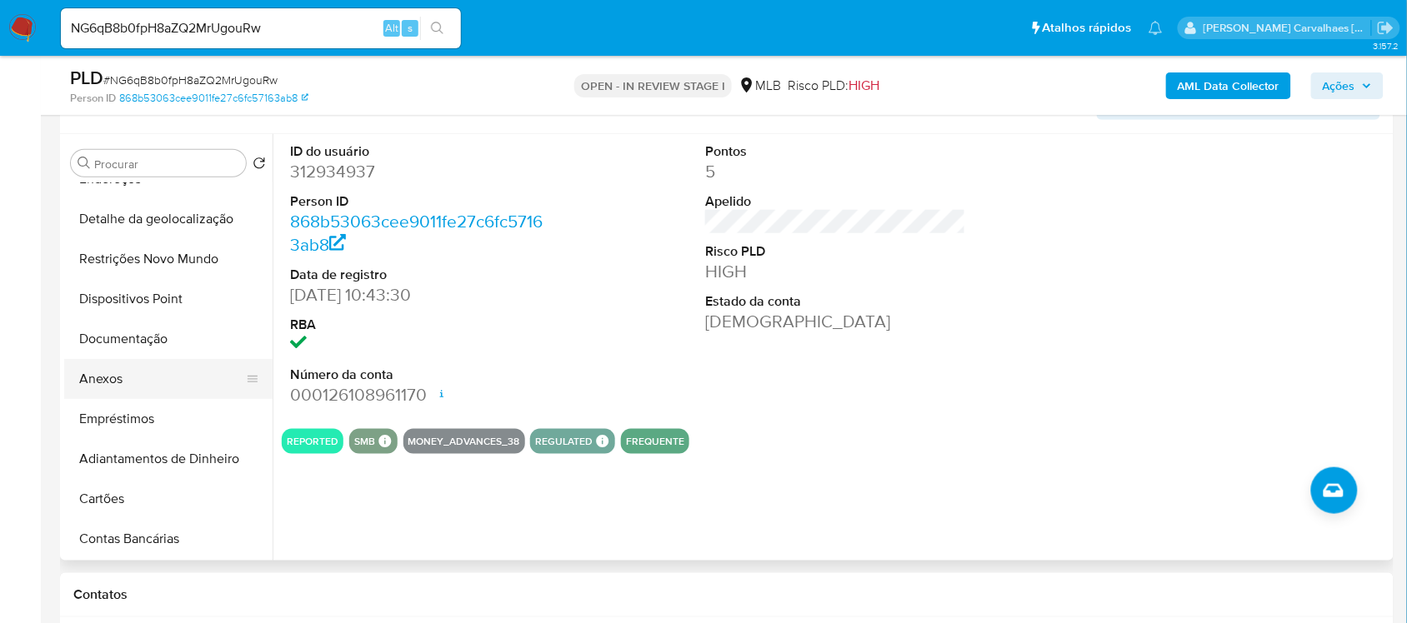
click at [144, 379] on button "Anexos" at bounding box center [161, 379] width 195 height 40
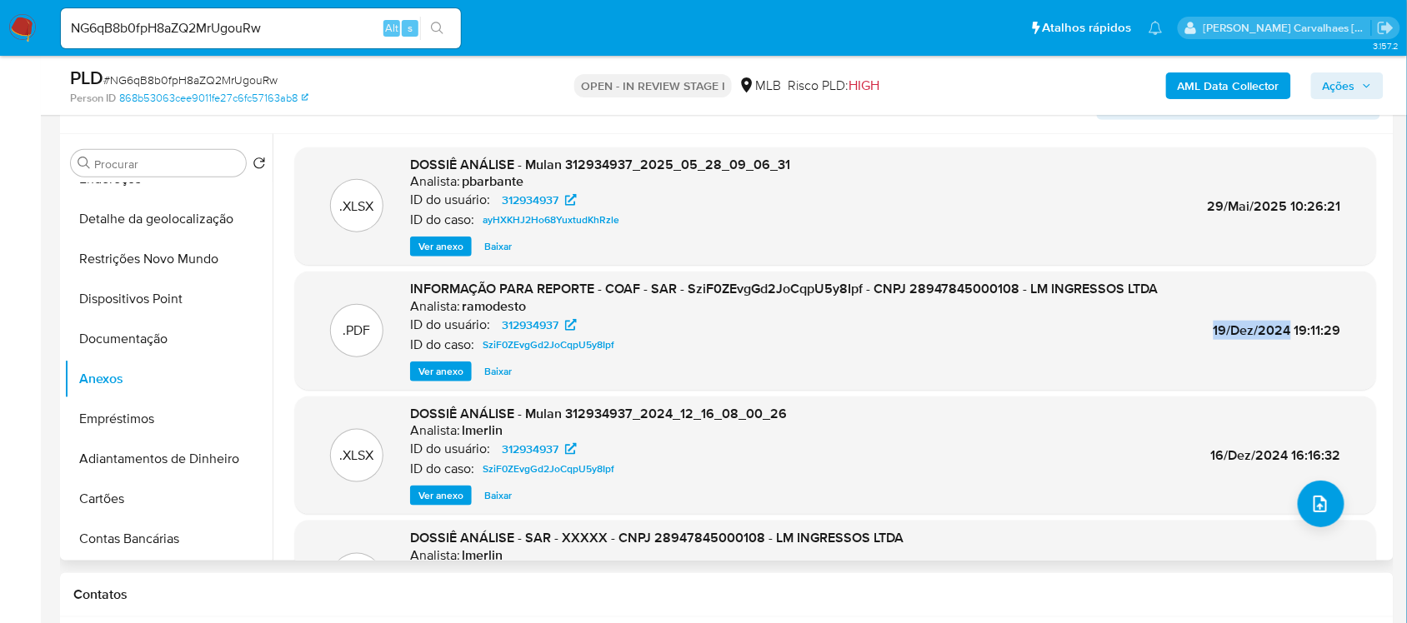
drag, startPoint x: 1206, startPoint y: 340, endPoint x: 1288, endPoint y: 339, distance: 81.7
click at [1288, 339] on div ".PDF INFORMAÇÃO PARA REPORTE - COAF - SAR - SziF0ZEvgGd2JoCqpU5y8Ipf - CNPJ 289…" at bounding box center [835, 331] width 1064 height 102
copy span "19/Dez/2024"
click at [451, 373] on span "Ver anexo" at bounding box center [440, 371] width 45 height 17
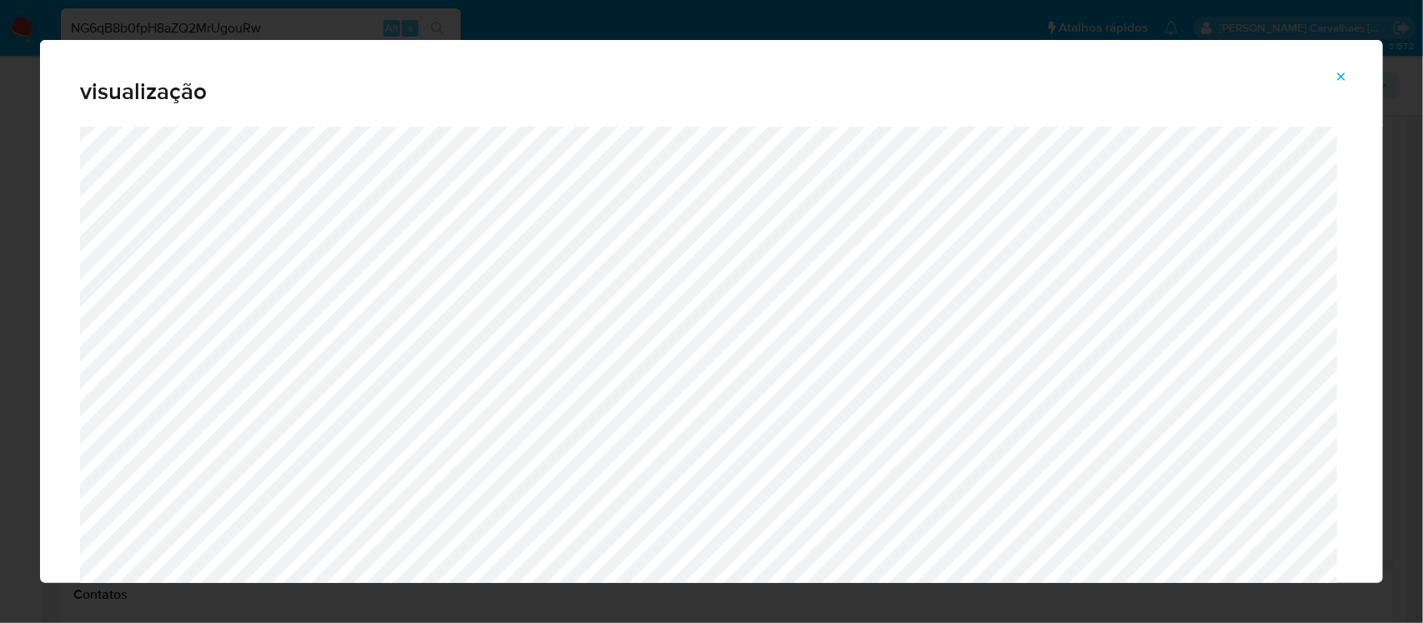
click at [1333, 79] on icon "Attachment preview" at bounding box center [1340, 76] width 13 height 13
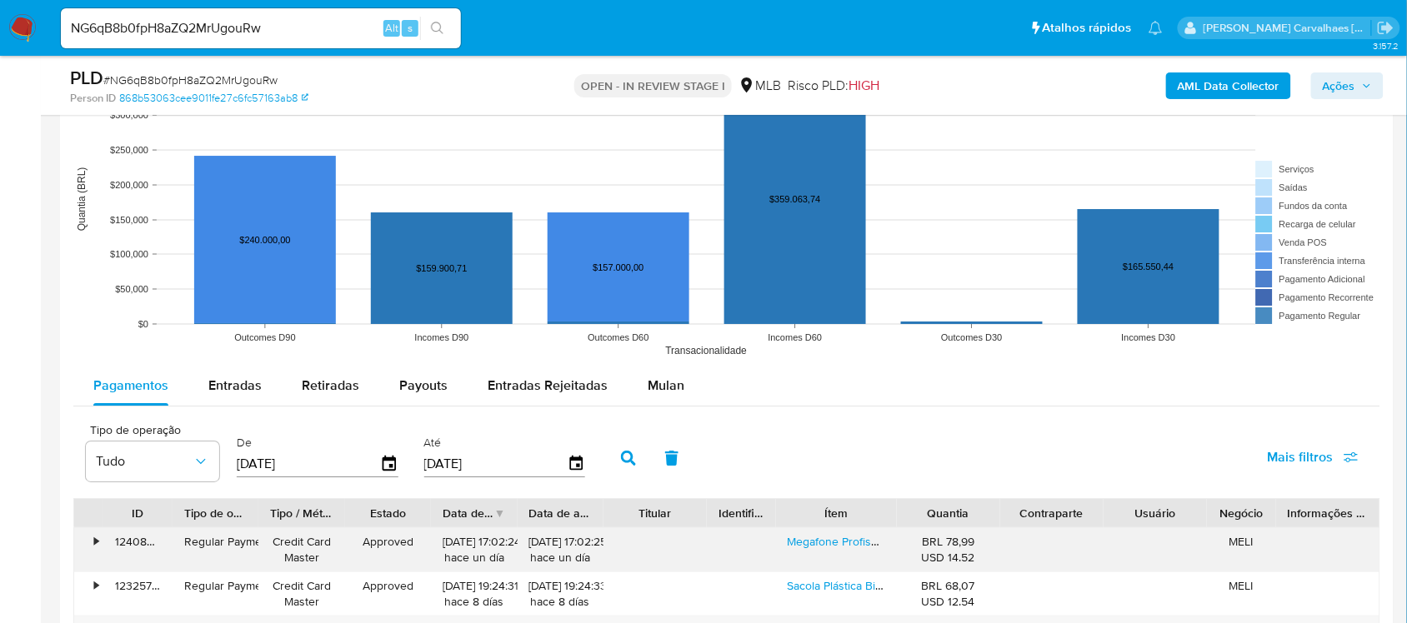
scroll to position [1757, 0]
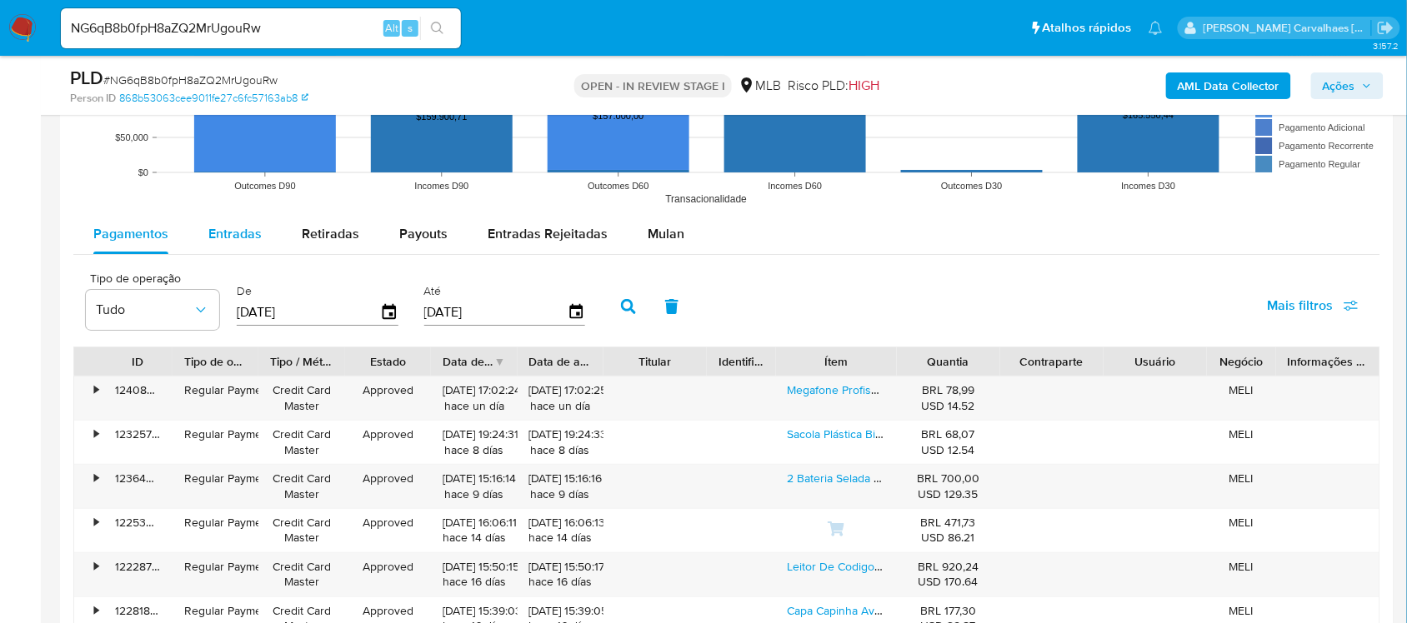
click at [246, 242] on span "Entradas" at bounding box center [234, 233] width 53 height 19
select select "10"
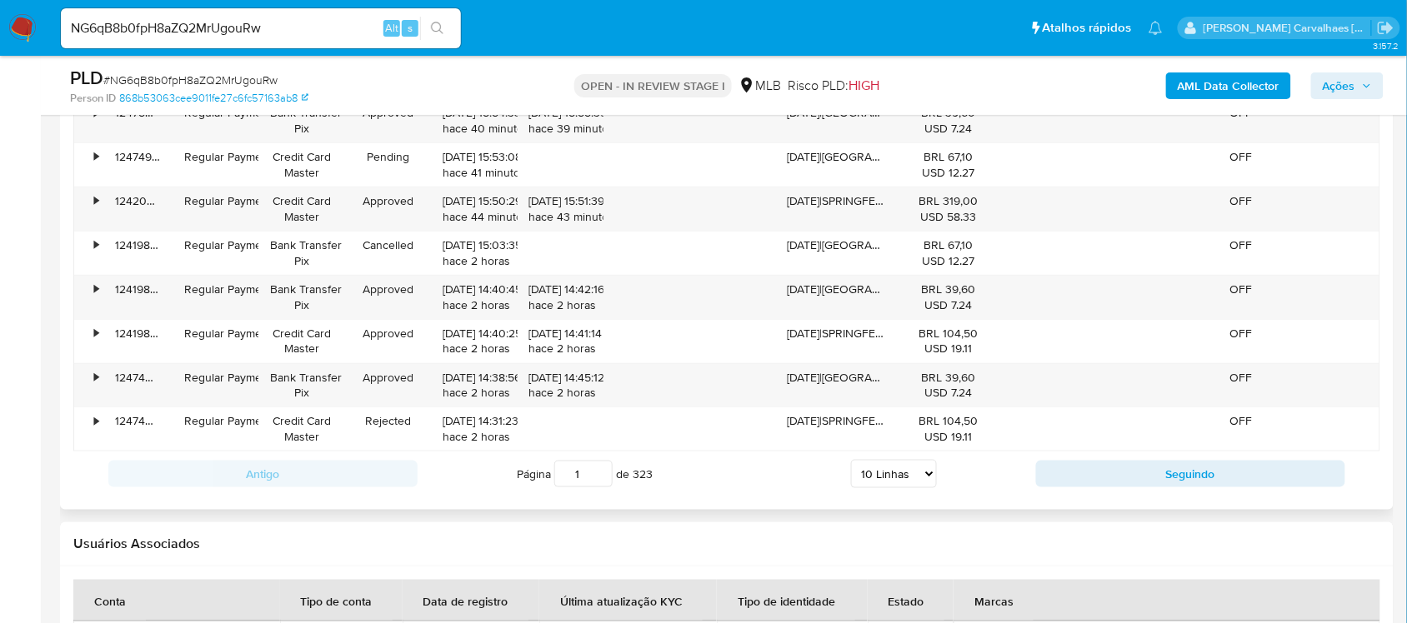
scroll to position [2174, 0]
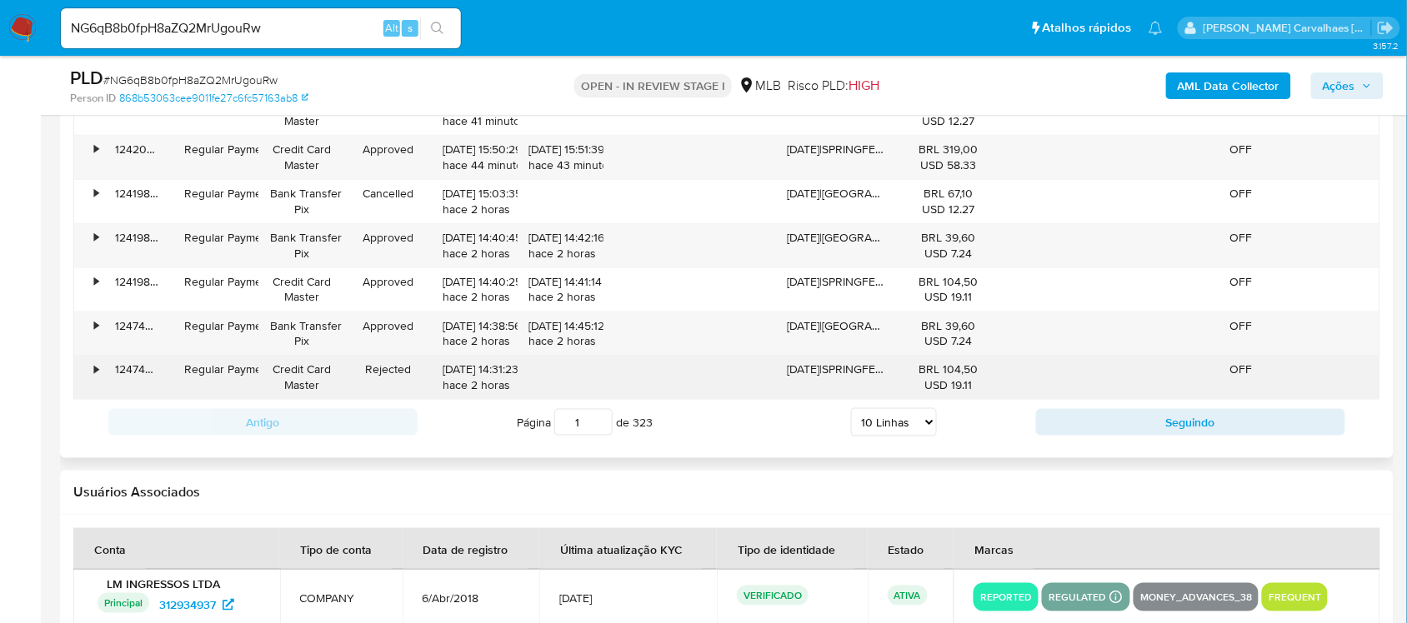
click at [794, 393] on div "20/09/2025|SPRINGFESTIVALPANDORA,VICOSA" at bounding box center [836, 377] width 121 height 43
click at [96, 373] on div "•" at bounding box center [96, 370] width 4 height 16
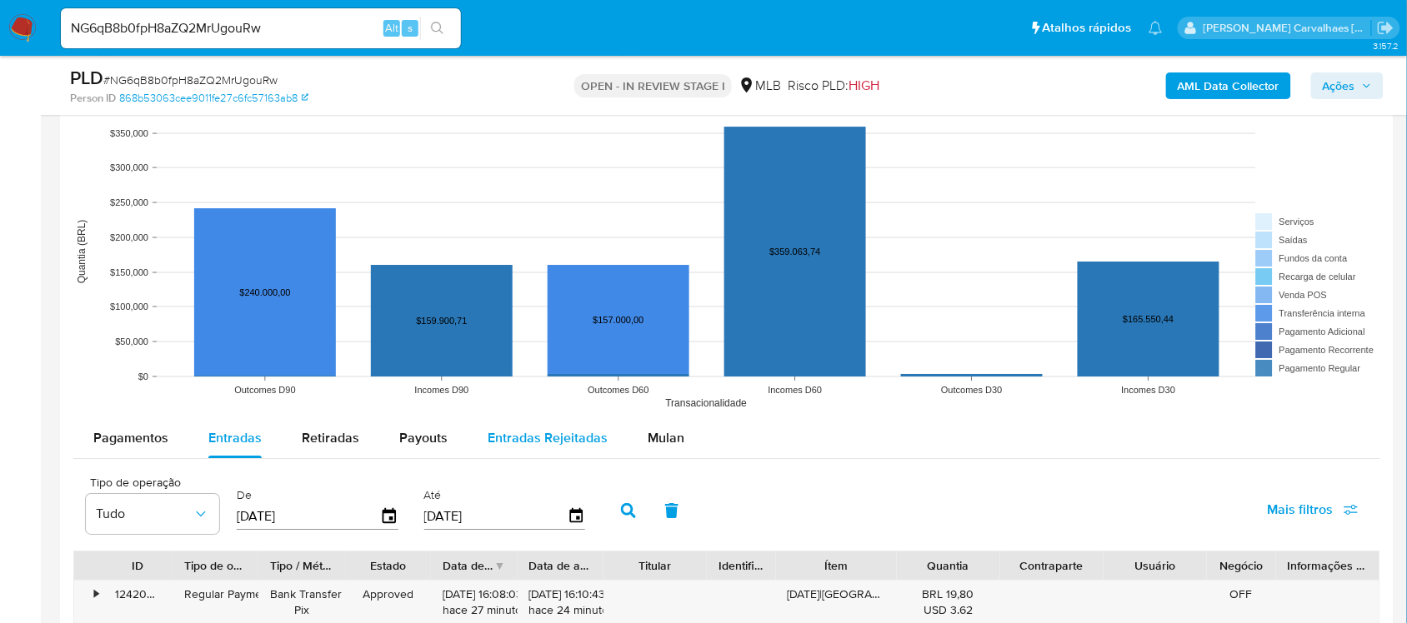
scroll to position [1549, 0]
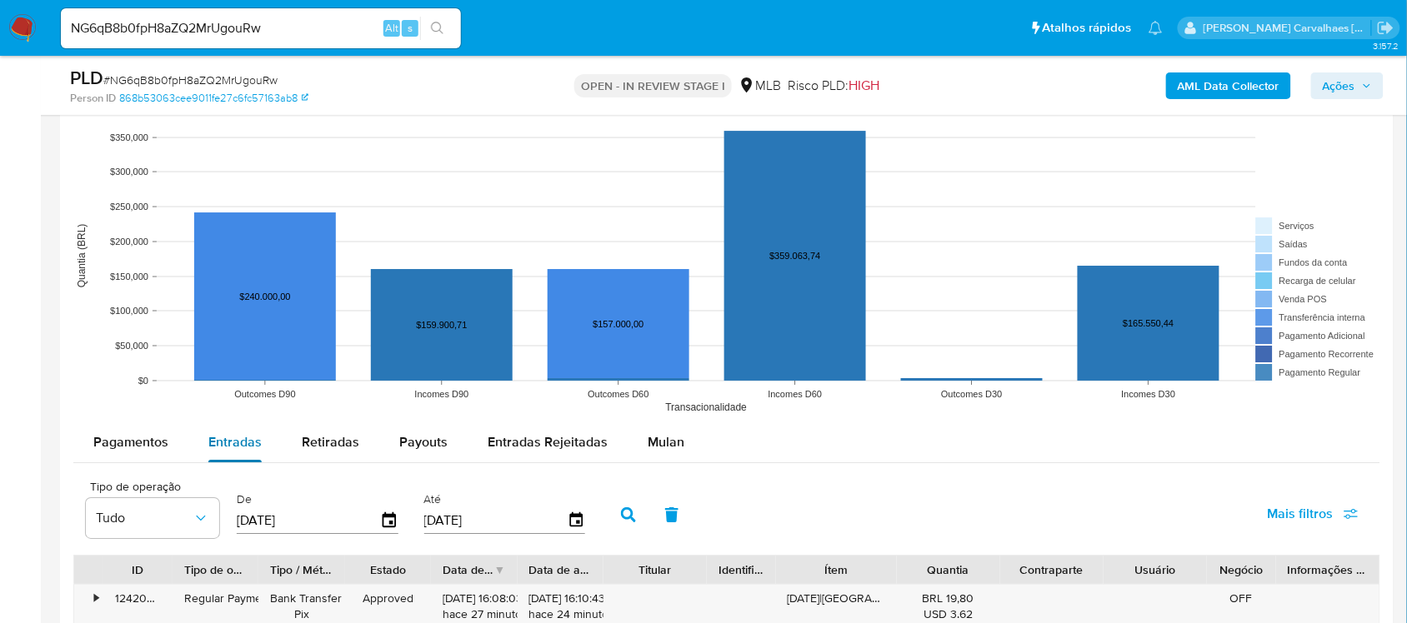
click at [267, 447] on button "Entradas" at bounding box center [234, 443] width 93 height 40
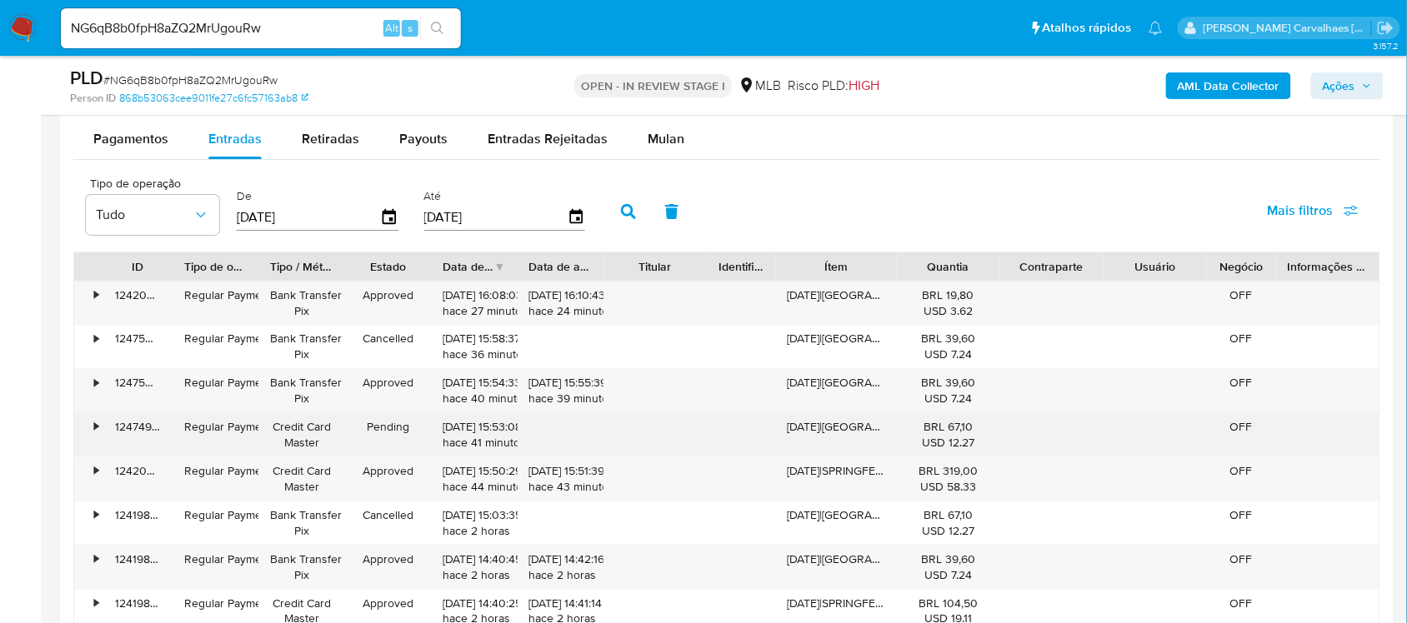
scroll to position [1861, 0]
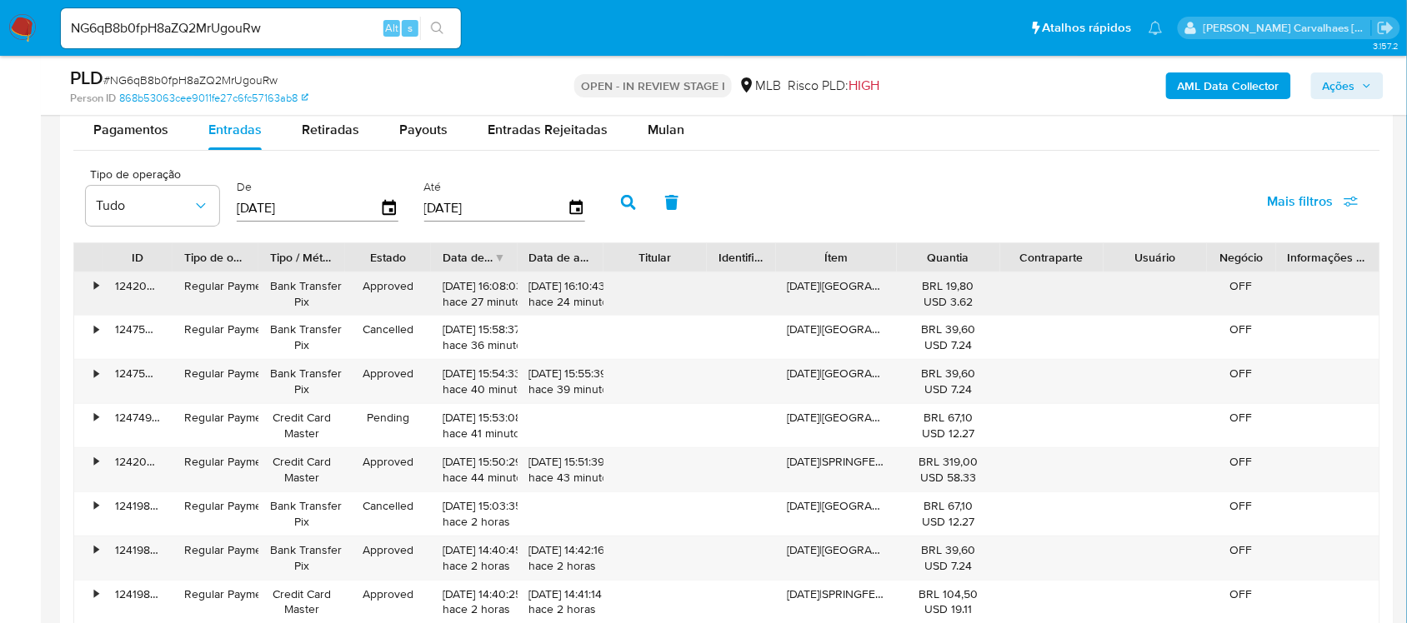
click at [852, 313] on div "[DATE]|[GEOGRAPHIC_DATA],[GEOGRAPHIC_DATA]" at bounding box center [836, 294] width 121 height 43
click at [136, 138] on span "Pagamentos" at bounding box center [130, 129] width 75 height 19
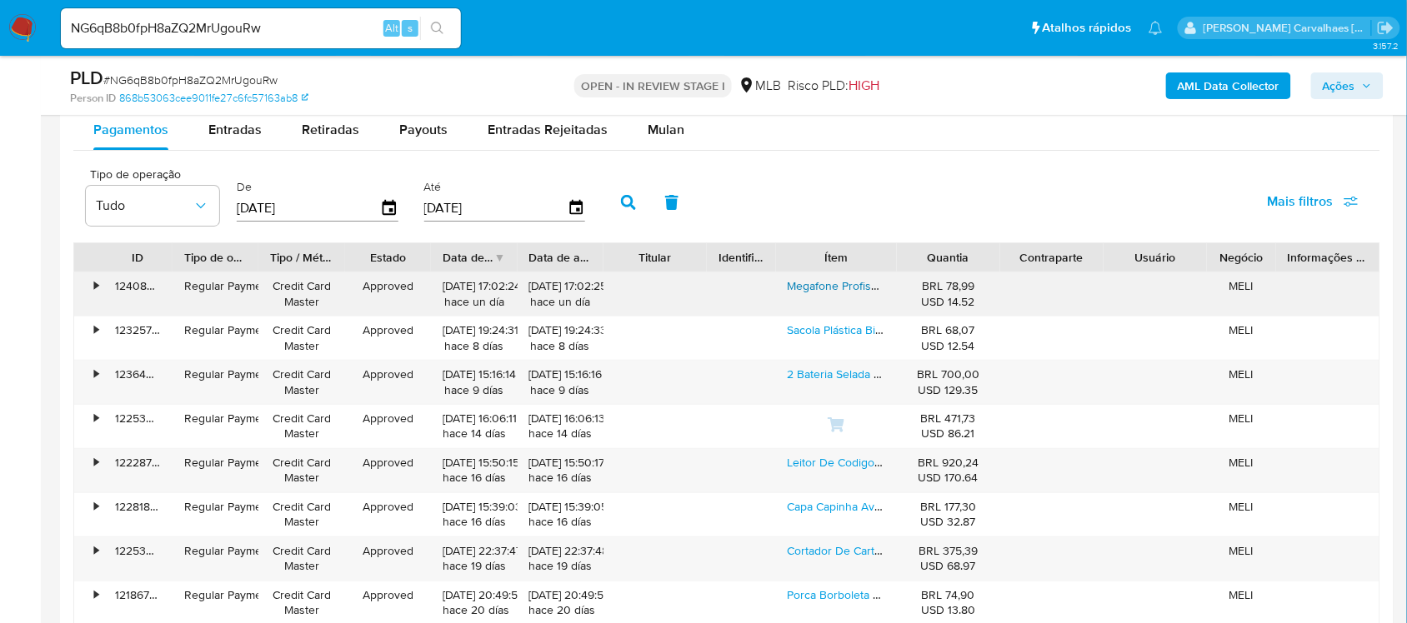
click at [851, 288] on link "Megafone Profissional Gravador Amplificador Recarregável Voz Sirene Portatil Us…" at bounding box center [1031, 286] width 487 height 17
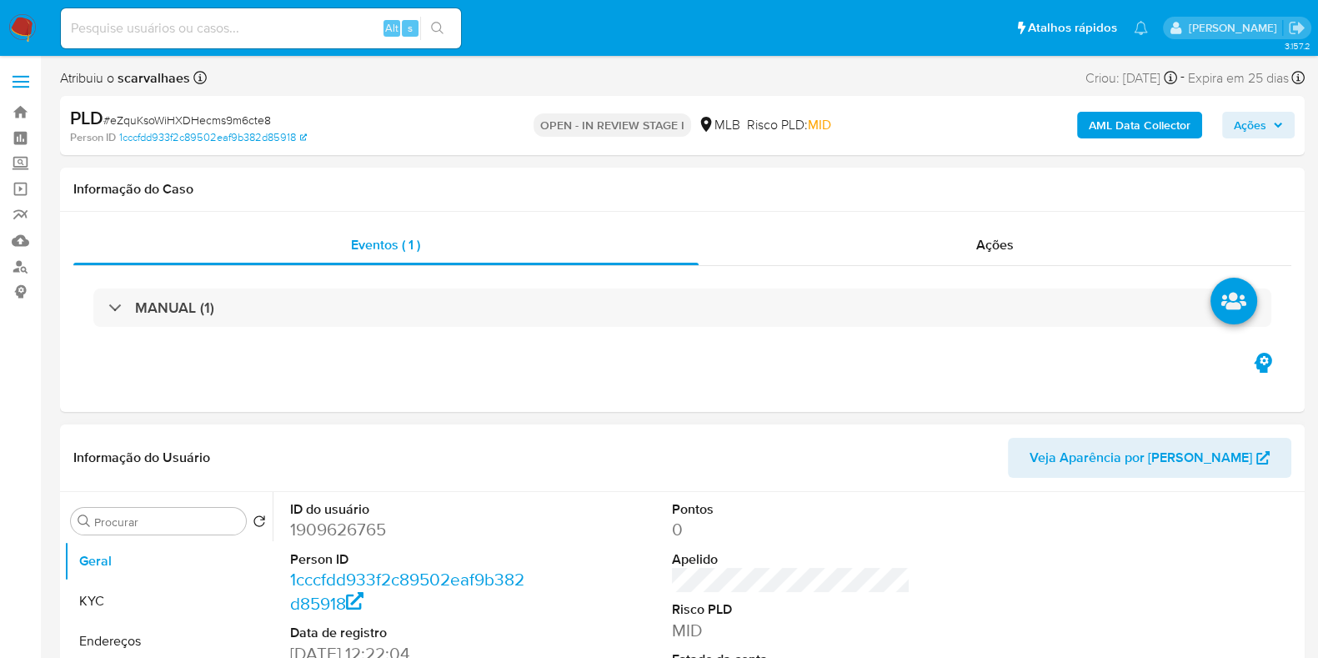
select select "10"
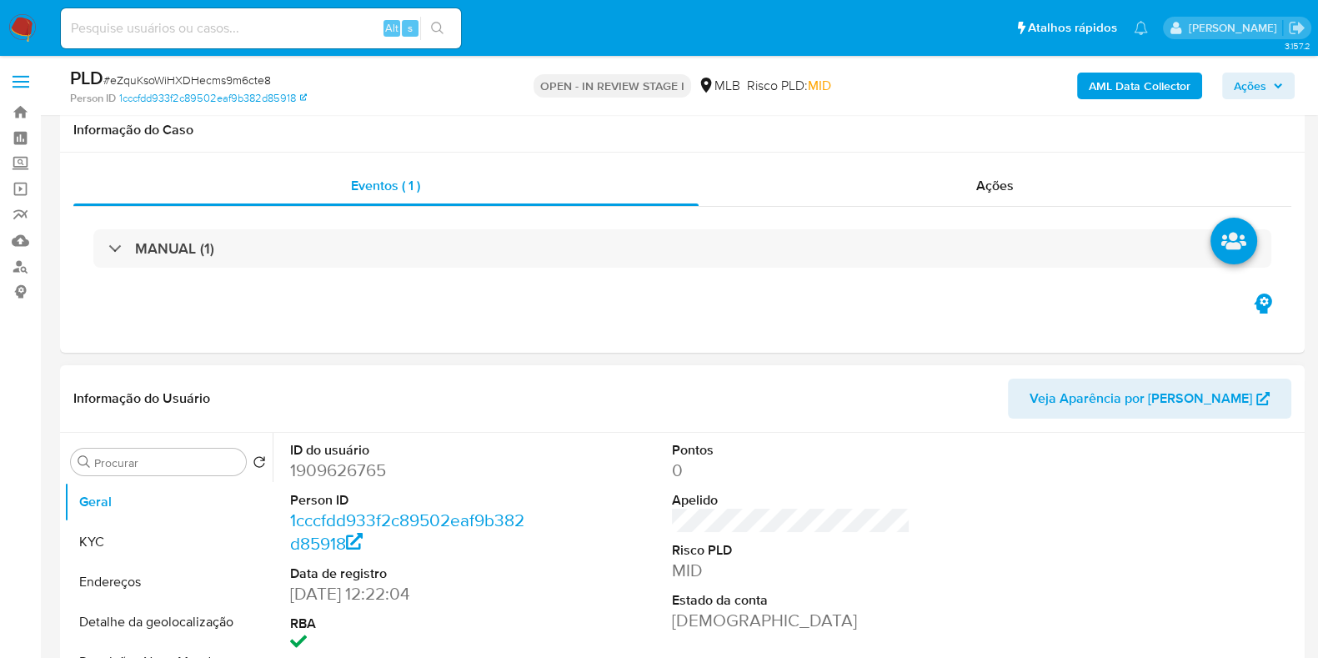
scroll to position [208, 0]
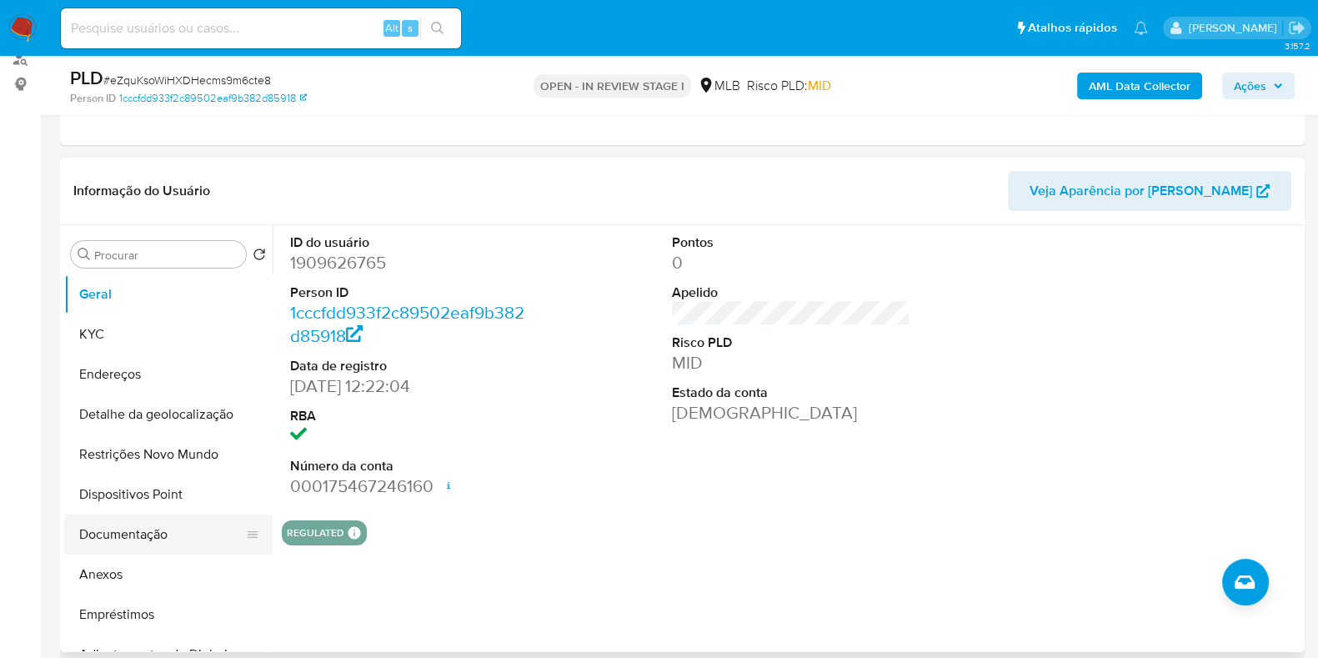
click at [171, 531] on button "Documentação" at bounding box center [161, 534] width 195 height 40
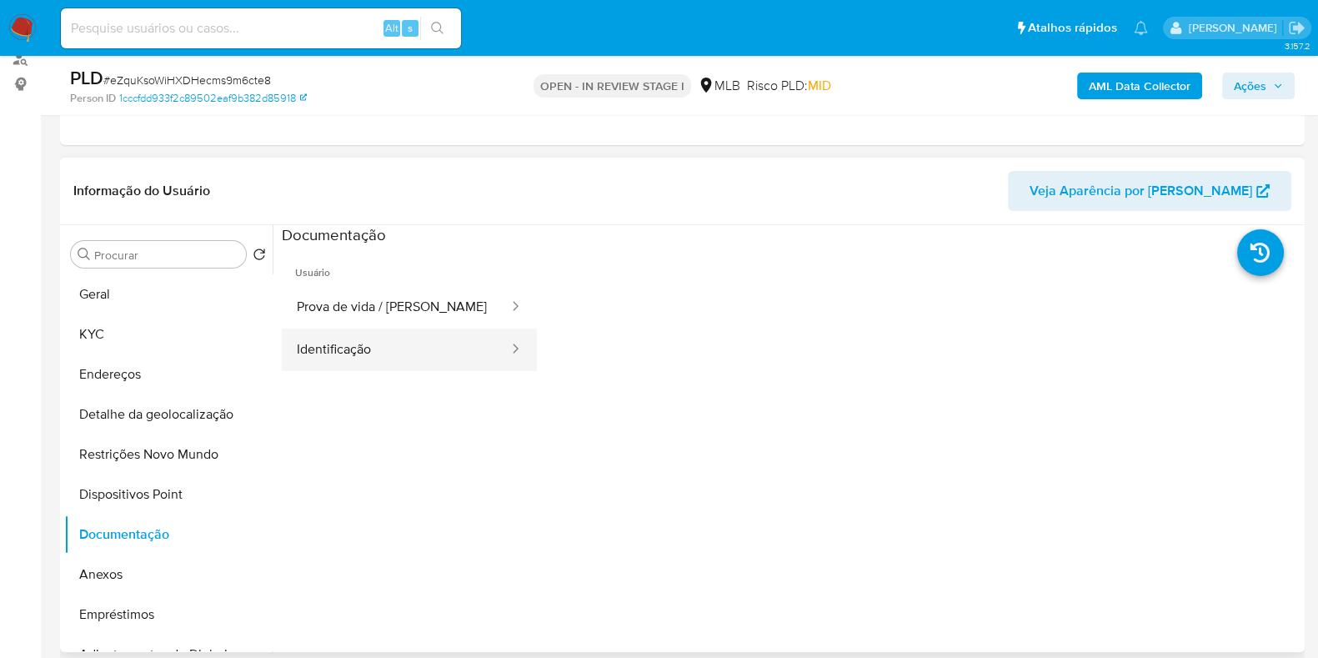
click at [360, 362] on button "Identificação" at bounding box center [396, 349] width 228 height 43
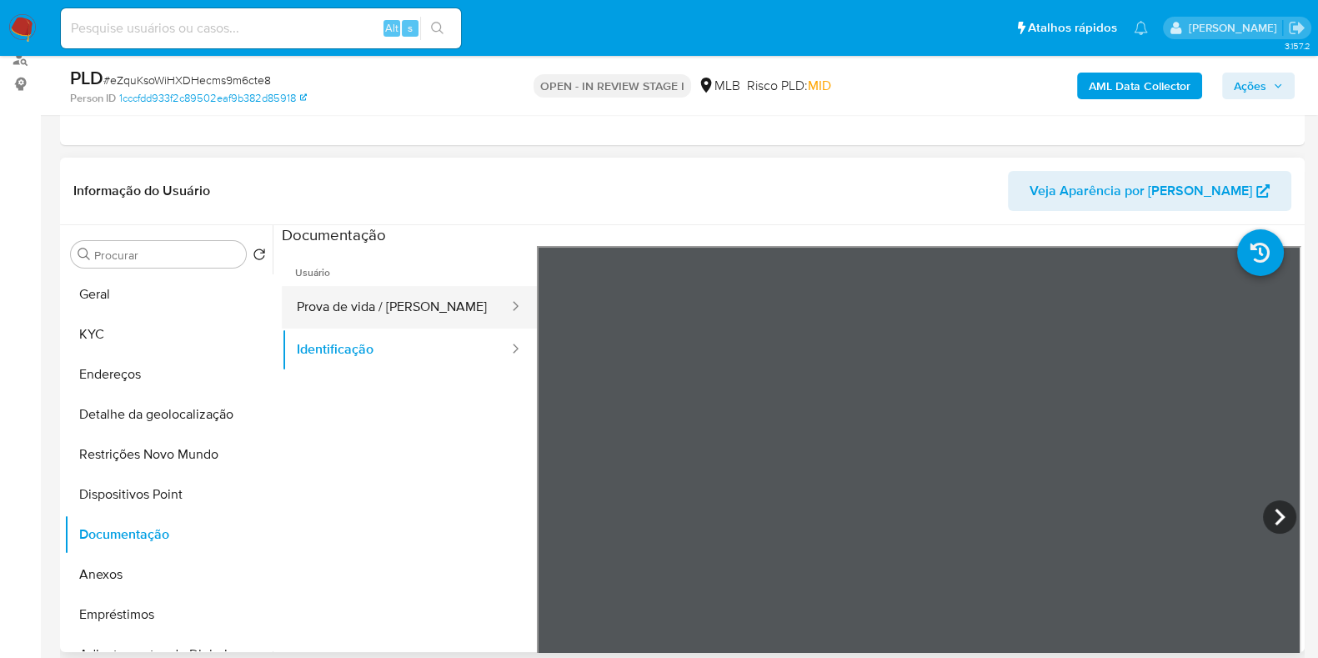
click at [429, 306] on button "Prova de vida / Selfie" at bounding box center [396, 307] width 228 height 43
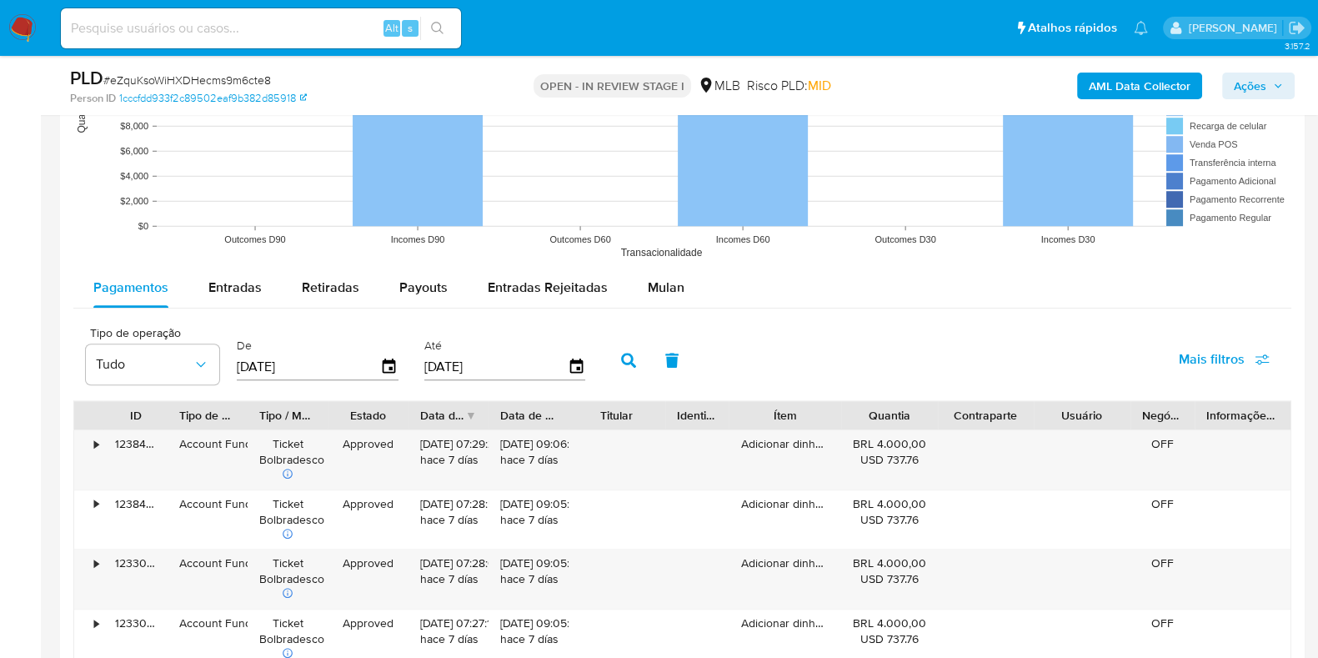
scroll to position [1666, 0]
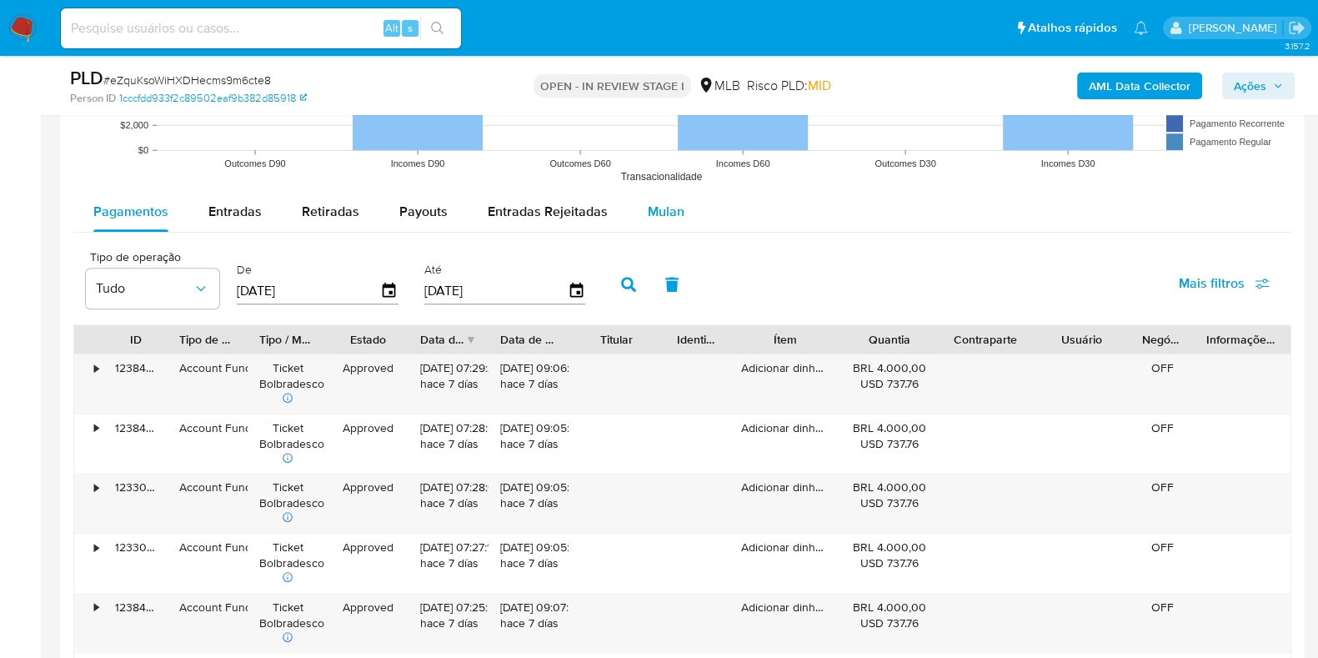
click at [663, 215] on span "Mulan" at bounding box center [666, 211] width 37 height 19
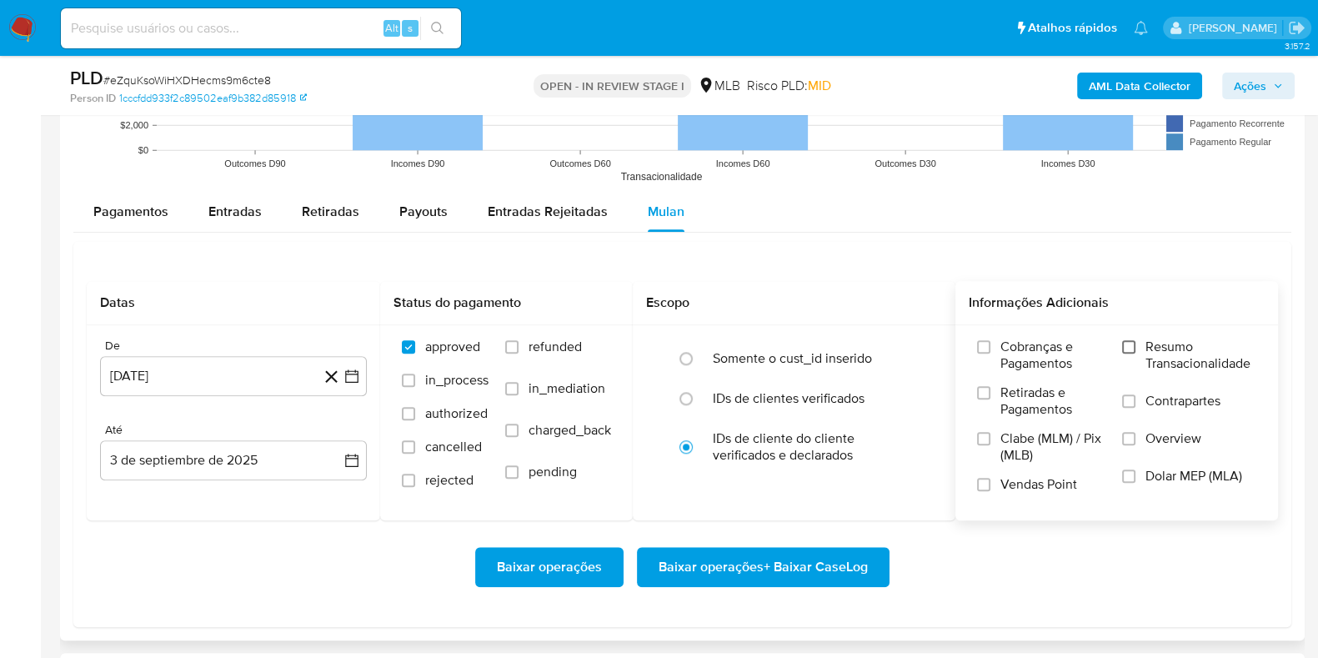
click at [1134, 340] on input "Resumo Transacionalidade" at bounding box center [1128, 346] width 13 height 13
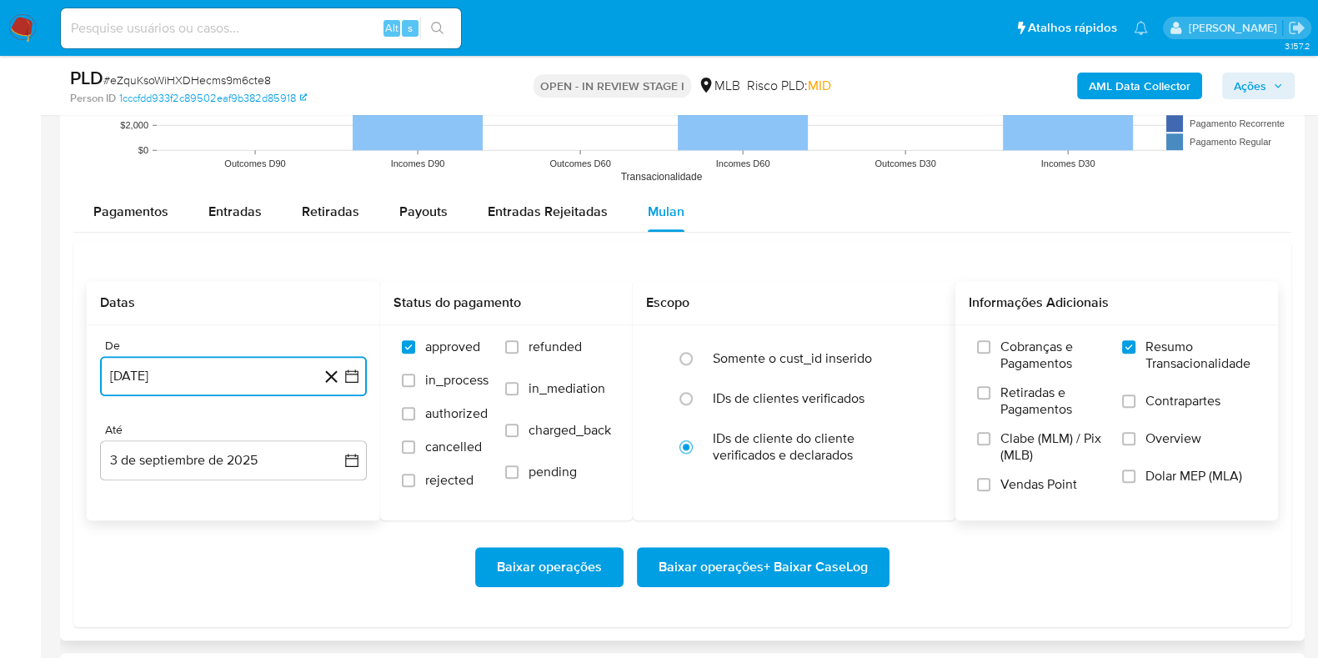
click at [346, 374] on icon "button" at bounding box center [351, 375] width 13 height 13
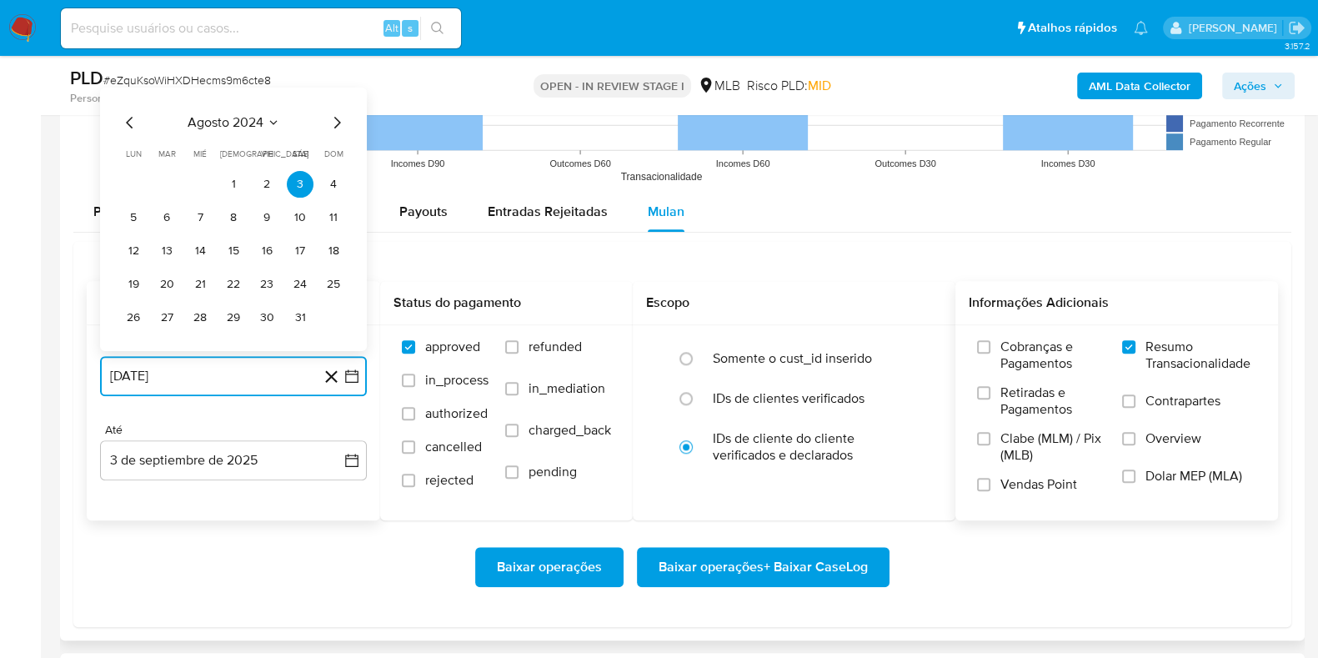
click at [340, 123] on icon "Mes siguiente" at bounding box center [337, 123] width 20 height 20
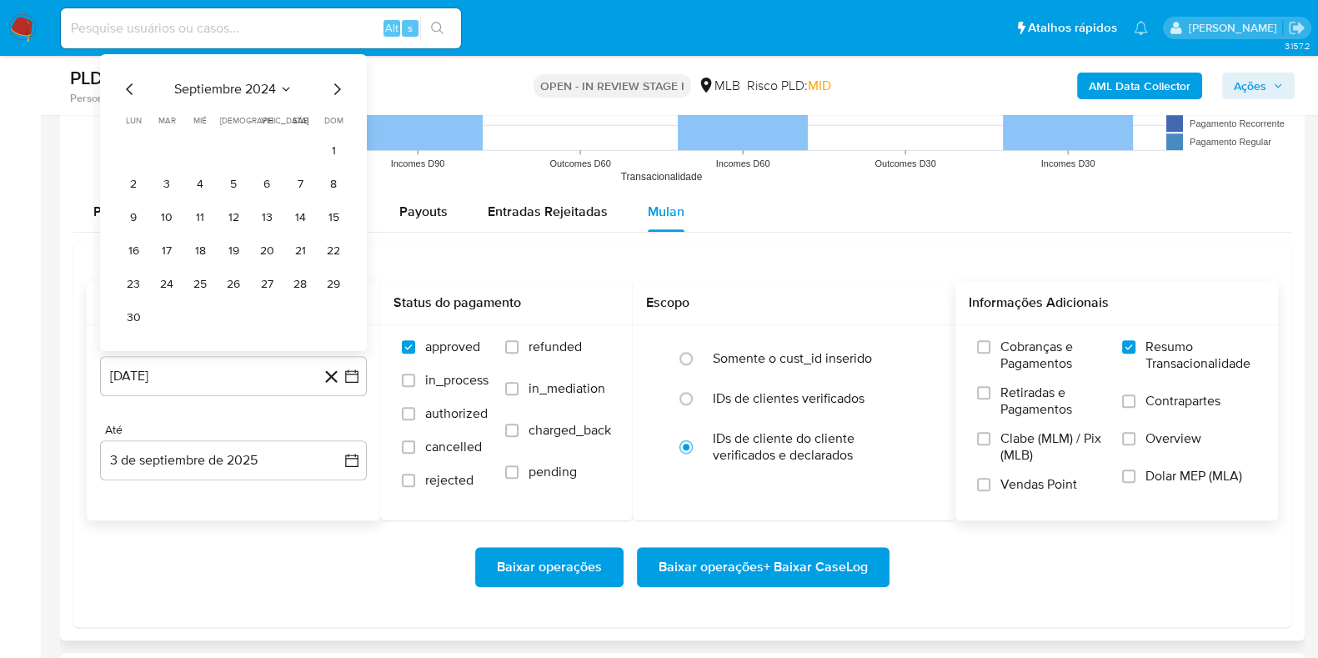
click at [338, 98] on div "septiembre 2024 septiembre 2024 lun lunes mar martes mié miércoles jue jueves v…" at bounding box center [233, 205] width 227 height 252
click at [338, 95] on icon "Mes siguiente" at bounding box center [337, 89] width 20 height 20
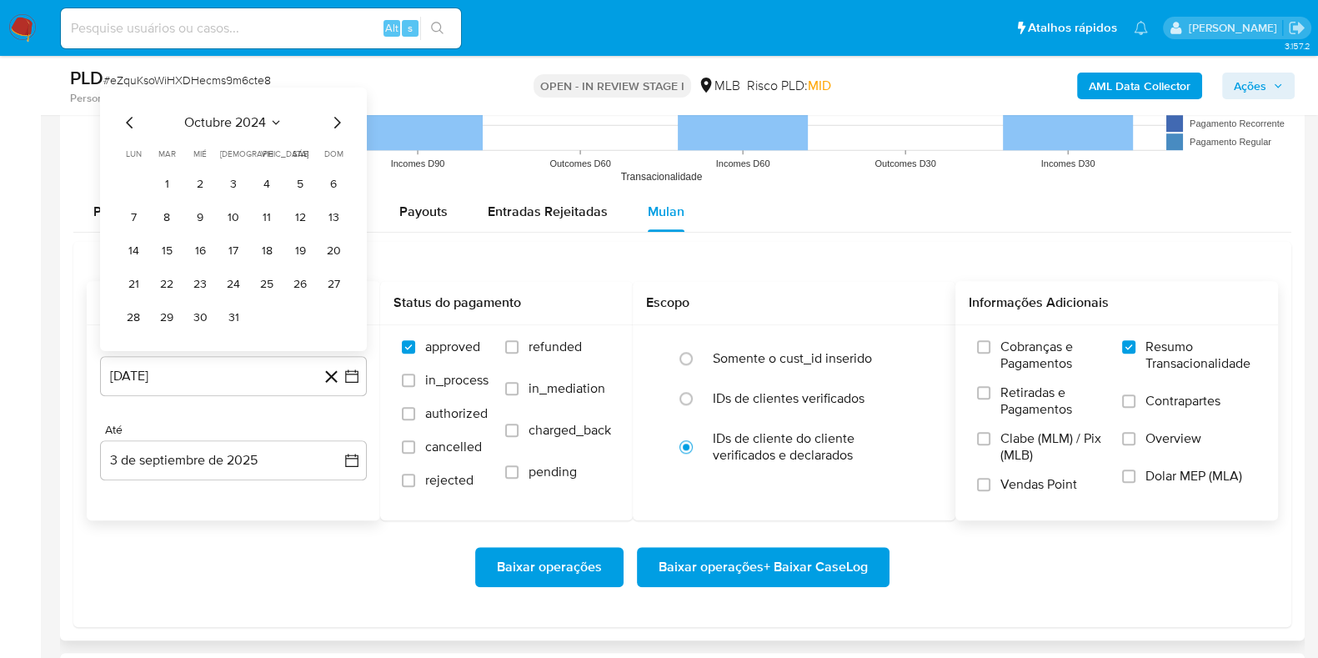
click at [333, 127] on icon "Mes siguiente" at bounding box center [337, 123] width 20 height 20
click at [333, 118] on icon "Mes siguiente" at bounding box center [337, 123] width 20 height 20
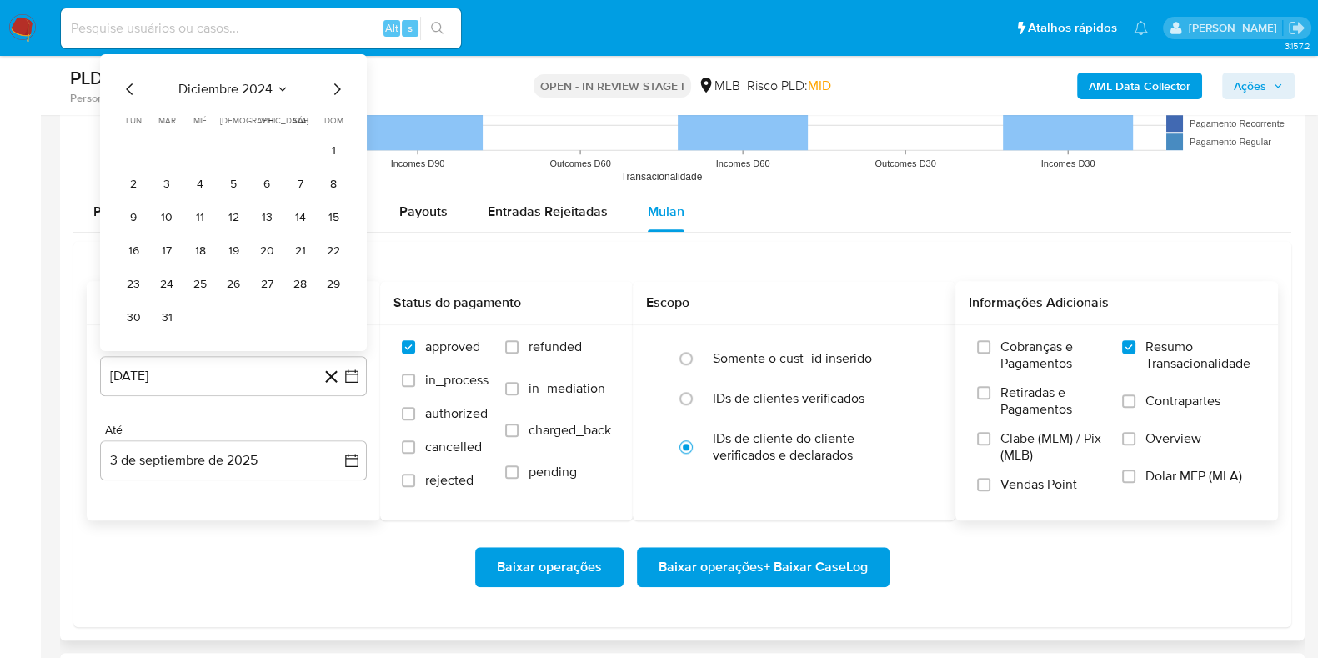
click at [333, 93] on icon "Mes siguiente" at bounding box center [337, 89] width 20 height 20
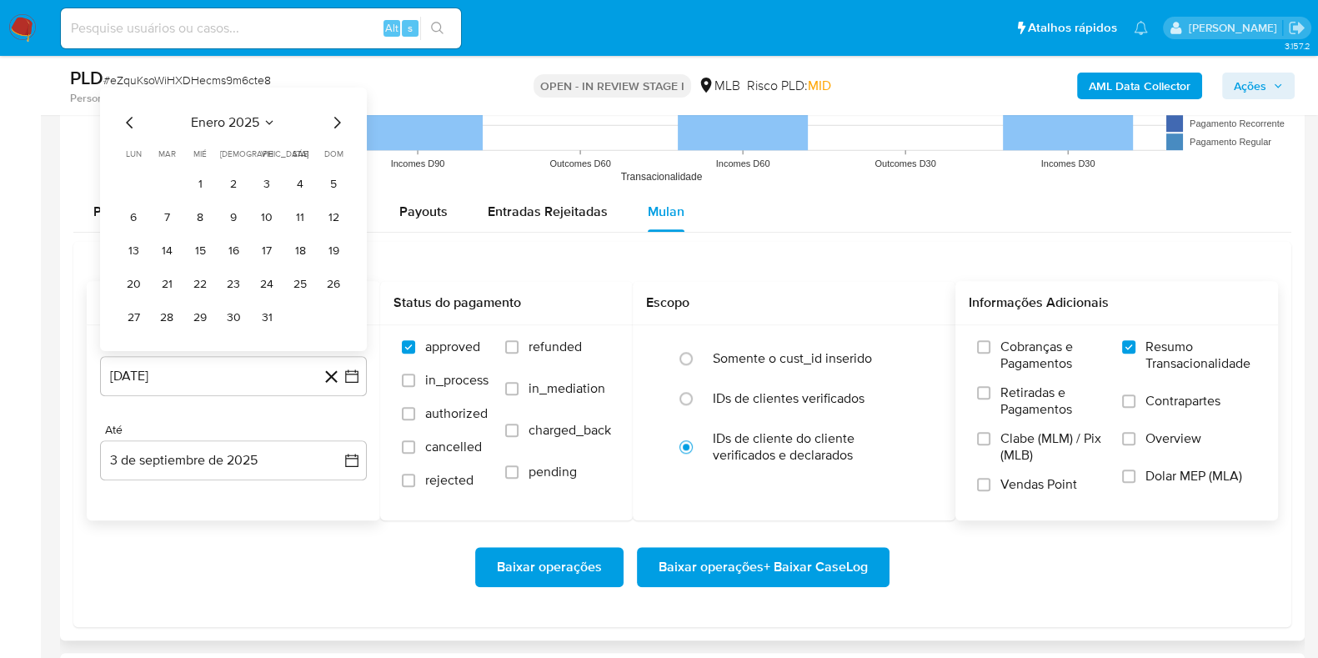
click at [333, 93] on div "enero 2025 enero 2025 lun lunes mar martes mié miércoles jue jueves vie viernes…" at bounding box center [233, 219] width 267 height 263
click at [333, 115] on icon "Mes siguiente" at bounding box center [337, 123] width 20 height 20
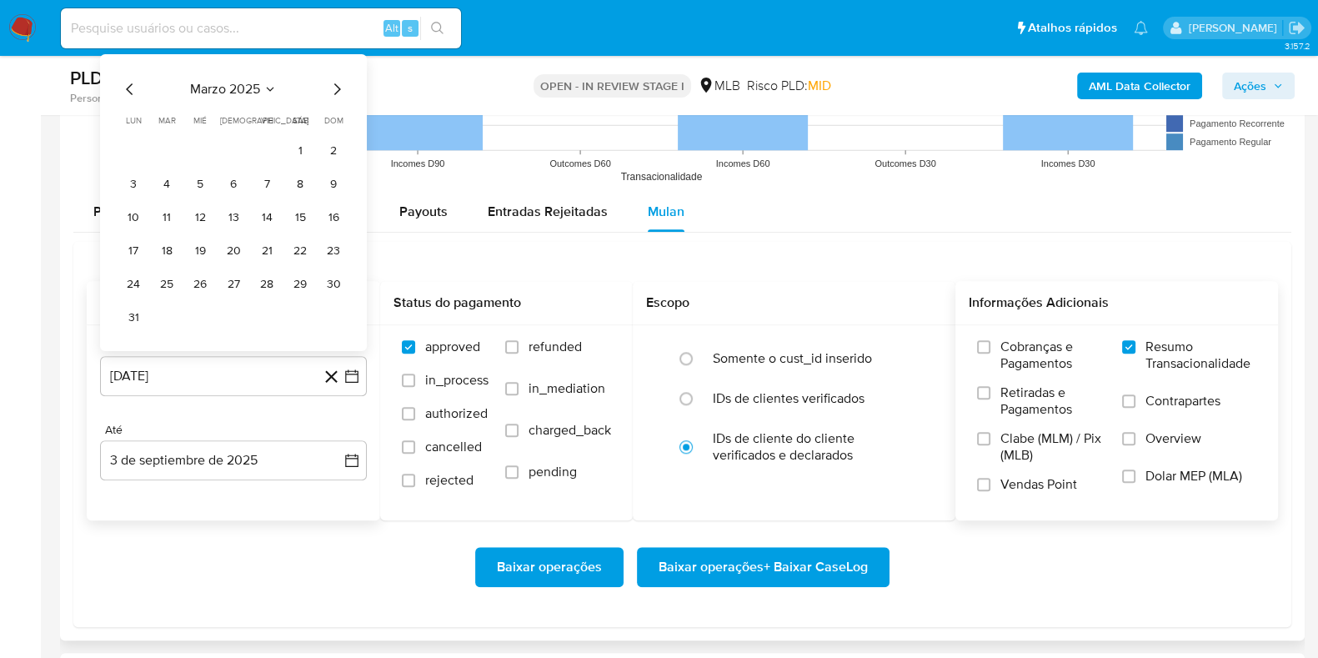
click at [333, 115] on span "dom" at bounding box center [333, 120] width 19 height 13
click at [333, 93] on icon "Mes siguiente" at bounding box center [337, 89] width 20 height 20
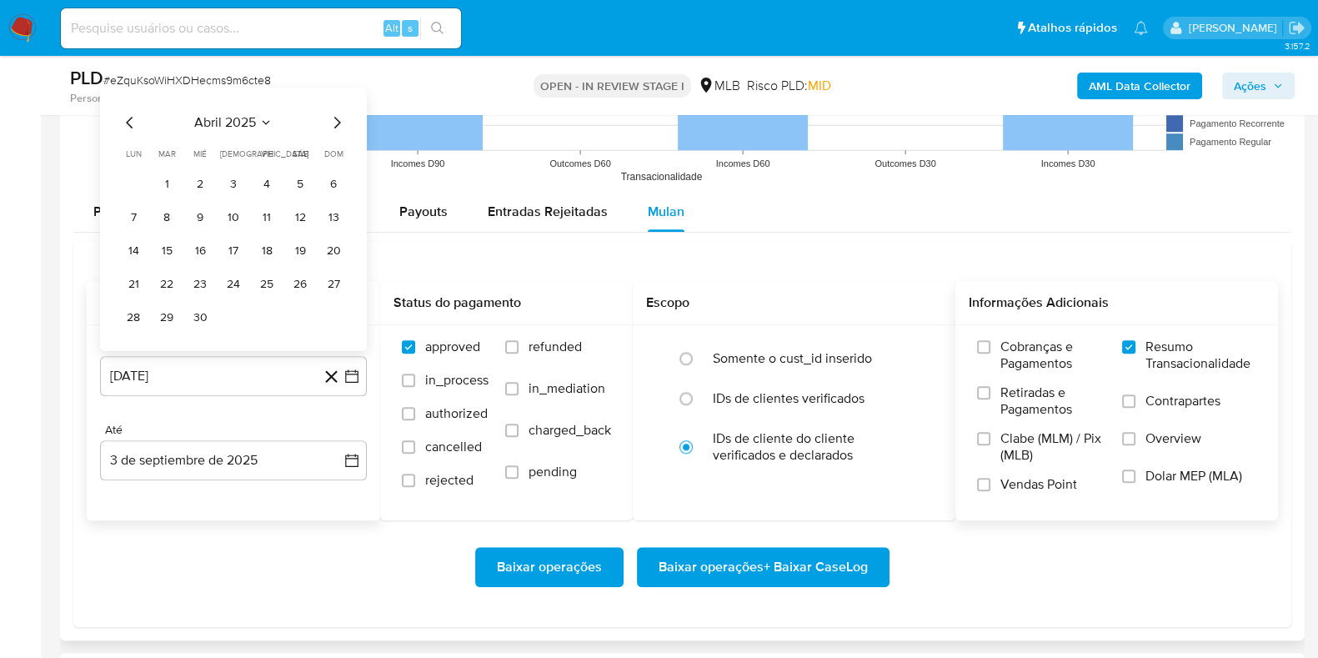
click at [333, 125] on icon "Mes siguiente" at bounding box center [337, 123] width 20 height 20
click at [333, 118] on icon "Mes siguiente" at bounding box center [337, 123] width 20 height 20
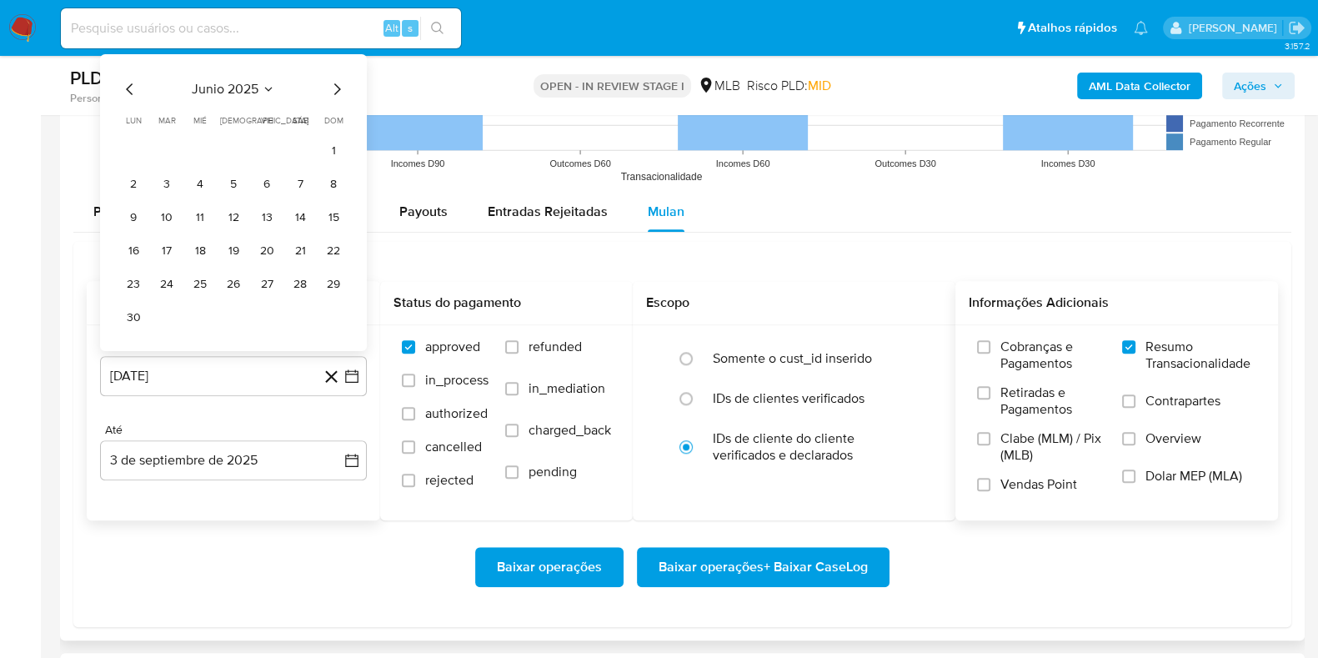
click at [335, 93] on icon "Mes siguiente" at bounding box center [337, 89] width 20 height 20
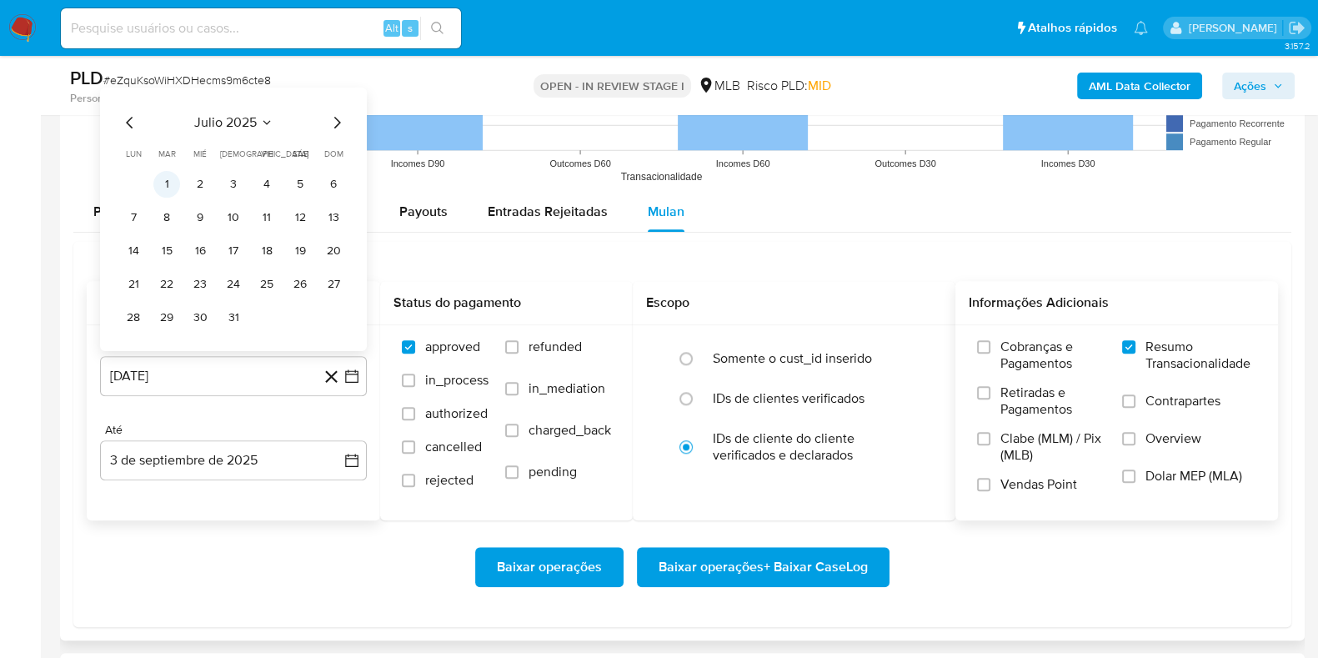
click at [159, 178] on button "1" at bounding box center [166, 184] width 27 height 27
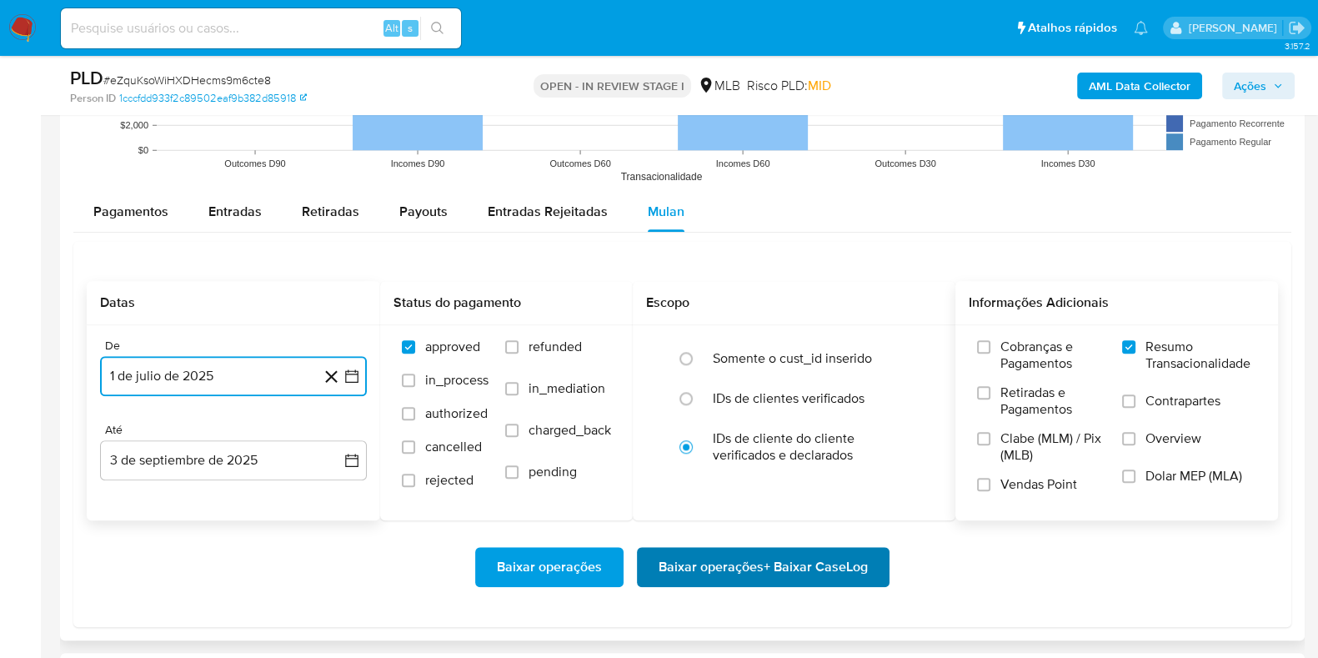
click at [693, 560] on span "Baixar operações + Baixar CaseLog" at bounding box center [762, 566] width 209 height 37
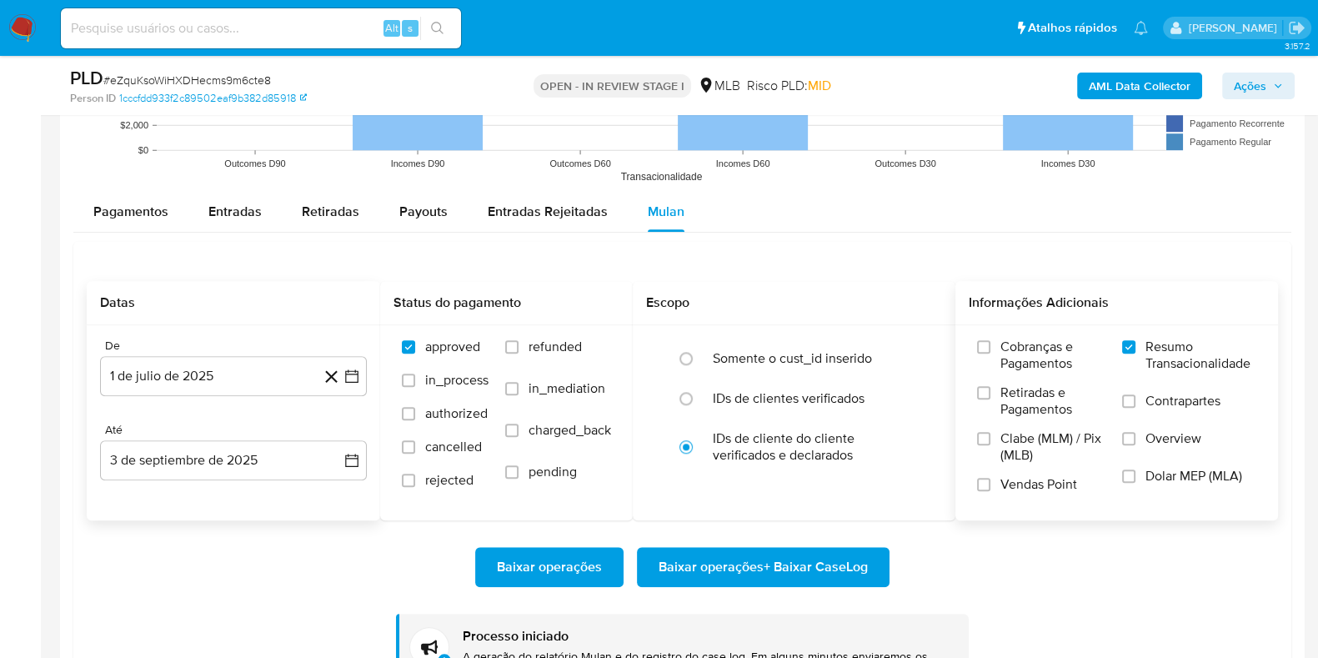
click at [196, 16] on div "Alt s" at bounding box center [261, 28] width 400 height 40
paste input "zBniXsjkRdJRKxpbr93iYobd"
type input "zBniXsjkRdJRKxpbr93iYobd"
click at [441, 23] on icon "search-icon" at bounding box center [437, 28] width 13 height 13
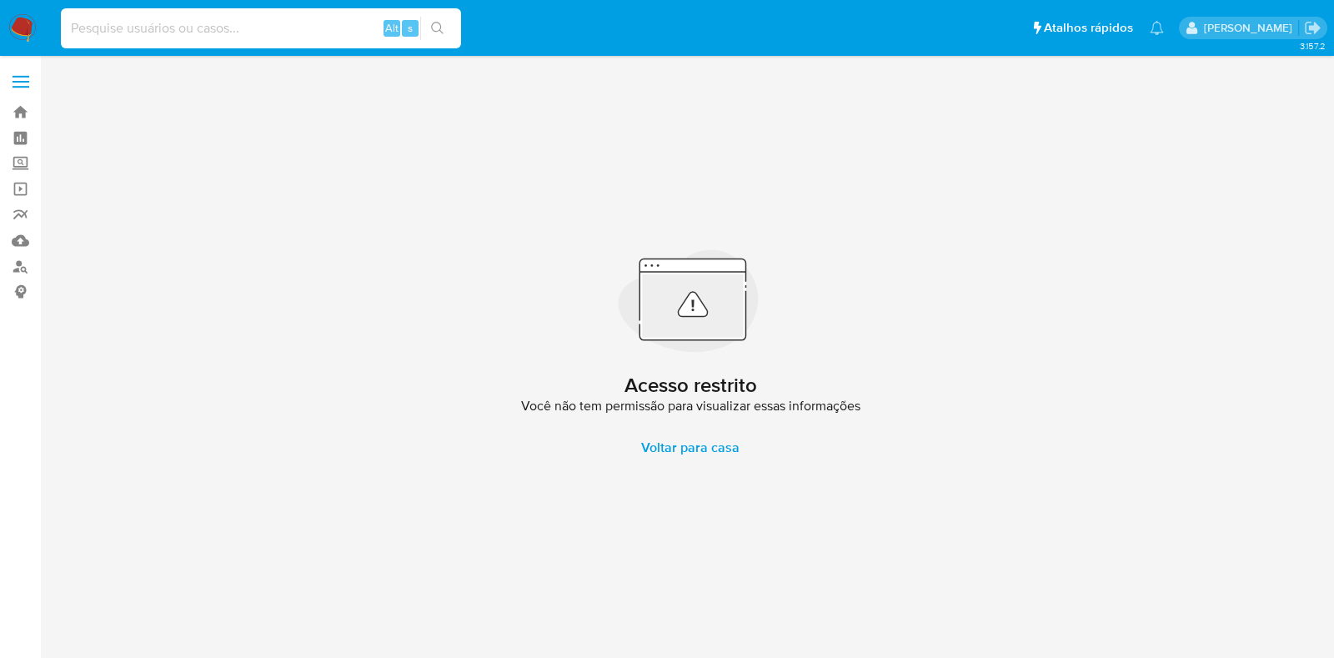
click at [113, 18] on input at bounding box center [261, 29] width 400 height 22
paste input "zBniXsjkRdJRKxpbr93iYobd"
click at [71, 23] on input "zBniXsjkRdJRKxpbr93iYobd" at bounding box center [261, 29] width 400 height 22
click at [66, 29] on input "zBniXsjkRdJRKxpbr93iYobd" at bounding box center [261, 29] width 400 height 22
type input "zBniXsjkRdJRKxpbr93iYobd"
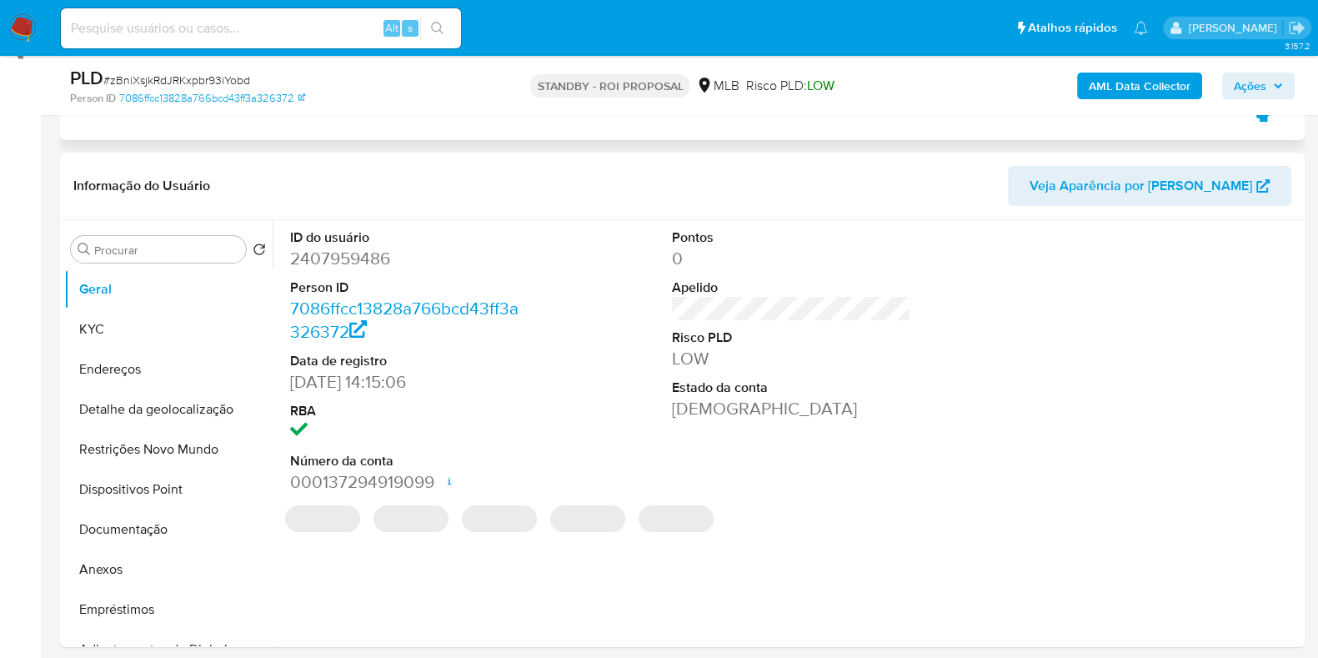
scroll to position [313, 0]
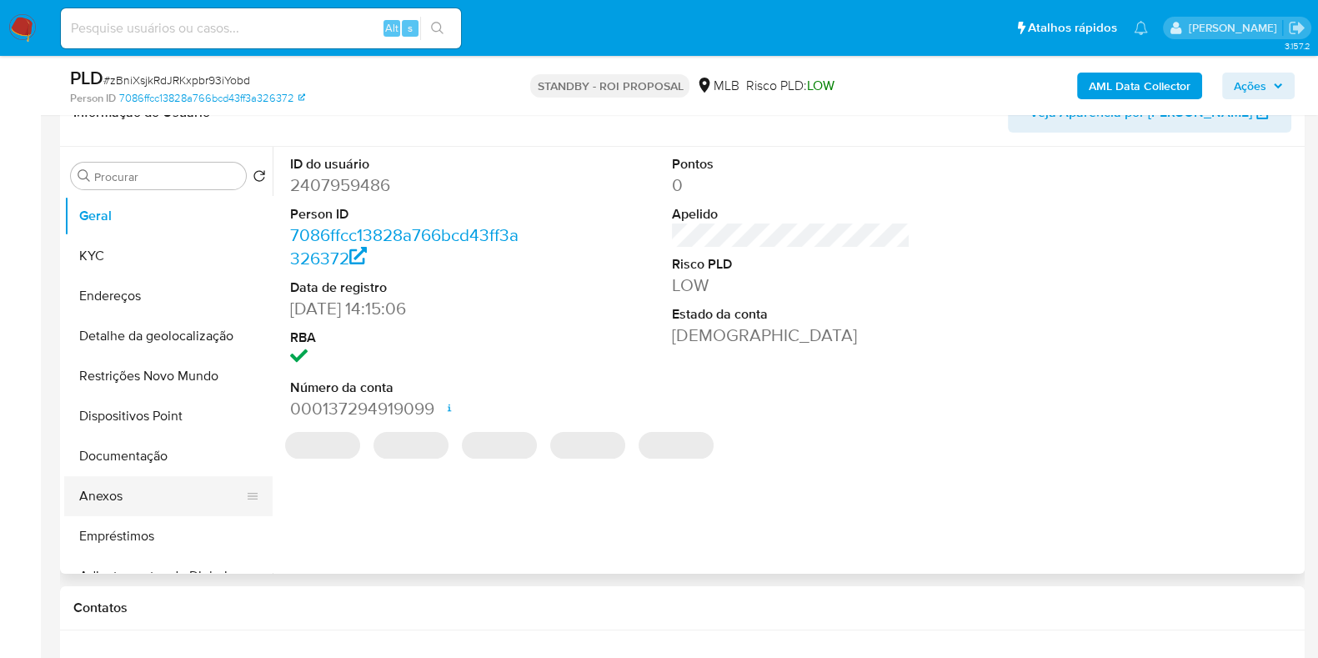
select select "10"
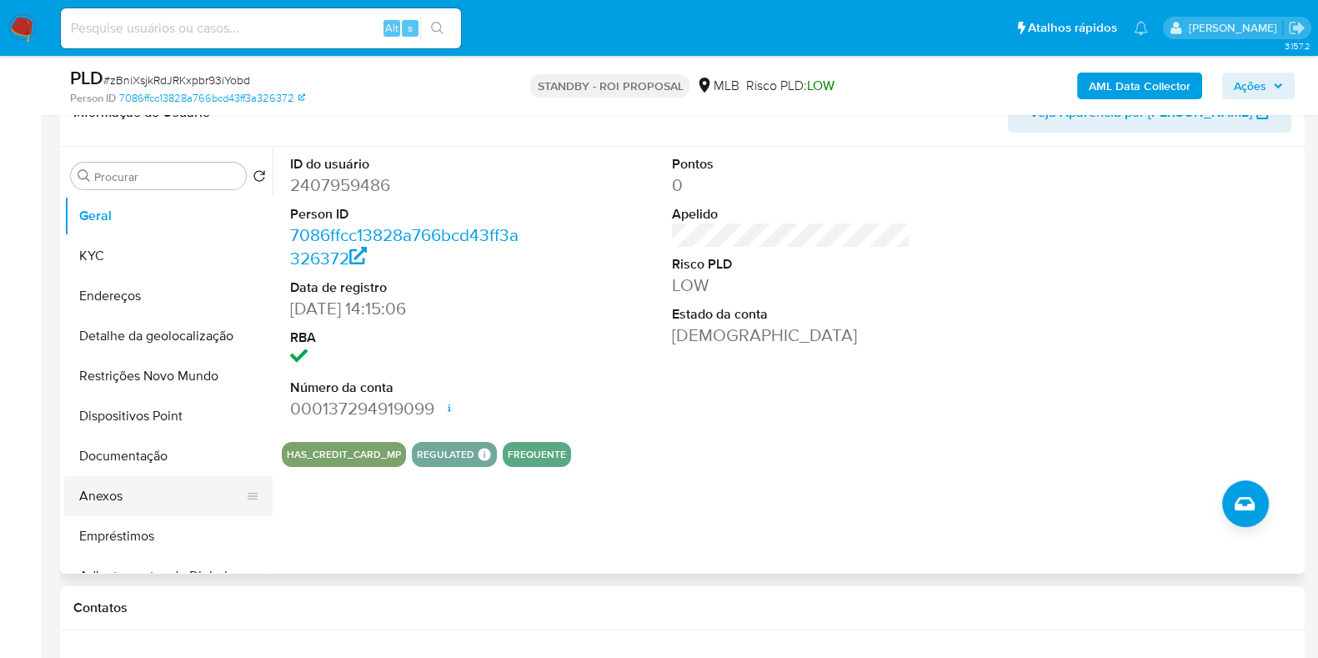
click at [130, 507] on button "Anexos" at bounding box center [161, 496] width 195 height 40
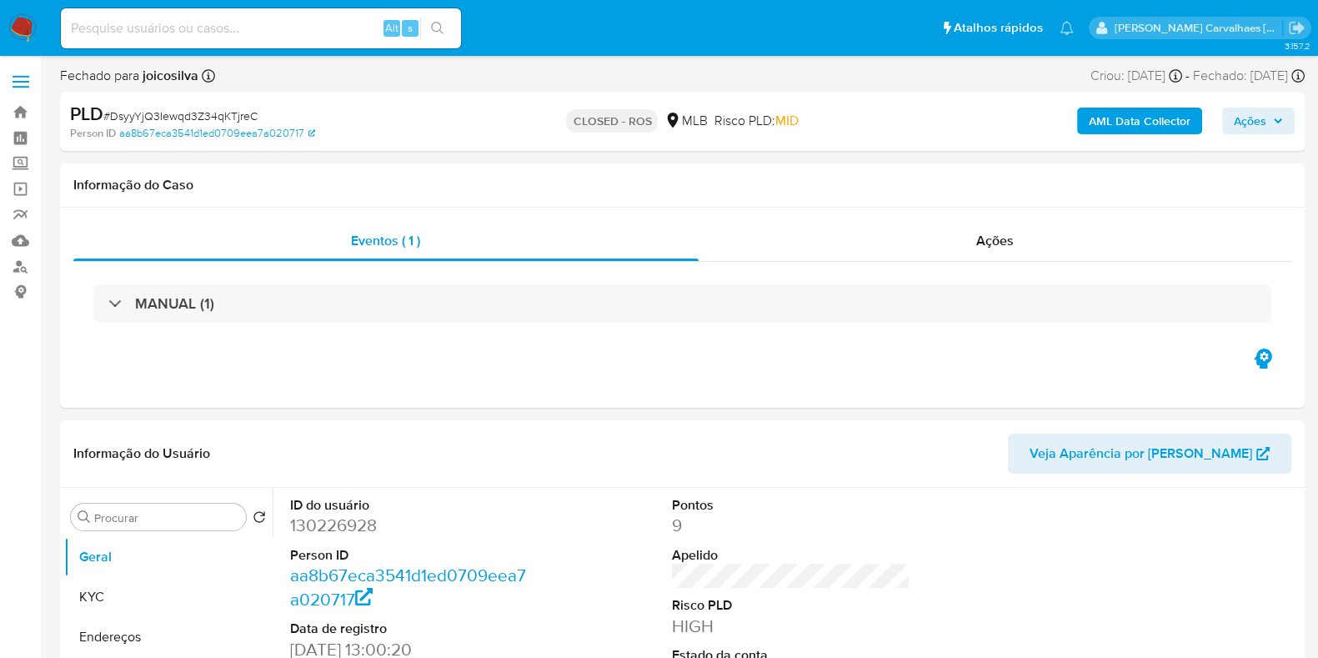
select select "10"
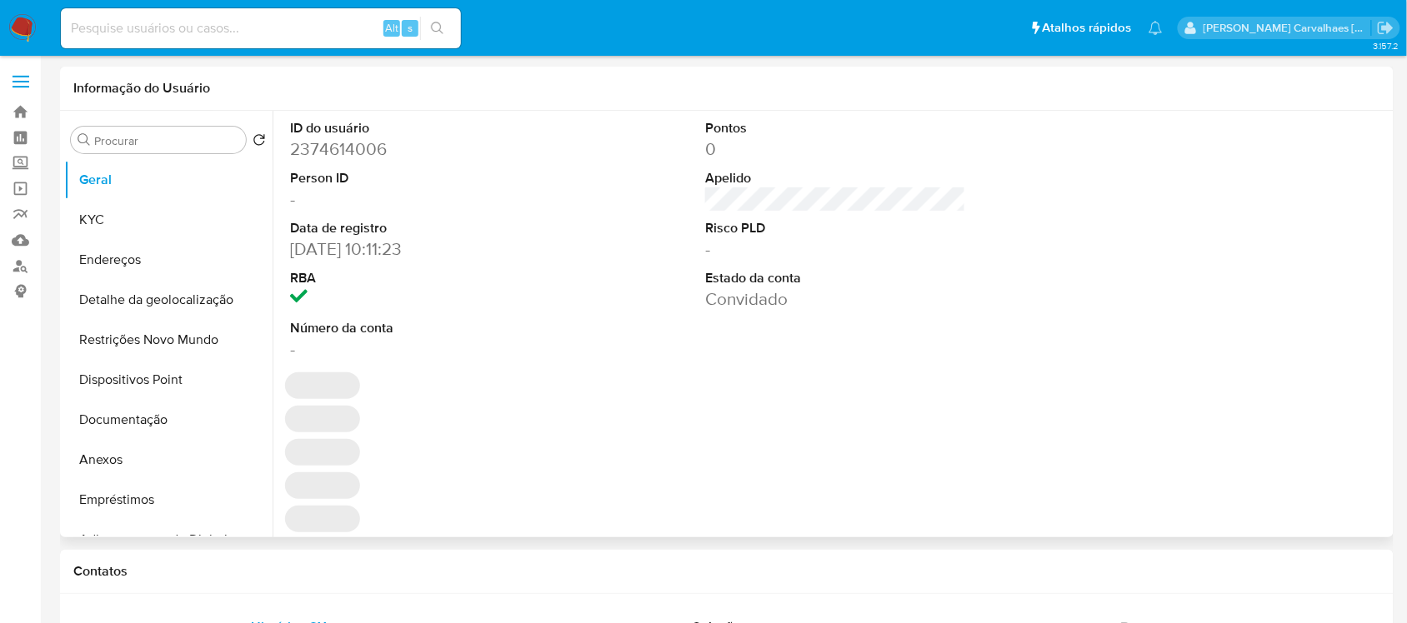
select select "10"
